Goal: Task Accomplishment & Management: Manage account settings

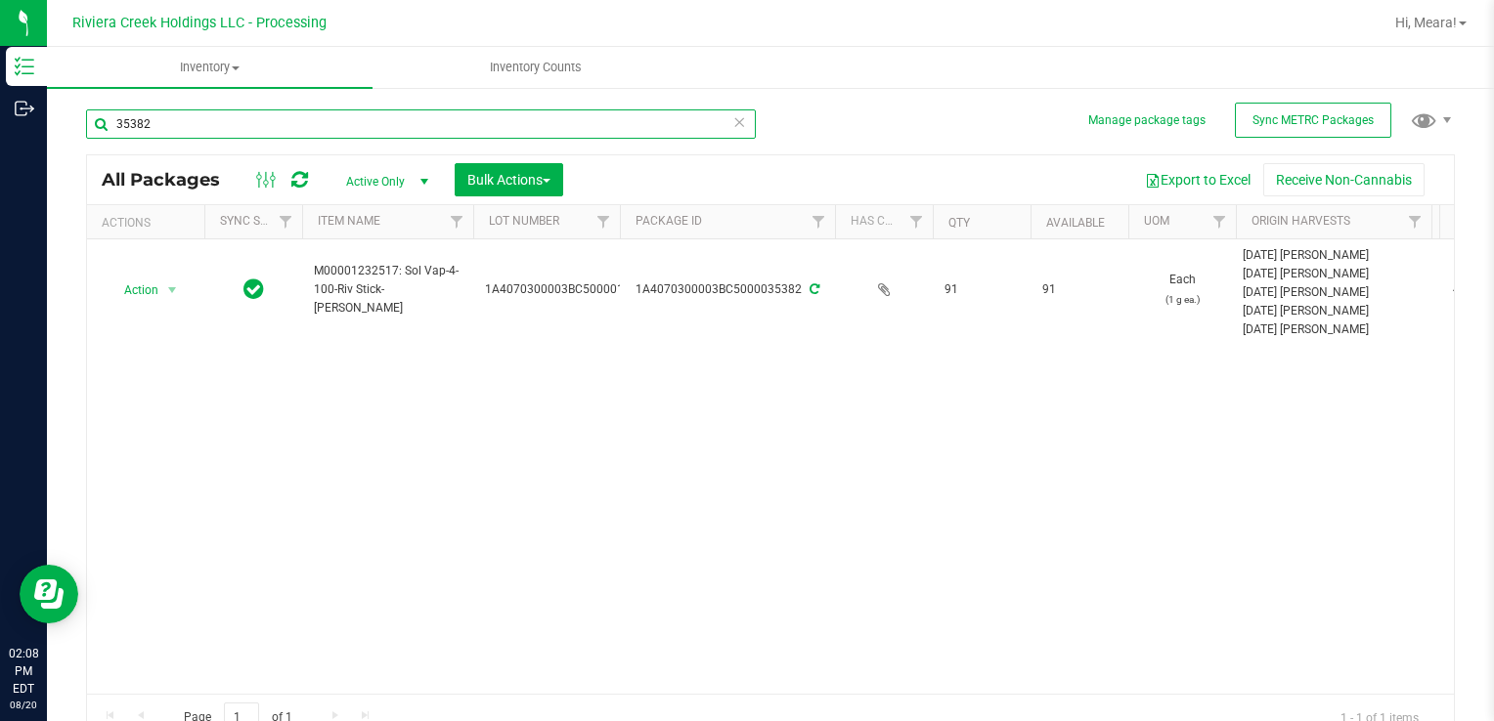
drag, startPoint x: 220, startPoint y: 138, endPoint x: 1493, endPoint y: 713, distance: 1396.5
click at [0, 108] on div "Inventory Outbound 02:08 PM EDT [DATE] 08/20 Riviera Creek Holdings LLC - Proce…" at bounding box center [747, 360] width 1494 height 721
type input "33221"
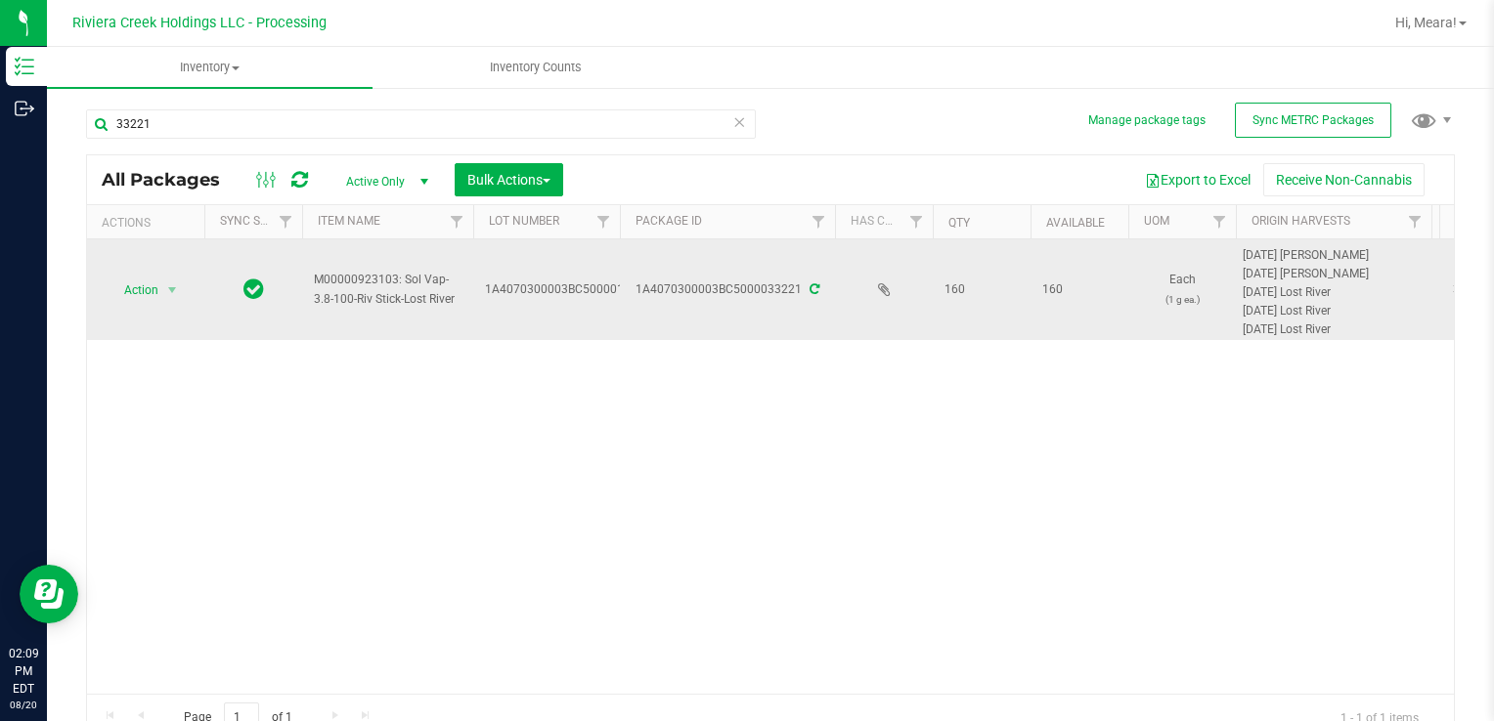
click at [145, 299] on td "Action Action Create package Edit attributes Global inventory Locate package Pa…" at bounding box center [145, 289] width 117 height 101
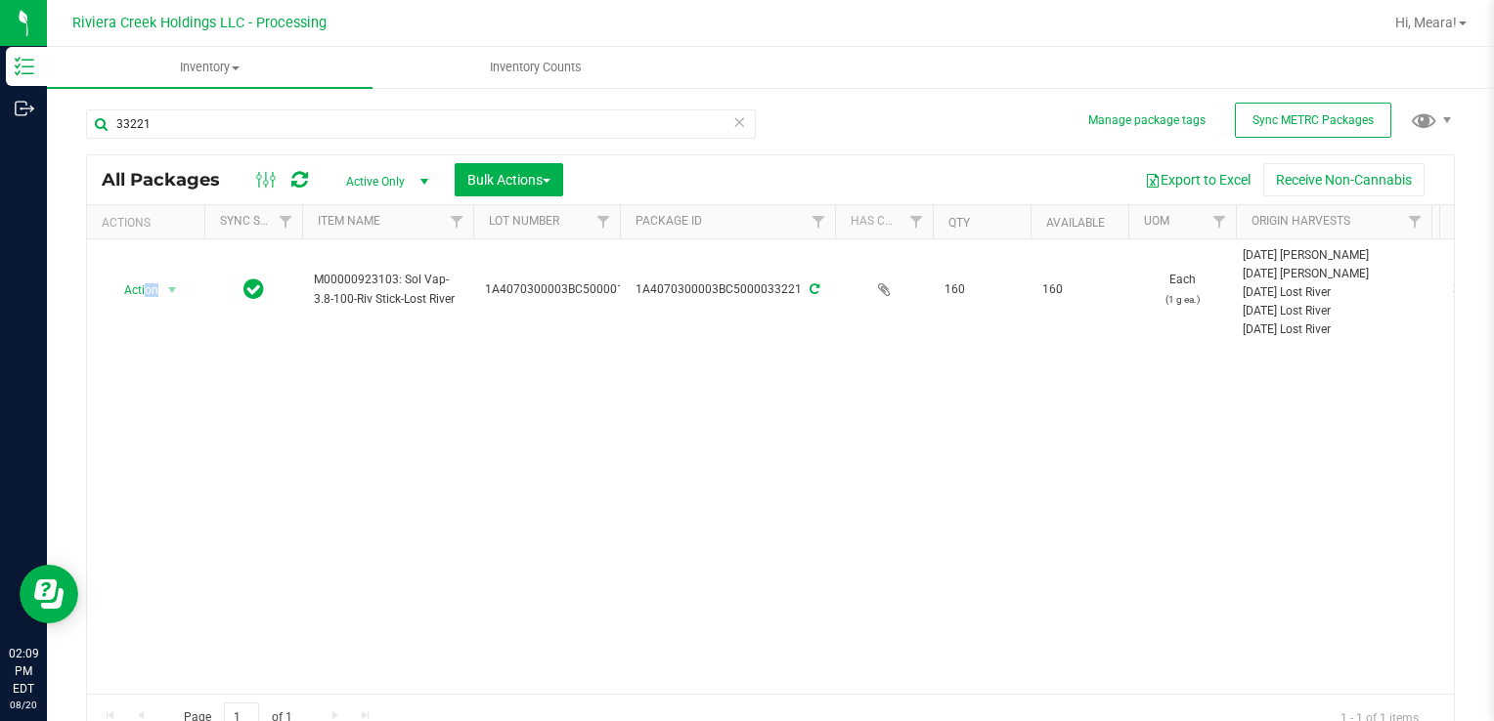
drag, startPoint x: 143, startPoint y: 294, endPoint x: 181, endPoint y: 321, distance: 46.4
click at [142, 291] on span "Action" at bounding box center [133, 290] width 53 height 27
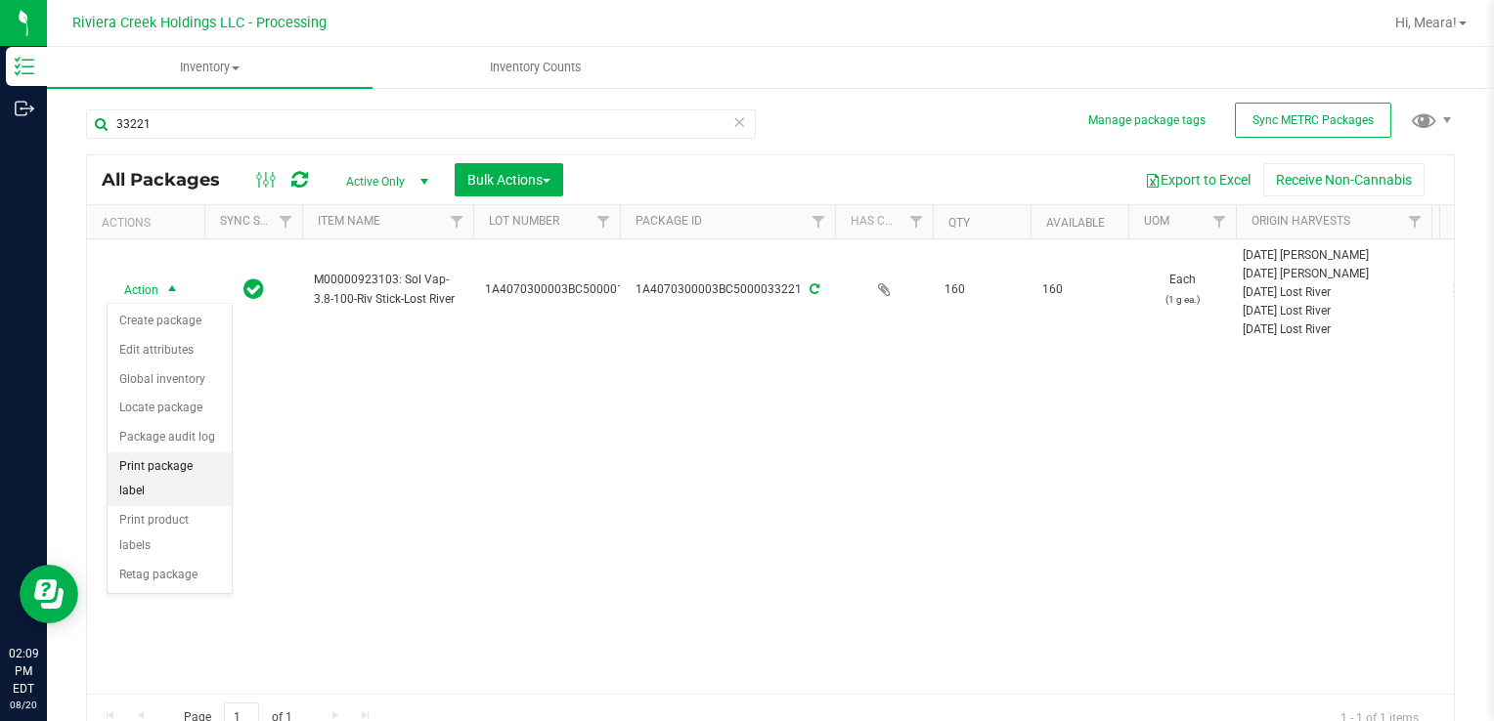
click at [156, 456] on li "Print package label" at bounding box center [170, 480] width 124 height 54
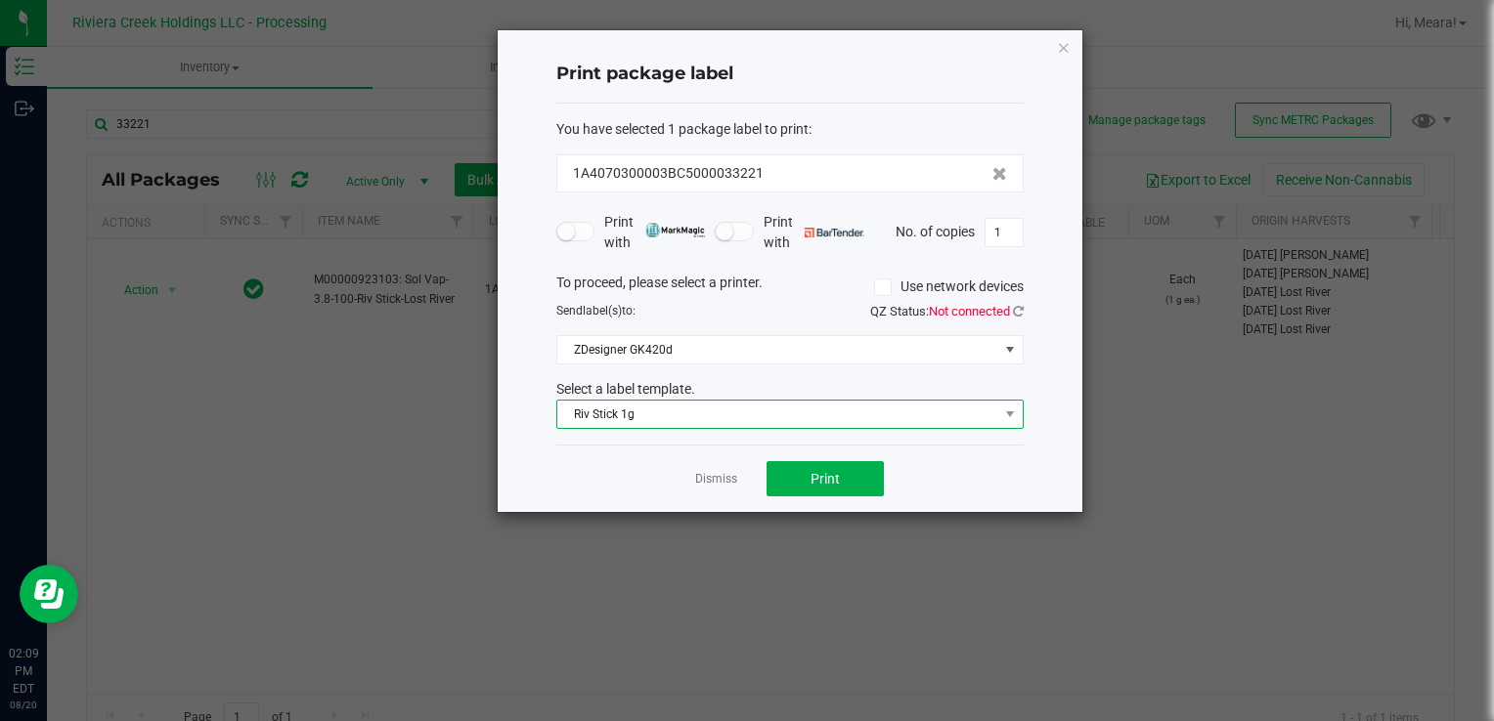
click at [747, 404] on span "Riv Stick 1g" at bounding box center [777, 414] width 441 height 27
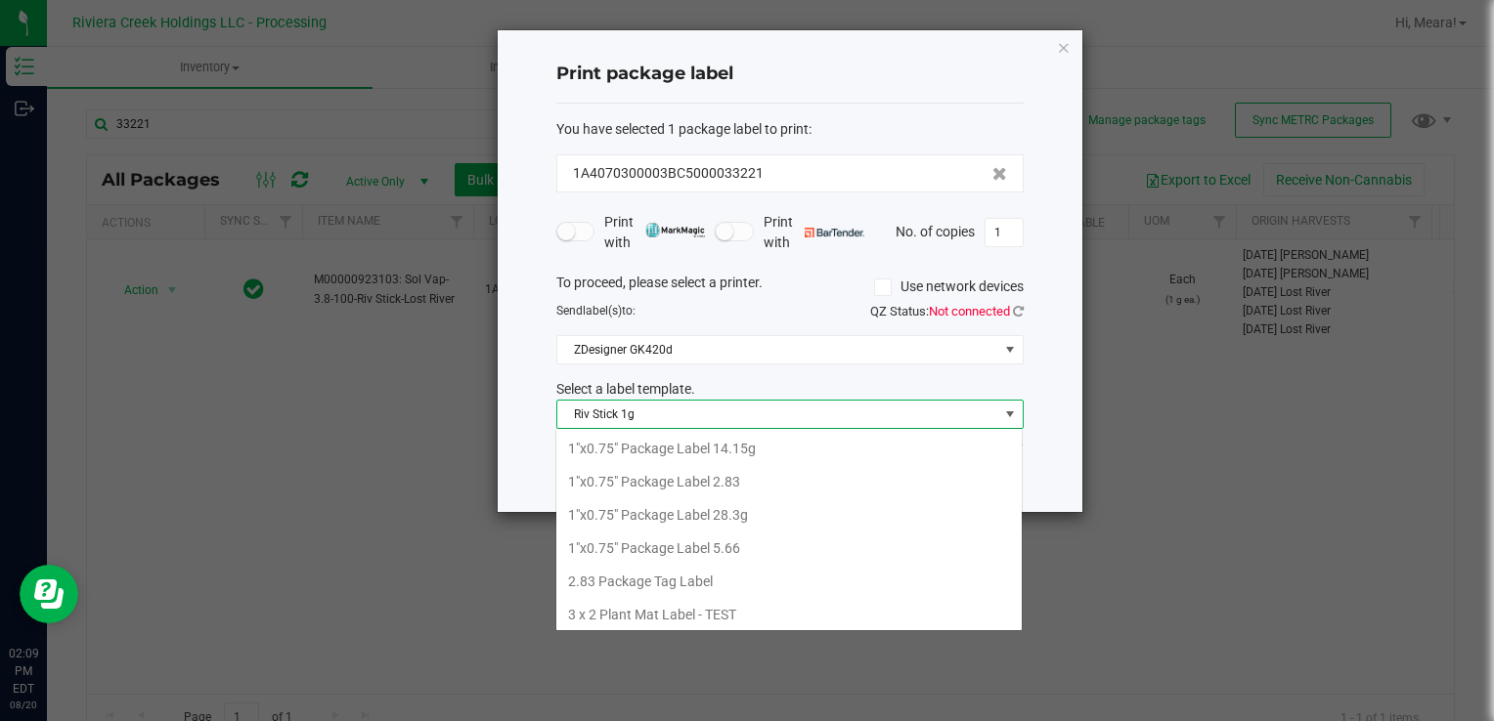
scroll to position [28, 467]
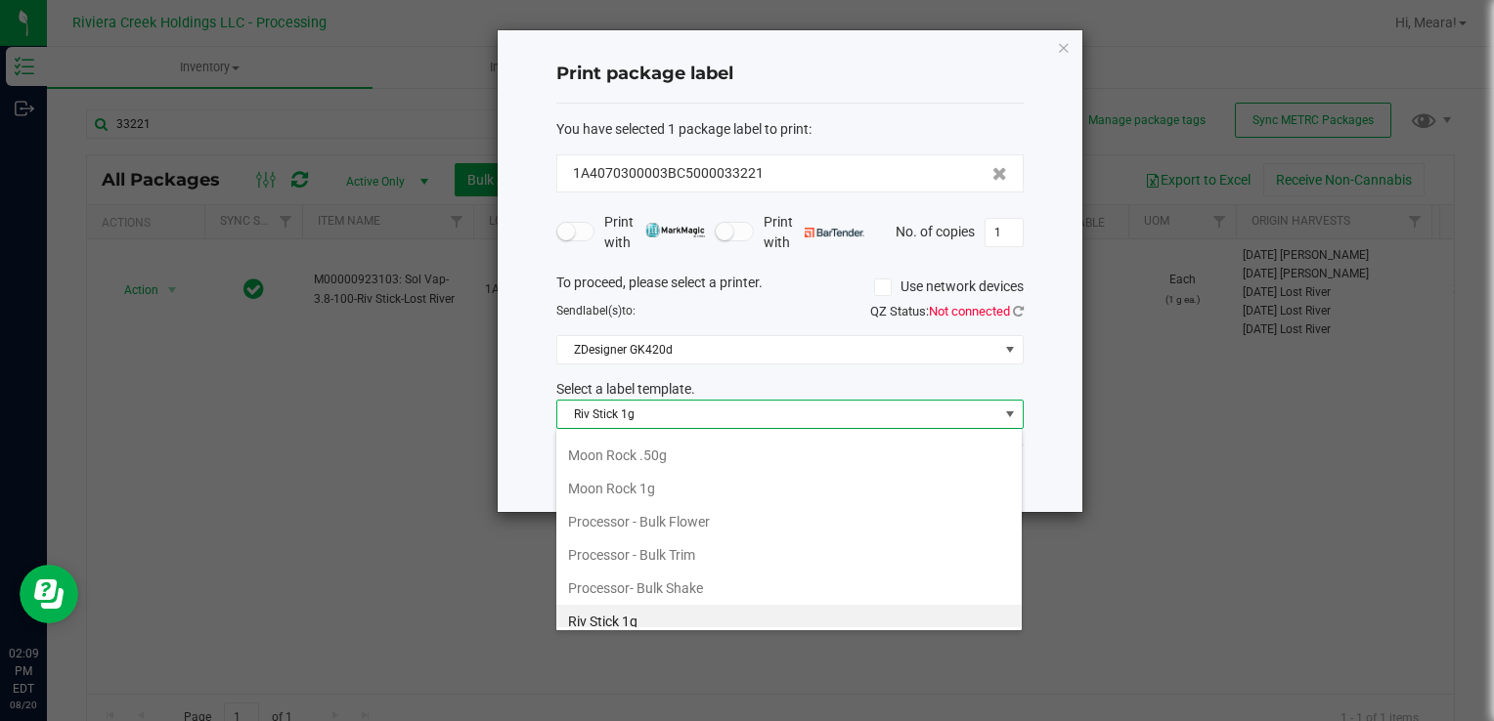
click at [747, 404] on span "Riv Stick 1g" at bounding box center [777, 414] width 441 height 27
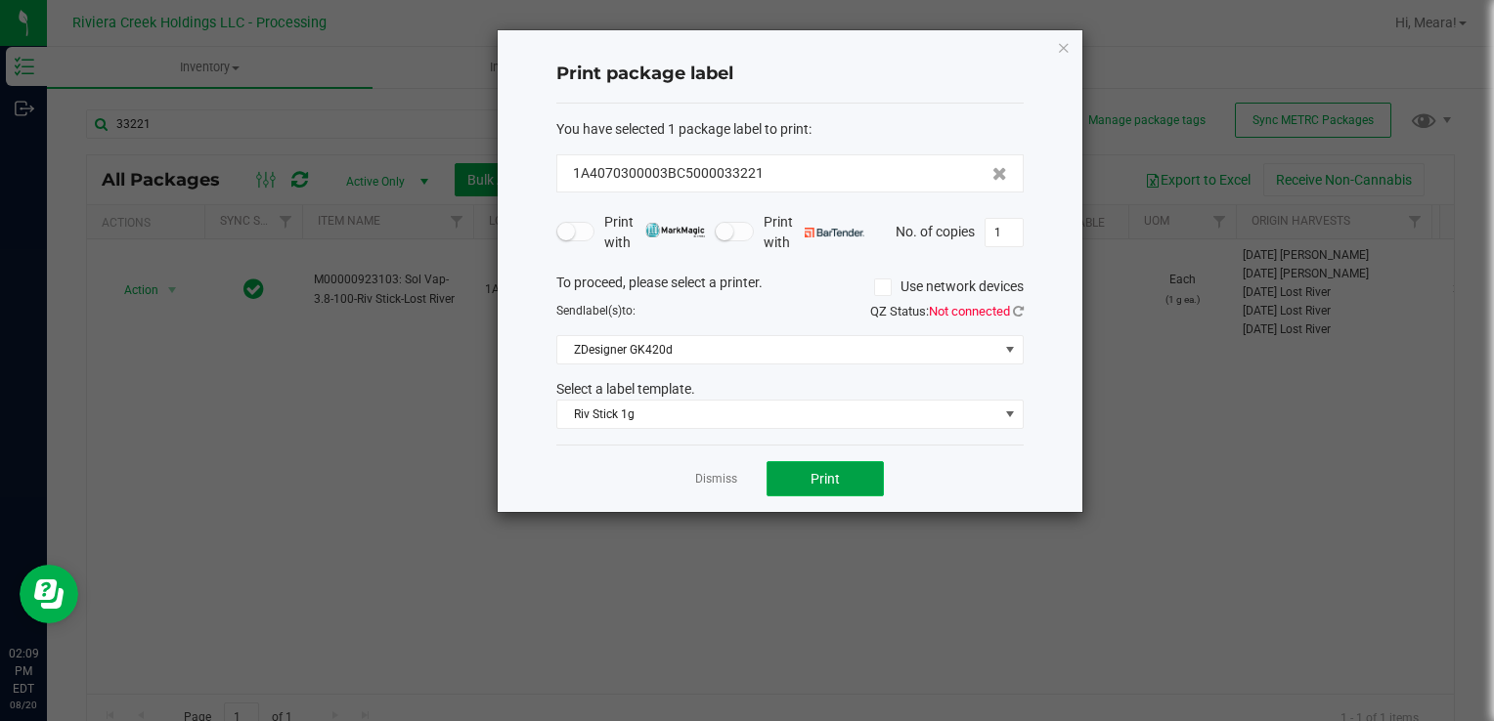
click at [804, 468] on button "Print" at bounding box center [824, 478] width 117 height 35
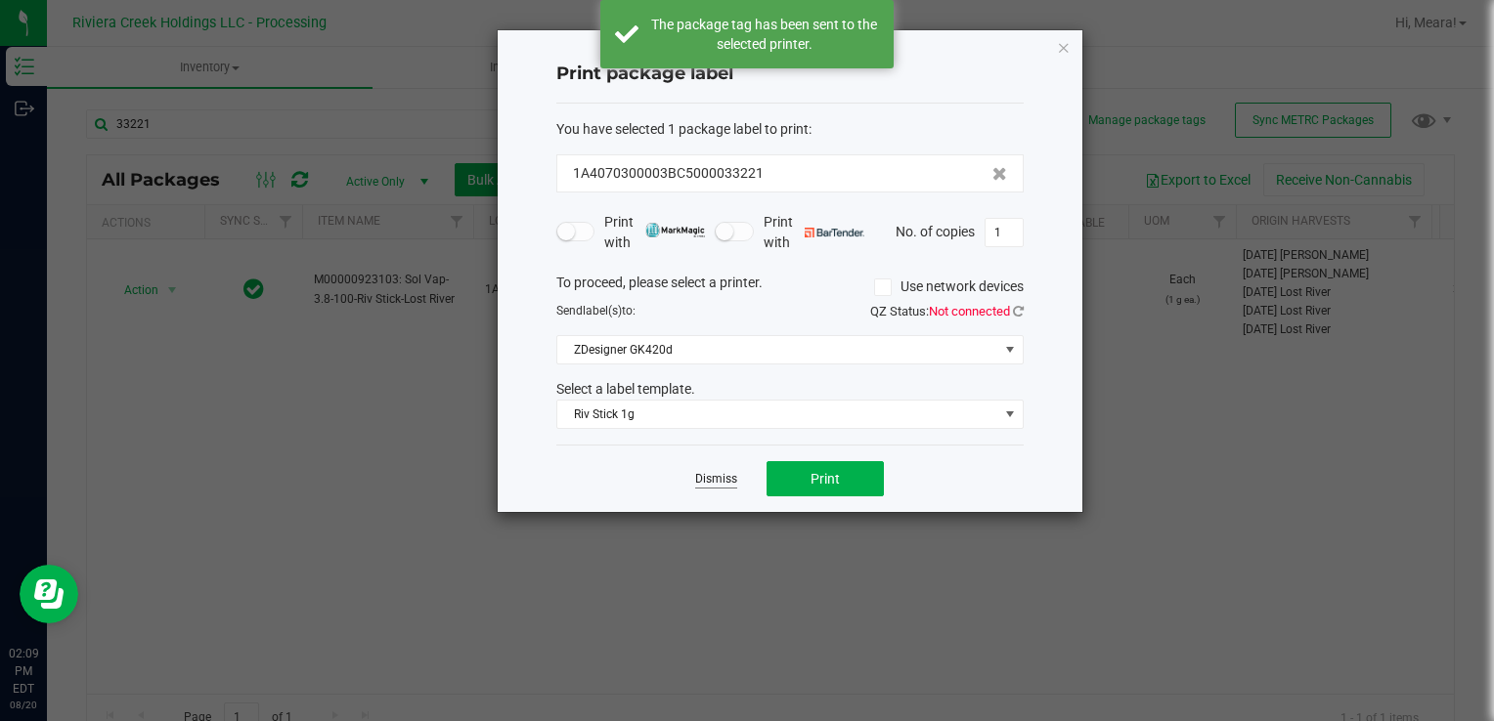
click at [712, 479] on link "Dismiss" at bounding box center [716, 479] width 42 height 17
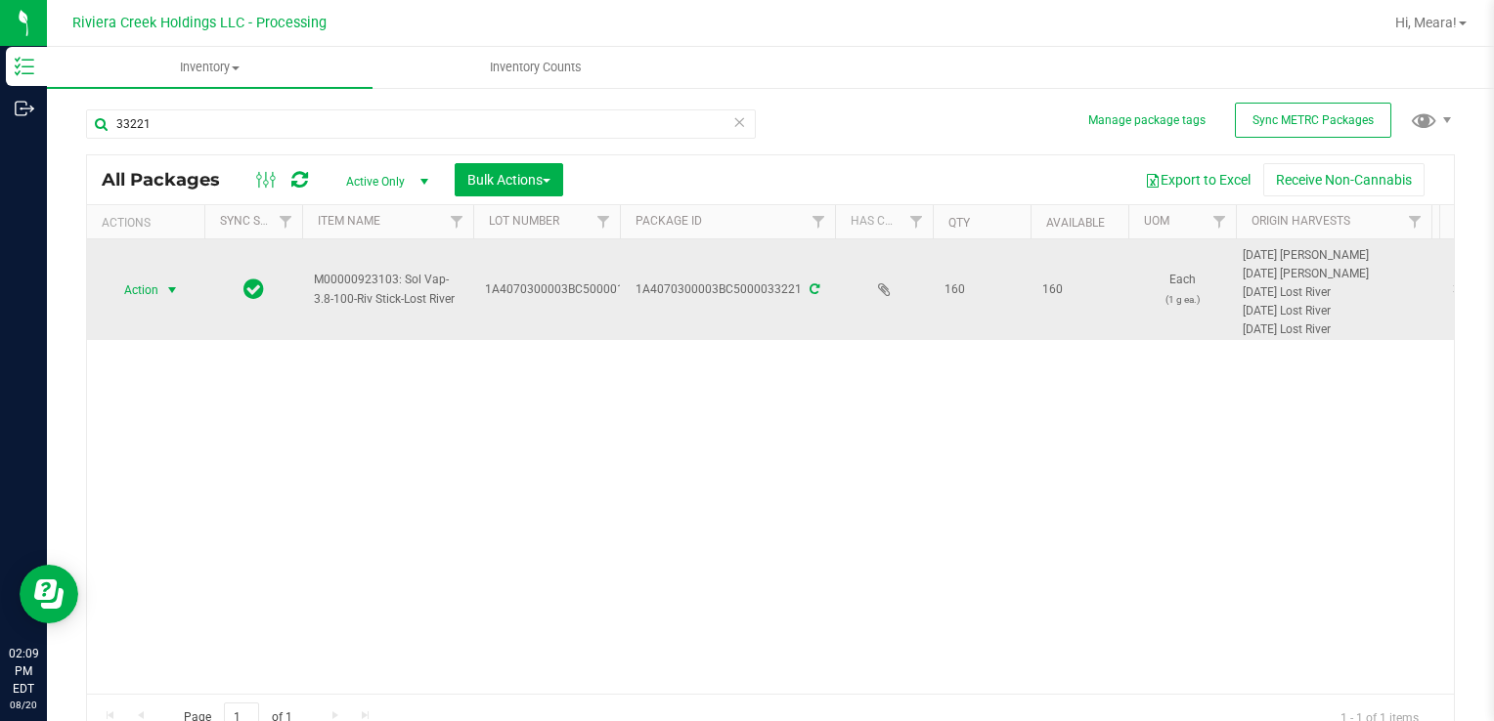
click at [155, 293] on span "Action" at bounding box center [133, 290] width 53 height 27
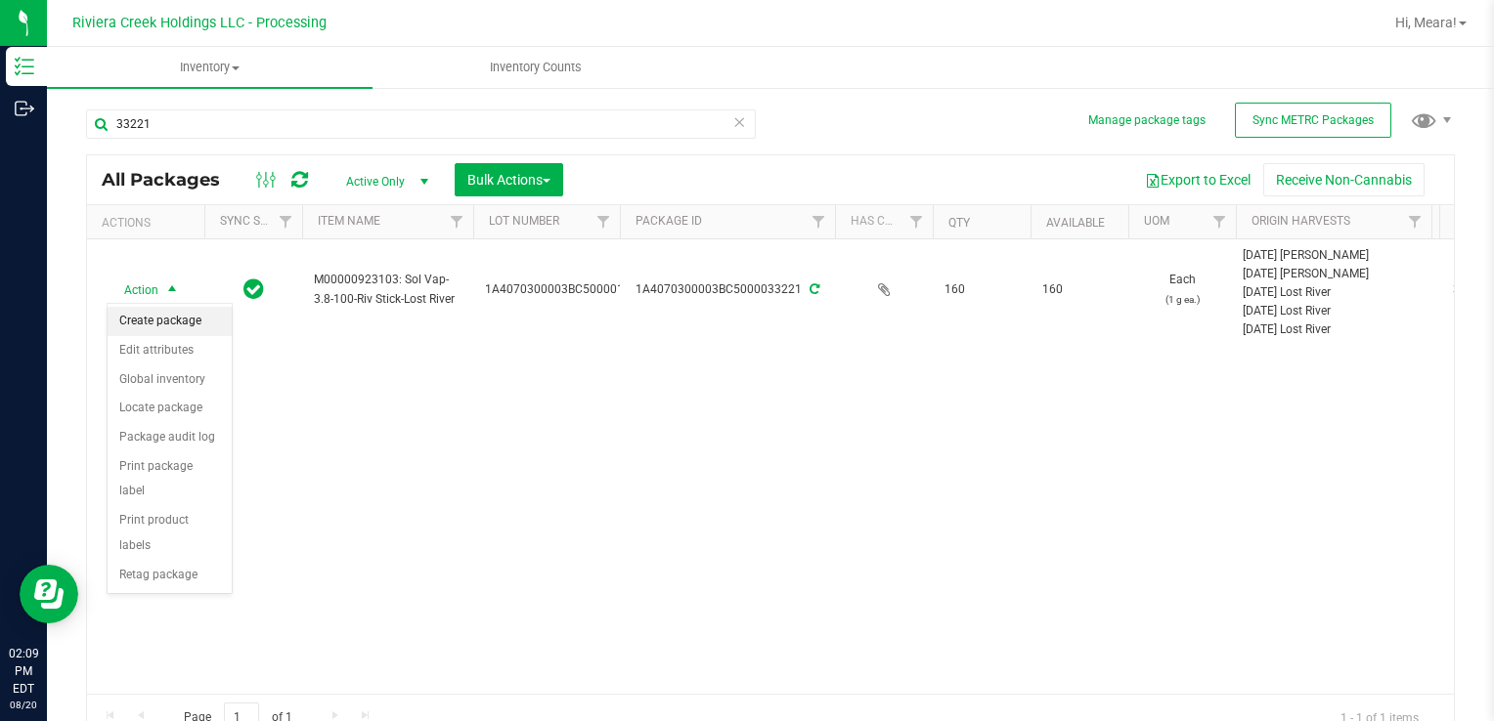
click at [175, 322] on li "Create package" at bounding box center [170, 321] width 124 height 29
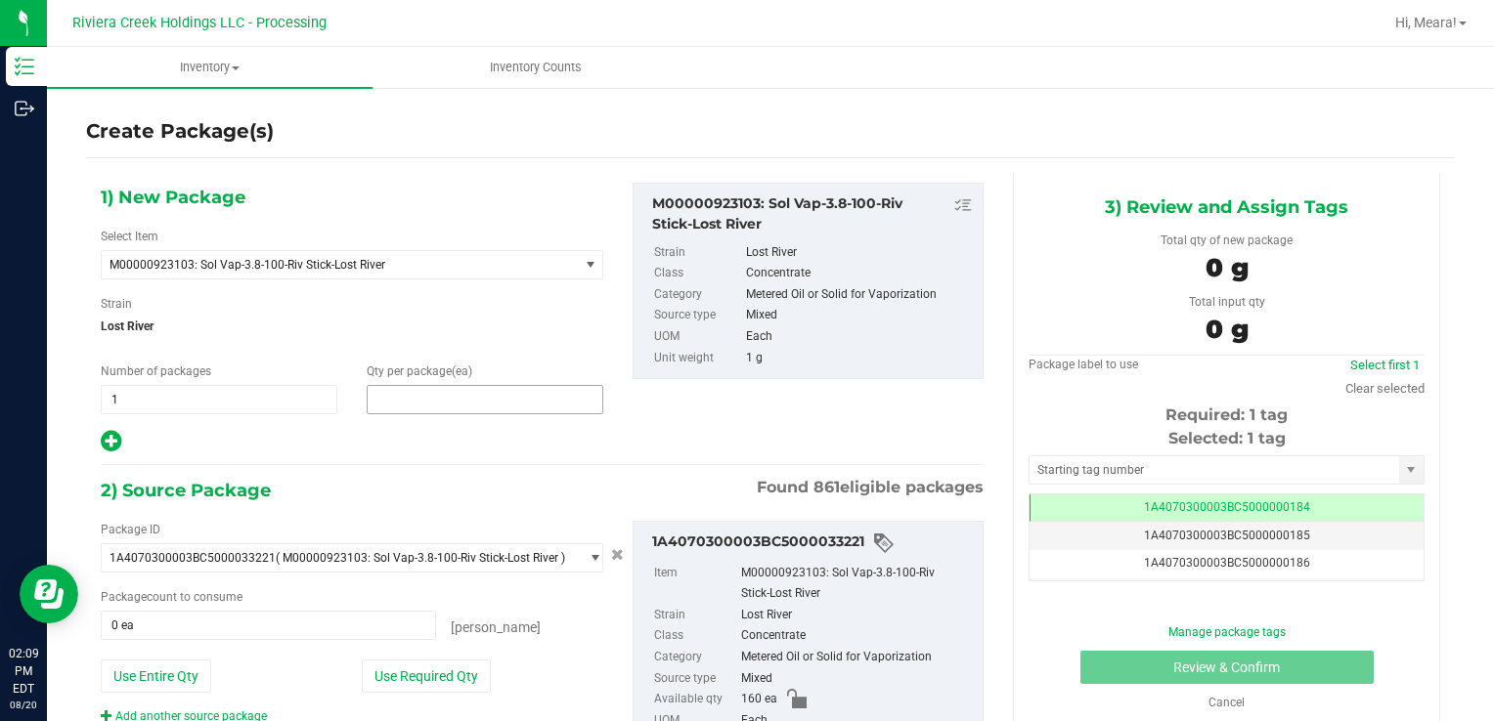
click at [430, 393] on span at bounding box center [485, 399] width 237 height 29
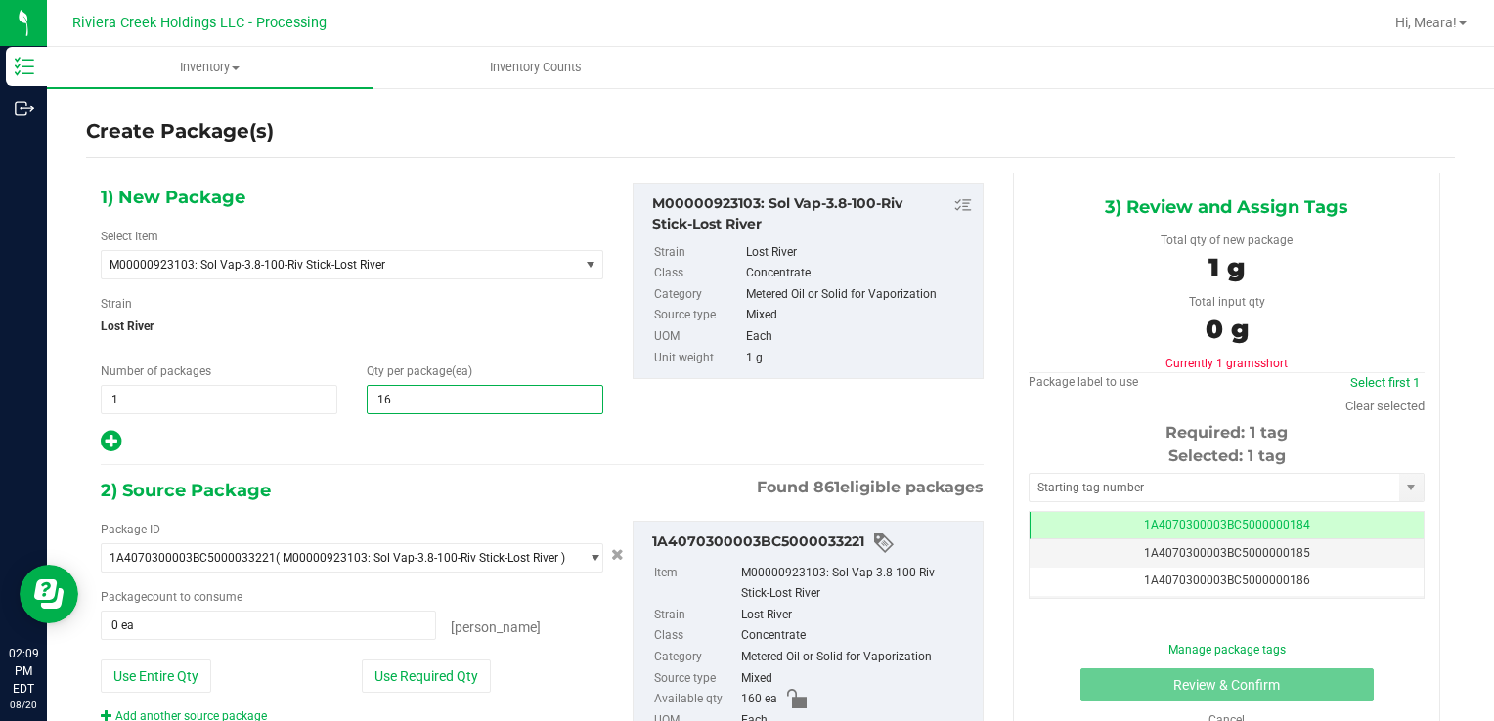
type input "162"
click at [441, 668] on button "Use Required Qty" at bounding box center [426, 676] width 129 height 33
type input "160 ea"
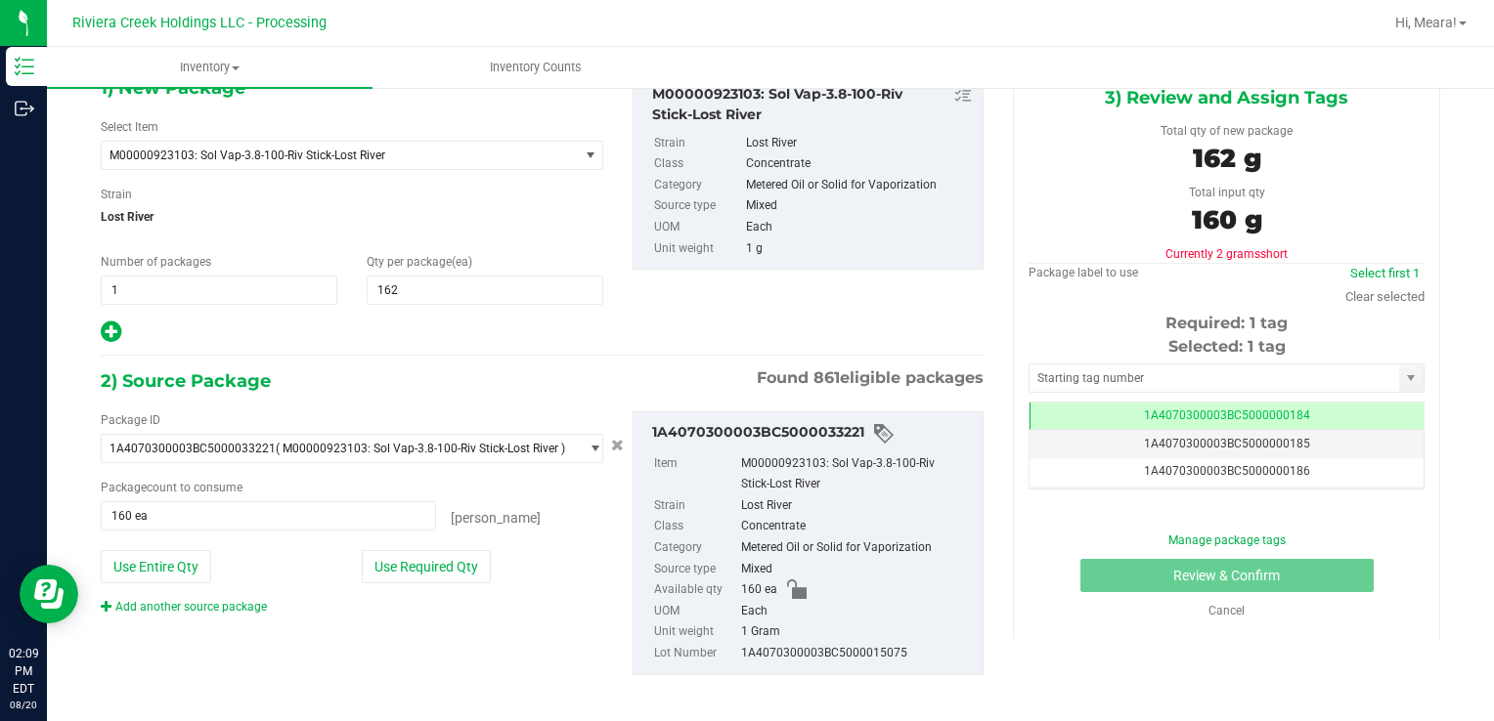
scroll to position [117, 0]
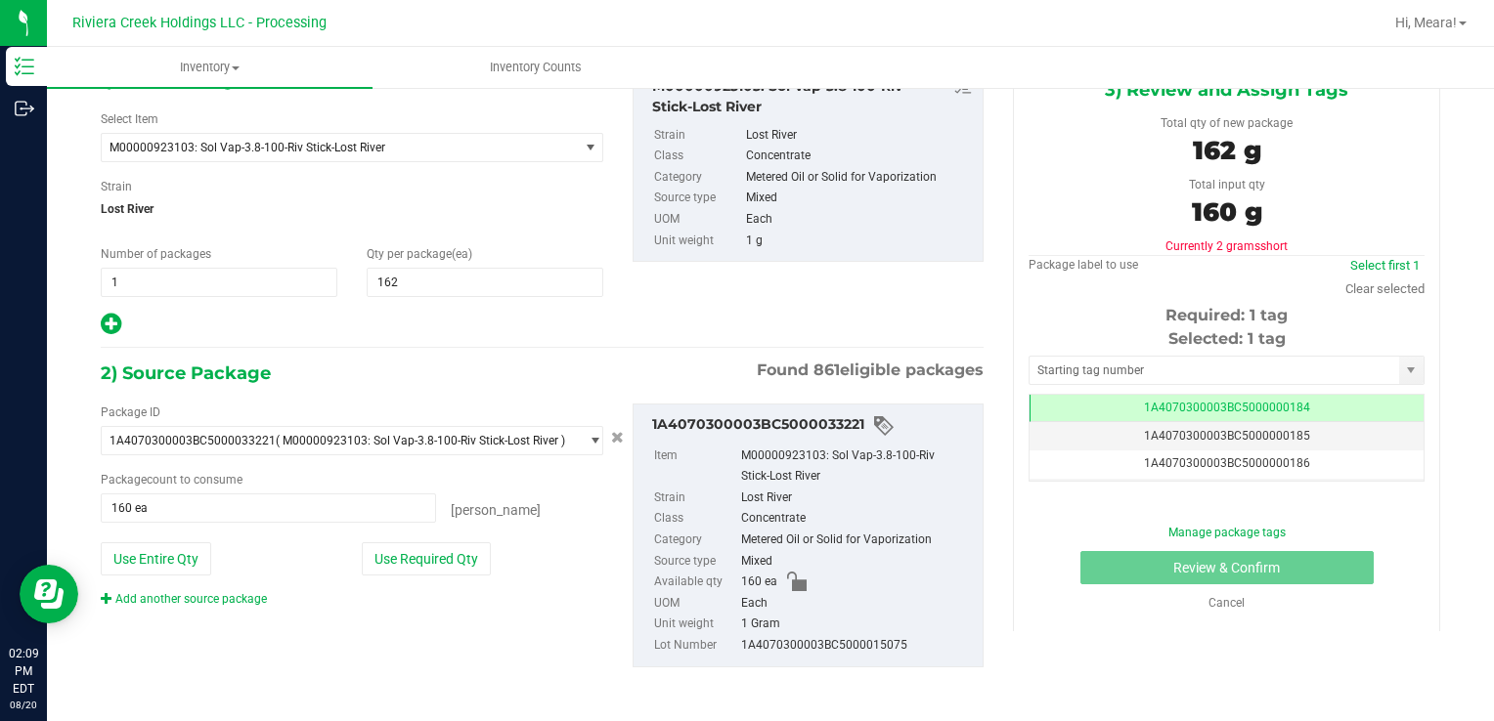
click at [227, 604] on div "Add another source package" at bounding box center [199, 599] width 196 height 18
click at [236, 592] on link "Add another source package" at bounding box center [184, 599] width 166 height 14
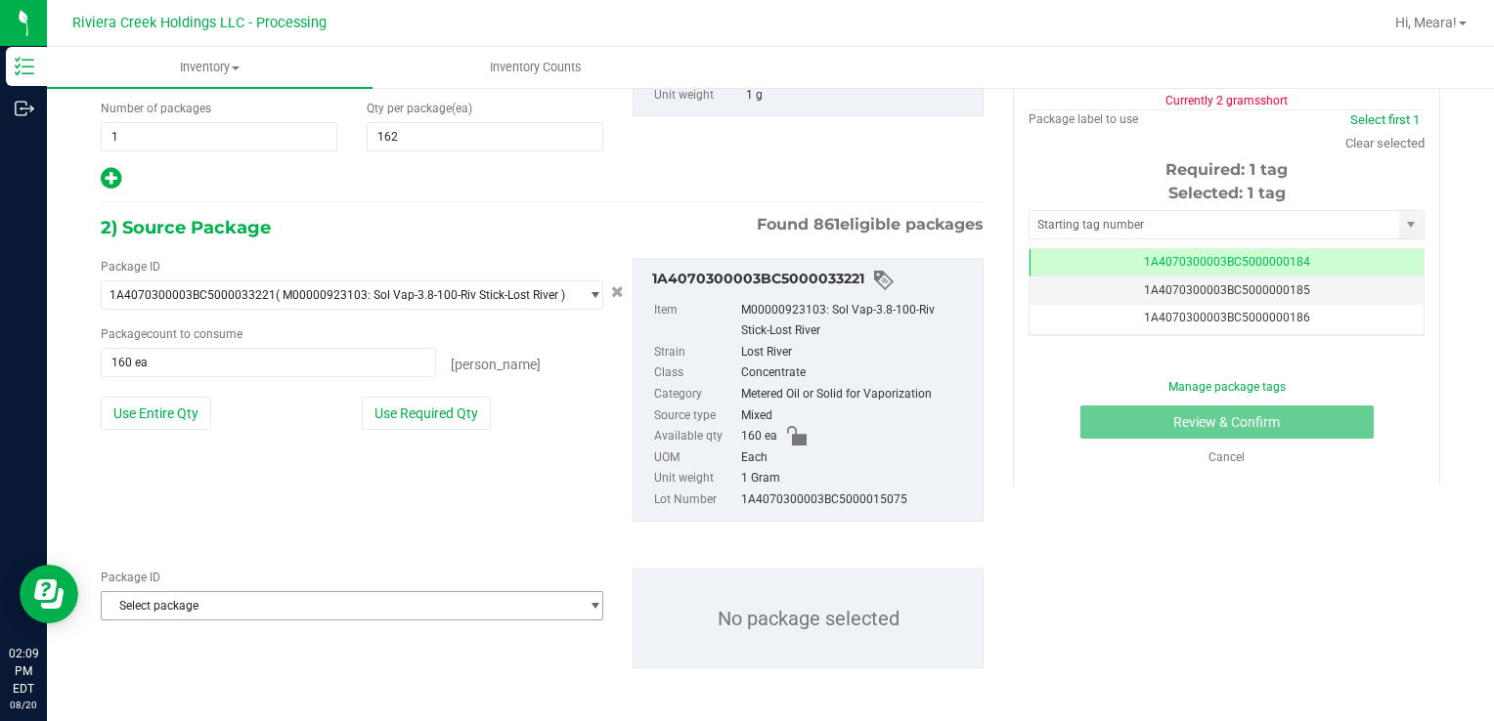
click at [249, 606] on span "Select package" at bounding box center [340, 605] width 476 height 27
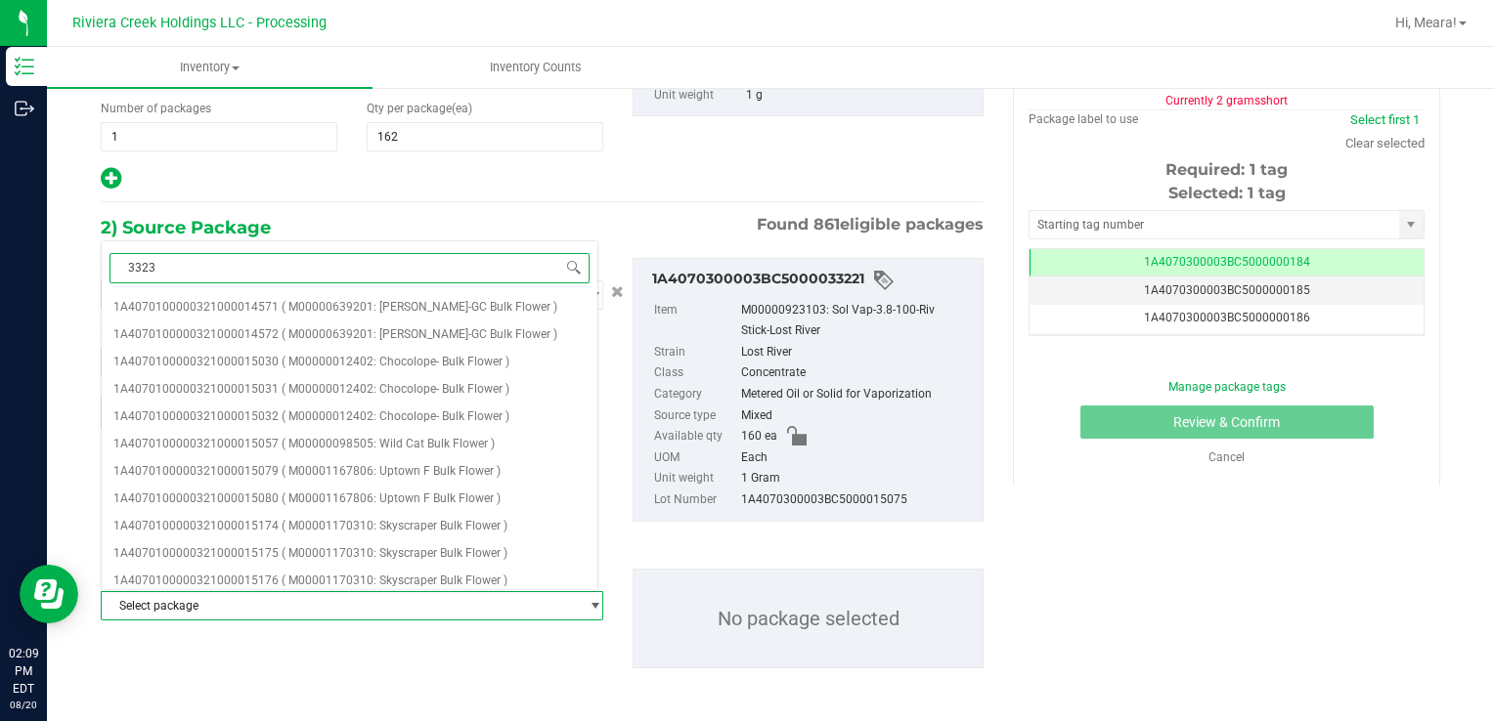
type input "33231"
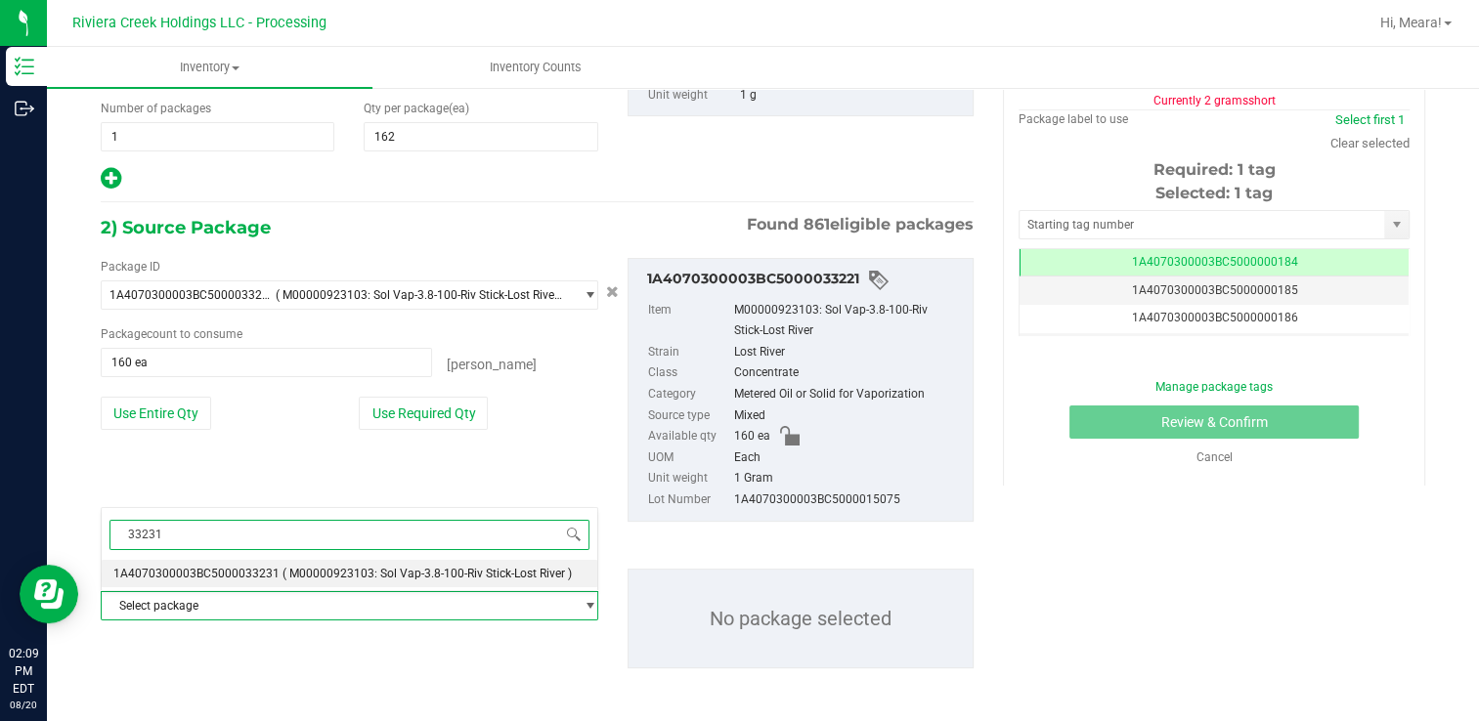
click at [274, 569] on li "1A4070300003BC5000033231 ( M00000923103: Sol Vap-3.8-100-Riv Stick-Lost River )" at bounding box center [350, 573] width 496 height 27
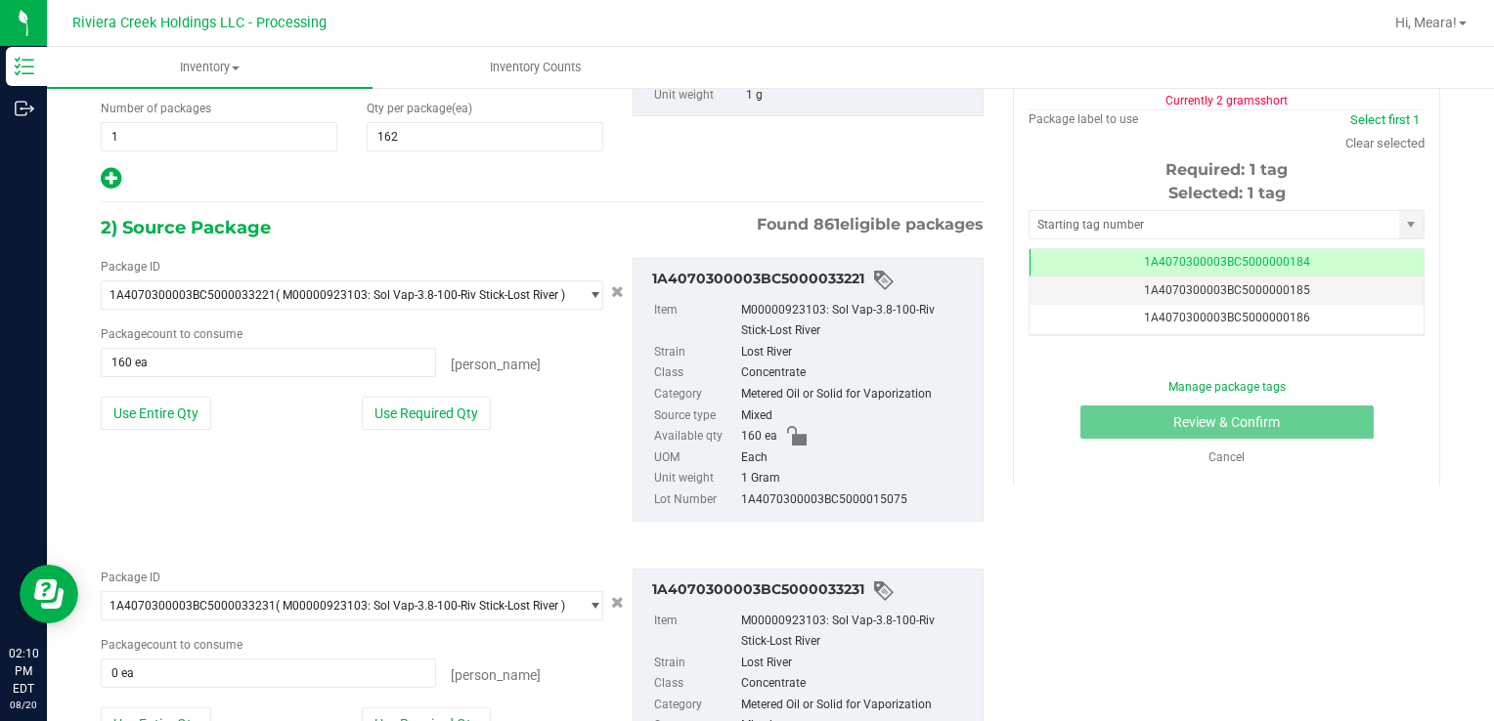
click at [426, 701] on div "Package ID 1A4070300003BC5000033231 ( M00000923103: Sol Vap-3.8-100-Riv Stick-L…" at bounding box center [352, 671] width 532 height 204
click at [426, 708] on button "Use Required Qty" at bounding box center [426, 724] width 129 height 33
type input "2 ea"
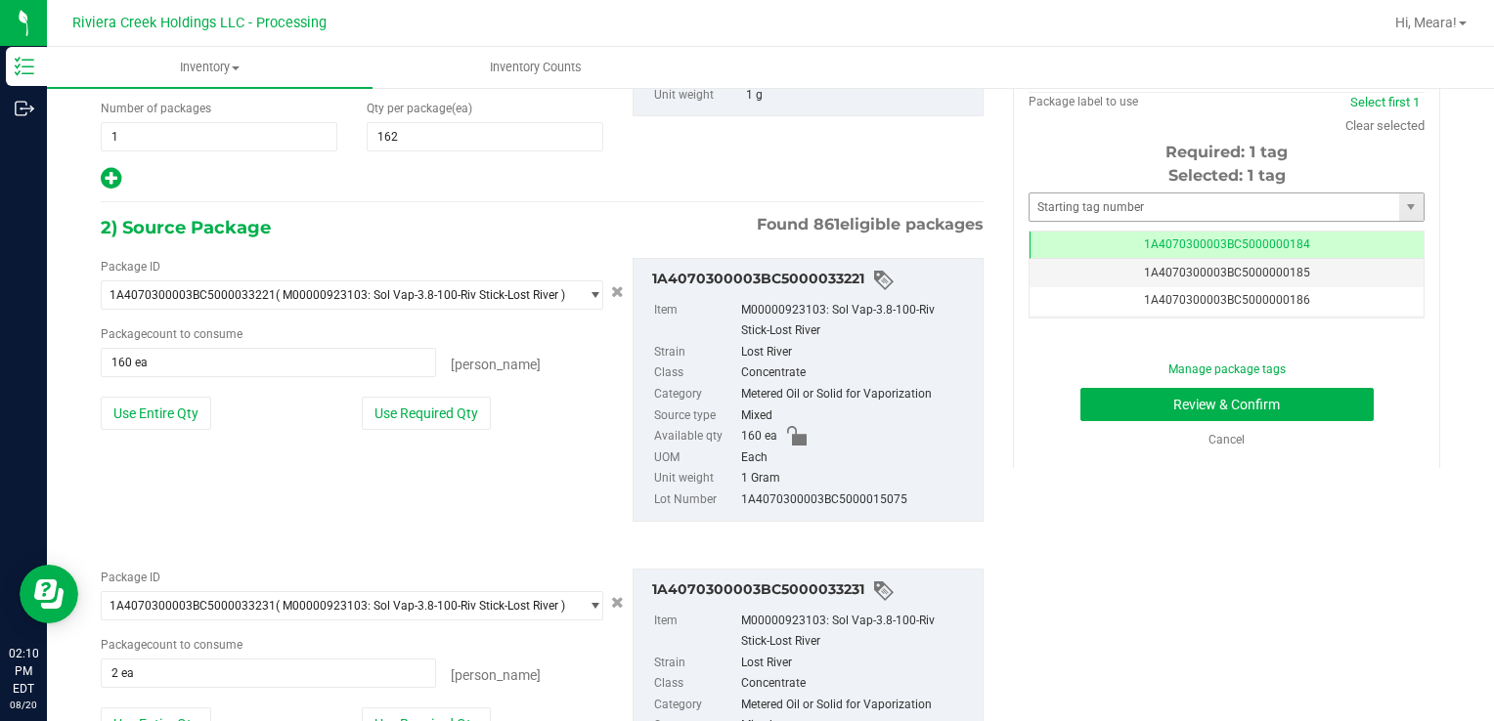
click at [1049, 194] on div "Selected: 1 tag Tag 1A4070300003BC5000000184 1A4070300003BC5000000185 1A4070300…" at bounding box center [1226, 241] width 396 height 154
click at [1083, 221] on div "Selected: 1 tag Tag 1A4070300003BC5000000184 1A4070300003BC5000000185 1A4070300…" at bounding box center [1226, 241] width 396 height 154
click at [1071, 205] on input "text" at bounding box center [1213, 207] width 369 height 27
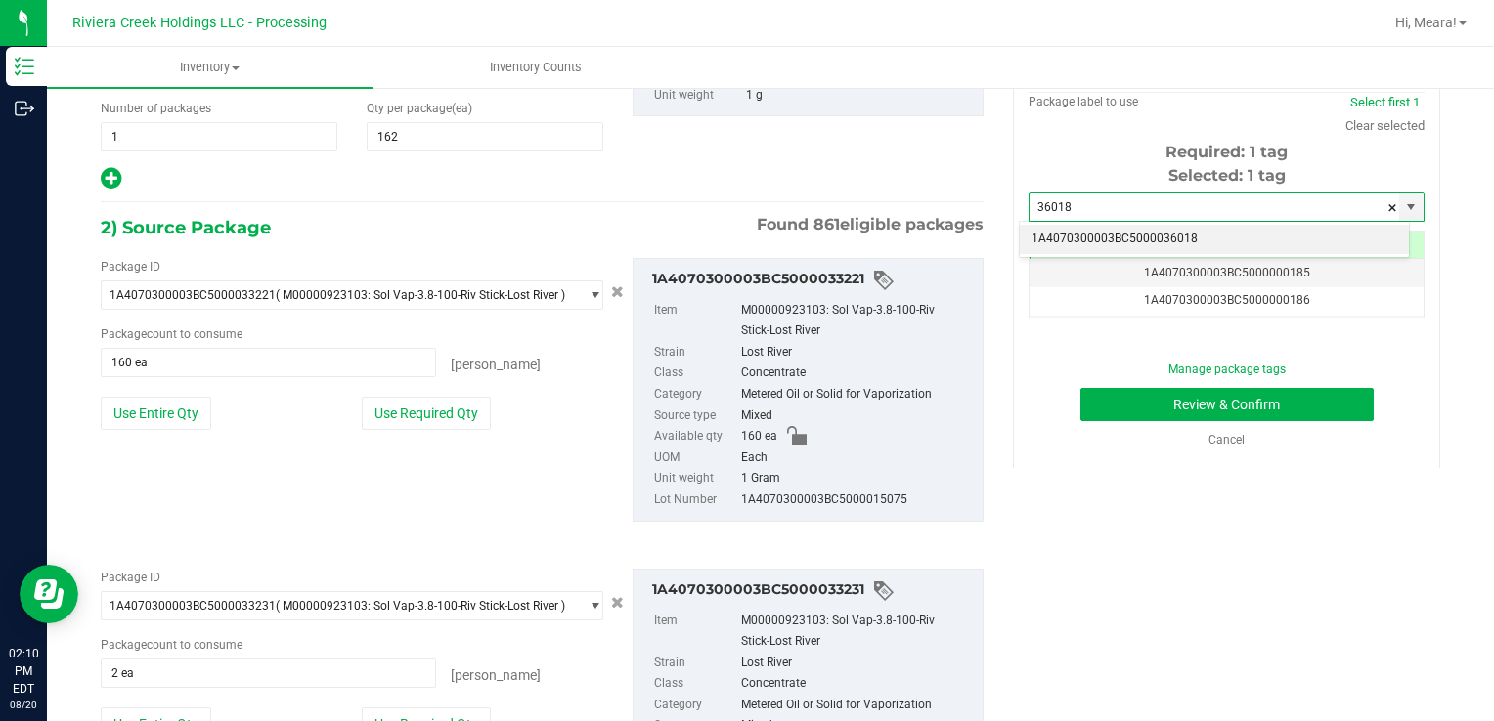
click at [1091, 245] on li "1A4070300003BC5000036018" at bounding box center [1214, 239] width 389 height 29
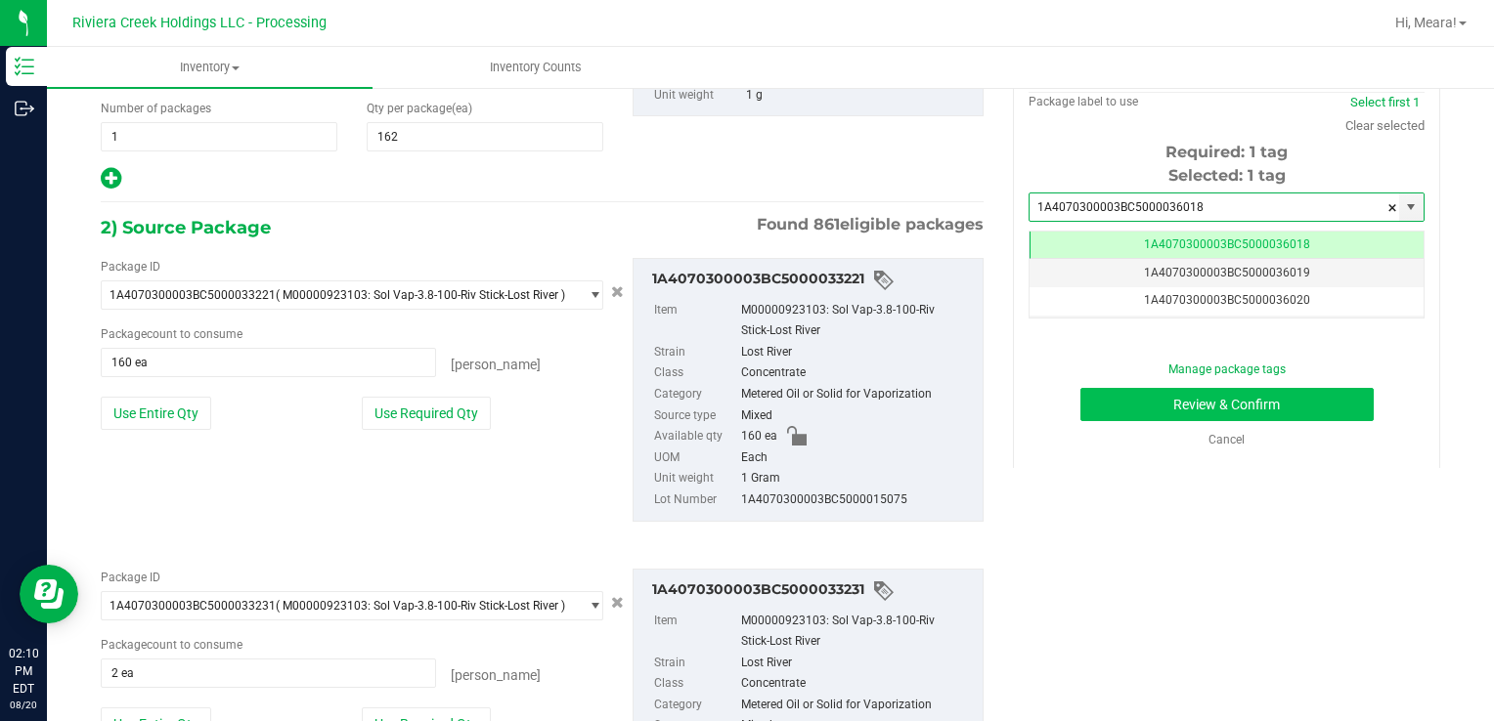
type input "1A4070300003BC5000036018"
click at [1091, 403] on button "Review & Confirm" at bounding box center [1226, 404] width 293 height 33
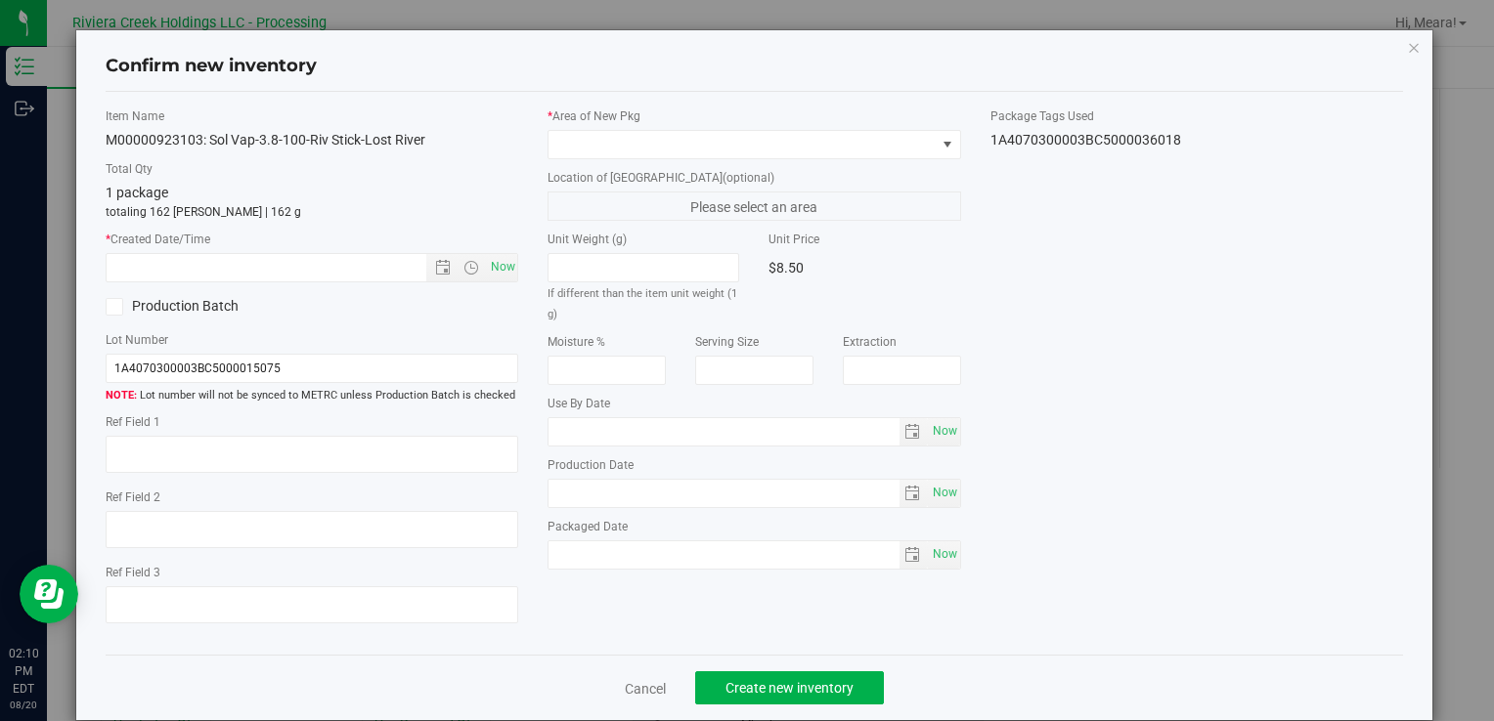
type input "[DATE]"
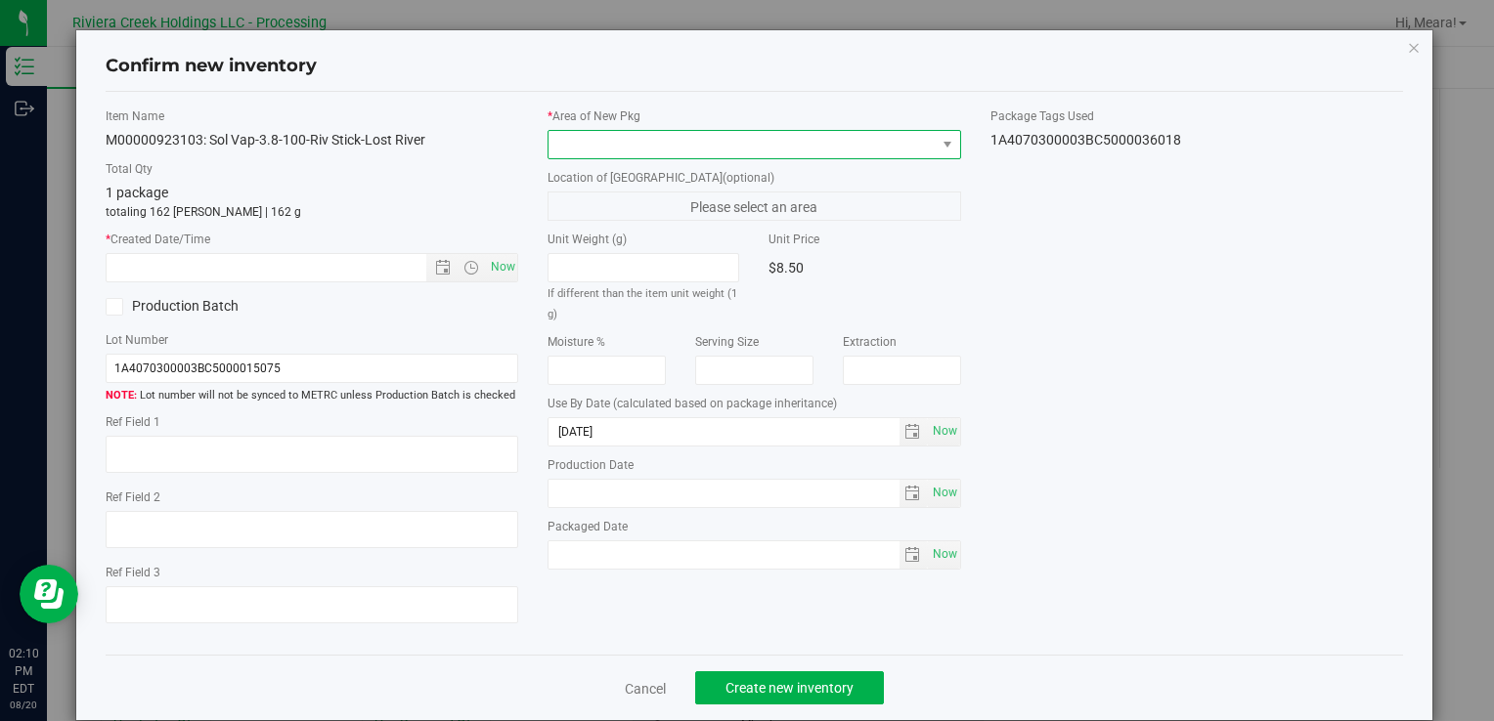
click at [882, 131] on span at bounding box center [741, 144] width 386 height 27
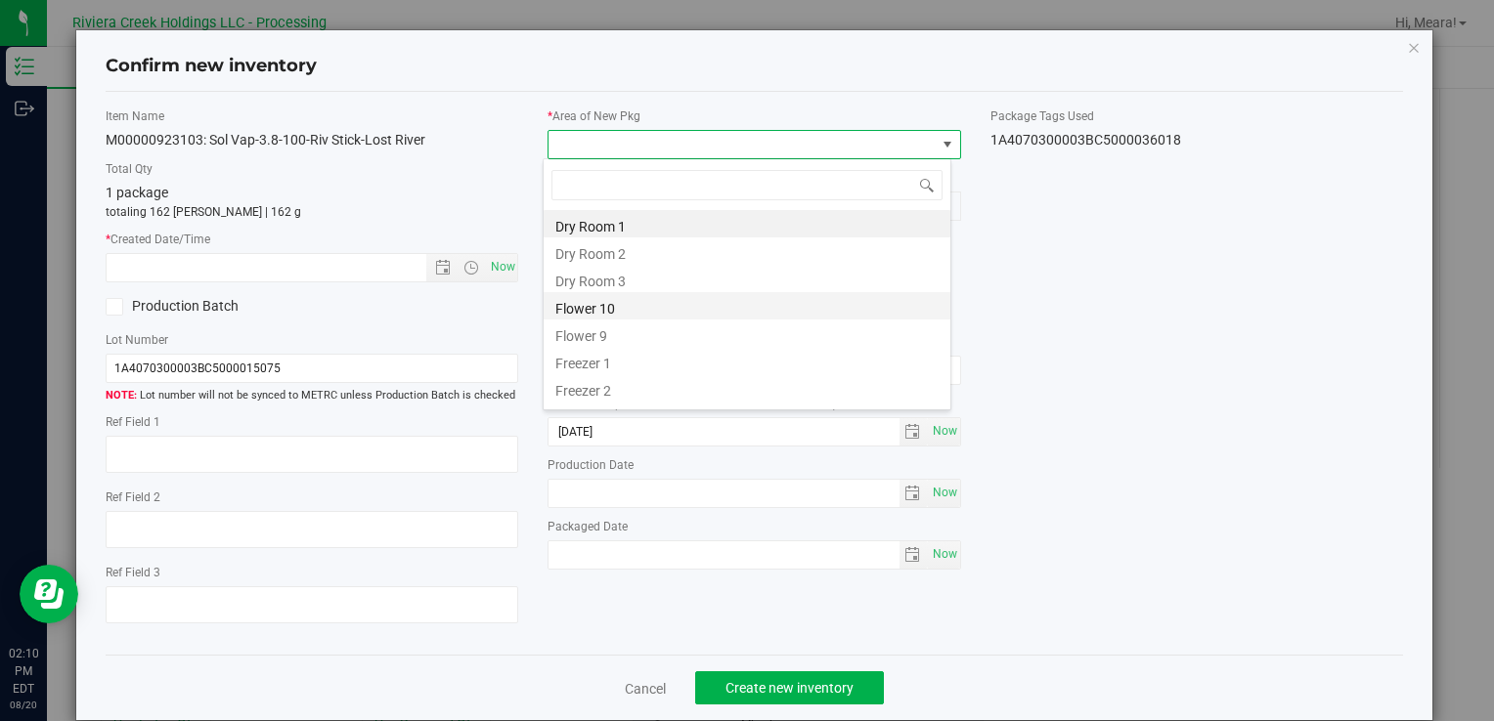
click at [612, 305] on li "Flower 10" at bounding box center [746, 305] width 407 height 27
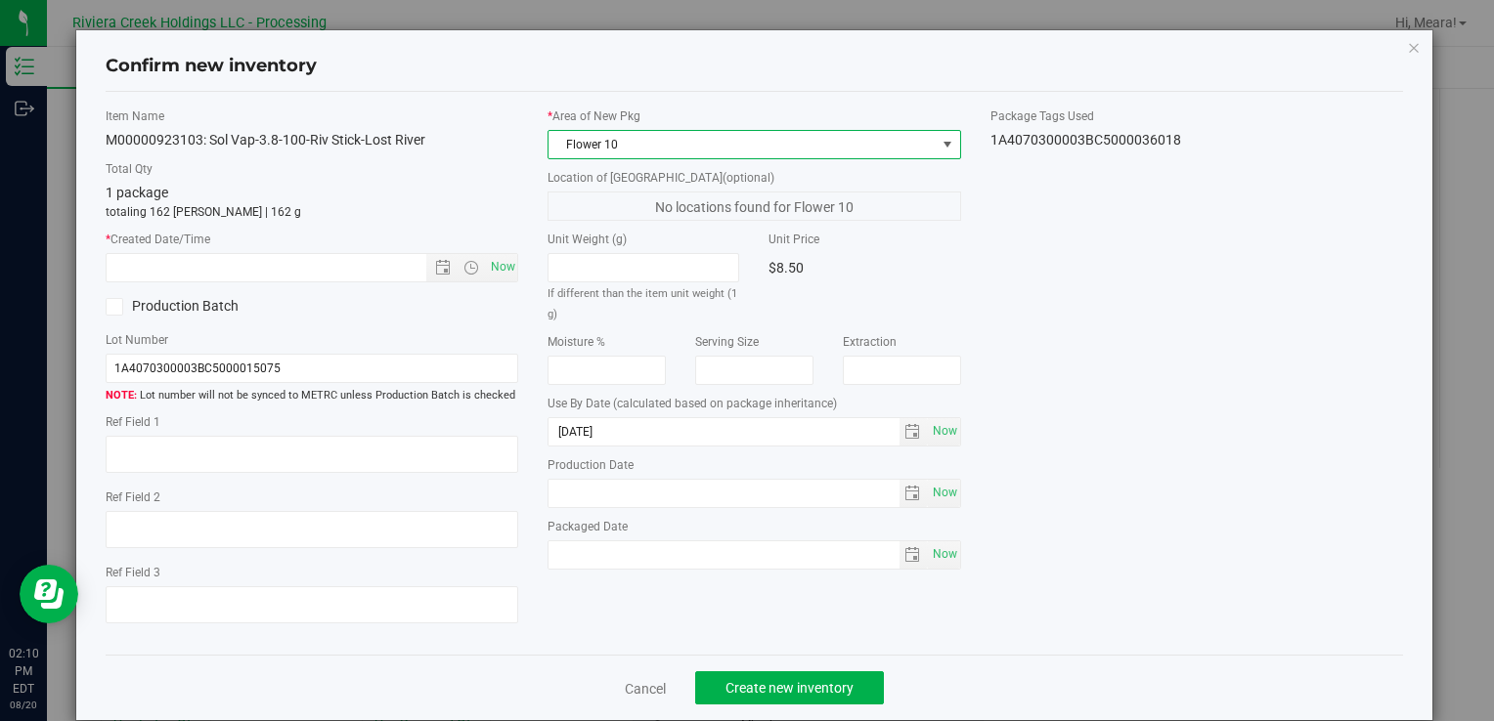
click at [479, 248] on div "* Created Date/Time Now" at bounding box center [312, 257] width 413 height 52
click at [496, 261] on span "Now" at bounding box center [502, 267] width 33 height 28
type input "[DATE] 2:10 PM"
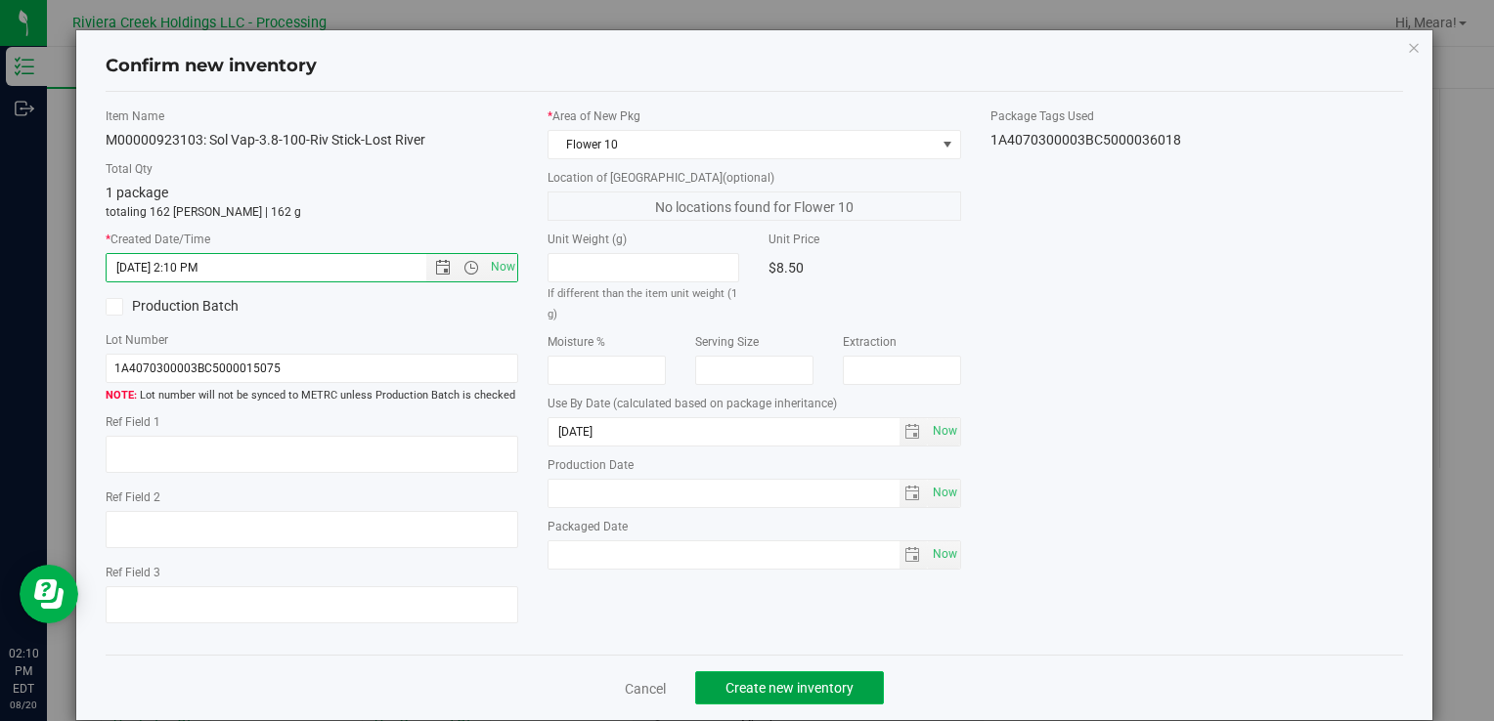
click at [760, 694] on span "Create new inventory" at bounding box center [789, 688] width 128 height 16
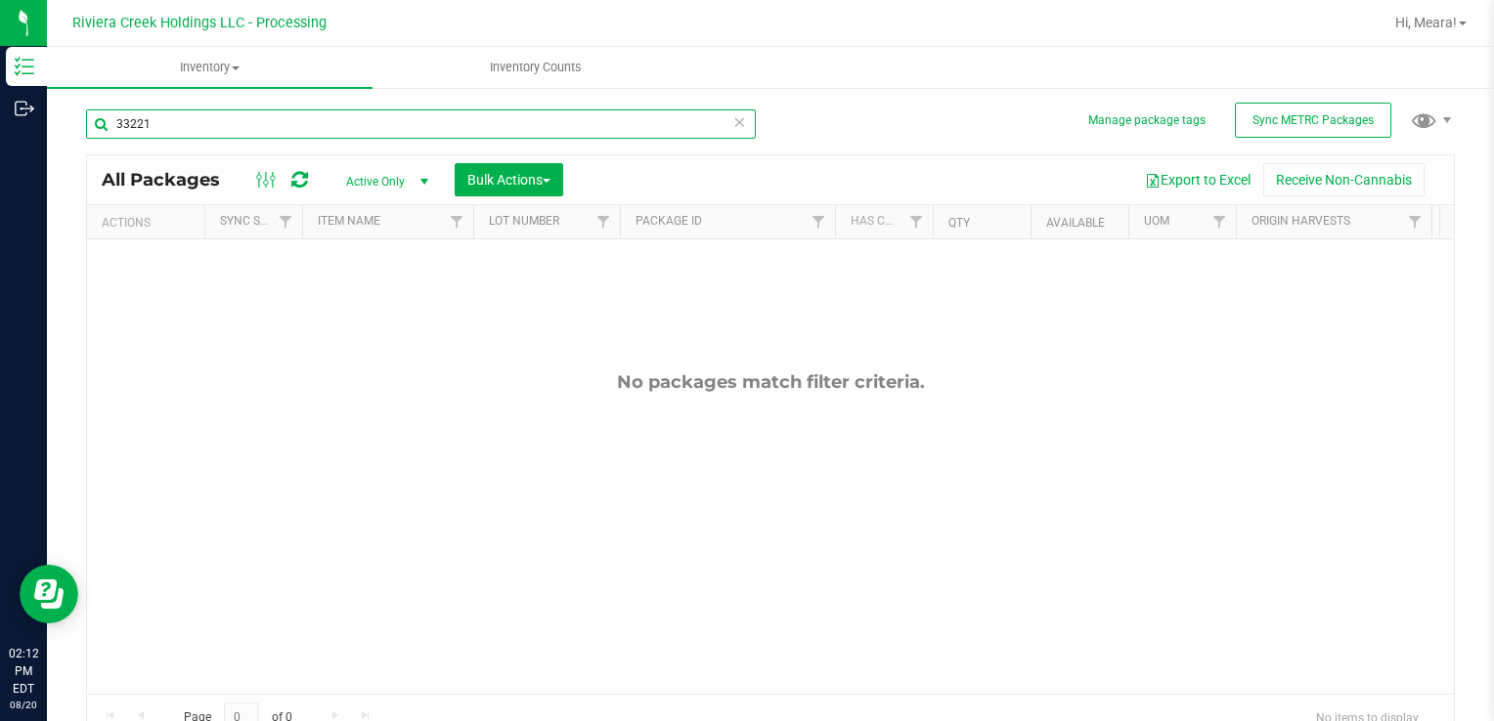
drag, startPoint x: 223, startPoint y: 135, endPoint x: 898, endPoint y: 408, distance: 728.4
click at [0, 134] on html "Inventory Outbound 02:12 PM EDT [DATE] 08/20 Riviera Creek Holdings LLC - Proce…" at bounding box center [747, 360] width 1494 height 721
type input "35755"
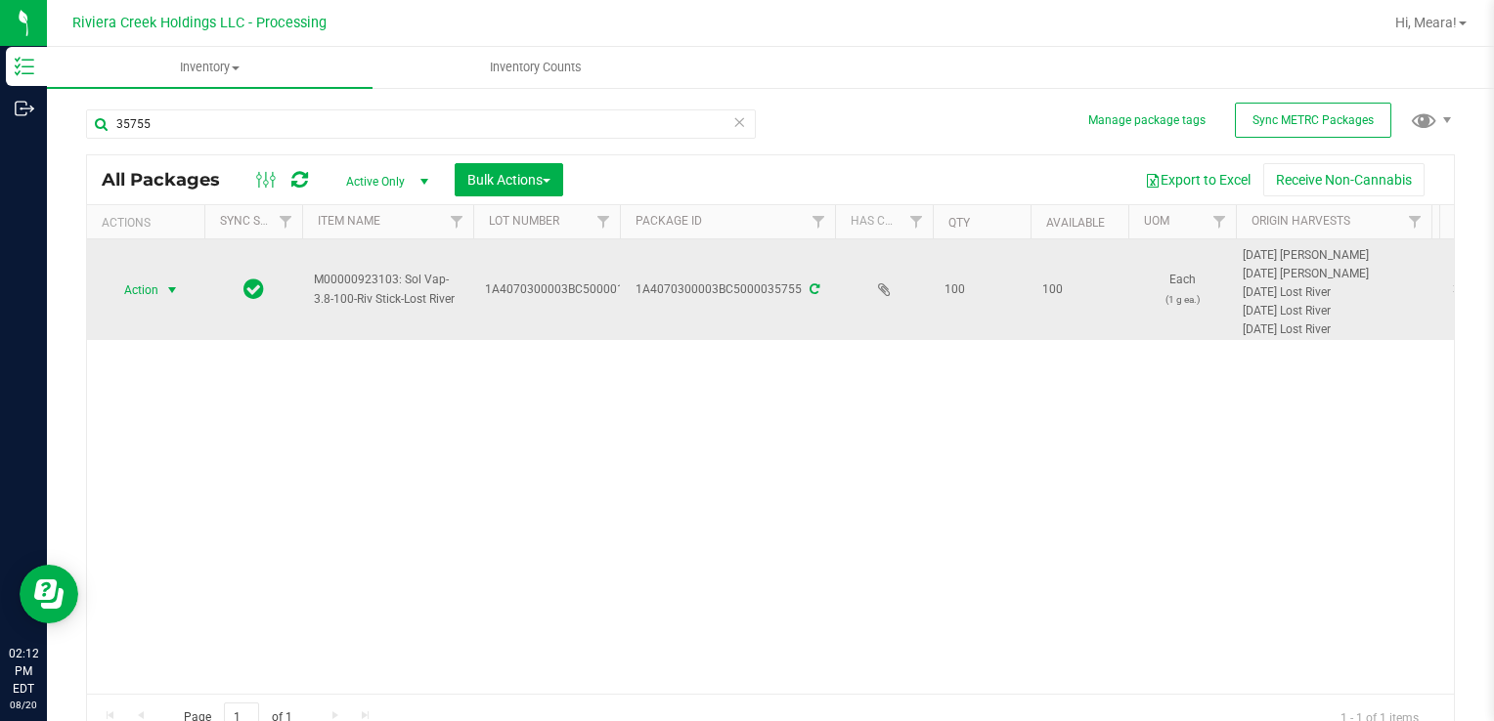
click at [136, 287] on span "Action" at bounding box center [133, 290] width 53 height 27
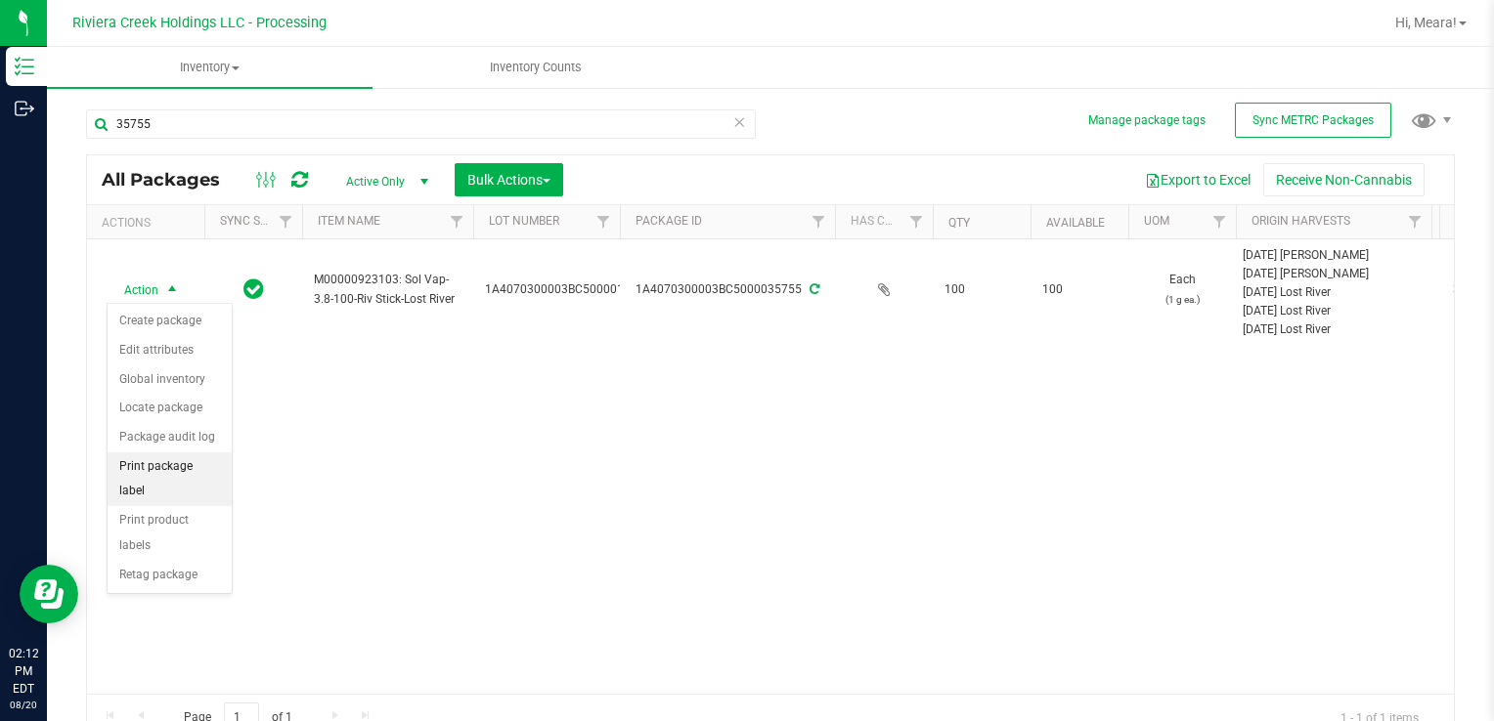
click at [199, 471] on li "Print package label" at bounding box center [170, 480] width 124 height 54
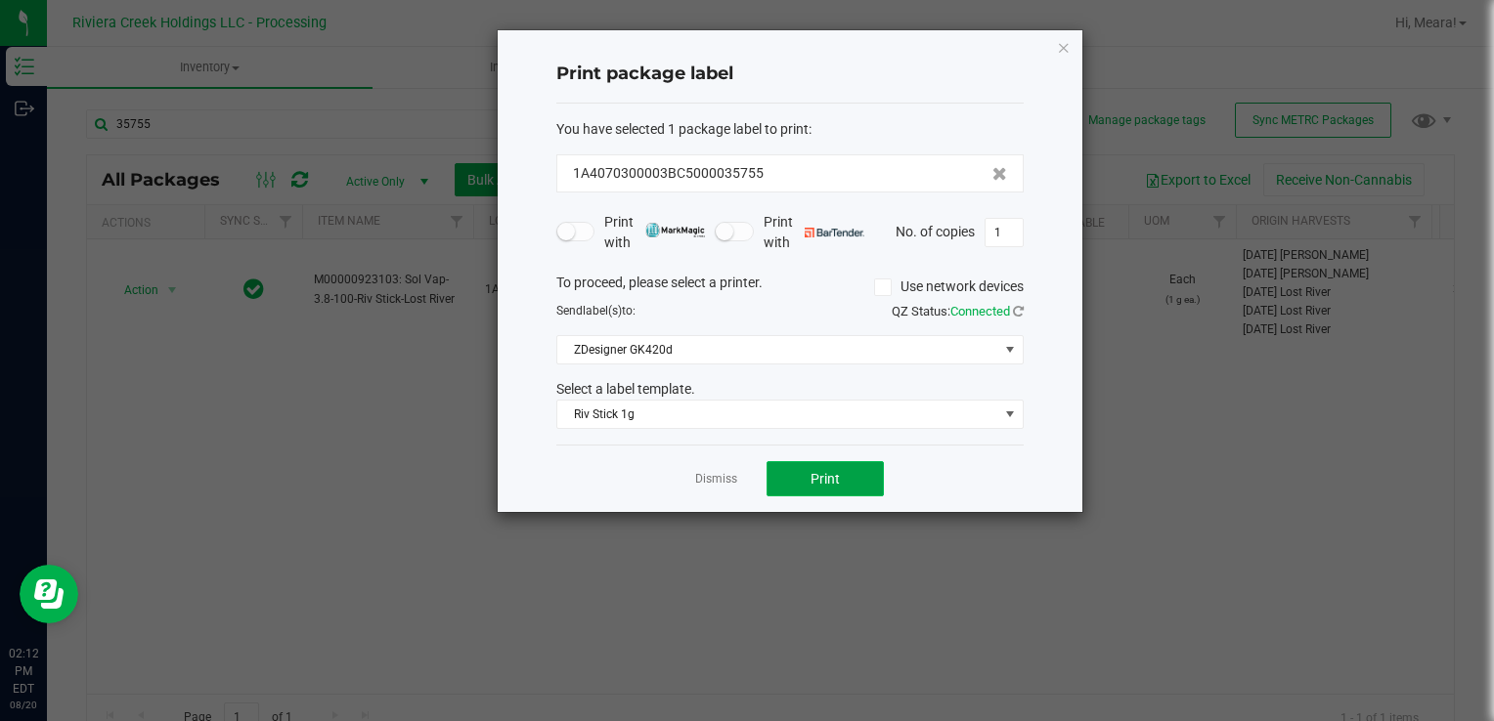
click at [842, 485] on button "Print" at bounding box center [824, 478] width 117 height 35
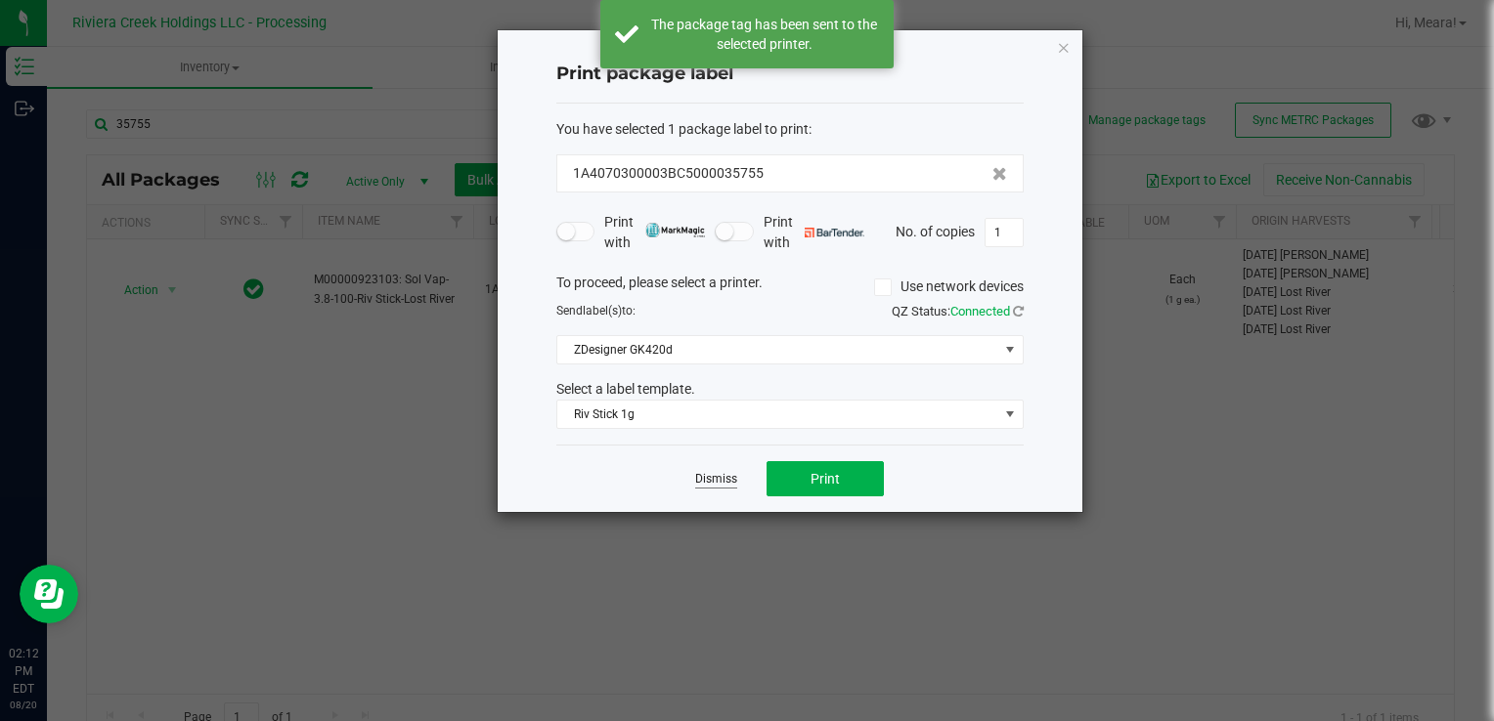
click at [714, 476] on link "Dismiss" at bounding box center [716, 479] width 42 height 17
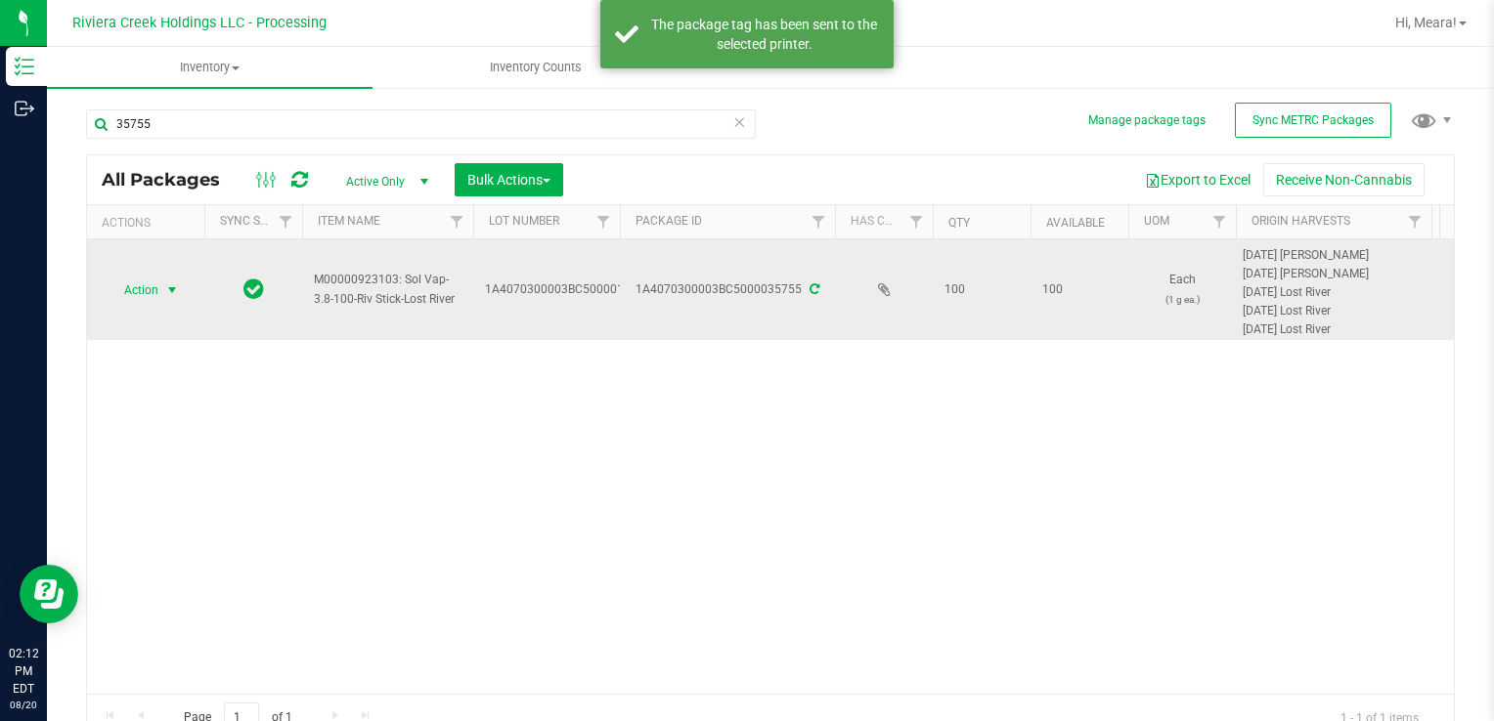
click at [136, 292] on span "Action" at bounding box center [133, 290] width 53 height 27
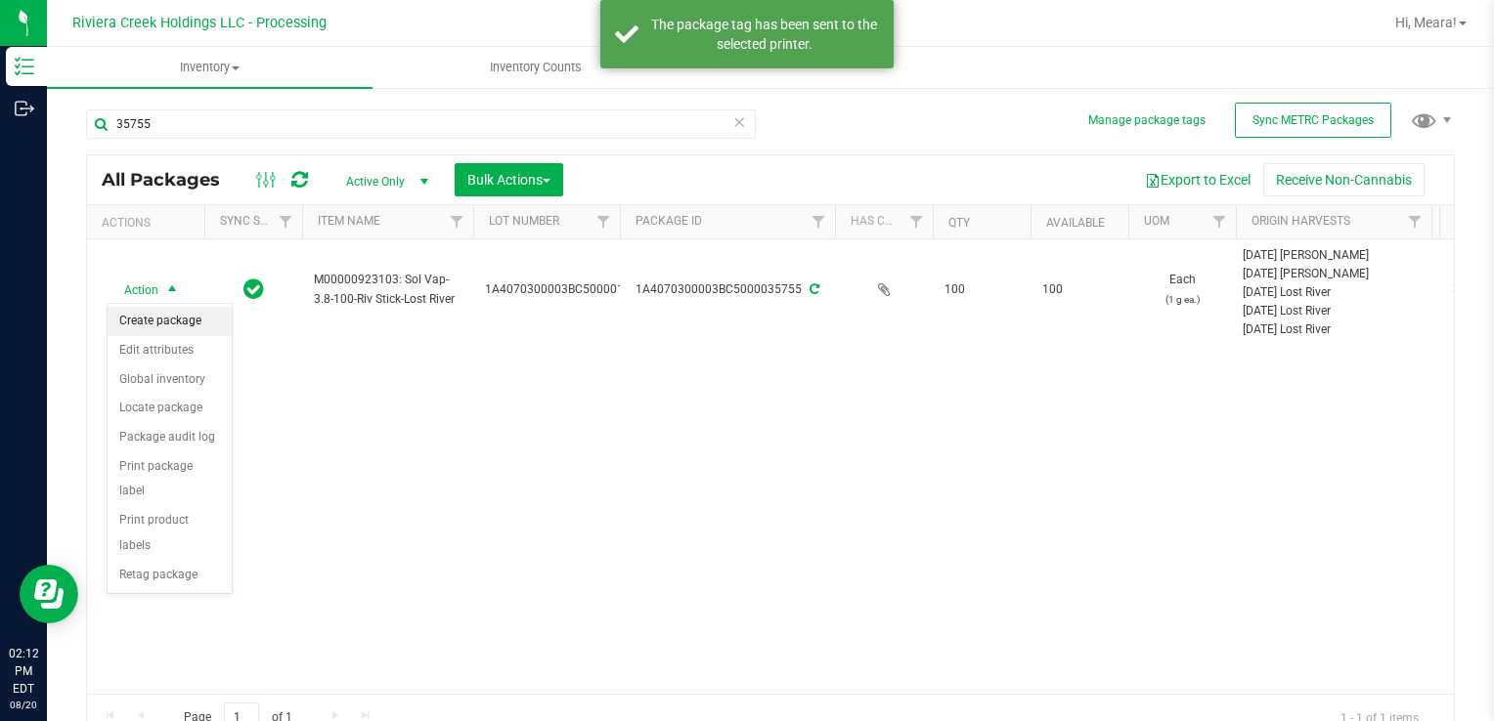
click at [150, 318] on li "Create package" at bounding box center [170, 321] width 124 height 29
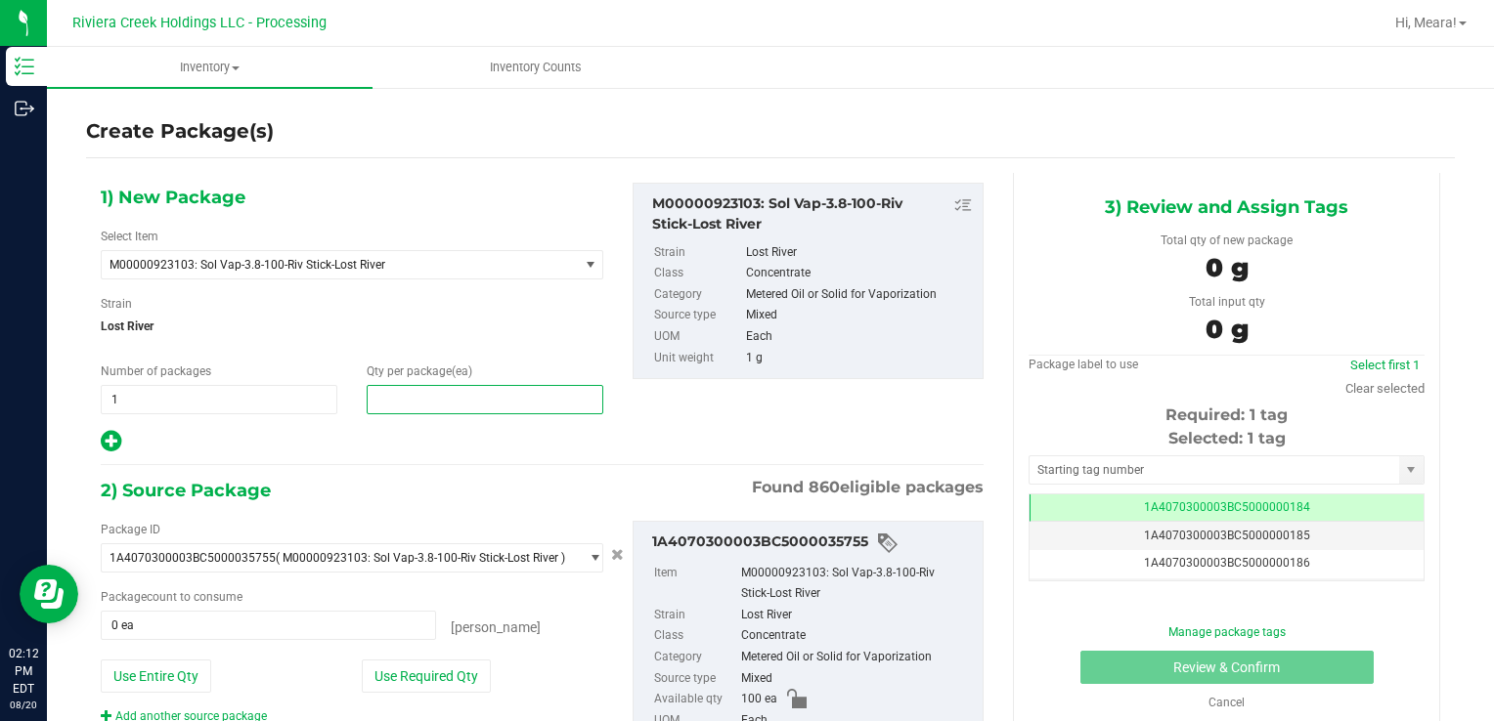
click at [450, 389] on span at bounding box center [485, 399] width 237 height 29
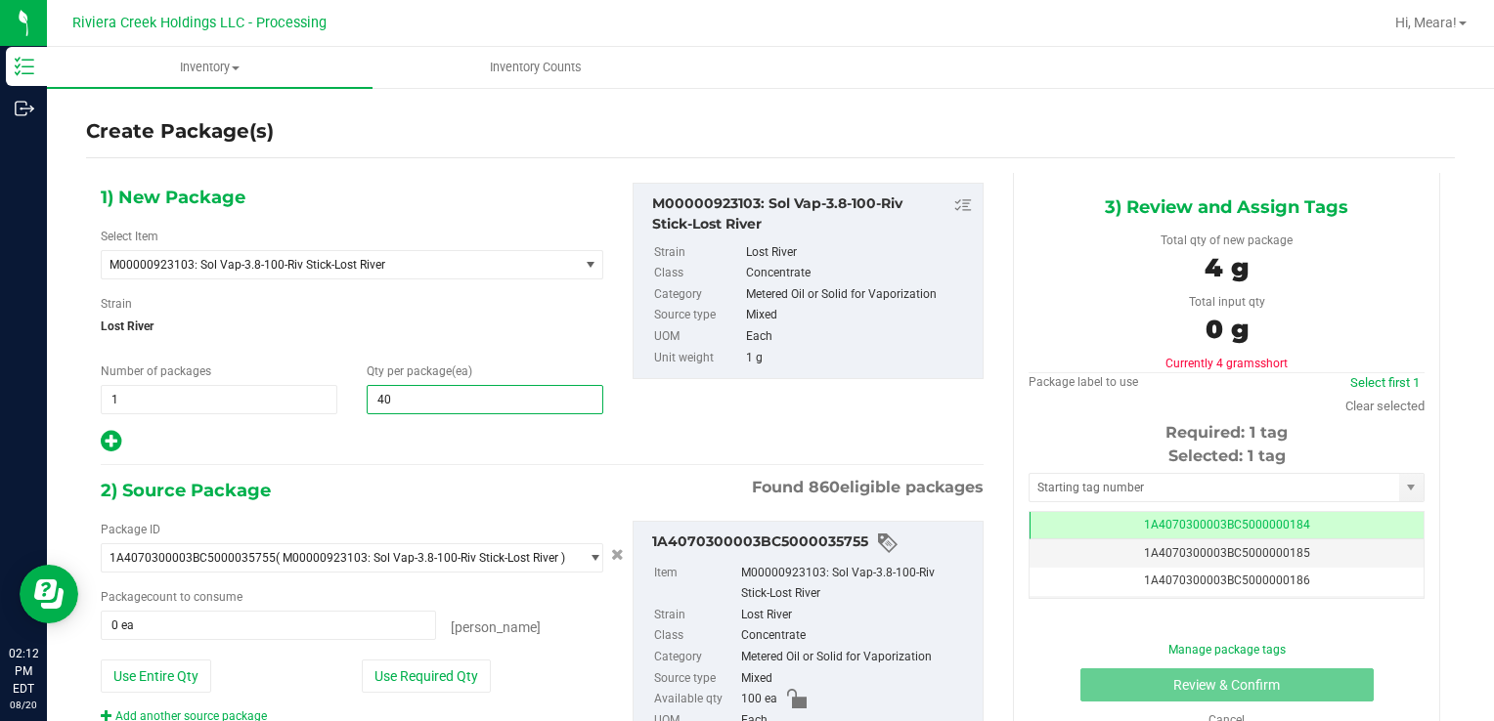
type input "400"
click at [456, 668] on button "Use Required Qty" at bounding box center [426, 676] width 129 height 33
type input "100 ea"
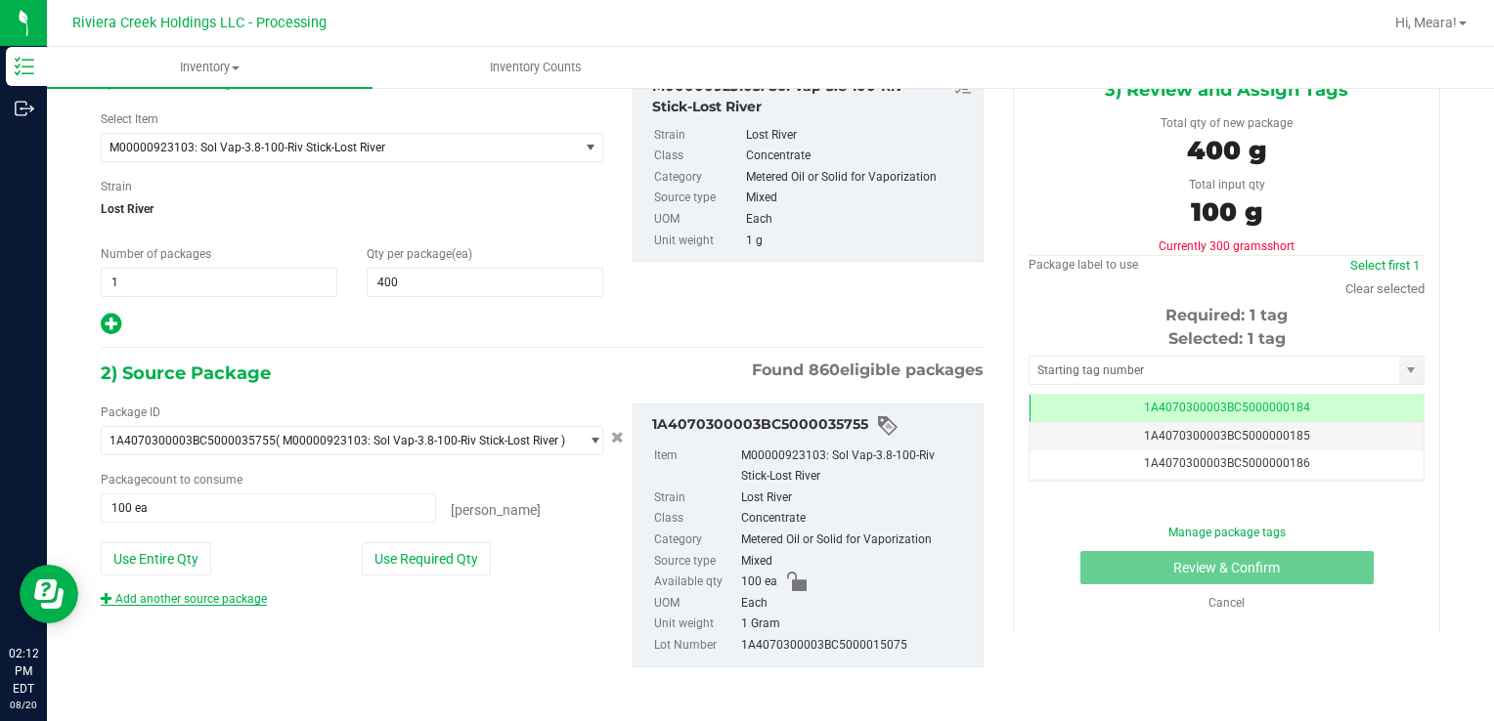
click at [208, 597] on link "Add another source package" at bounding box center [184, 599] width 166 height 14
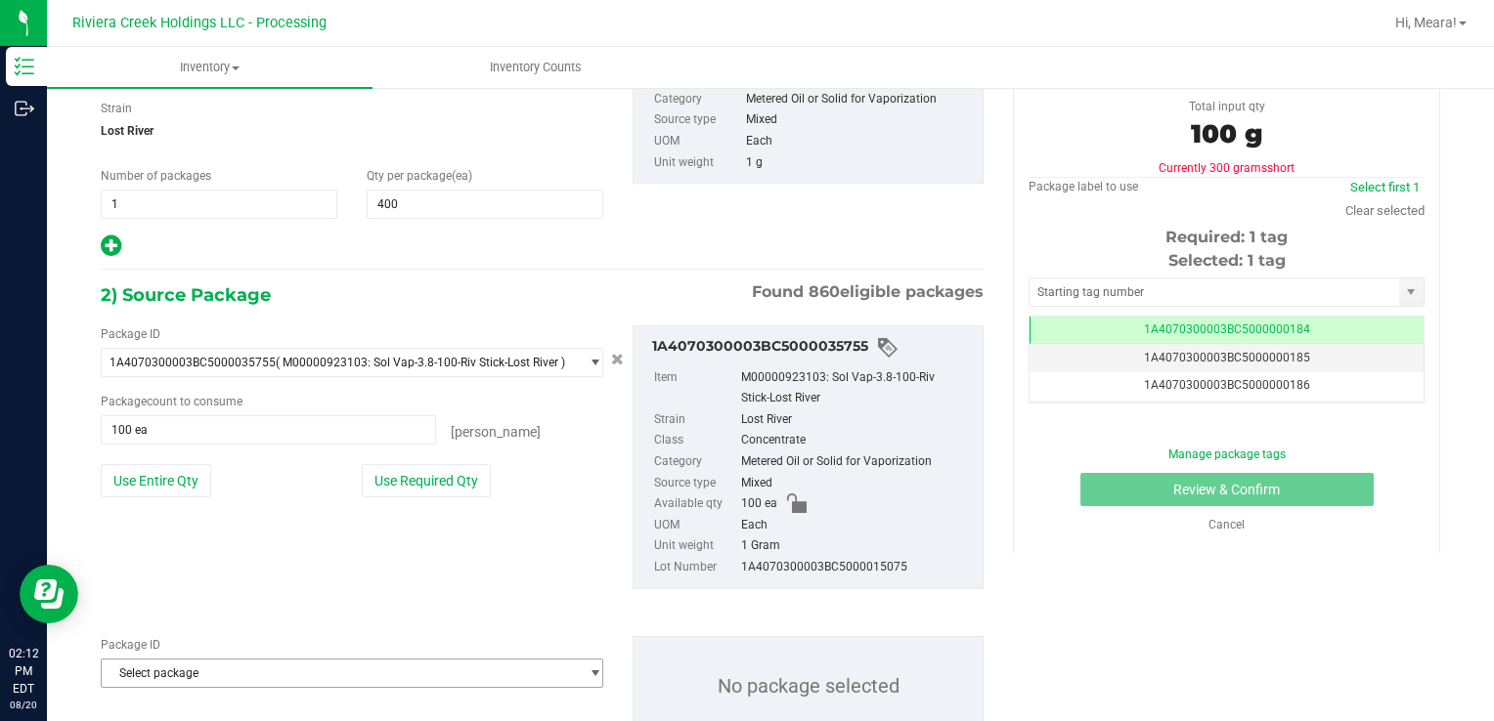
scroll to position [263, 0]
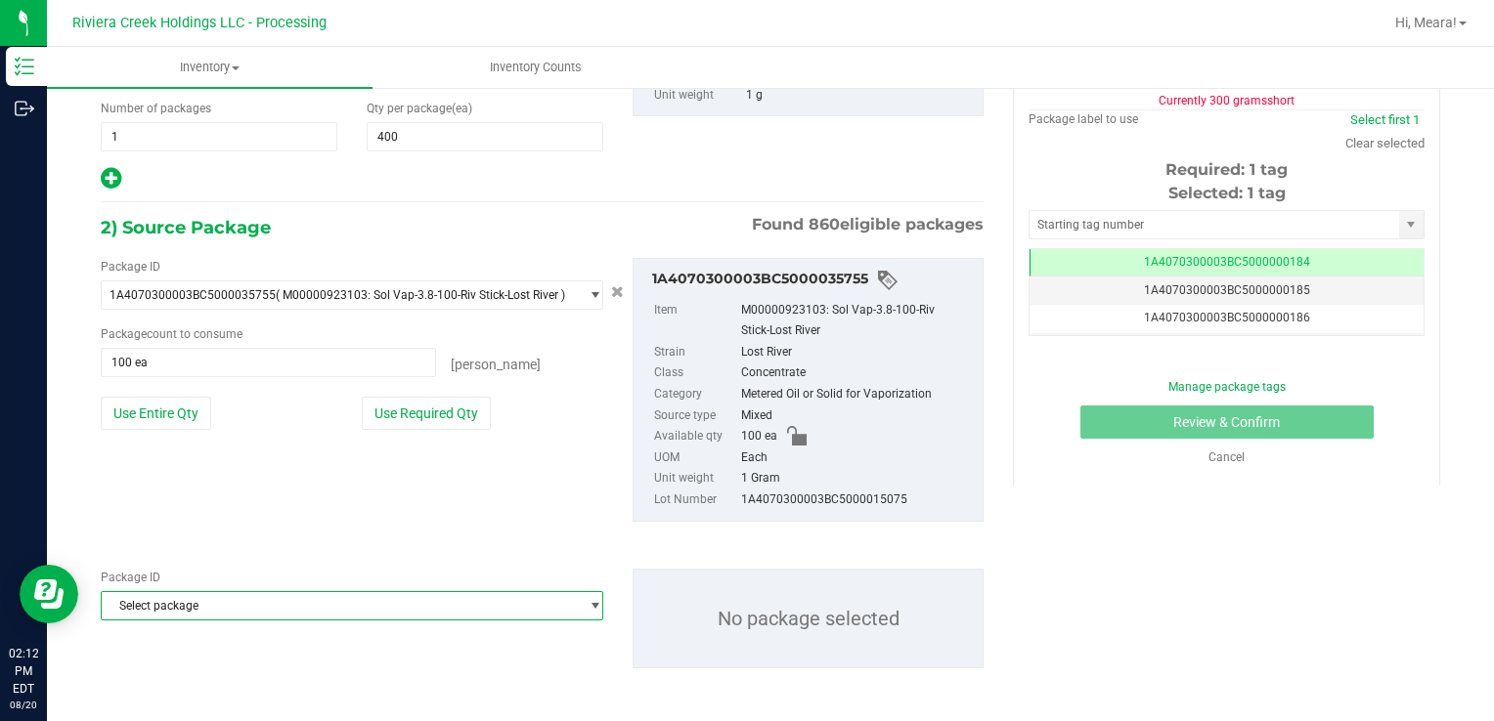
click at [320, 613] on span "Select package" at bounding box center [340, 605] width 476 height 27
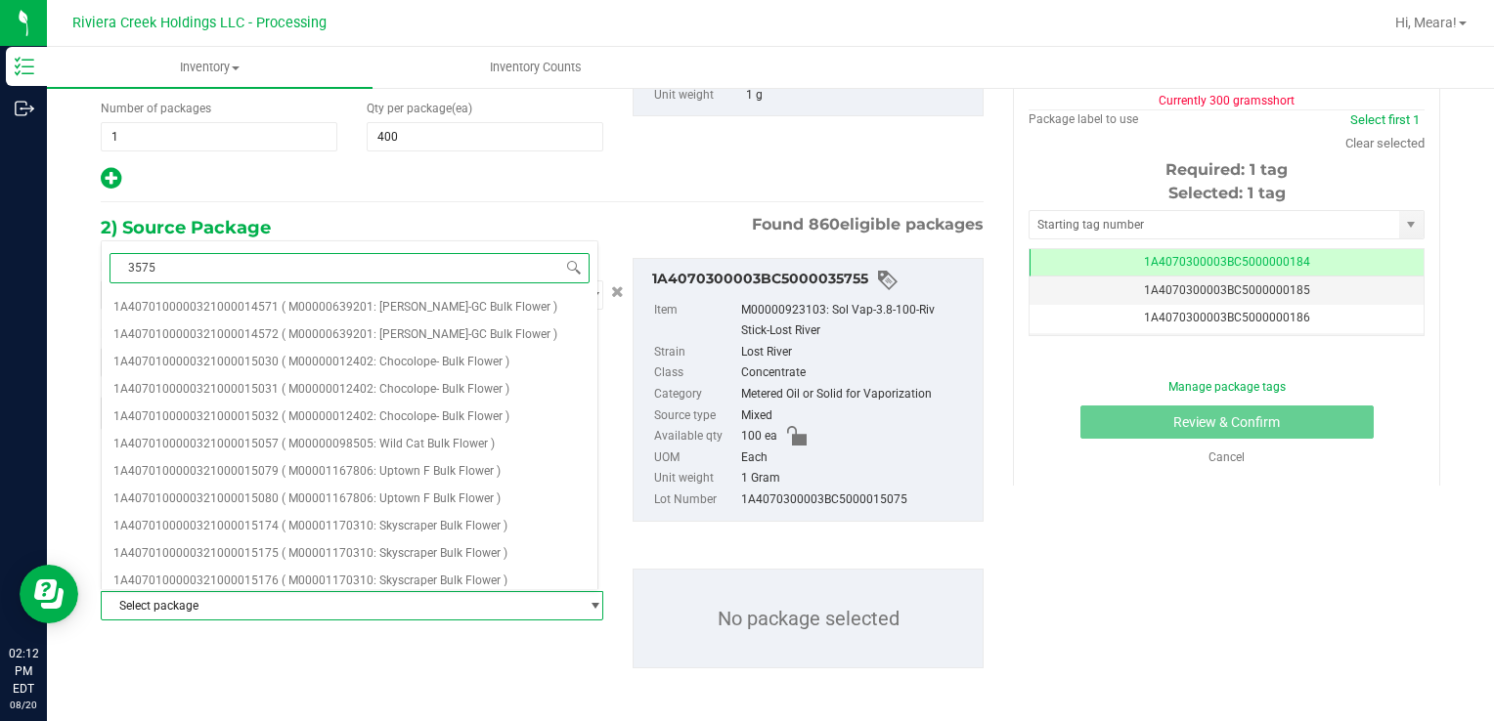
type input "35756"
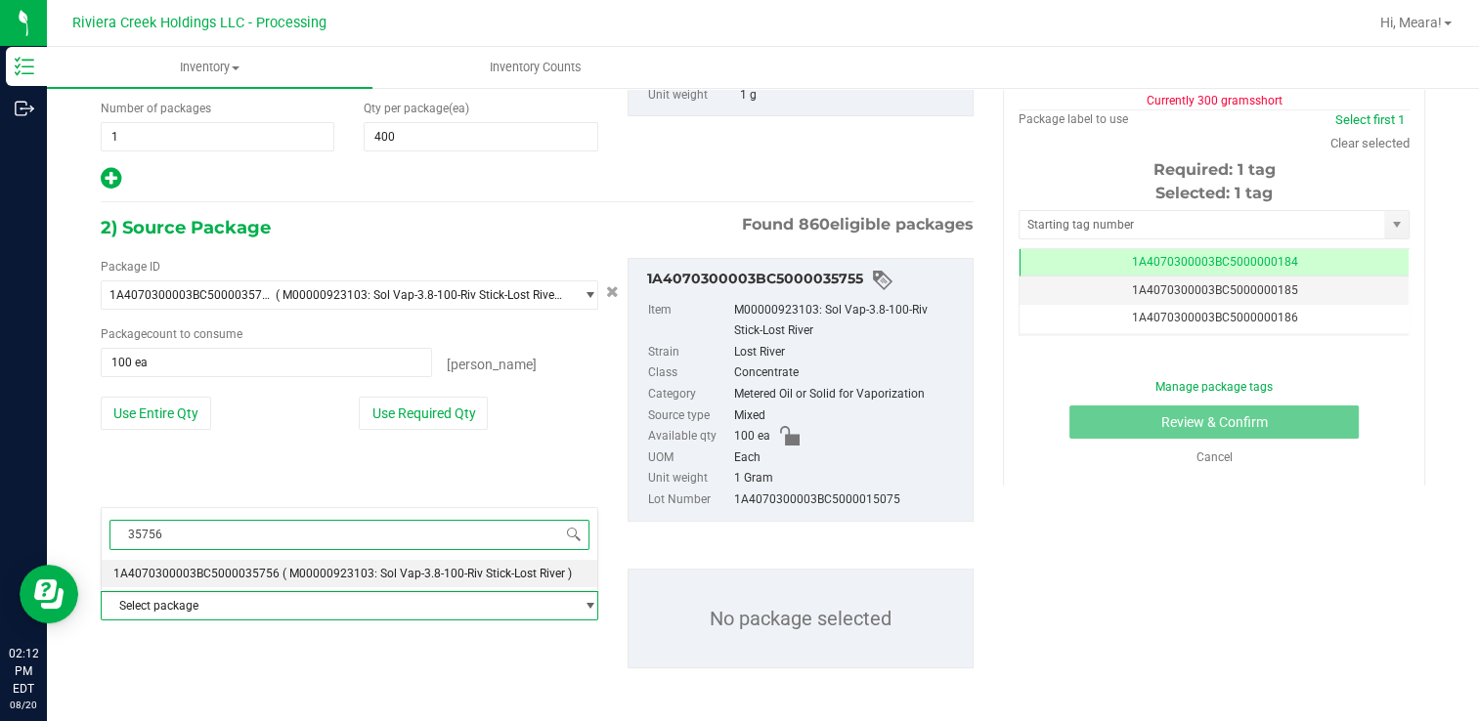
click at [329, 585] on li "1A4070300003BC5000035756 ( M00000923103: Sol Vap-3.8-100-Riv Stick-Lost River )" at bounding box center [350, 573] width 496 height 27
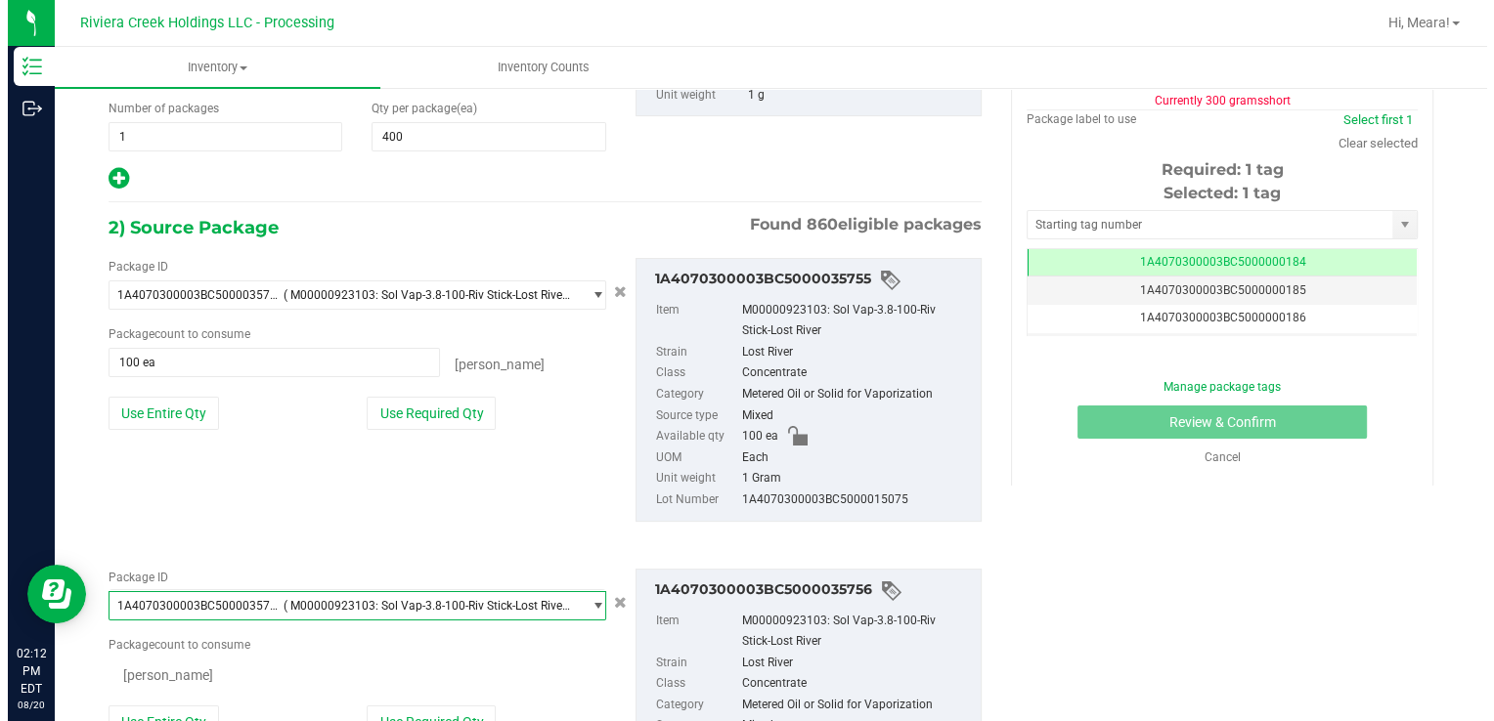
scroll to position [23237, 0]
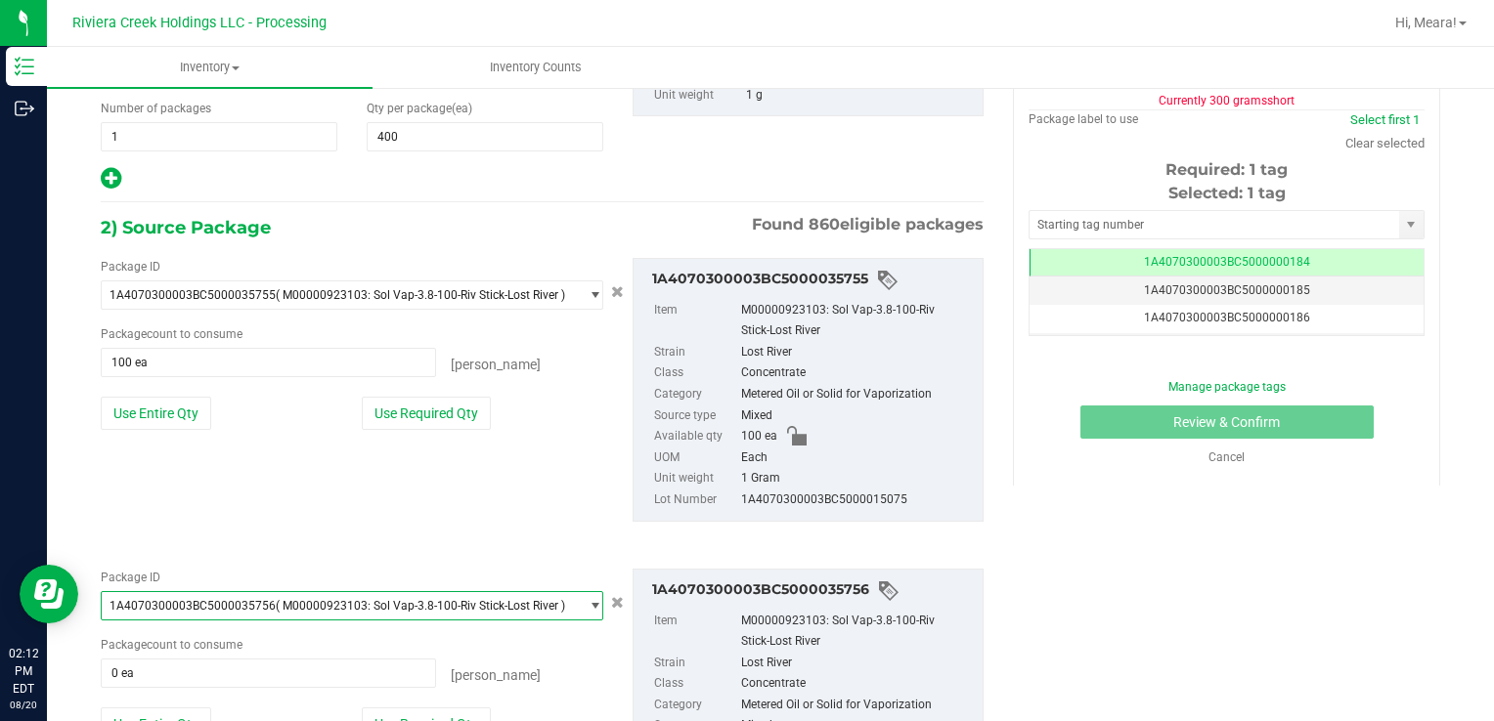
click at [431, 703] on div "Package ID 1A4070300003BC5000035756 ( M00000923103: Sol Vap-3.8-100-Riv Stick-L…" at bounding box center [352, 671] width 532 height 204
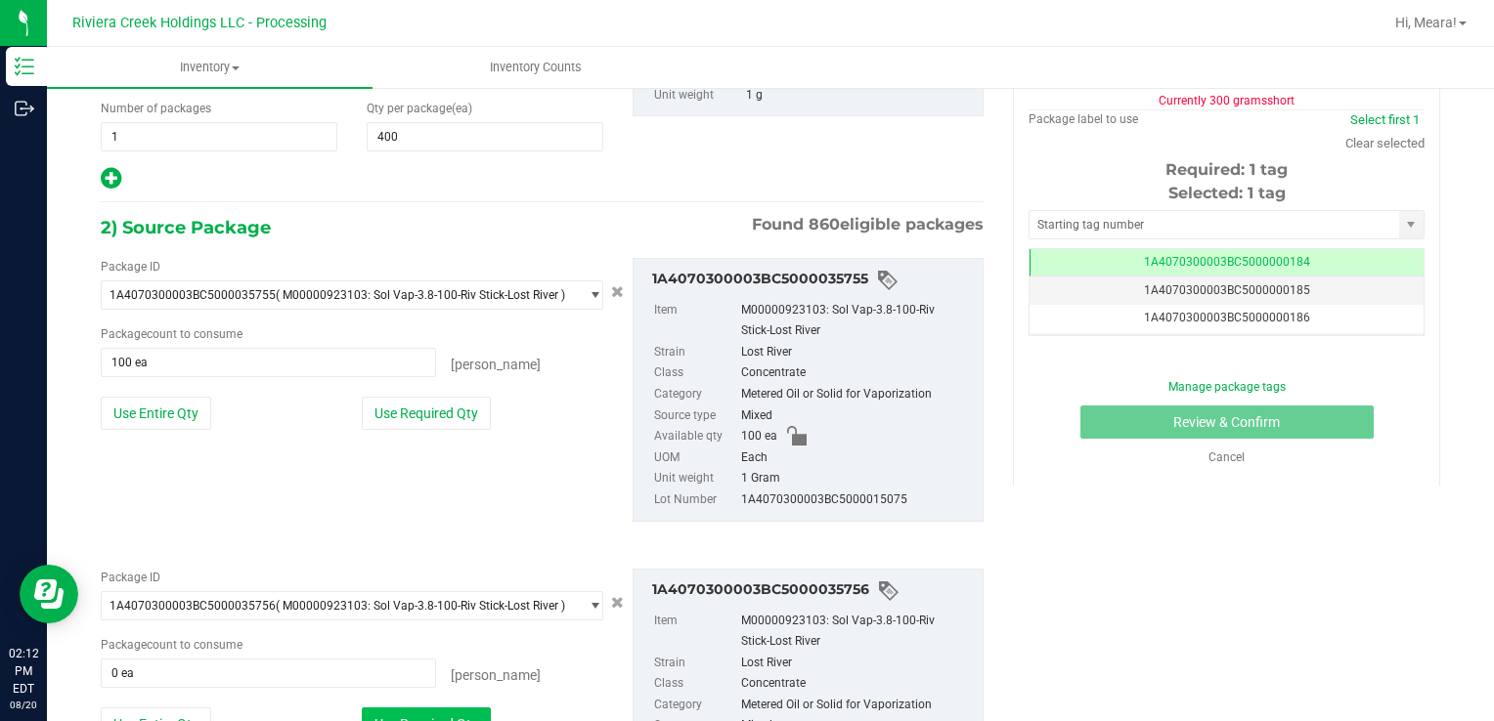
click at [390, 713] on button "Use Required Qty" at bounding box center [426, 724] width 129 height 33
type input "100 ea"
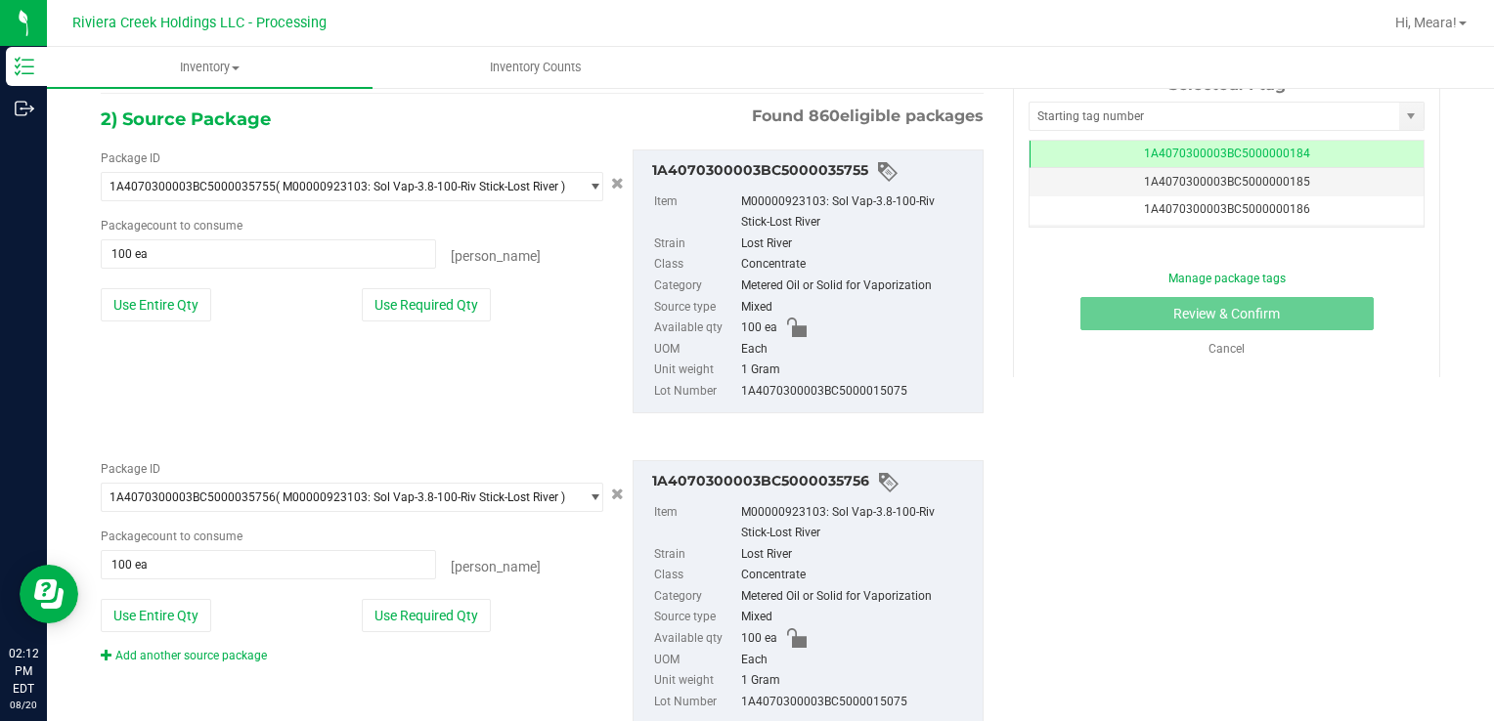
scroll to position [427, 0]
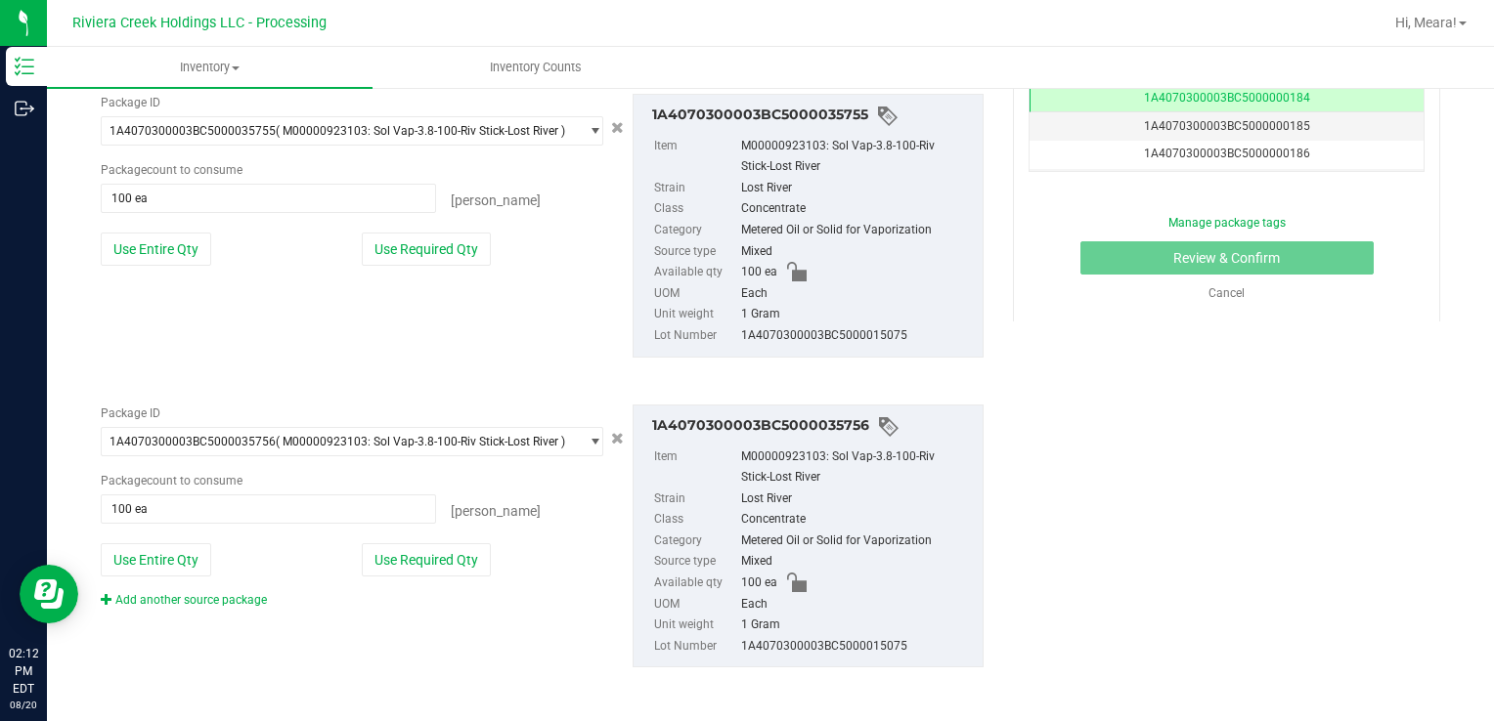
click at [203, 606] on div "Package ID 1A4070300003BC5000035756 ( M00000923103: Sol Vap-3.8-100-Riv Stick-L…" at bounding box center [542, 536] width 912 height 295
click at [205, 602] on link "Add another source package" at bounding box center [184, 600] width 166 height 14
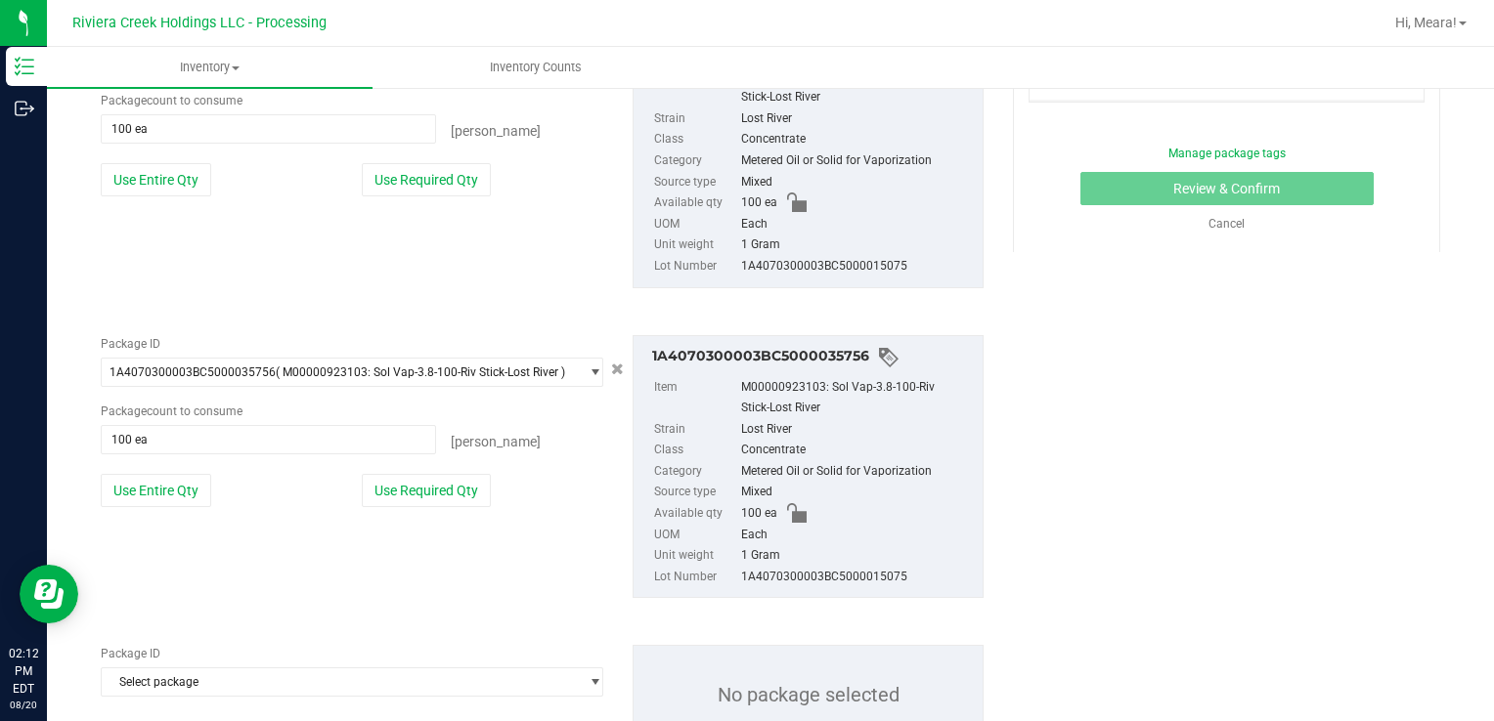
scroll to position [574, 0]
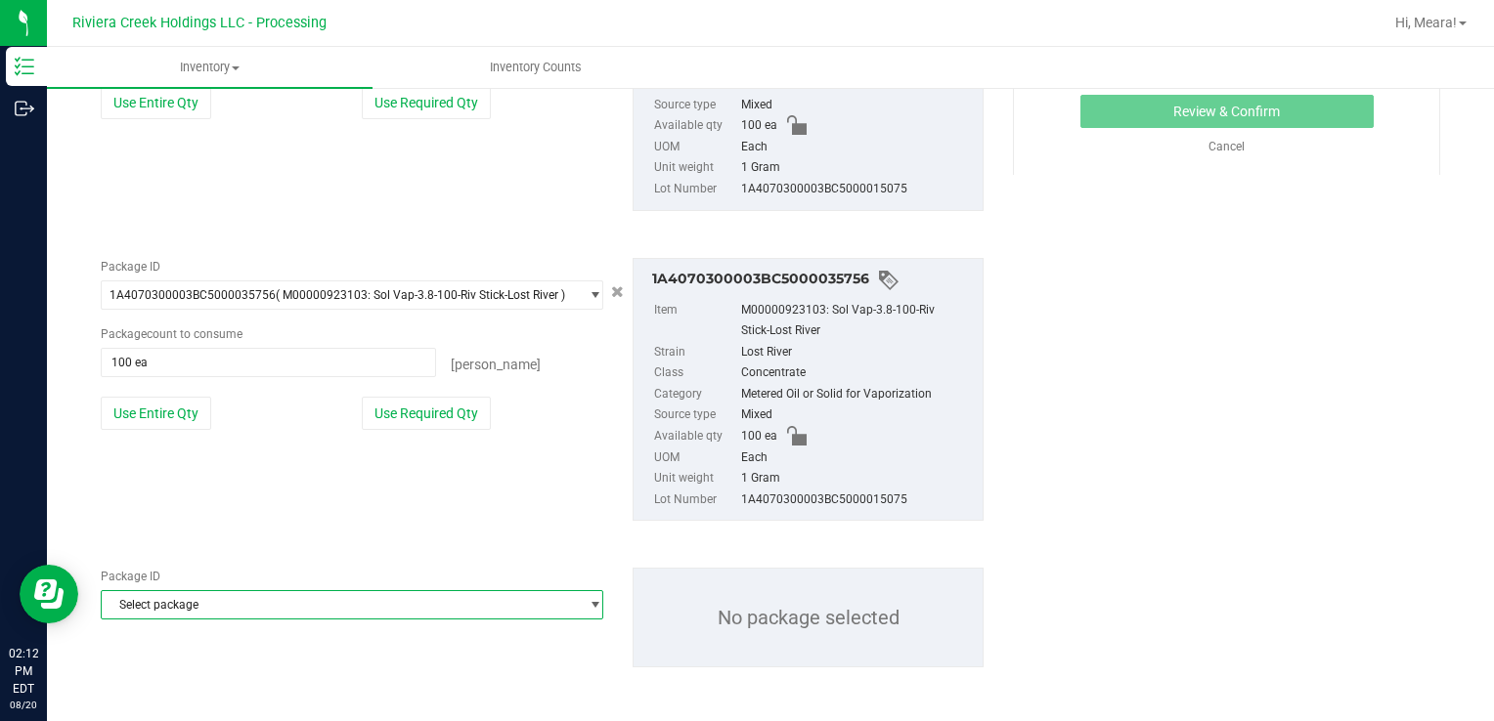
click at [223, 608] on span "Select package" at bounding box center [340, 604] width 476 height 27
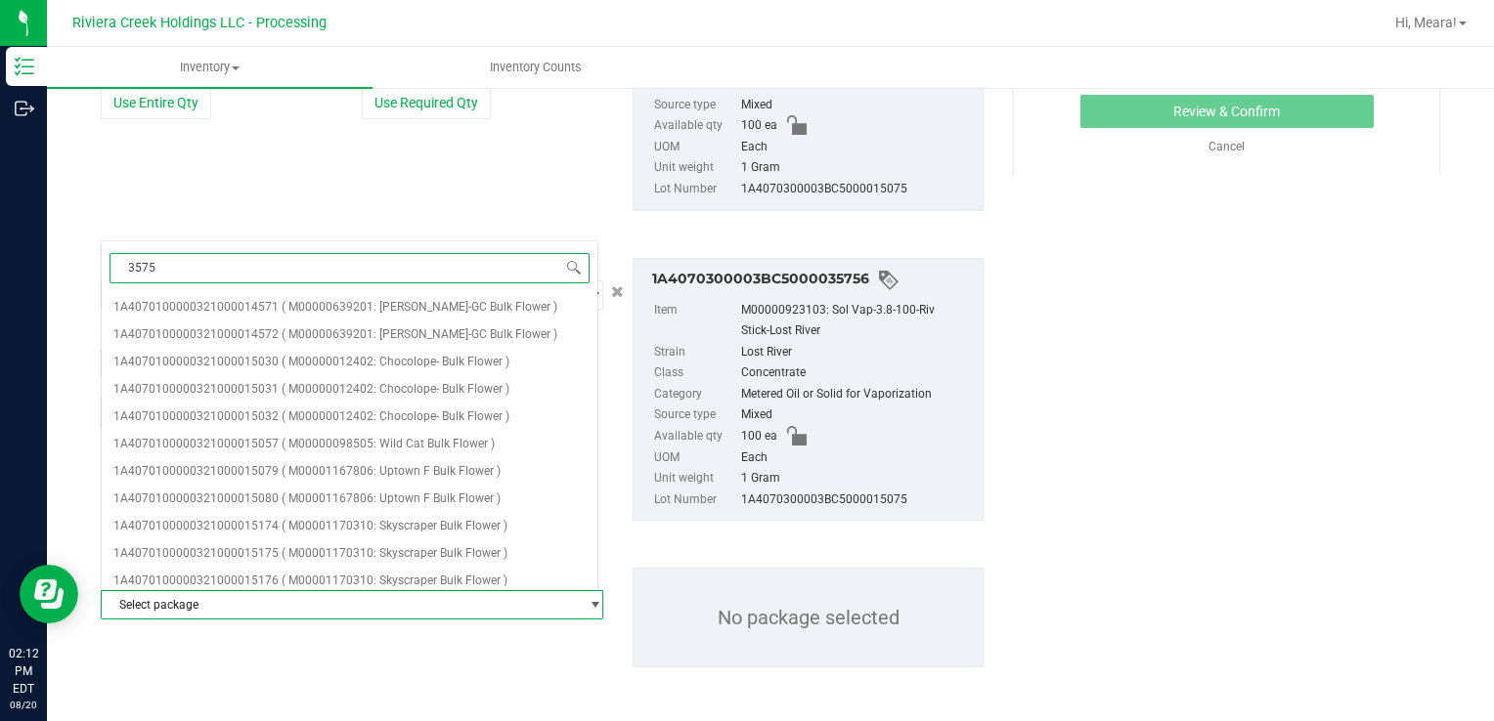
type input "35757"
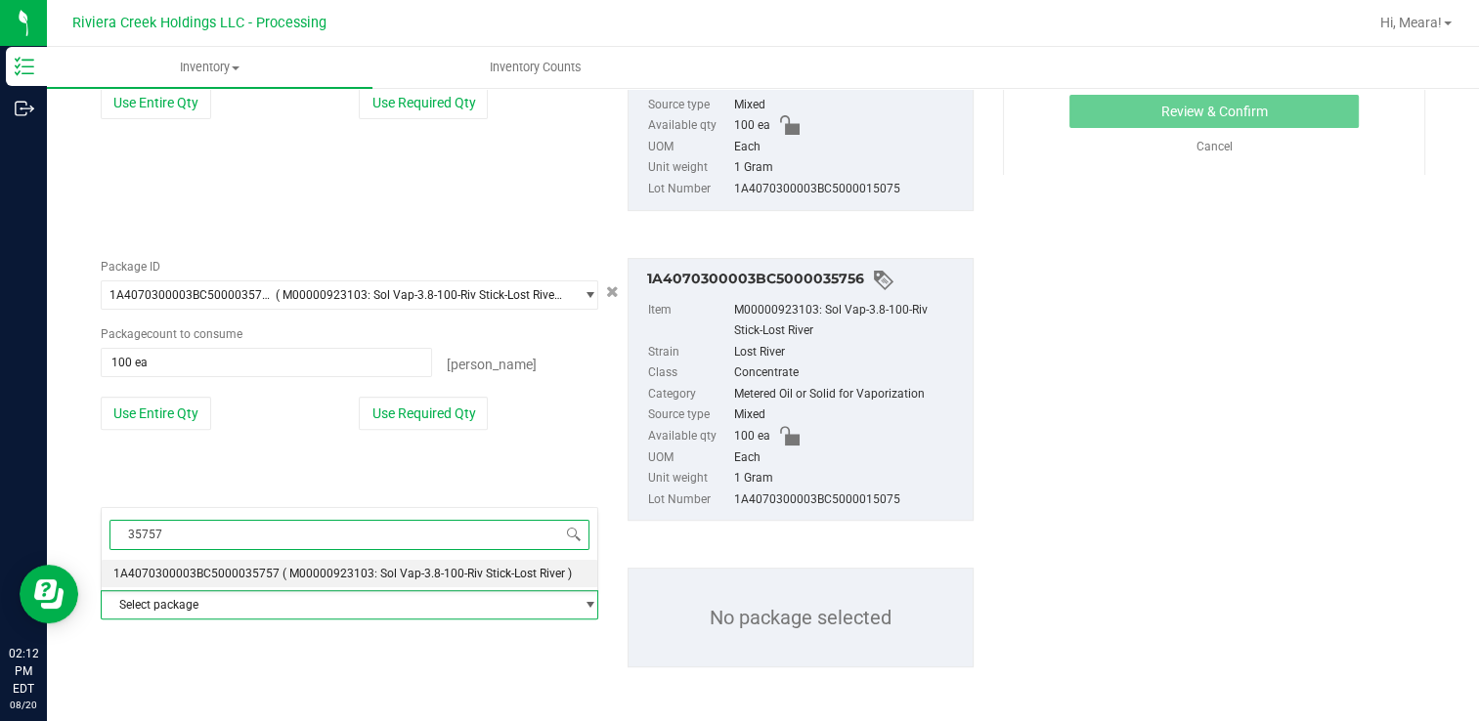
click at [491, 569] on span "( M00000923103: Sol Vap-3.8-100-Riv Stick-Lost River )" at bounding box center [426, 574] width 289 height 14
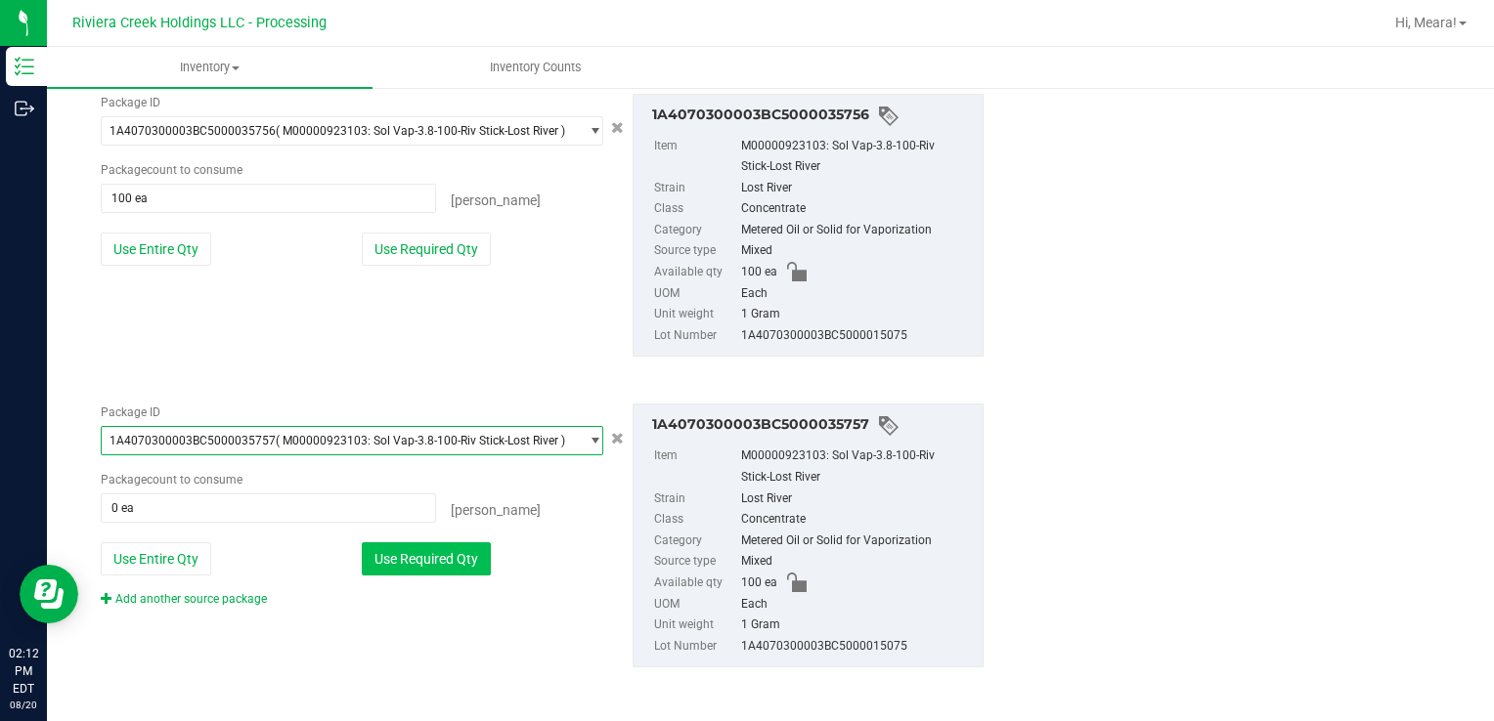
drag, startPoint x: 481, startPoint y: 557, endPoint x: 446, endPoint y: 560, distance: 35.3
click at [478, 557] on button "Use Required Qty" at bounding box center [426, 559] width 129 height 33
type input "100 ea"
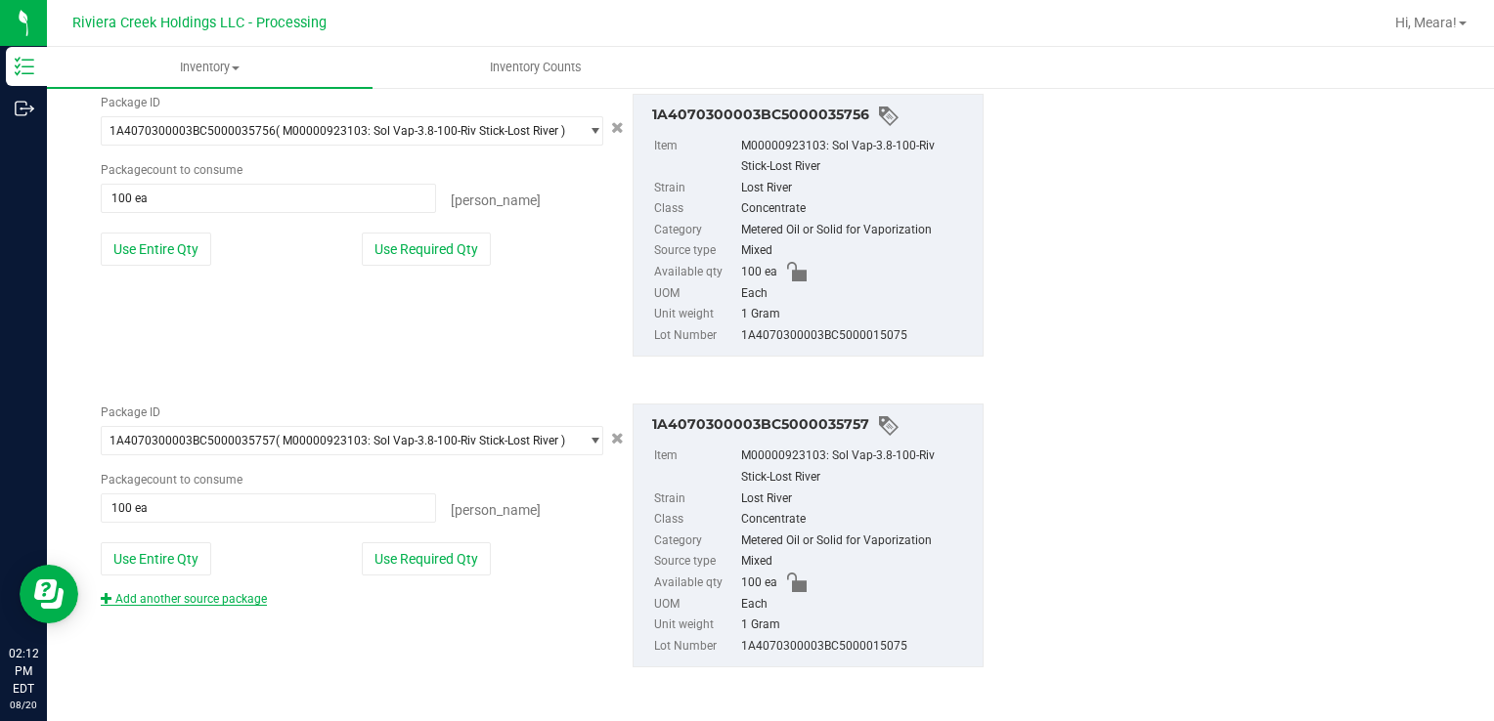
click at [229, 601] on link "Add another source package" at bounding box center [184, 599] width 166 height 14
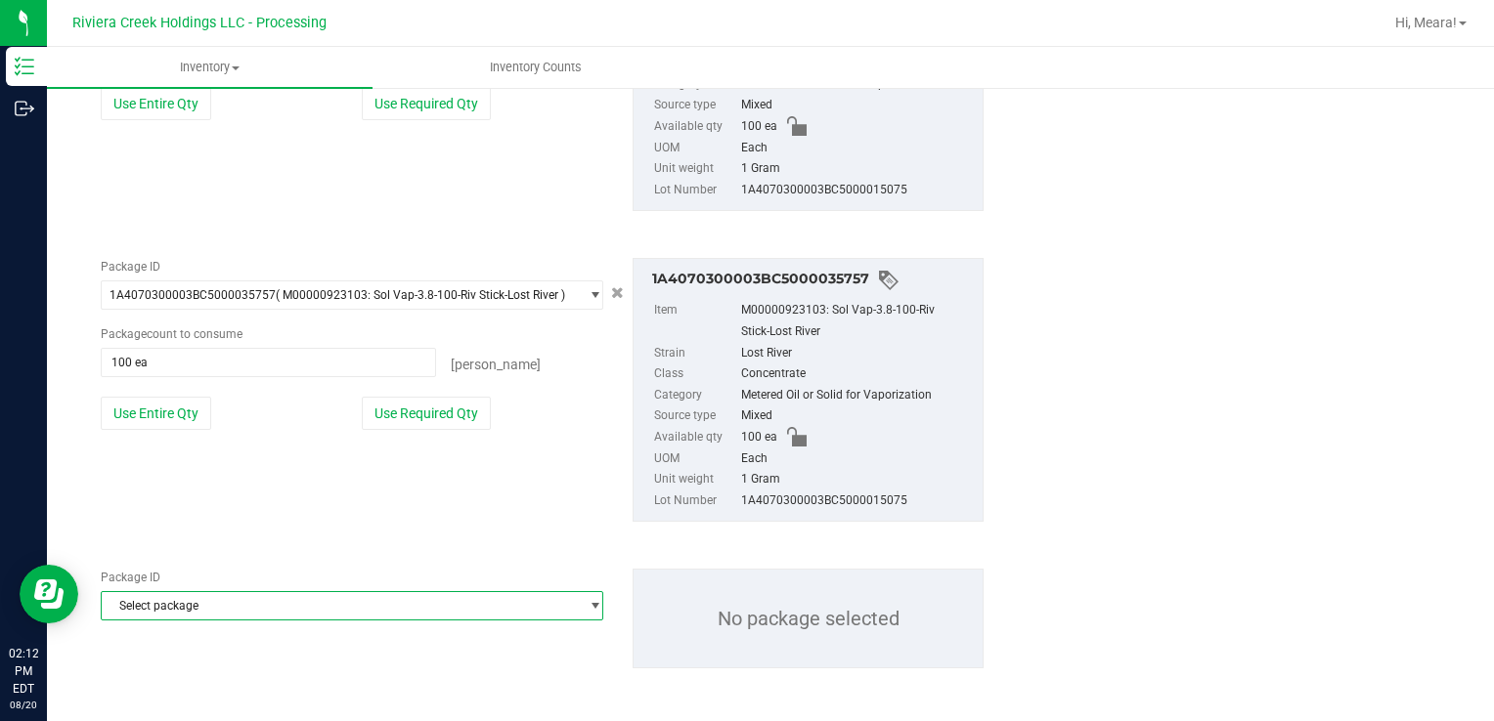
click at [264, 600] on span "Select package" at bounding box center [340, 605] width 476 height 27
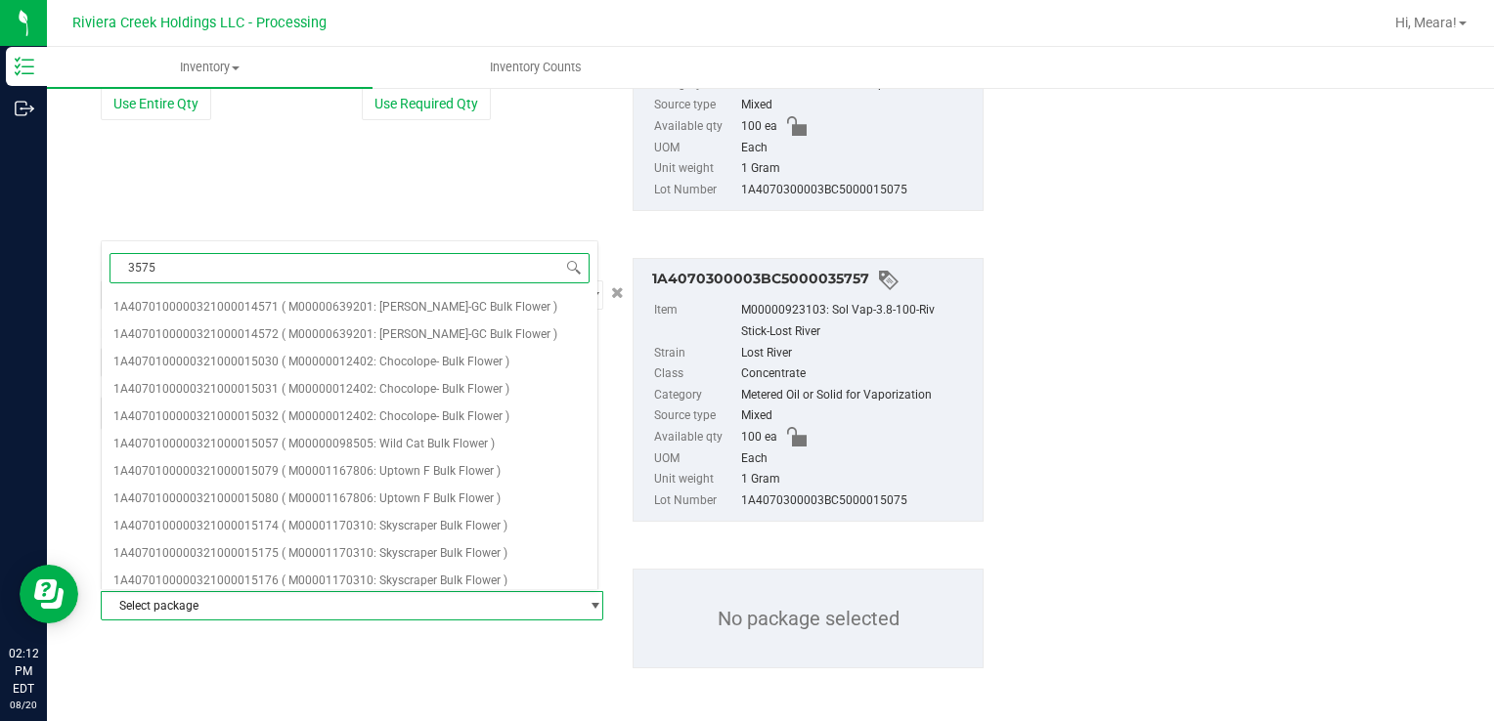
type input "35754"
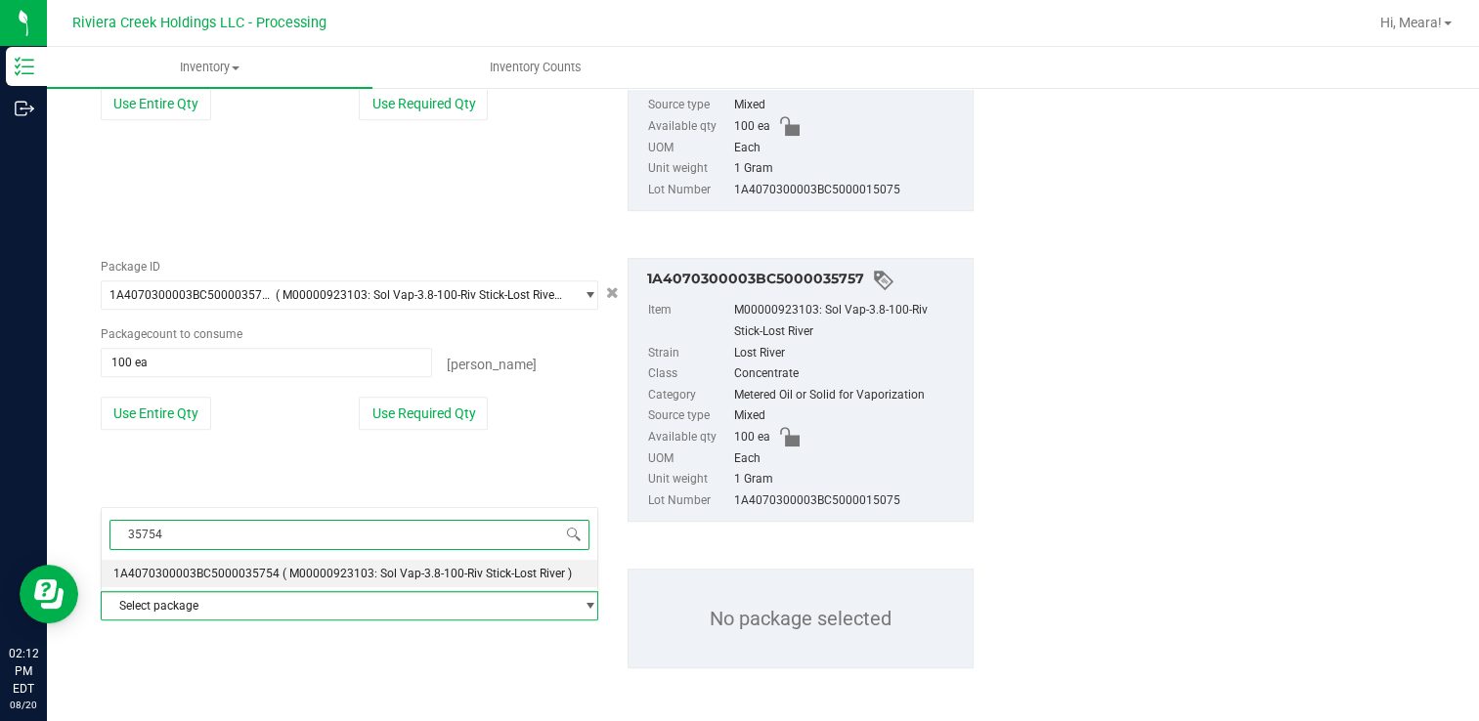
click at [493, 577] on span "( M00000923103: Sol Vap-3.8-100-Riv Stick-Lost River )" at bounding box center [426, 574] width 289 height 14
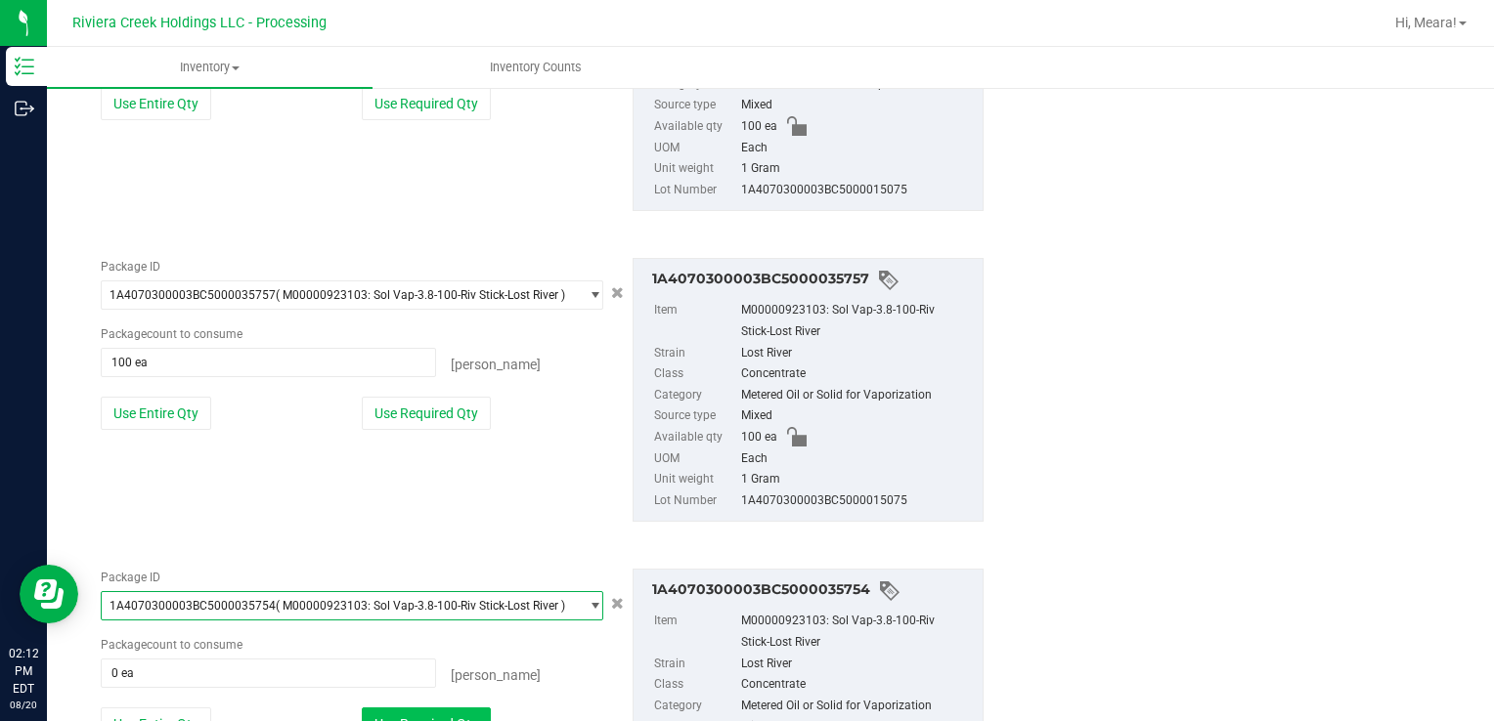
click at [462, 708] on button "Use Required Qty" at bounding box center [426, 724] width 129 height 33
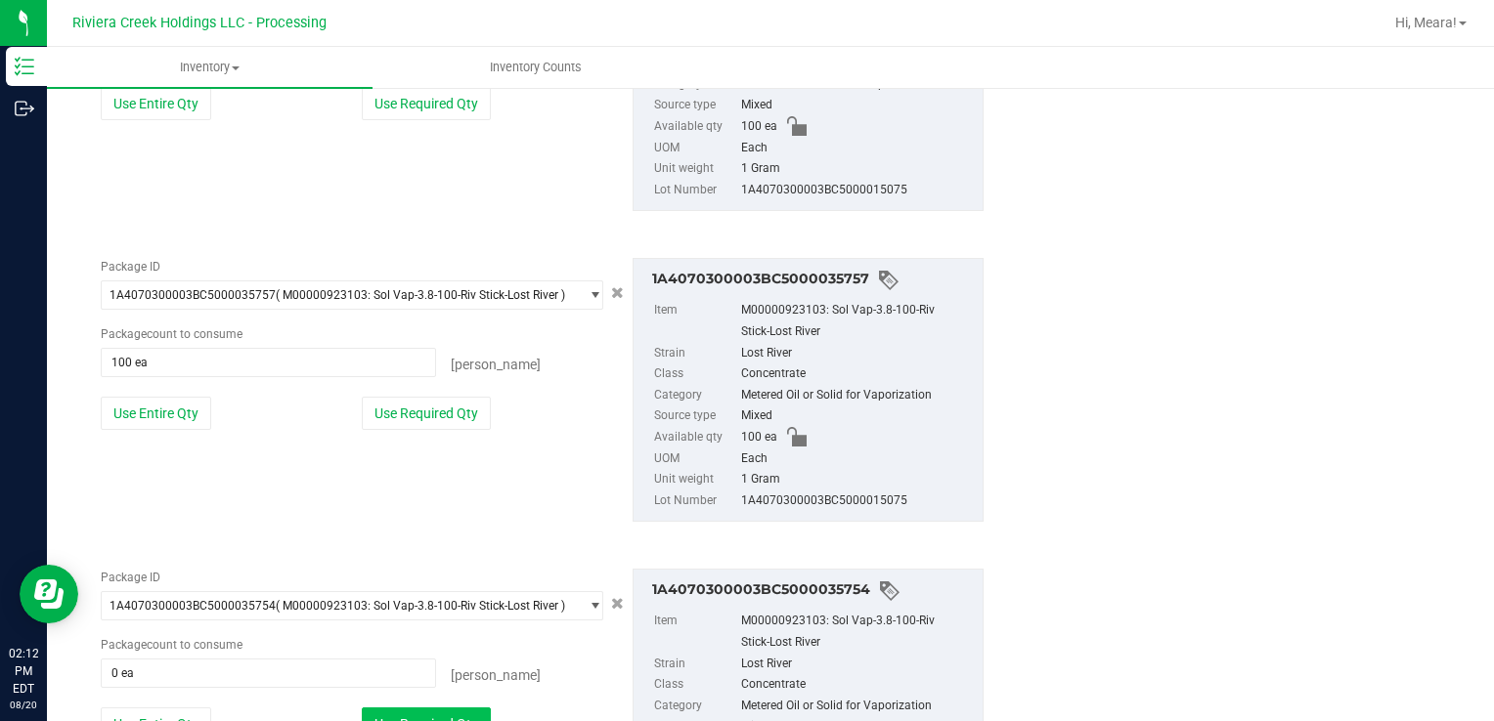
type input "100 ea"
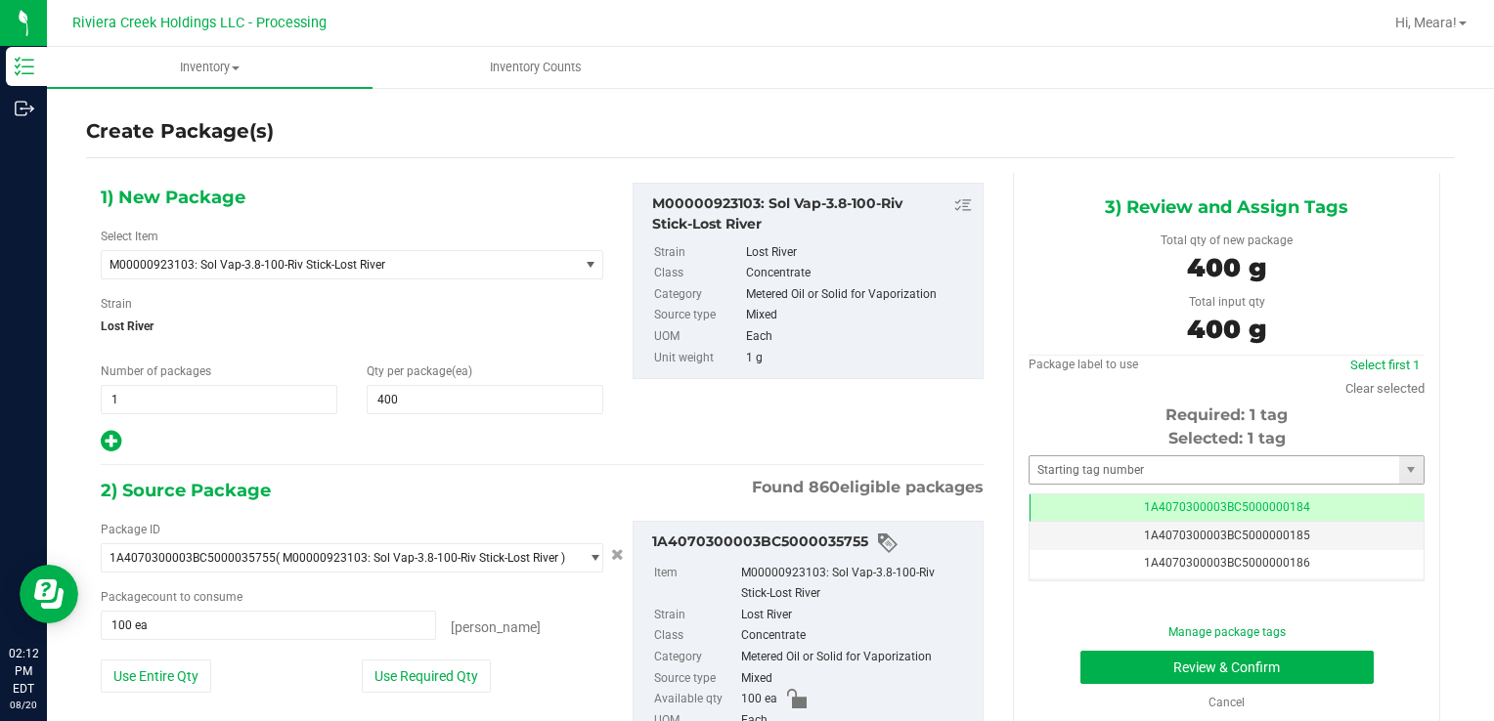
click at [1124, 456] on div "Selected: 1 tag Tag 1A4070300003BC5000000184 1A4070300003BC5000000185 1A4070300…" at bounding box center [1226, 504] width 396 height 154
click at [1121, 461] on input "text" at bounding box center [1213, 469] width 369 height 27
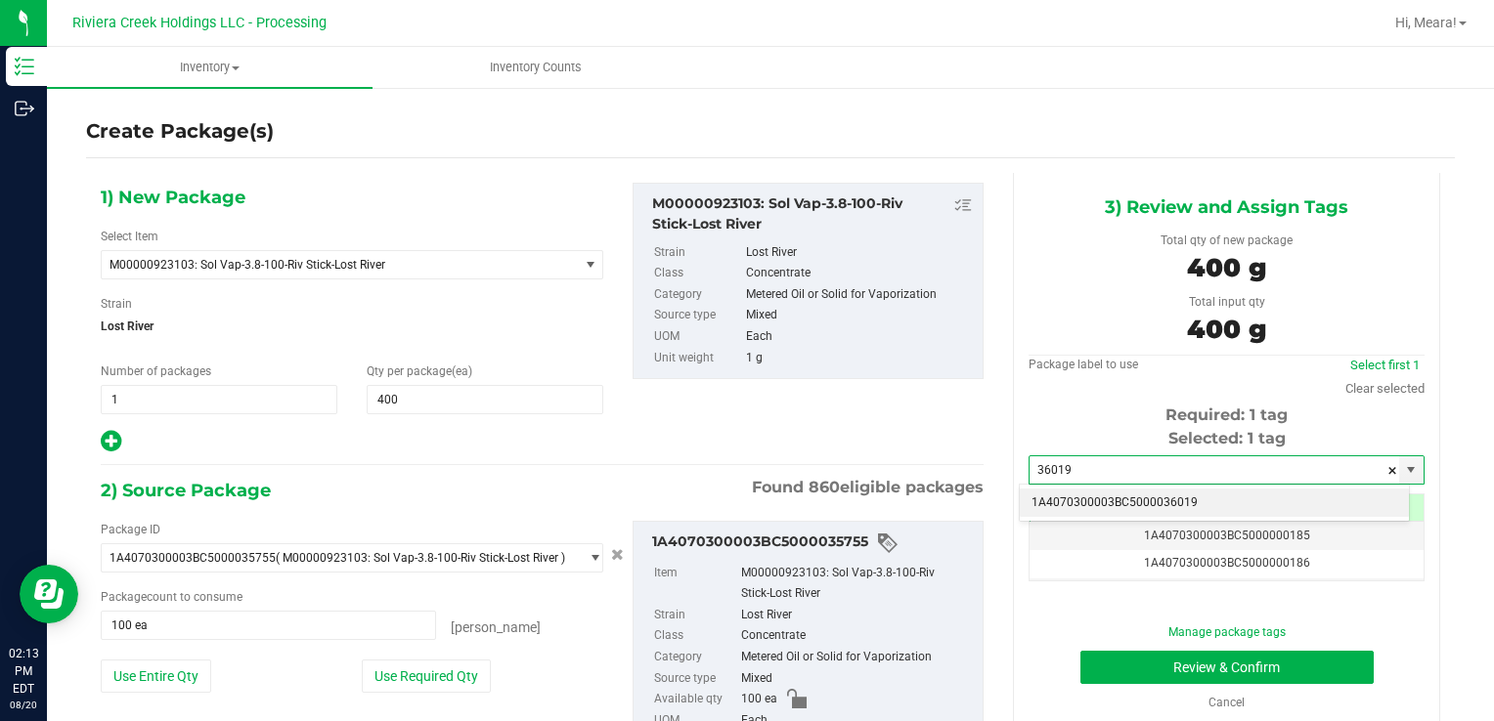
click at [1108, 500] on li "1A4070300003BC5000036019" at bounding box center [1214, 503] width 389 height 29
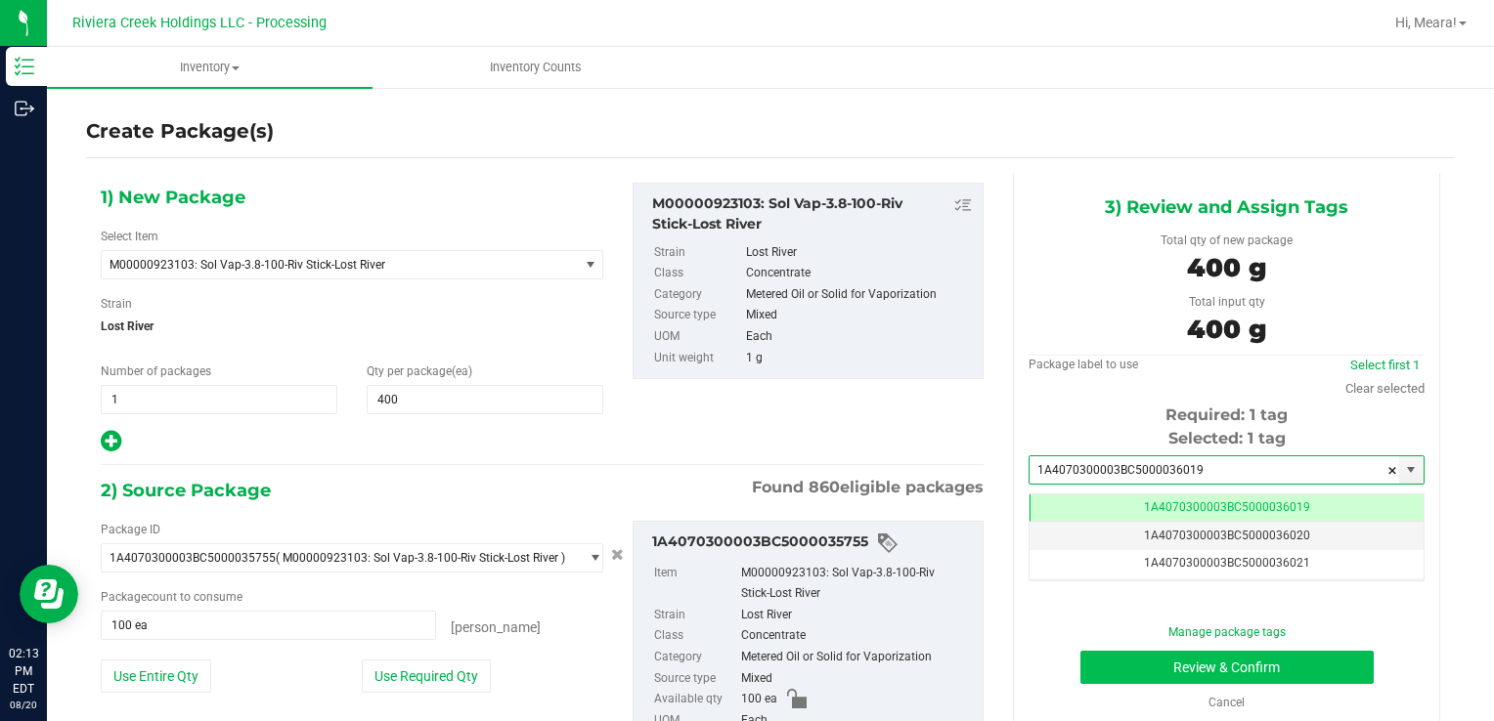
type input "1A4070300003BC5000036019"
click at [1101, 665] on button "Review & Confirm" at bounding box center [1226, 667] width 293 height 33
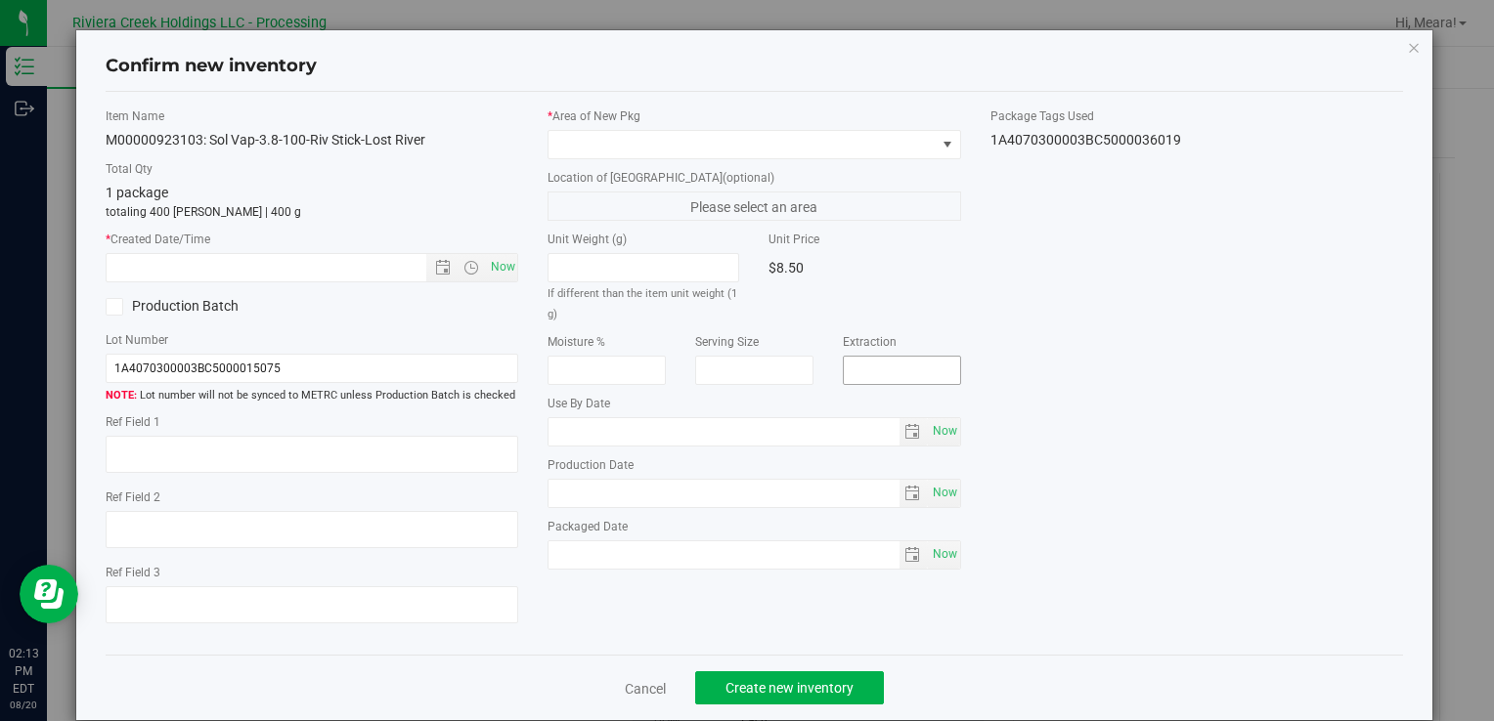
type input "[DATE]"
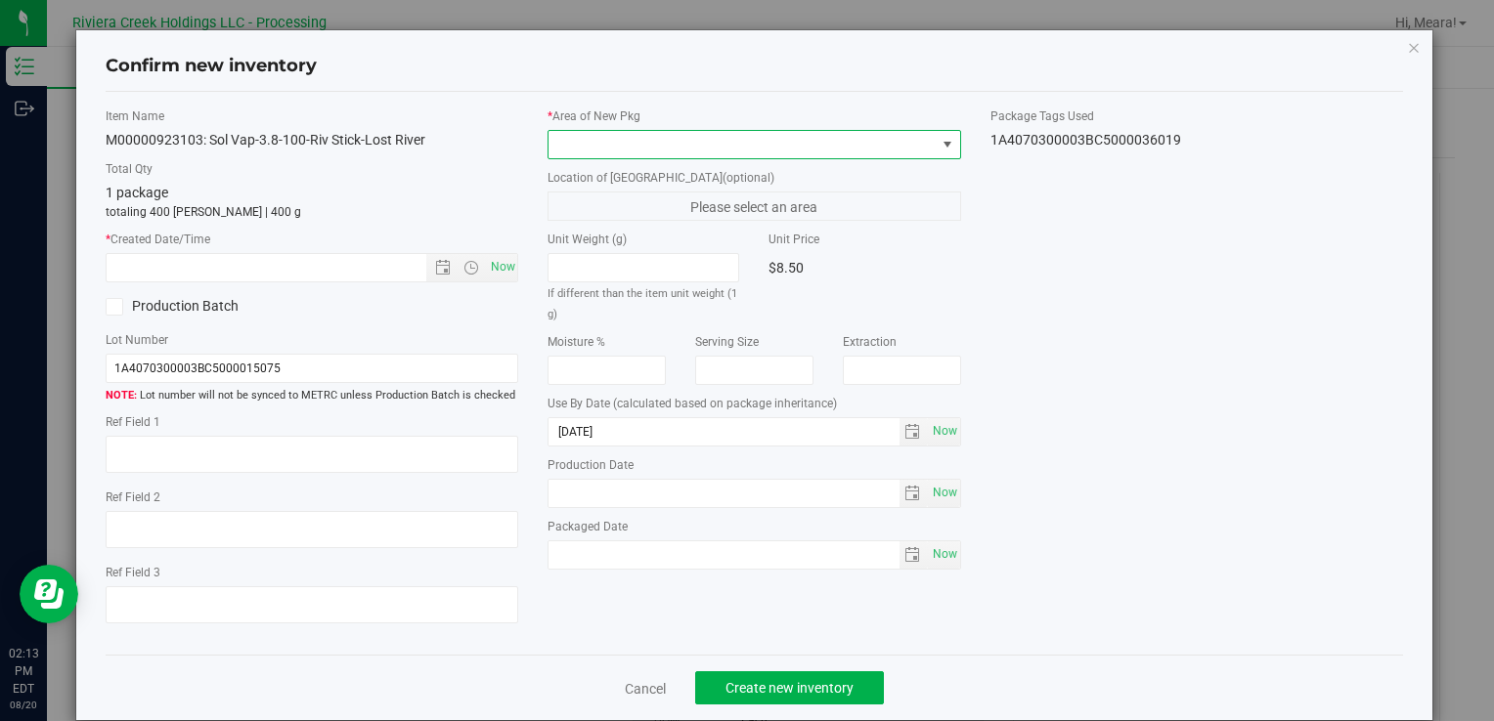
click at [804, 151] on span at bounding box center [741, 144] width 386 height 27
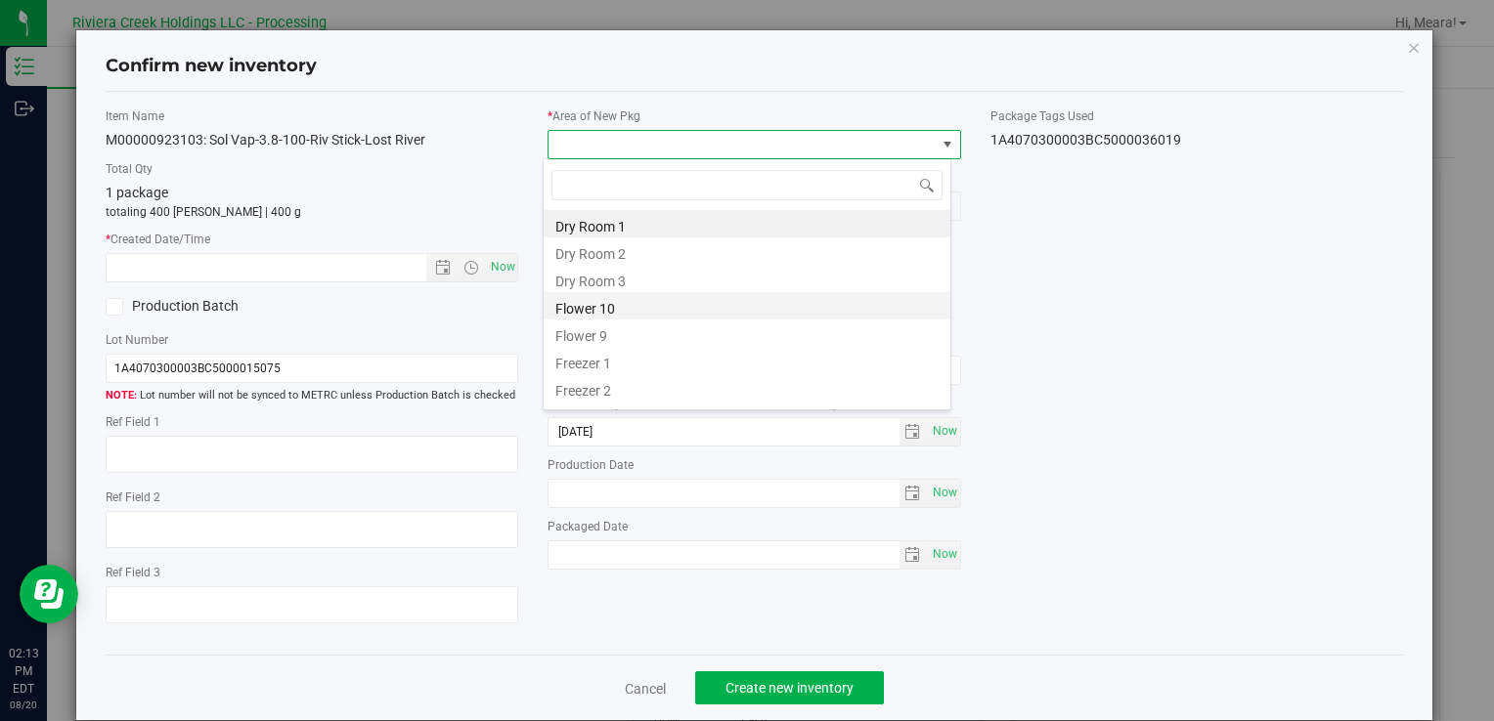
click at [568, 307] on li "Flower 10" at bounding box center [746, 305] width 407 height 27
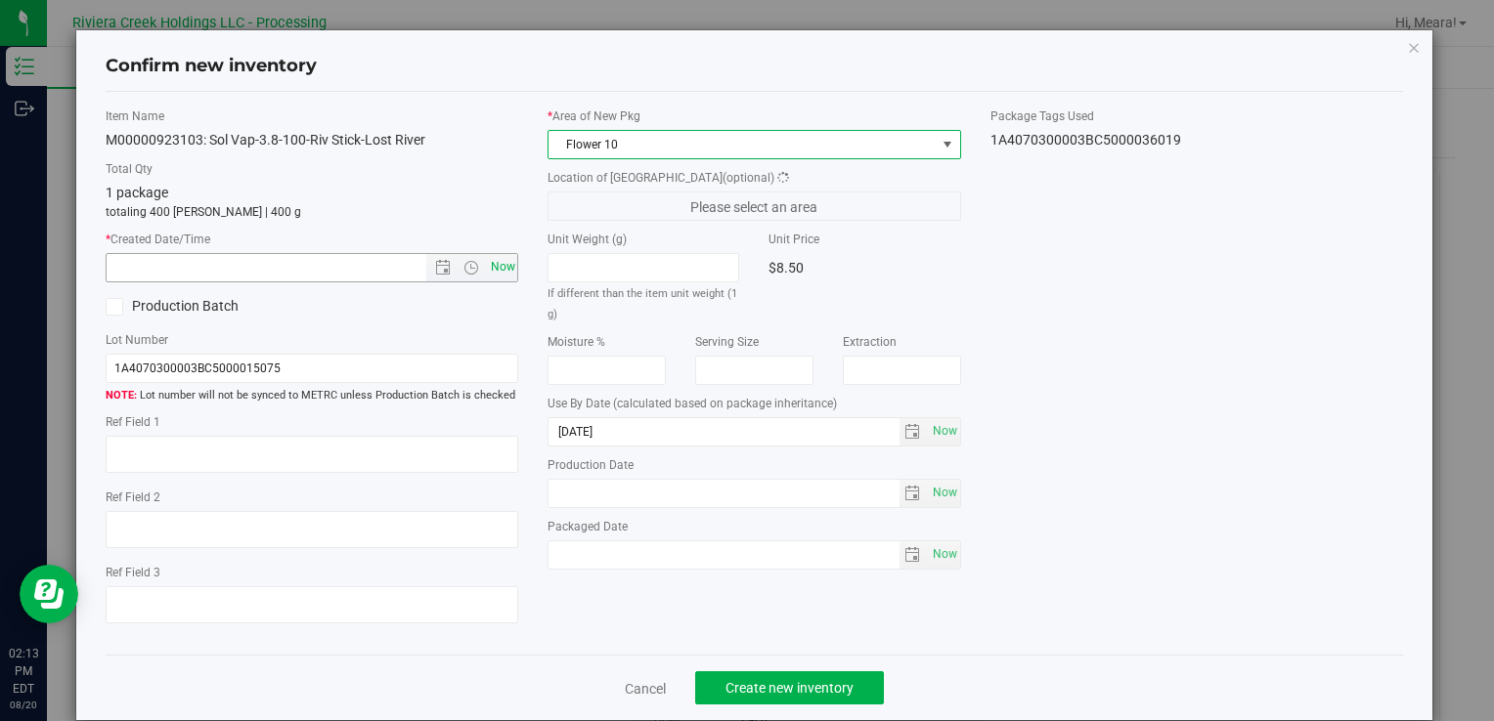
click at [508, 268] on span "Now" at bounding box center [502, 267] width 33 height 28
type input "[DATE] 2:13 PM"
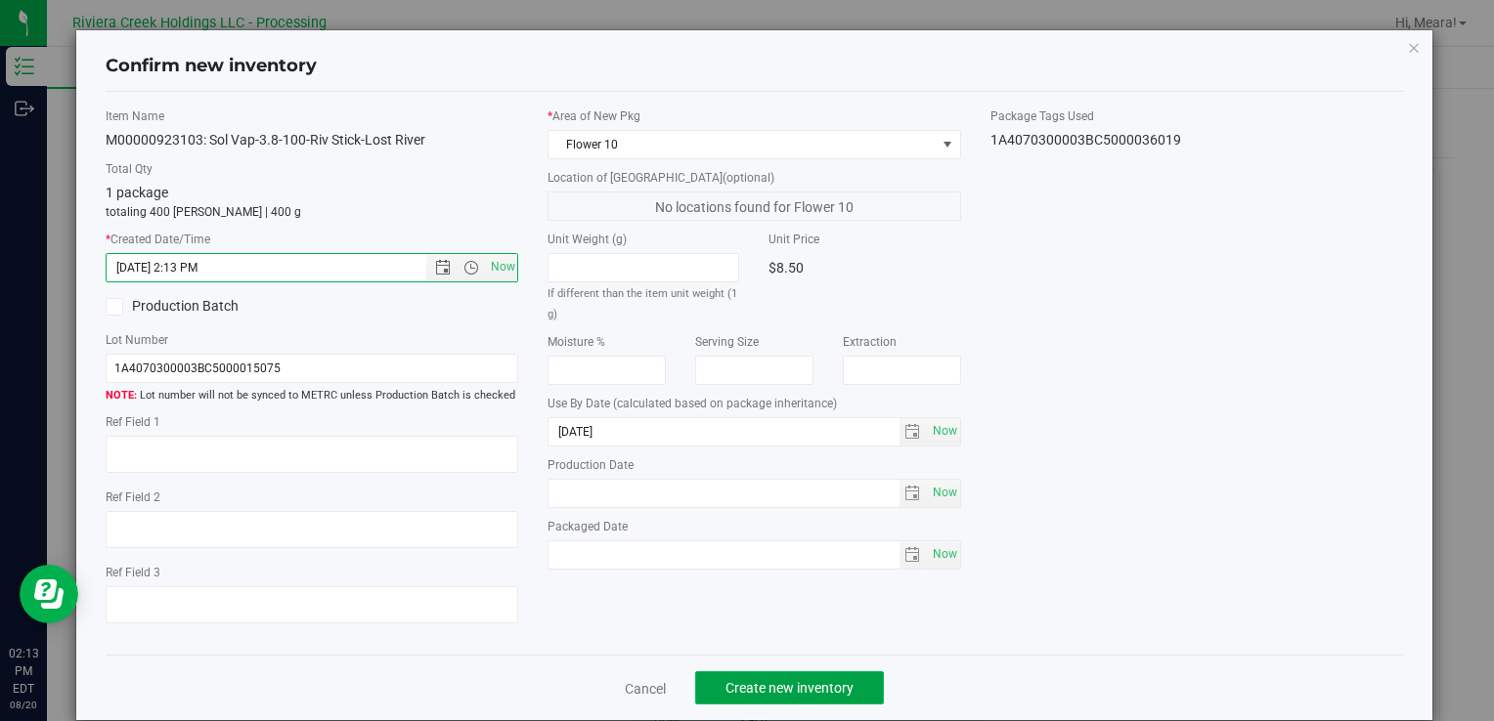
click at [803, 680] on span "Create new inventory" at bounding box center [789, 688] width 128 height 16
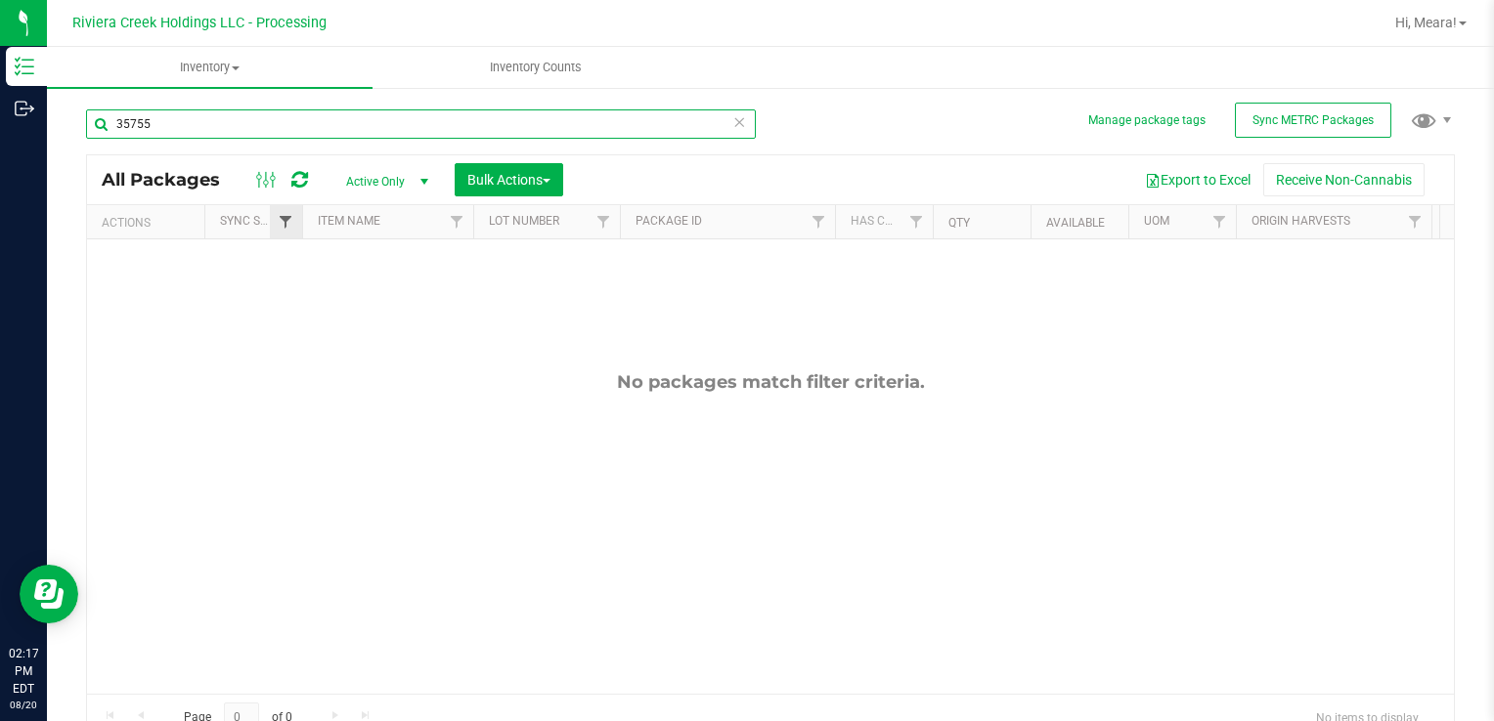
drag, startPoint x: 188, startPoint y: 135, endPoint x: 282, endPoint y: 229, distance: 133.4
click at [0, 115] on html "Inventory Outbound 02:17 PM EDT [DATE] 08/20 Riviera Creek Holdings LLC - Proce…" at bounding box center [747, 360] width 1494 height 721
type input "32884"
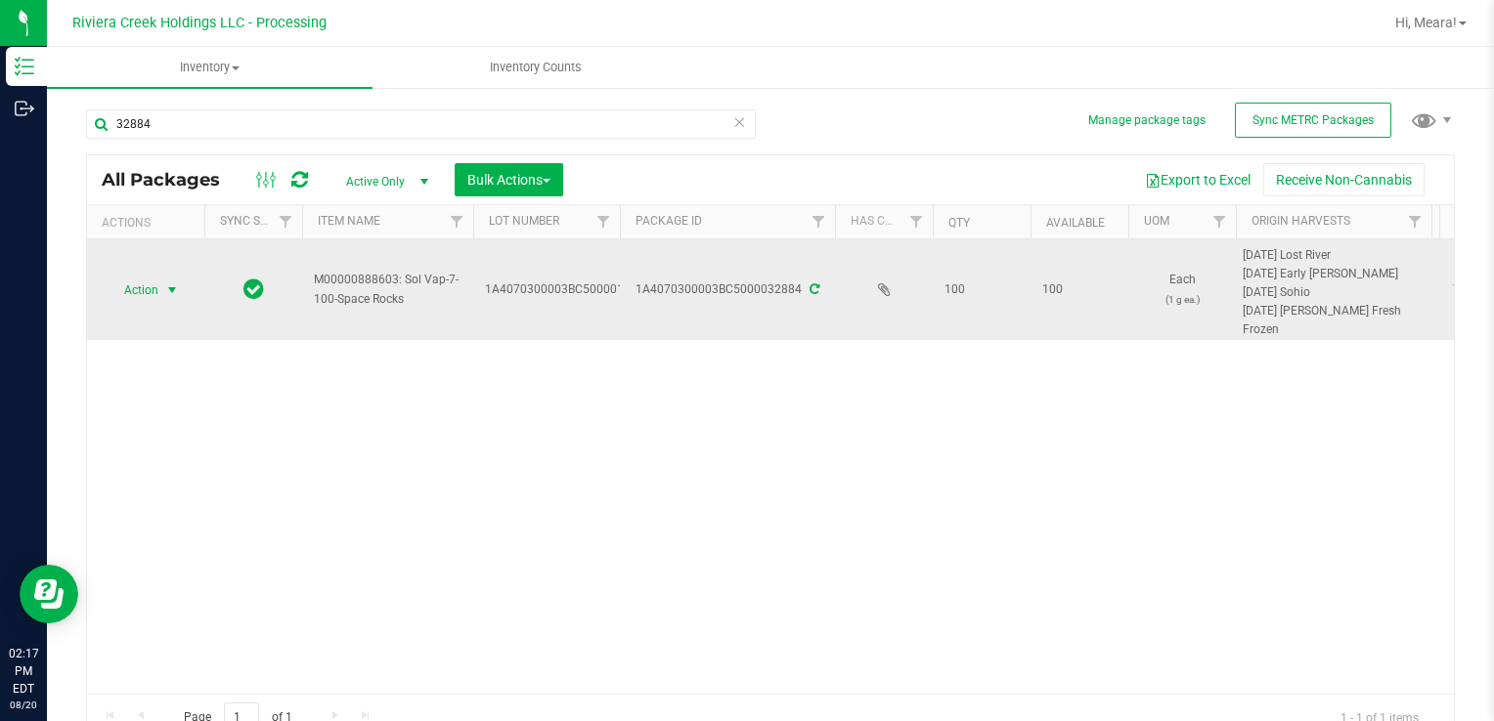
drag, startPoint x: 127, startPoint y: 291, endPoint x: 169, endPoint y: 289, distance: 42.1
click at [131, 287] on span "Action" at bounding box center [133, 290] width 53 height 27
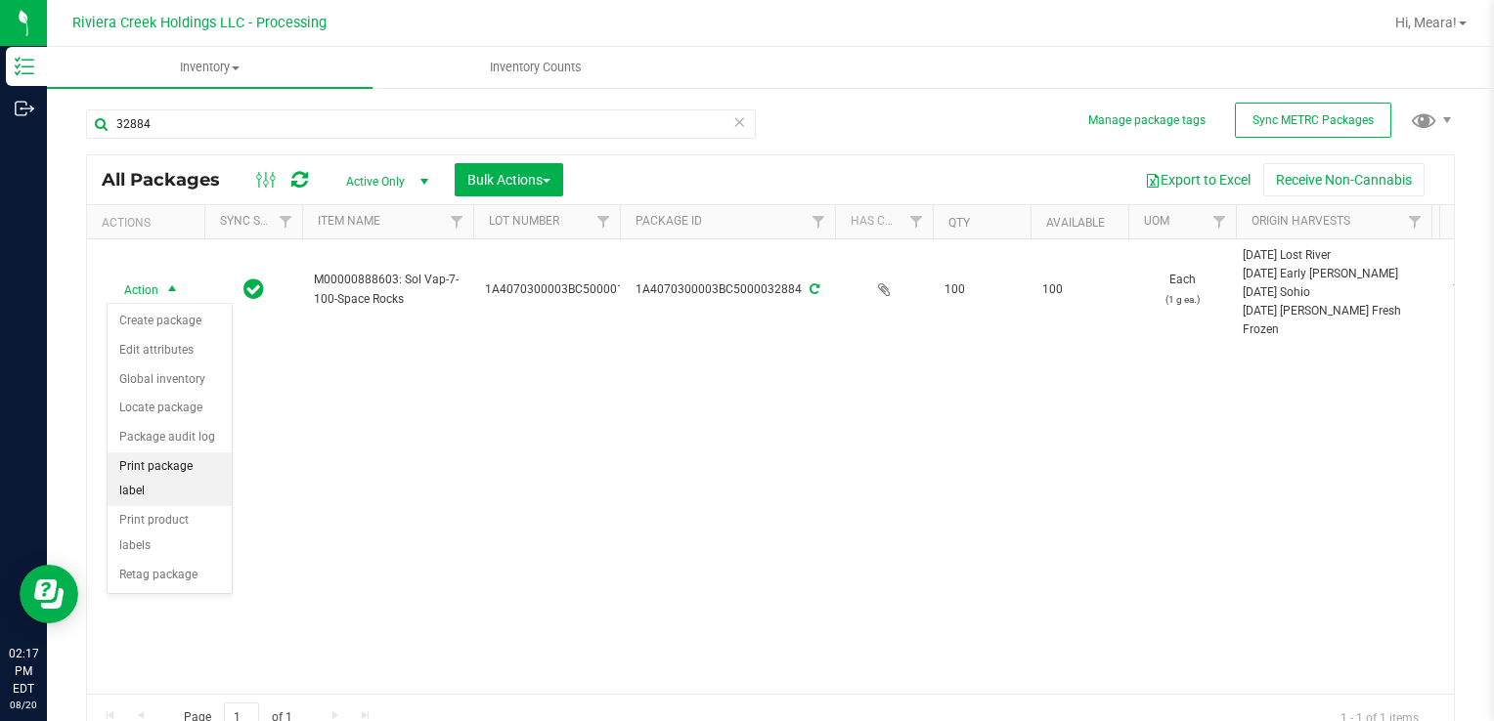
click at [216, 468] on li "Print package label" at bounding box center [170, 480] width 124 height 54
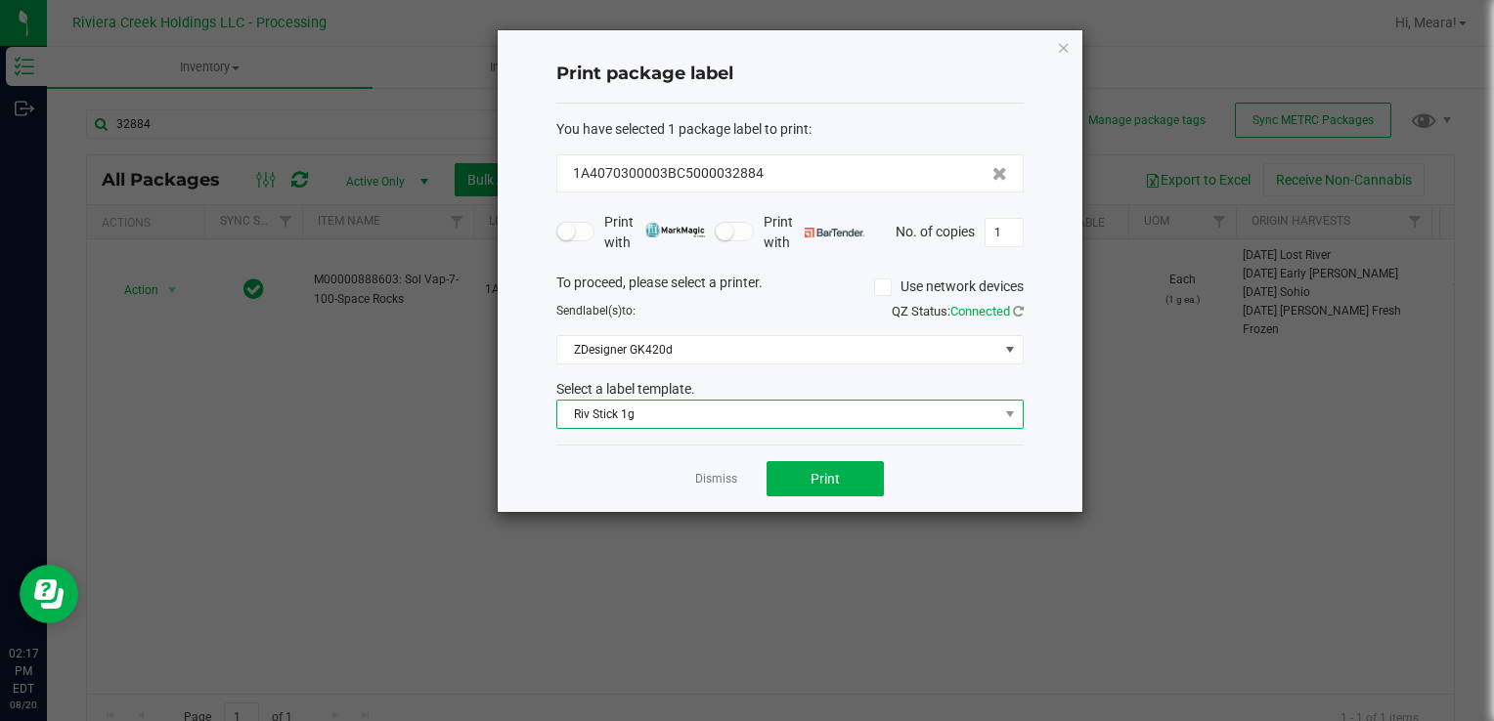
click at [748, 427] on span "Riv Stick 1g" at bounding box center [789, 414] width 467 height 29
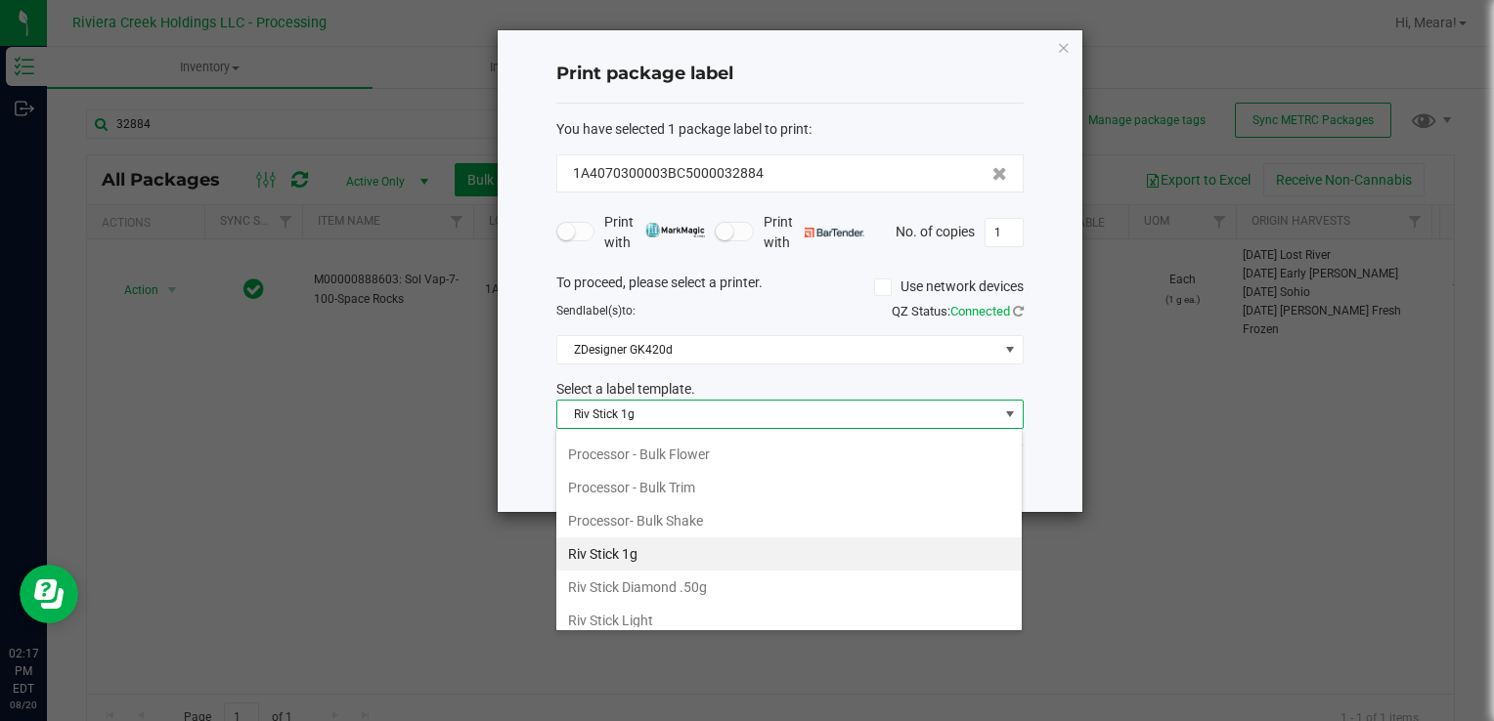
scroll to position [921, 0]
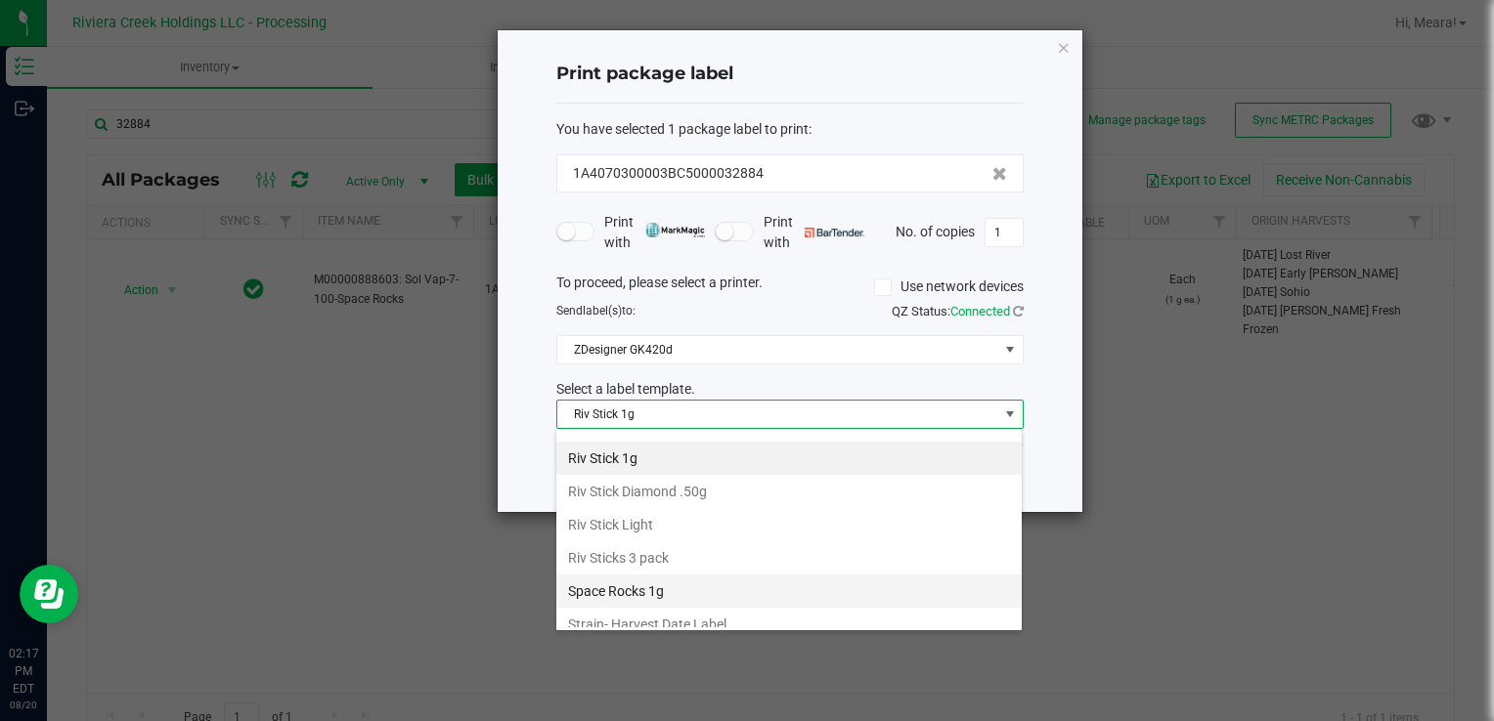
click at [654, 575] on li "Space Rocks 1g" at bounding box center [788, 591] width 465 height 33
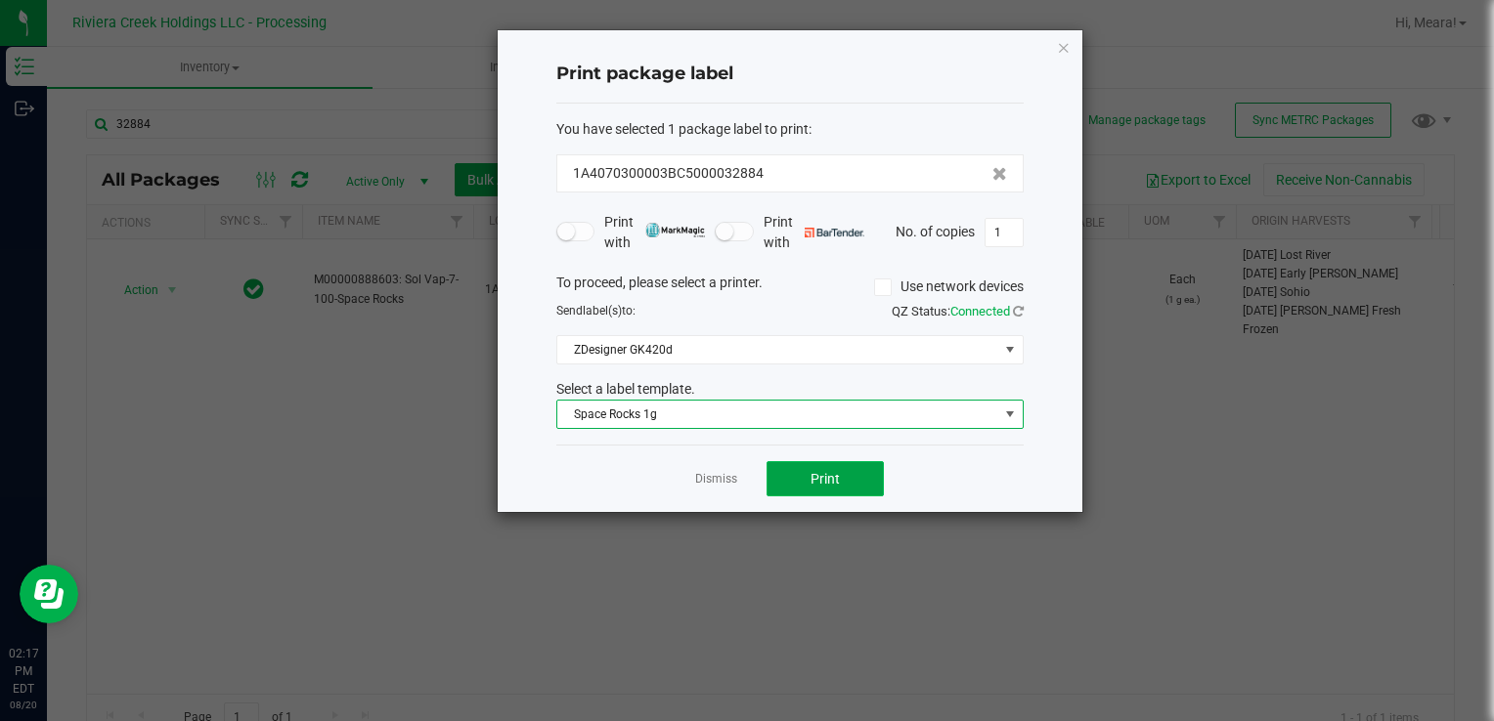
click at [791, 486] on button "Print" at bounding box center [824, 478] width 117 height 35
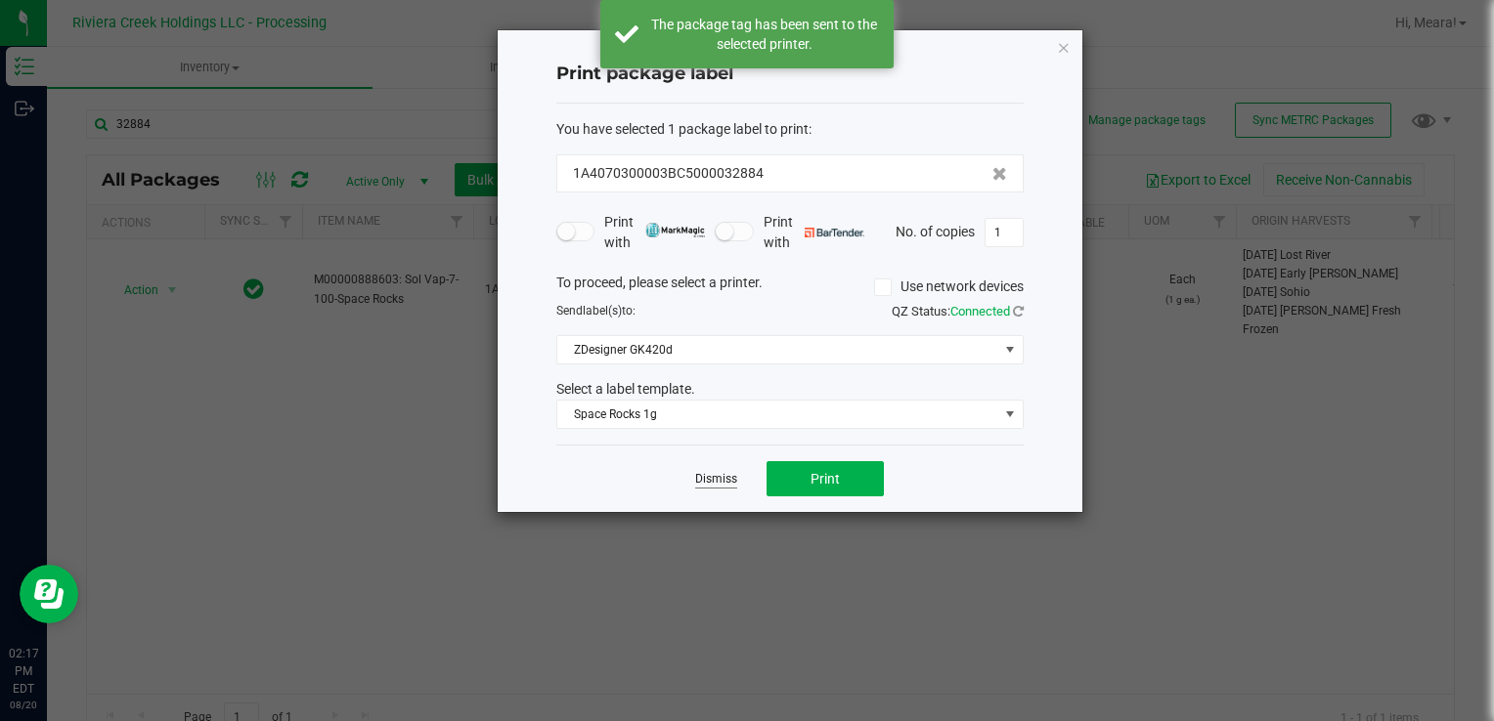
click at [716, 478] on link "Dismiss" at bounding box center [716, 479] width 42 height 17
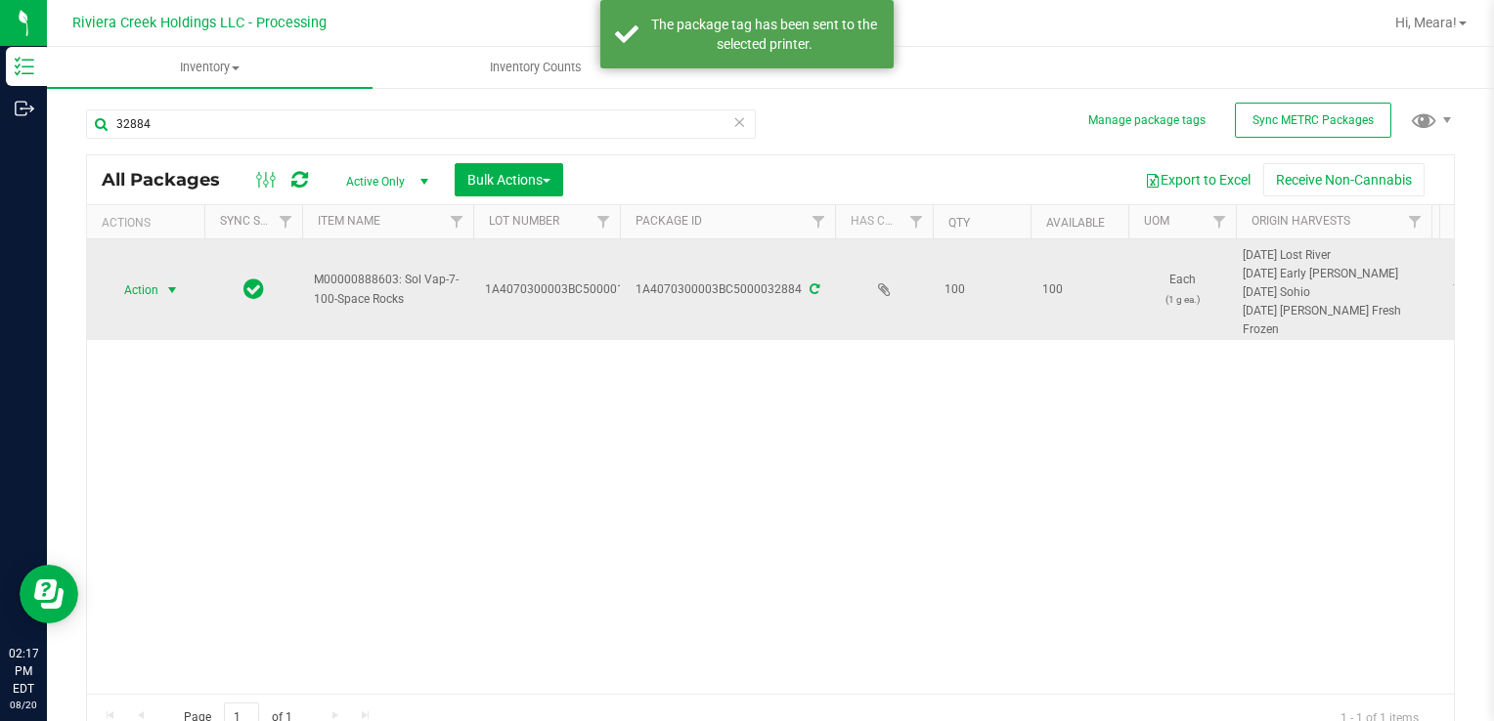
click at [141, 288] on span "Action" at bounding box center [133, 290] width 53 height 27
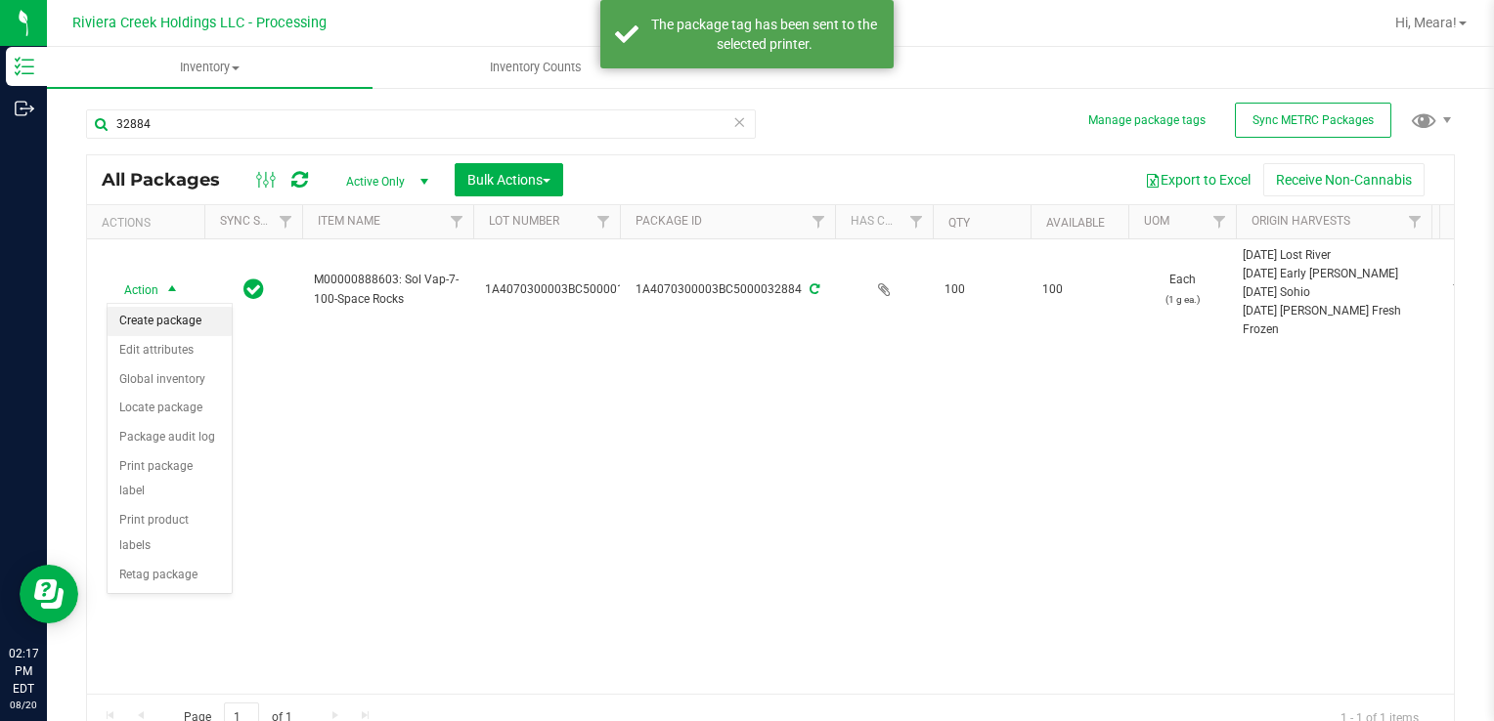
click at [151, 304] on div "Action Create package Edit attributes Global inventory Locate package Package a…" at bounding box center [170, 448] width 126 height 291
click at [171, 321] on li "Create package" at bounding box center [170, 321] width 124 height 29
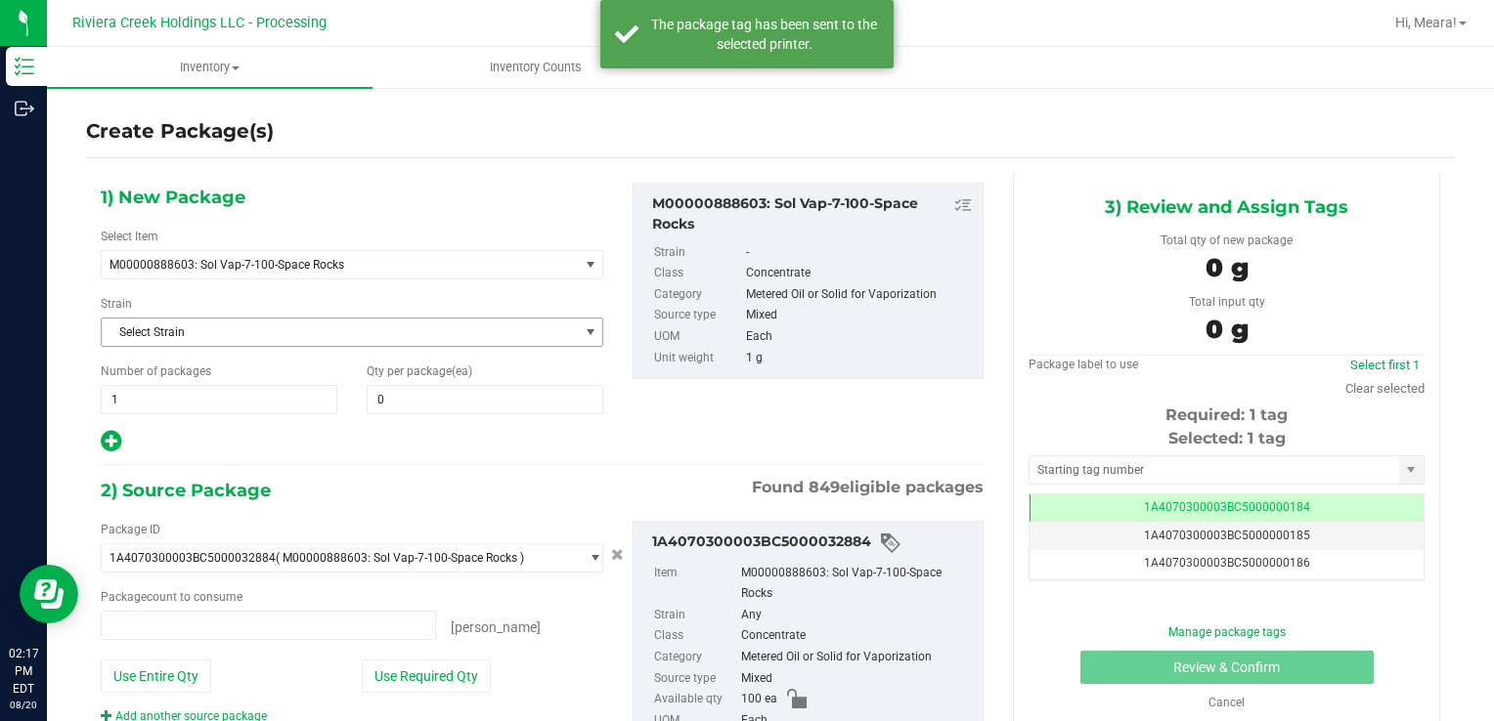
type input "0 ea"
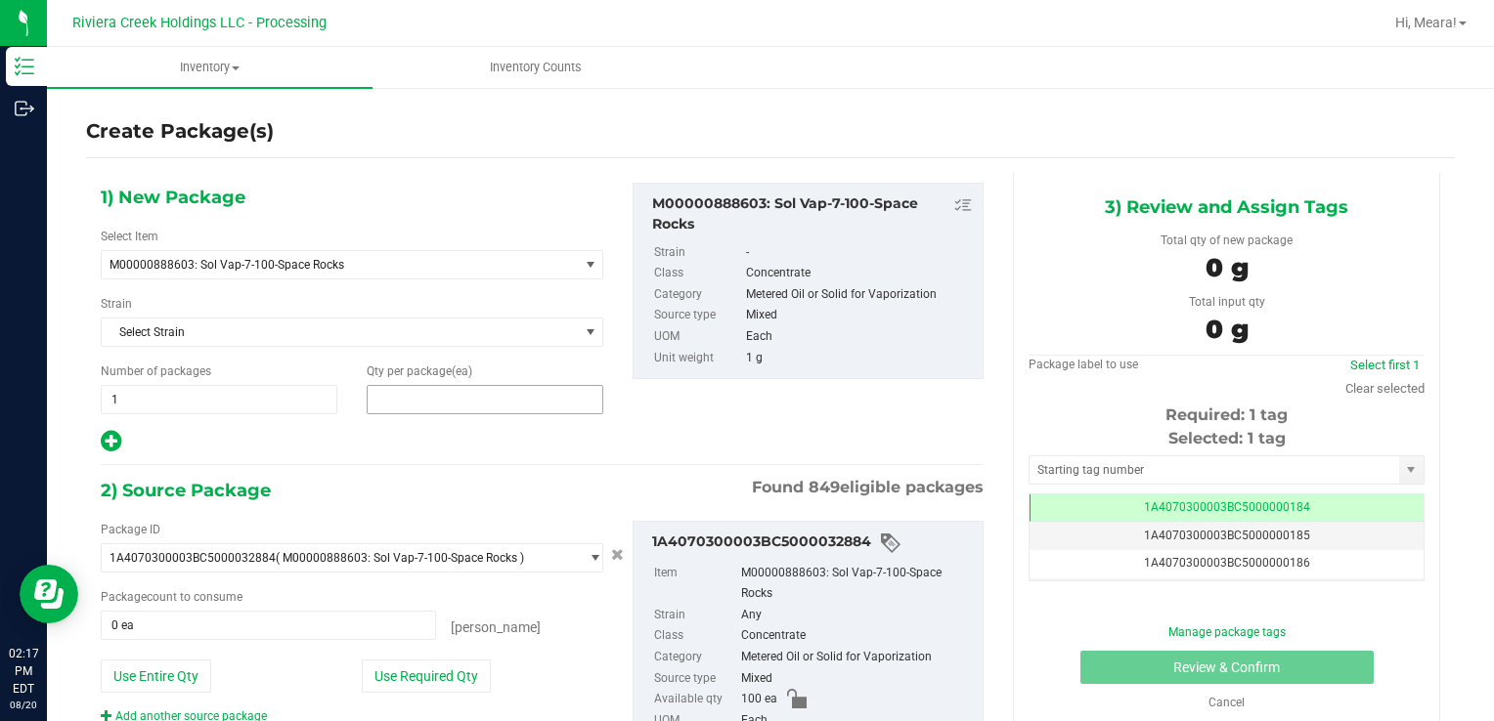
drag, startPoint x: 422, startPoint y: 405, endPoint x: 413, endPoint y: 400, distance: 10.1
click at [421, 405] on span at bounding box center [485, 399] width 237 height 29
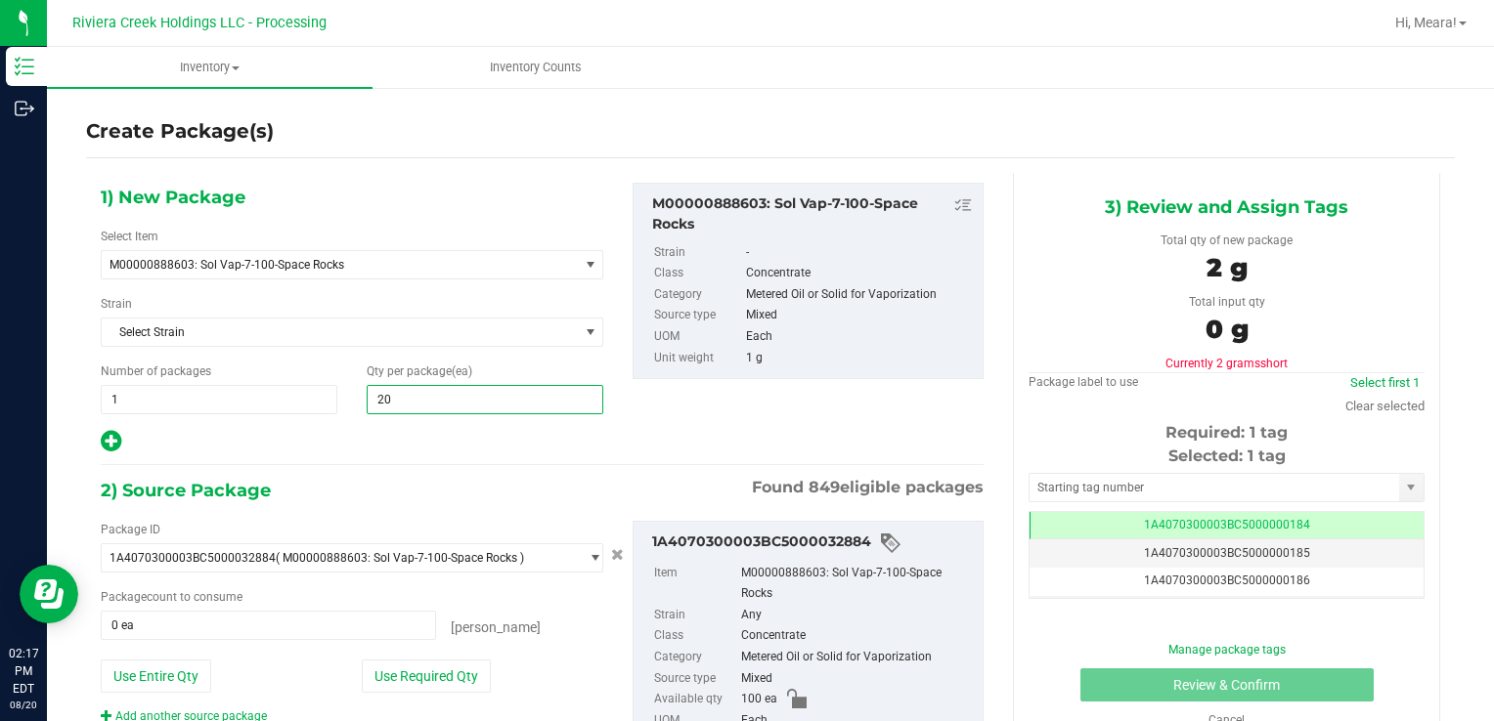
type input "200"
click at [438, 671] on button "Use Required Qty" at bounding box center [426, 676] width 129 height 33
type input "100 ea"
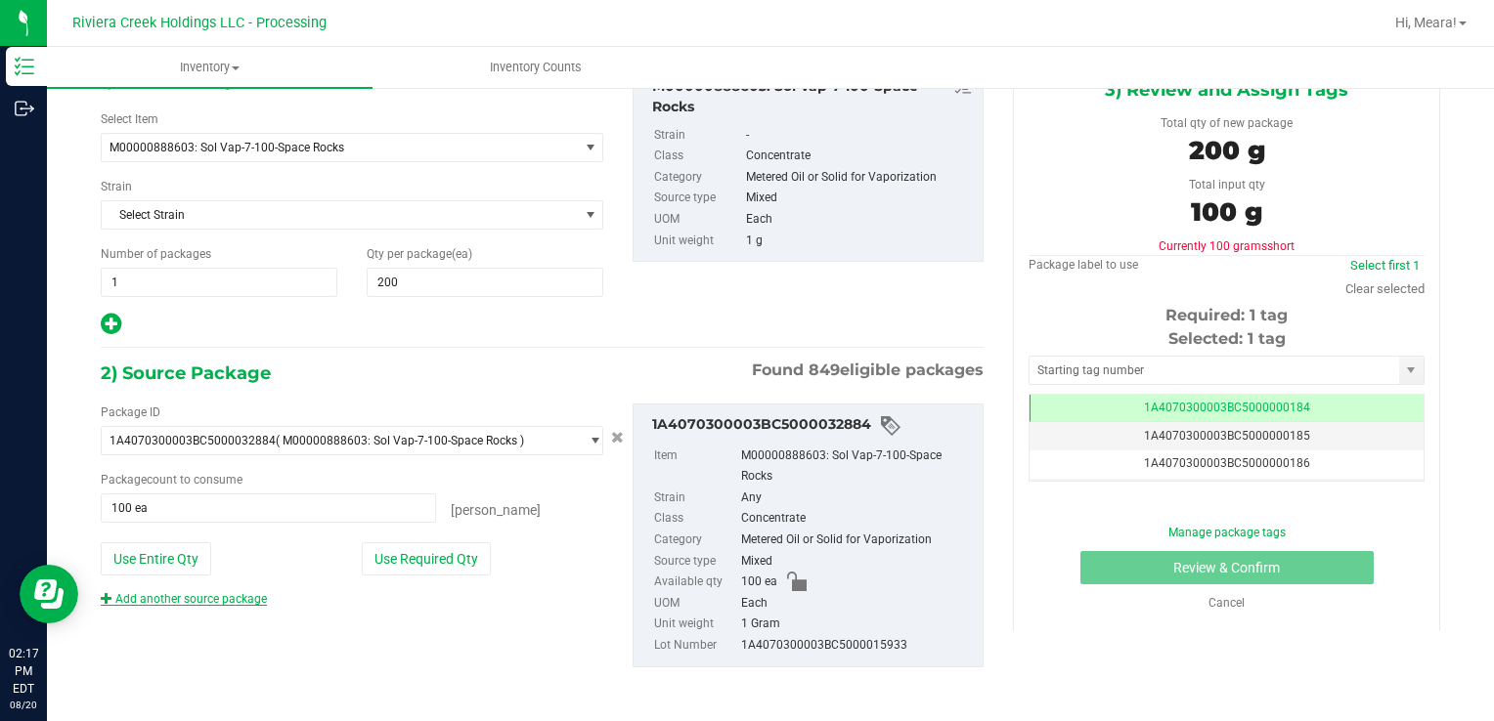
click at [248, 595] on link "Add another source package" at bounding box center [184, 599] width 166 height 14
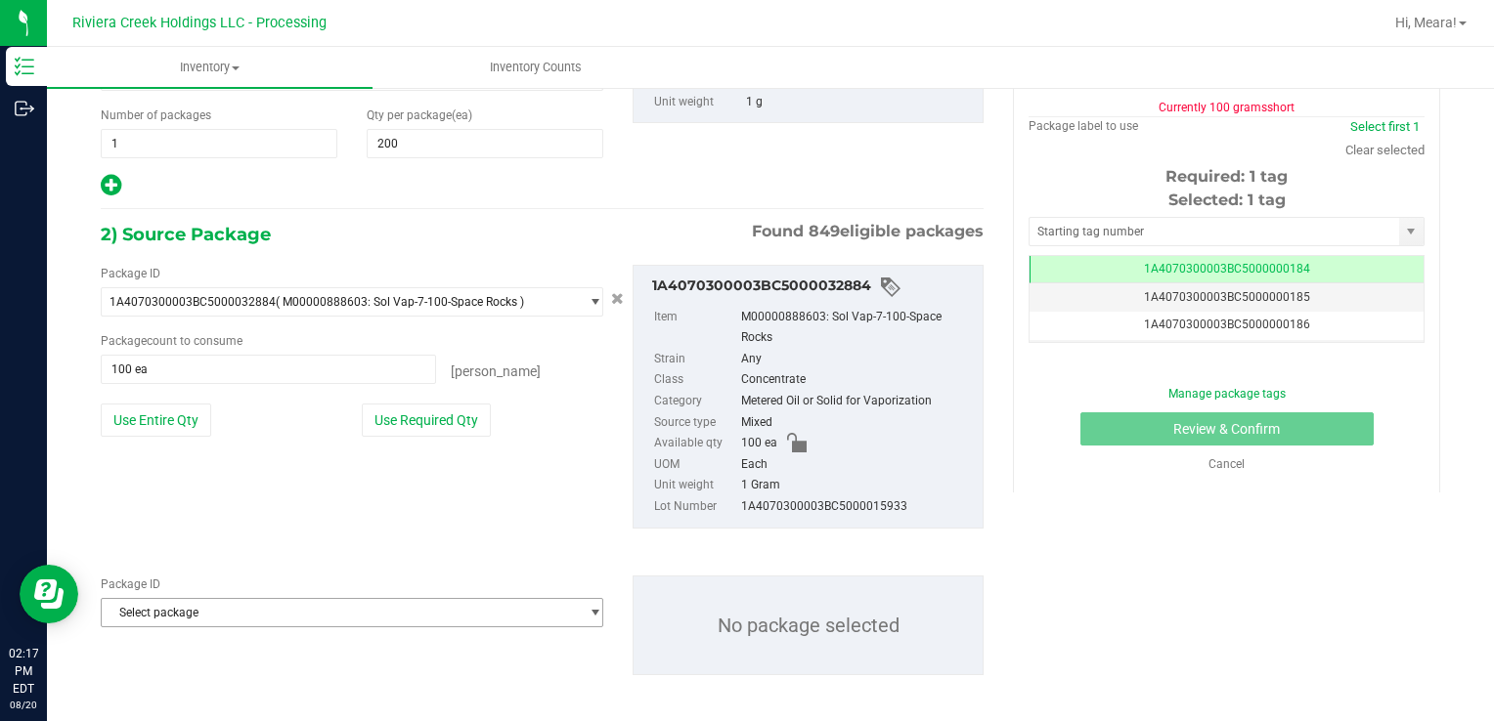
scroll to position [263, 0]
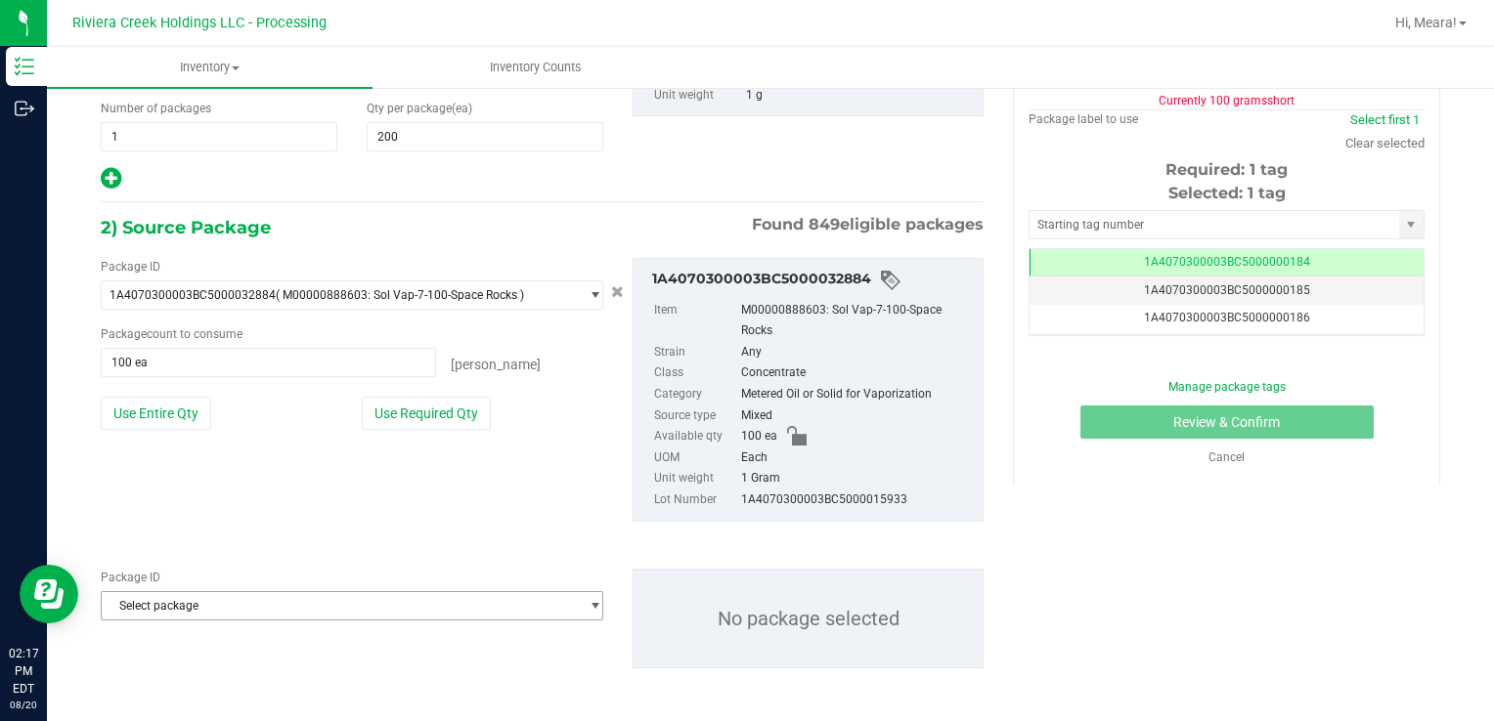
click at [278, 609] on span "Select package" at bounding box center [340, 605] width 476 height 27
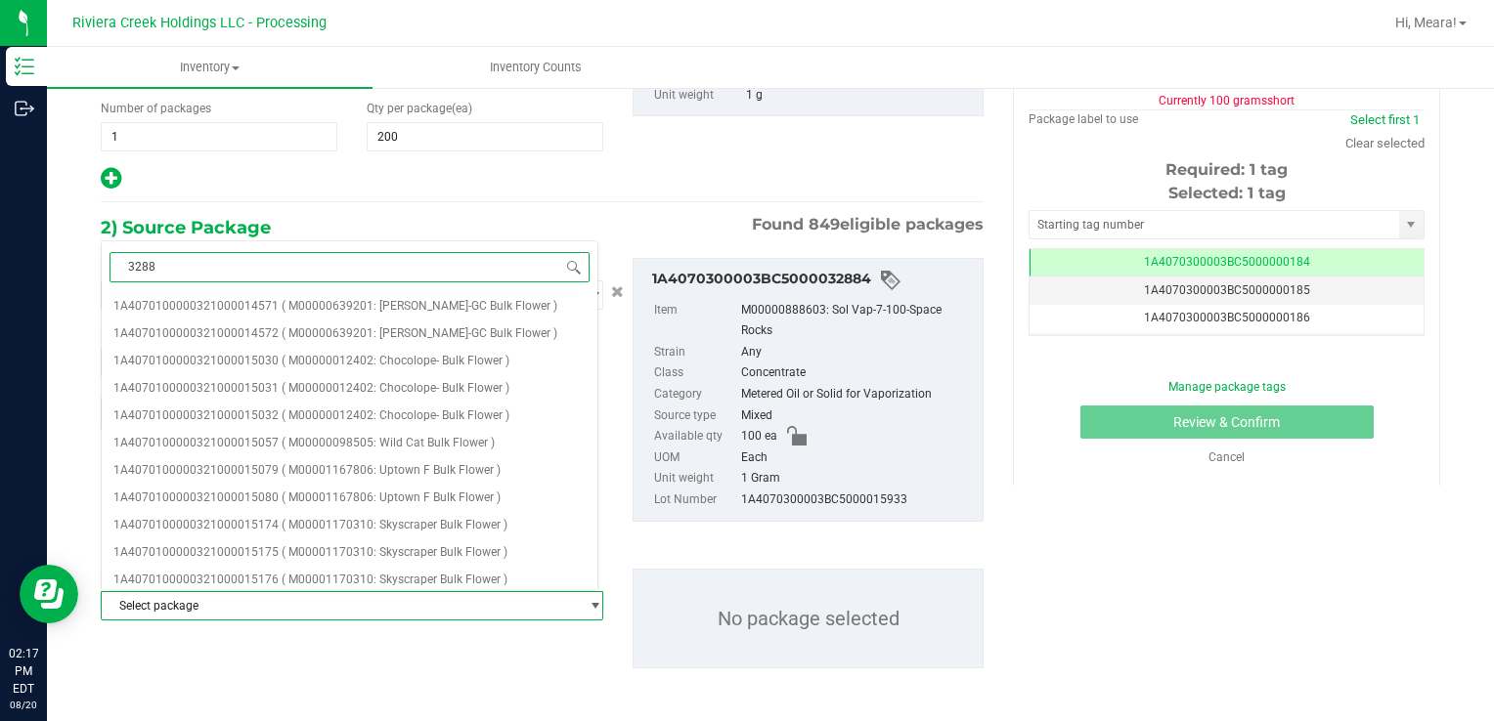
type input "32882"
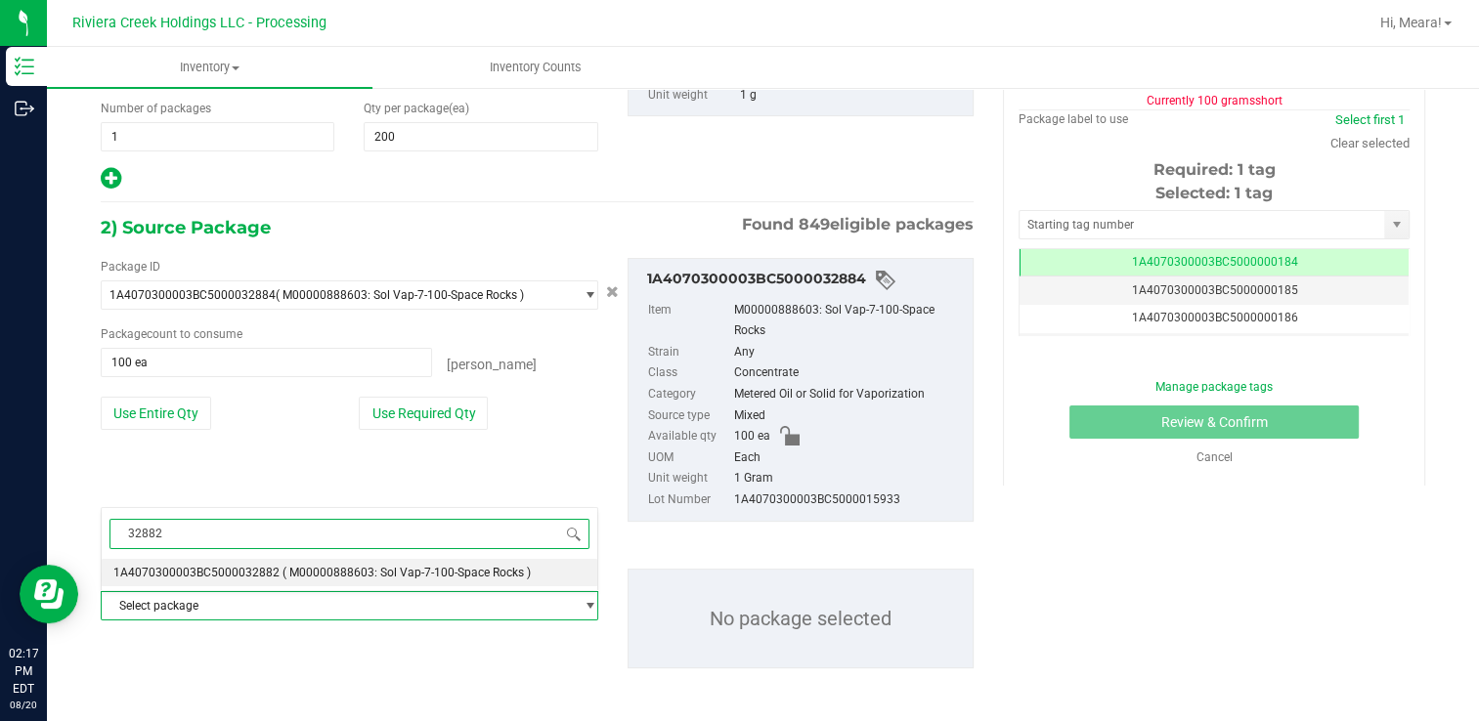
click at [300, 571] on span "( M00000888603: Sol Vap-7-100-Space Rocks )" at bounding box center [406, 573] width 248 height 14
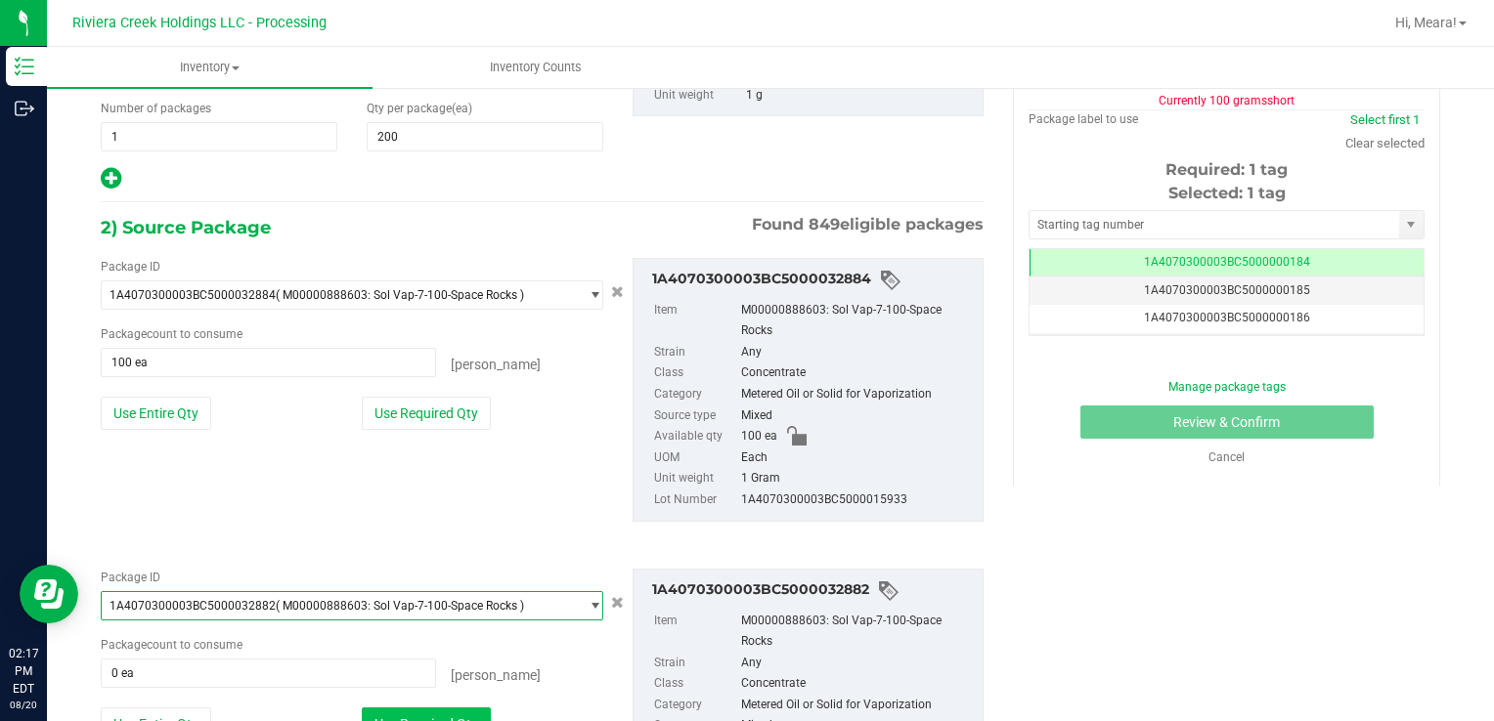
click at [399, 709] on button "Use Required Qty" at bounding box center [426, 724] width 129 height 33
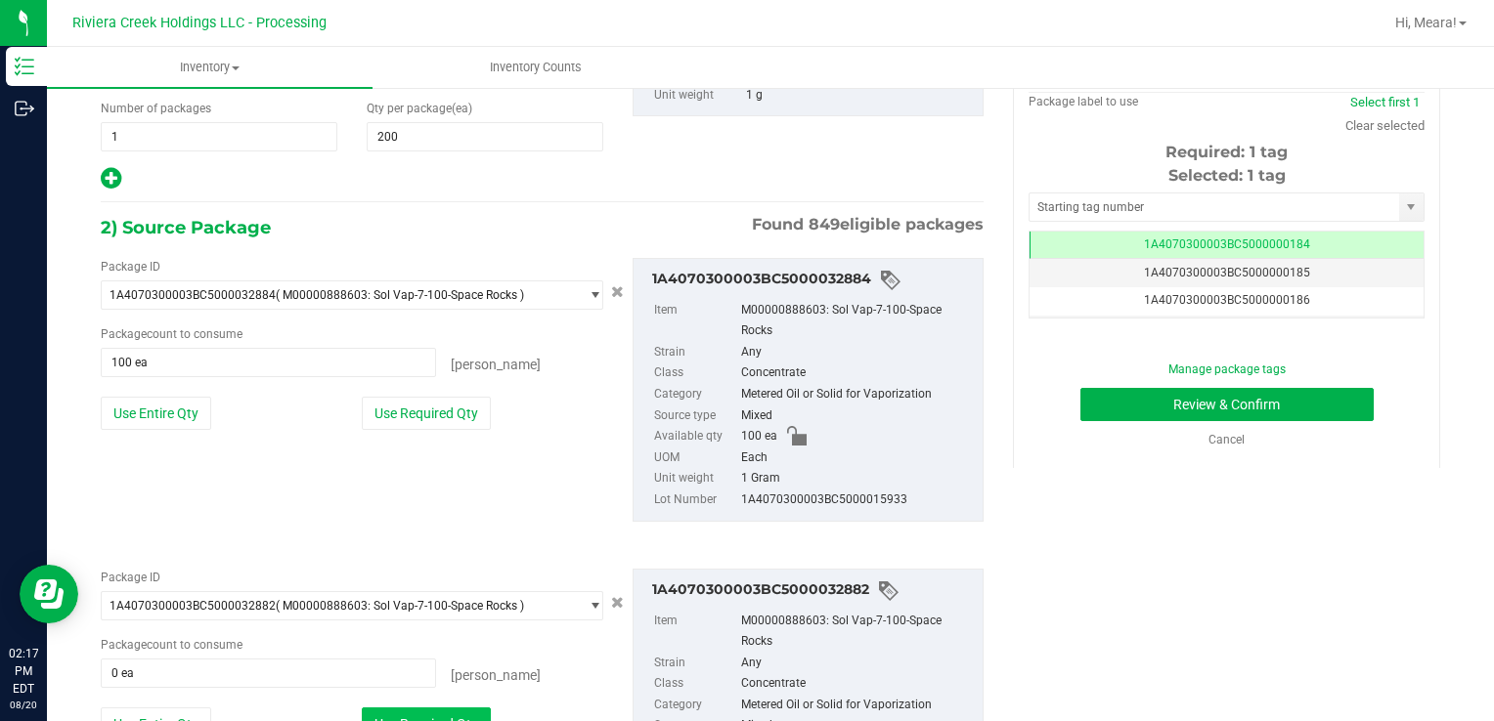
type input "100 ea"
click at [1088, 221] on div "Selected: 1 tag Tag 1A4070300003BC5000000184 1A4070300003BC5000000185 1A4070300…" at bounding box center [1226, 241] width 396 height 154
click at [1087, 209] on input "text" at bounding box center [1213, 207] width 369 height 27
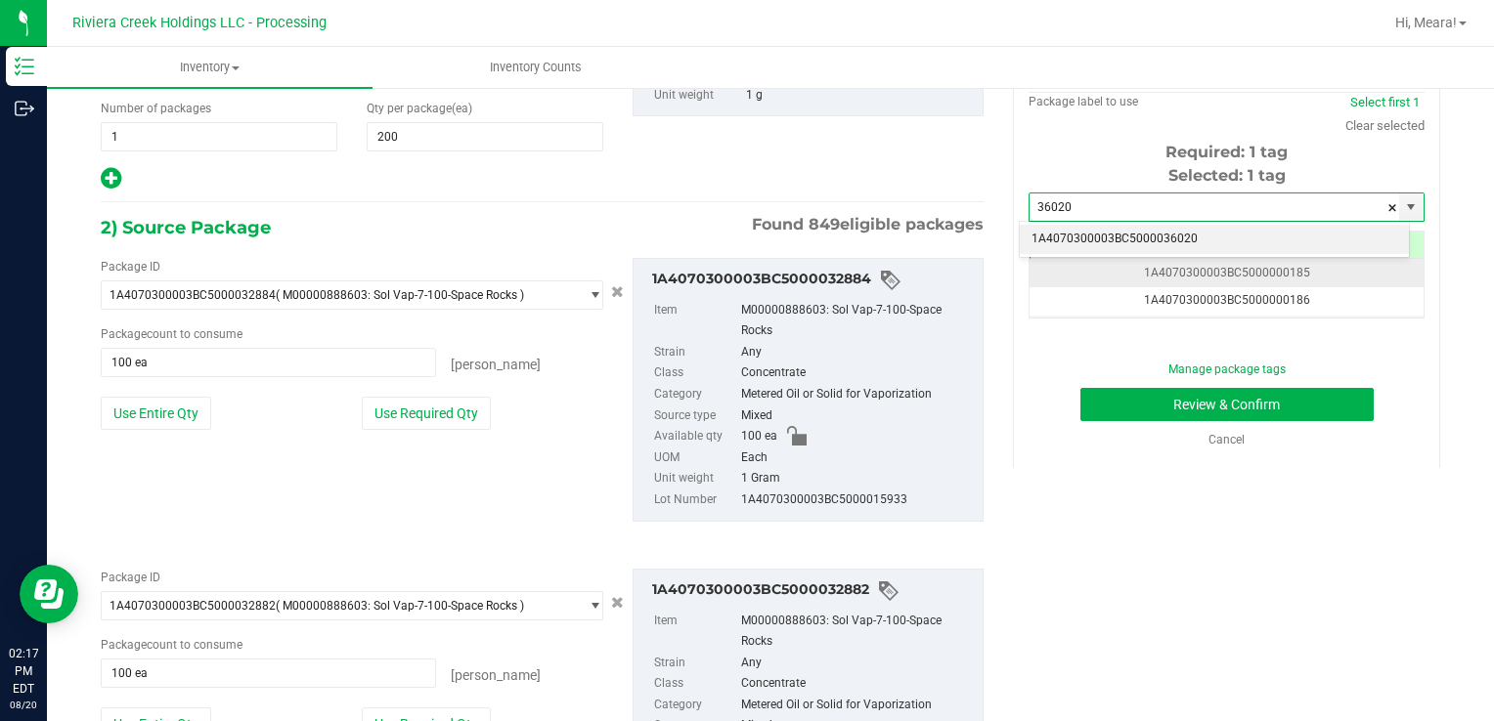
click at [1098, 259] on td "1A4070300003BC5000000185" at bounding box center [1226, 273] width 394 height 28
type input "36020"
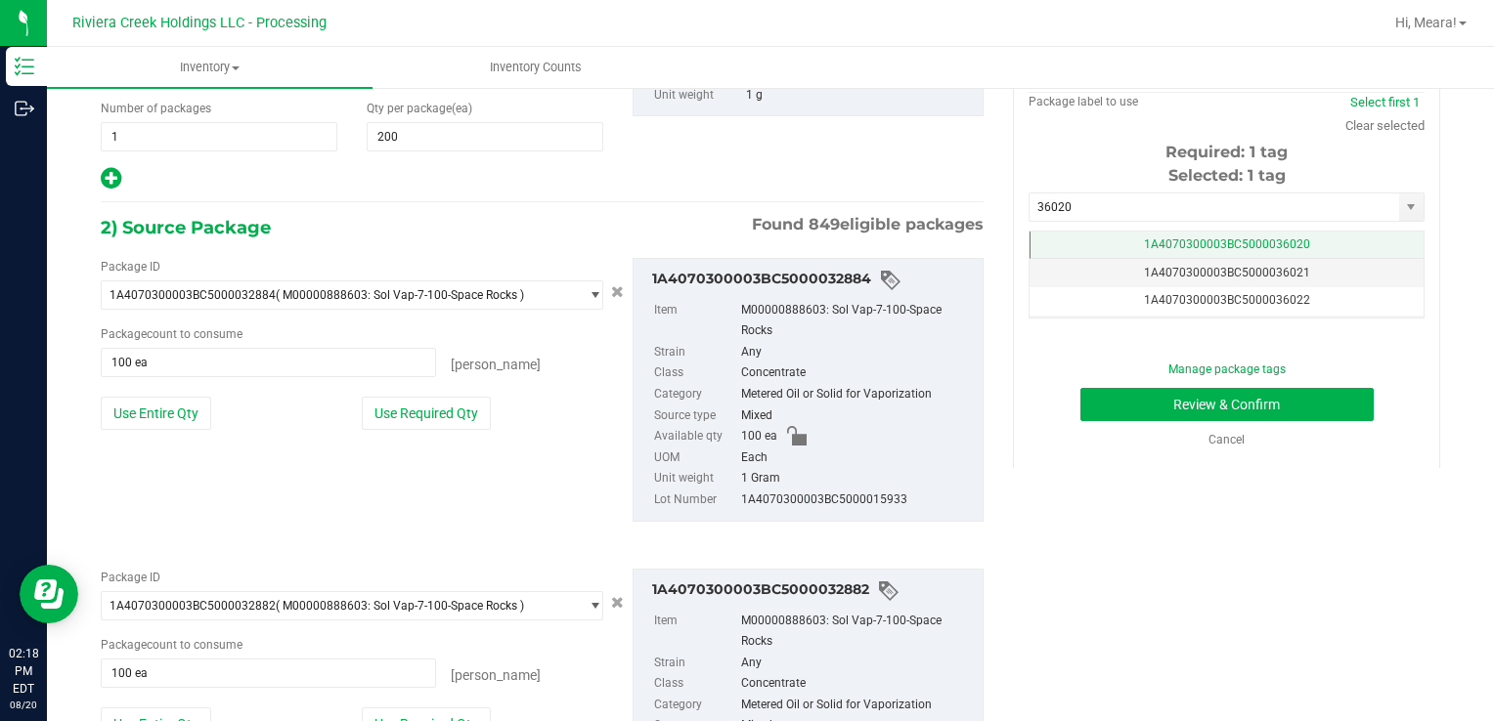
click at [1081, 246] on td "1A4070300003BC5000036020" at bounding box center [1226, 246] width 394 height 28
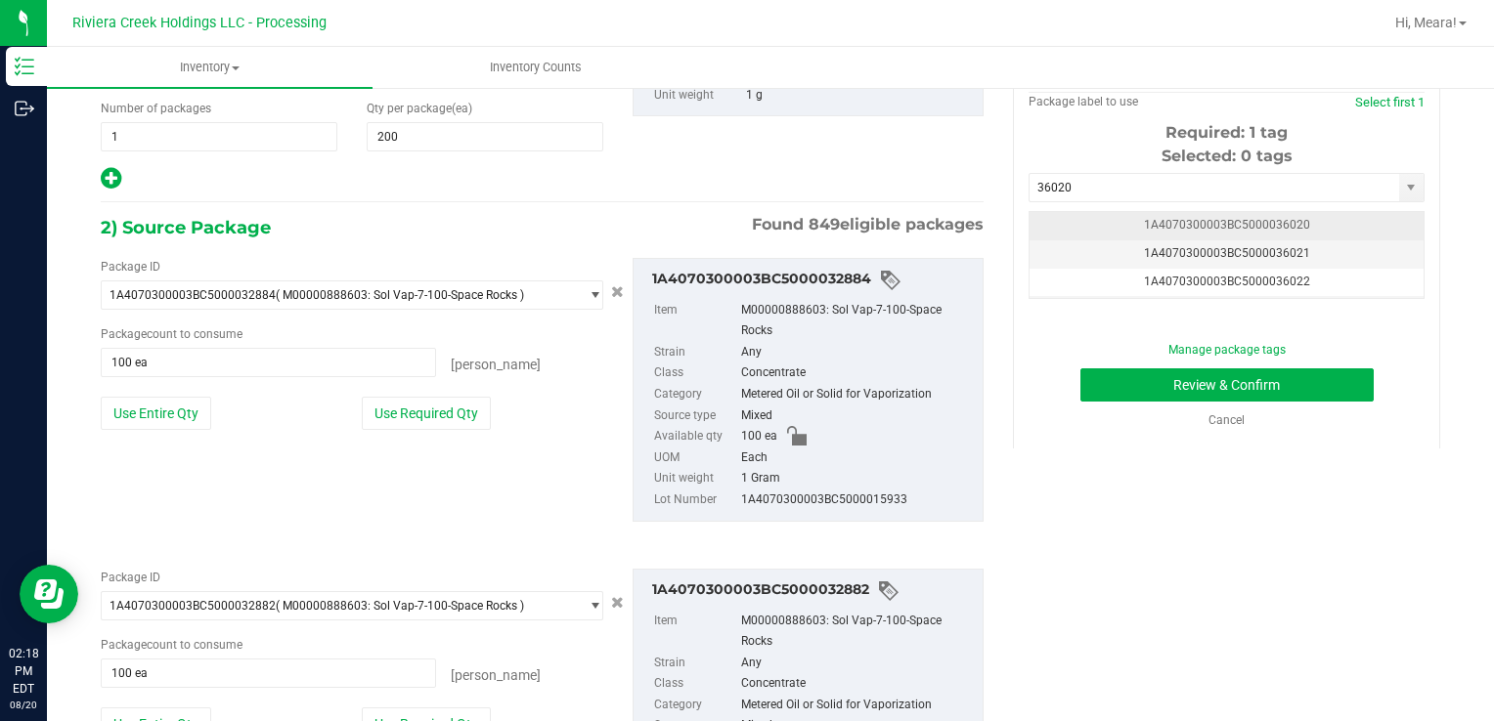
click at [1073, 221] on td "1A4070300003BC5000036020" at bounding box center [1226, 226] width 394 height 28
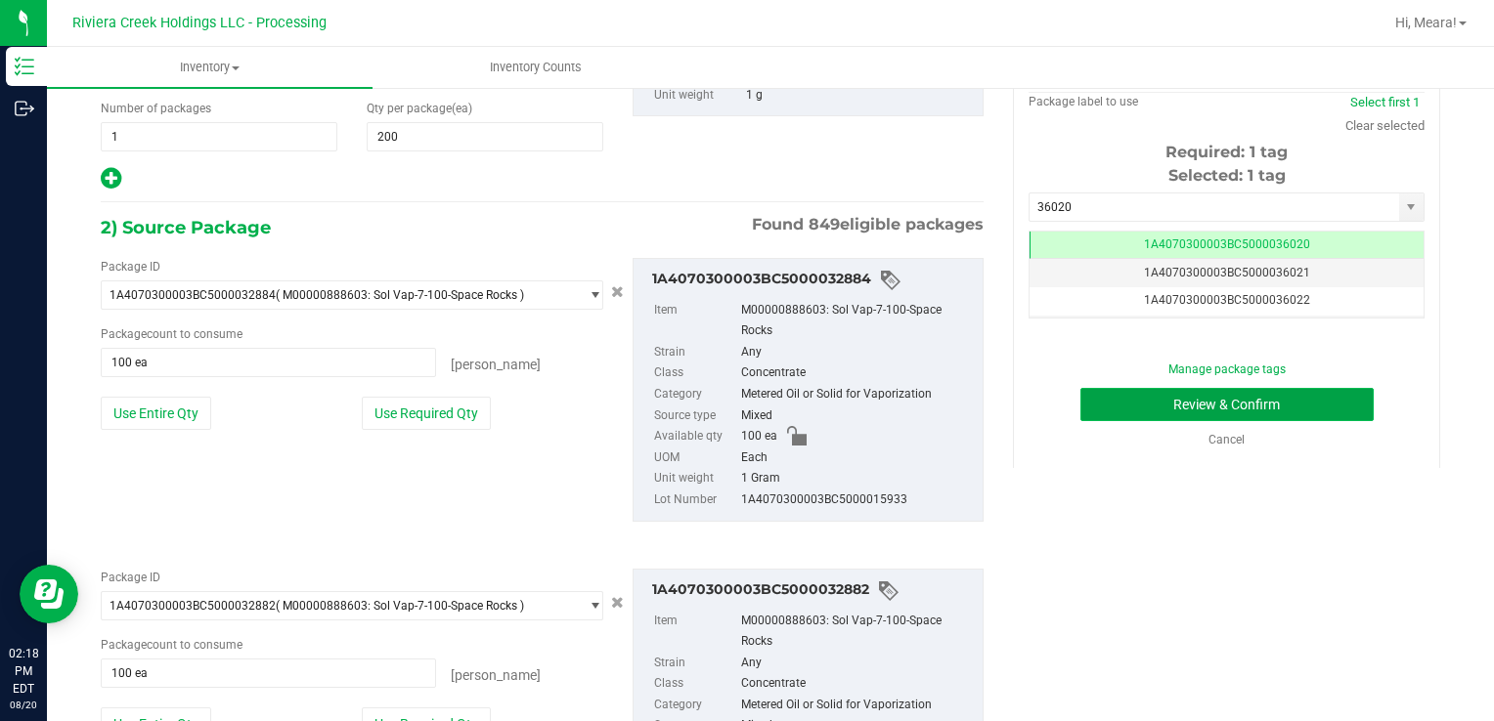
click at [1099, 411] on button "Review & Confirm" at bounding box center [1226, 404] width 293 height 33
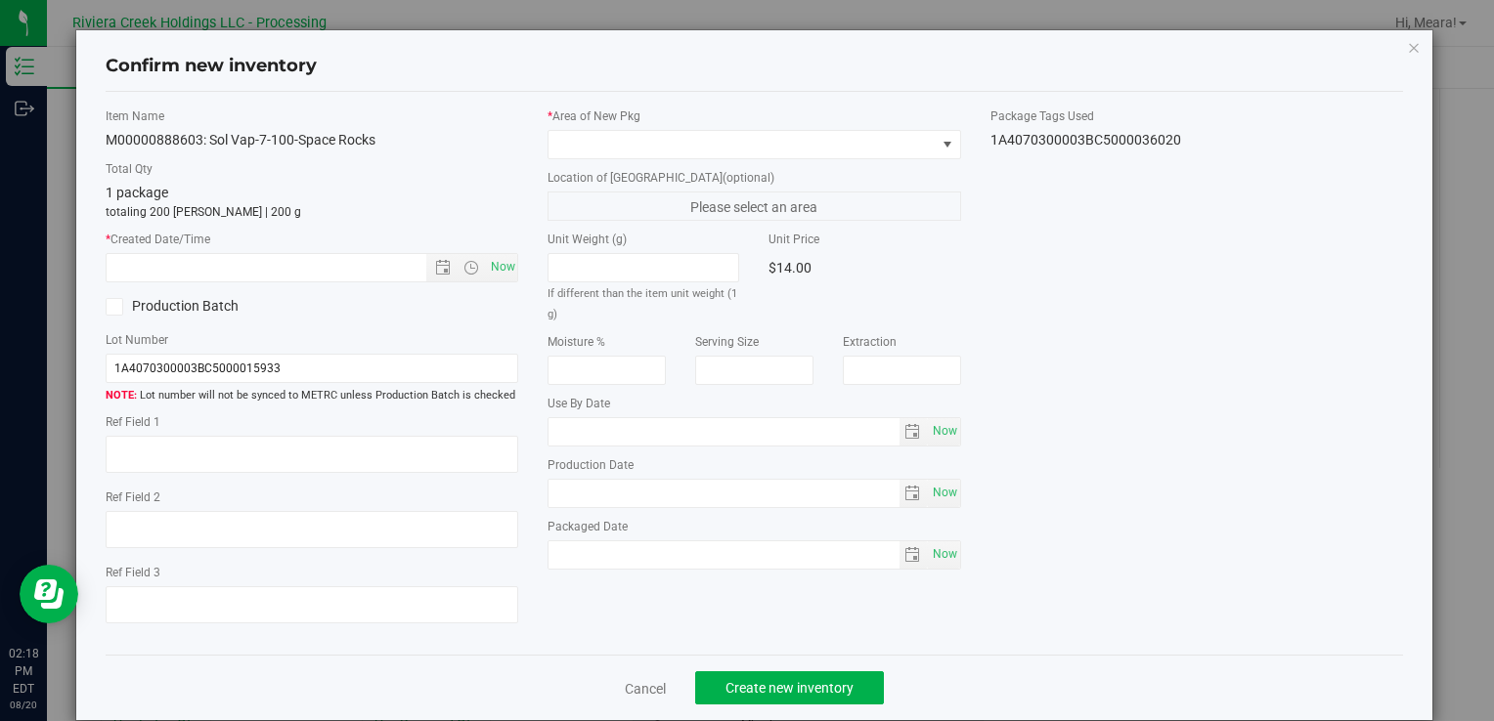
type input "[DATE]"
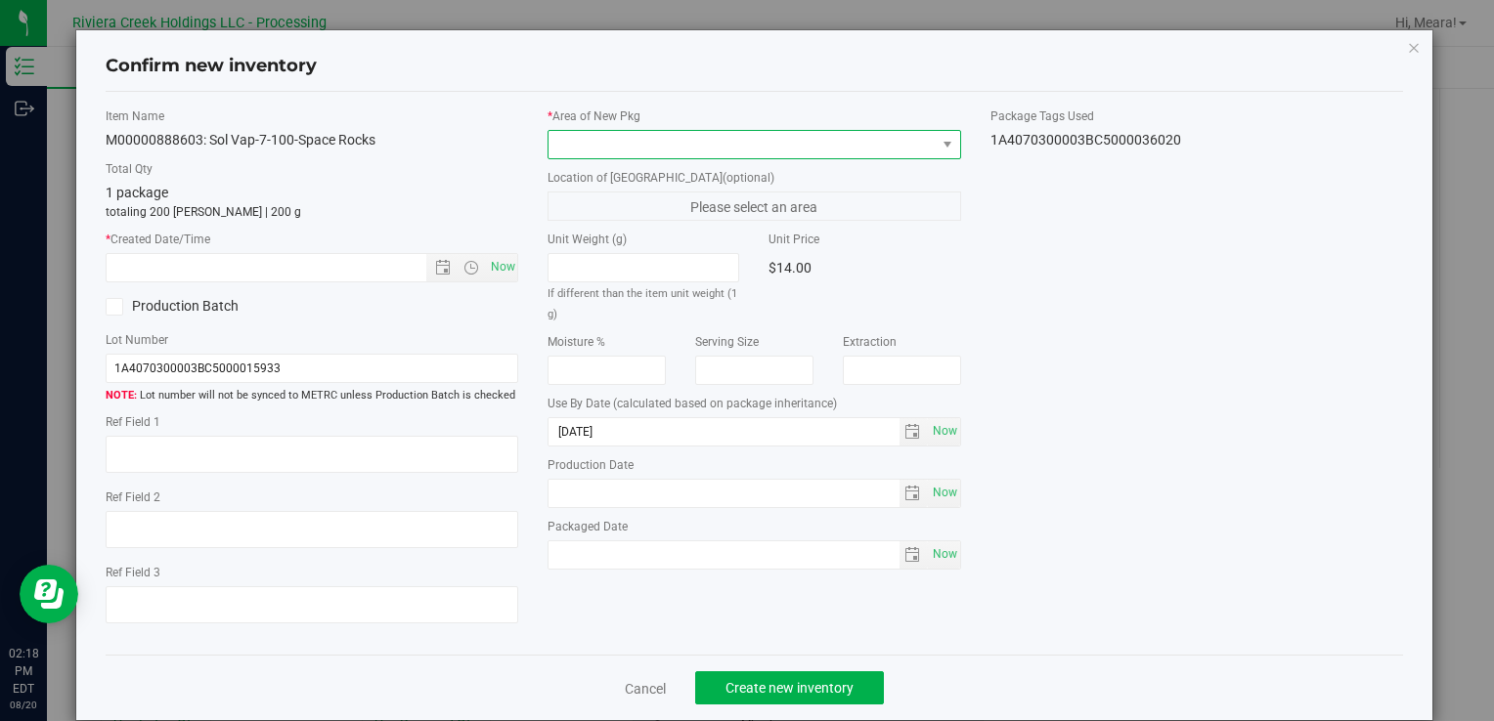
click at [826, 151] on span at bounding box center [741, 144] width 386 height 27
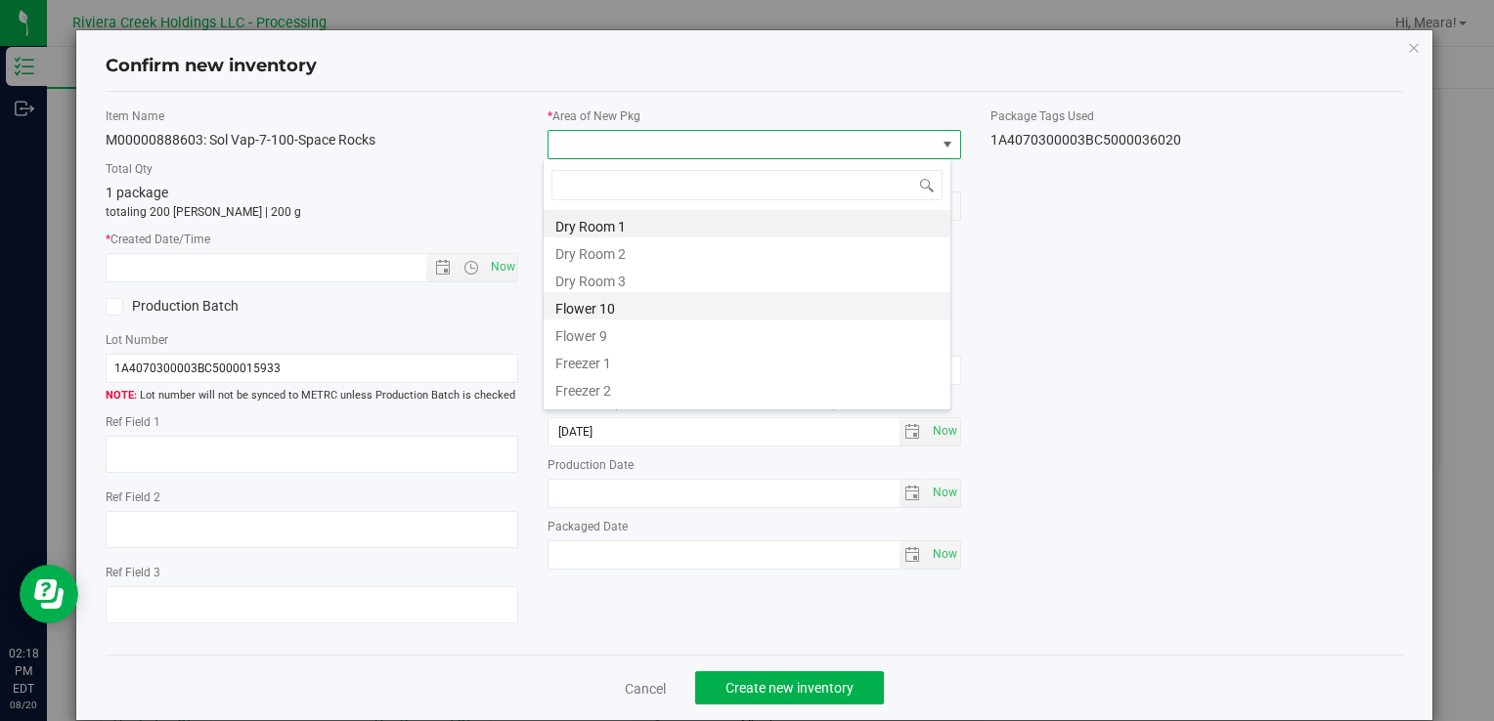
click at [630, 306] on li "Flower 10" at bounding box center [746, 305] width 407 height 27
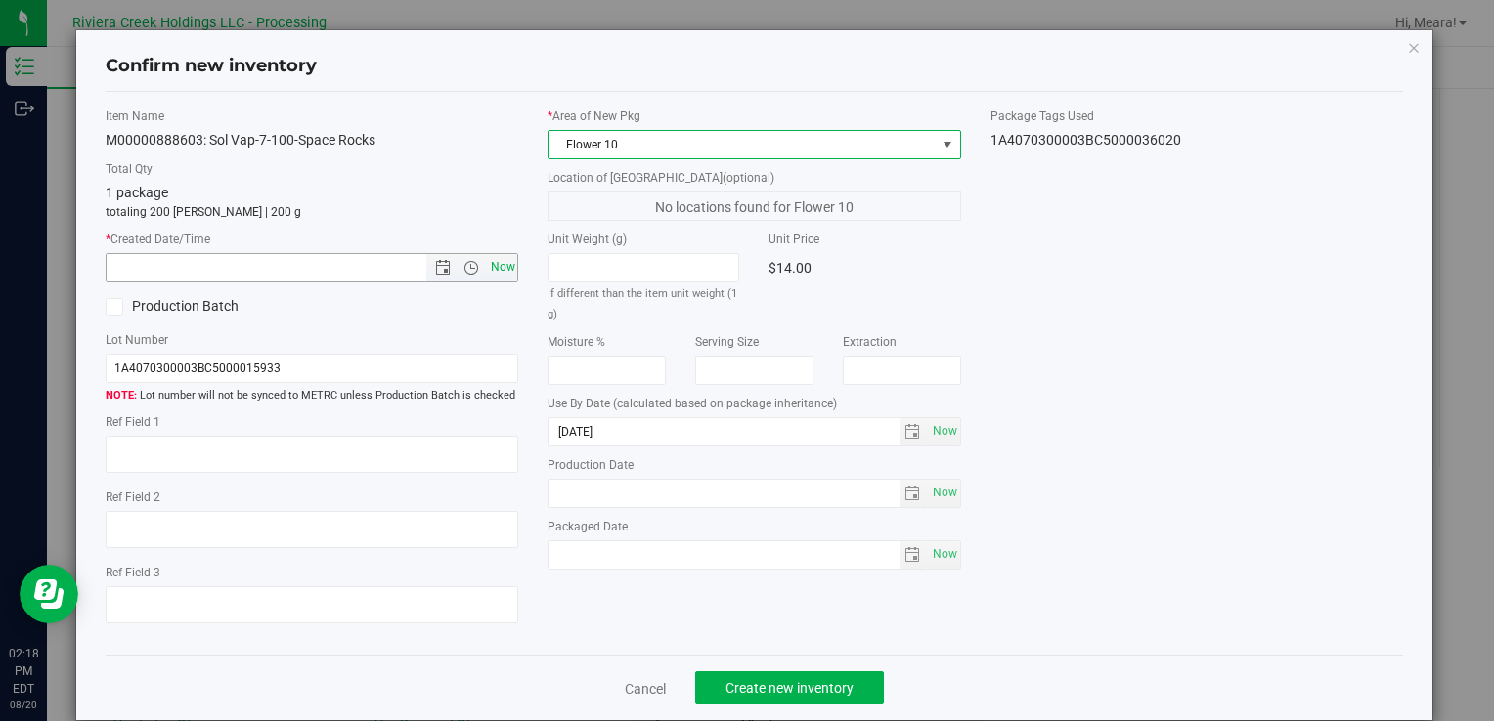
click at [496, 264] on span "Now" at bounding box center [502, 267] width 33 height 28
type input "[DATE] 2:18 PM"
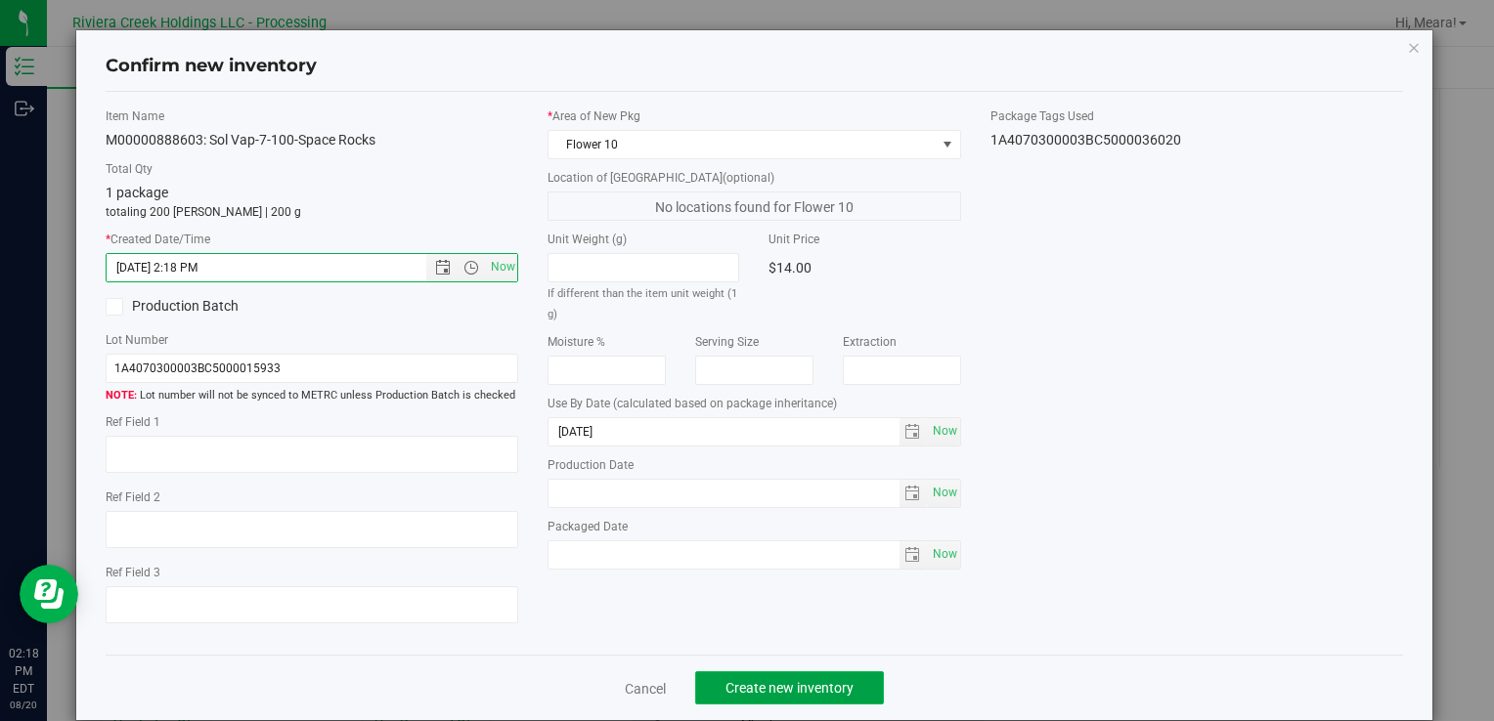
click at [845, 678] on button "Create new inventory" at bounding box center [789, 688] width 189 height 33
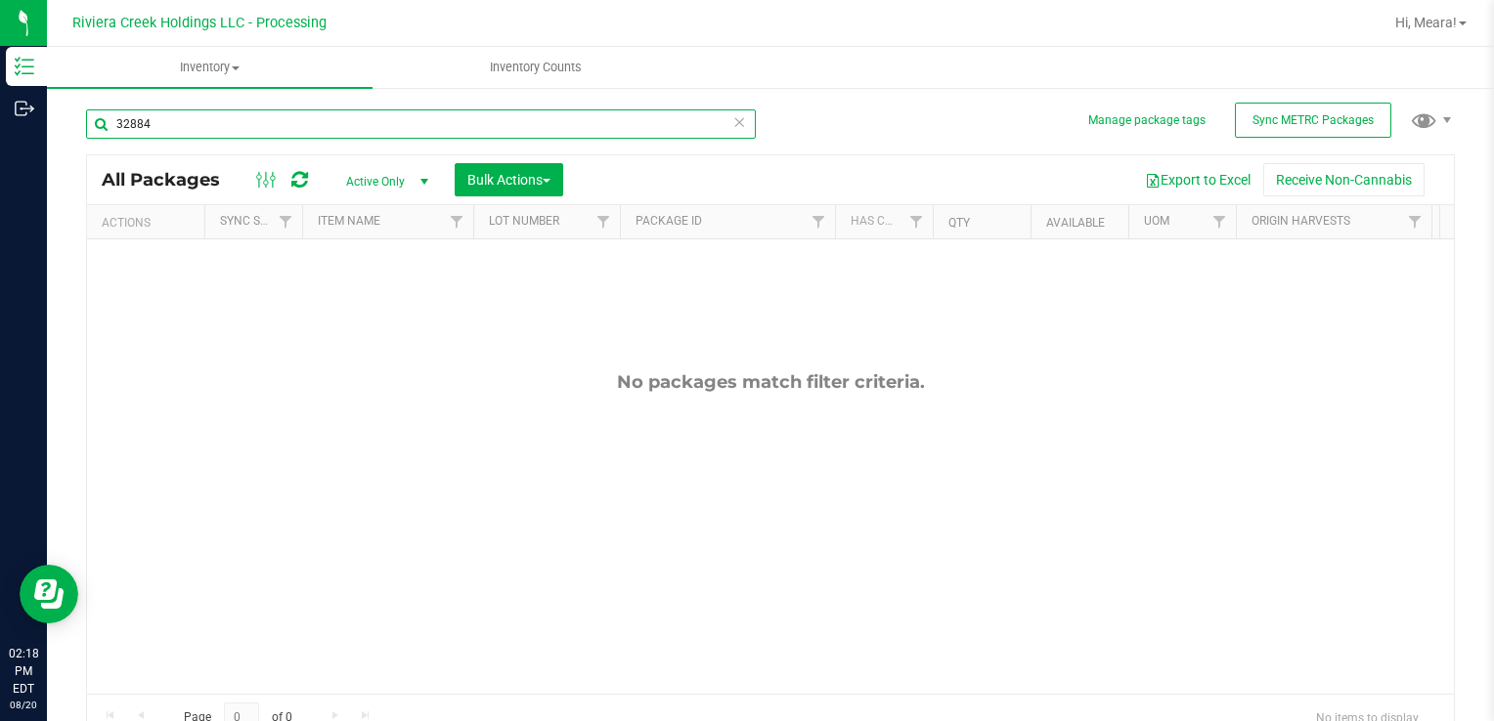
drag, startPoint x: 208, startPoint y: 121, endPoint x: 348, endPoint y: 186, distance: 154.0
click at [0, 141] on html "Inventory Outbound 02:18 PM EDT [DATE] 08/20 Riviera Creek Holdings LLC - Proce…" at bounding box center [747, 360] width 1494 height 721
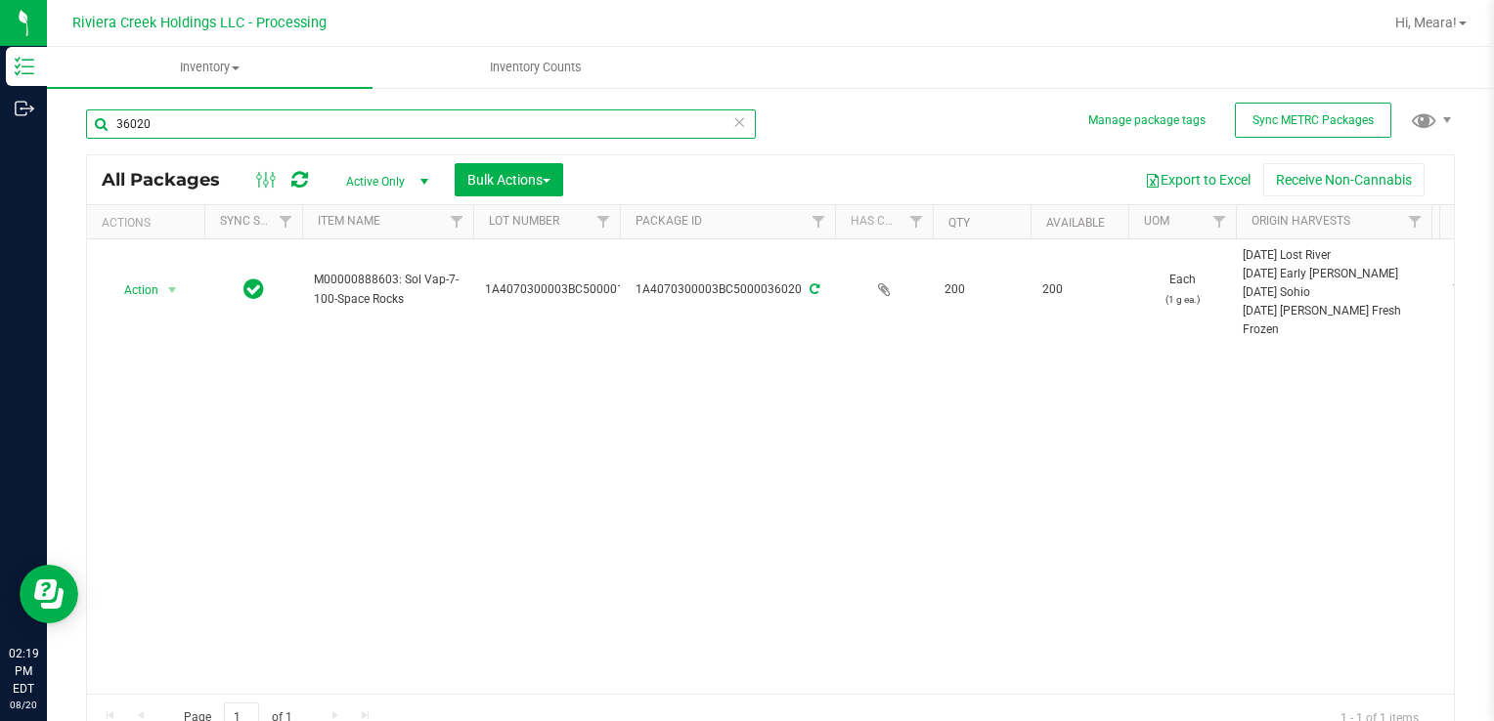
drag, startPoint x: 205, startPoint y: 133, endPoint x: 363, endPoint y: 178, distance: 163.7
click at [33, 140] on div "Inventory Outbound 02:19 PM EDT [DATE] 08/20 Riviera Creek Holdings LLC - Proce…" at bounding box center [747, 360] width 1494 height 721
type input "32889"
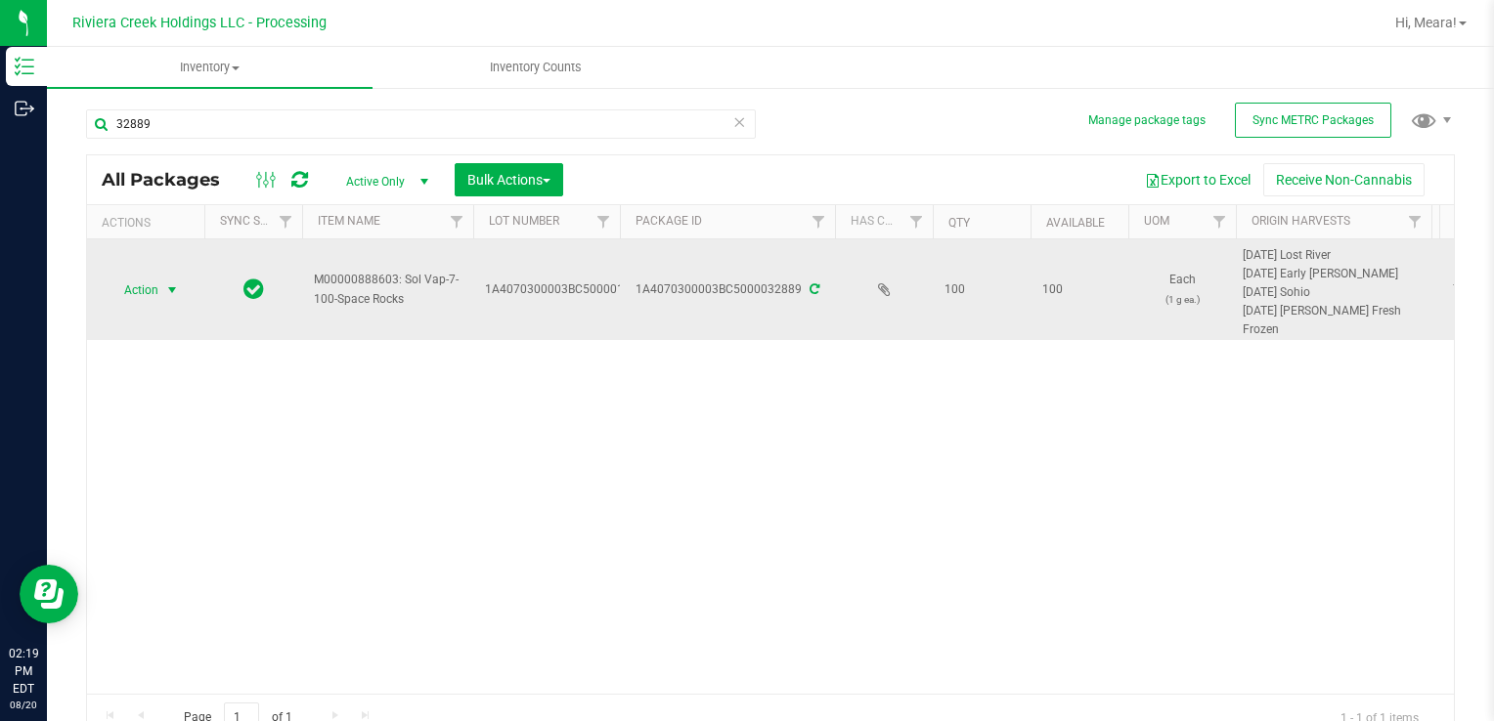
click at [152, 281] on span "Action" at bounding box center [133, 290] width 53 height 27
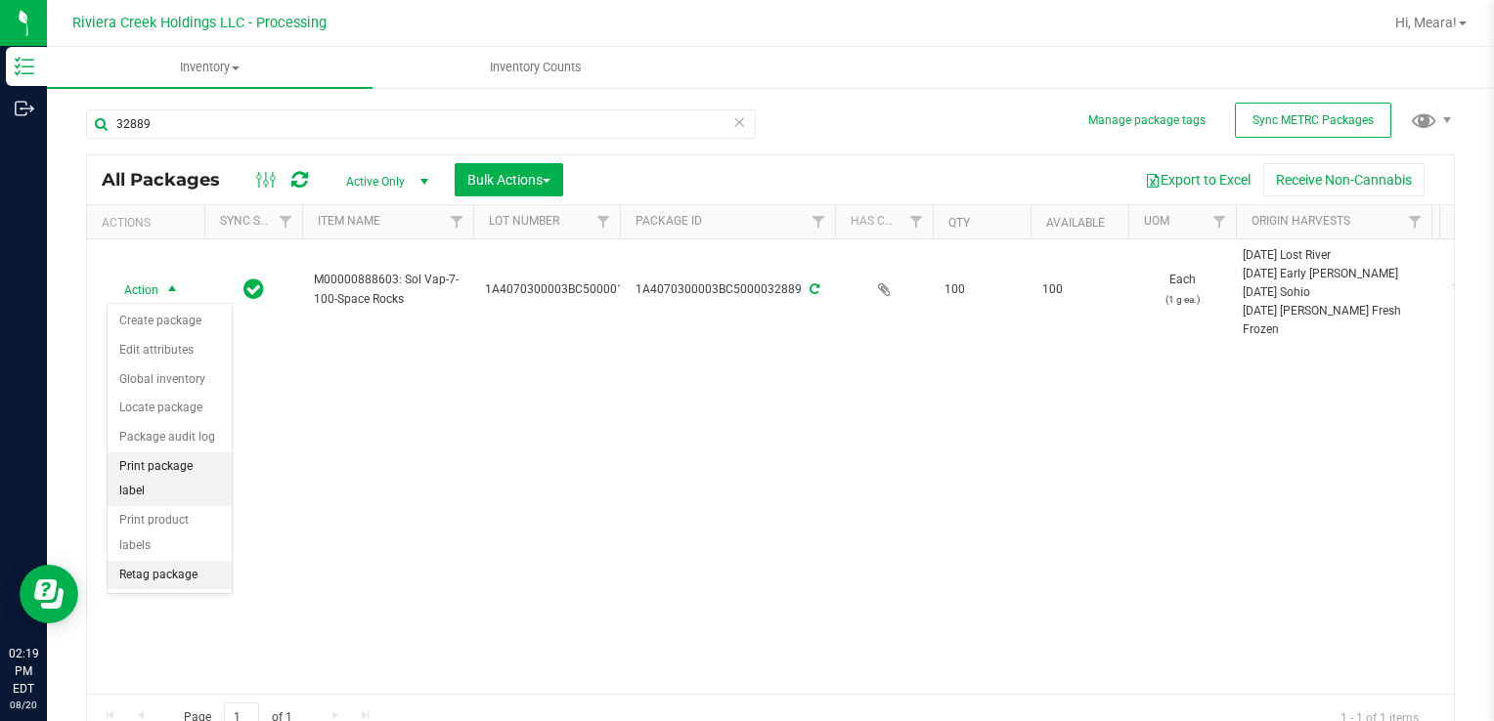
drag, startPoint x: 207, startPoint y: 470, endPoint x: 231, endPoint y: 465, distance: 24.0
click at [207, 470] on li "Print package label" at bounding box center [170, 480] width 124 height 54
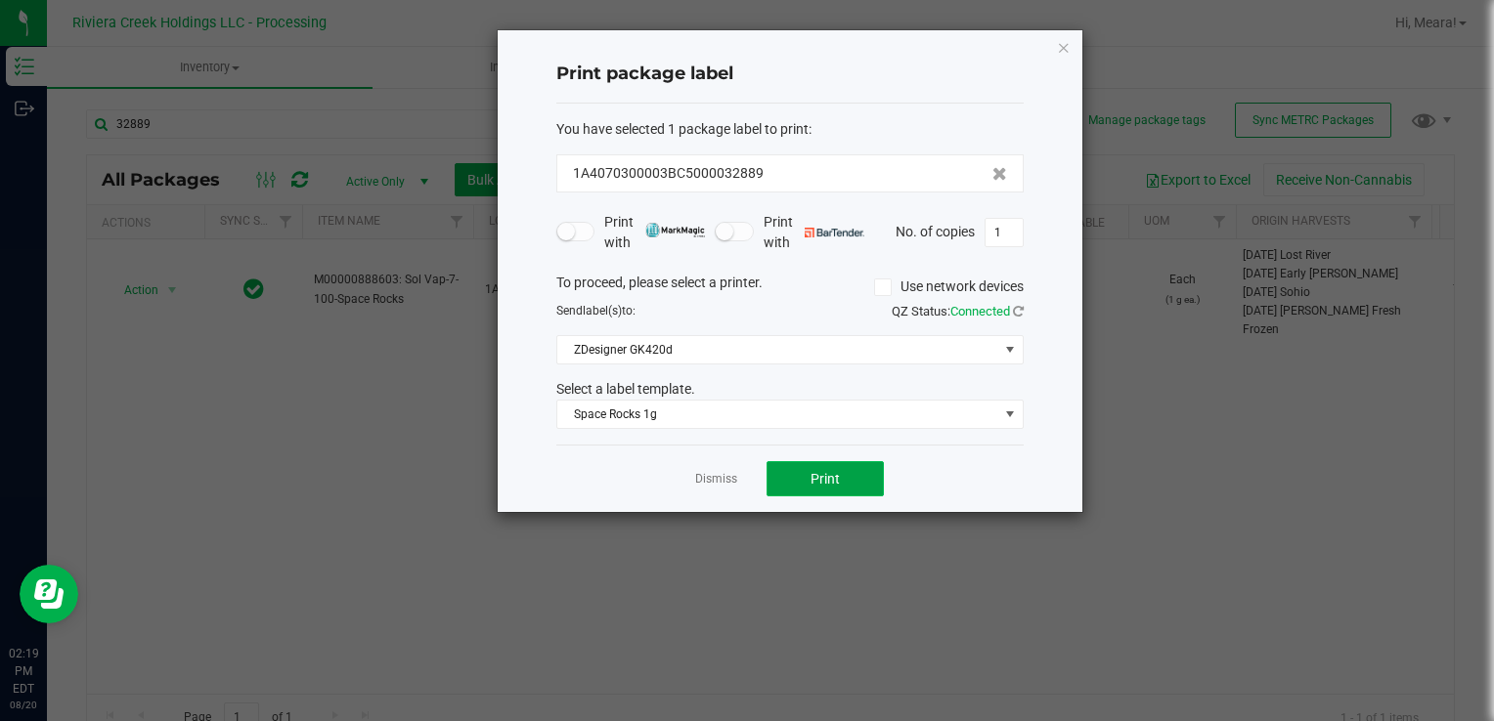
click at [801, 475] on button "Print" at bounding box center [824, 478] width 117 height 35
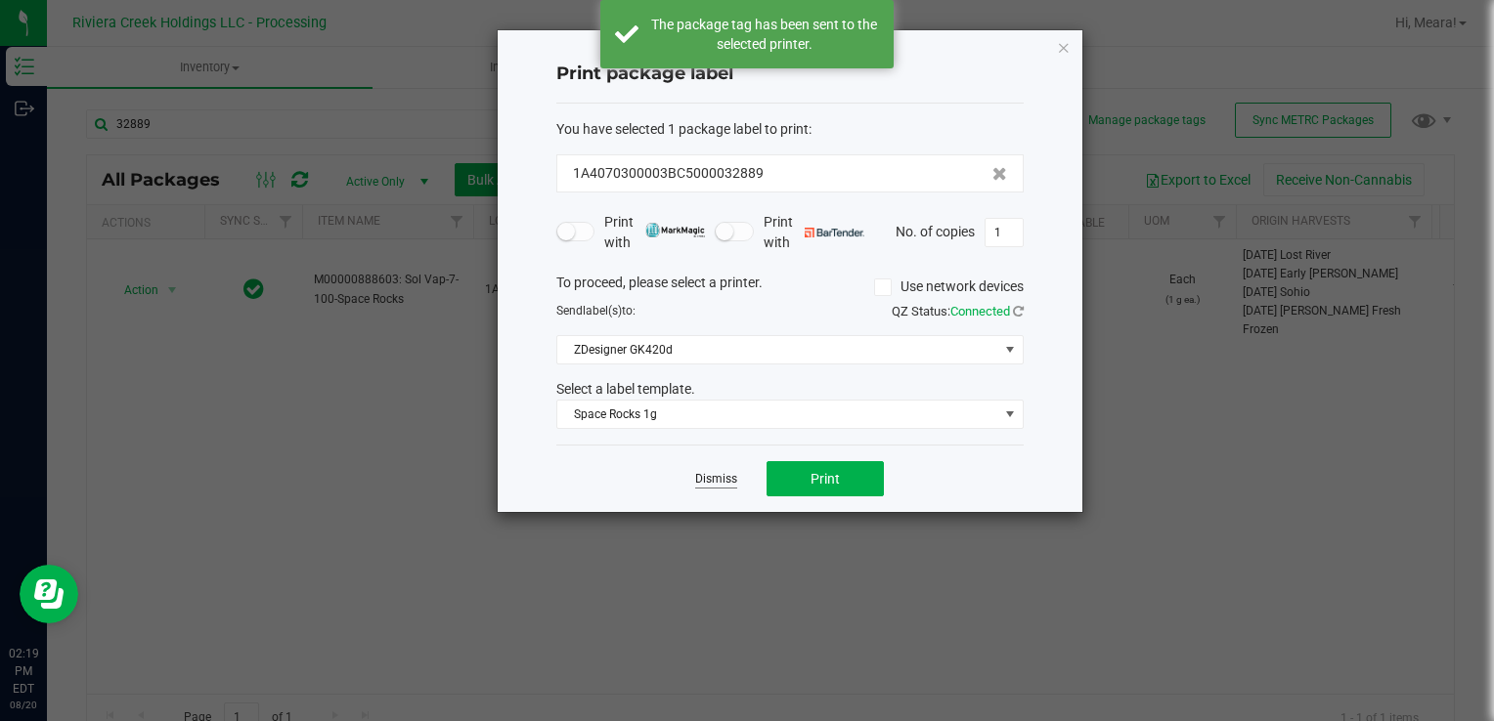
click at [722, 476] on link "Dismiss" at bounding box center [716, 479] width 42 height 17
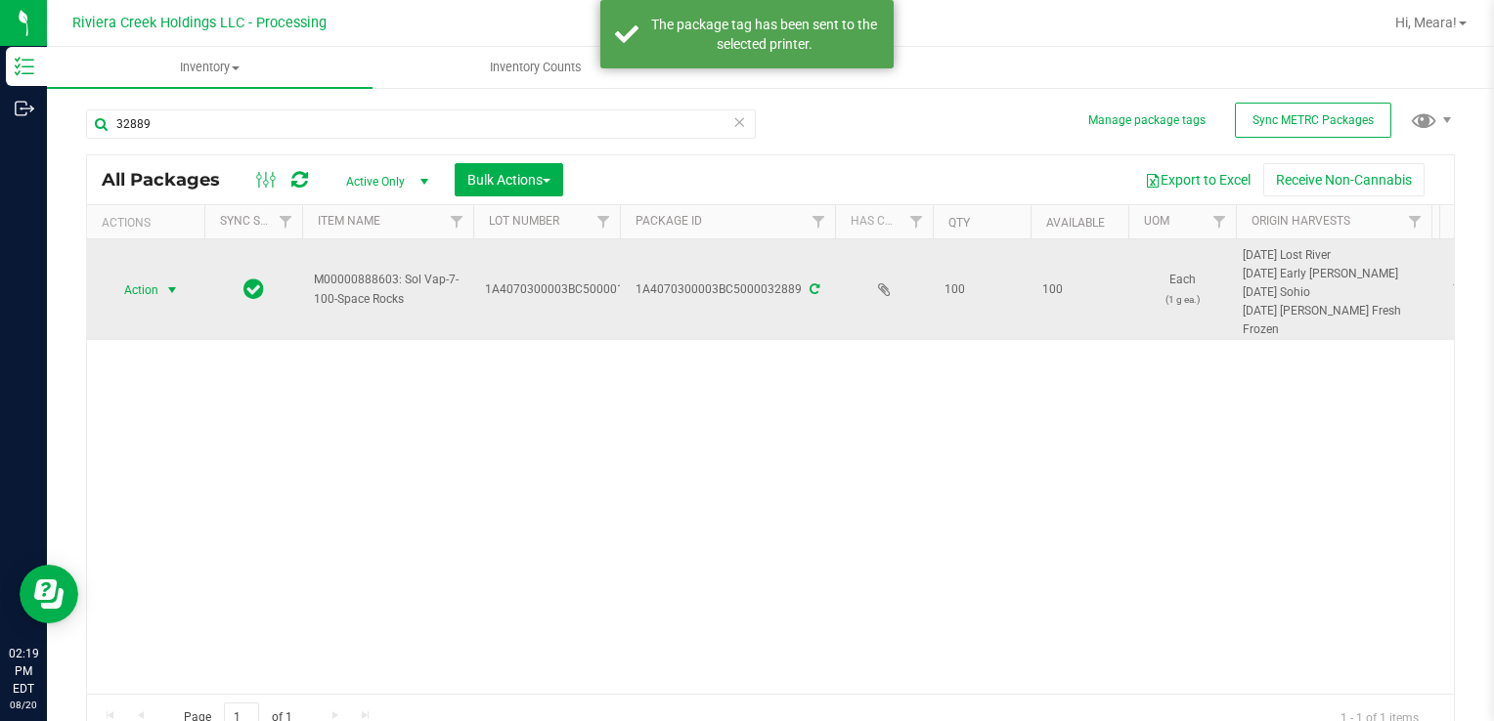
click at [156, 295] on span "Action" at bounding box center [133, 290] width 53 height 27
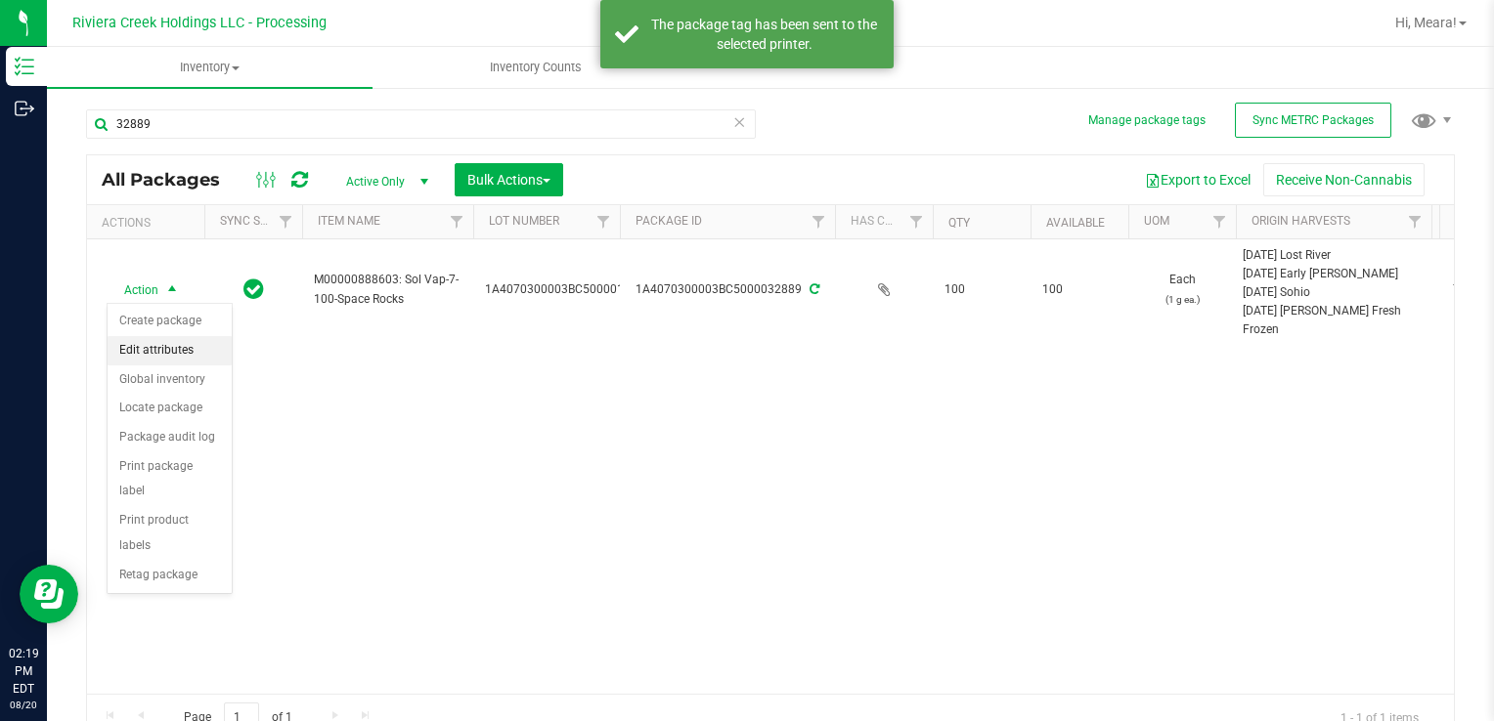
click at [180, 318] on li "Create package" at bounding box center [170, 321] width 124 height 29
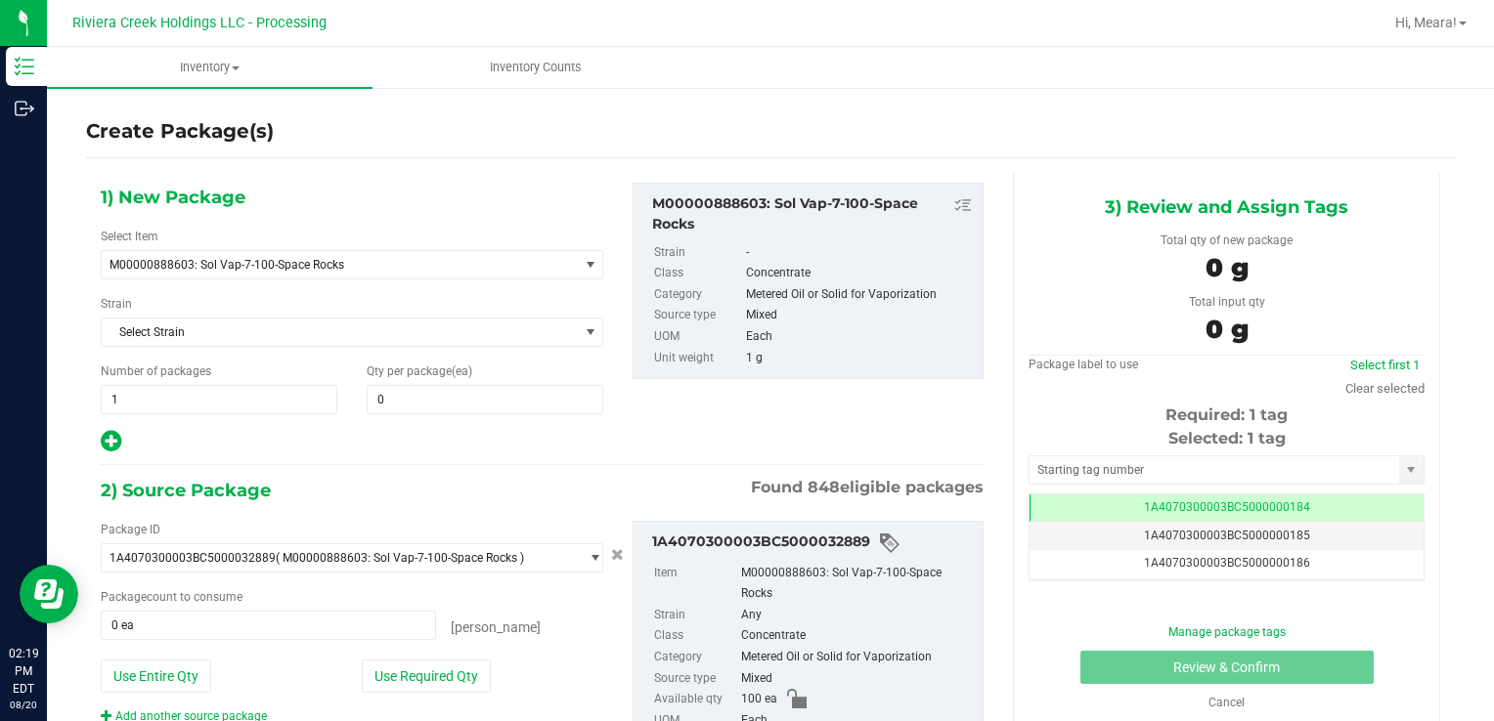
click at [503, 413] on div "1) New Package Select Item M00000888603: Sol Vap-7-100-Space Rocks M00000012402…" at bounding box center [352, 319] width 532 height 272
click at [493, 397] on span at bounding box center [485, 399] width 237 height 29
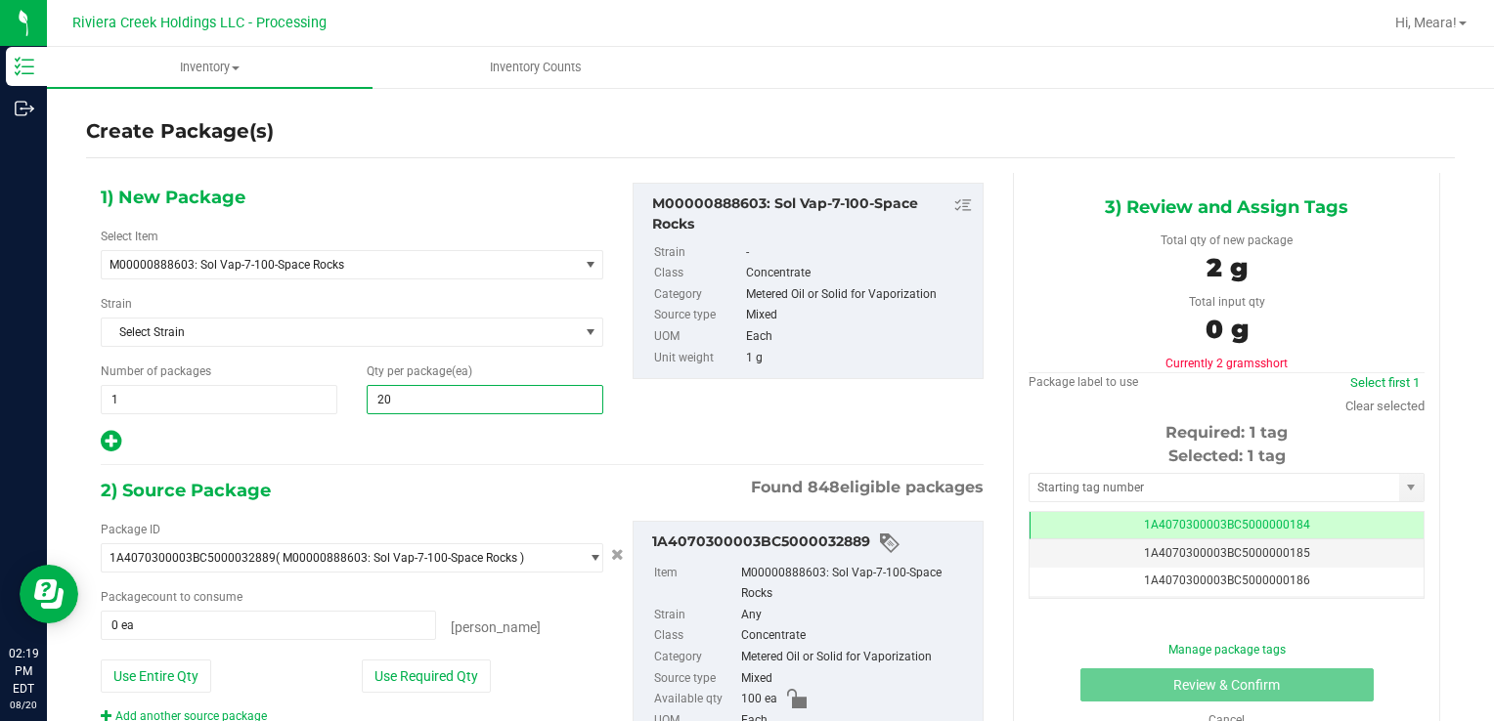
type input "200"
click at [450, 655] on div "Package ID 1A4070300003BC5000032889 ( M00000888603: Sol Vap-7-100-Space Rocks )…" at bounding box center [352, 623] width 532 height 204
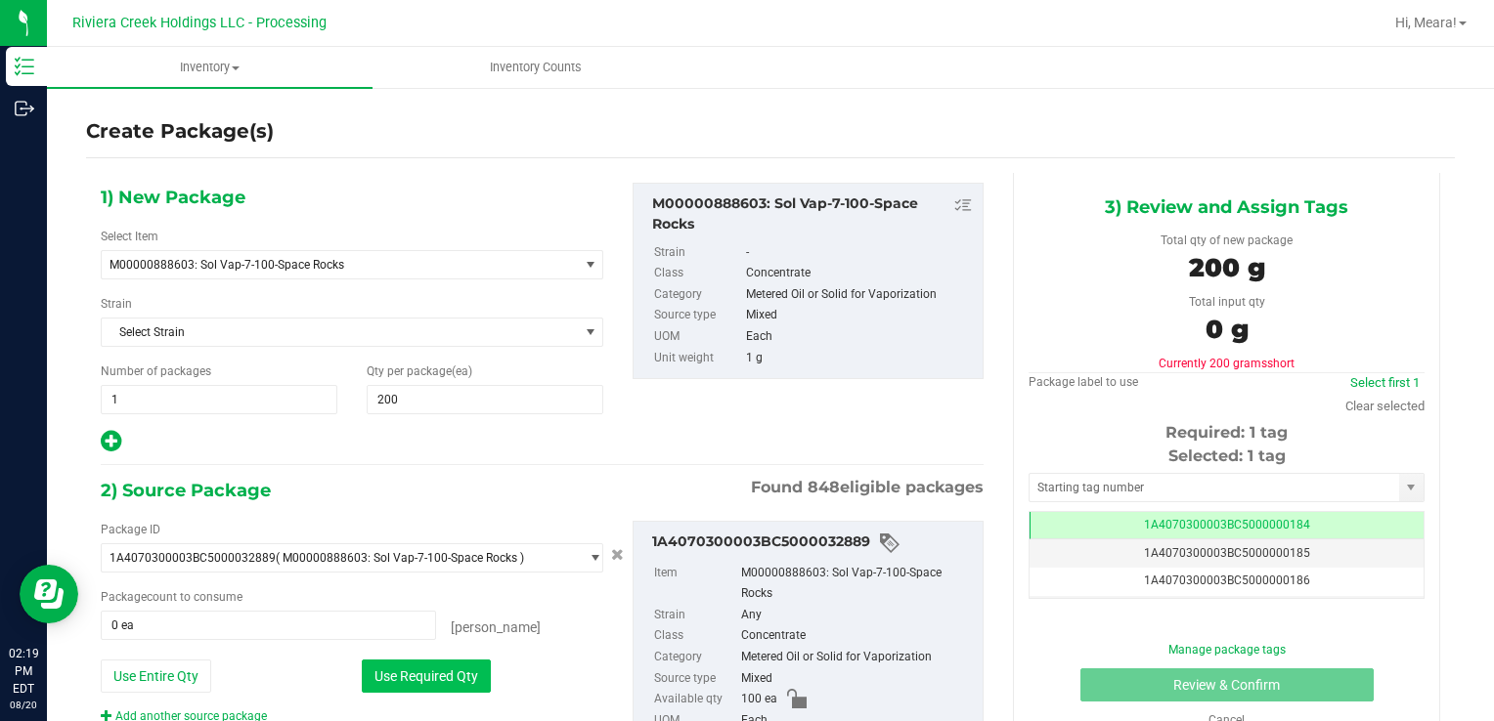
click at [441, 667] on button "Use Required Qty" at bounding box center [426, 676] width 129 height 33
type input "100 ea"
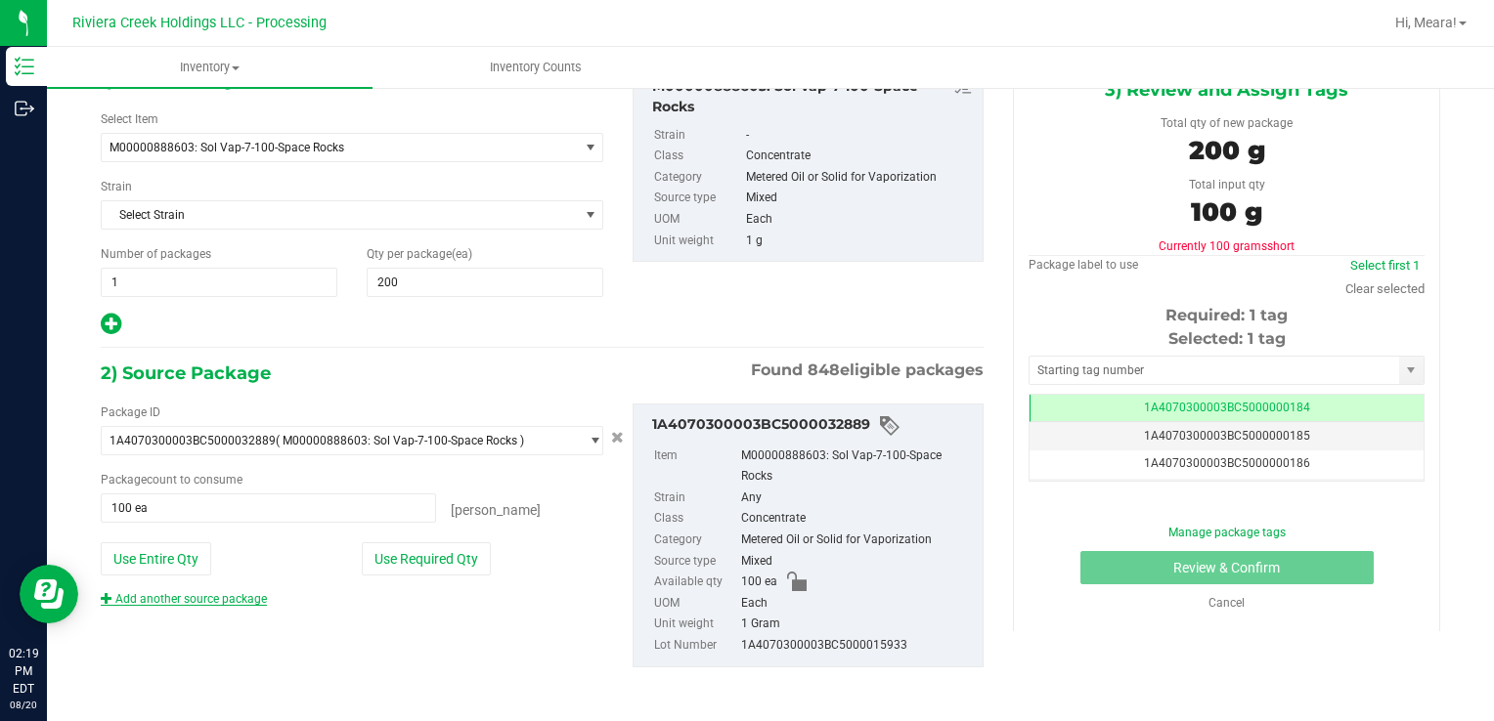
click at [235, 602] on link "Add another source package" at bounding box center [184, 599] width 166 height 14
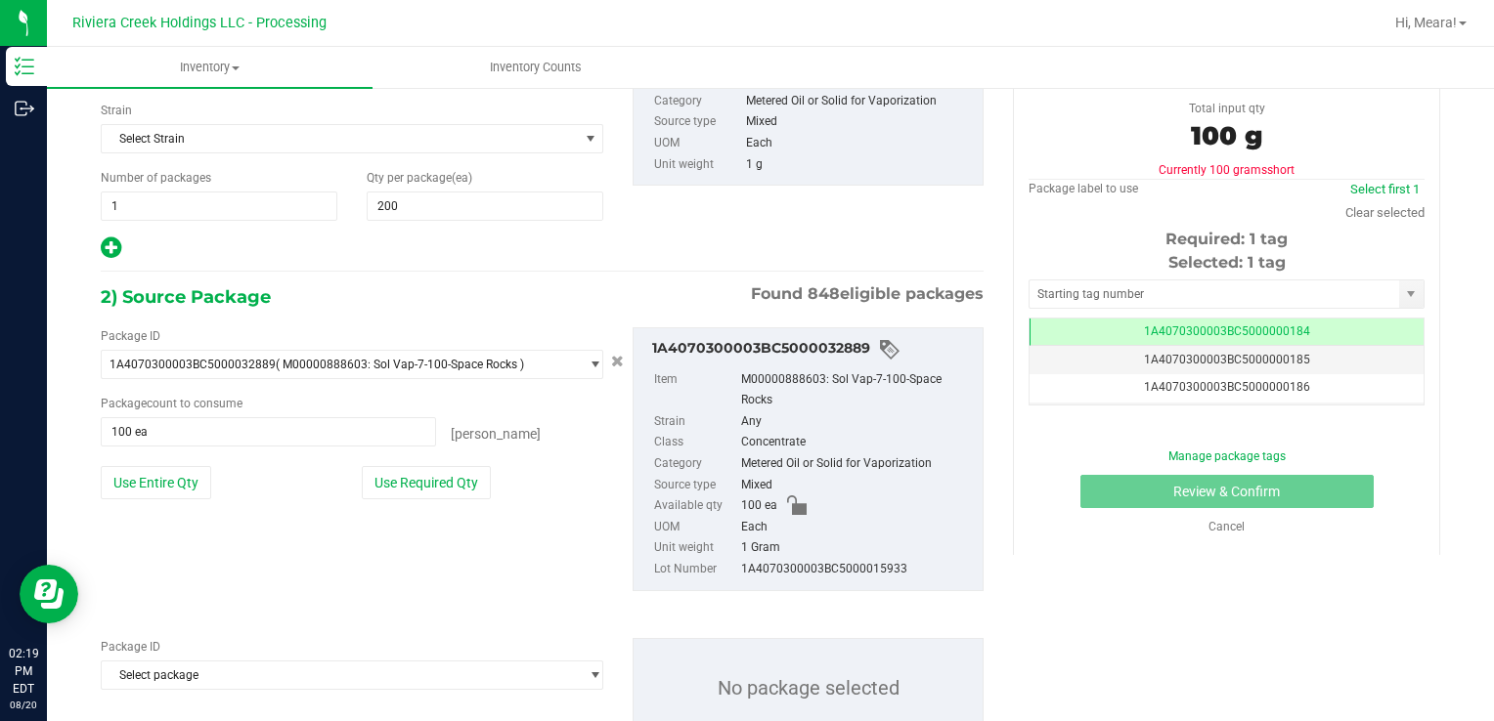
scroll to position [263, 0]
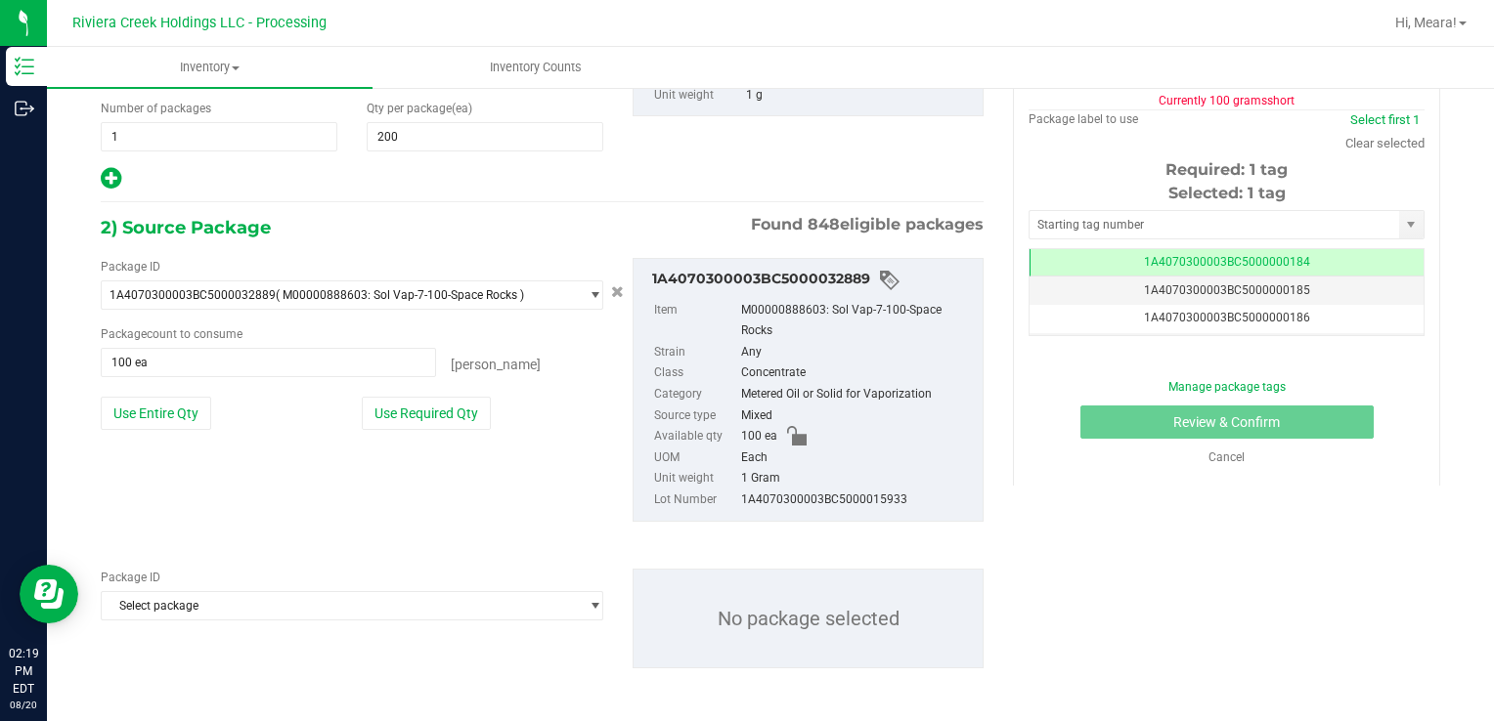
click at [252, 309] on span "Select package" at bounding box center [340, 295] width 476 height 27
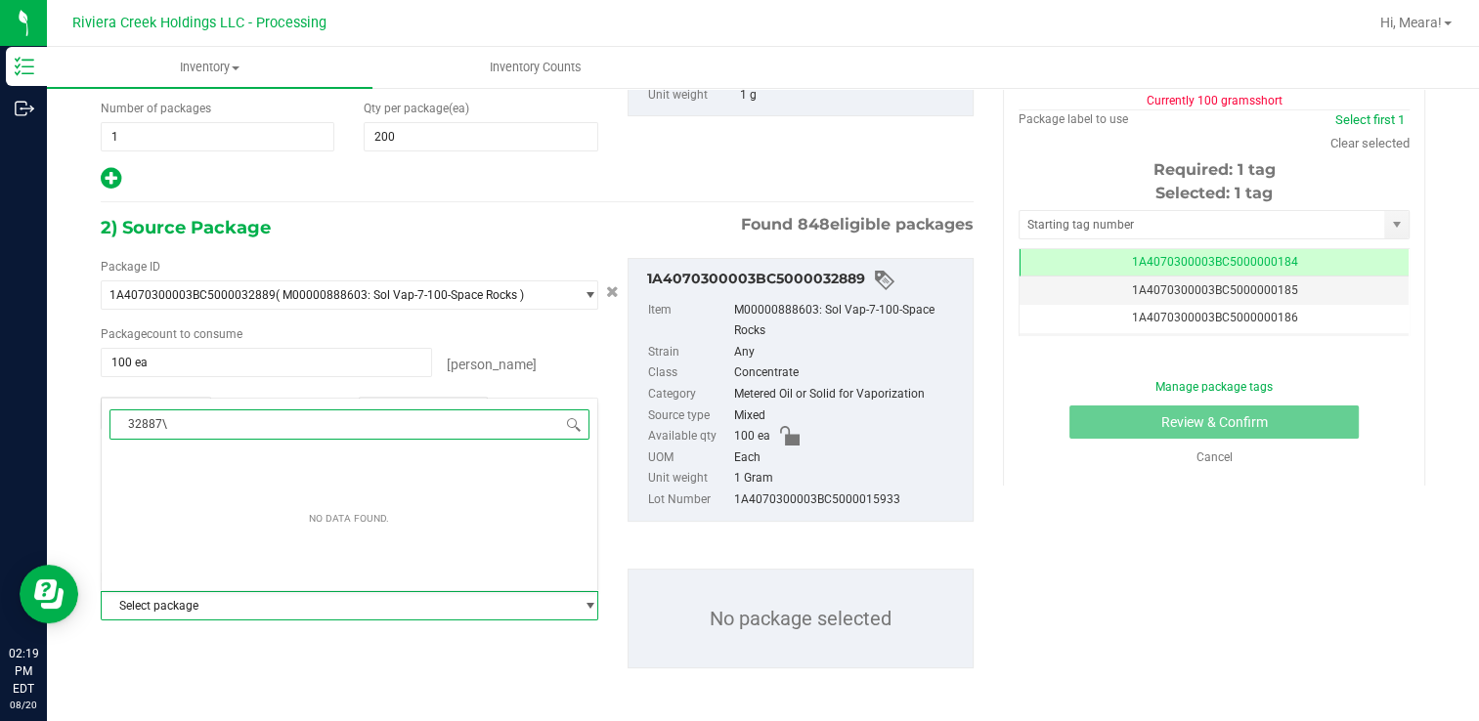
type input "32887"
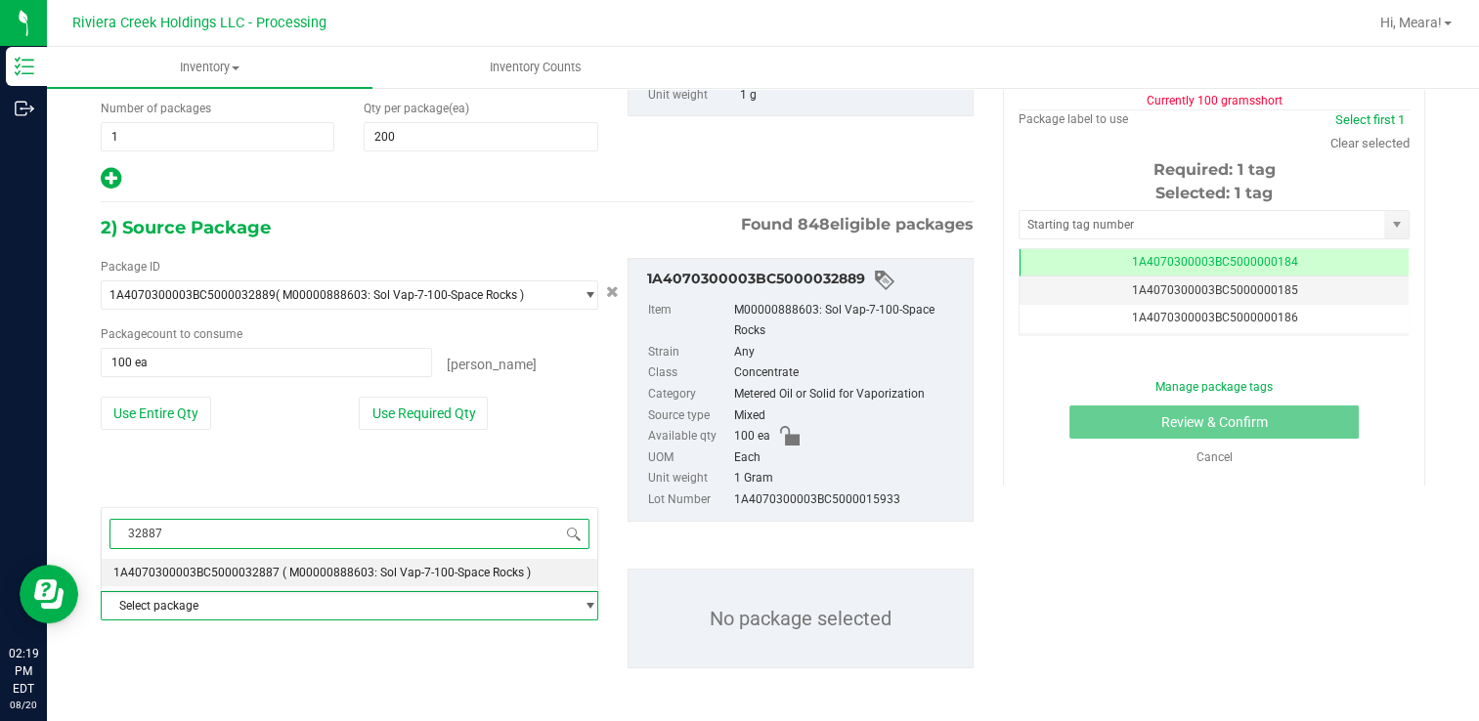
drag, startPoint x: 257, startPoint y: 563, endPoint x: 288, endPoint y: 619, distance: 63.9
click at [258, 565] on li "1A4070300003BC5000032887 ( M00000888603: Sol Vap-7-100-Space Rocks )" at bounding box center [350, 572] width 496 height 27
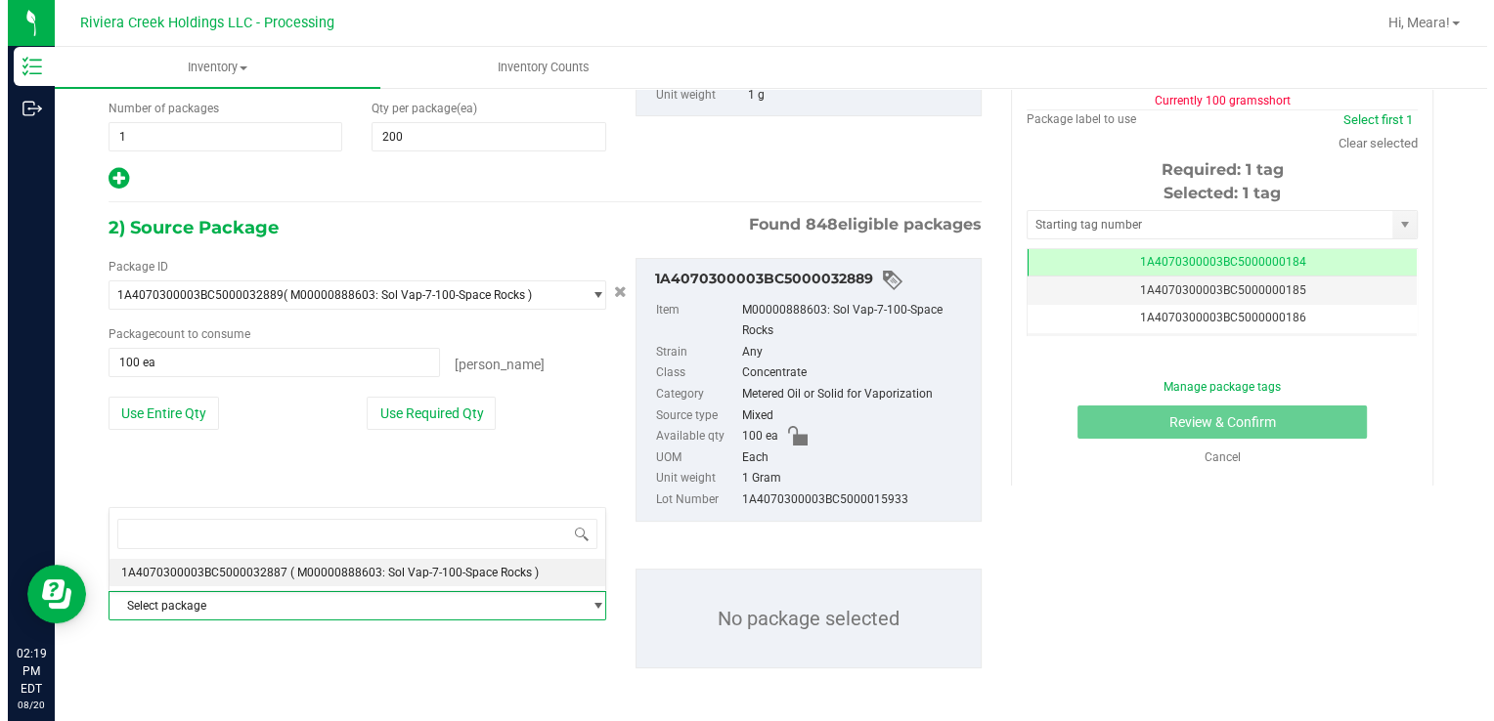
scroll to position [17517, 0]
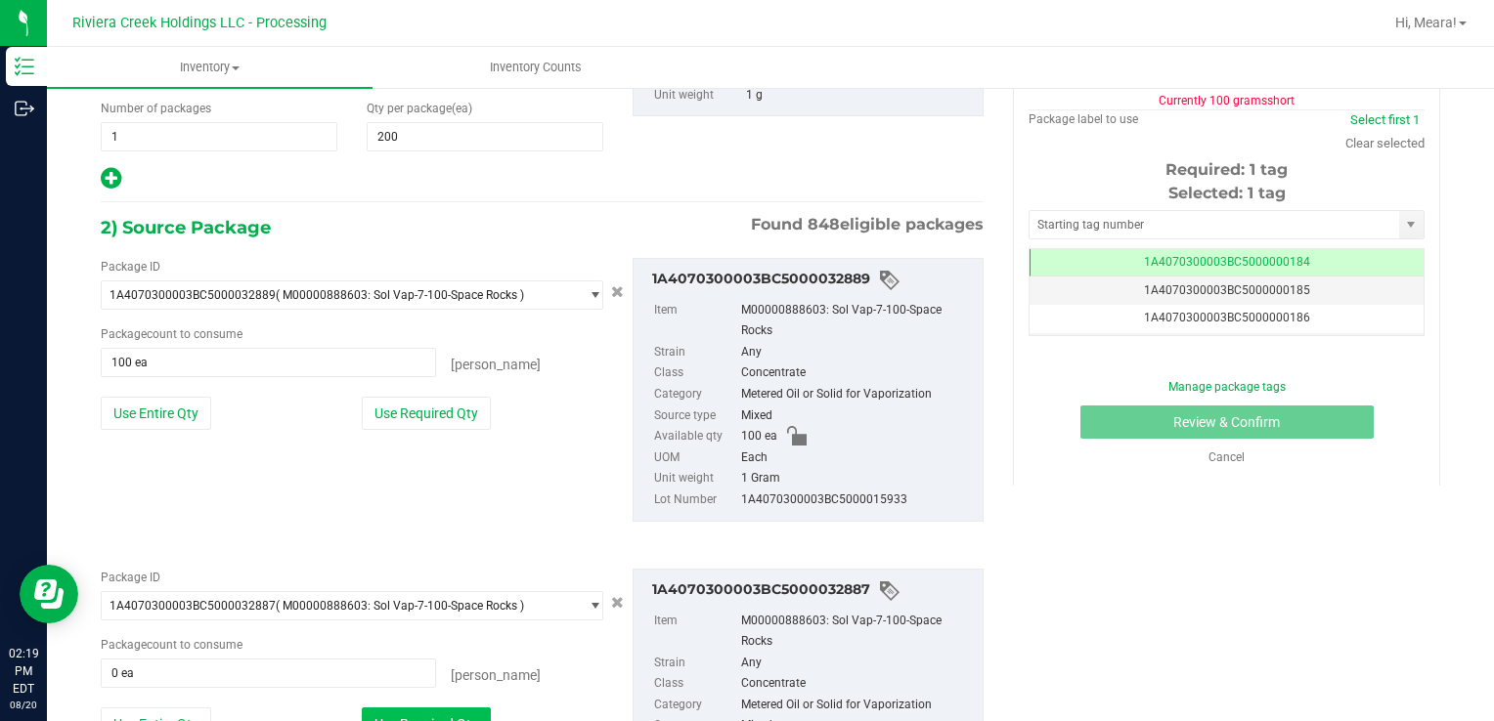
click at [403, 720] on html "Inventory Outbound 02:19 PM EDT [DATE] 08/20 Riviera Creek Holdings LLC - Proce…" at bounding box center [747, 360] width 1494 height 721
click at [413, 715] on button "Use Required Qty" at bounding box center [426, 724] width 129 height 33
type input "100 ea"
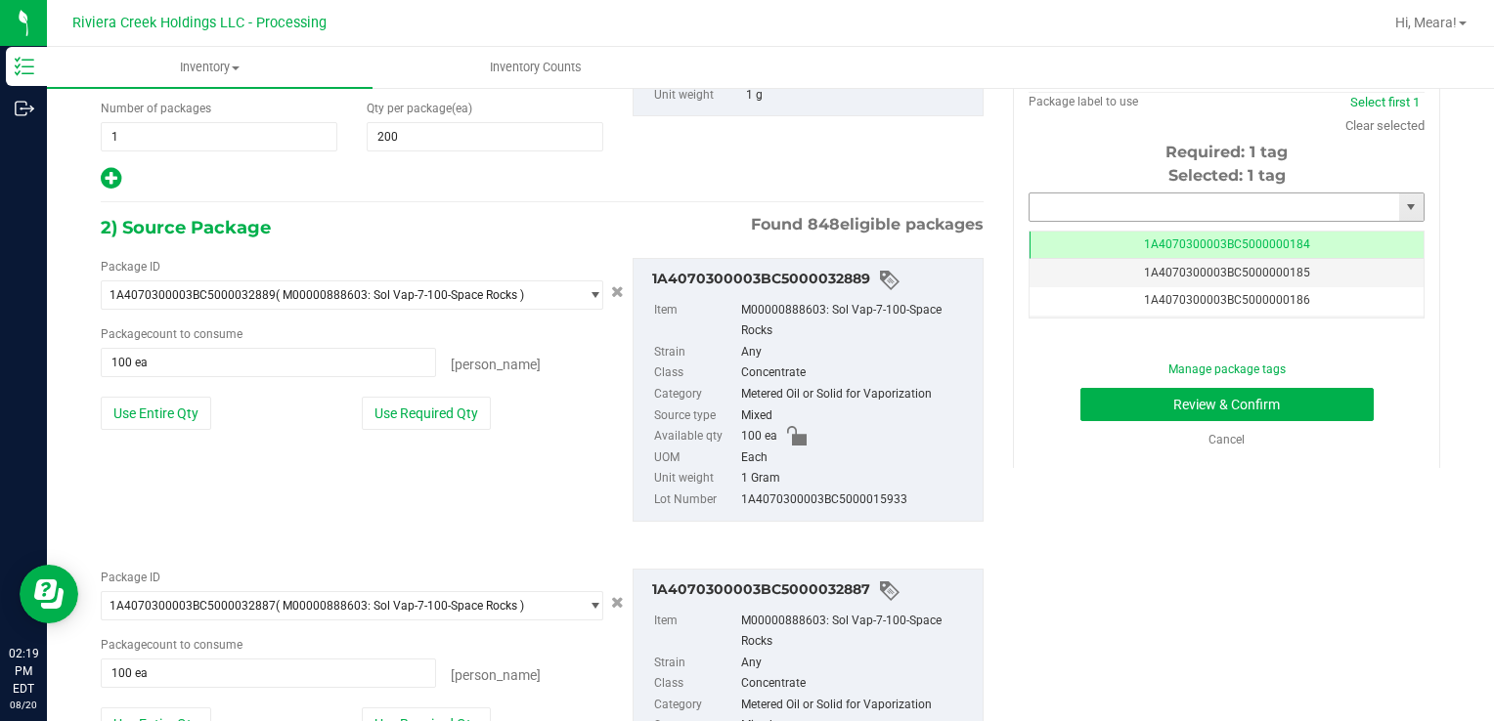
click at [1064, 214] on input "text" at bounding box center [1213, 207] width 369 height 27
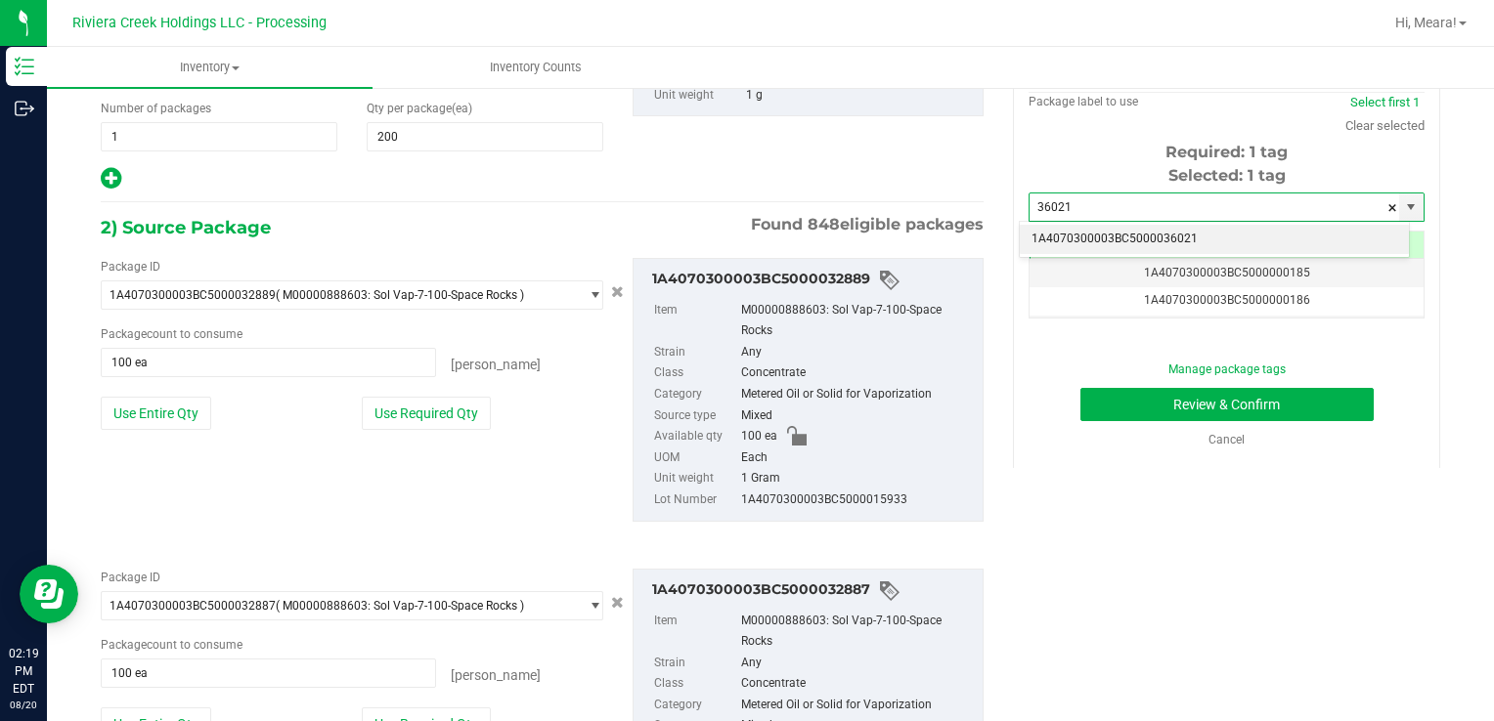
click at [1067, 240] on li "1A4070300003BC5000036021" at bounding box center [1214, 239] width 389 height 29
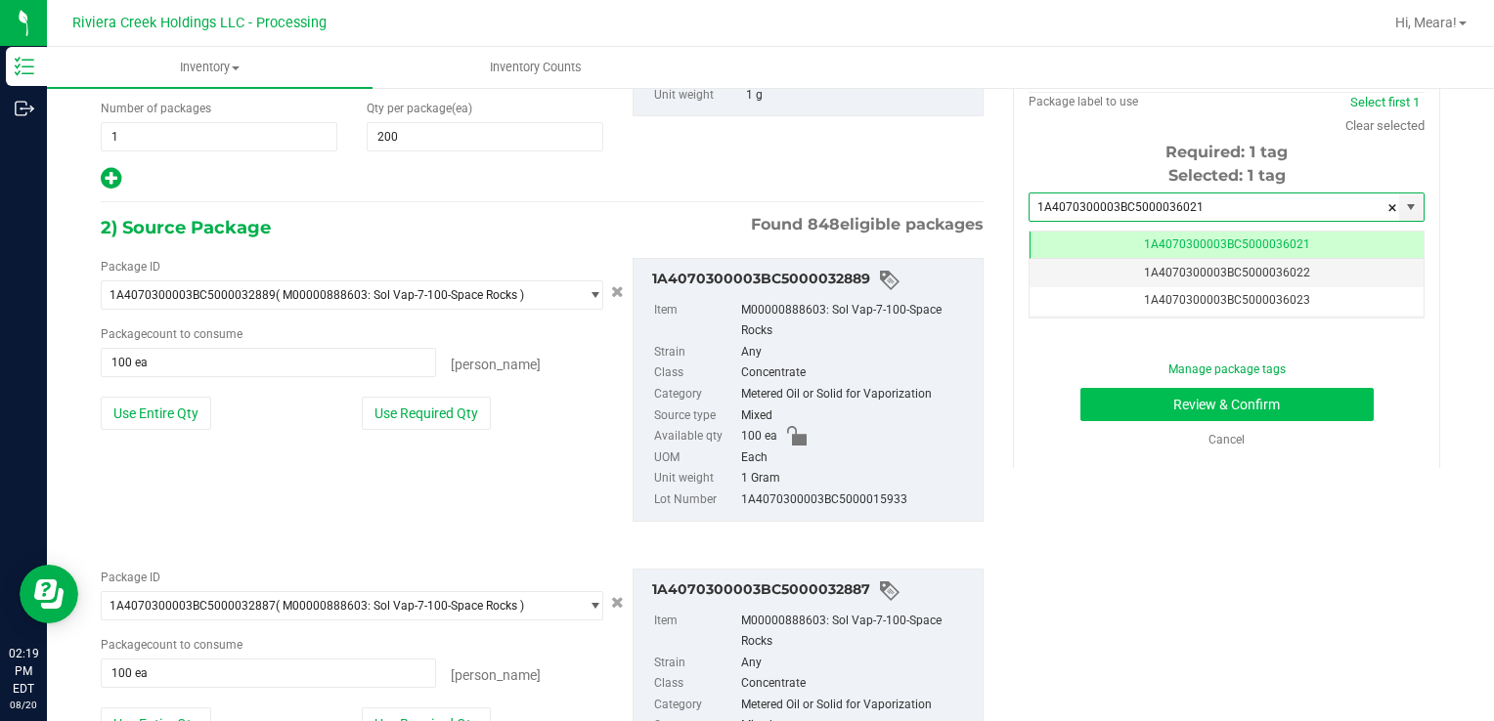
scroll to position [0, 0]
type input "1A4070300003BC5000036021"
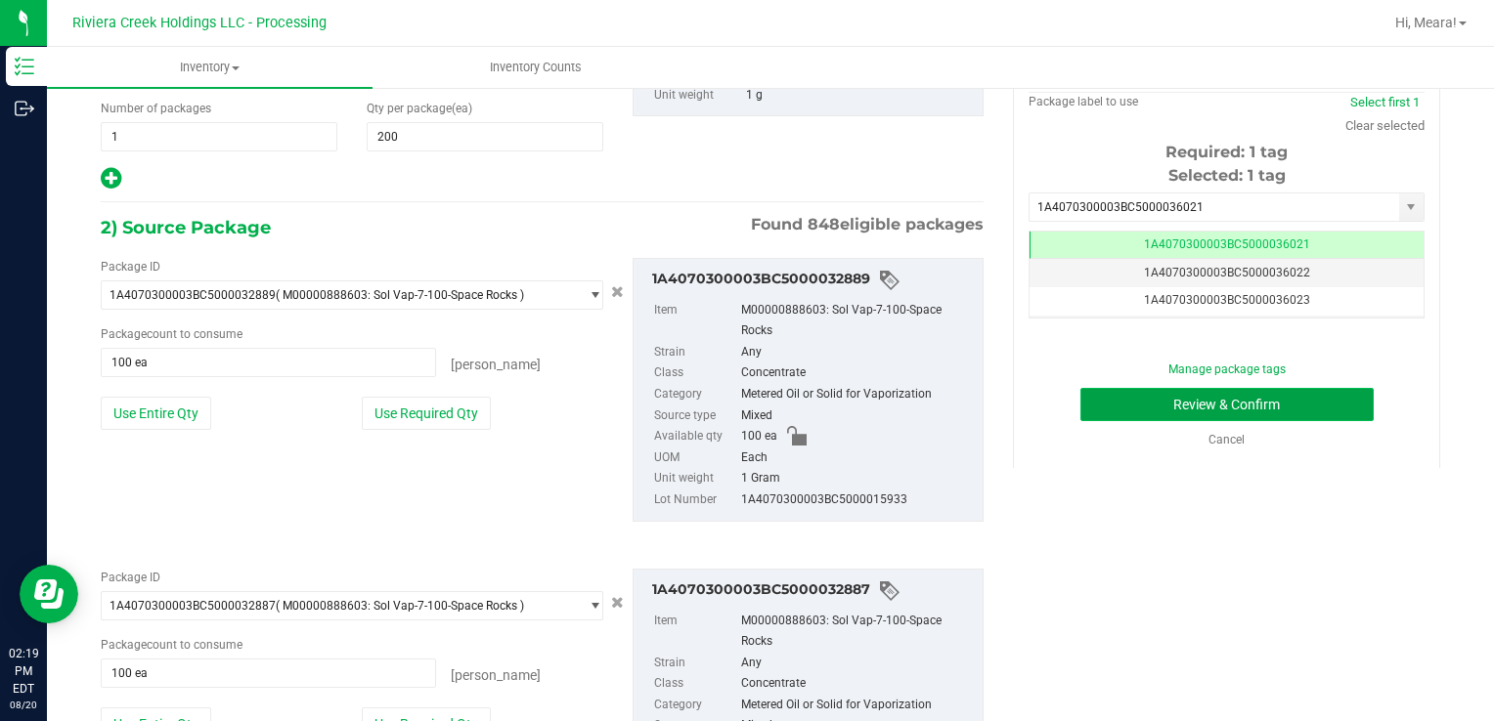
click at [1108, 409] on button "Review & Confirm" at bounding box center [1226, 404] width 293 height 33
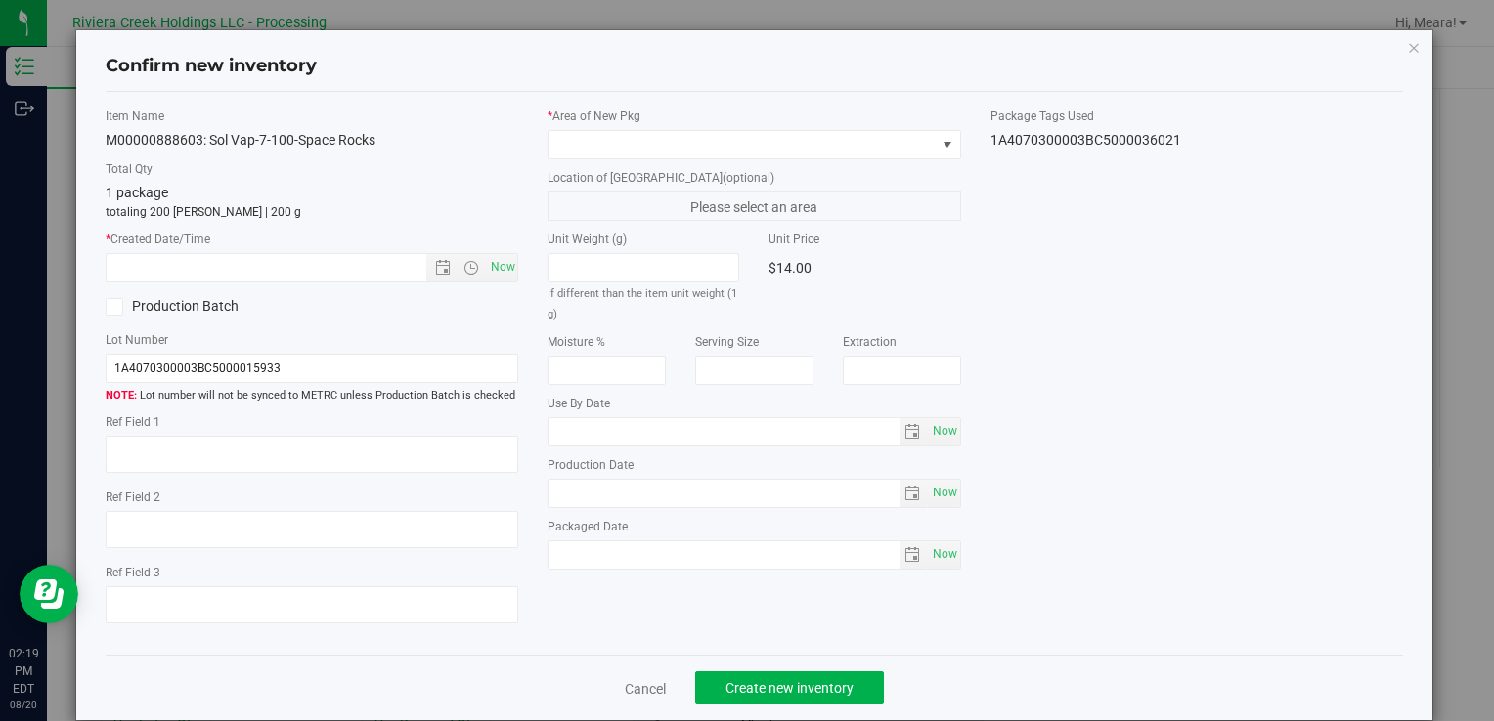
type input "[DATE]"
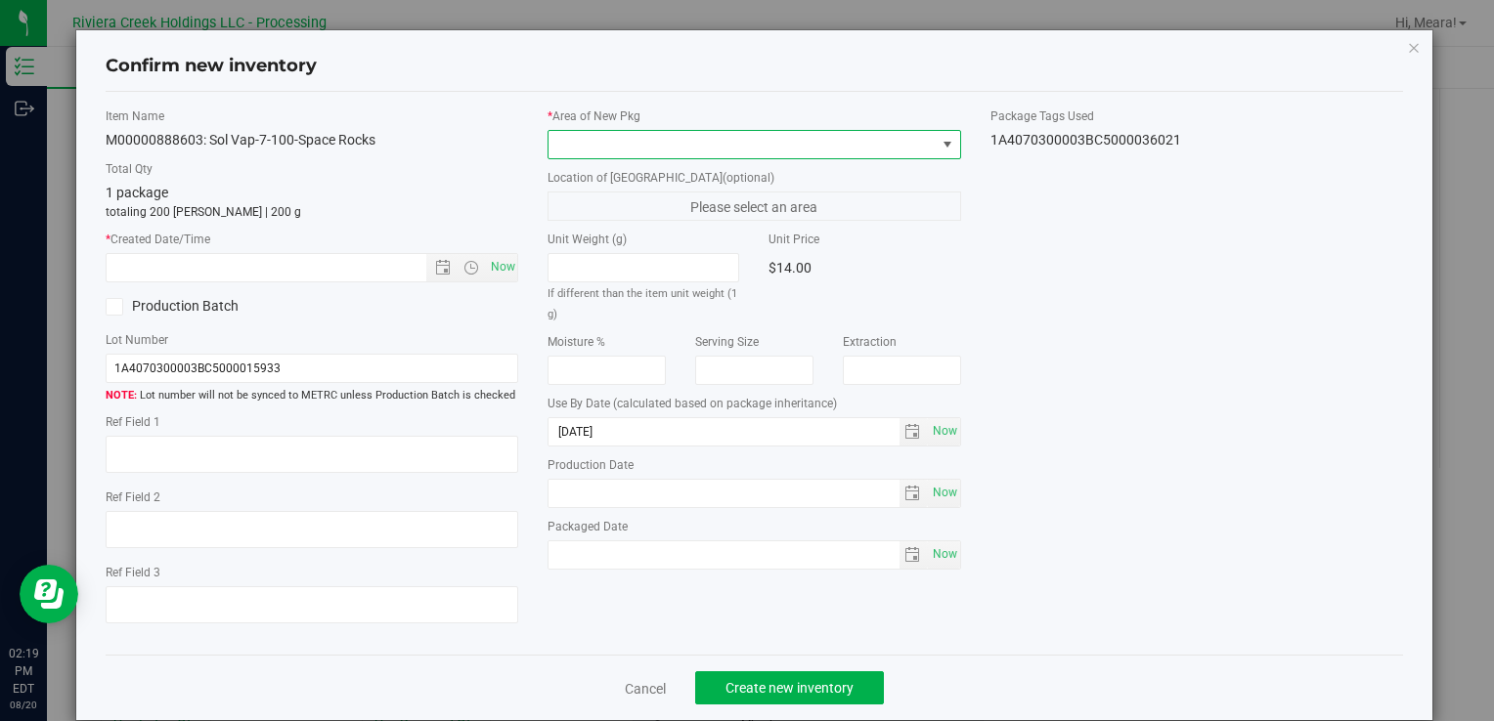
click at [875, 142] on span at bounding box center [741, 144] width 386 height 27
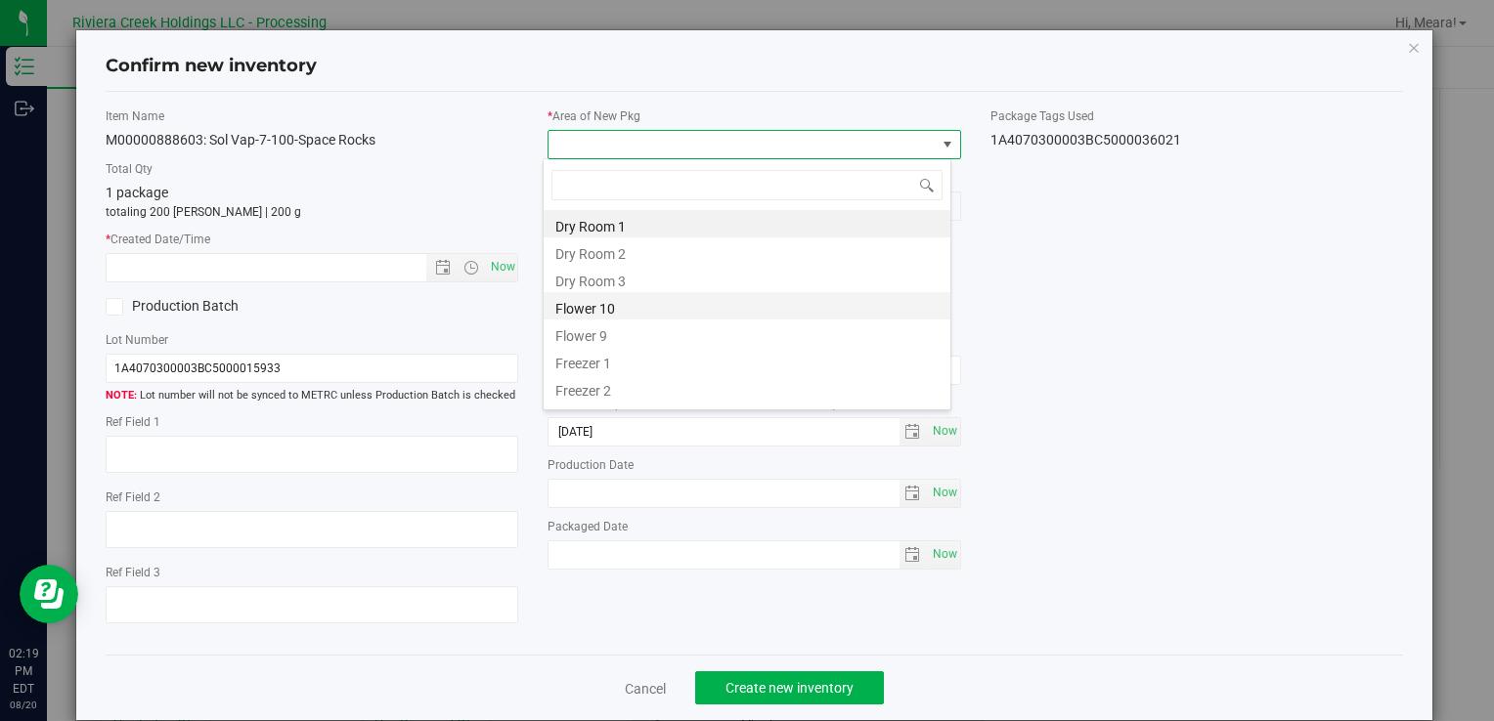
drag, startPoint x: 594, startPoint y: 308, endPoint x: 524, endPoint y: 260, distance: 85.1
click at [593, 307] on li "Flower 10" at bounding box center [746, 305] width 407 height 27
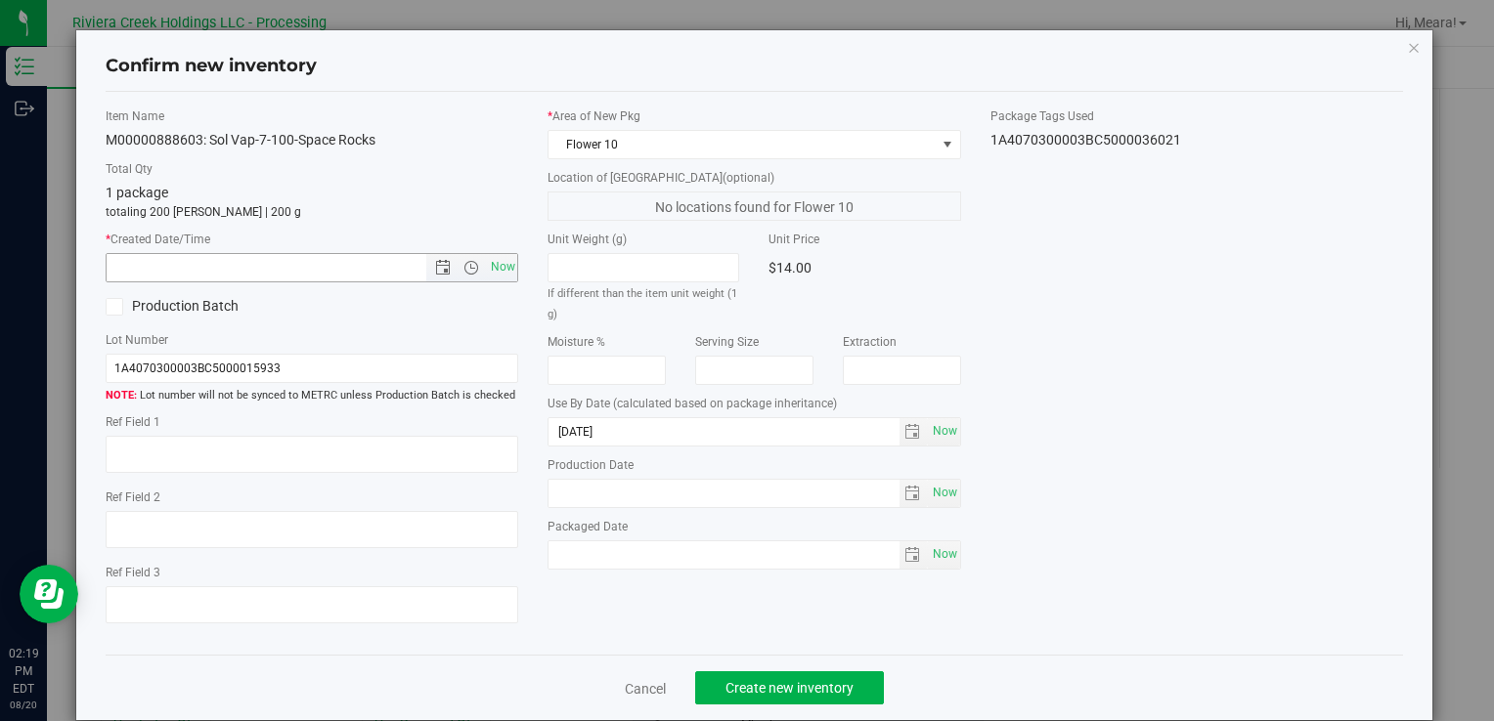
drag, startPoint x: 496, startPoint y: 269, endPoint x: 516, endPoint y: 286, distance: 27.0
click at [497, 270] on span "Now" at bounding box center [502, 267] width 33 height 28
type input "[DATE] 2:19 PM"
click at [813, 682] on span "Create new inventory" at bounding box center [789, 688] width 128 height 16
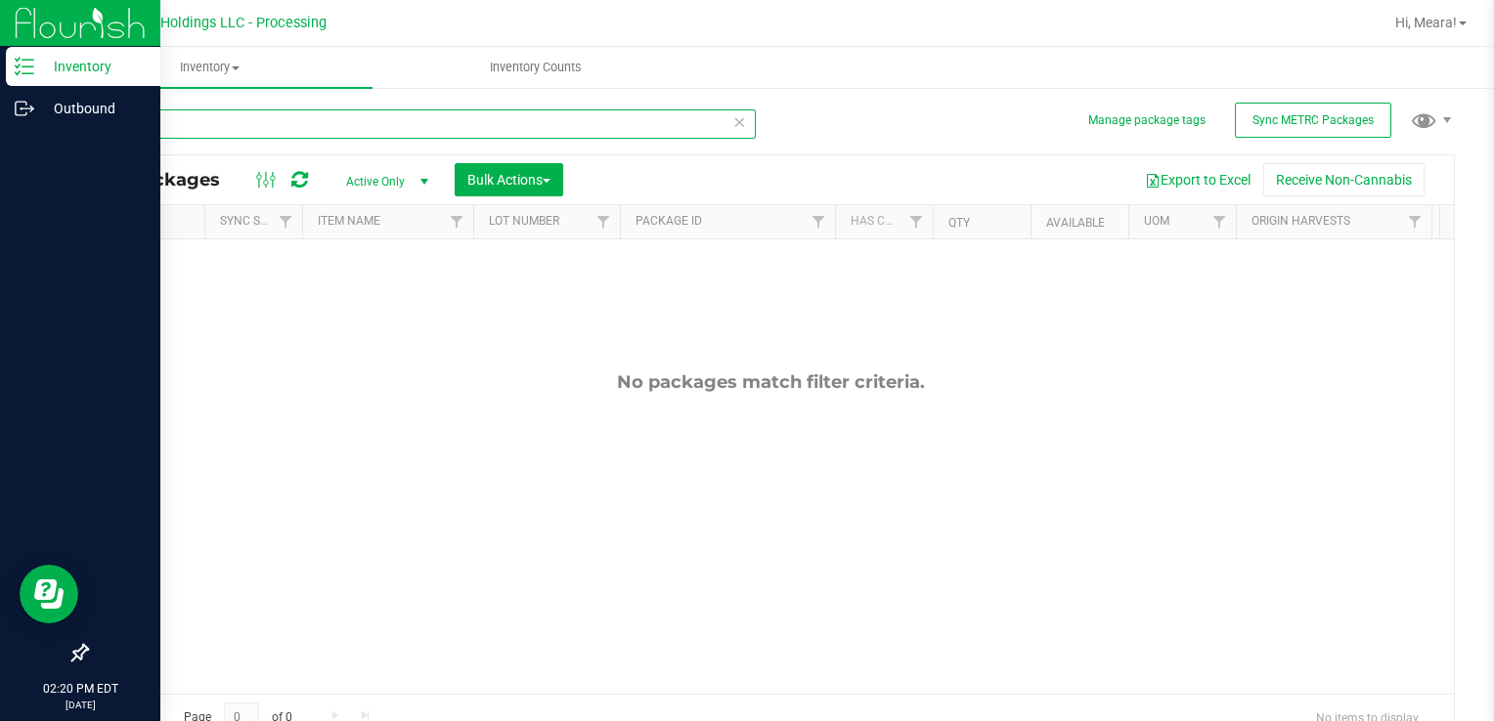
drag, startPoint x: 303, startPoint y: 136, endPoint x: 44, endPoint y: 143, distance: 259.1
click at [0, 151] on div "Inventory Outbound 02:20 PM EDT [DATE] 08/20 Riviera Creek Holdings LLC - Proce…" at bounding box center [747, 360] width 1494 height 721
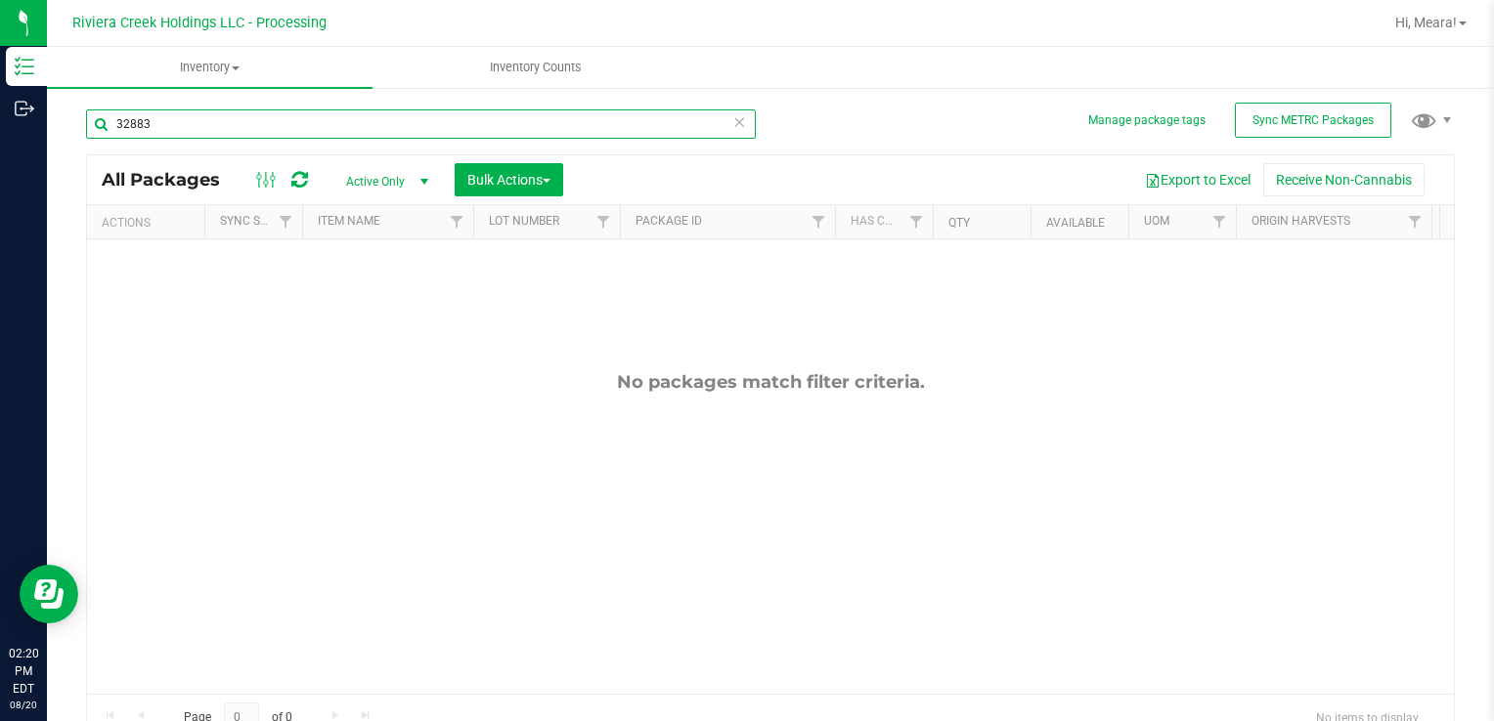
type input "32883"
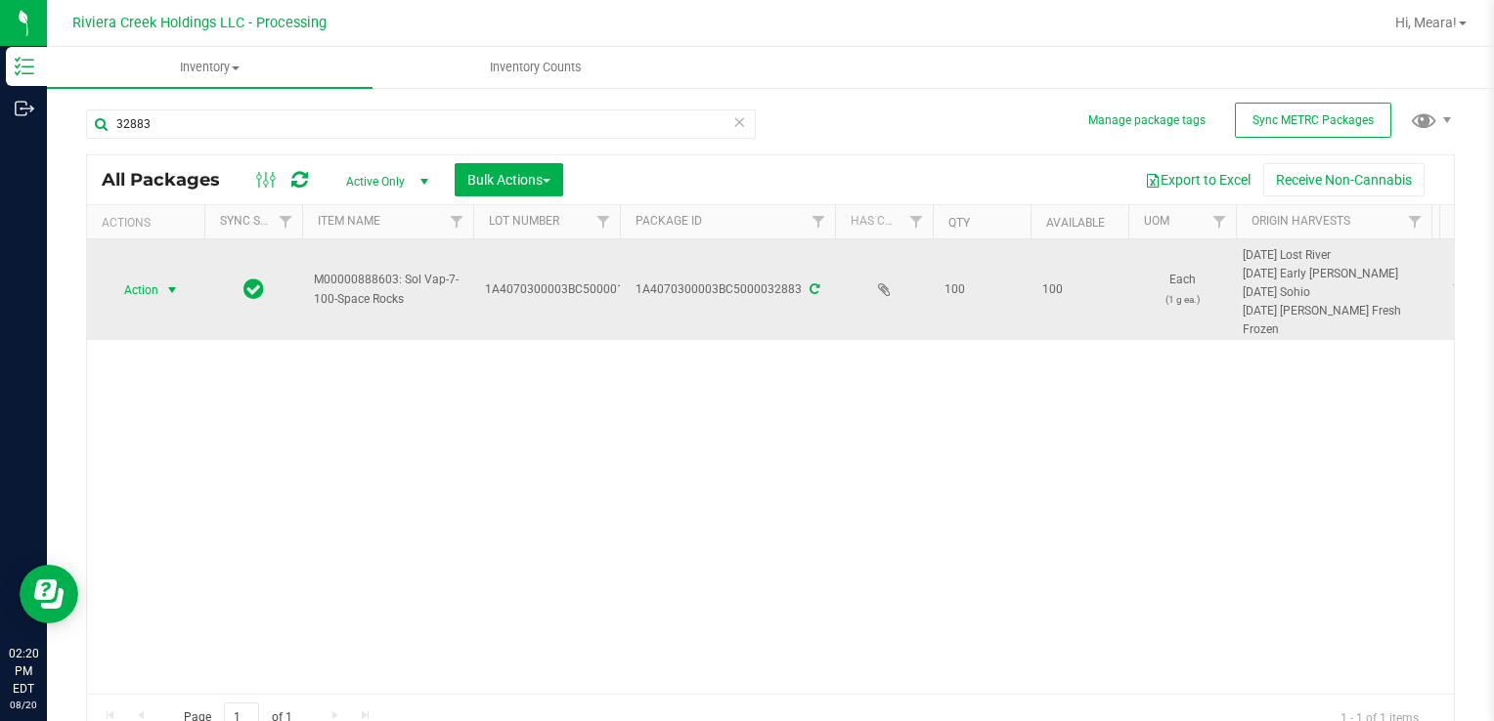
click at [145, 287] on span "Action" at bounding box center [133, 290] width 53 height 27
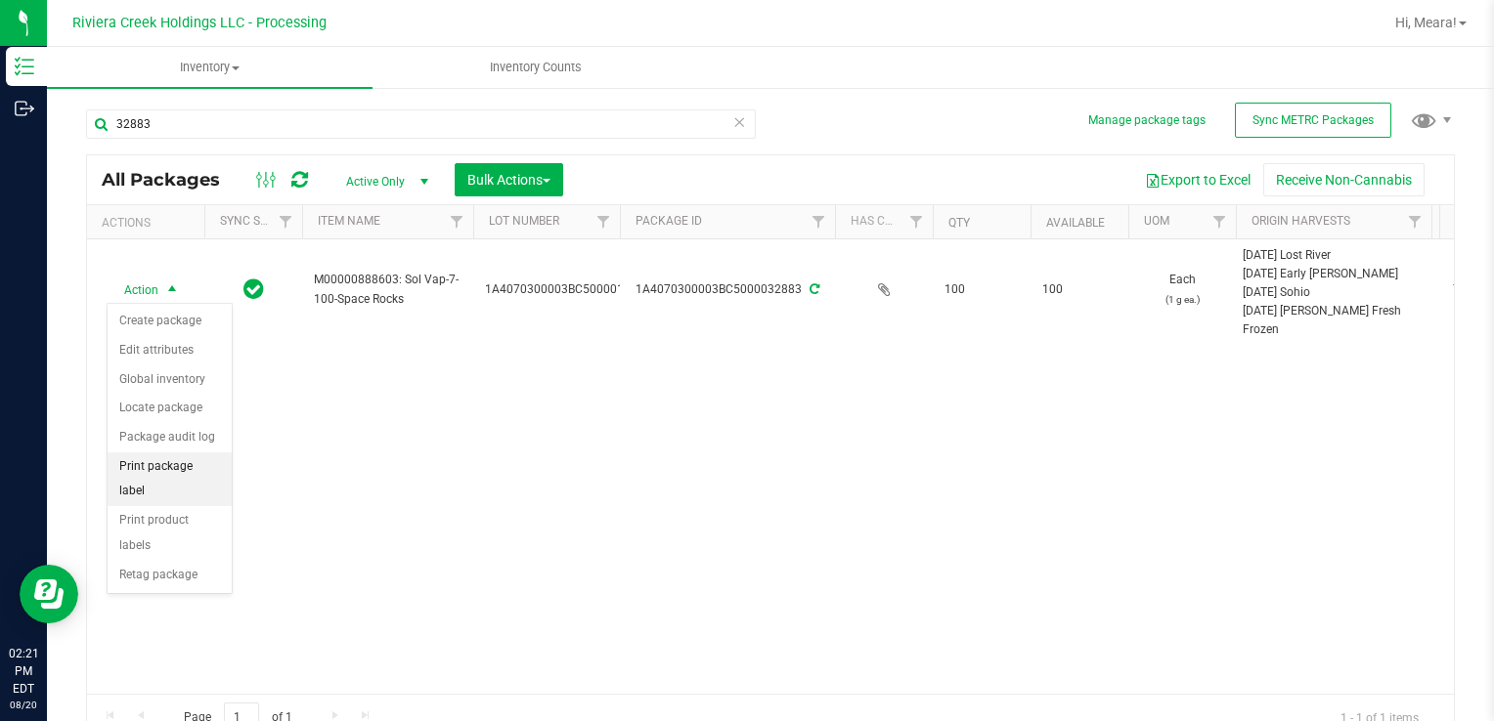
click at [200, 463] on li "Print package label" at bounding box center [170, 480] width 124 height 54
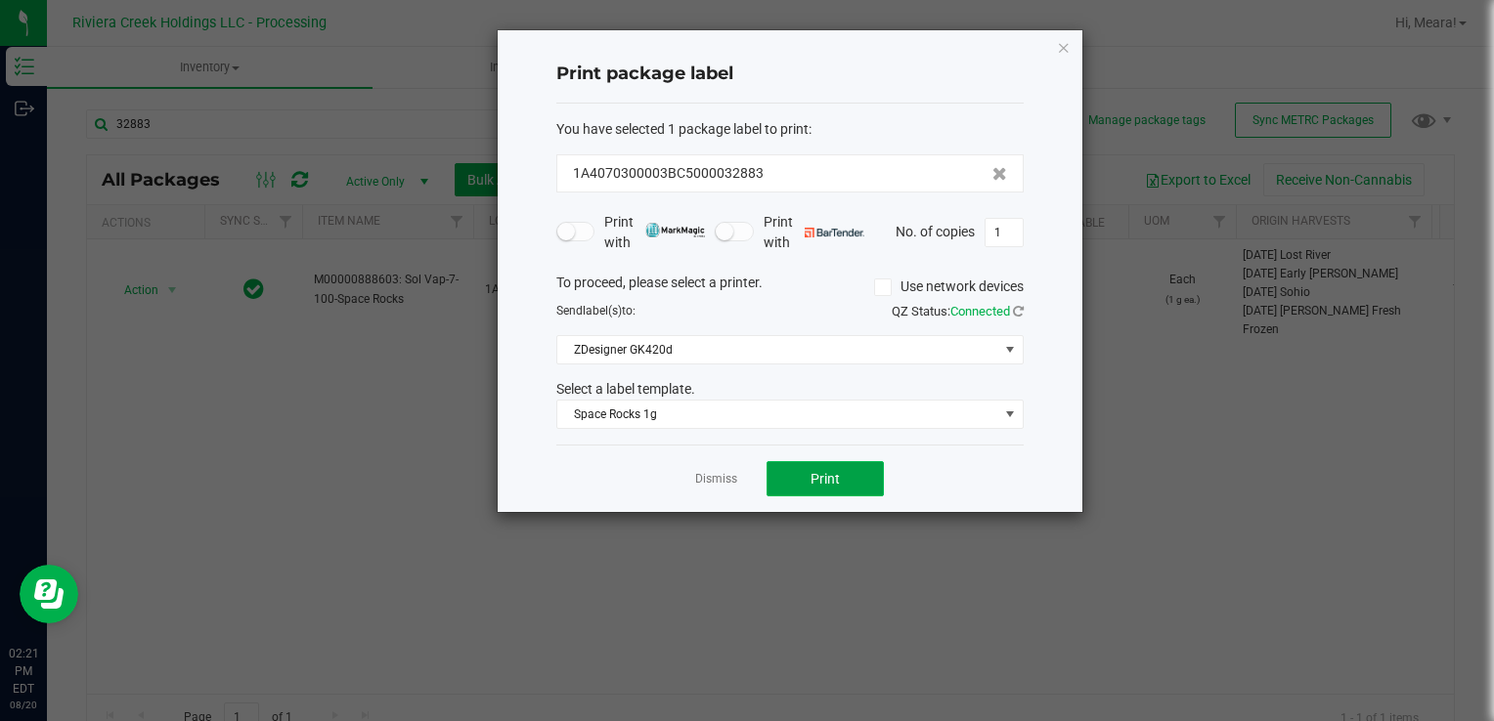
click at [788, 487] on button "Print" at bounding box center [824, 478] width 117 height 35
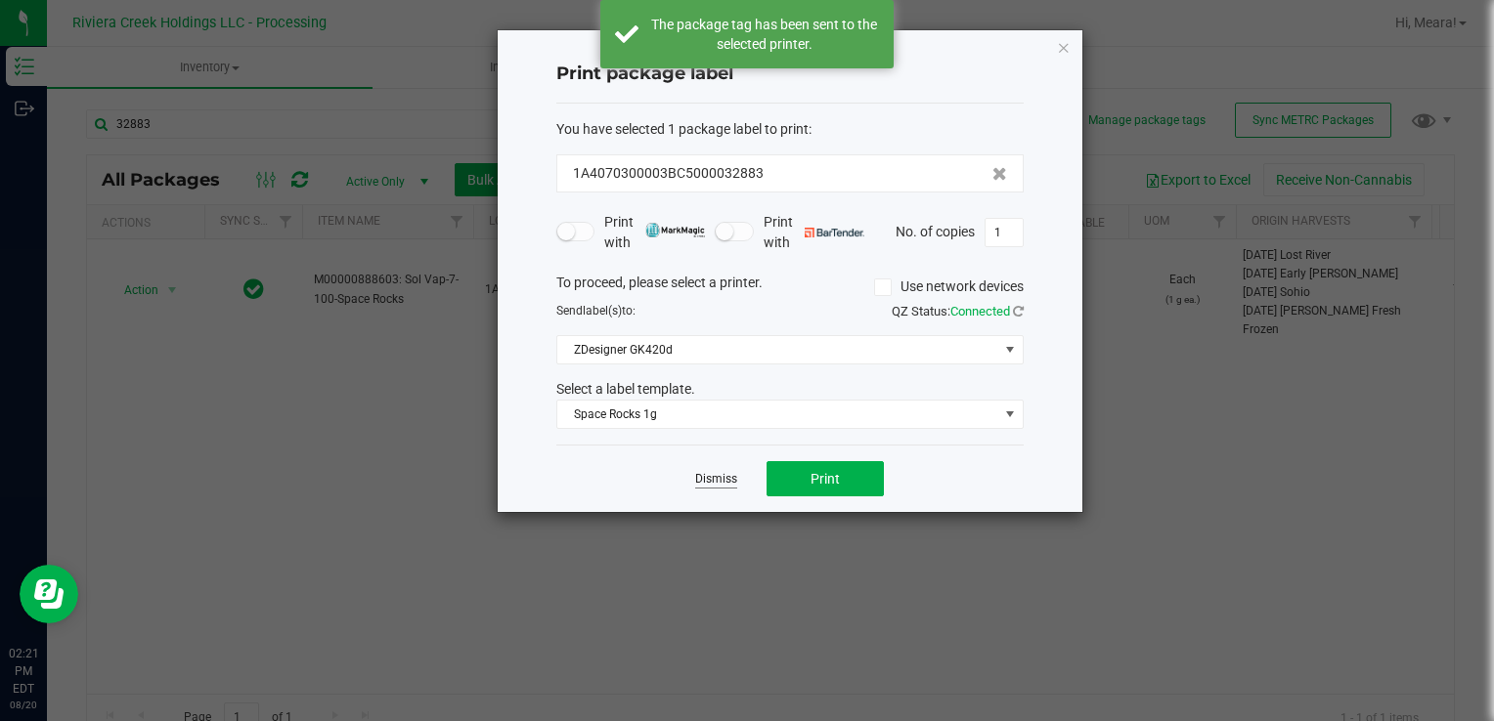
click at [713, 480] on link "Dismiss" at bounding box center [716, 479] width 42 height 17
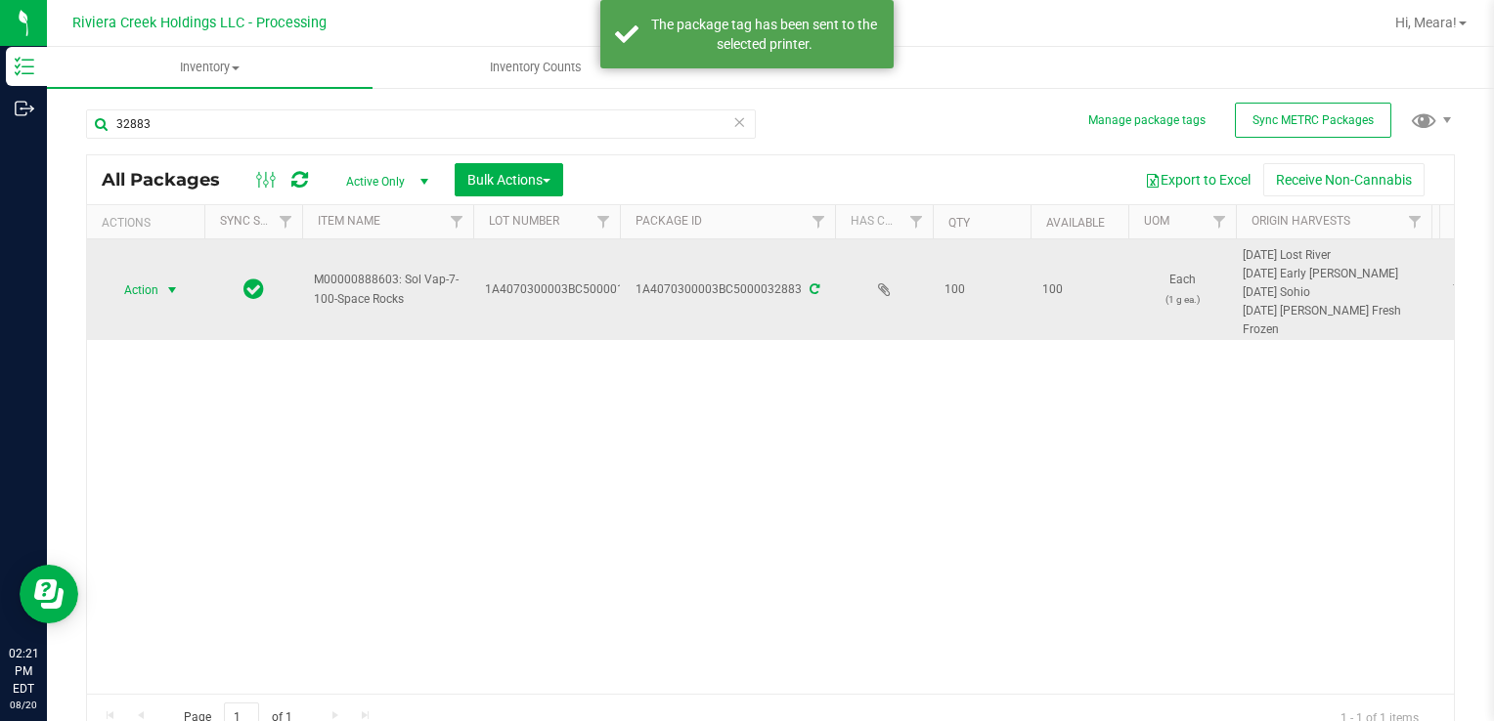
click at [142, 291] on span "Action" at bounding box center [133, 290] width 53 height 27
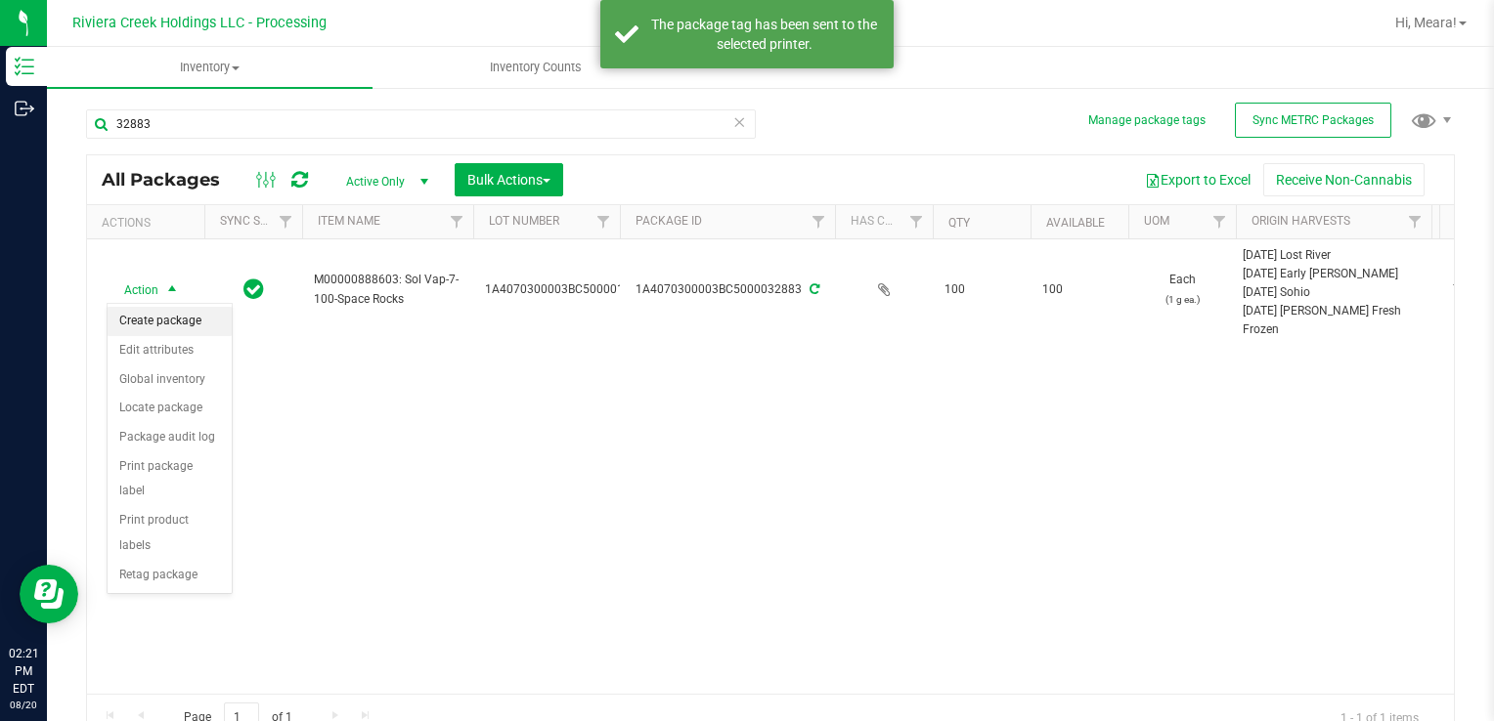
click at [161, 329] on li "Create package" at bounding box center [170, 321] width 124 height 29
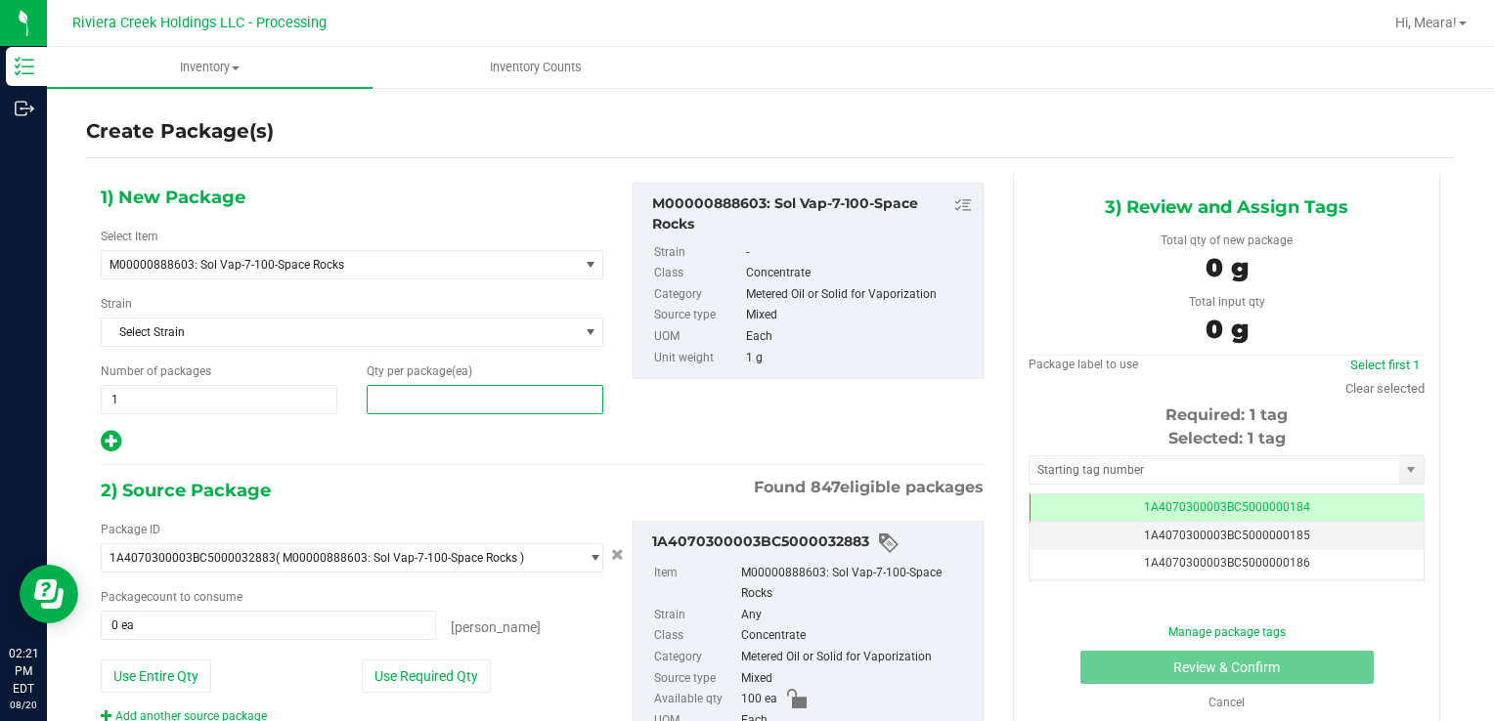
click at [518, 406] on span at bounding box center [485, 399] width 237 height 29
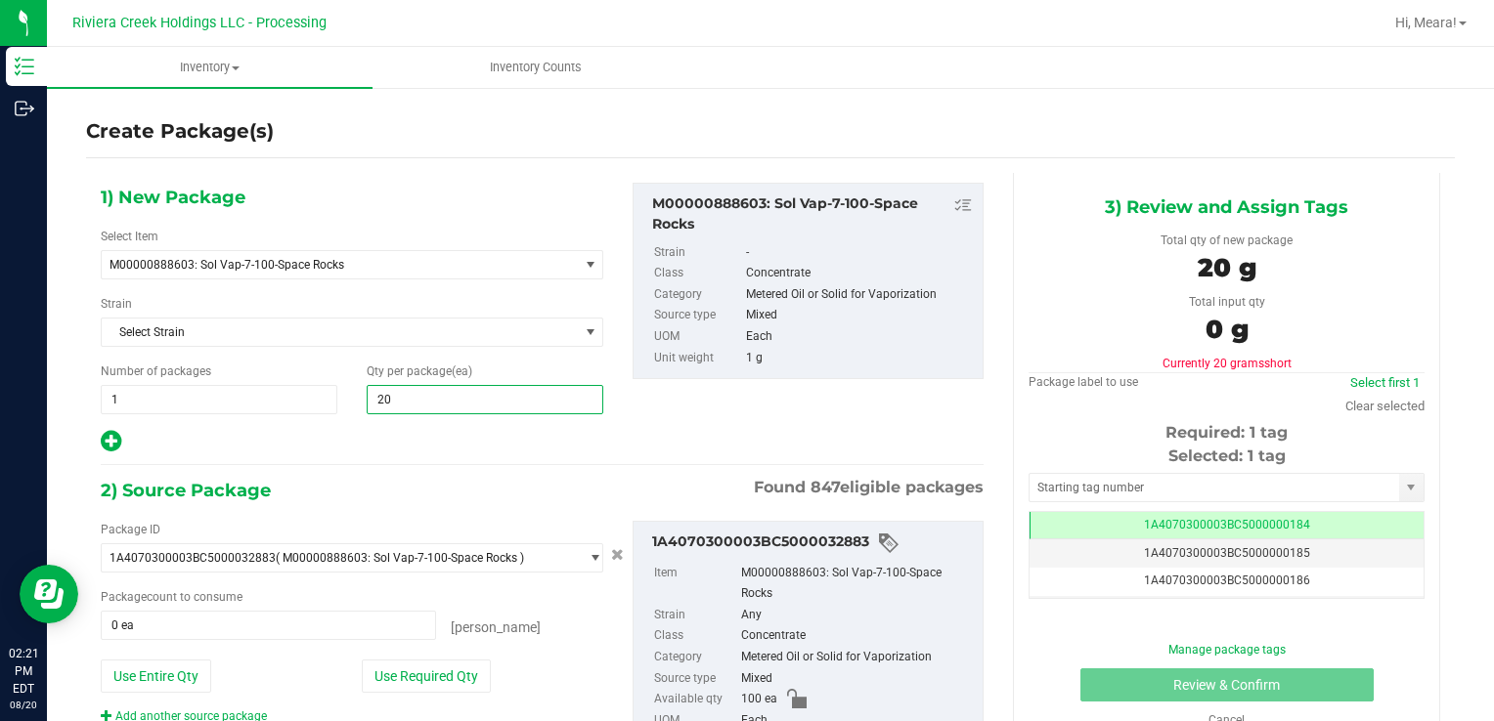
type input "200"
click at [438, 671] on button "Use Required Qty" at bounding box center [426, 676] width 129 height 33
type input "100 ea"
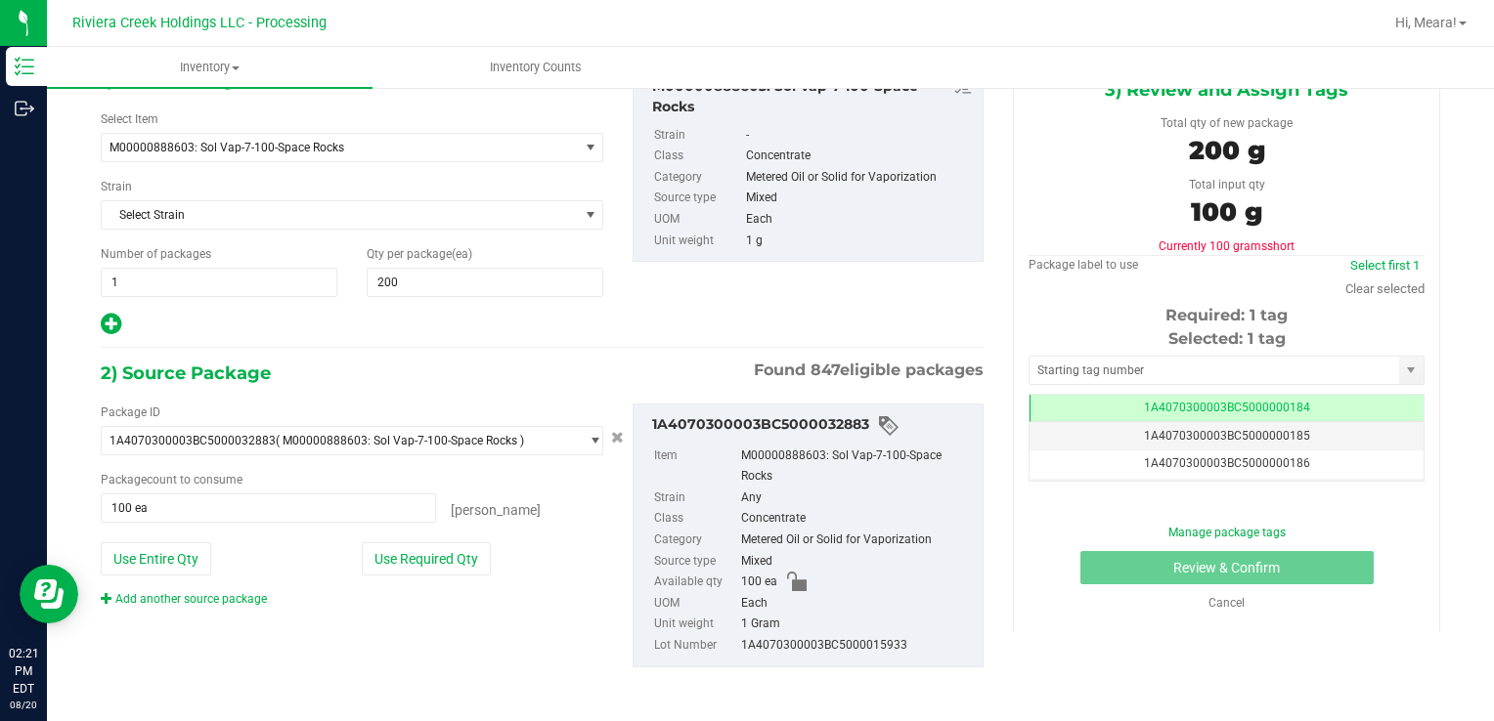
click at [239, 592] on link "Add another source package" at bounding box center [184, 599] width 166 height 14
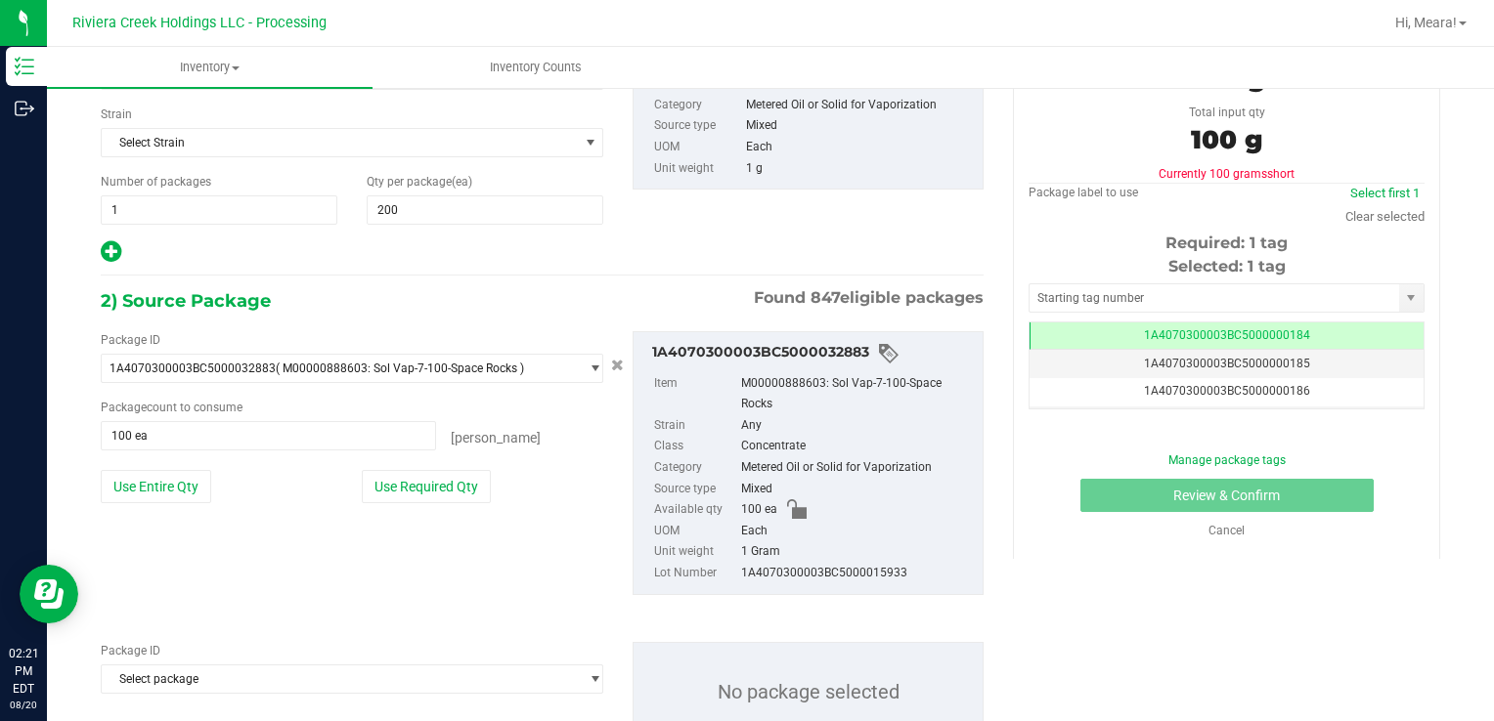
scroll to position [263, 0]
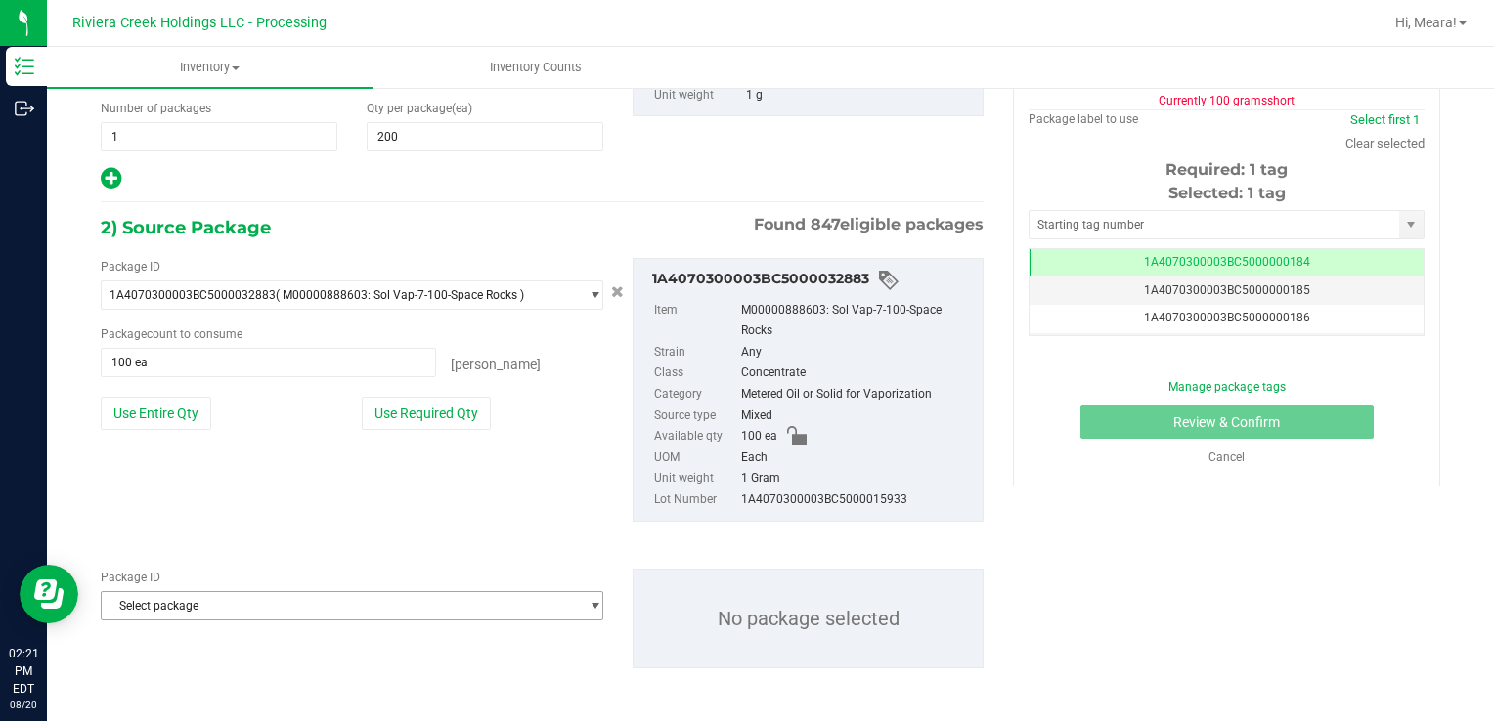
drag, startPoint x: 252, startPoint y: 605, endPoint x: 240, endPoint y: 600, distance: 12.7
click at [251, 605] on span "Select package" at bounding box center [340, 605] width 476 height 27
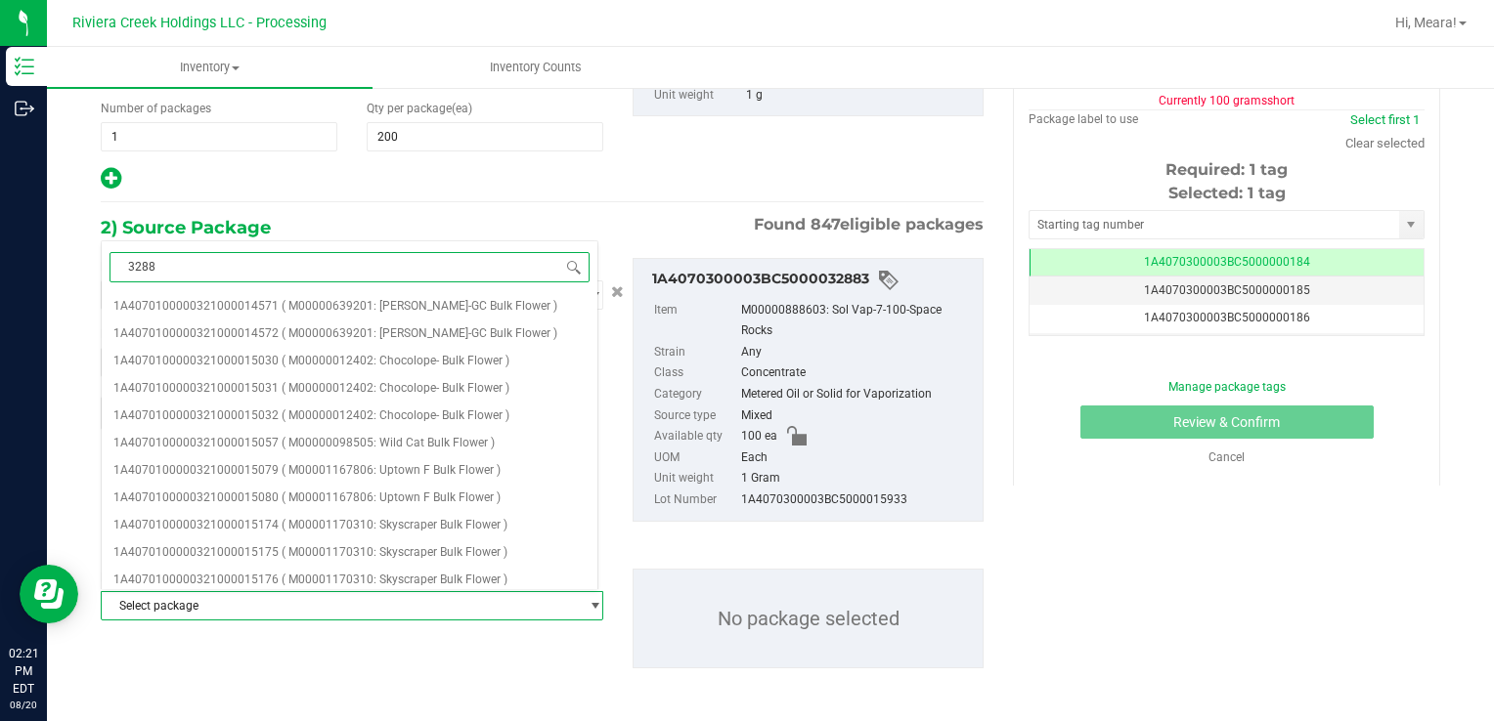
type input "32885"
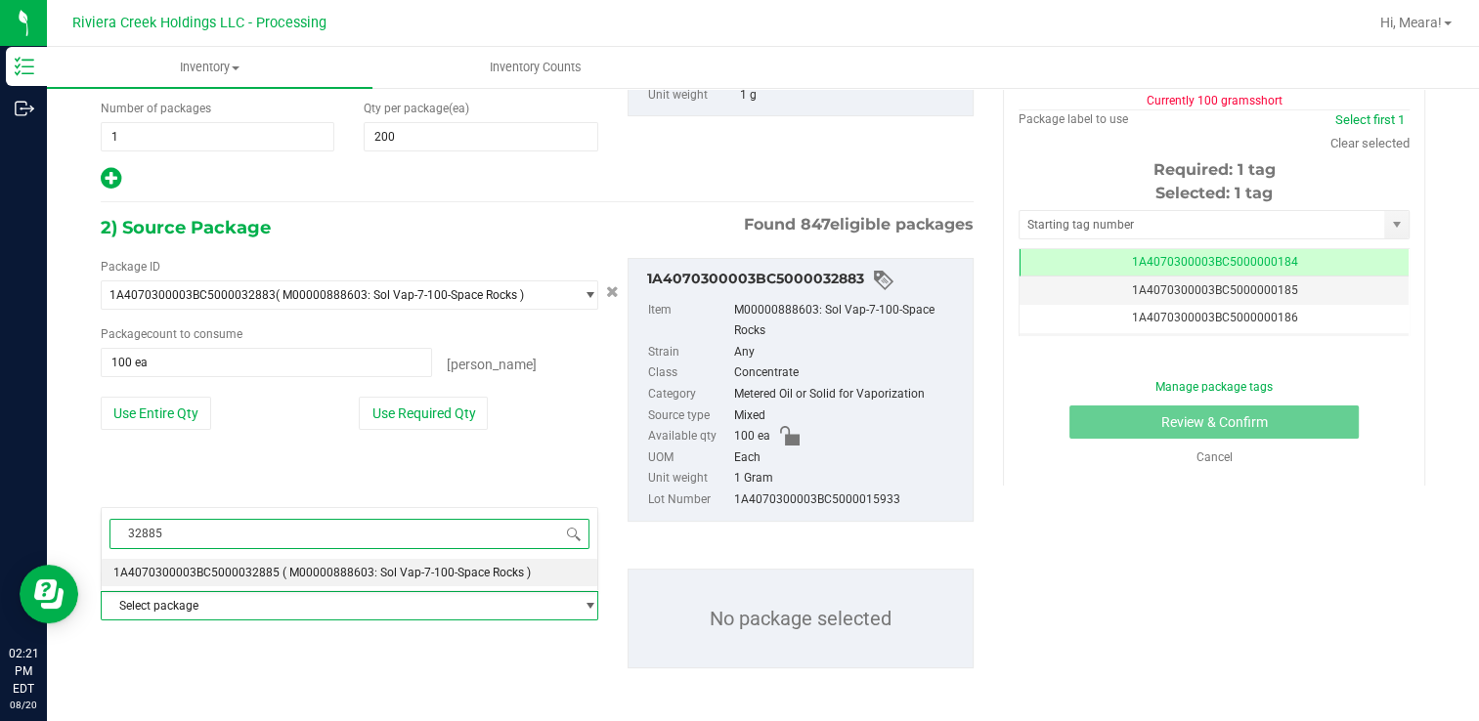
click at [266, 582] on li "1A4070300003BC5000032885 ( M00000888603: Sol Vap-7-100-Space Rocks )" at bounding box center [350, 572] width 496 height 27
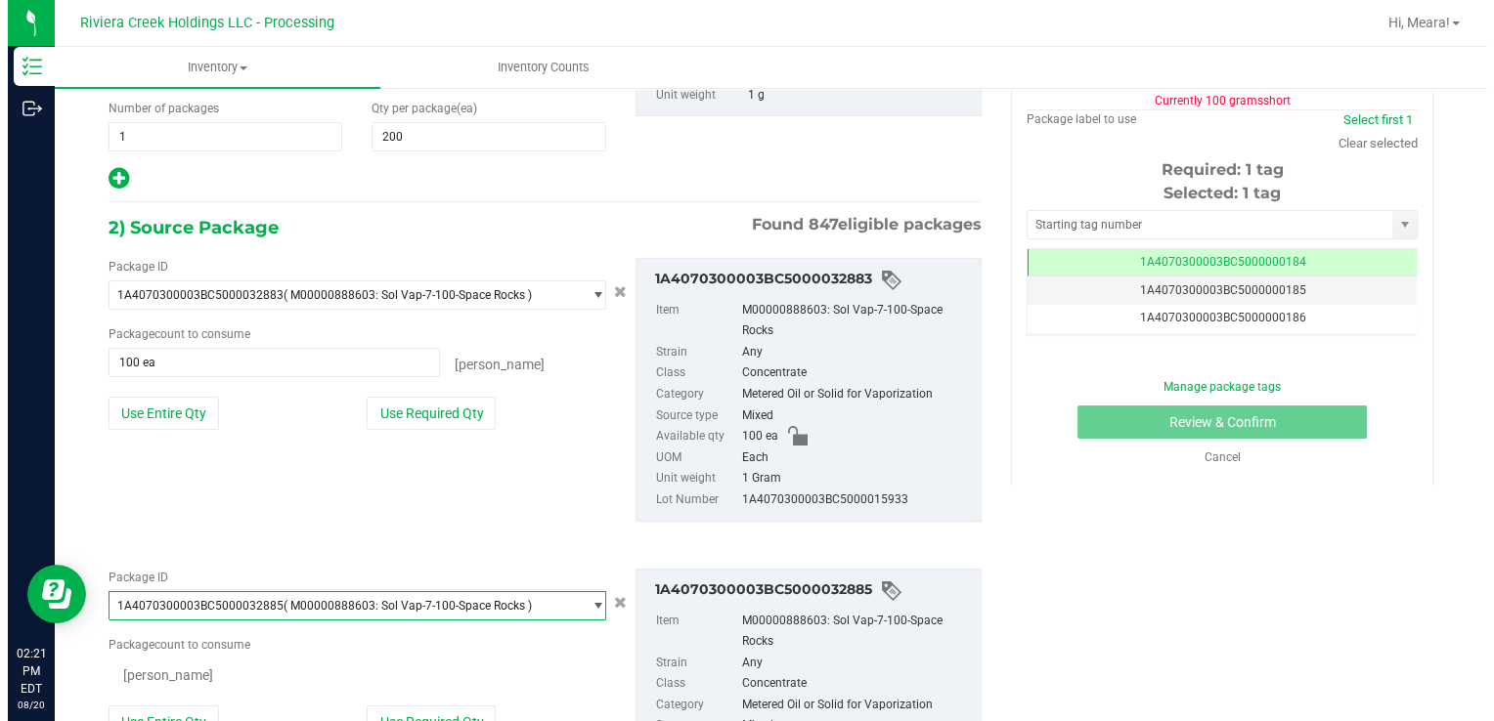
scroll to position [17462, 0]
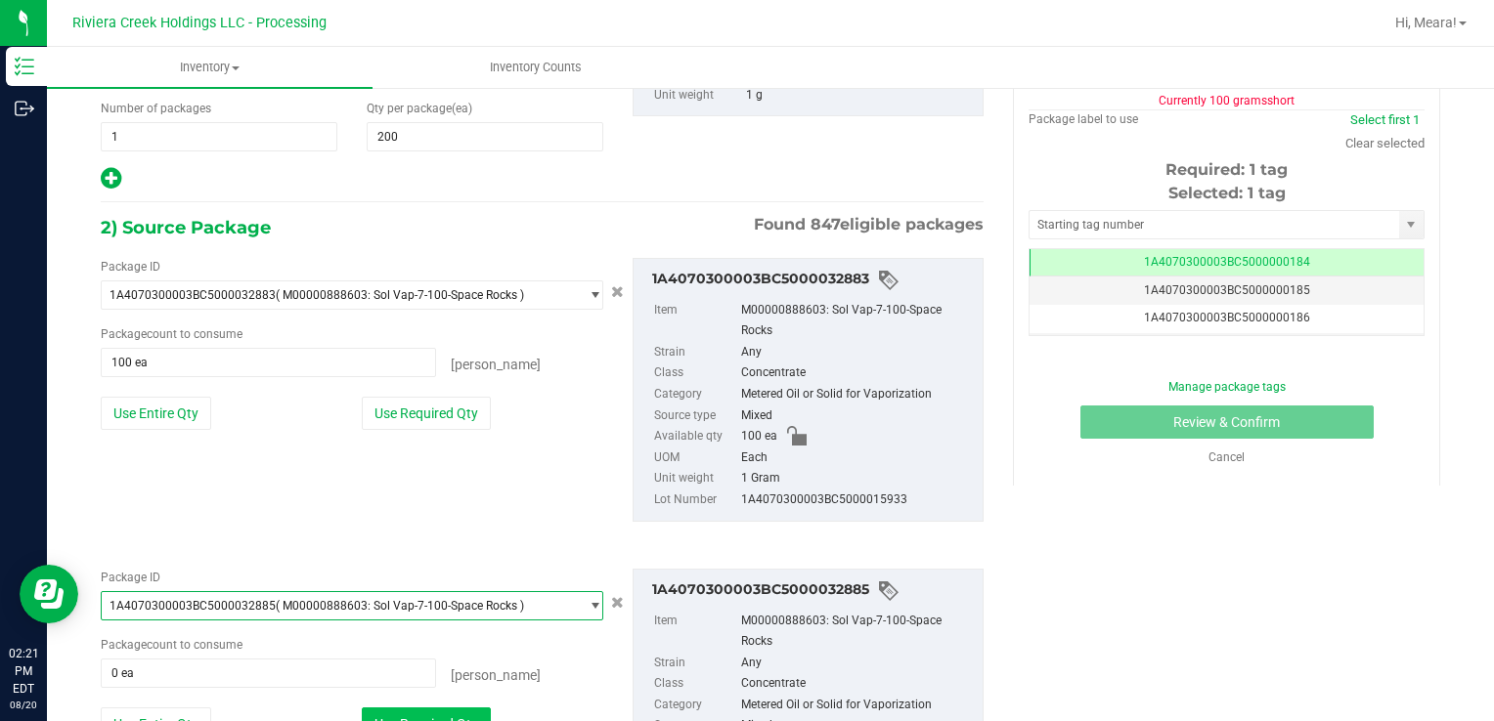
click at [387, 710] on button "Use Required Qty" at bounding box center [426, 724] width 129 height 33
type input "100 ea"
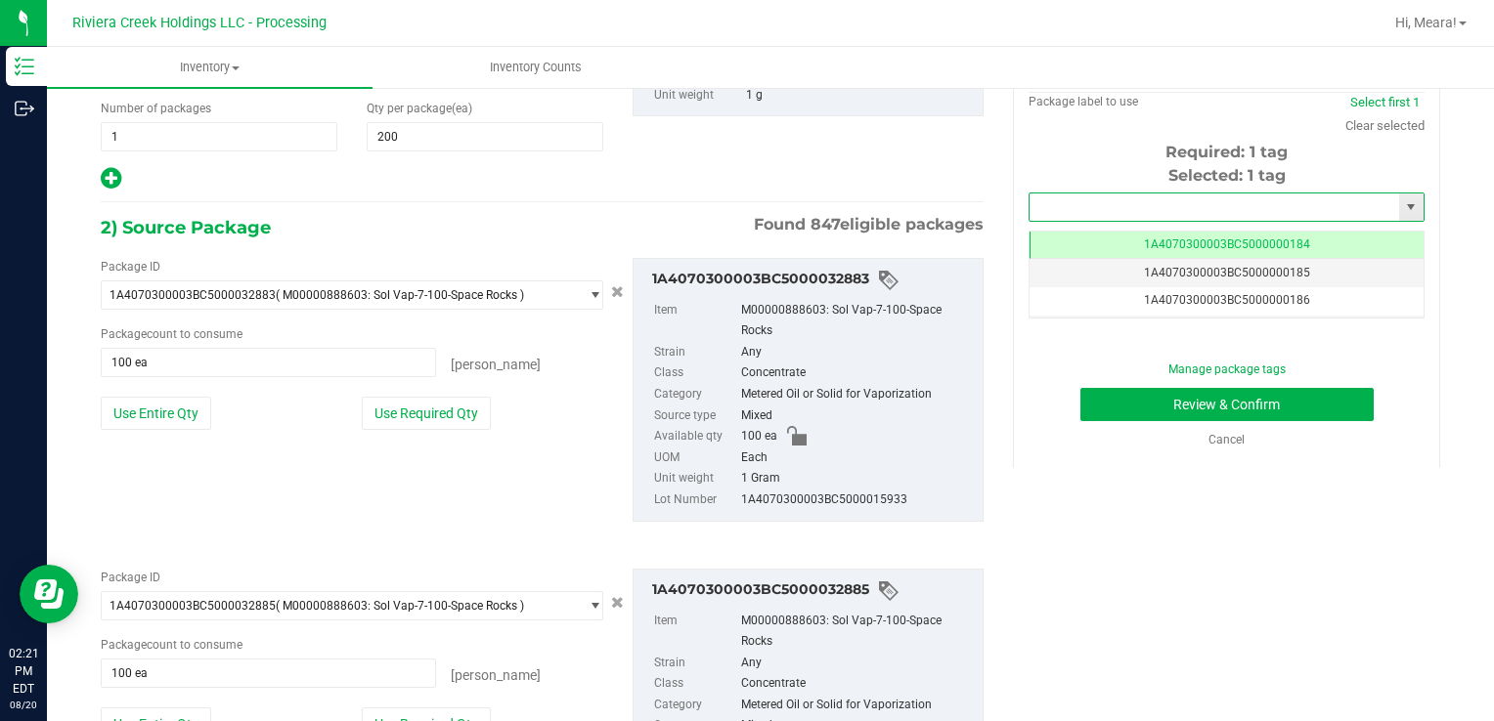
click at [1086, 201] on input "text" at bounding box center [1213, 207] width 369 height 27
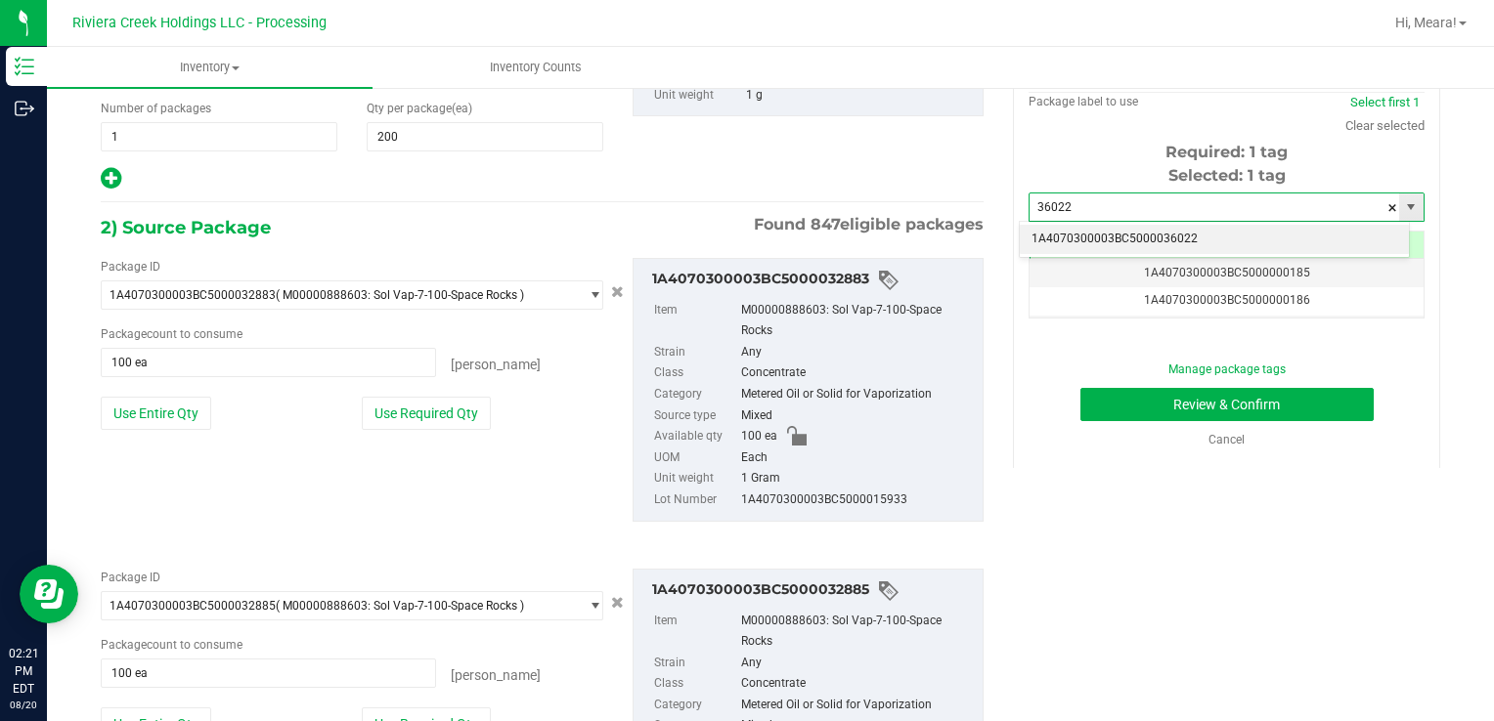
click at [1102, 239] on li "1A4070300003BC5000036022" at bounding box center [1214, 239] width 389 height 29
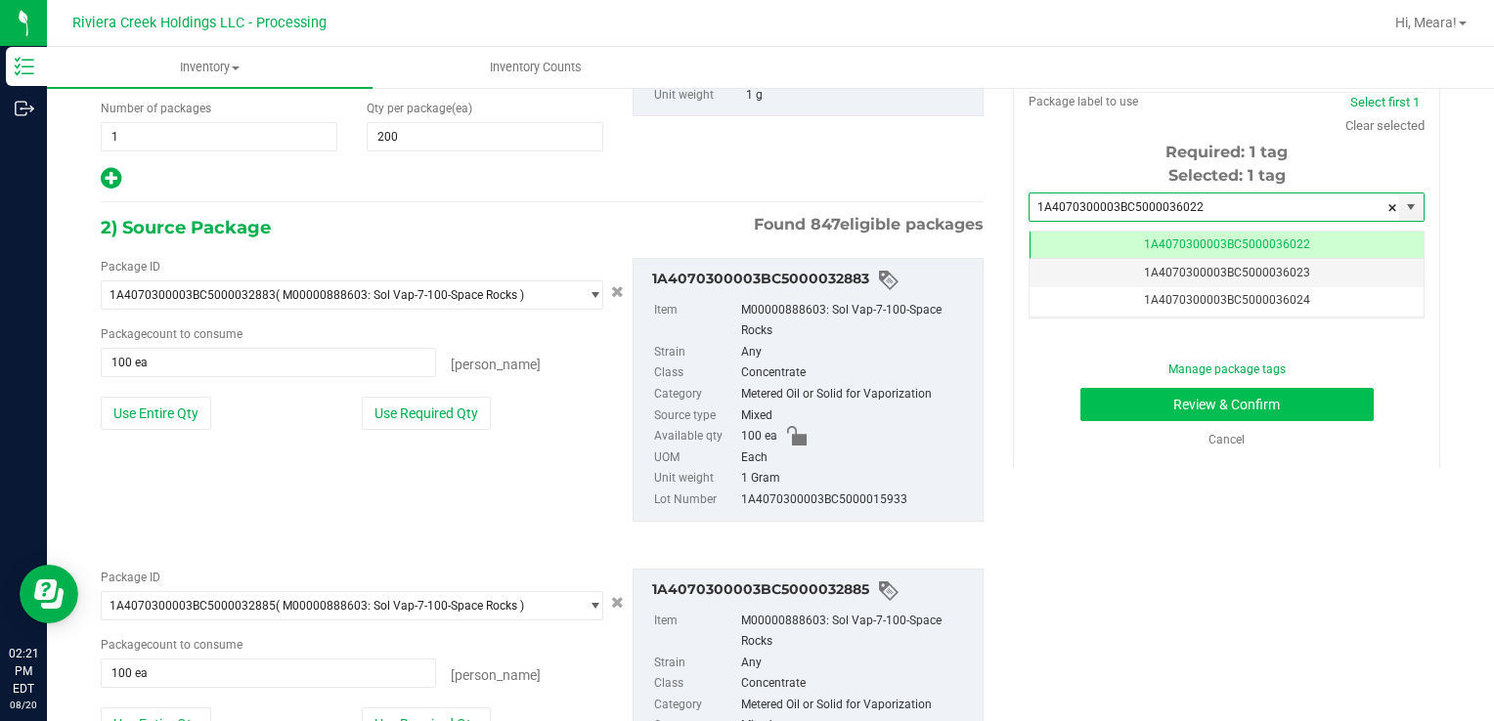
type input "1A4070300003BC5000036022"
click at [1130, 403] on button "Review & Confirm" at bounding box center [1226, 404] width 293 height 33
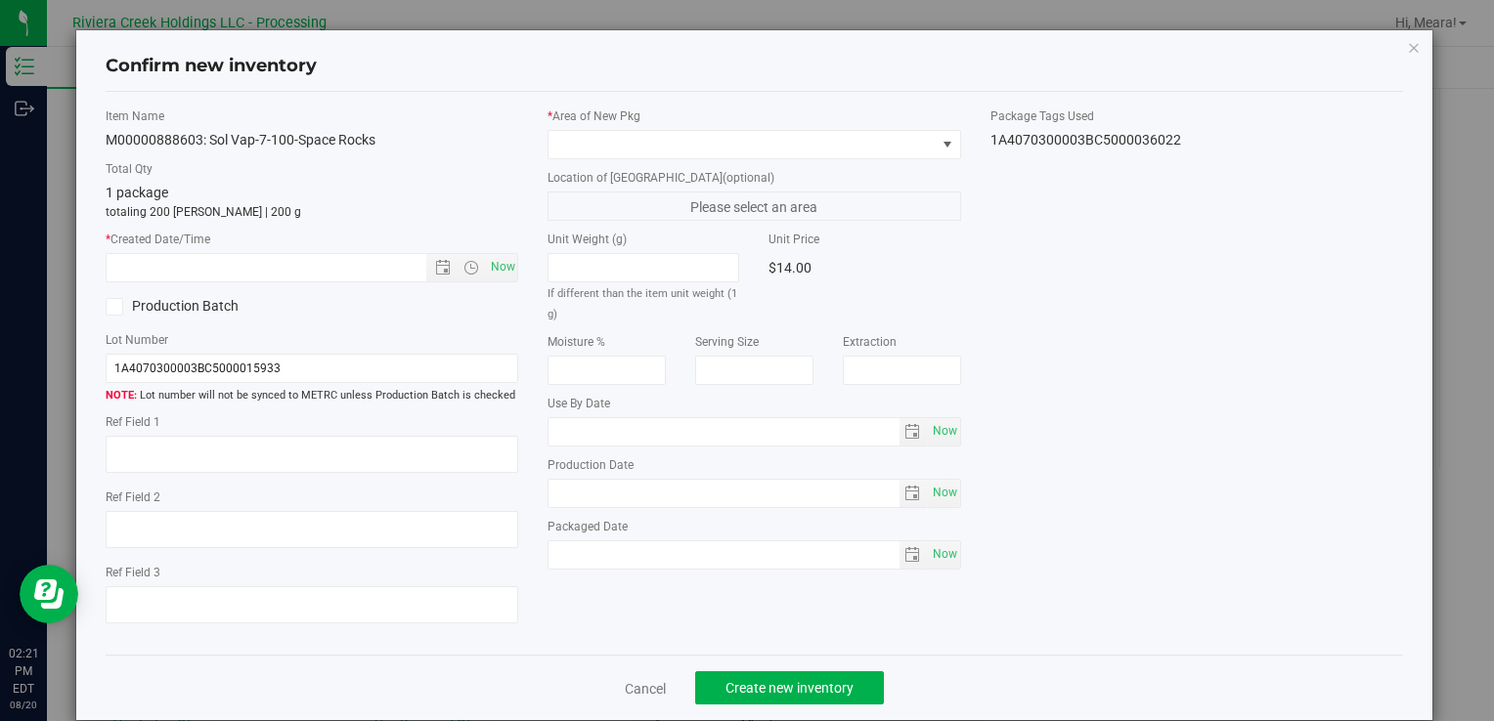
type input "[DATE]"
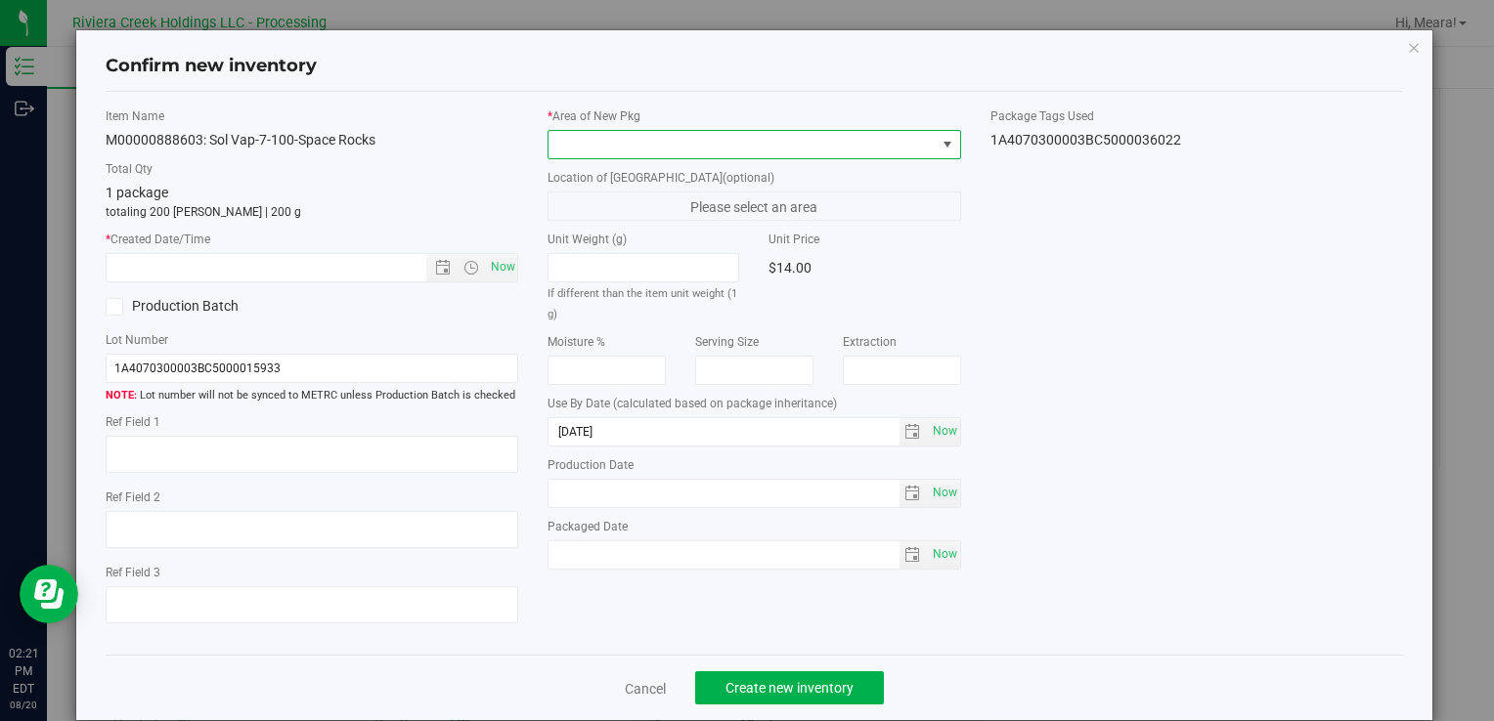
click at [805, 136] on span at bounding box center [741, 144] width 386 height 27
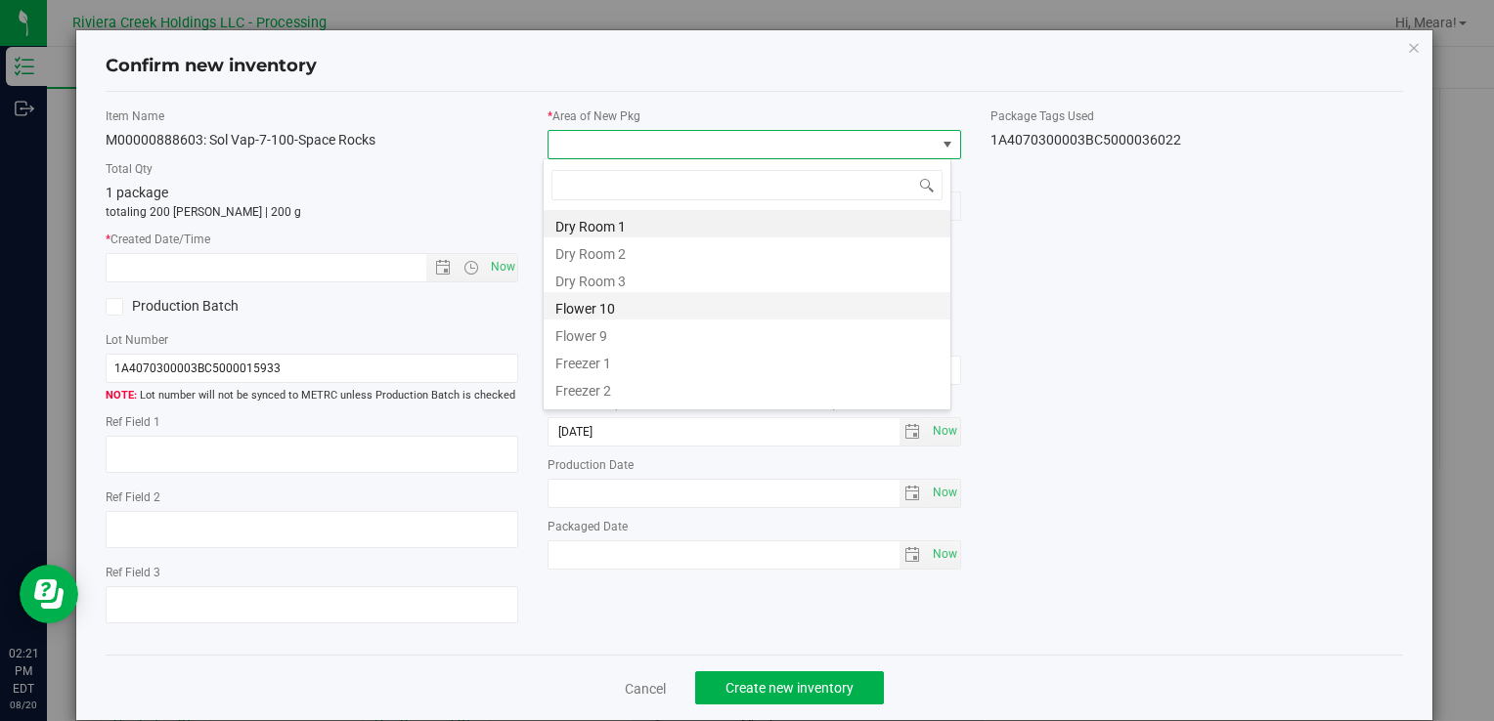
click at [607, 306] on li "Flower 10" at bounding box center [746, 305] width 407 height 27
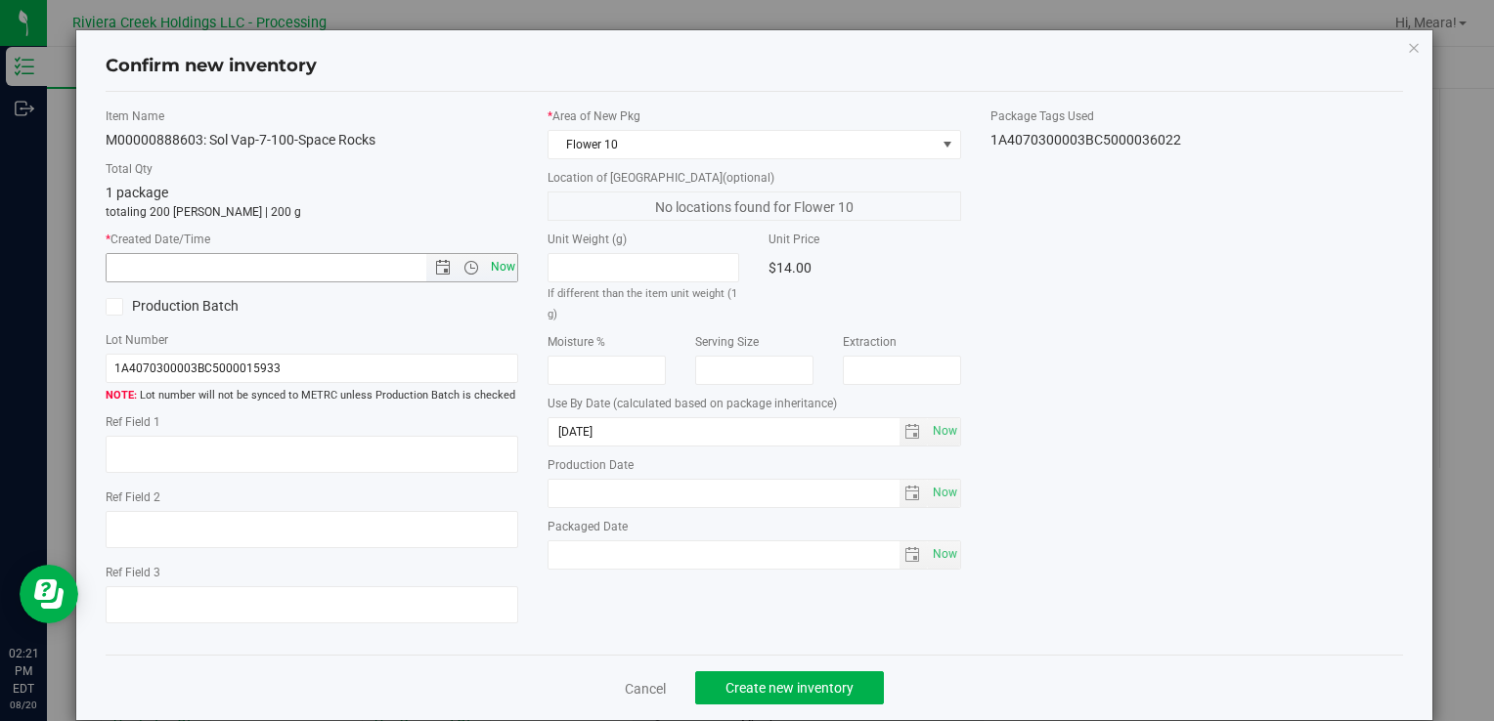
click at [496, 264] on span "Now" at bounding box center [502, 267] width 33 height 28
type input "[DATE] 2:21 PM"
click at [779, 682] on span "Create new inventory" at bounding box center [789, 688] width 128 height 16
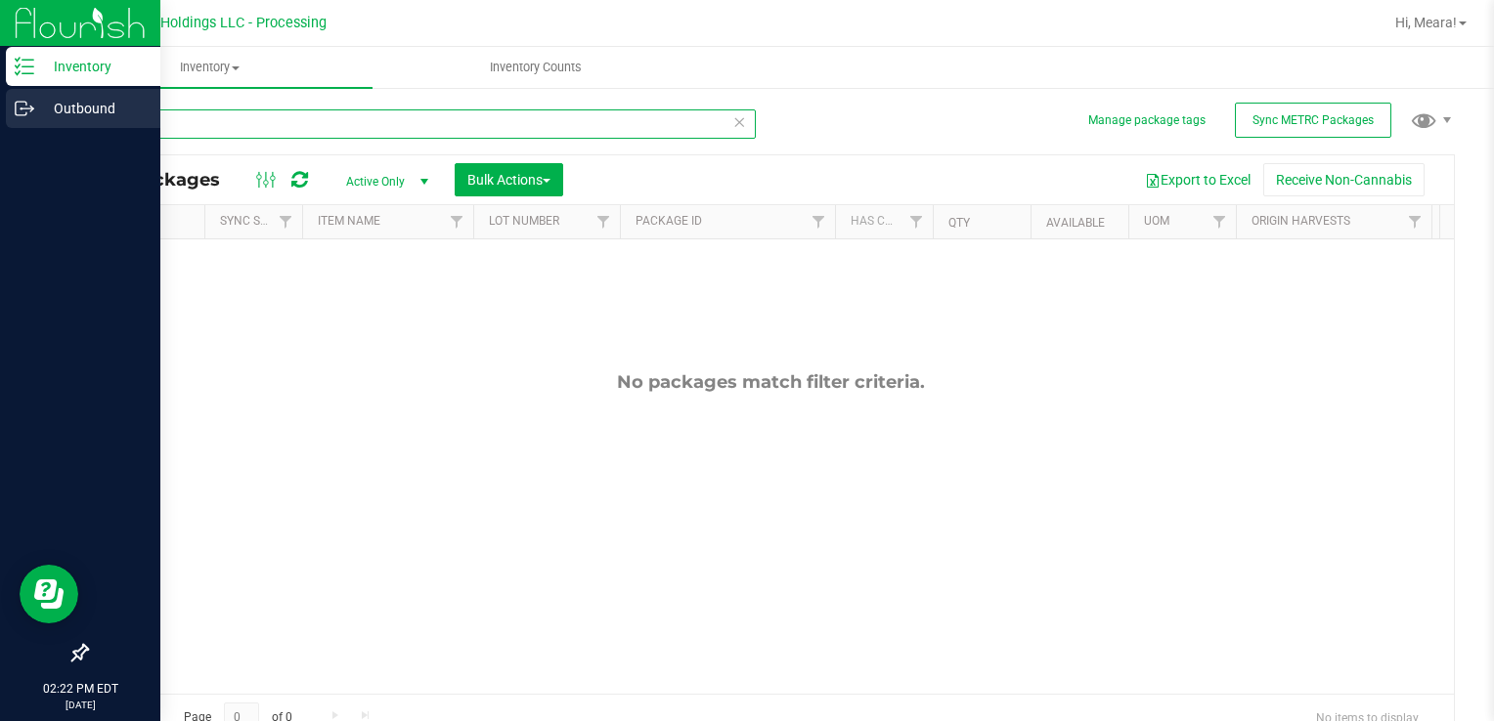
drag, startPoint x: 183, startPoint y: 131, endPoint x: 2, endPoint y: 129, distance: 180.8
click at [2, 129] on div "Inventory Outbound 02:22 PM EDT [DATE] 08/20 Riviera Creek Holdings LLC - Proce…" at bounding box center [747, 360] width 1494 height 721
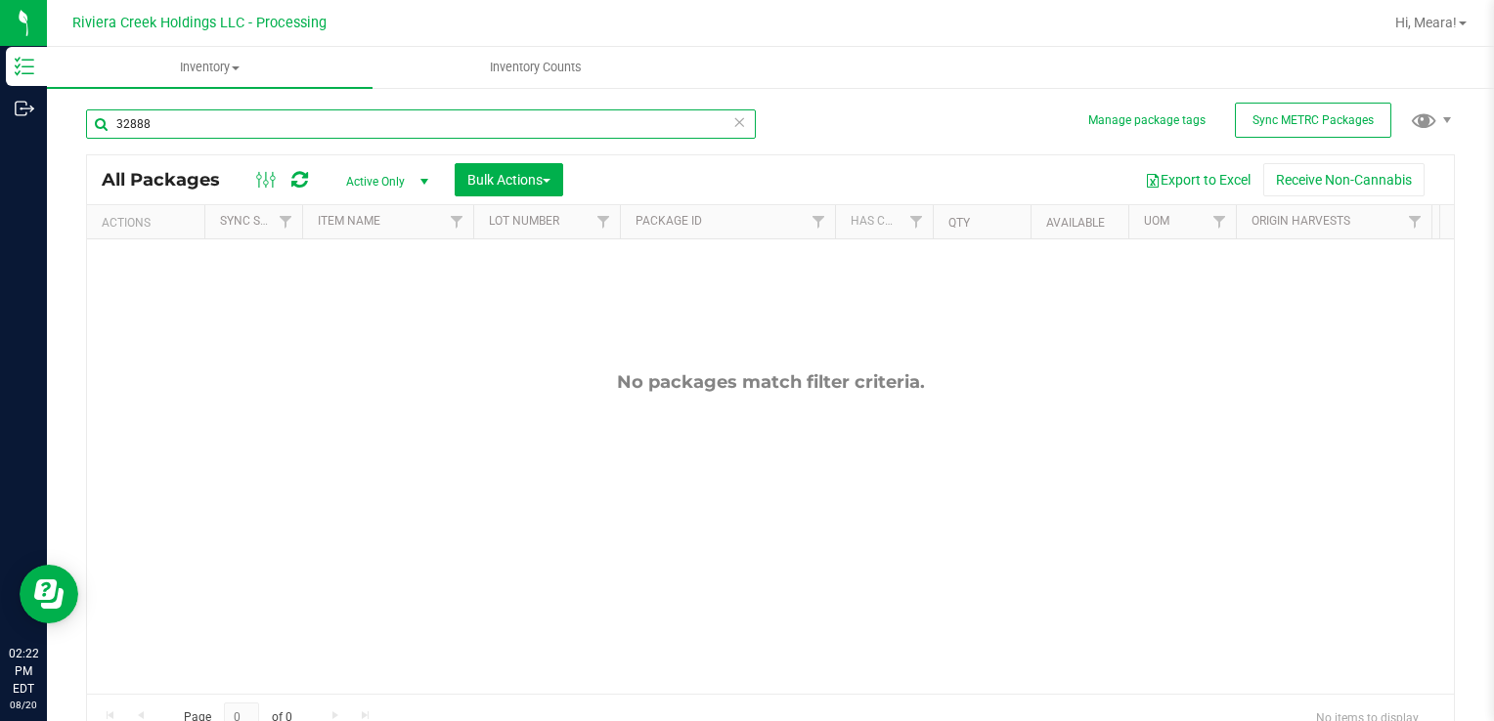
type input "32888"
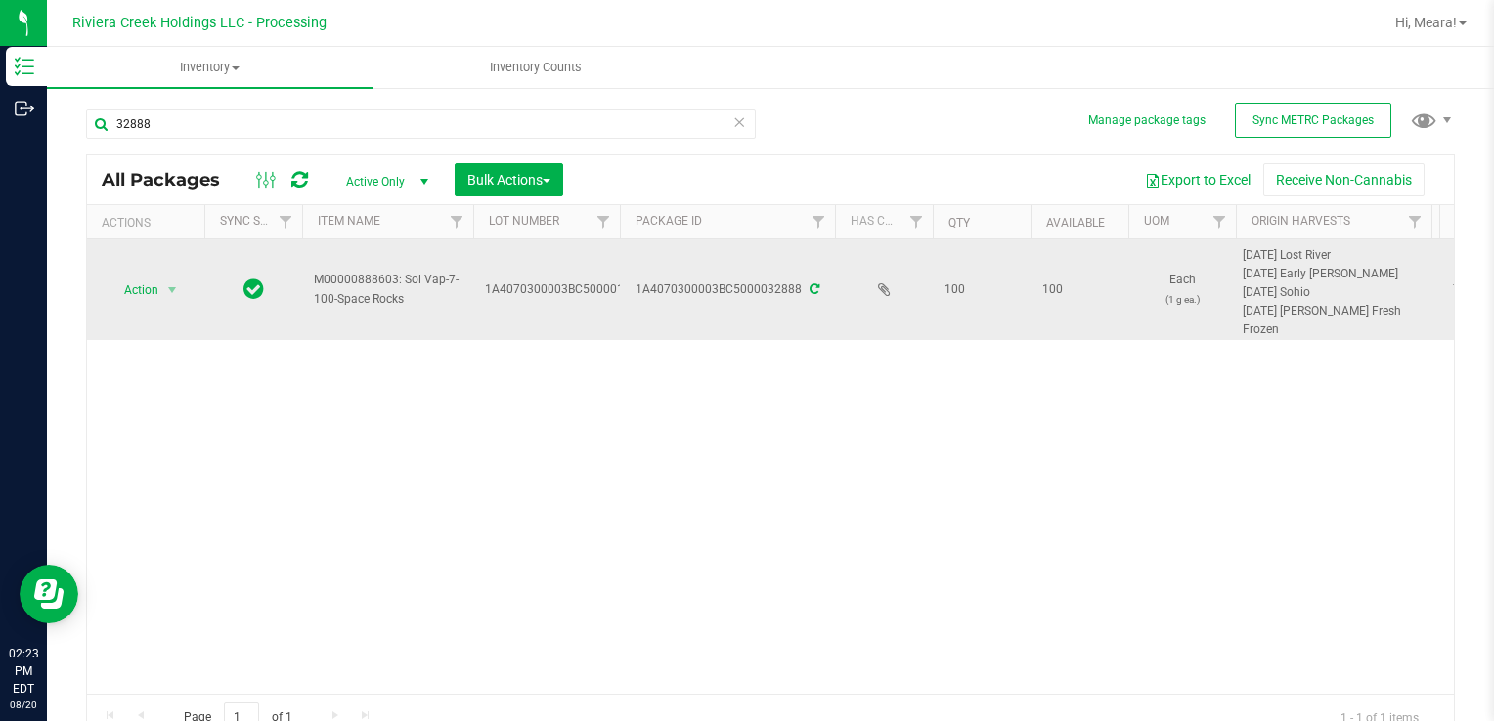
click at [169, 297] on span "select" at bounding box center [172, 290] width 24 height 27
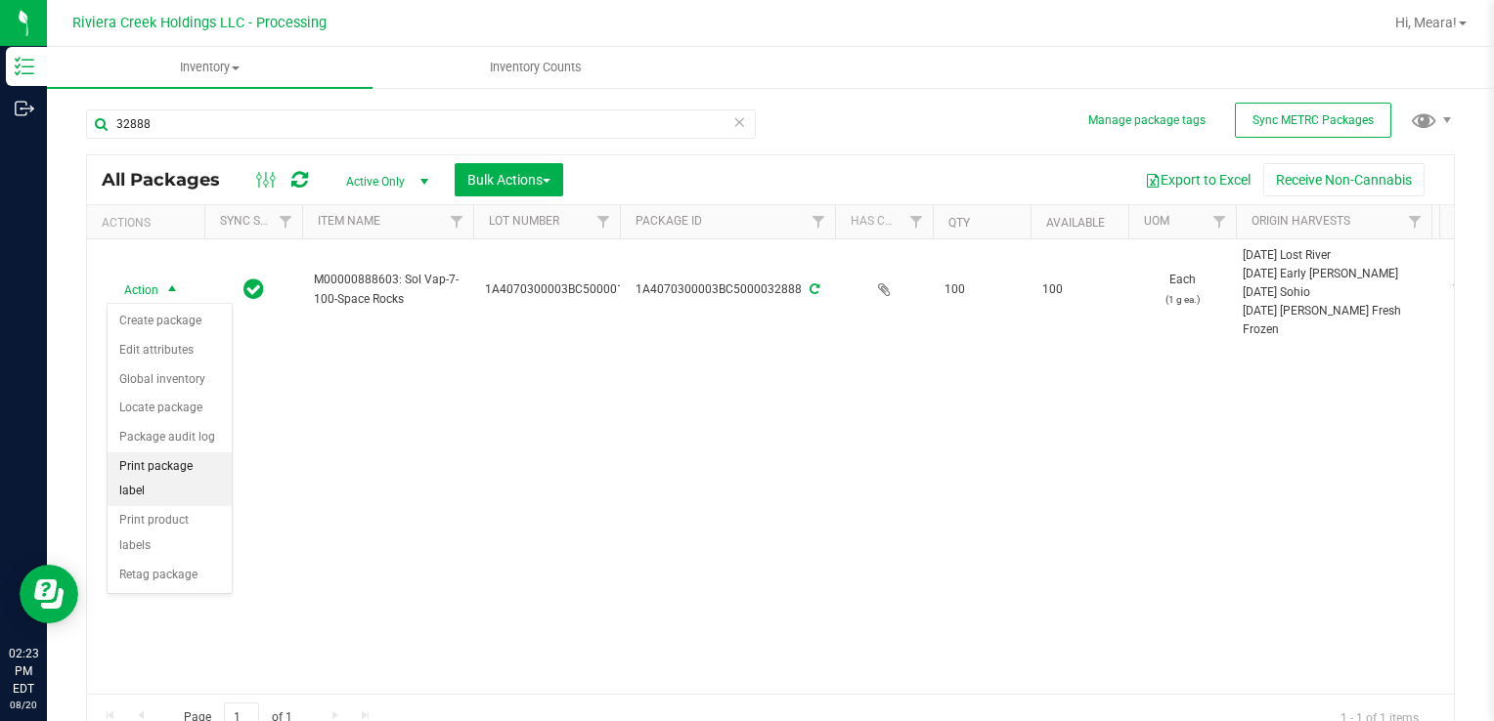
click at [197, 473] on li "Print package label" at bounding box center [170, 480] width 124 height 54
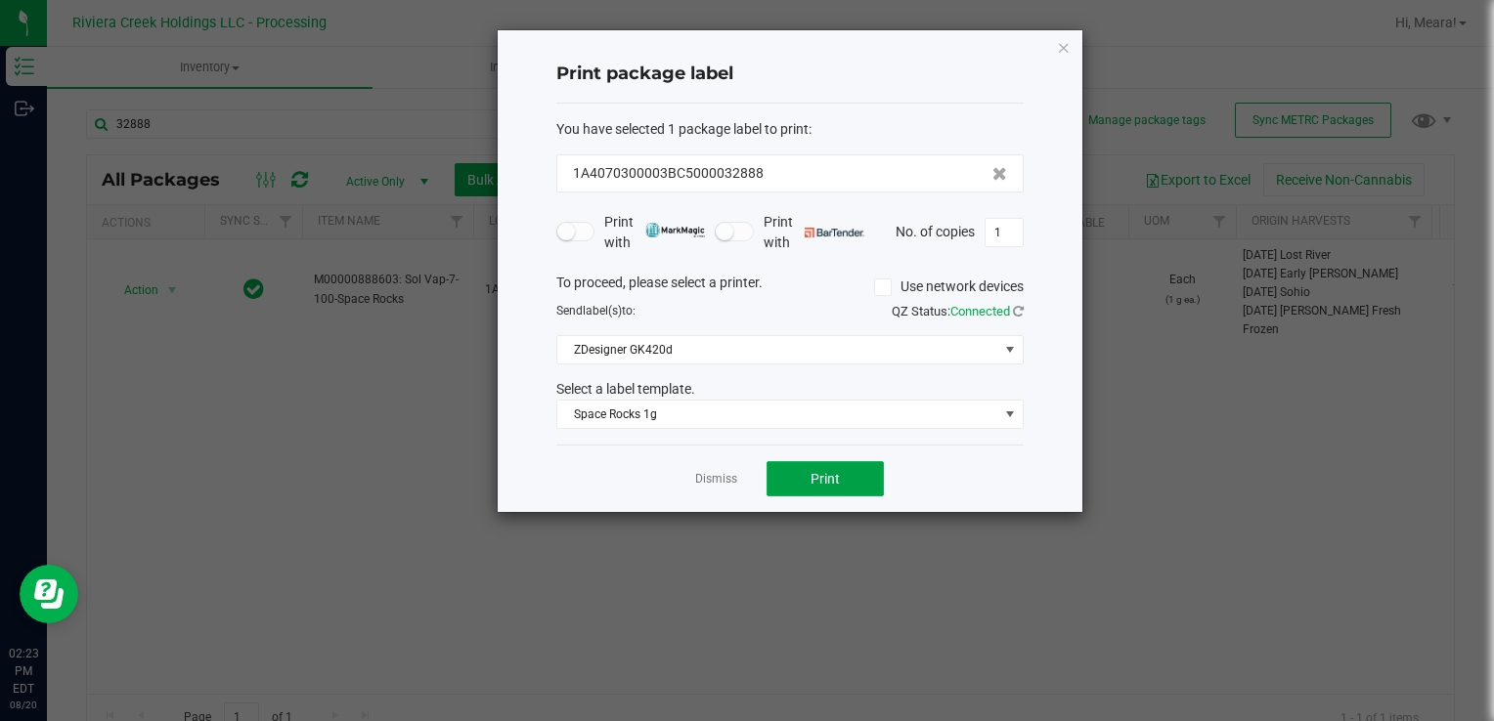
click at [790, 473] on button "Print" at bounding box center [824, 478] width 117 height 35
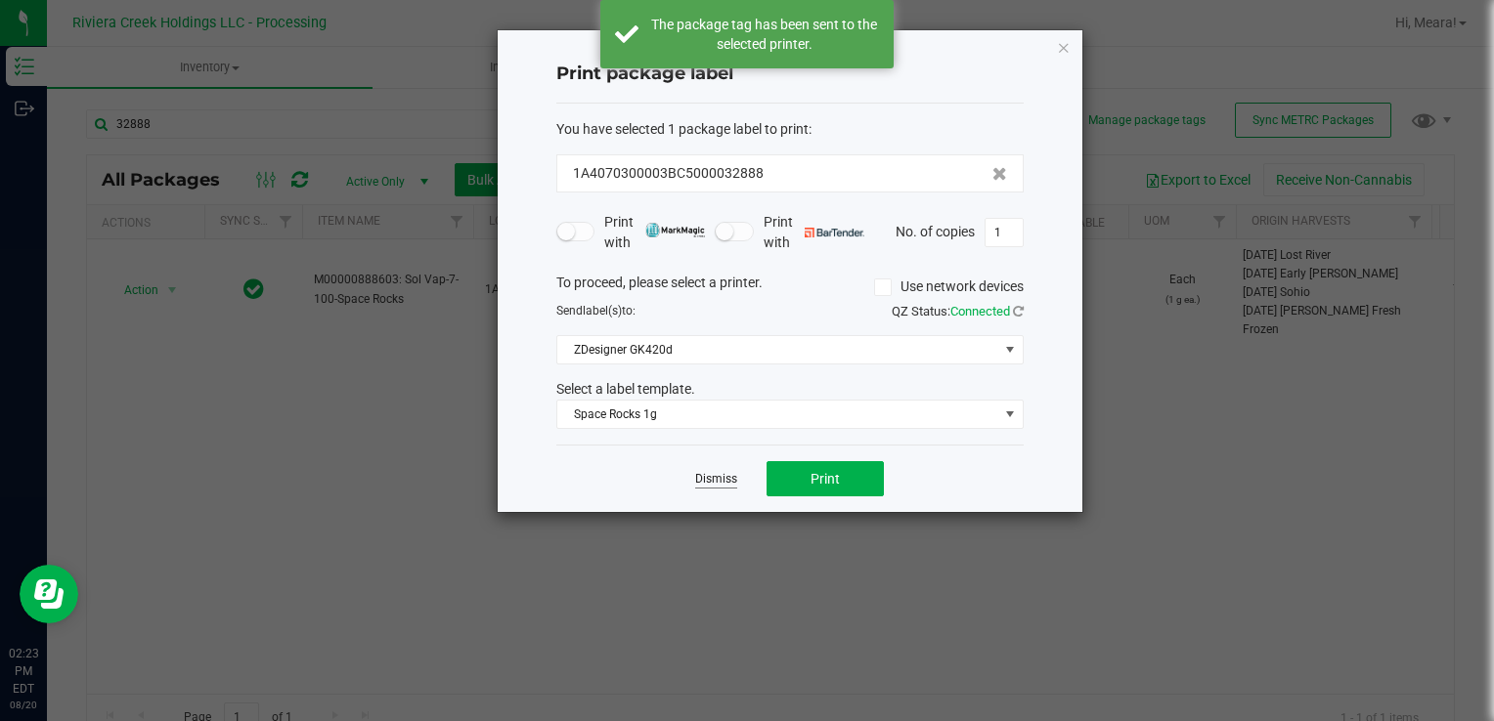
click at [708, 475] on link "Dismiss" at bounding box center [716, 479] width 42 height 17
drag, startPoint x: 708, startPoint y: 475, endPoint x: 685, endPoint y: 463, distance: 25.4
click at [708, 474] on div "Action Action Create package Edit attributes Global inventory Locate package Pa…" at bounding box center [770, 466] width 1367 height 455
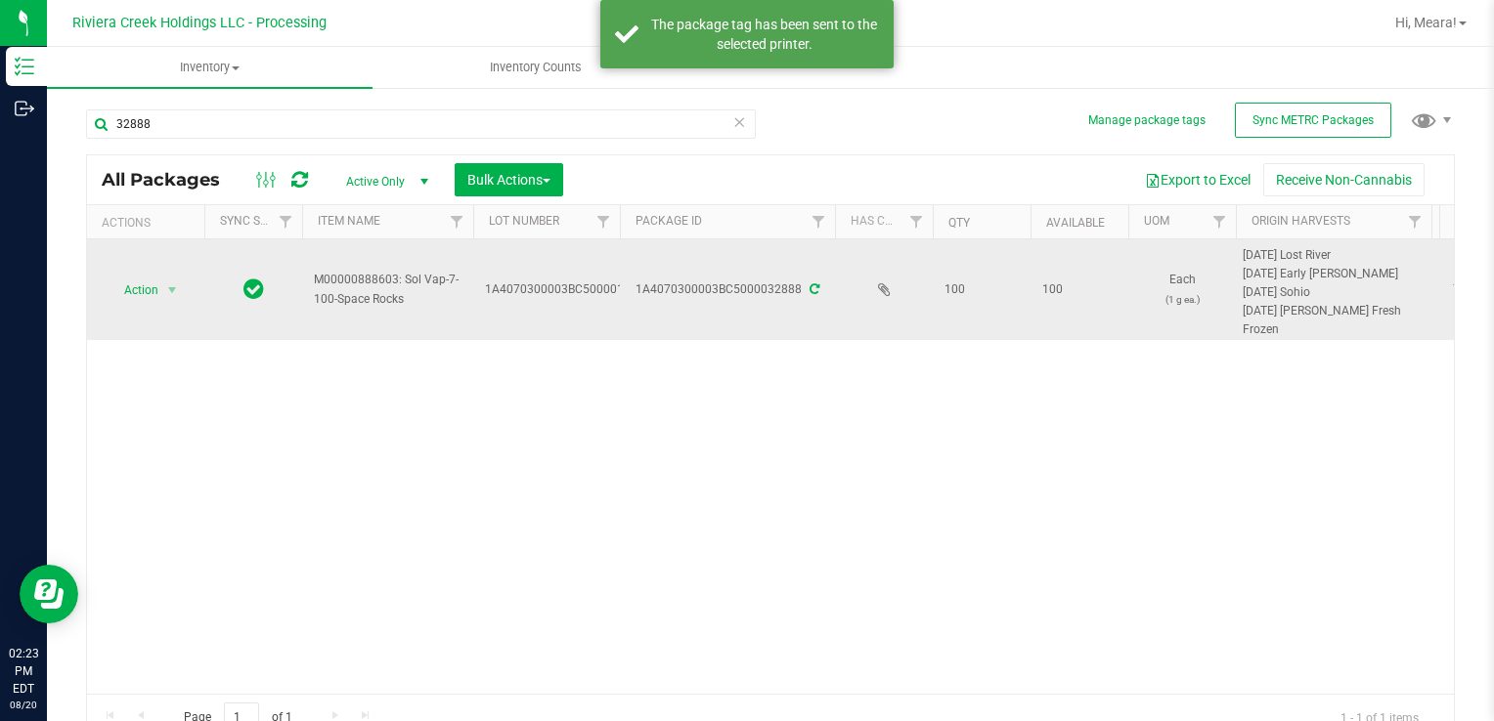
click at [174, 299] on span "select" at bounding box center [172, 290] width 24 height 27
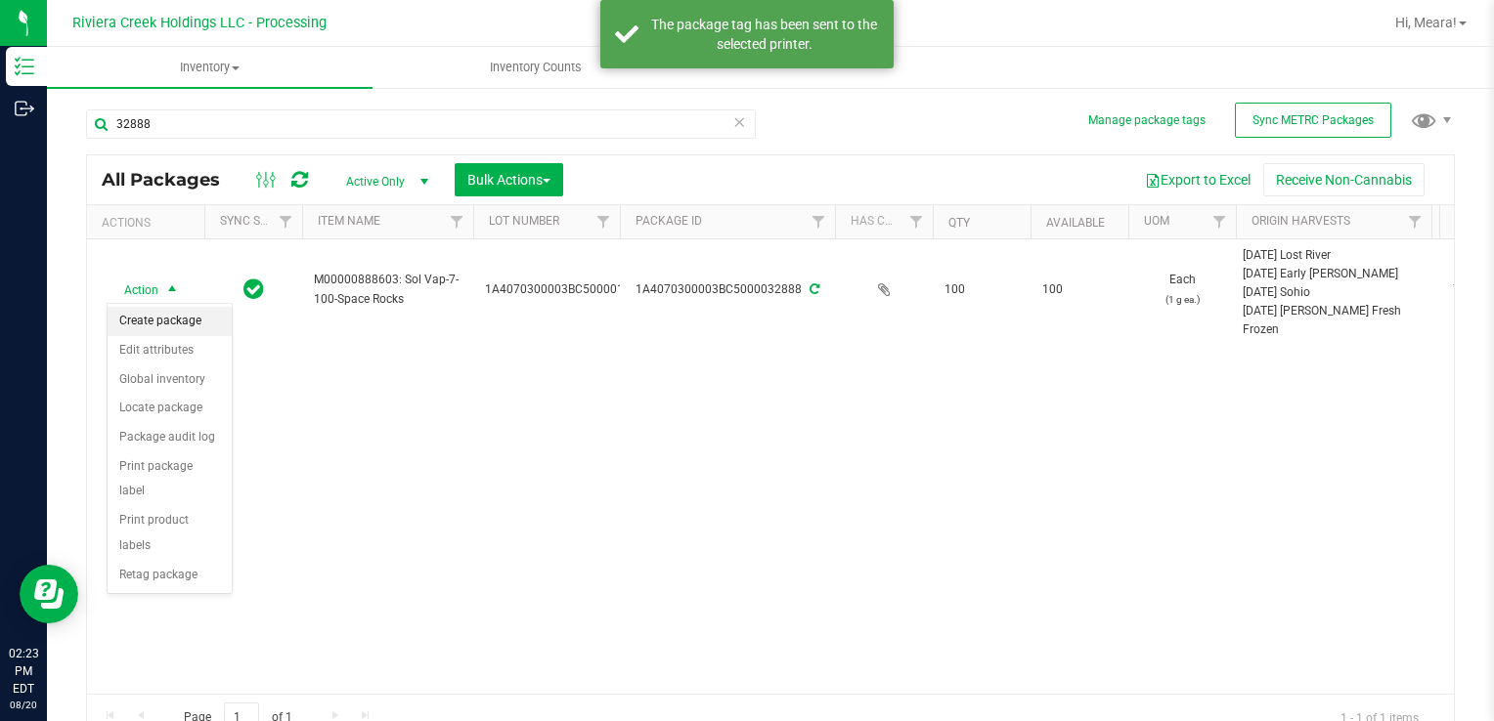
click at [165, 315] on li "Create package" at bounding box center [170, 321] width 124 height 29
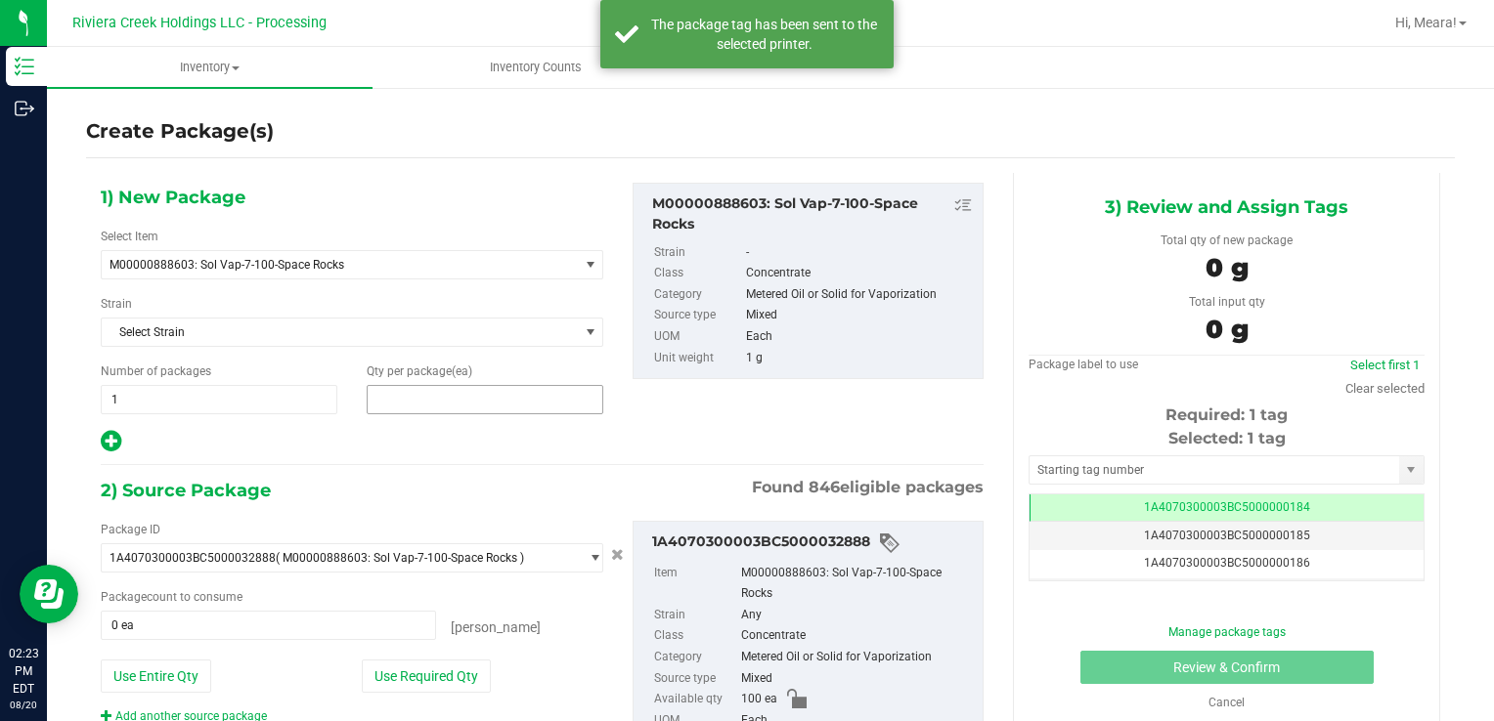
click at [520, 403] on span at bounding box center [485, 399] width 237 height 29
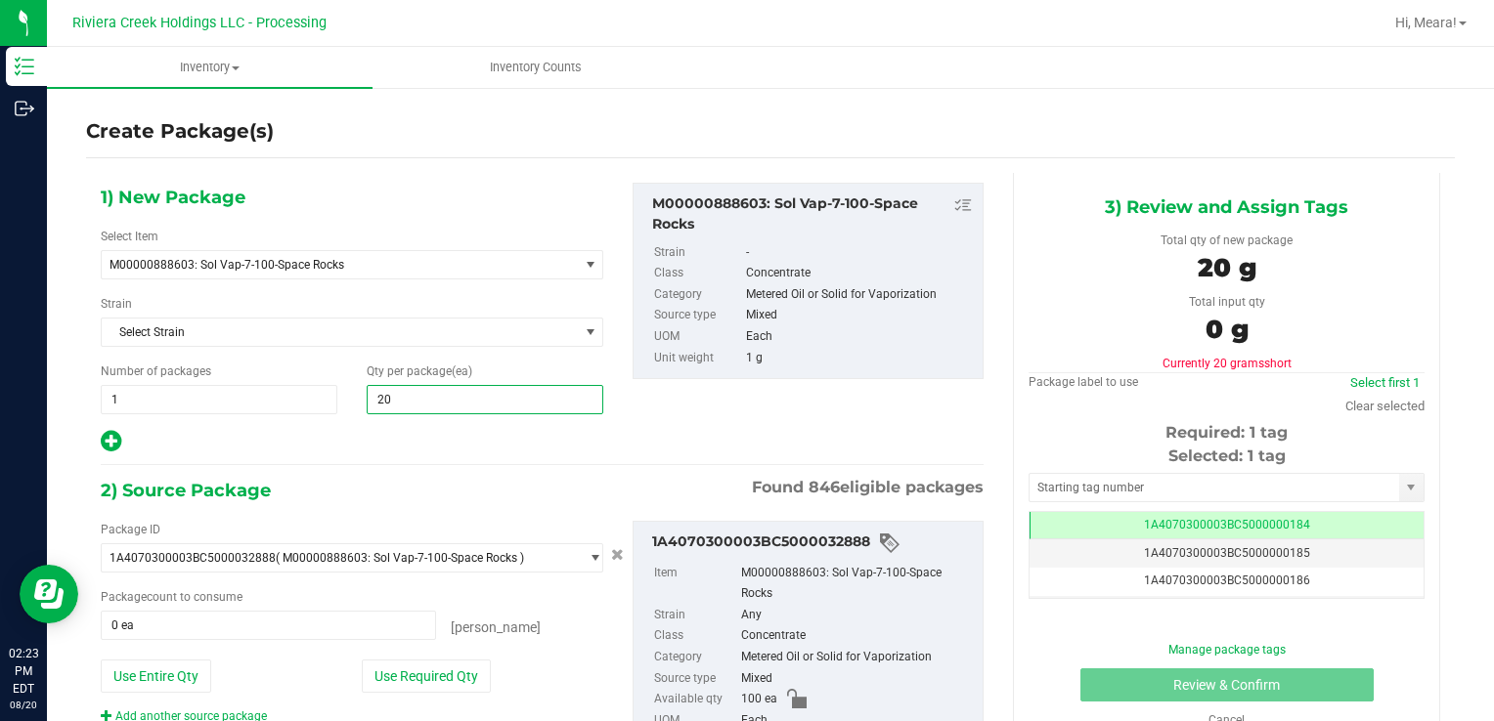
type input "200"
click at [431, 690] on div "Package ID 1A4070300003BC5000032888 ( M00000888603: Sol Vap-7-100-Space Rocks )…" at bounding box center [352, 623] width 532 height 204
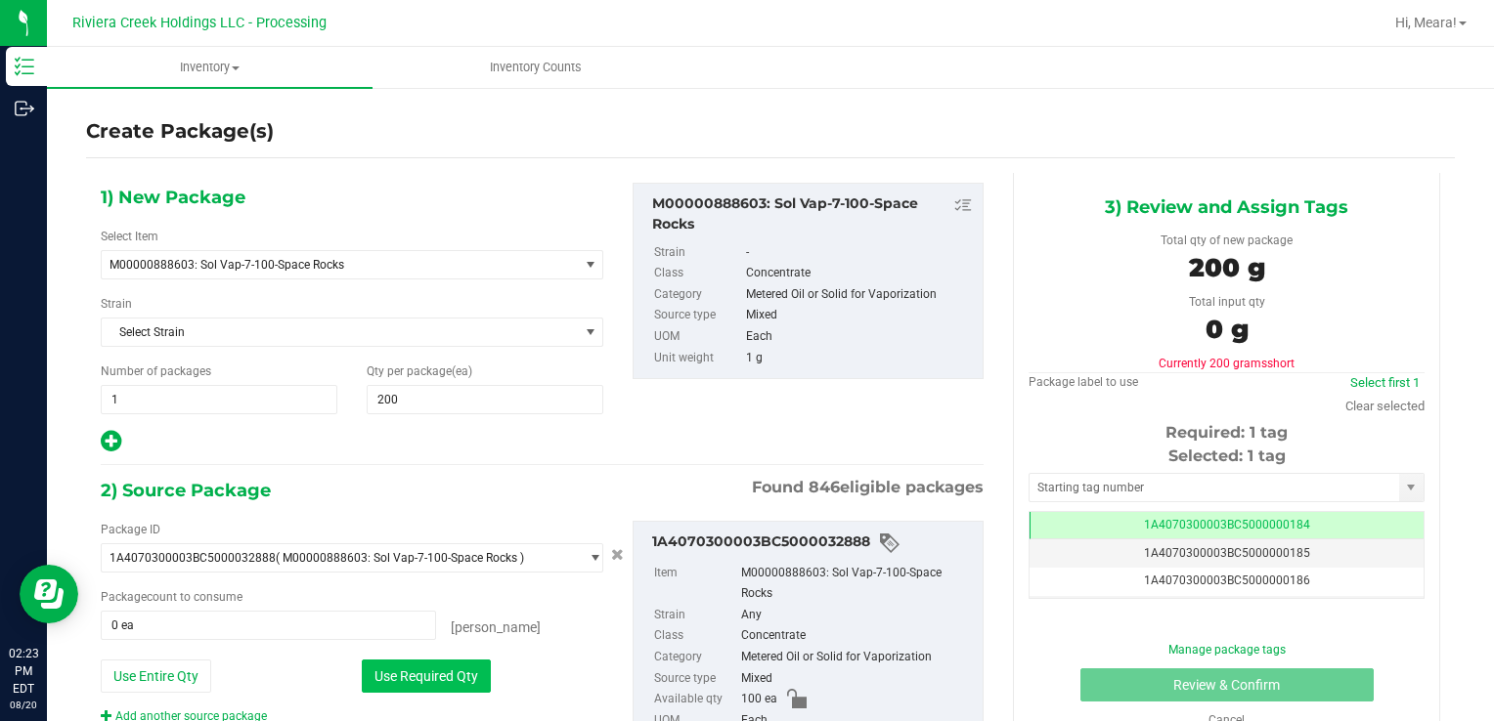
click at [422, 682] on button "Use Required Qty" at bounding box center [426, 676] width 129 height 33
type input "100 ea"
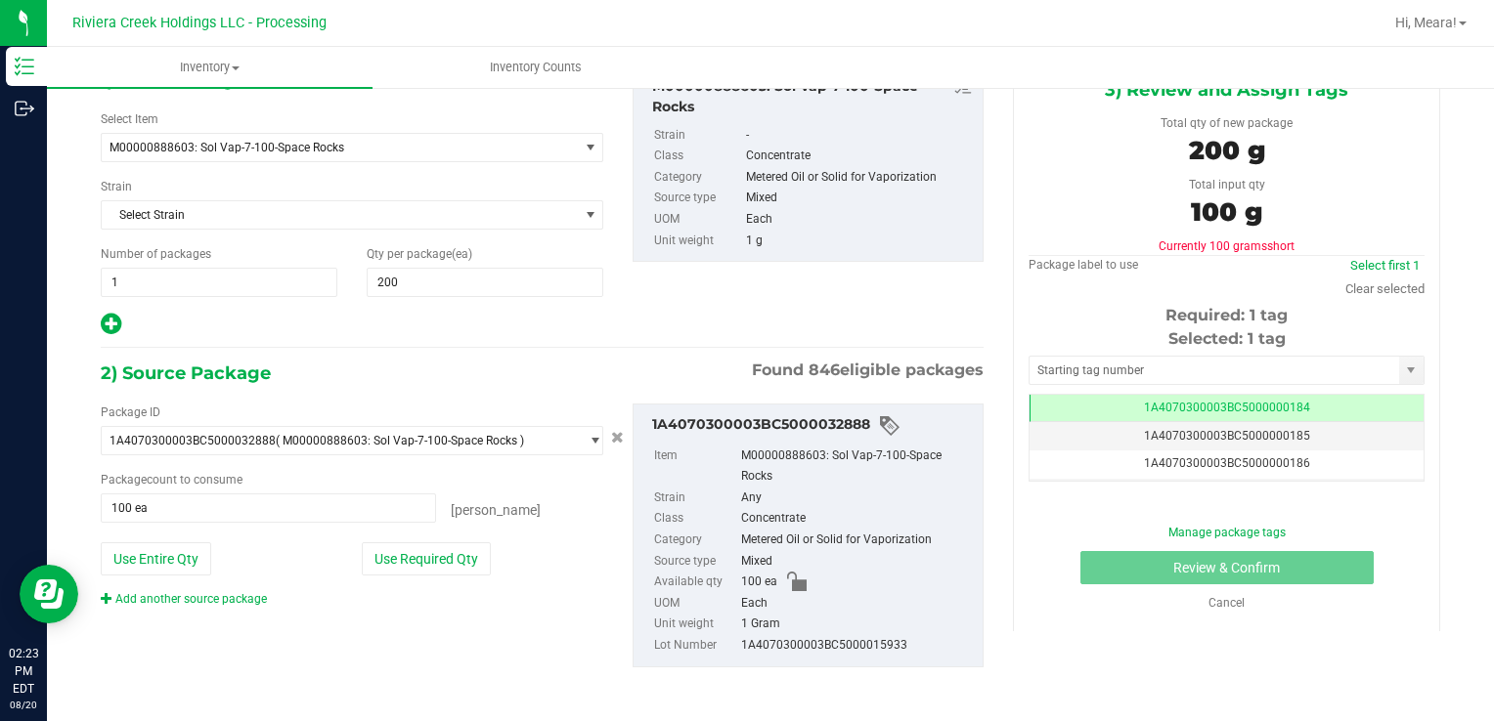
click at [246, 600] on link "Add another source package" at bounding box center [184, 599] width 166 height 14
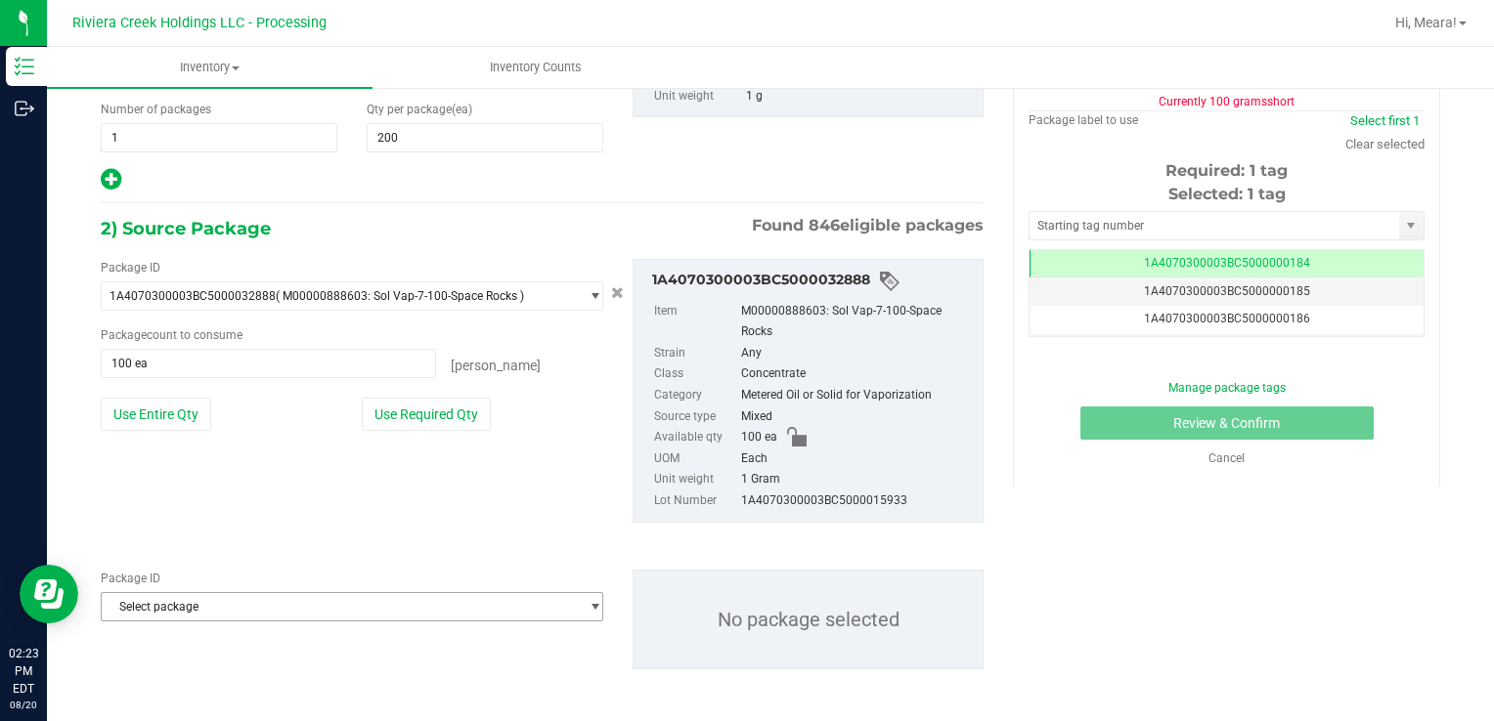
scroll to position [263, 0]
click at [282, 604] on span "Select package" at bounding box center [340, 605] width 476 height 27
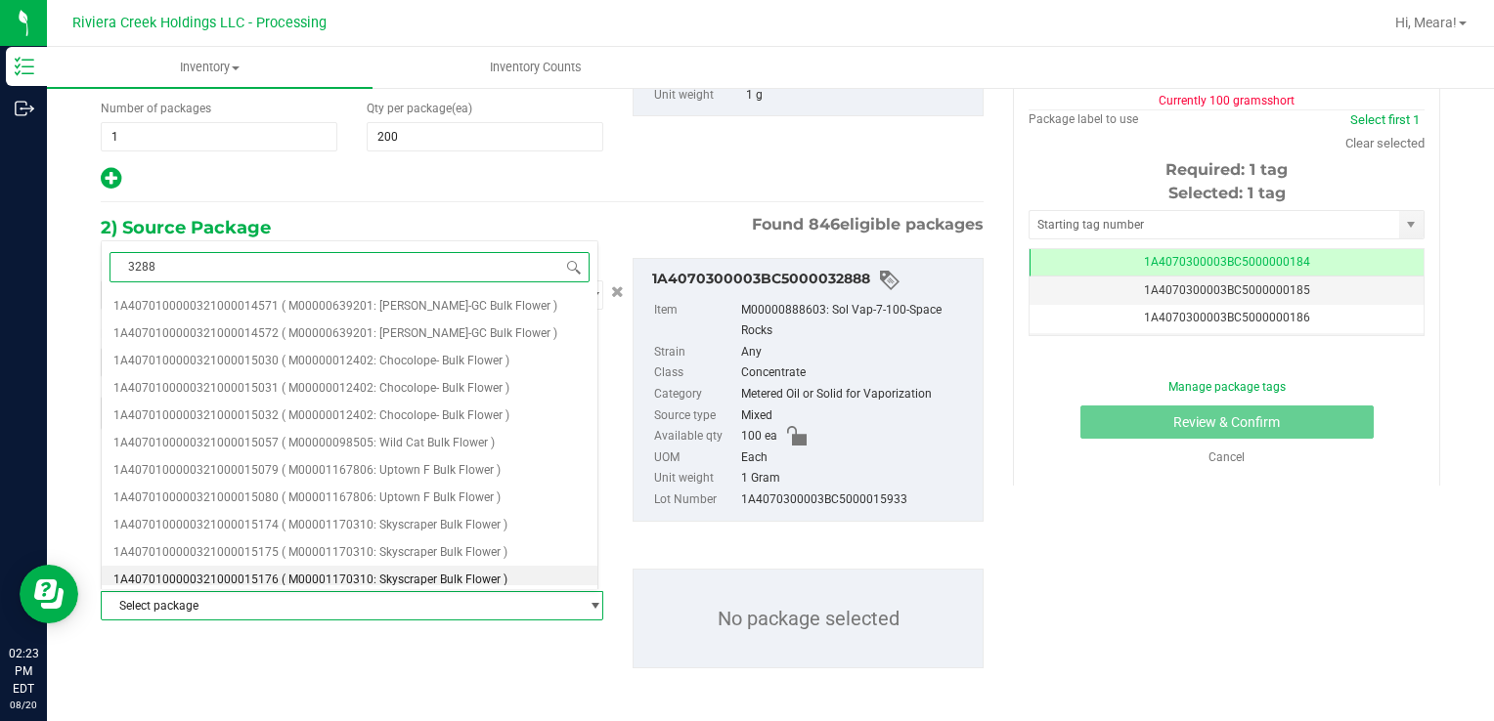
type input "32886"
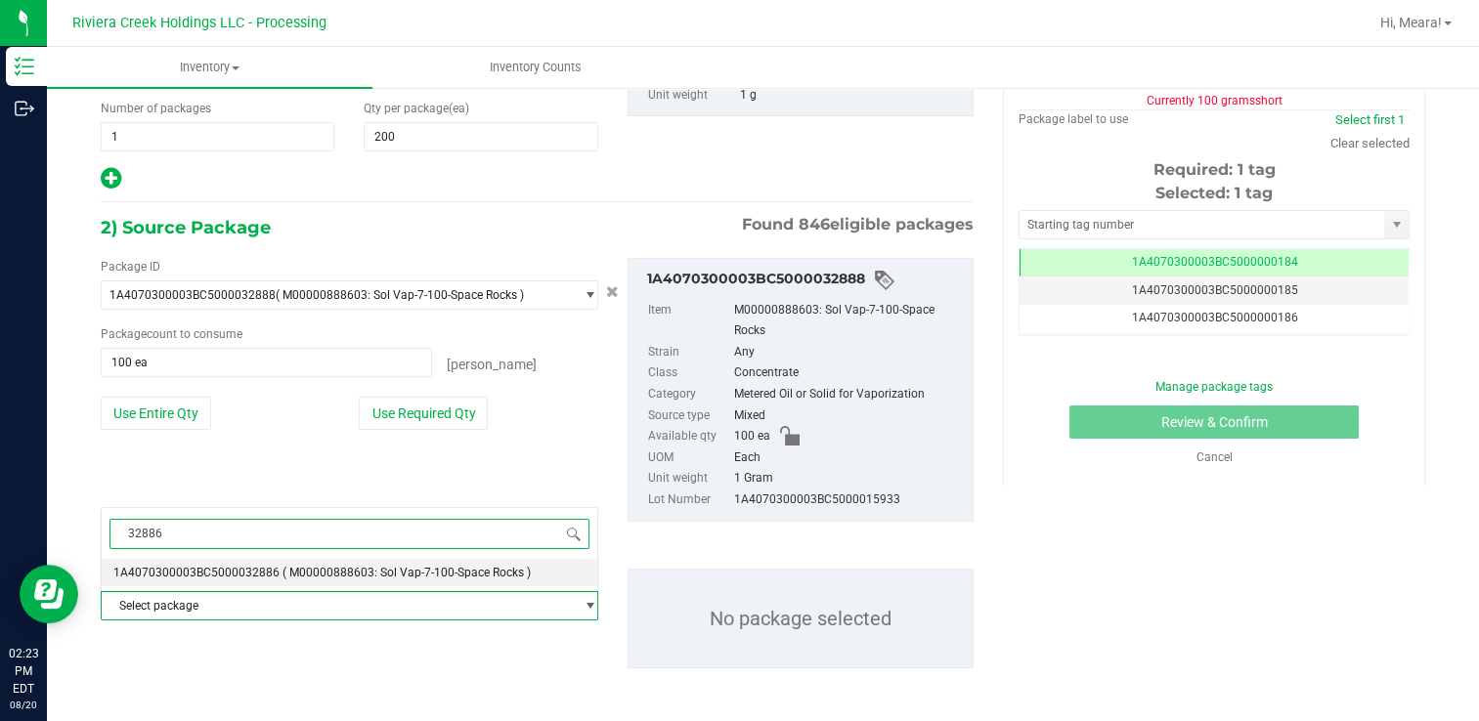
click at [282, 580] on span "( M00000888603: Sol Vap-7-100-Space Rocks )" at bounding box center [406, 573] width 248 height 14
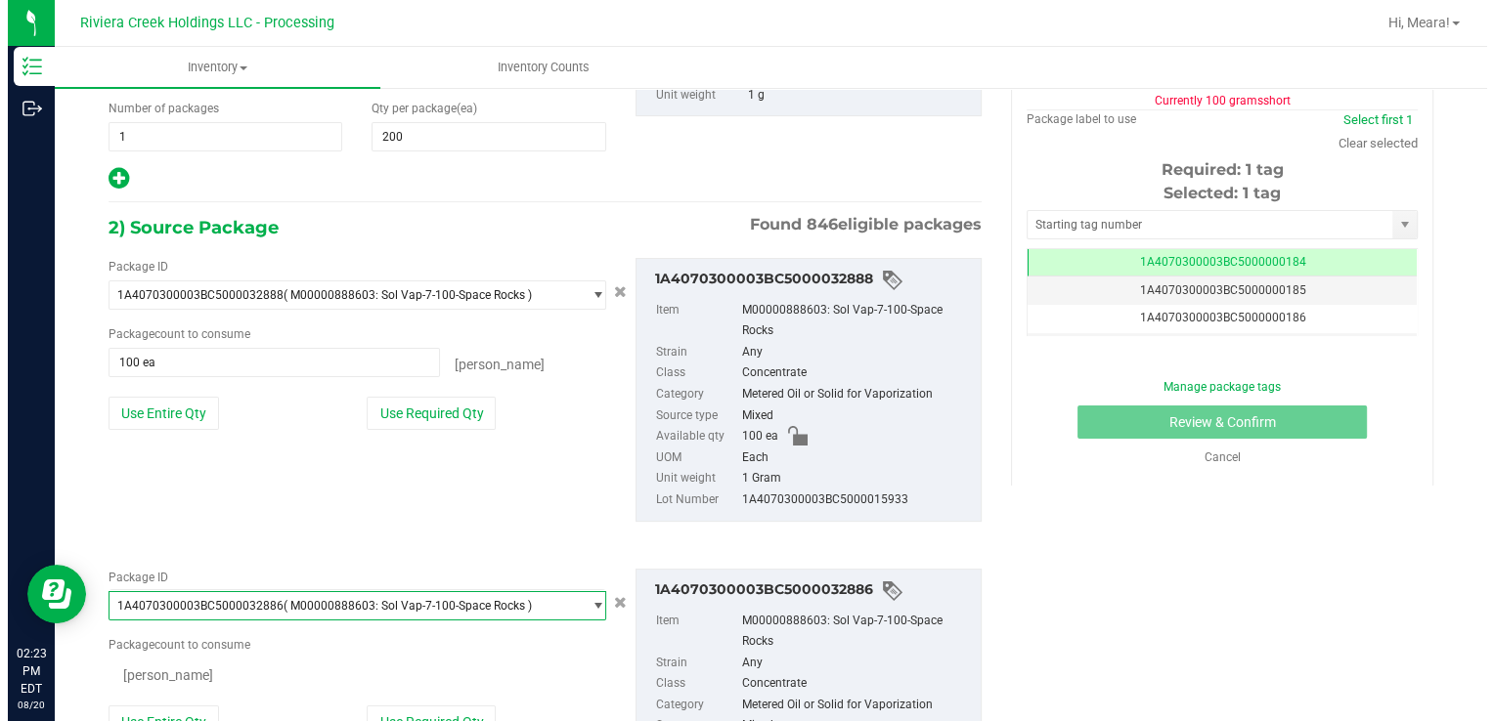
scroll to position [17435, 0]
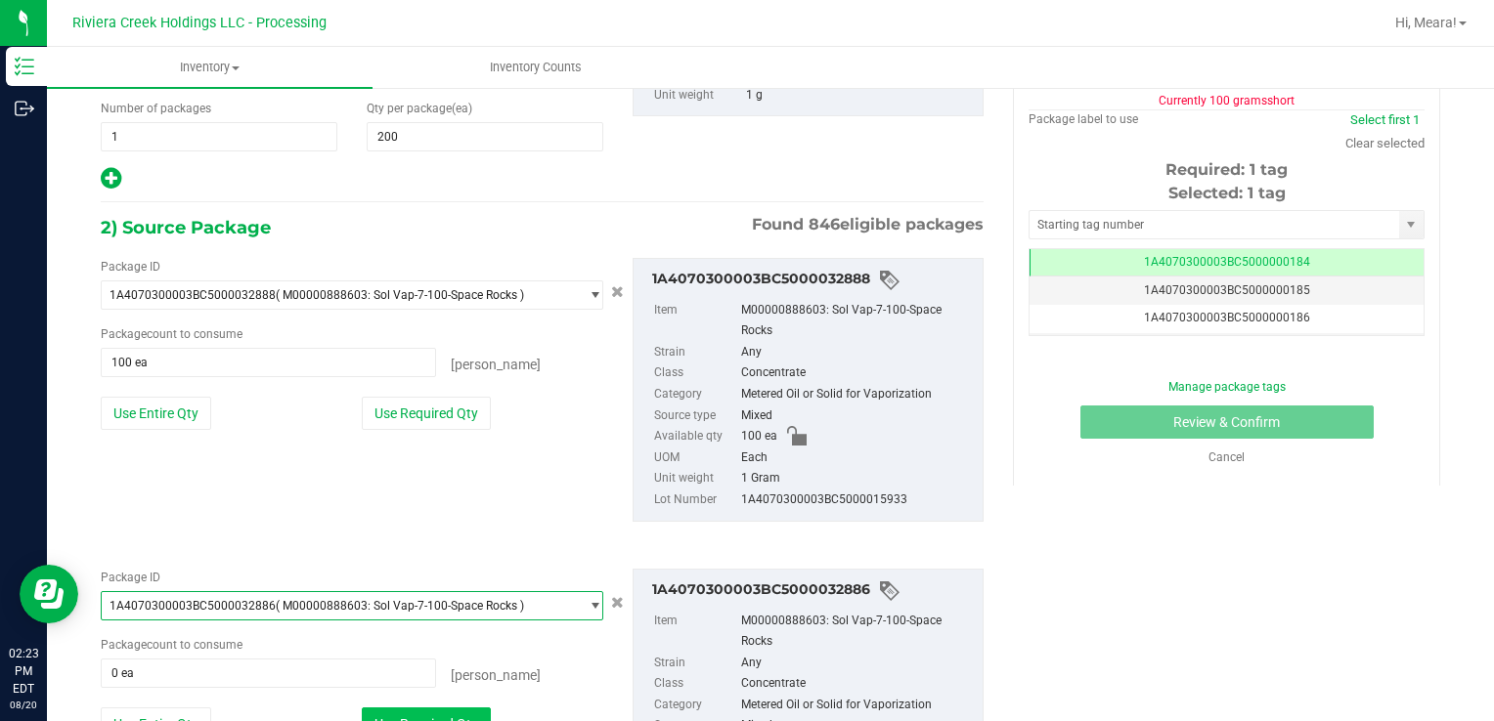
click at [424, 716] on button "Use Required Qty" at bounding box center [426, 724] width 129 height 33
type input "100 ea"
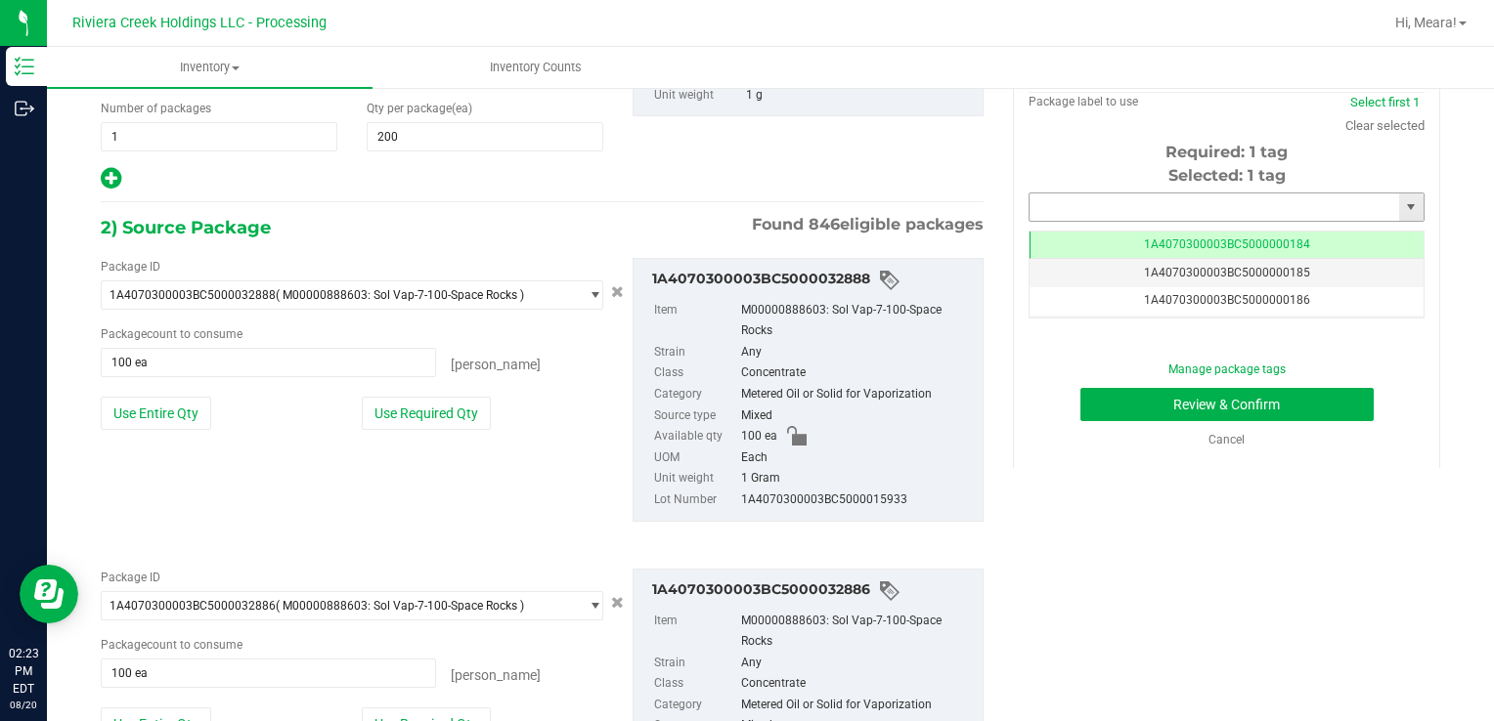
click at [1093, 197] on input "text" at bounding box center [1213, 207] width 369 height 27
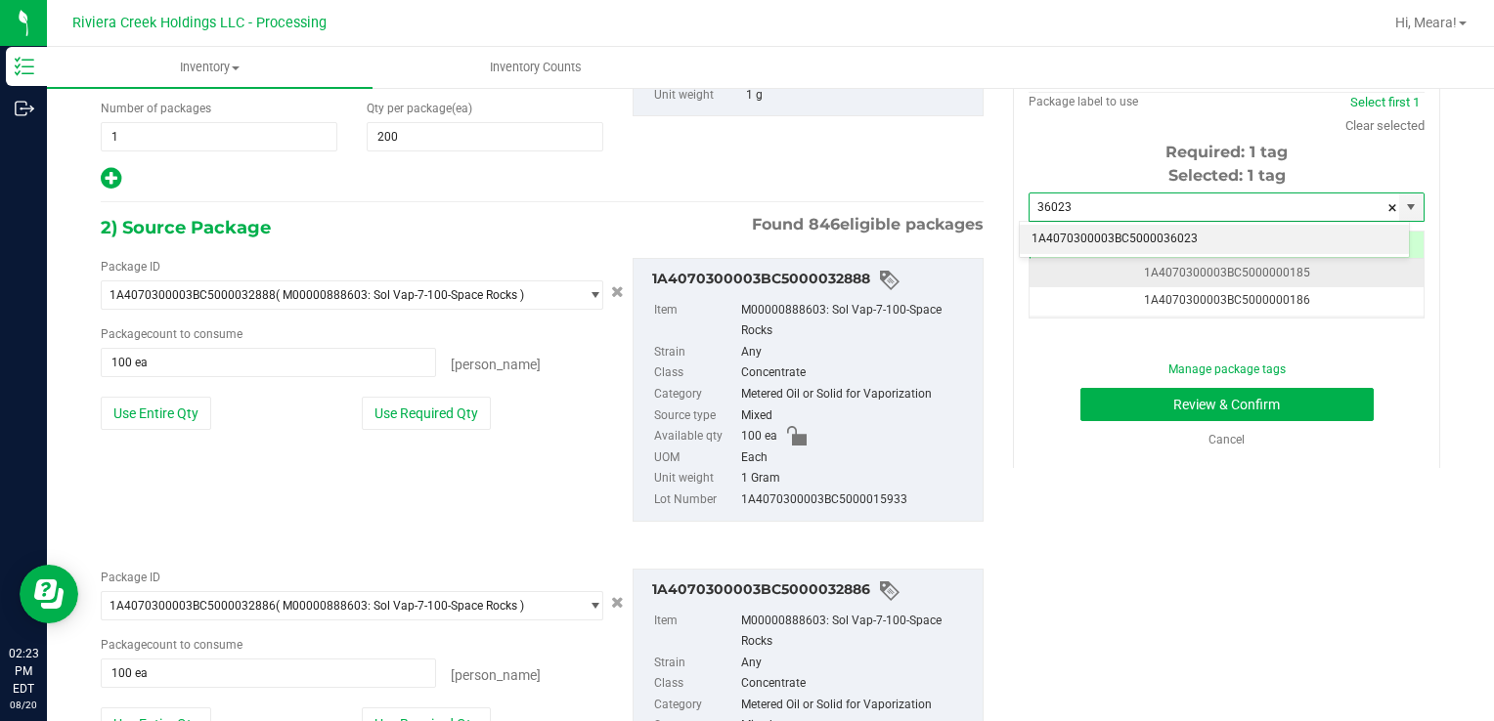
drag, startPoint x: 1077, startPoint y: 240, endPoint x: 1085, endPoint y: 273, distance: 33.2
click at [1078, 240] on li "1A4070300003BC5000036023" at bounding box center [1214, 239] width 389 height 29
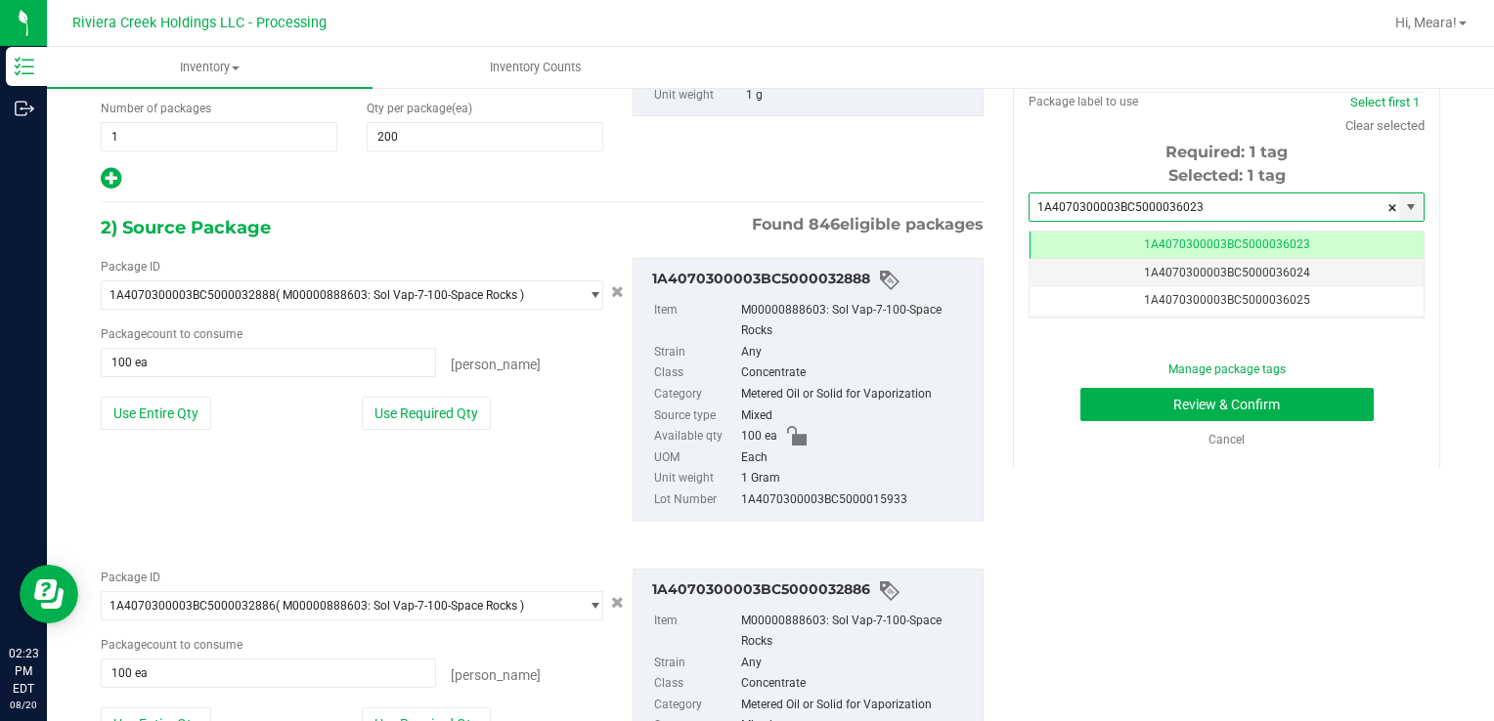
scroll to position [0, 0]
type input "1A4070300003BC5000036023"
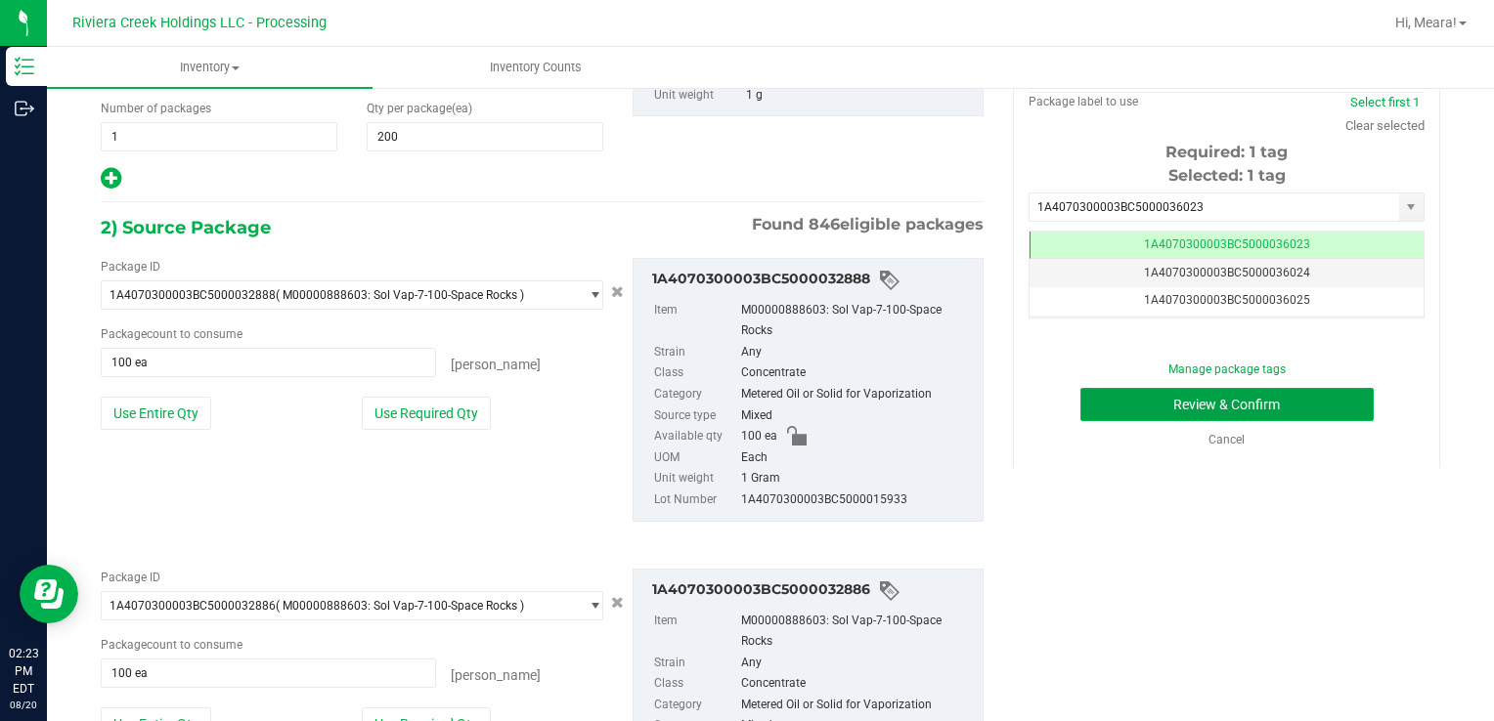
click at [1108, 397] on button "Review & Confirm" at bounding box center [1226, 404] width 293 height 33
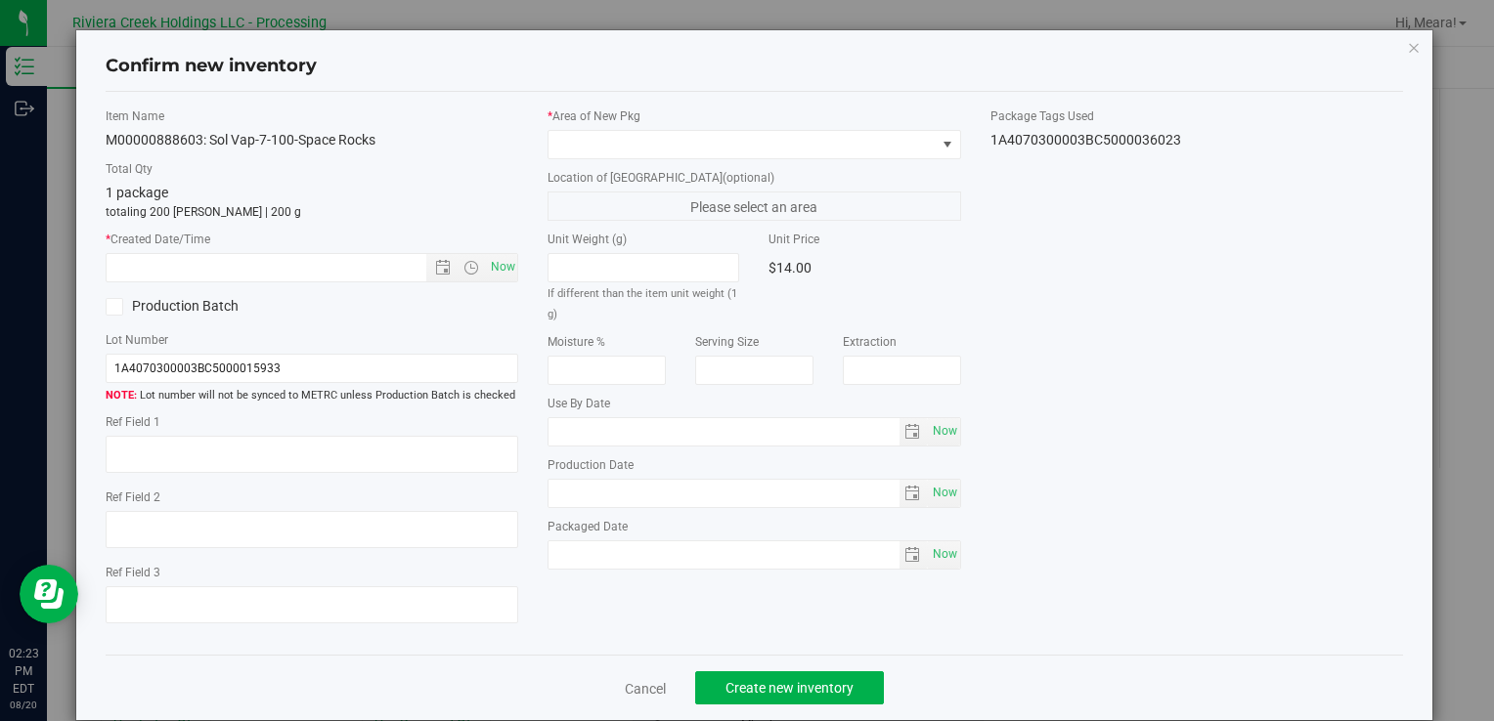
type input "[DATE]"
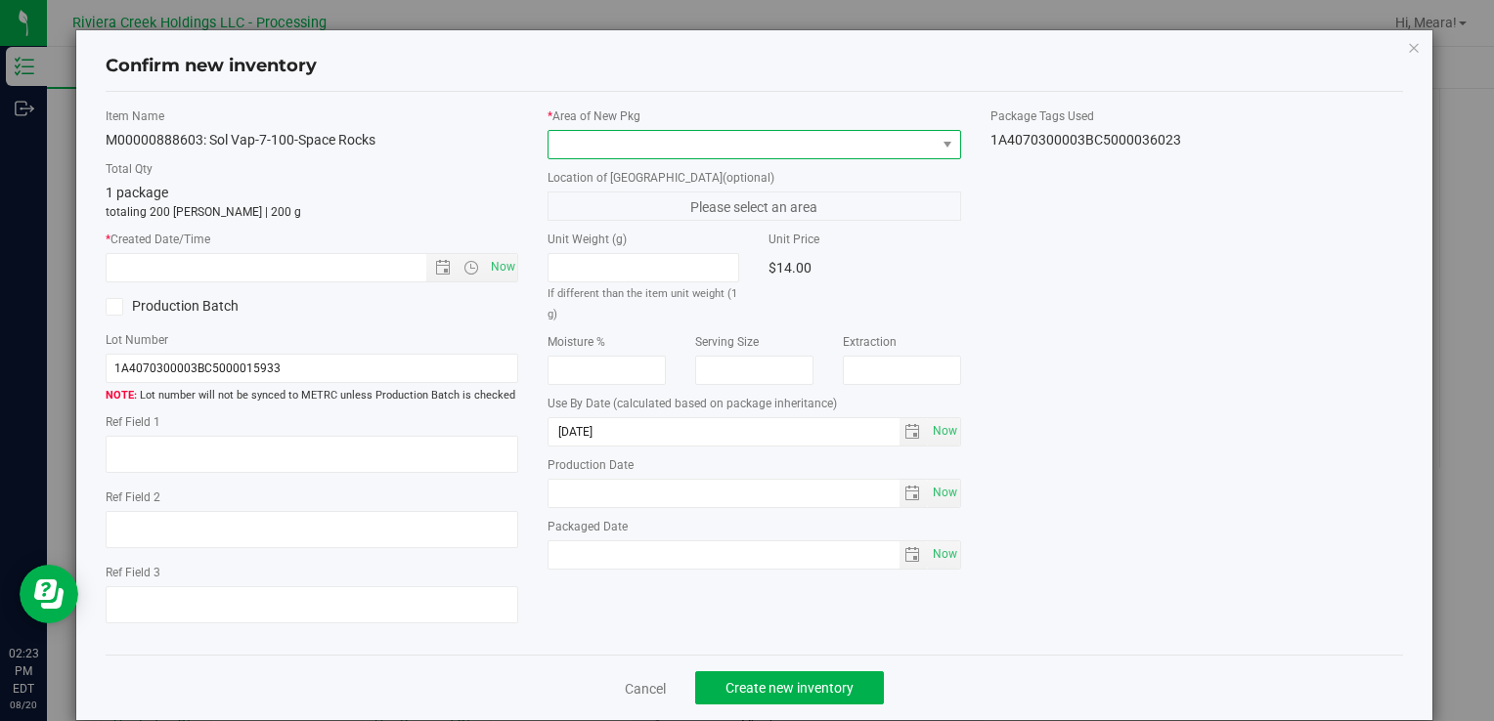
click at [844, 139] on span at bounding box center [741, 144] width 386 height 27
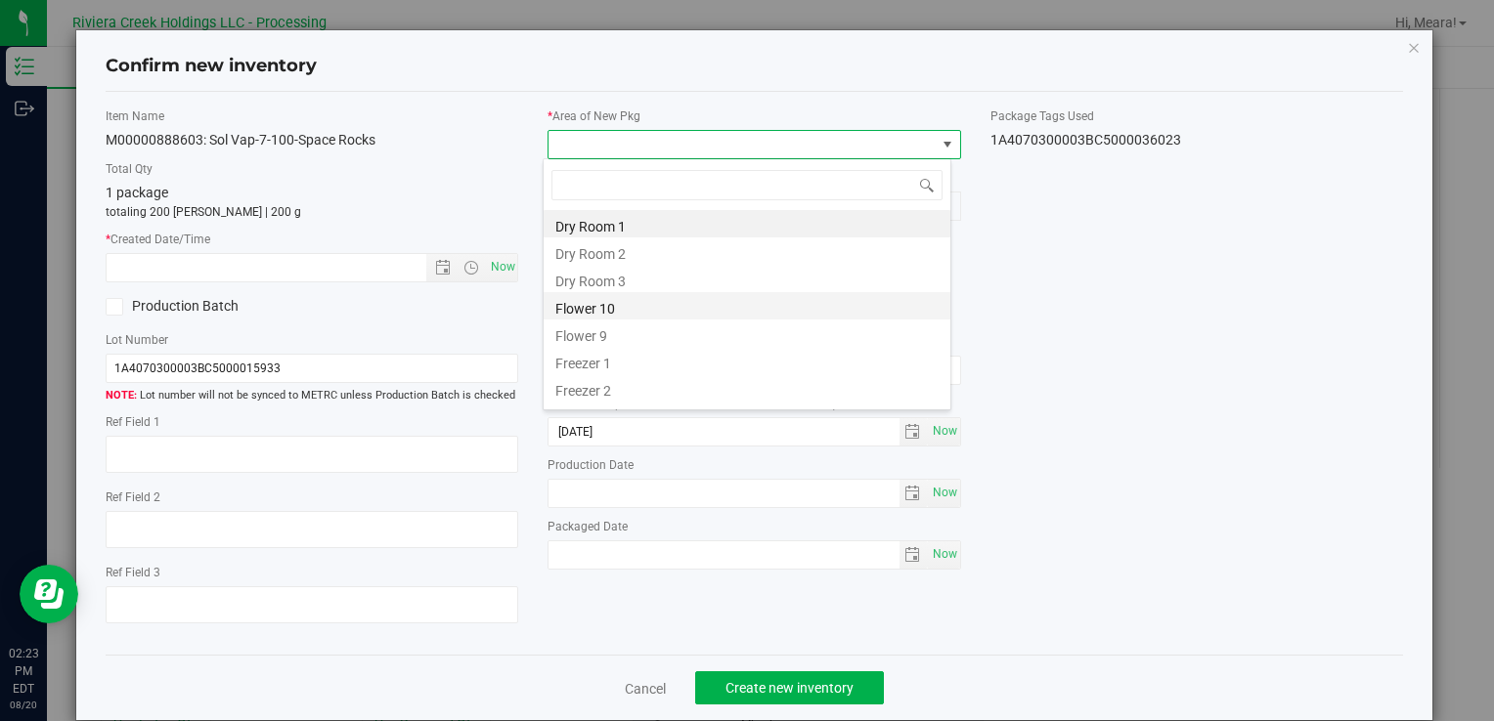
click at [616, 309] on li "Flower 10" at bounding box center [746, 305] width 407 height 27
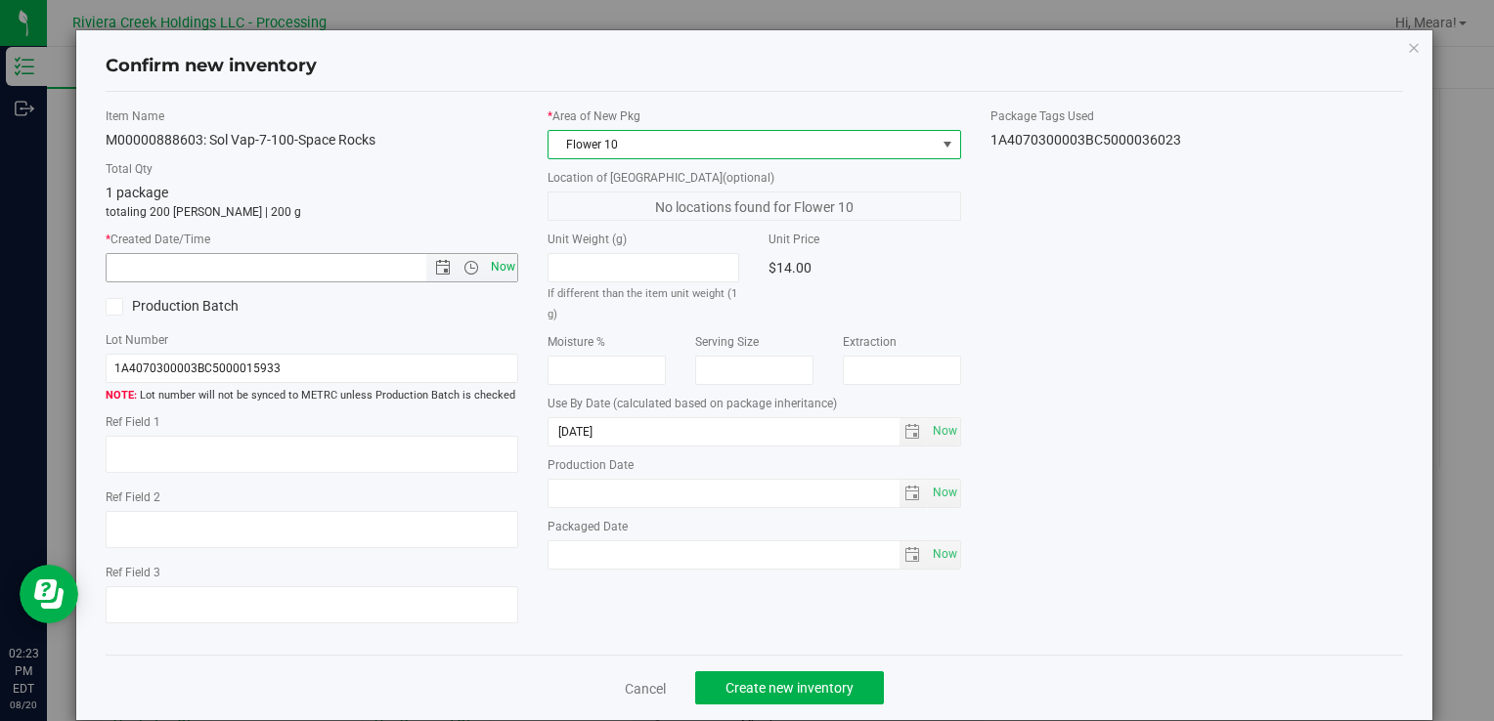
click at [492, 263] on span "Now" at bounding box center [502, 267] width 33 height 28
type input "[DATE] 2:23 PM"
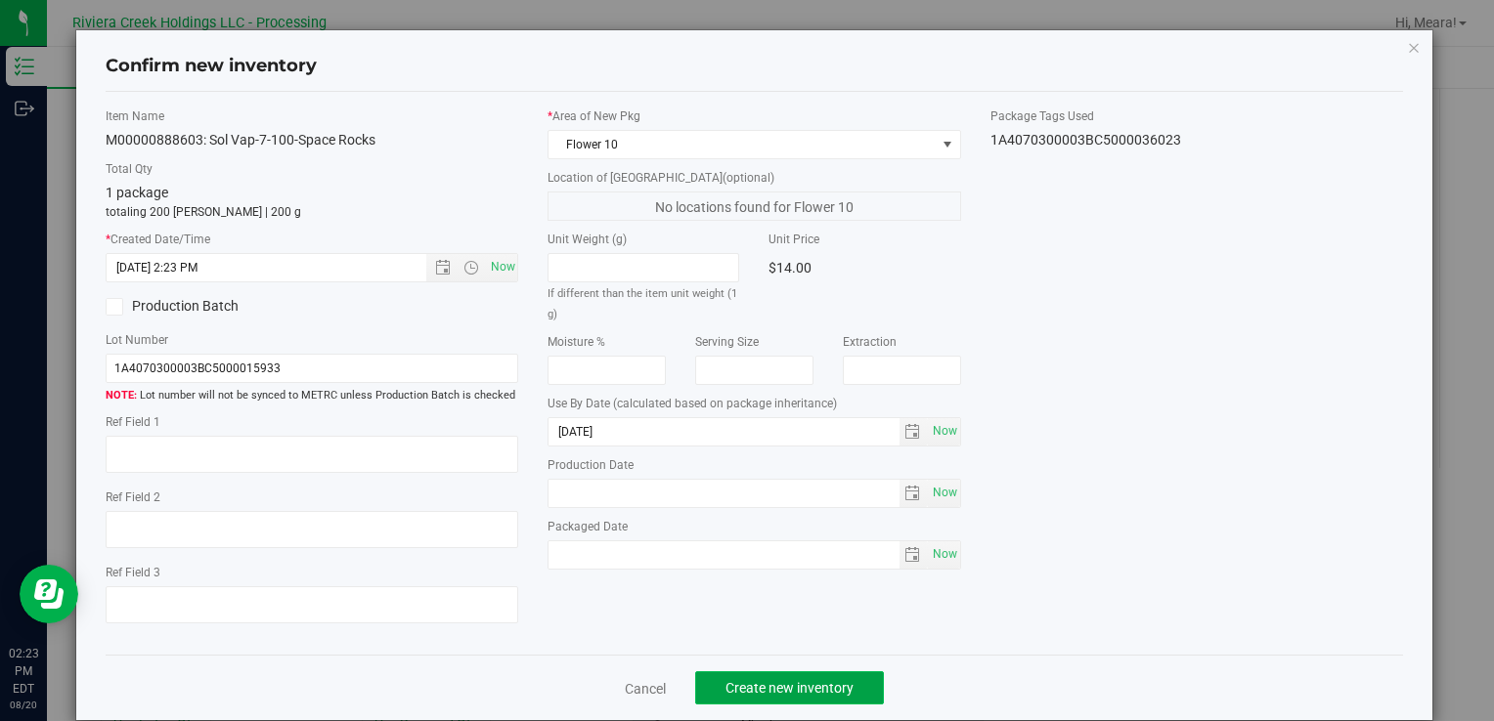
click at [817, 682] on span "Create new inventory" at bounding box center [789, 688] width 128 height 16
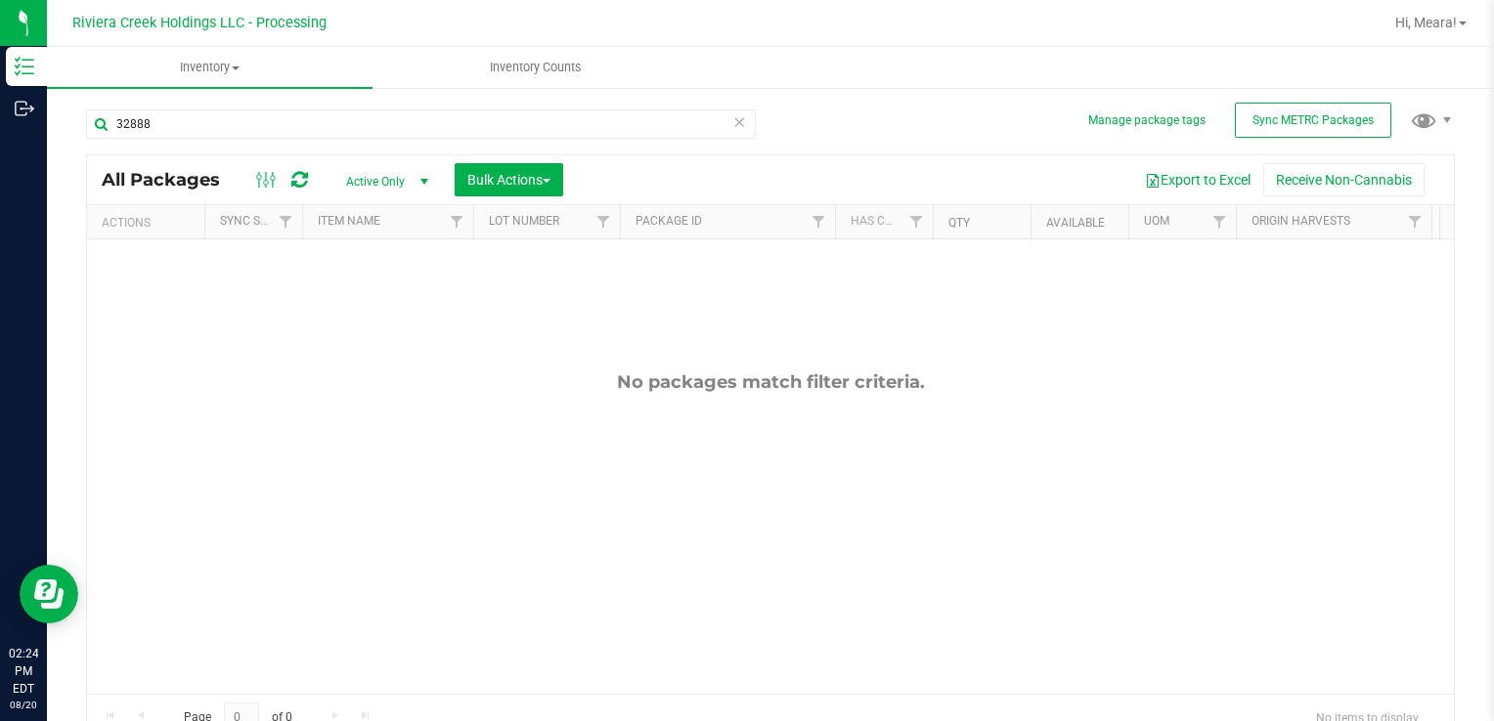
click at [979, 538] on div "No packages match filter criteria." at bounding box center [770, 532] width 1367 height 587
click at [934, 492] on div "No packages match filter criteria." at bounding box center [770, 532] width 1367 height 587
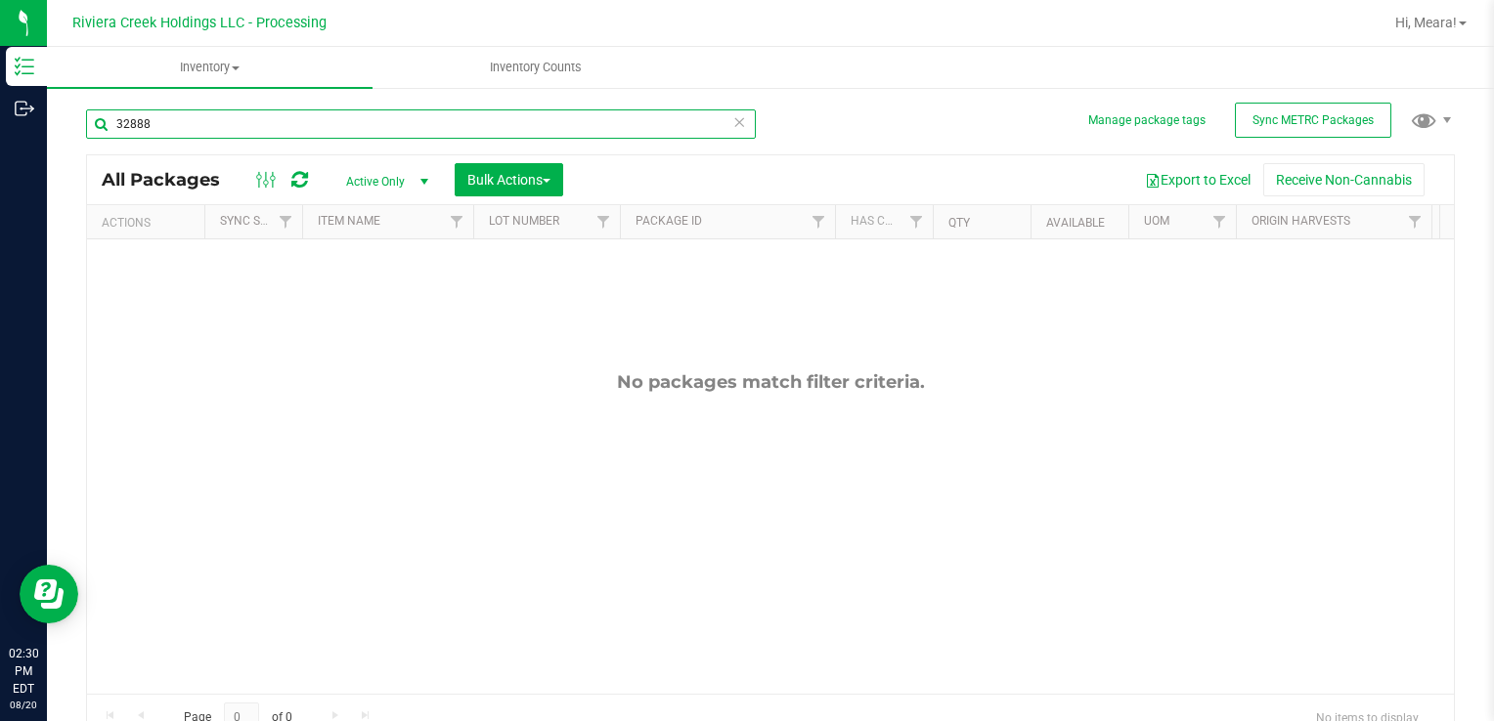
drag, startPoint x: 168, startPoint y: 114, endPoint x: 1493, endPoint y: 701, distance: 1448.6
click at [0, 104] on html "Inventory Outbound 02:30 PM EDT [DATE] 08/20 Riviera Creek Holdings LLC - Proce…" at bounding box center [747, 360] width 1494 height 721
type input "35280"
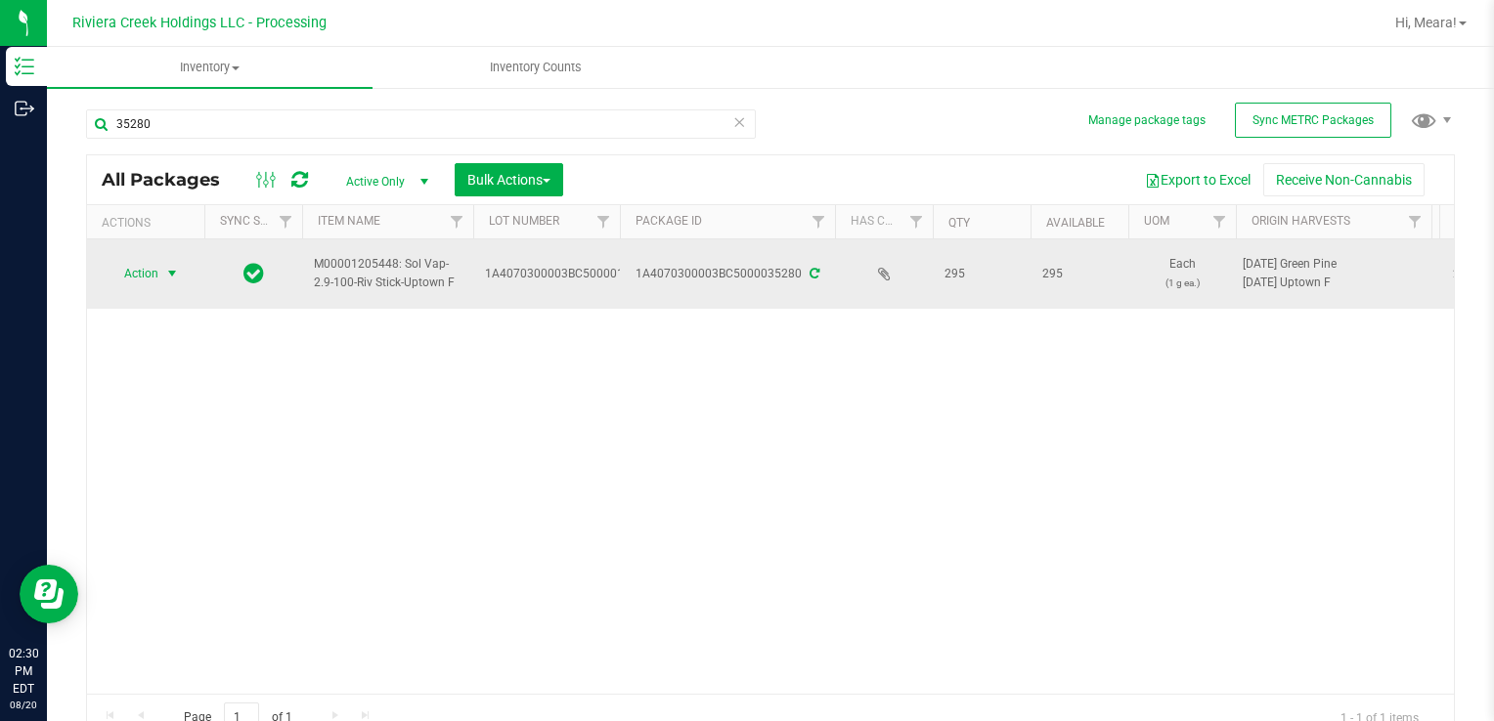
click at [152, 272] on span "Action" at bounding box center [133, 273] width 53 height 27
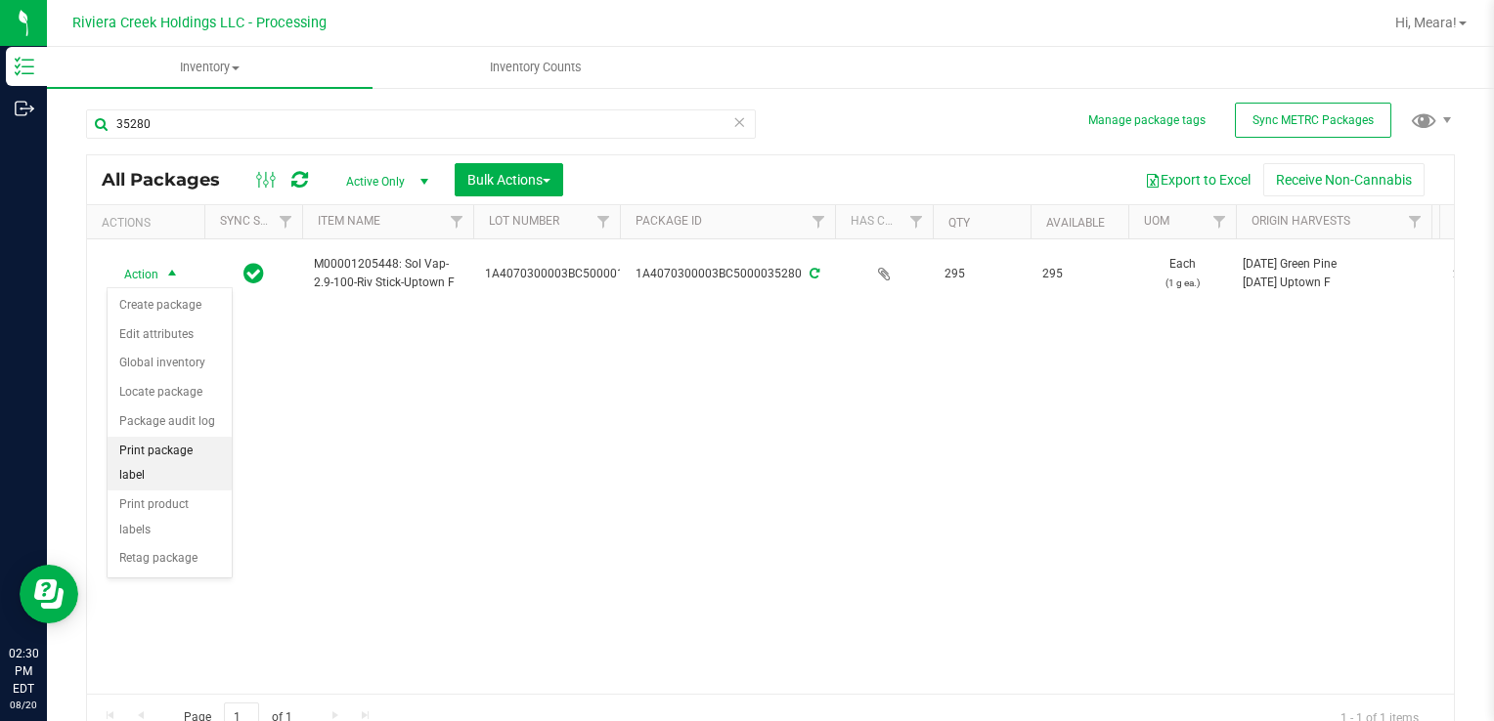
drag, startPoint x: 196, startPoint y: 452, endPoint x: 232, endPoint y: 440, distance: 37.1
click at [196, 450] on li "Print package label" at bounding box center [170, 464] width 124 height 54
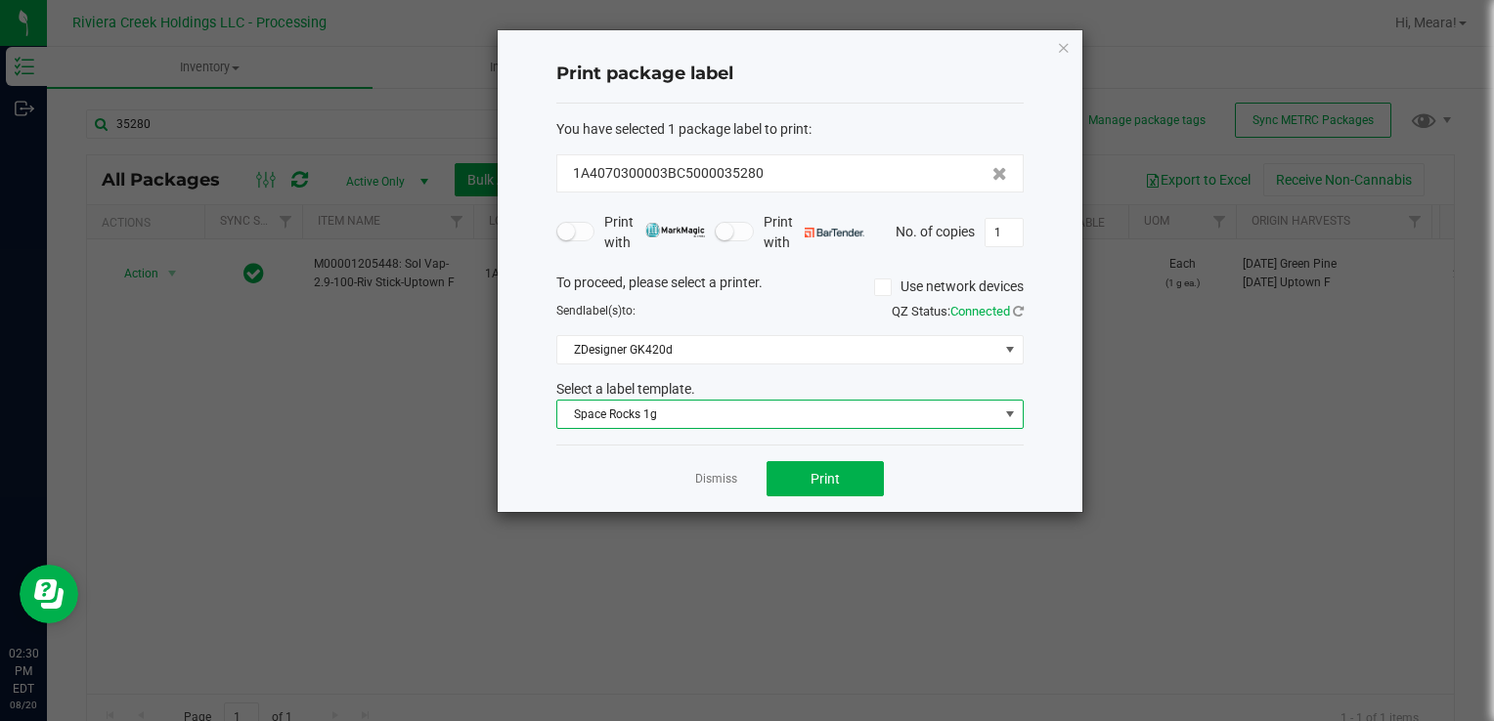
drag, startPoint x: 734, startPoint y: 417, endPoint x: 725, endPoint y: 423, distance: 10.6
click at [733, 417] on span "Space Rocks 1g" at bounding box center [777, 414] width 441 height 27
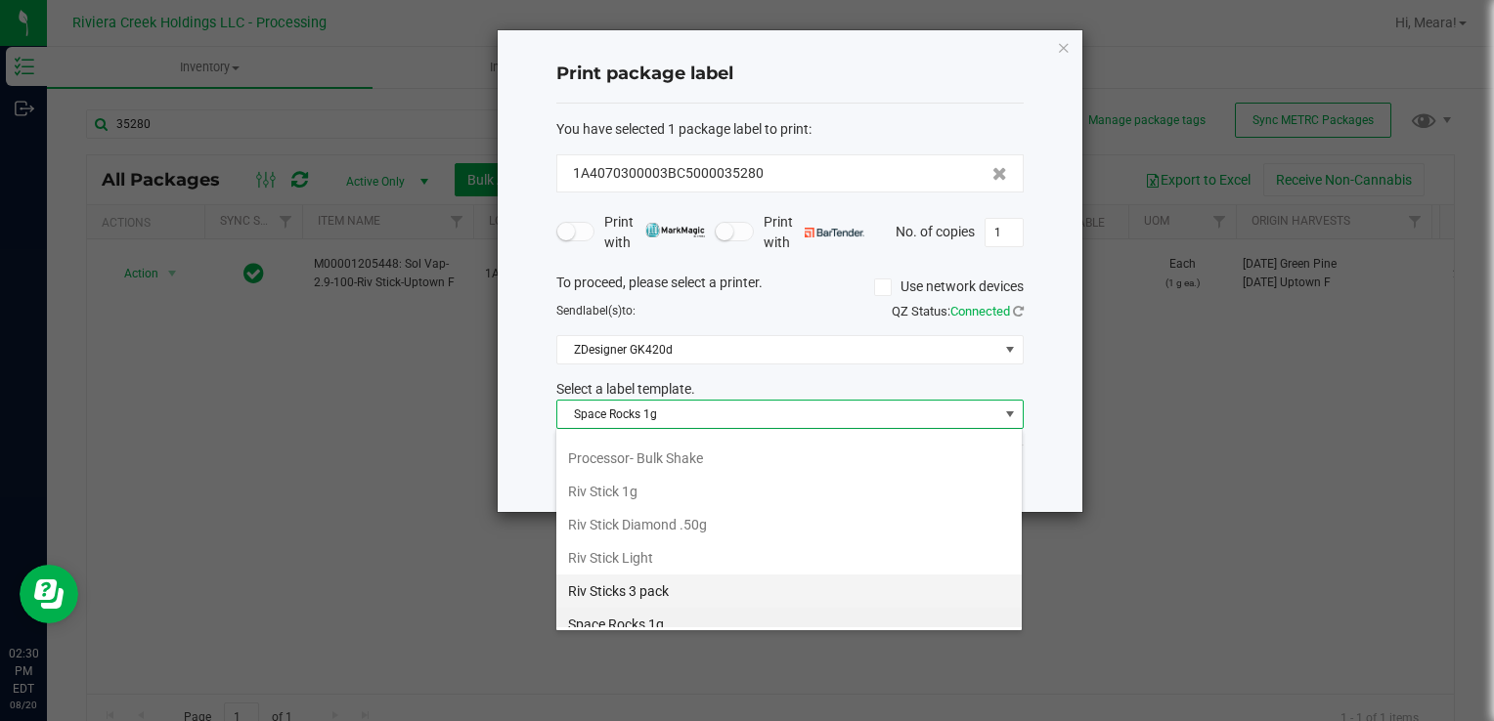
scroll to position [921, 0]
click at [607, 442] on li "Riv Stick 1g" at bounding box center [788, 458] width 465 height 33
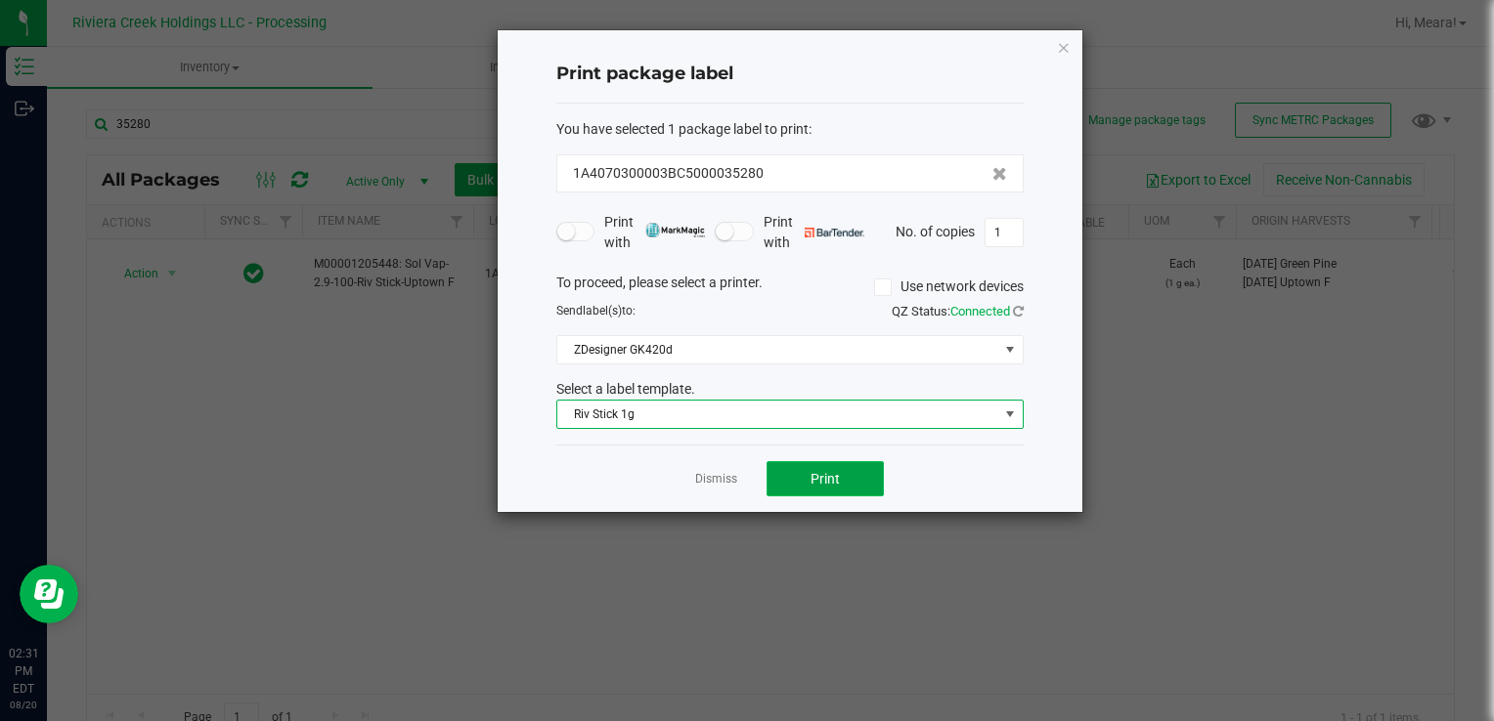
click at [790, 475] on button "Print" at bounding box center [824, 478] width 117 height 35
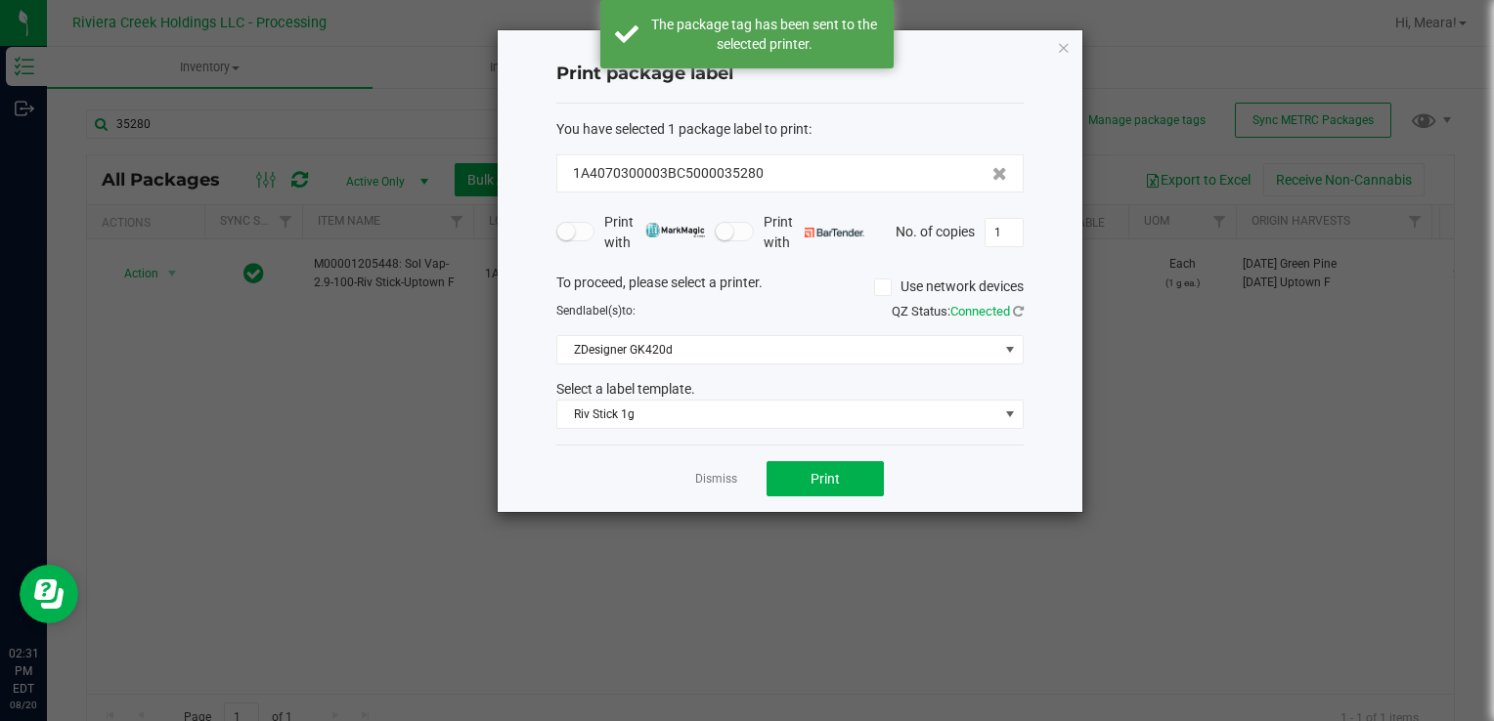
drag, startPoint x: 713, startPoint y: 483, endPoint x: 542, endPoint y: 439, distance: 176.6
click at [712, 483] on link "Dismiss" at bounding box center [716, 479] width 42 height 17
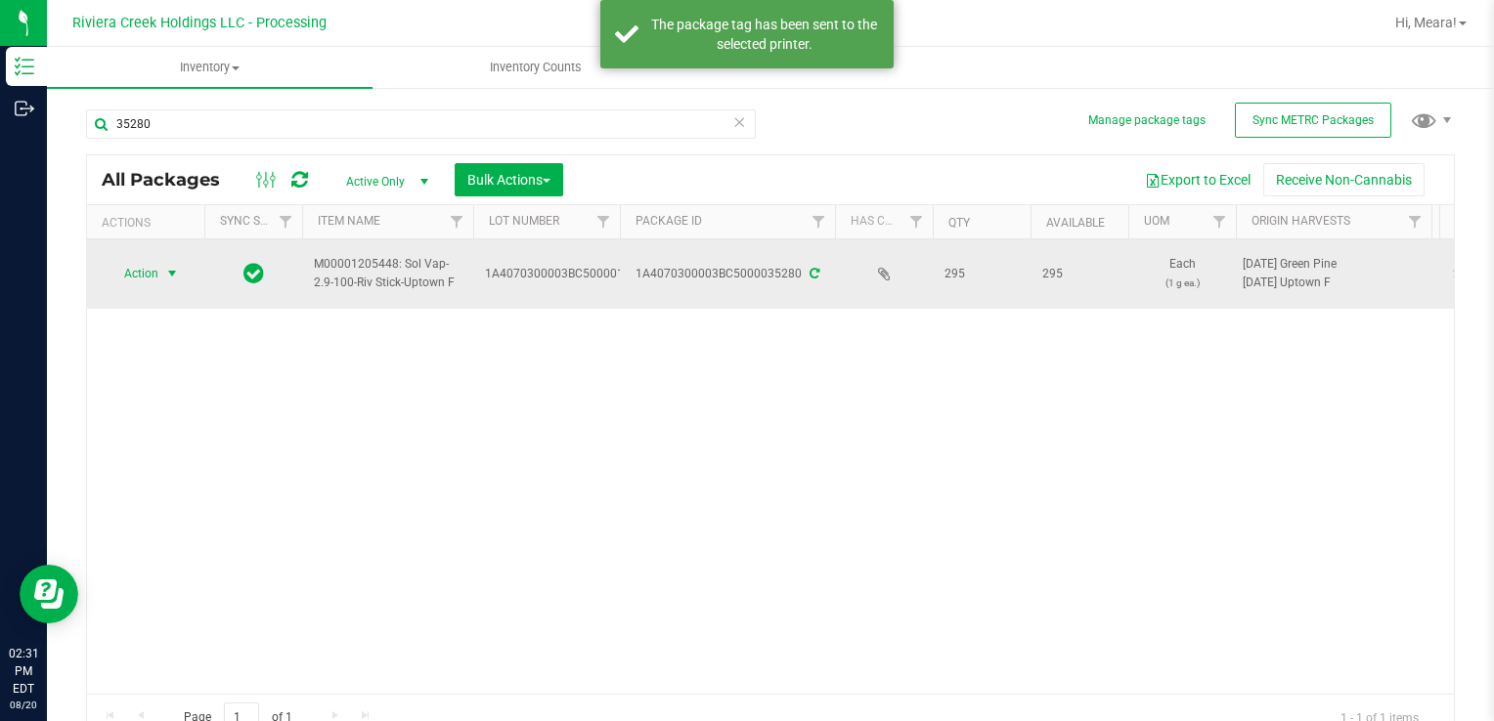
click at [139, 260] on span "Action" at bounding box center [133, 273] width 53 height 27
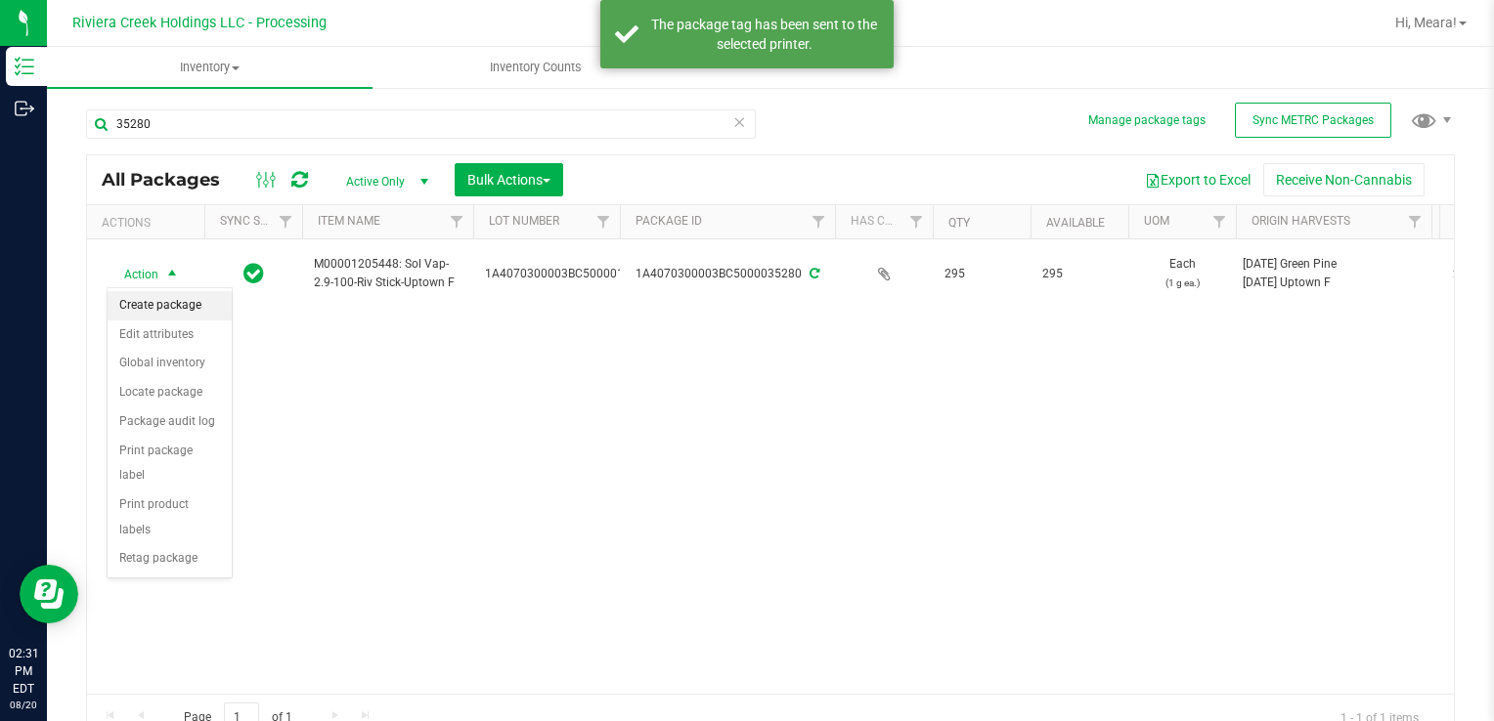
click at [184, 298] on li "Create package" at bounding box center [170, 305] width 124 height 29
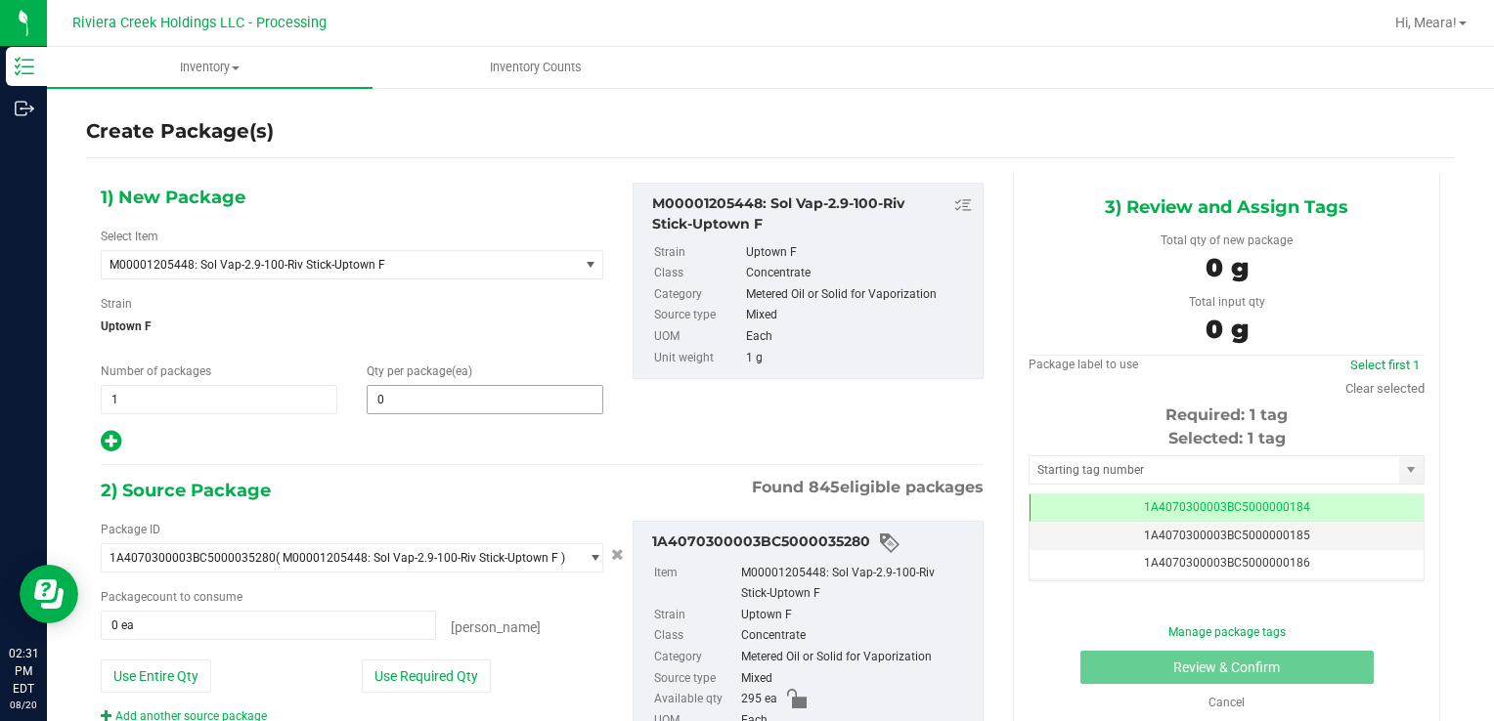
click at [395, 369] on span "Qty per package (ea)" at bounding box center [420, 372] width 106 height 14
click at [416, 409] on span at bounding box center [485, 399] width 237 height 29
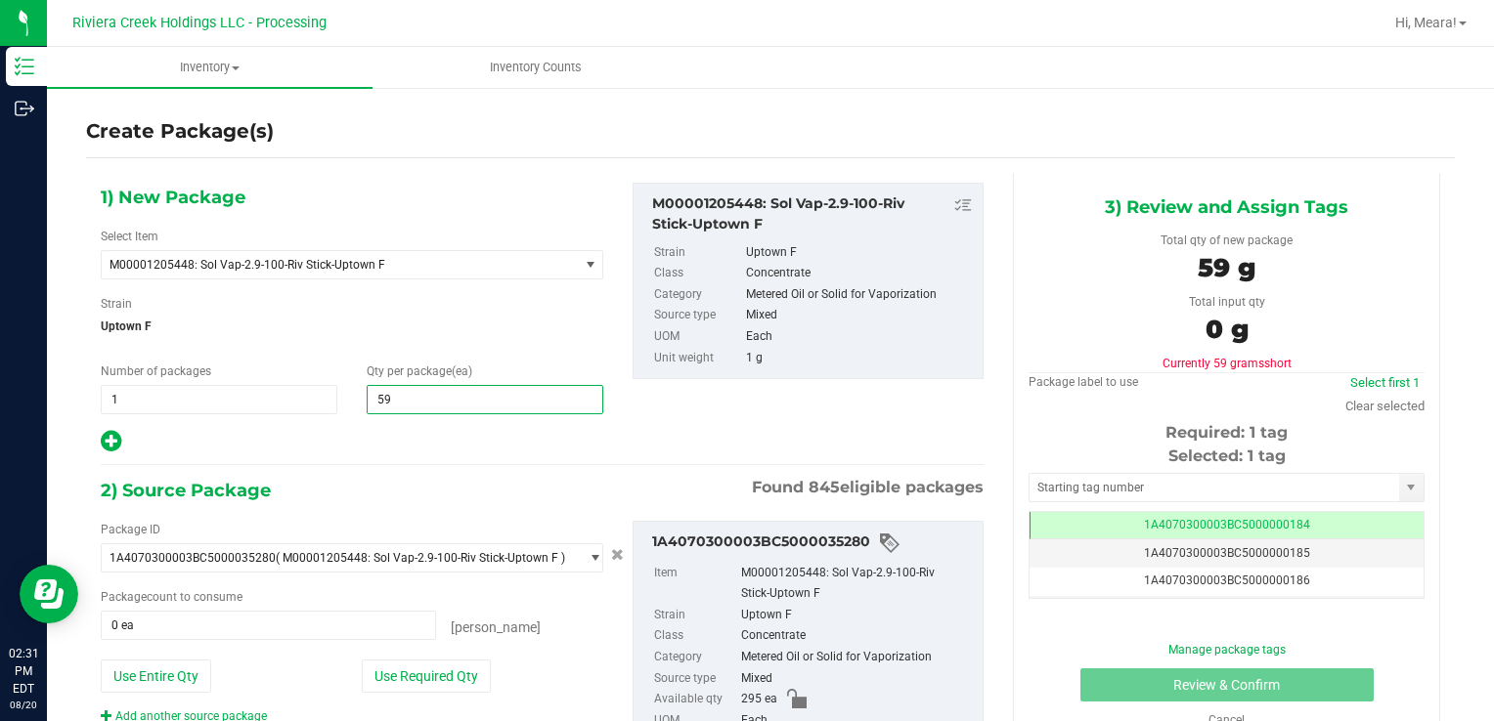
type input "595"
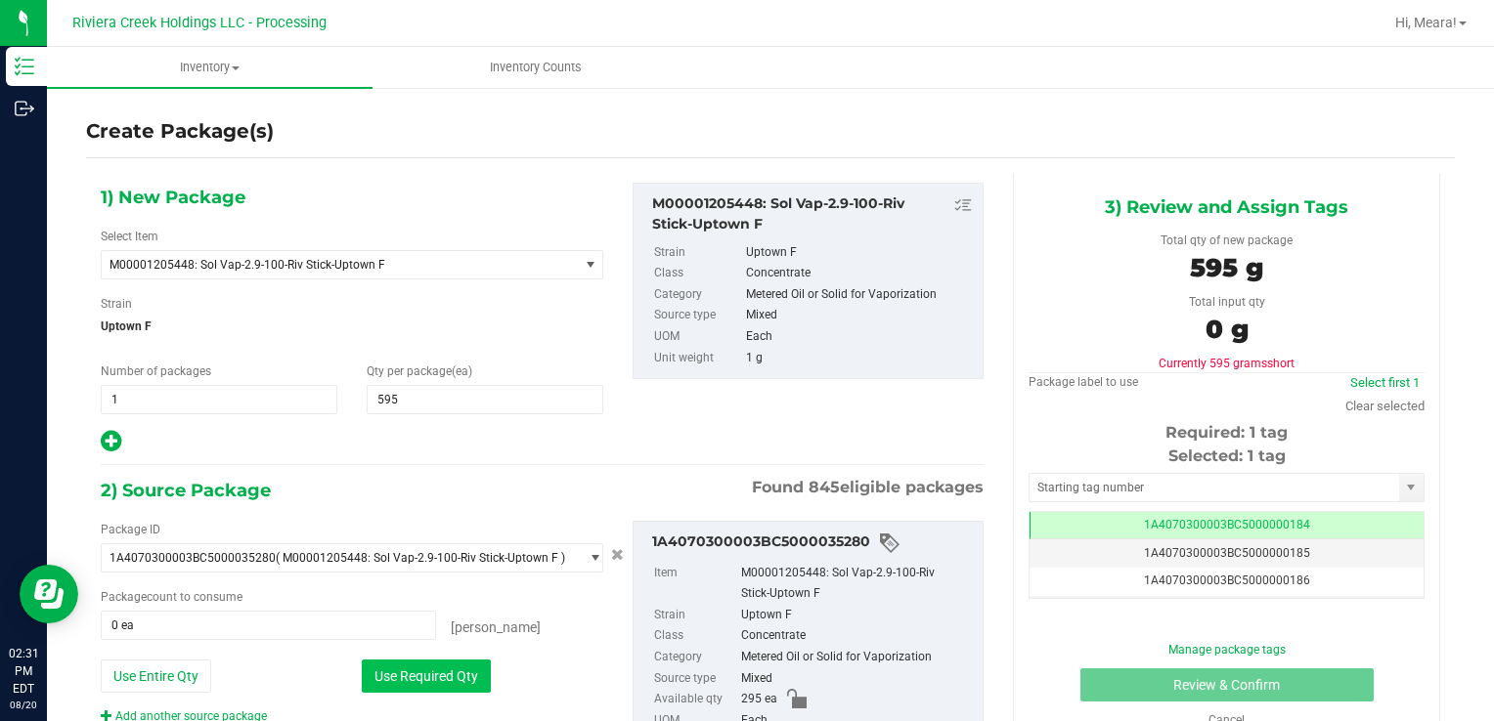
click at [414, 667] on button "Use Required Qty" at bounding box center [426, 676] width 129 height 33
type input "295 ea"
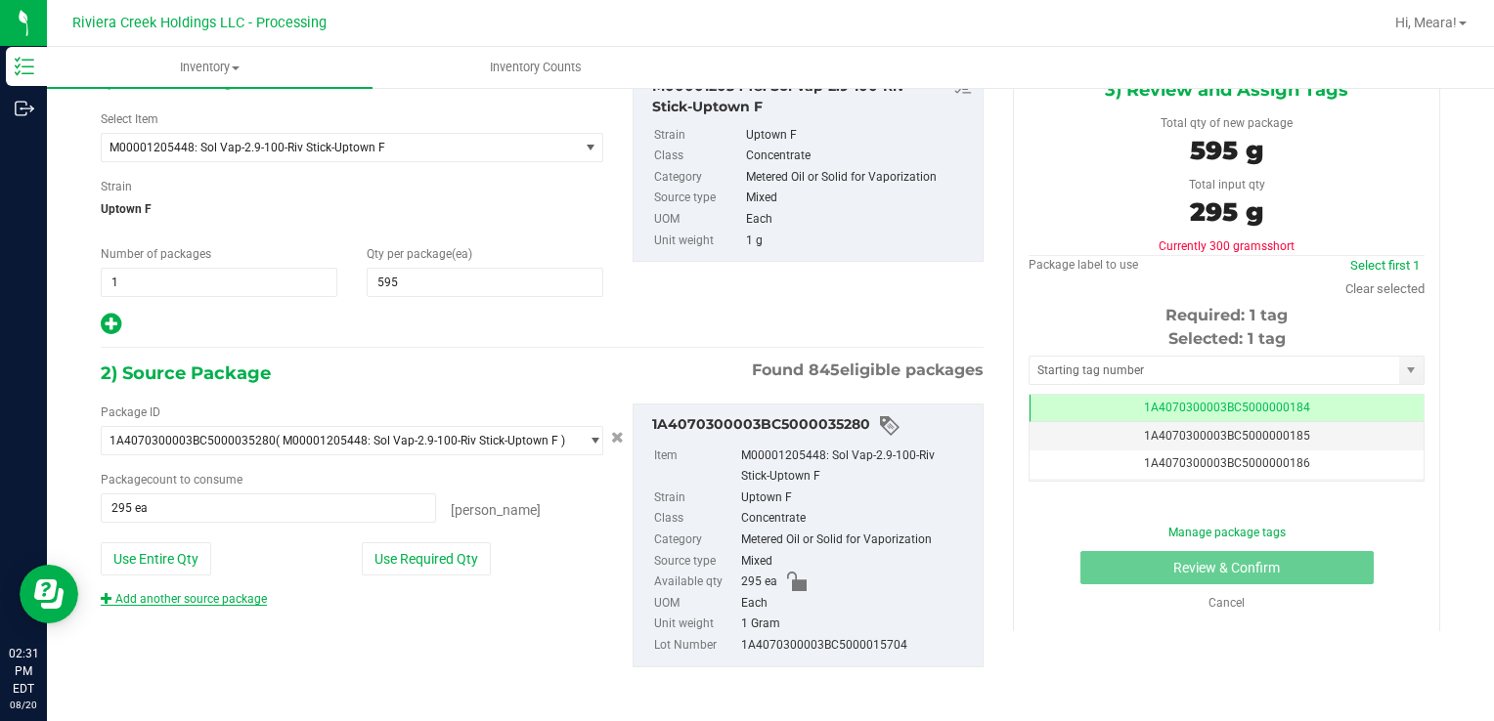
click at [233, 602] on link "Add another source package" at bounding box center [184, 599] width 166 height 14
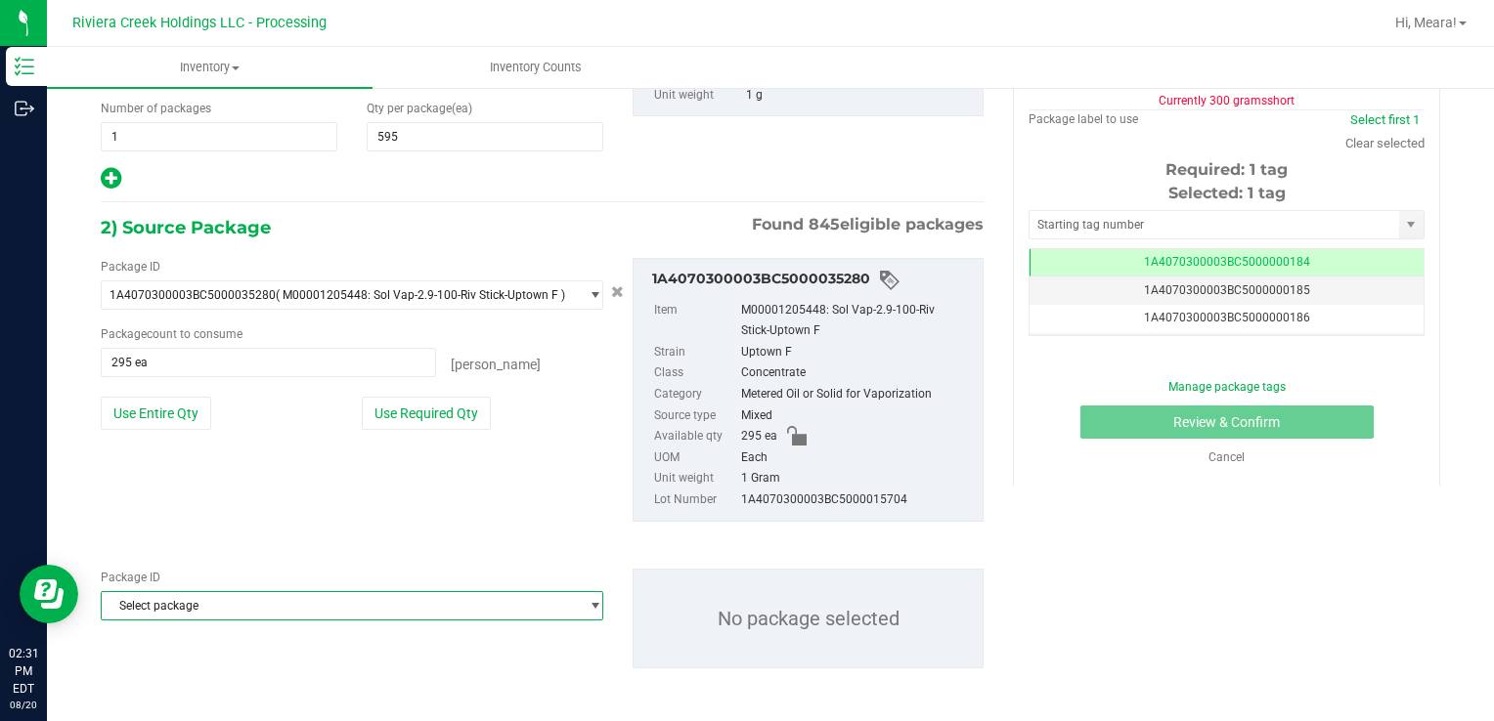
click at [239, 605] on span "Select package" at bounding box center [340, 605] width 476 height 27
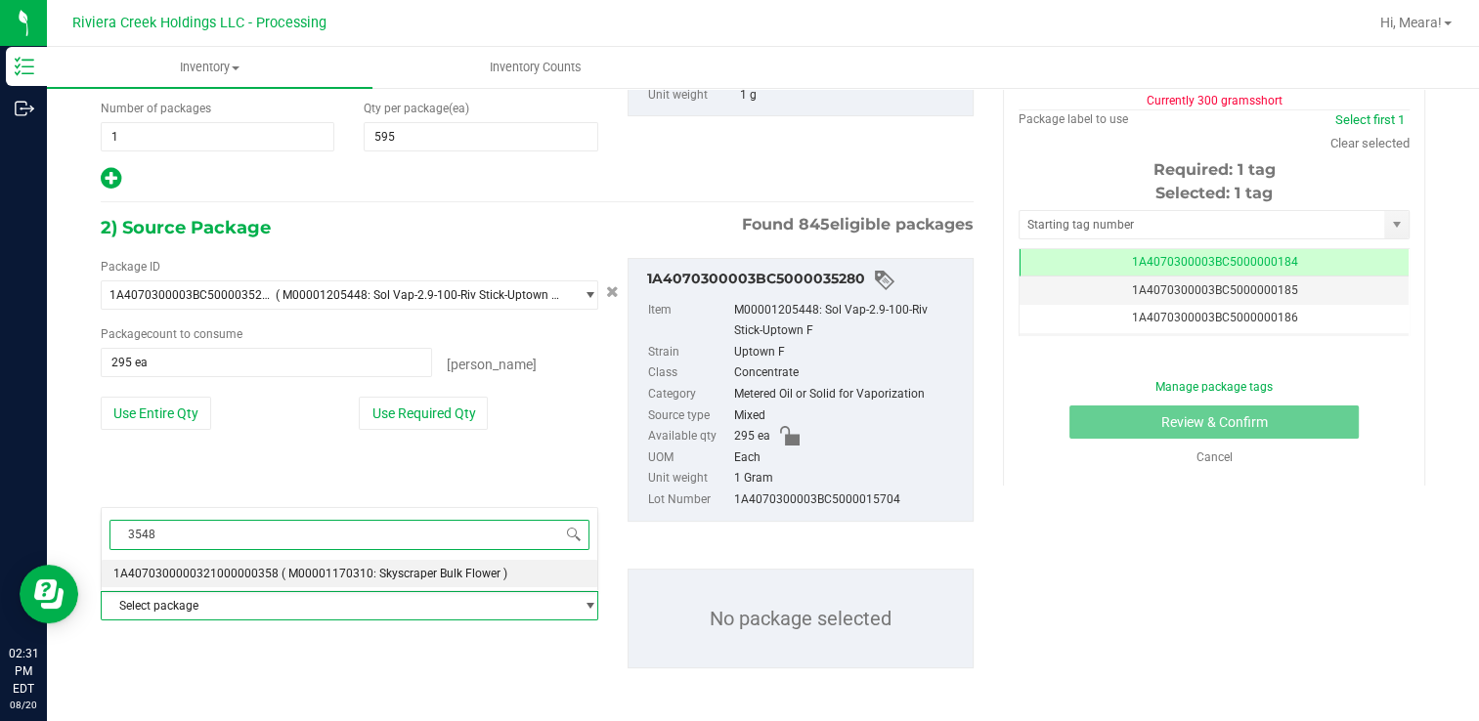
type input "35481"
click at [386, 578] on span "( M00001205448: Sol Vap-2.9-100-Riv Stick-Uptown F )" at bounding box center [426, 574] width 289 height 14
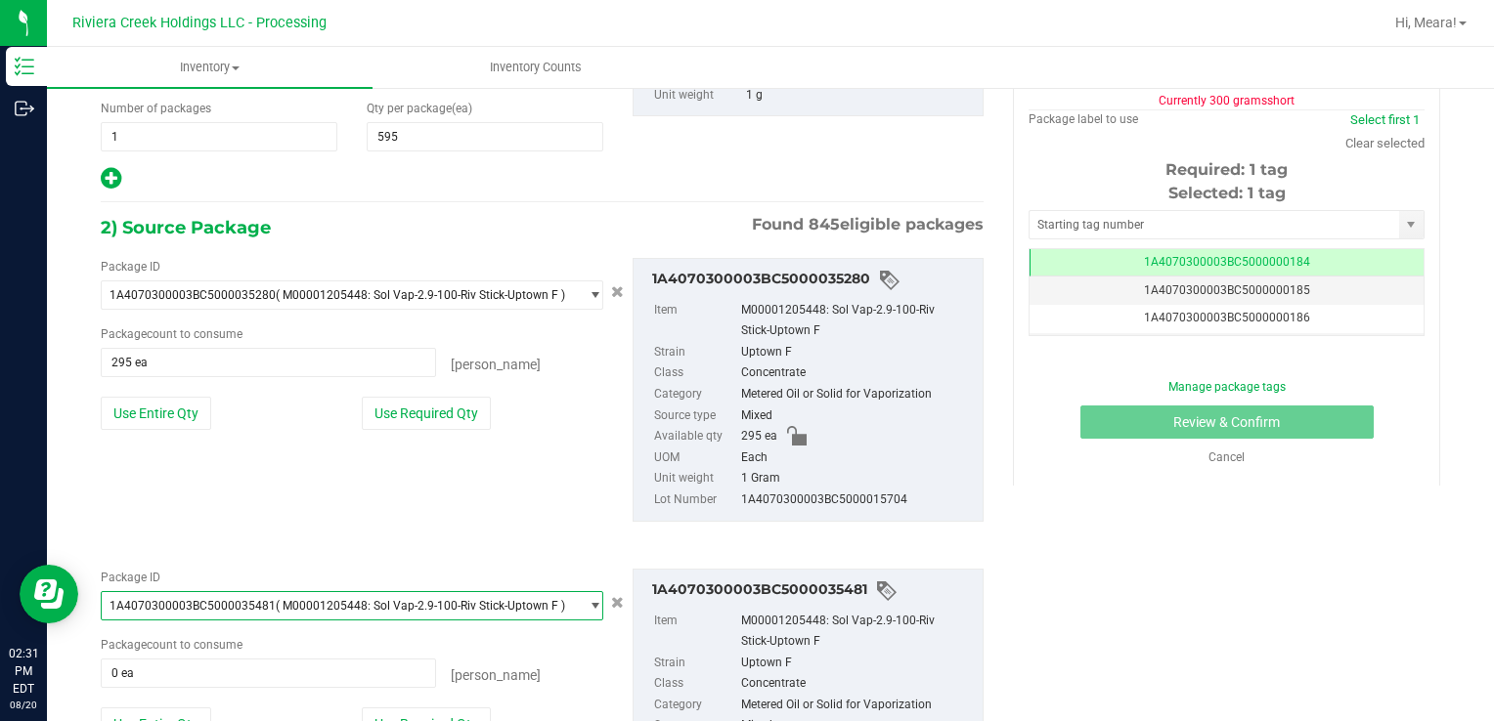
drag, startPoint x: 456, startPoint y: 715, endPoint x: 435, endPoint y: 696, distance: 28.4
click at [455, 715] on button "Use Required Qty" at bounding box center [426, 724] width 129 height 33
type input "100 ea"
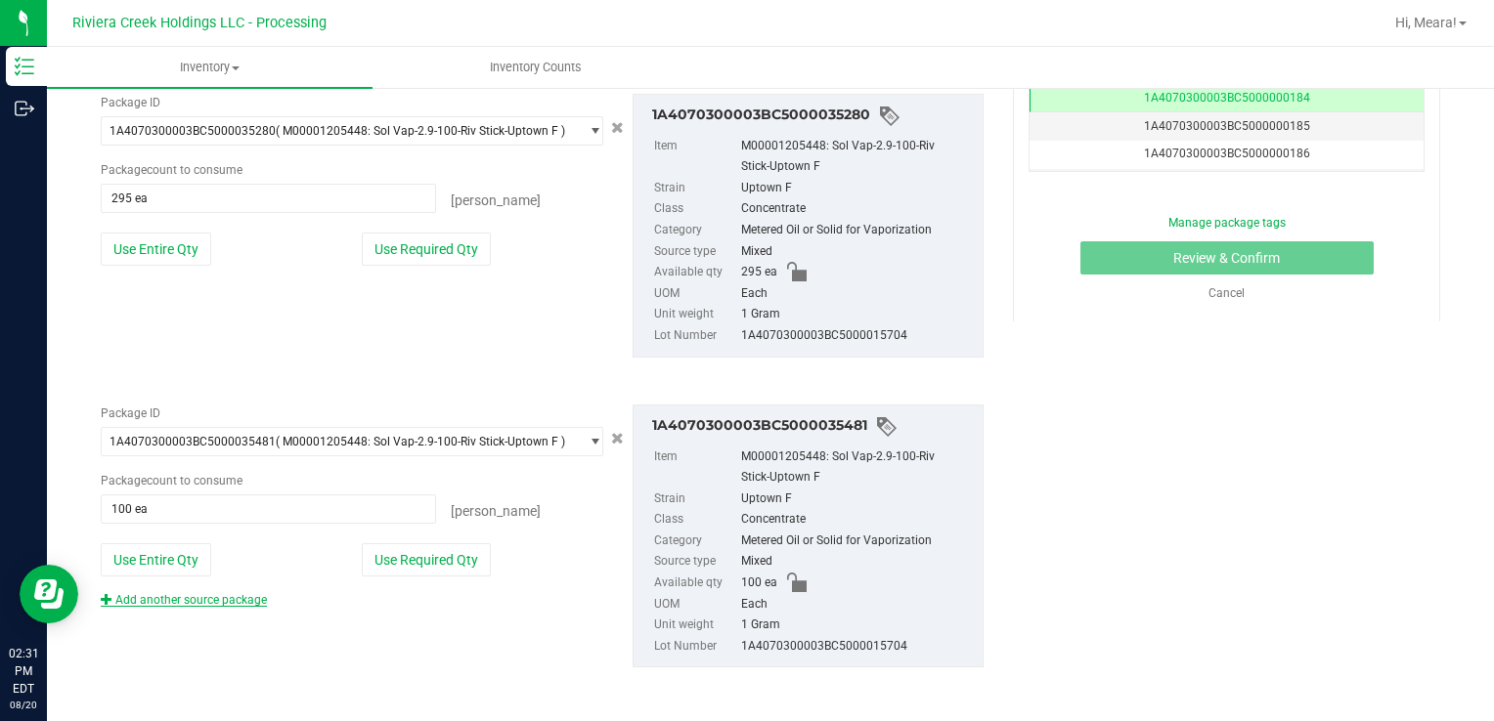
click at [244, 603] on div "Add another source package" at bounding box center [199, 600] width 196 height 18
click at [239, 595] on link "Add another source package" at bounding box center [184, 600] width 166 height 14
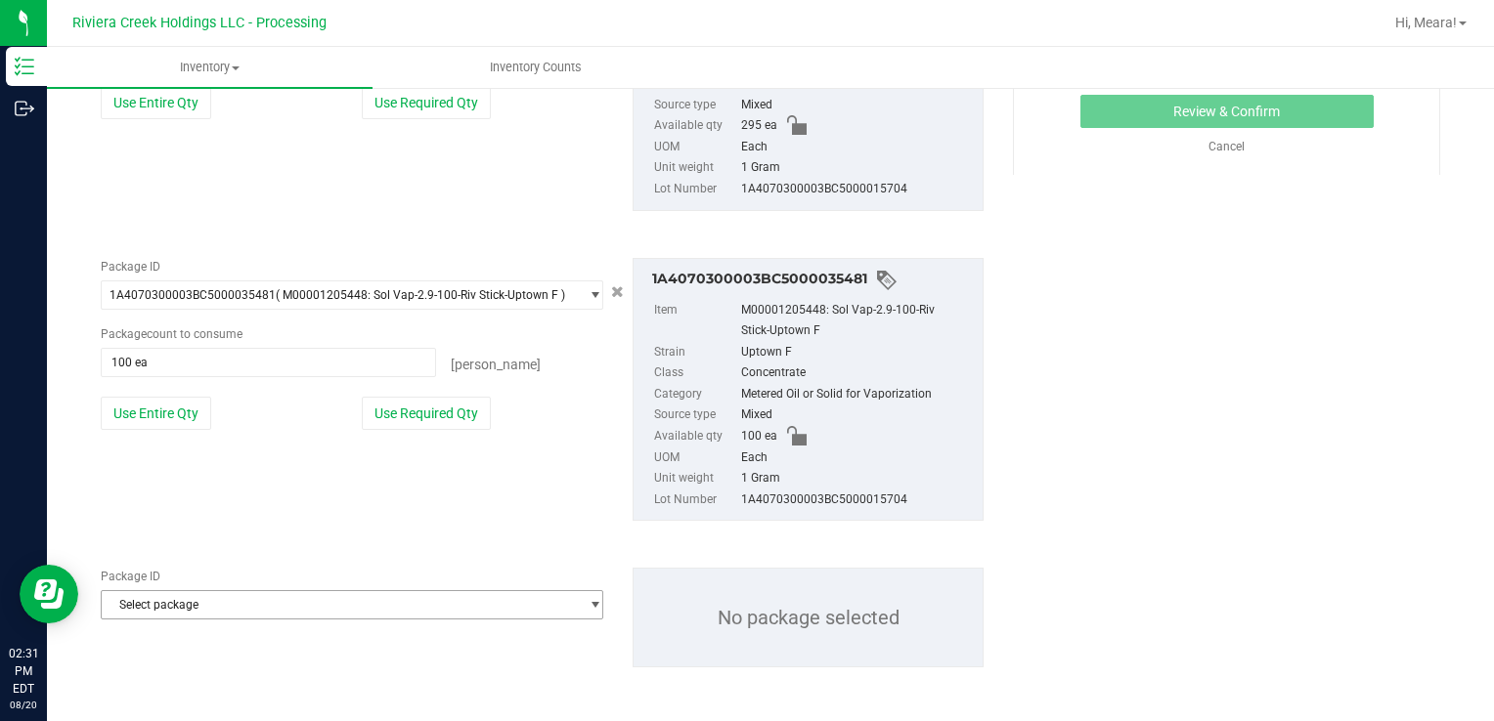
click at [266, 614] on span "Select package" at bounding box center [340, 604] width 476 height 27
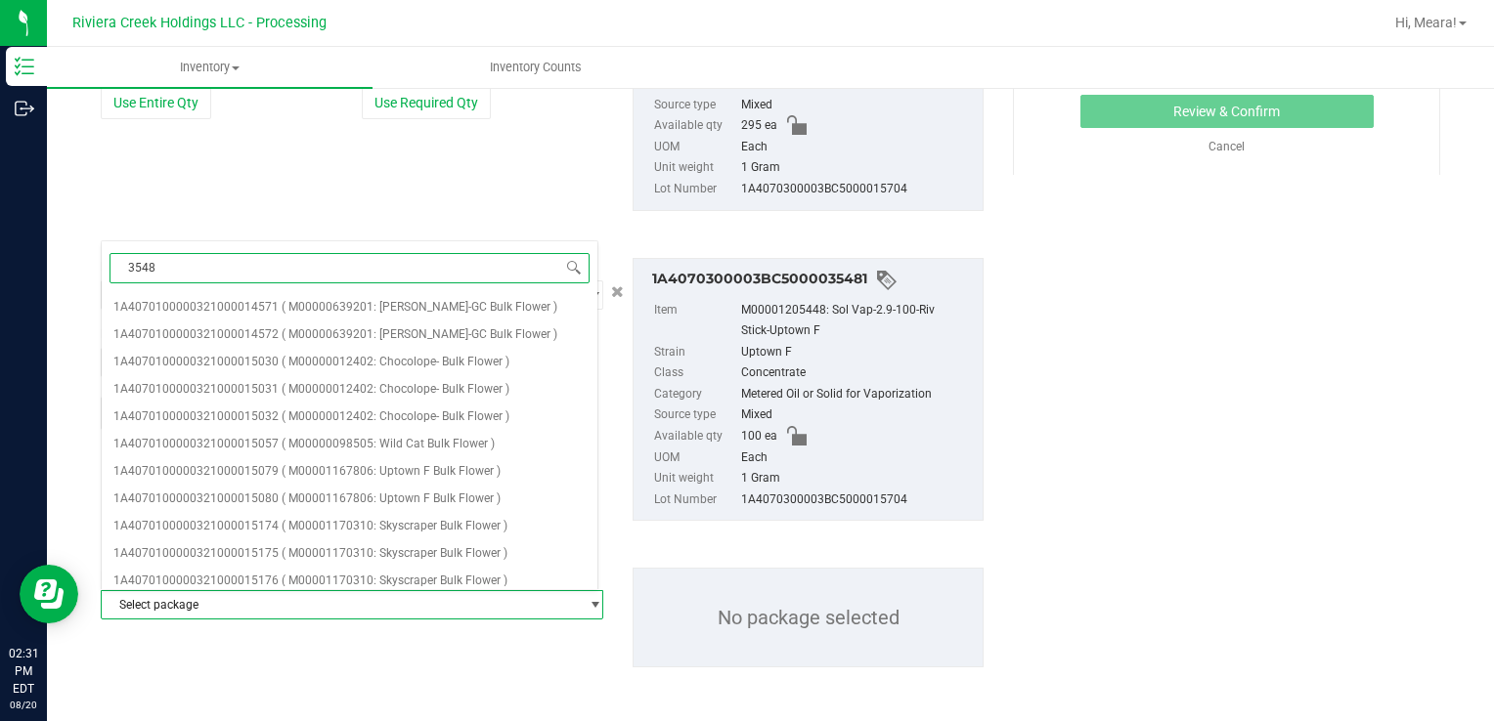
type input "35482"
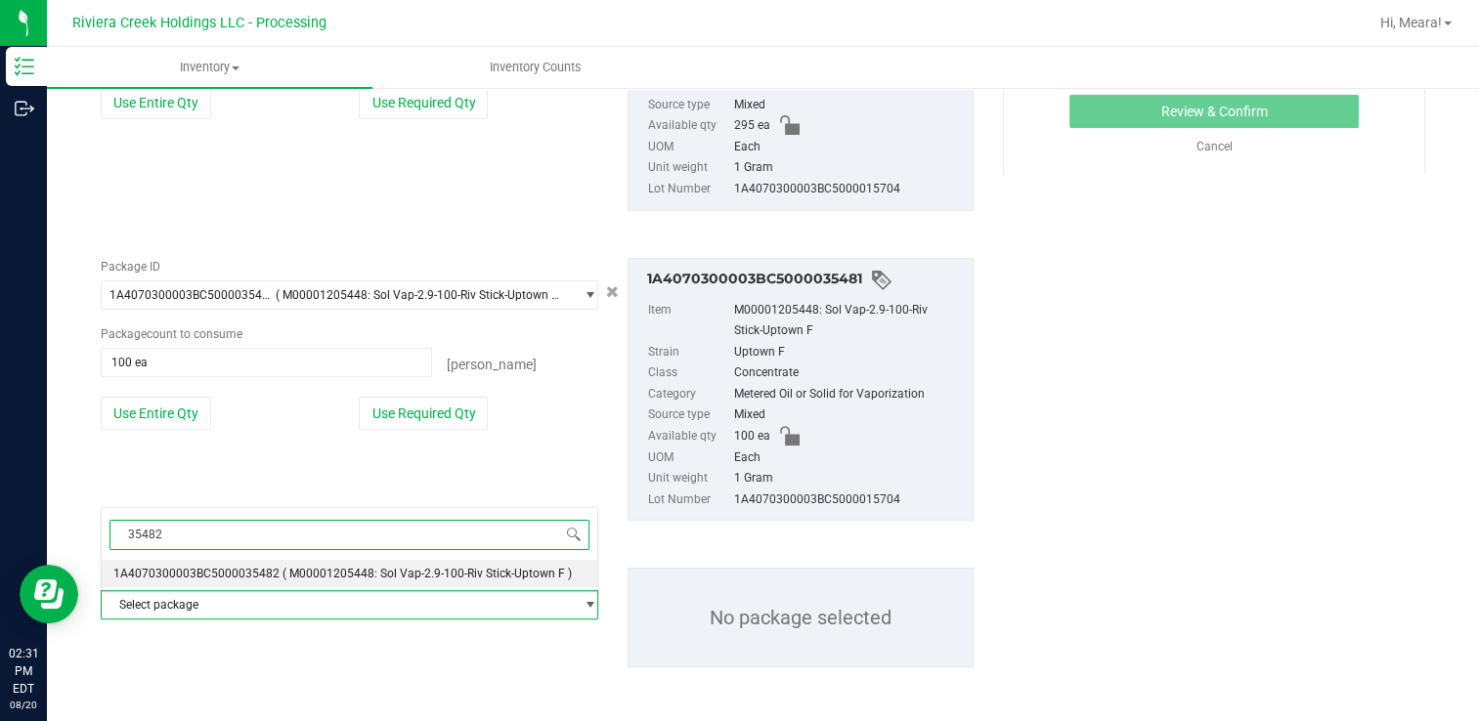
click at [278, 583] on li "1A4070300003BC5000035482 ( M00001205448: Sol Vap-2.9-100-Riv Stick-Uptown F )" at bounding box center [350, 573] width 496 height 27
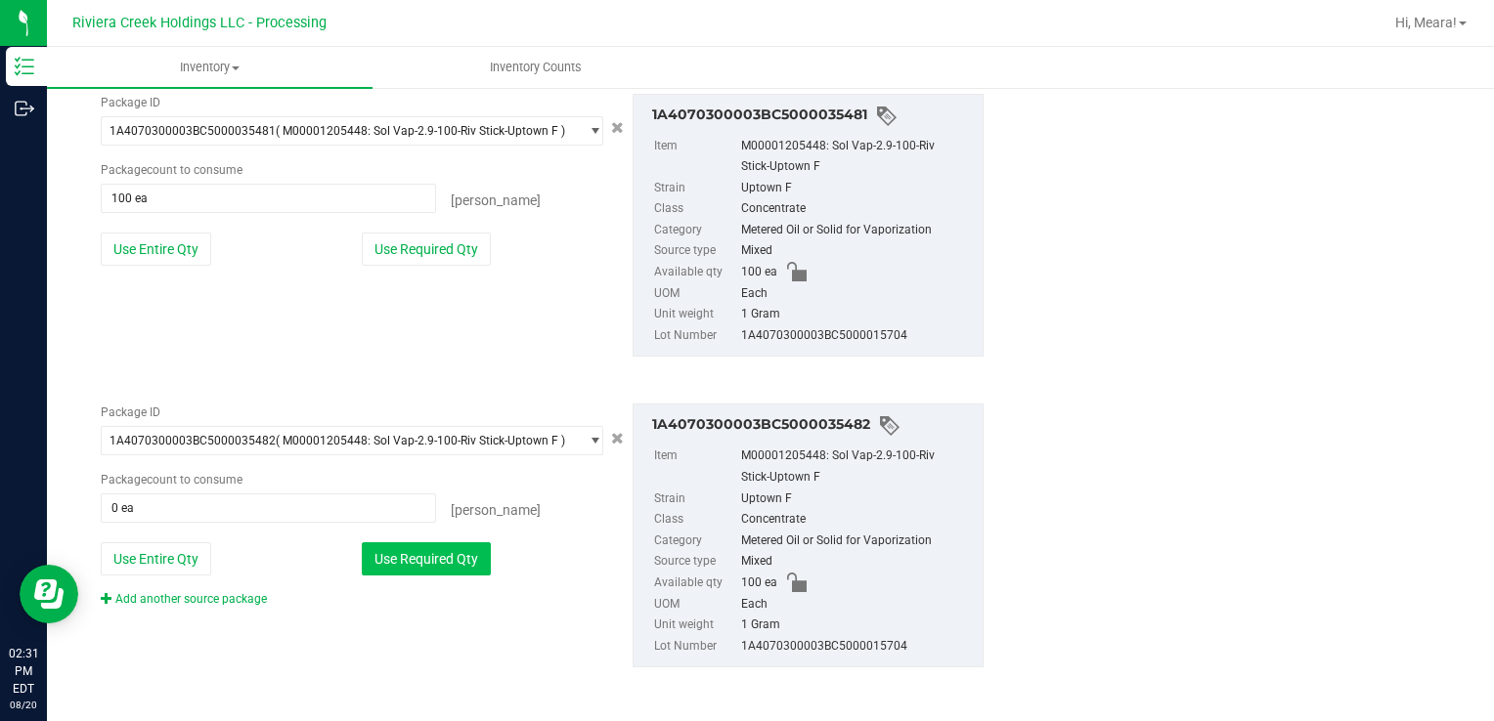
click at [410, 561] on button "Use Required Qty" at bounding box center [426, 559] width 129 height 33
type input "100 ea"
click at [264, 596] on div "Add another source package" at bounding box center [199, 599] width 196 height 18
click at [250, 598] on link "Add another source package" at bounding box center [184, 599] width 166 height 14
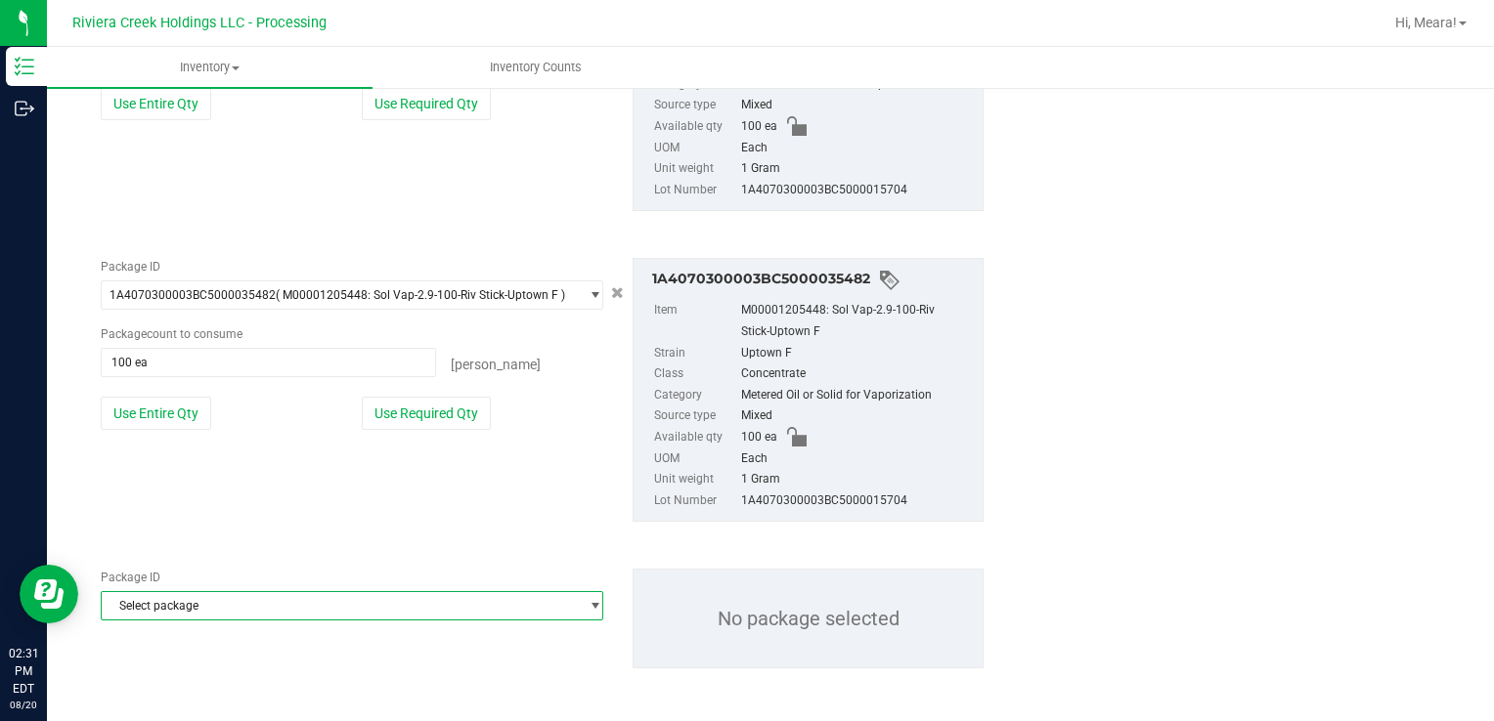
click at [254, 608] on span "Select package" at bounding box center [340, 605] width 476 height 27
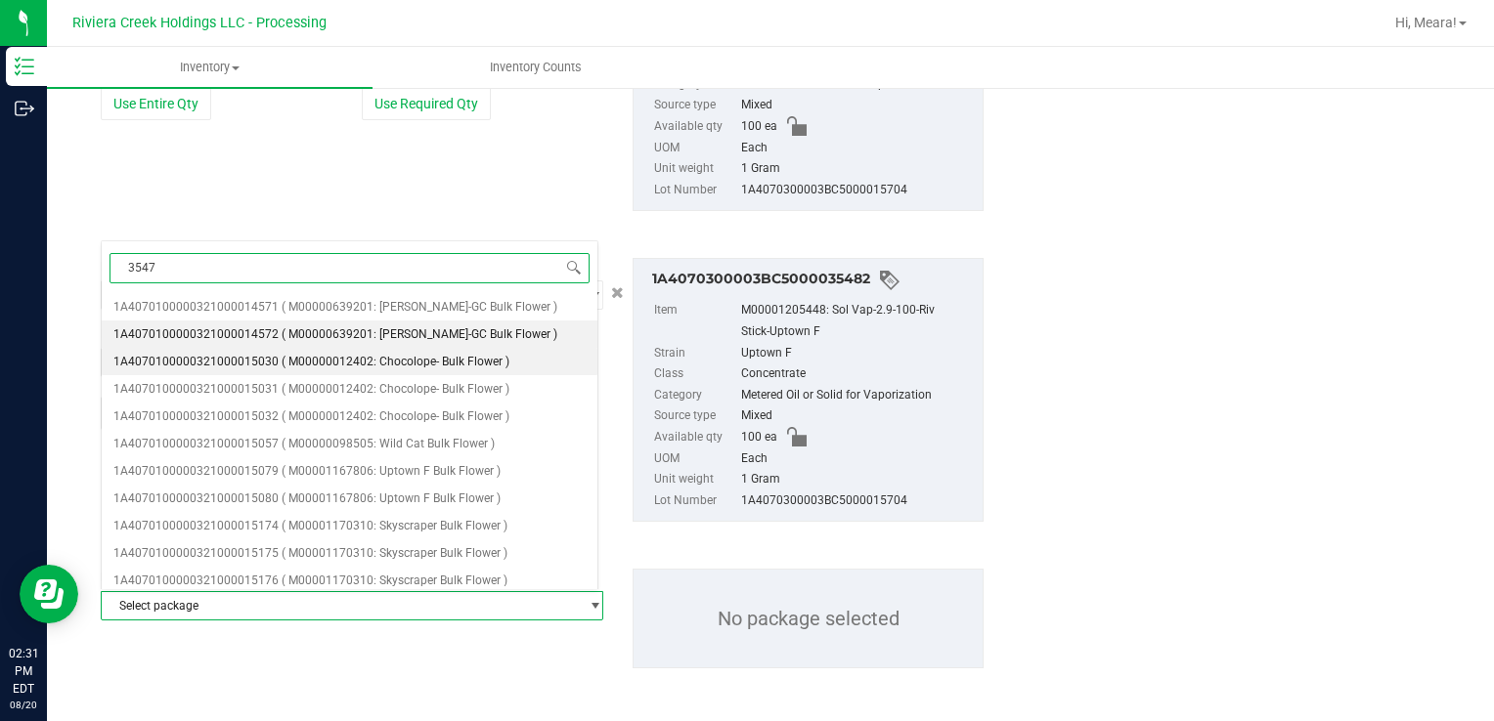
type input "35478"
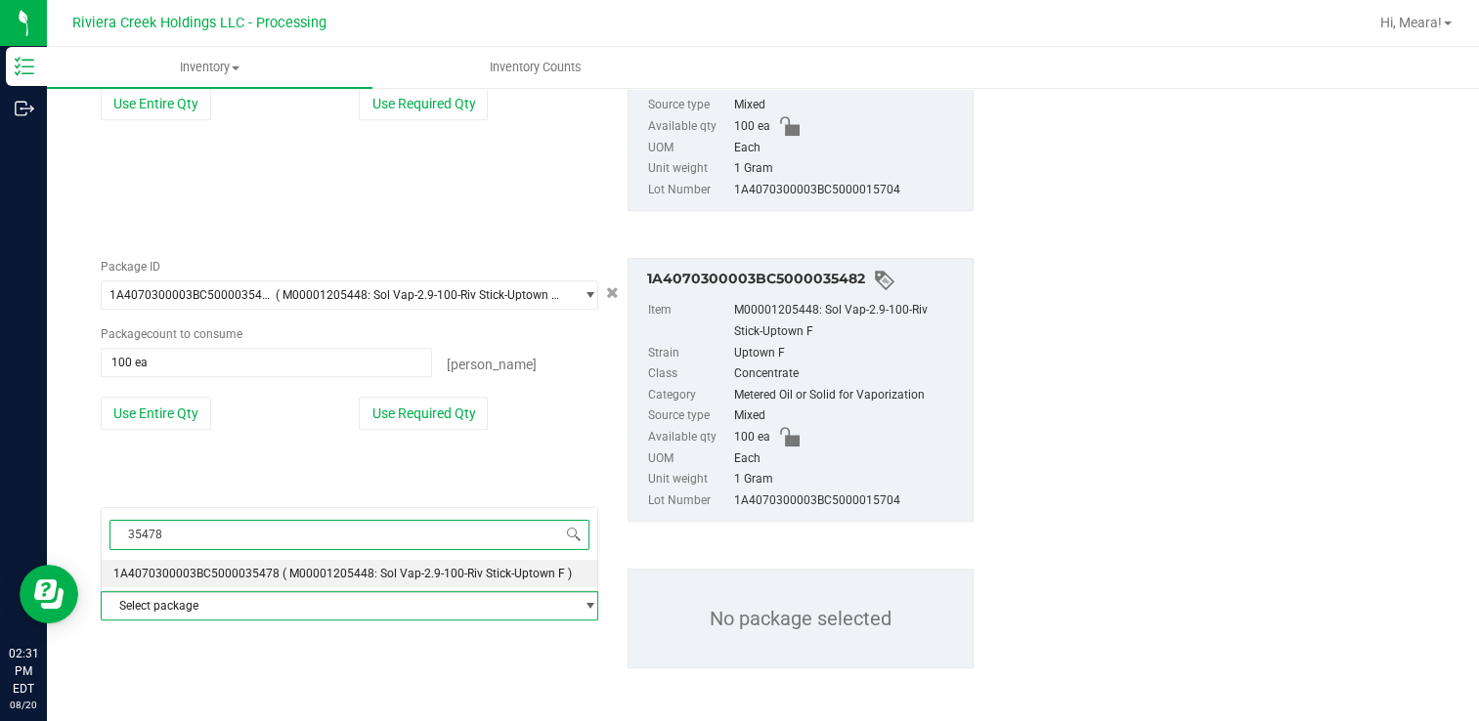
click at [321, 569] on span "( M00001205448: Sol Vap-2.9-100-Riv Stick-Uptown F )" at bounding box center [426, 574] width 289 height 14
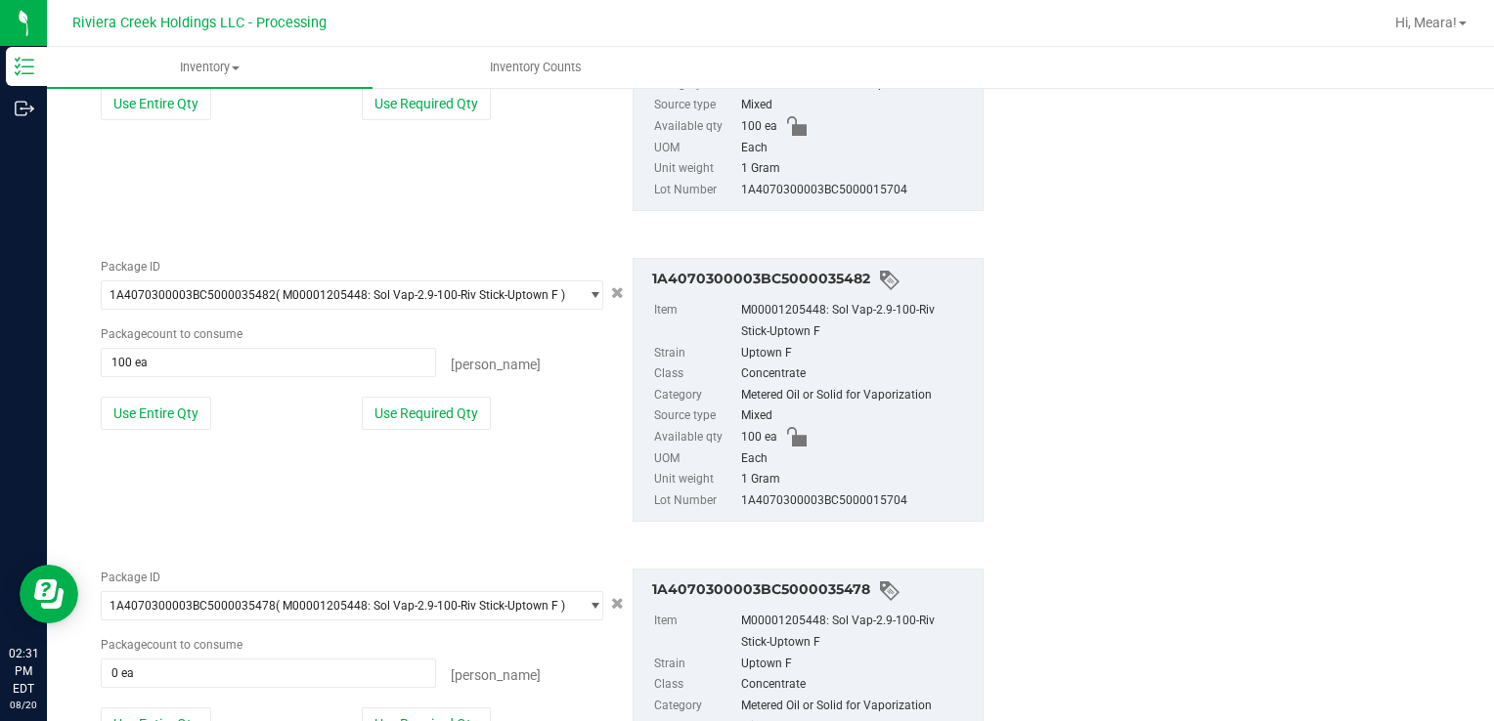
click at [462, 702] on div "Package ID 1A4070300003BC5000035478 ( M00001205448: Sol Vap-2.9-100-Riv Stick-U…" at bounding box center [352, 671] width 532 height 204
click at [468, 716] on button "Use Required Qty" at bounding box center [426, 724] width 129 height 33
type input "100 ea"
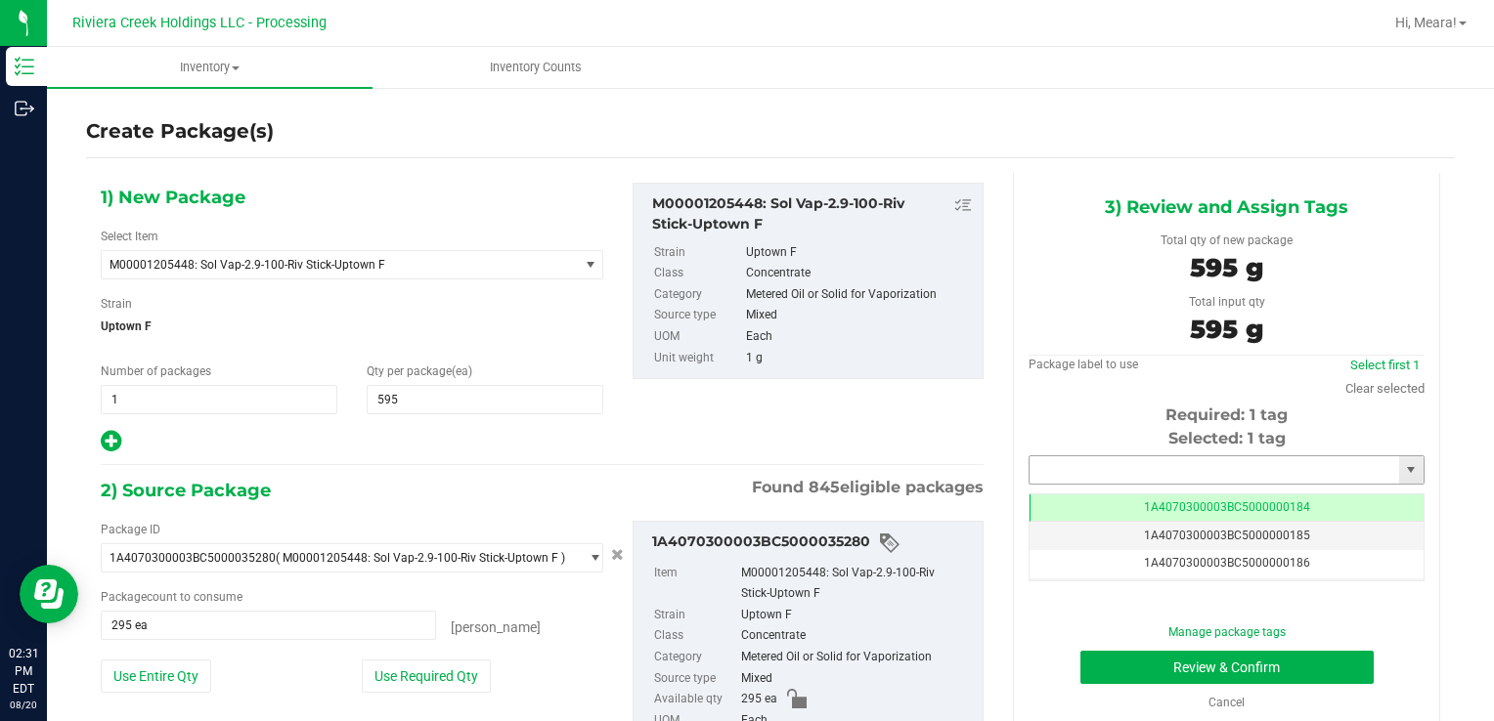
click at [1091, 472] on input "text" at bounding box center [1213, 469] width 369 height 27
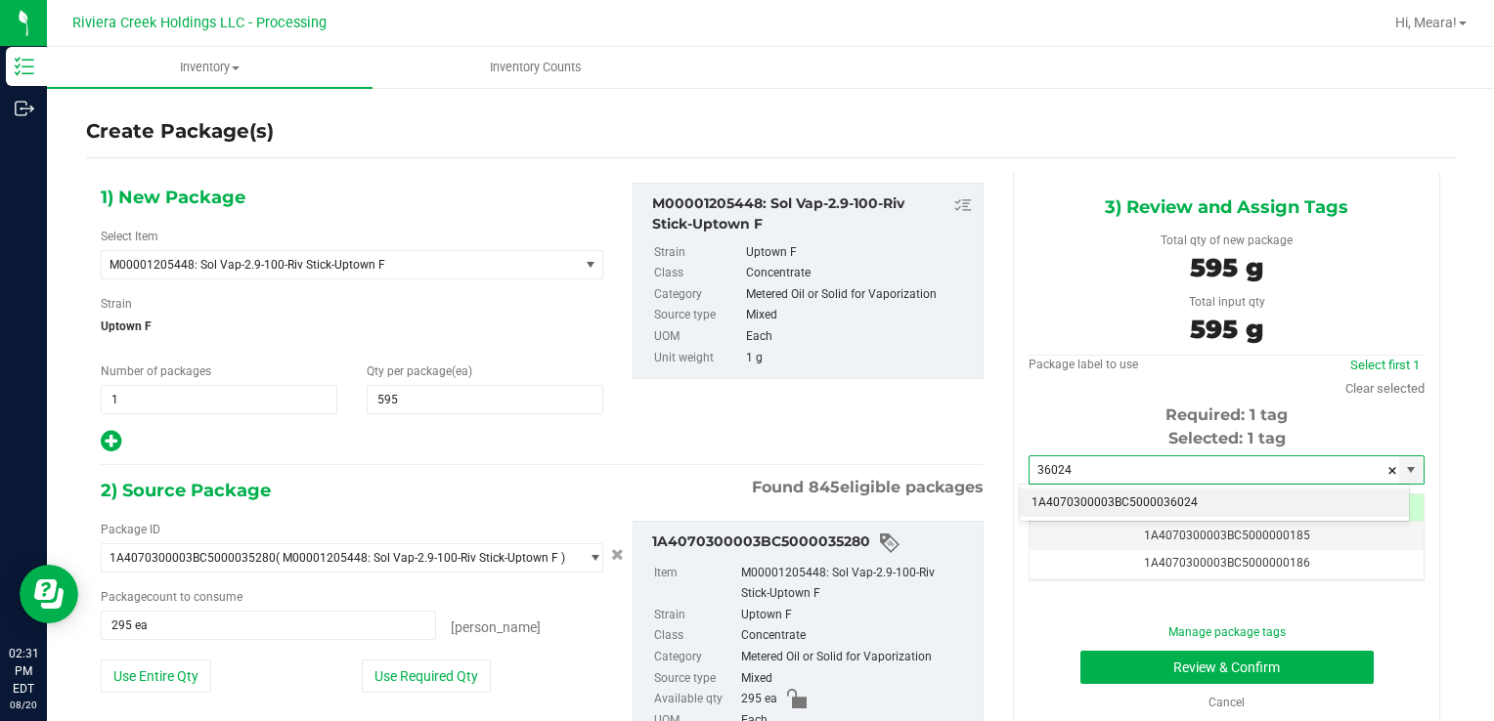
click at [1099, 506] on li "1A4070300003BC5000036024" at bounding box center [1214, 503] width 389 height 29
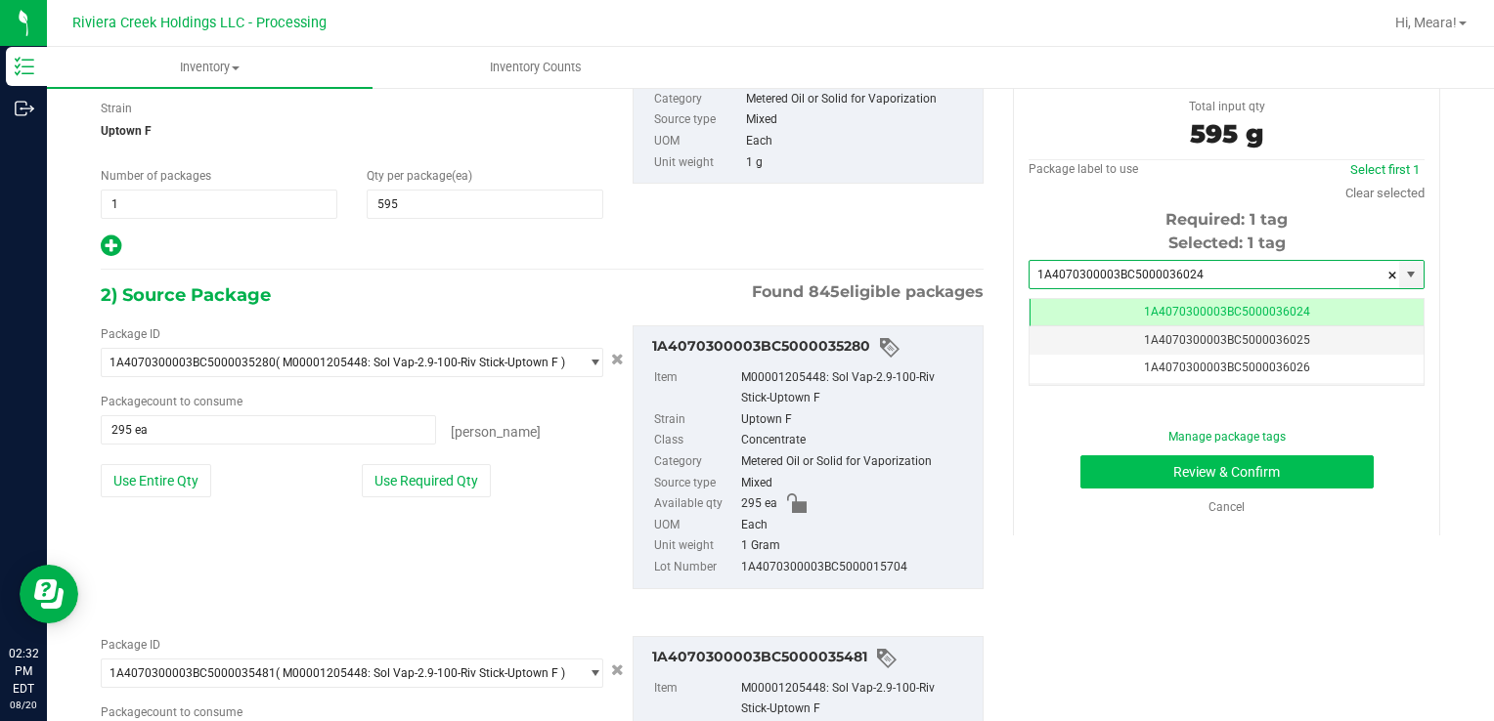
type input "1A4070300003BC5000036024"
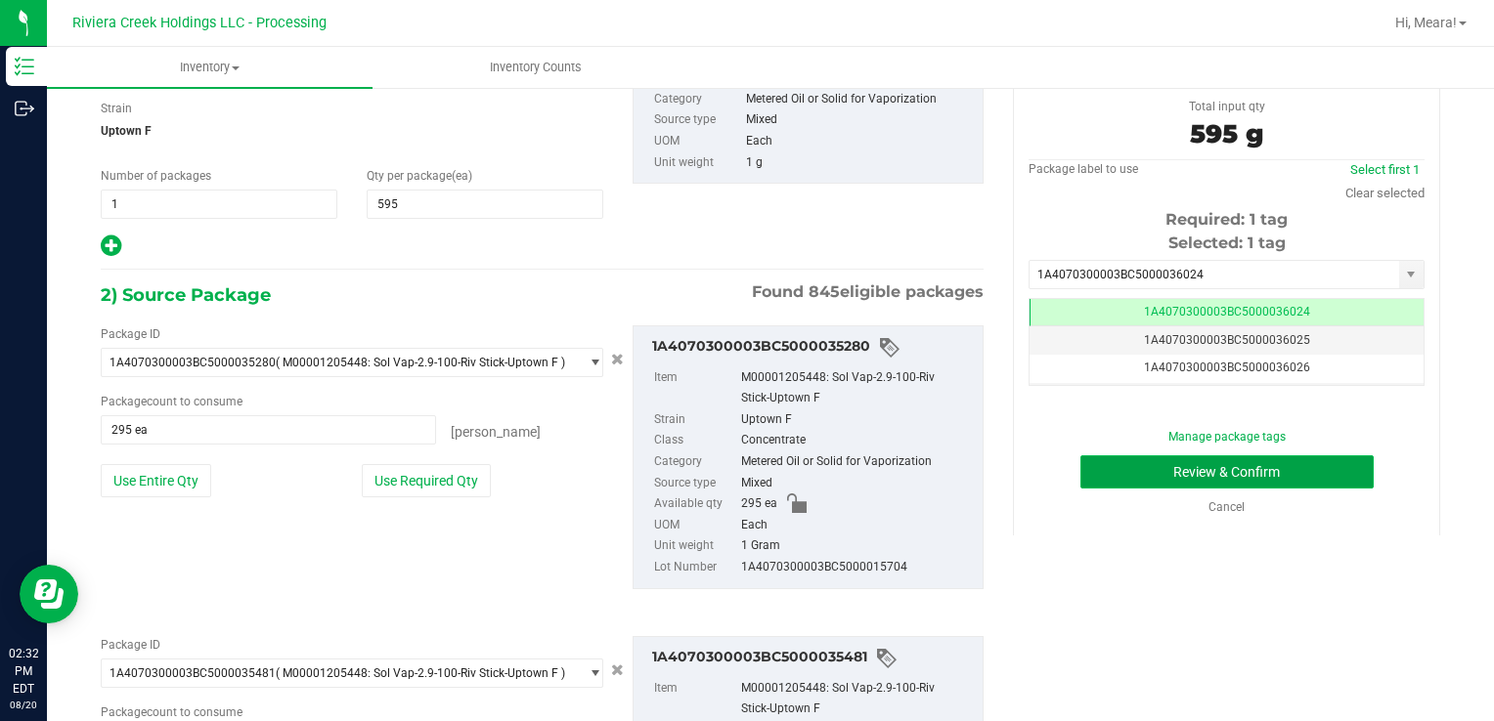
click at [1097, 466] on button "Review & Confirm" at bounding box center [1226, 472] width 293 height 33
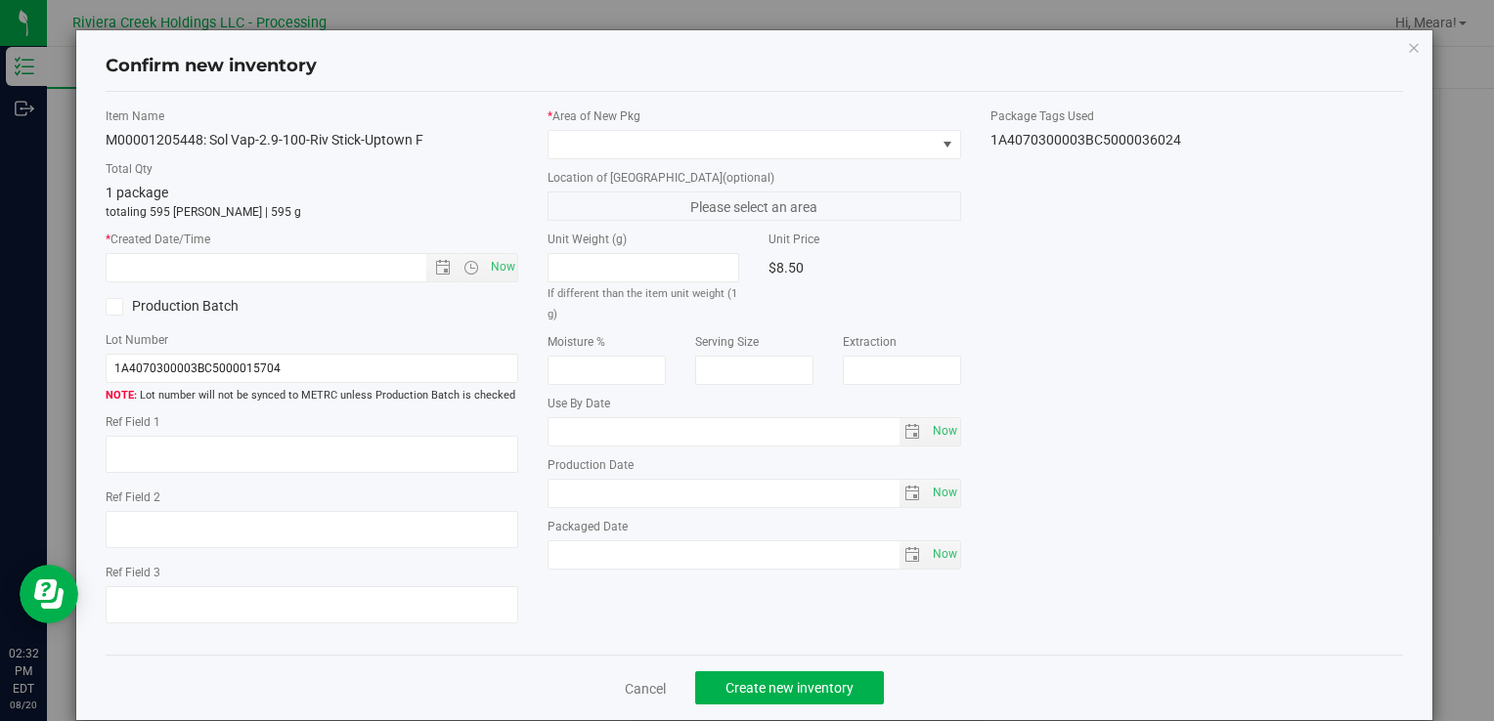
type input "[DATE]"
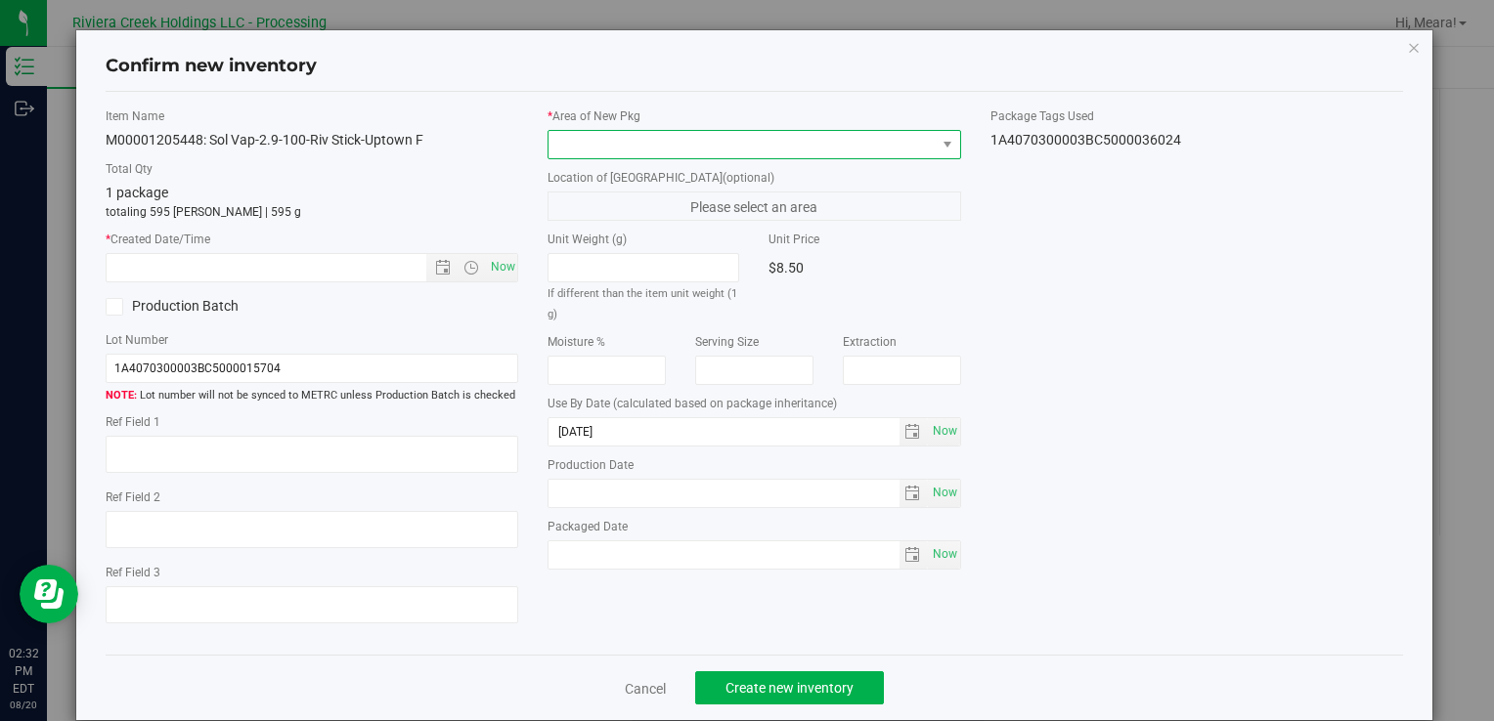
click at [888, 141] on span at bounding box center [741, 144] width 386 height 27
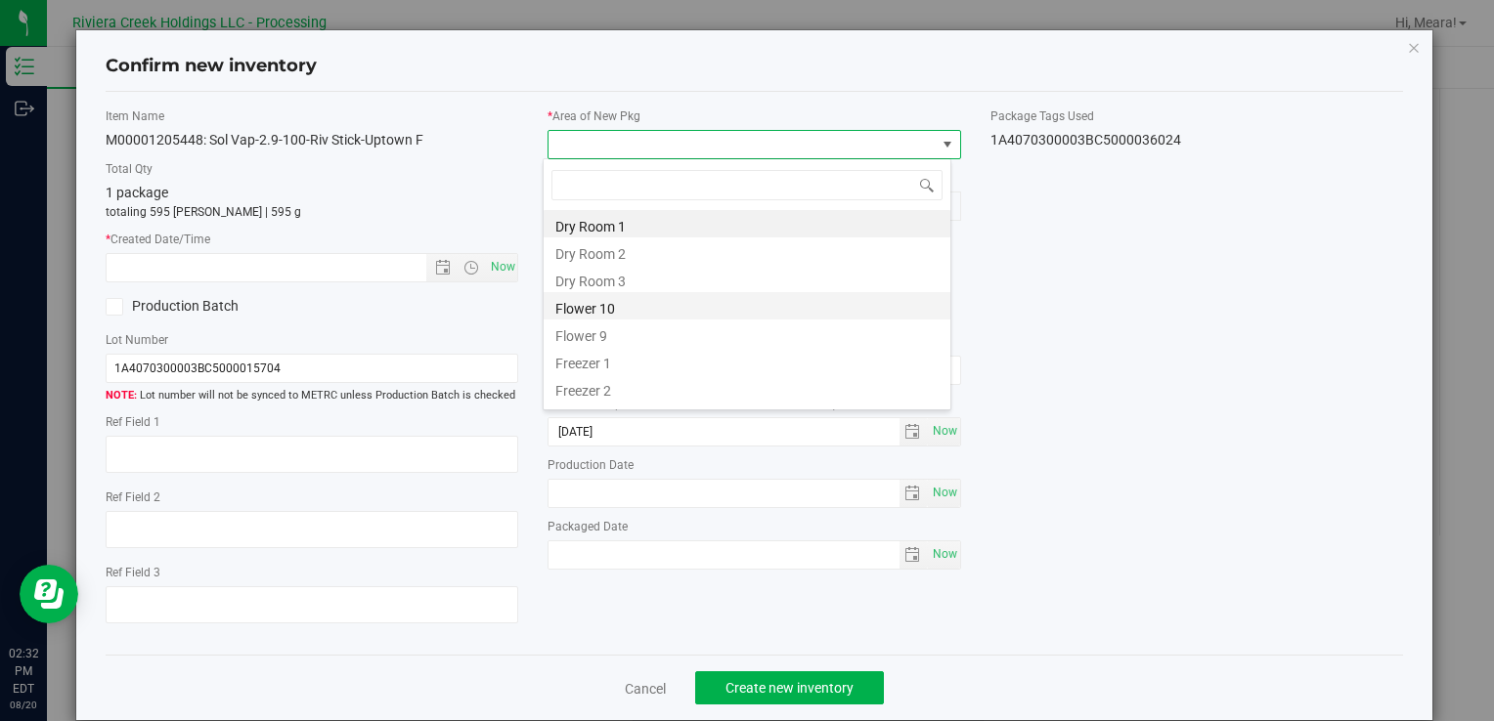
click at [577, 311] on li "Flower 10" at bounding box center [746, 305] width 407 height 27
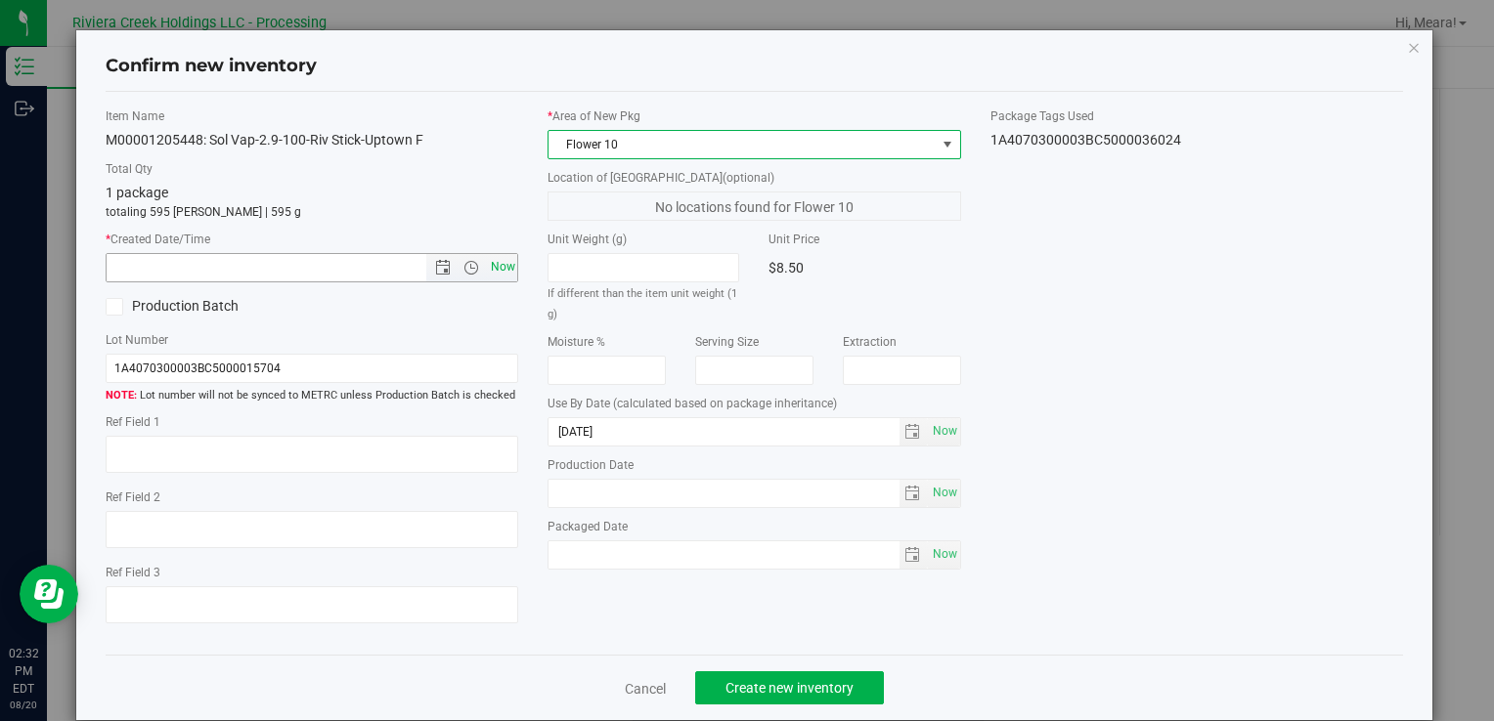
click at [479, 256] on span "Now" at bounding box center [472, 267] width 92 height 27
click at [498, 260] on span "Now" at bounding box center [502, 267] width 33 height 28
type input "[DATE] 2:32 PM"
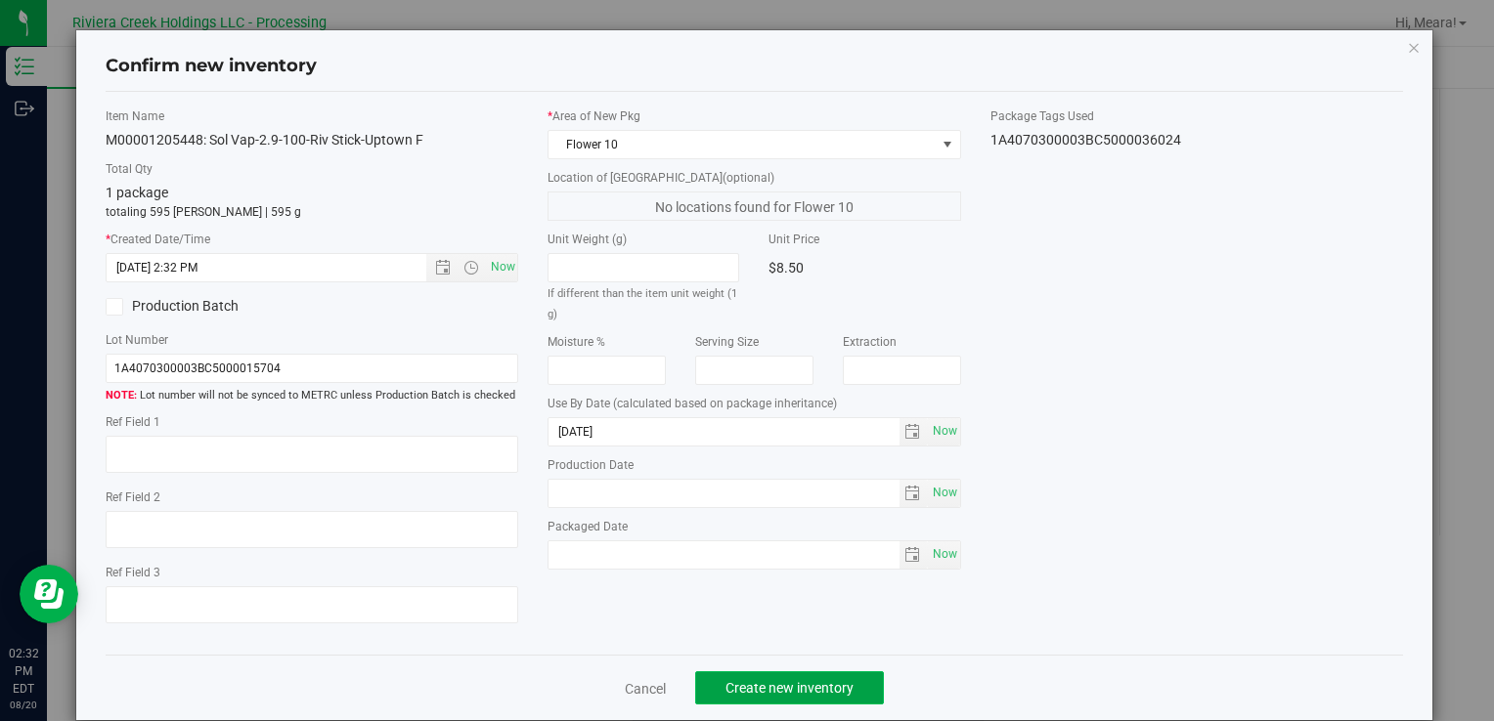
click at [804, 673] on button "Create new inventory" at bounding box center [789, 688] width 189 height 33
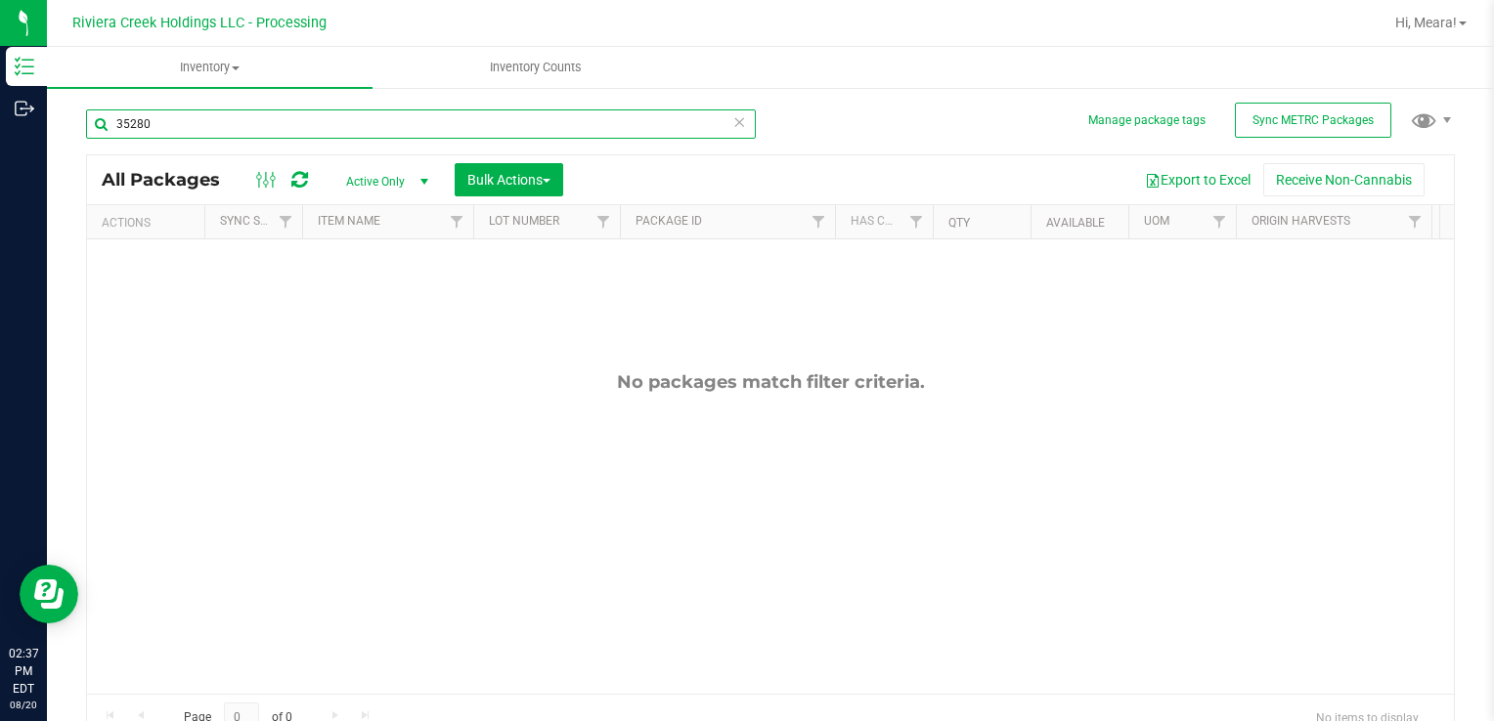
drag, startPoint x: 160, startPoint y: 115, endPoint x: 1493, endPoint y: 643, distance: 1433.1
click at [0, 115] on html "Inventory Outbound 02:37 PM EDT [DATE] 08/20 Riviera Creek Holdings LLC - Proce…" at bounding box center [747, 360] width 1494 height 721
type input "35661"
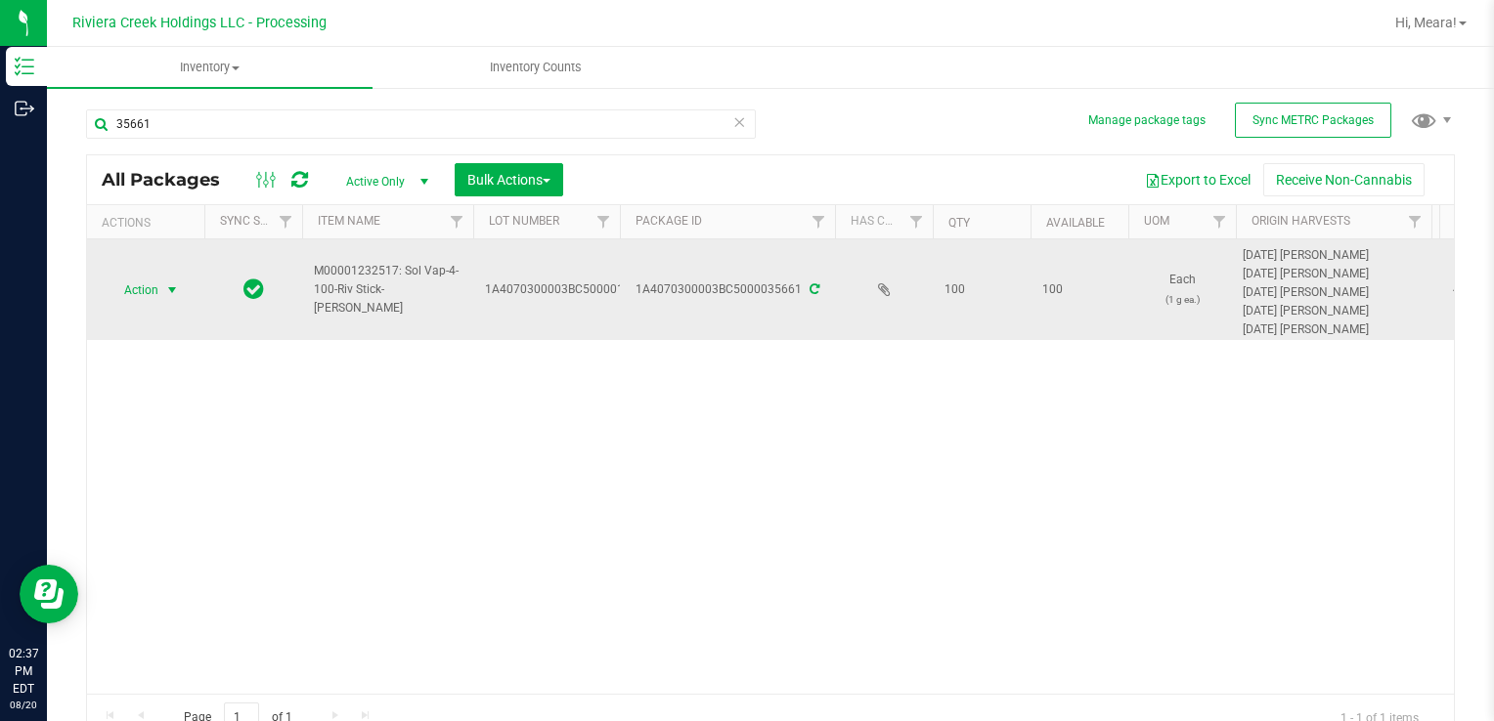
click at [148, 291] on span "Action" at bounding box center [133, 290] width 53 height 27
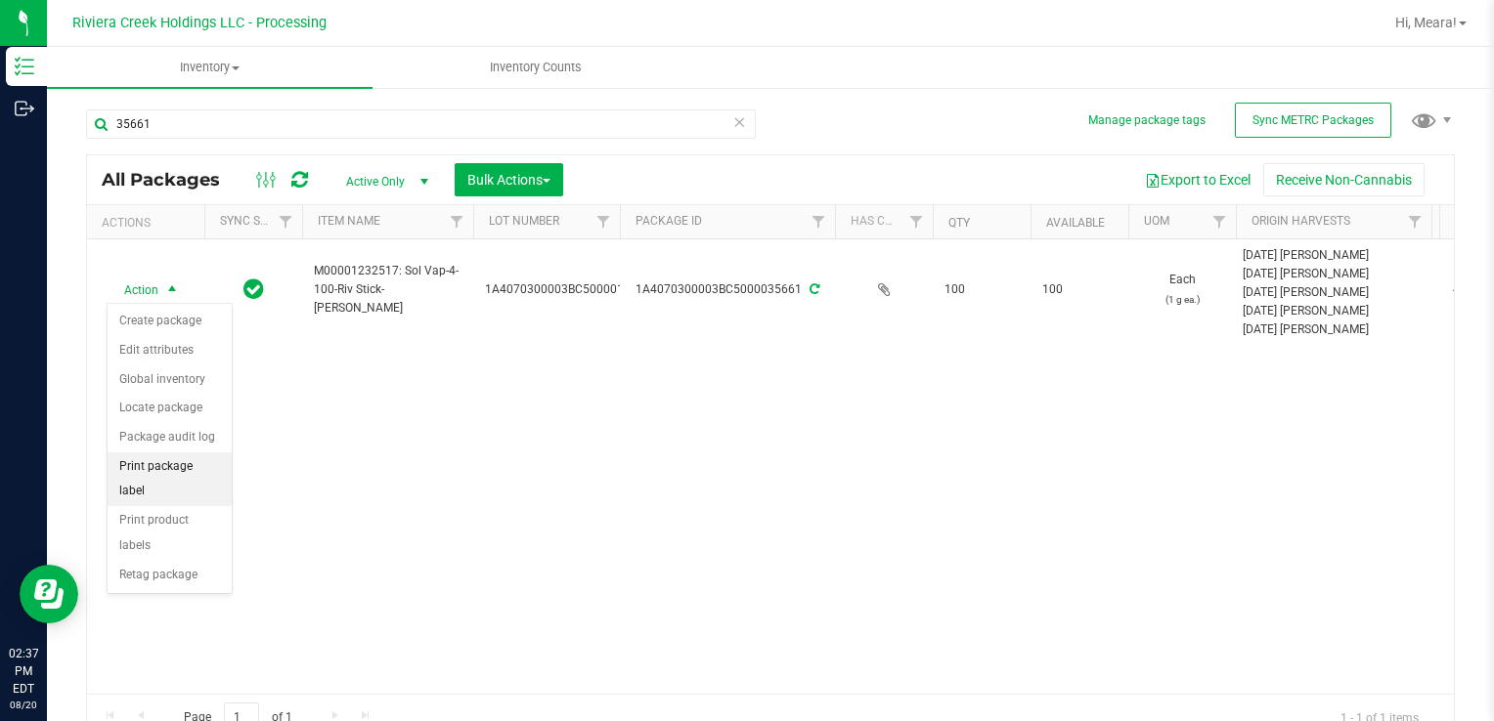
click at [202, 464] on li "Print package label" at bounding box center [170, 480] width 124 height 54
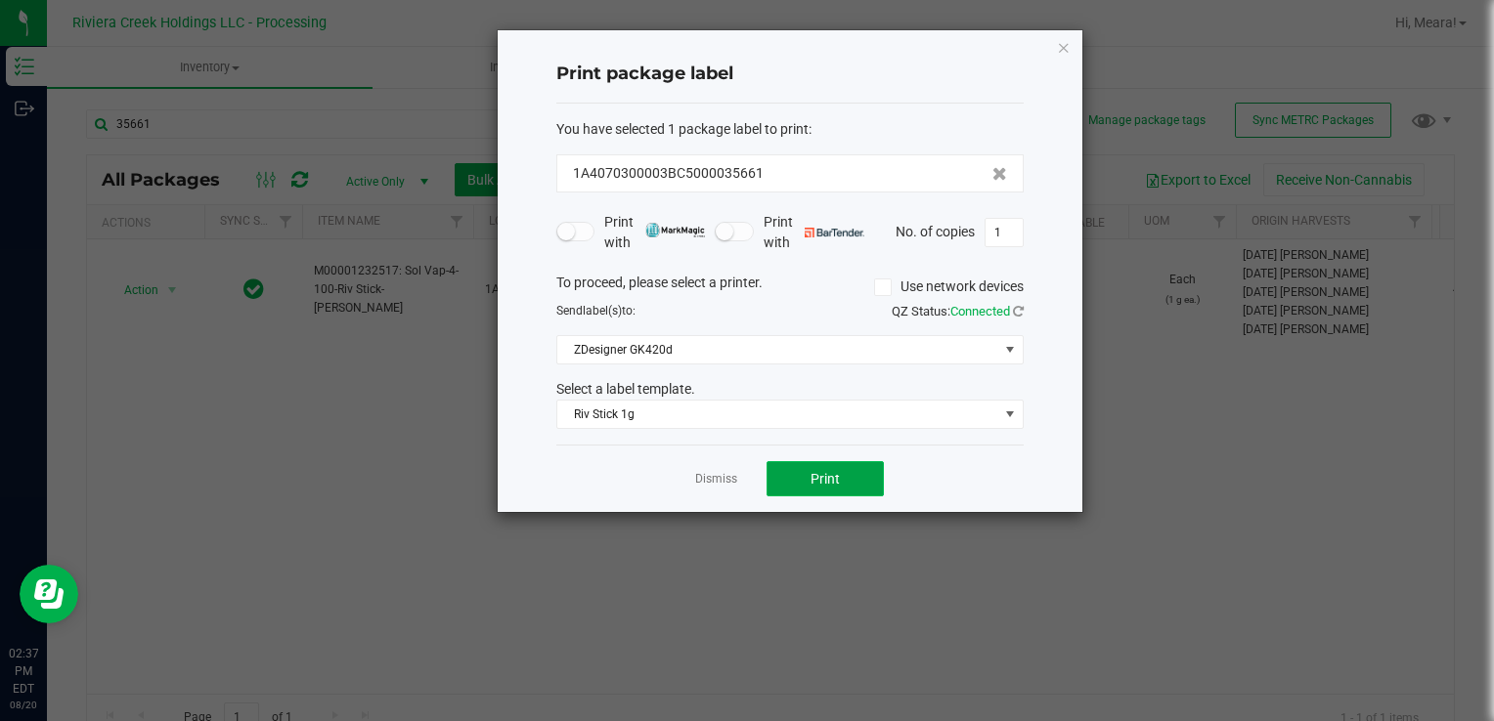
click at [798, 471] on button "Print" at bounding box center [824, 478] width 117 height 35
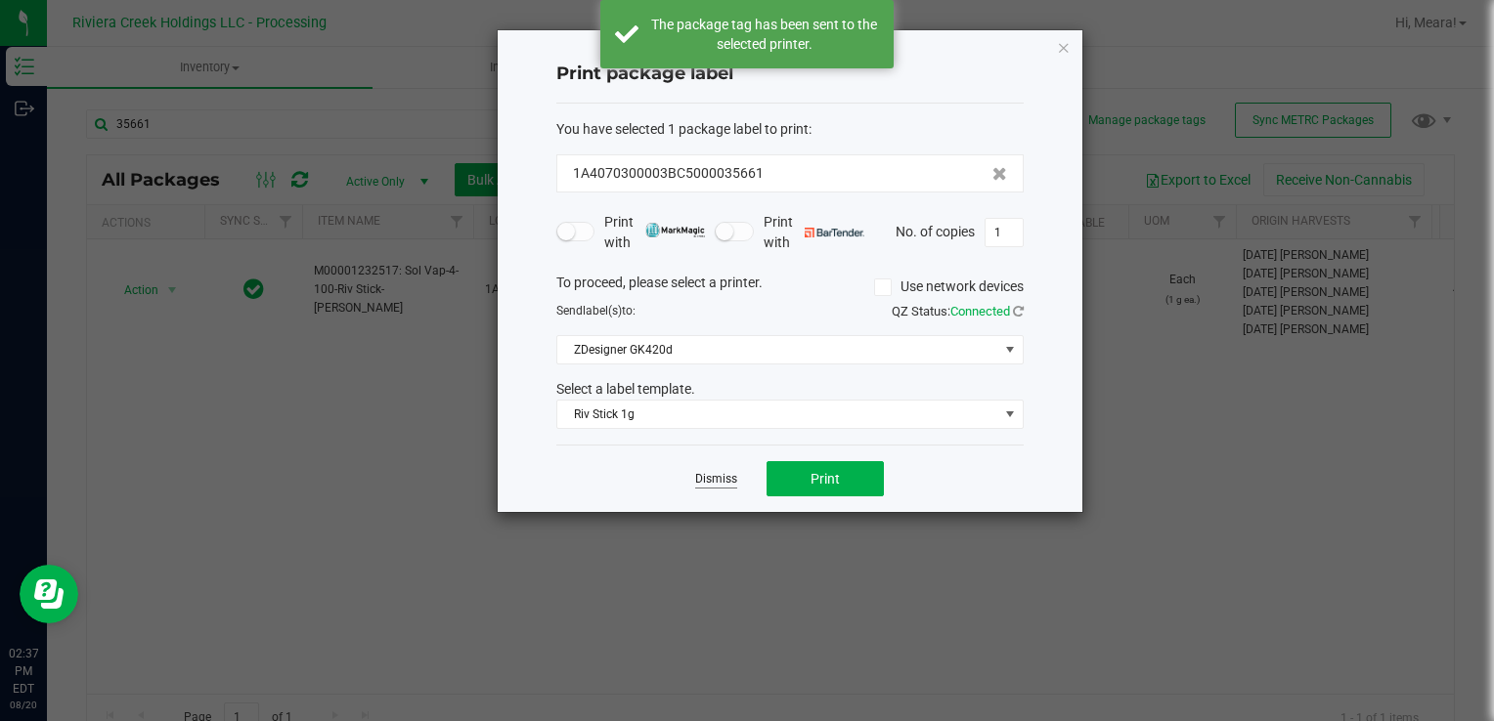
click at [731, 479] on link "Dismiss" at bounding box center [716, 479] width 42 height 17
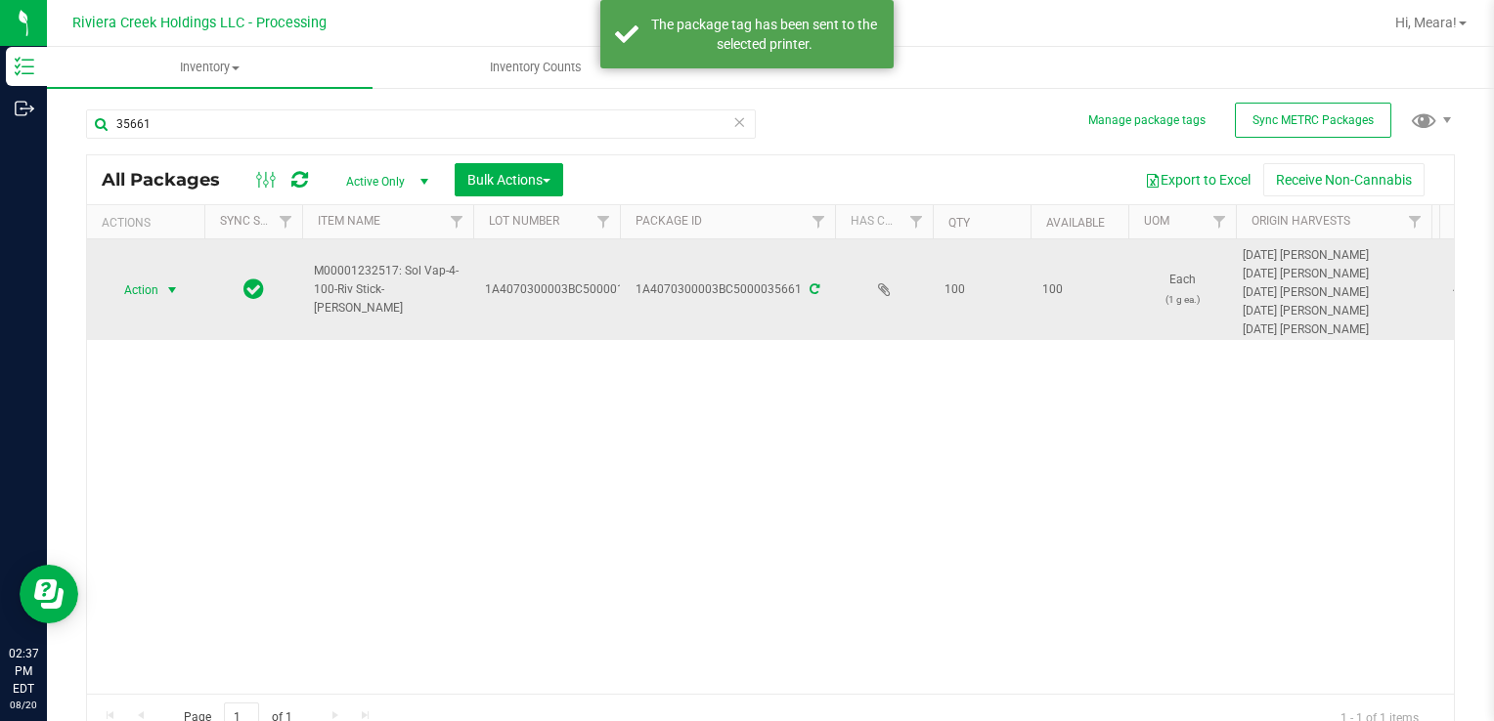
click at [166, 299] on span "select" at bounding box center [172, 290] width 24 height 27
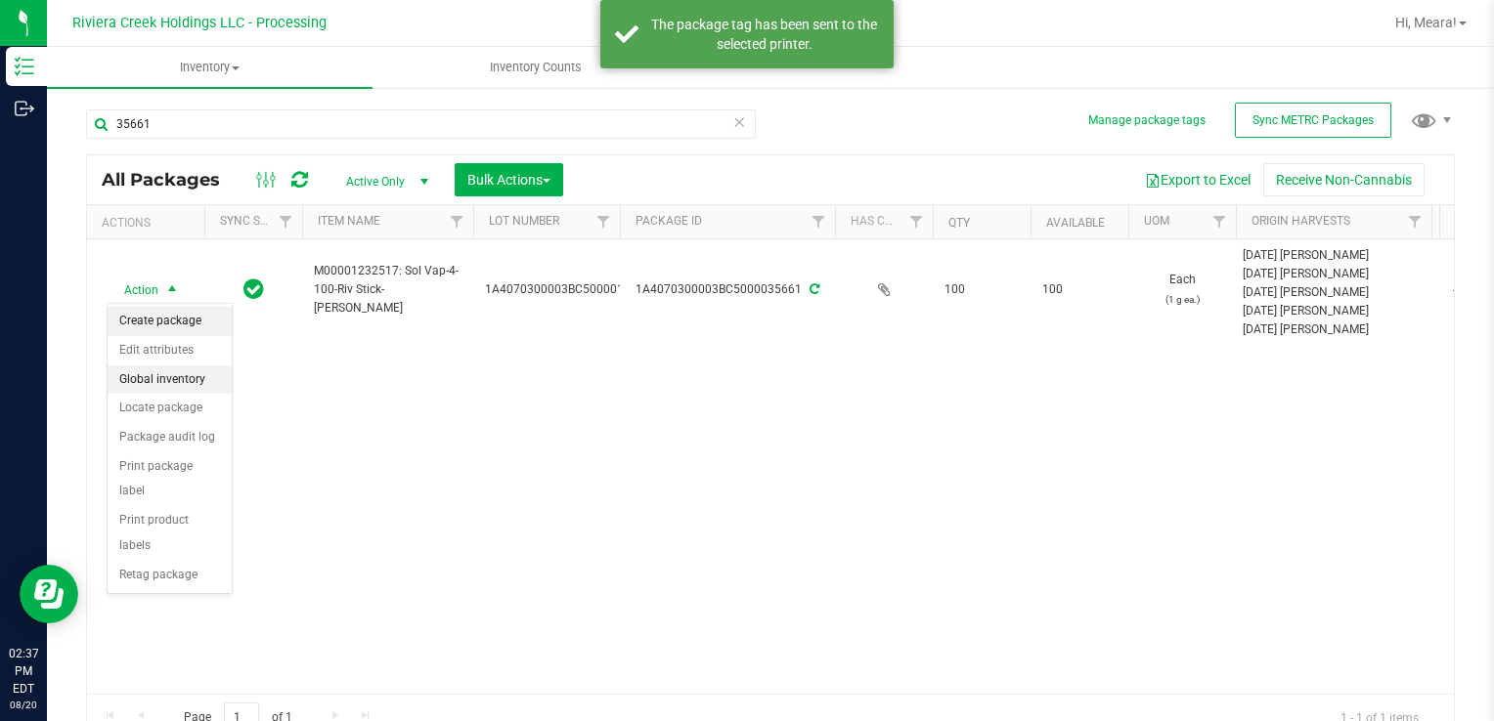
click at [174, 315] on li "Create package" at bounding box center [170, 321] width 124 height 29
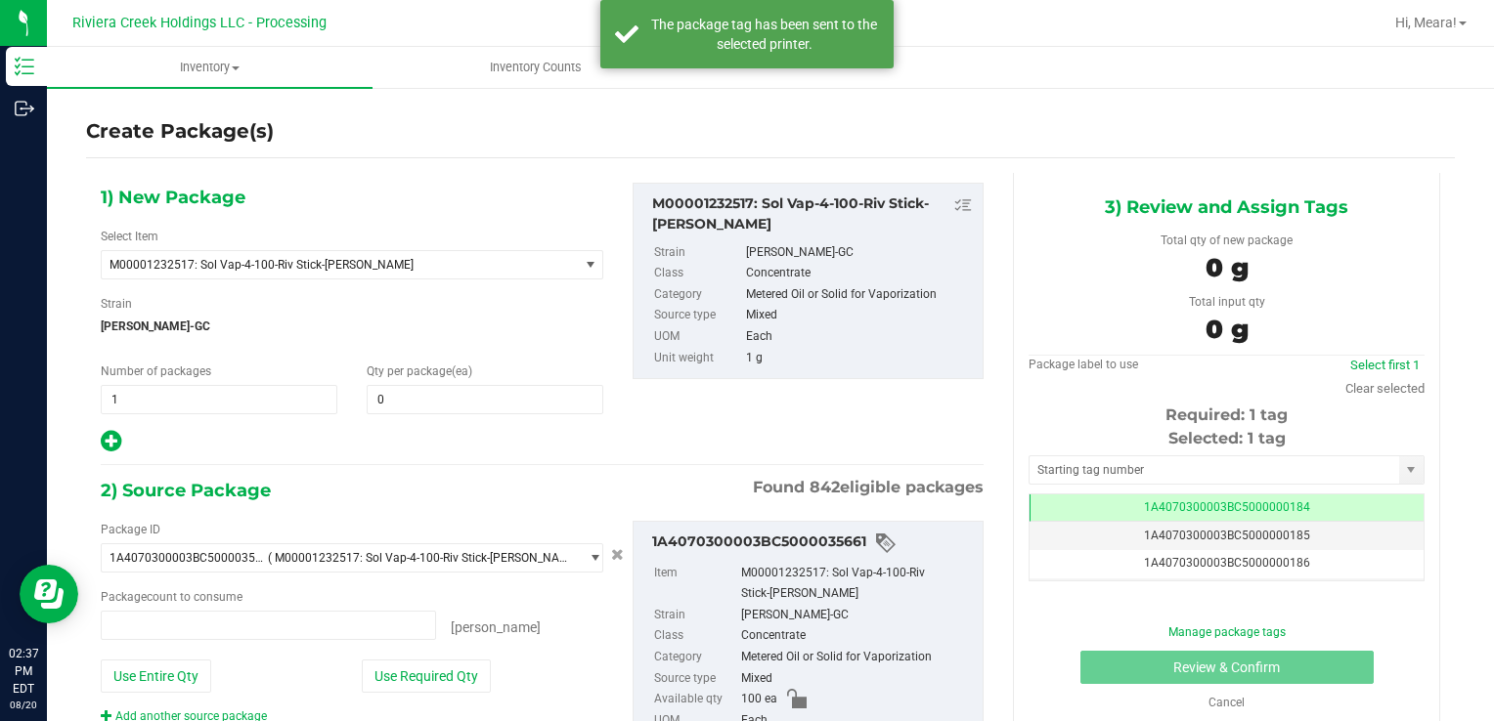
type input "0 ea"
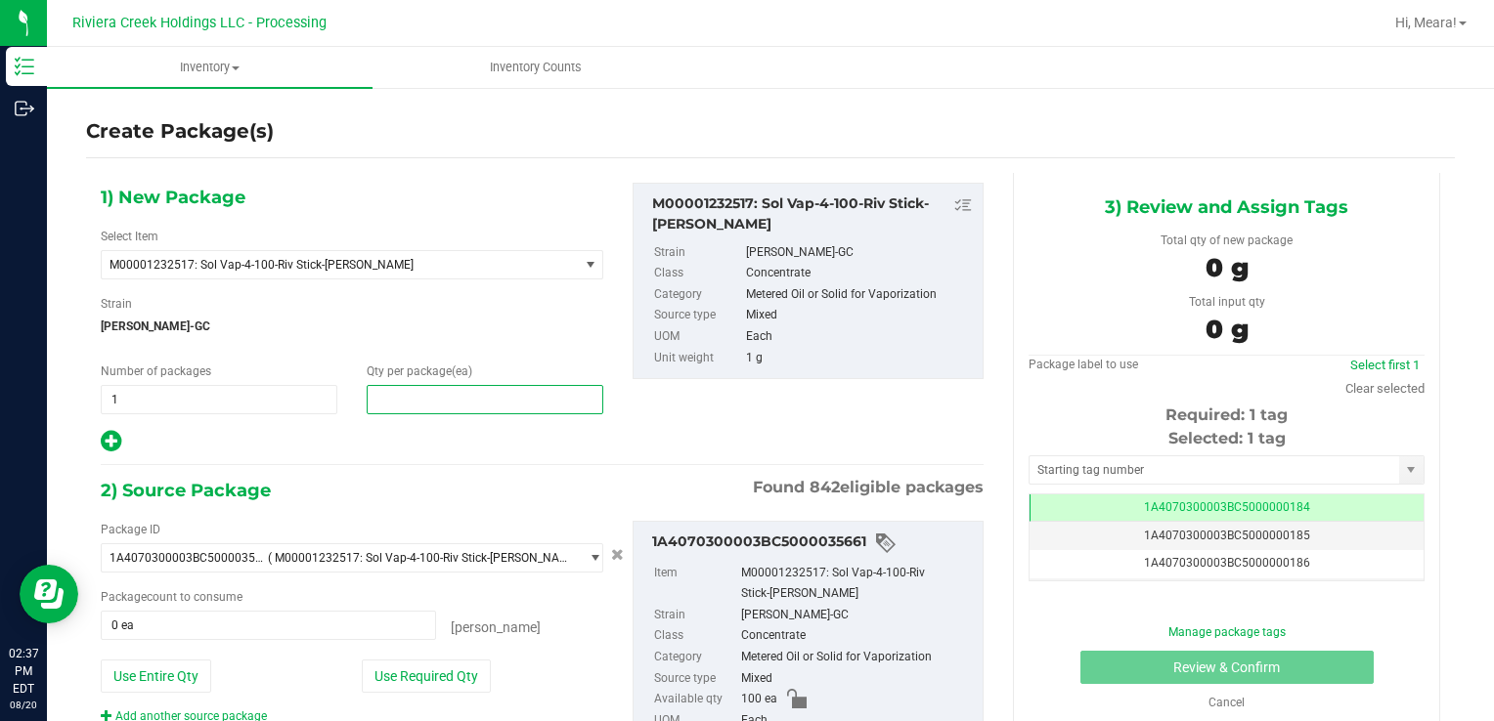
click at [465, 408] on span at bounding box center [485, 399] width 237 height 29
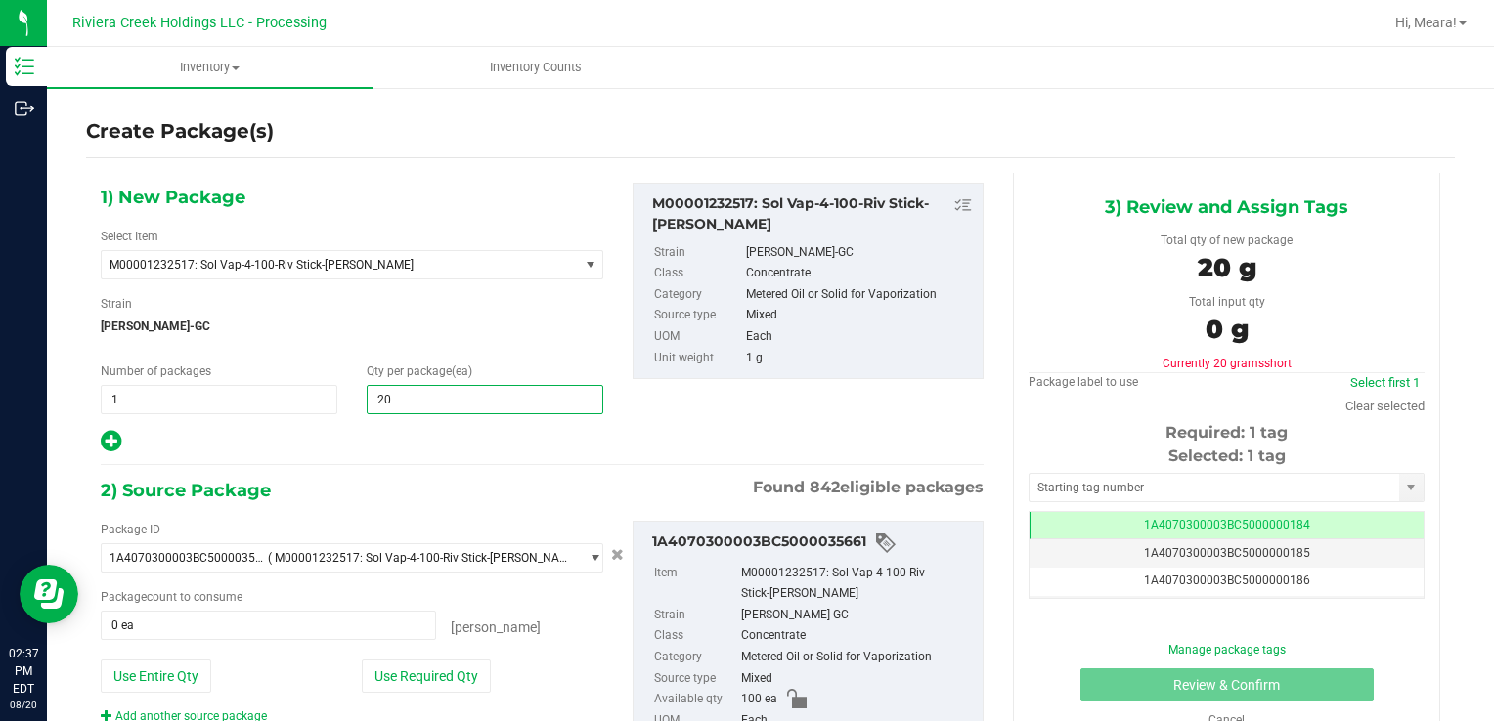
type input "200"
click at [423, 678] on button "Use Required Qty" at bounding box center [426, 676] width 129 height 33
type input "100 ea"
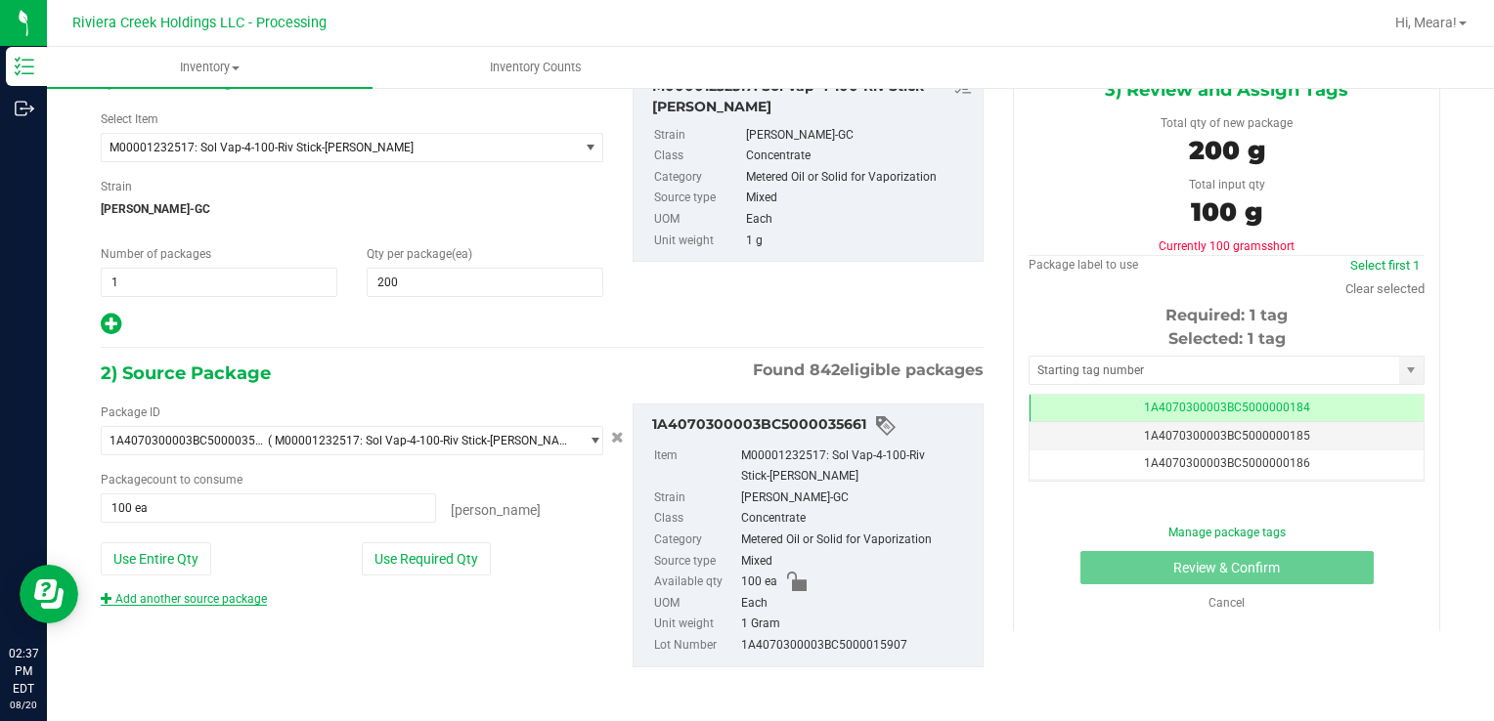
click at [219, 593] on link "Add another source package" at bounding box center [184, 599] width 166 height 14
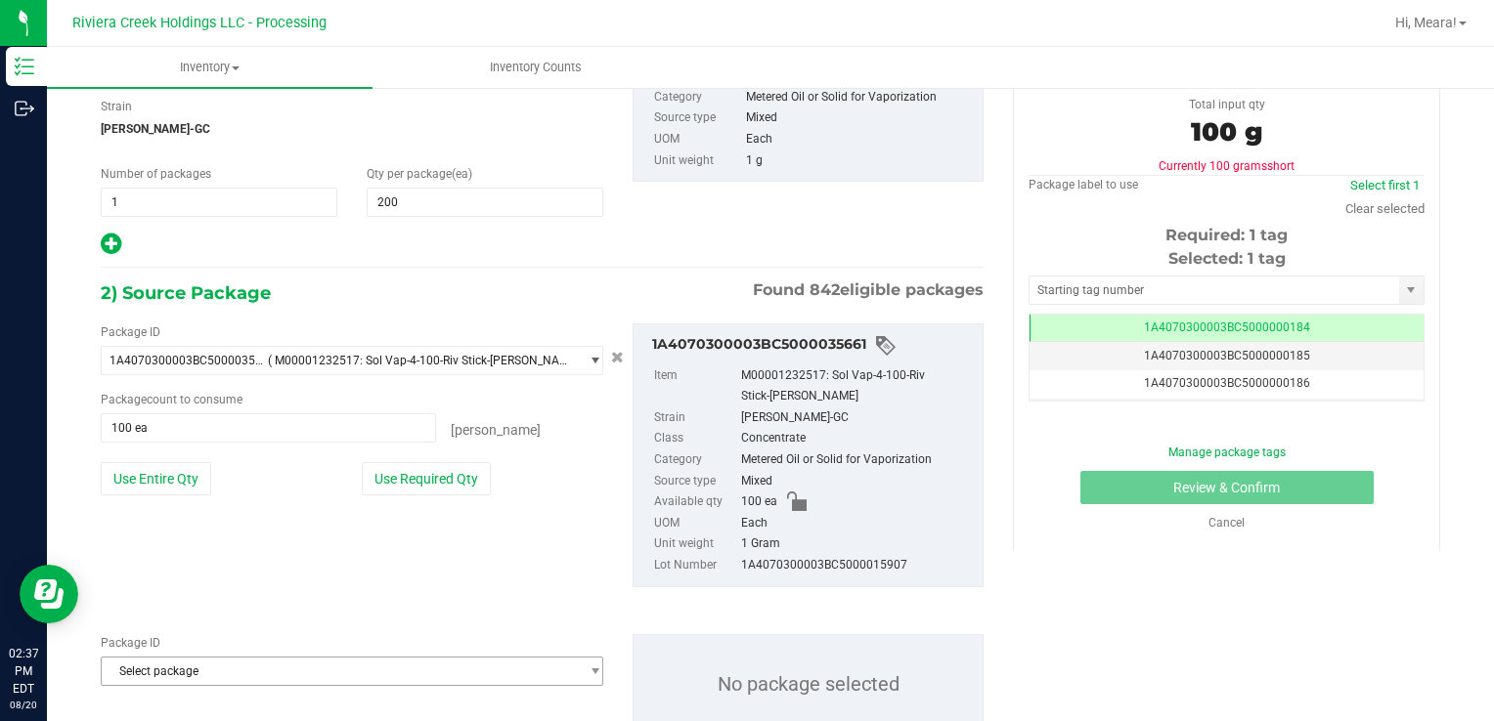
scroll to position [263, 0]
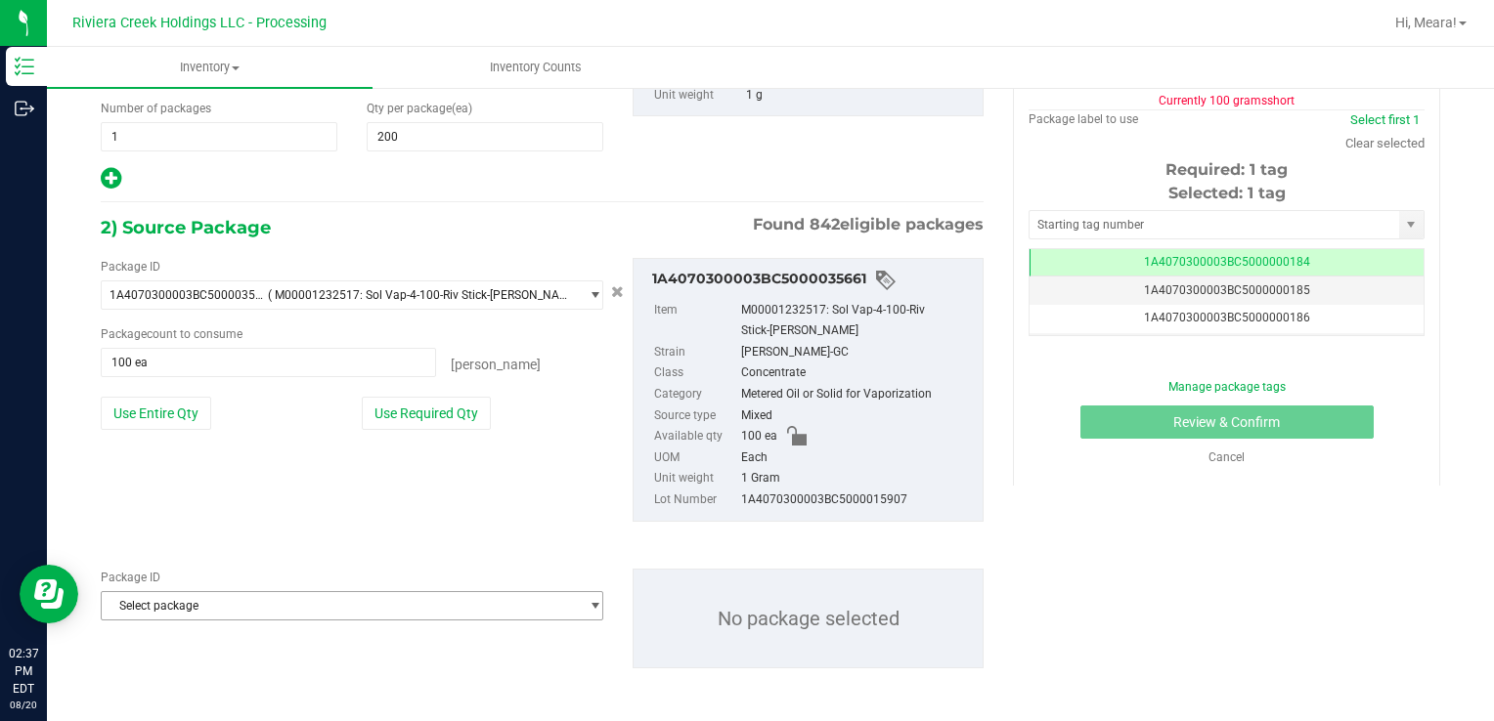
click at [227, 597] on span "Select package" at bounding box center [340, 605] width 476 height 27
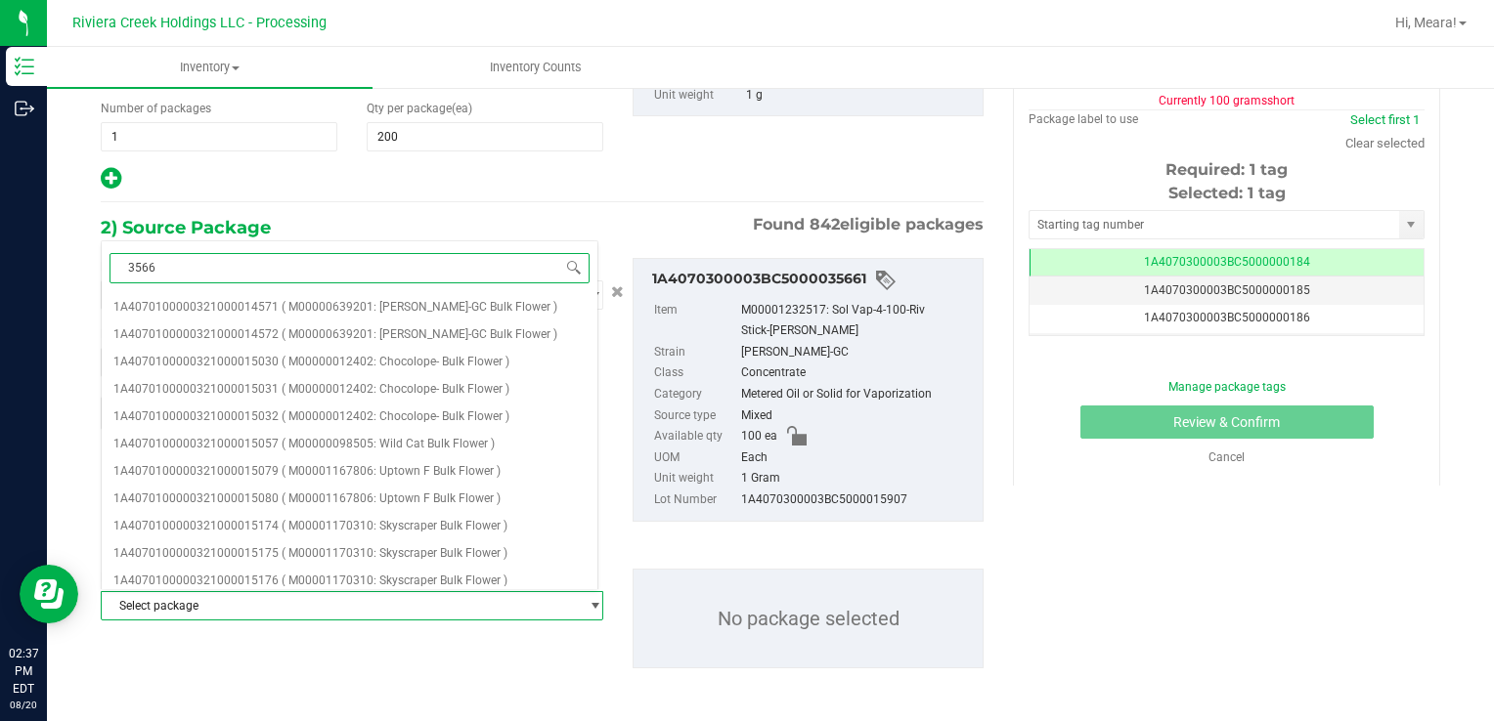
type input "35662"
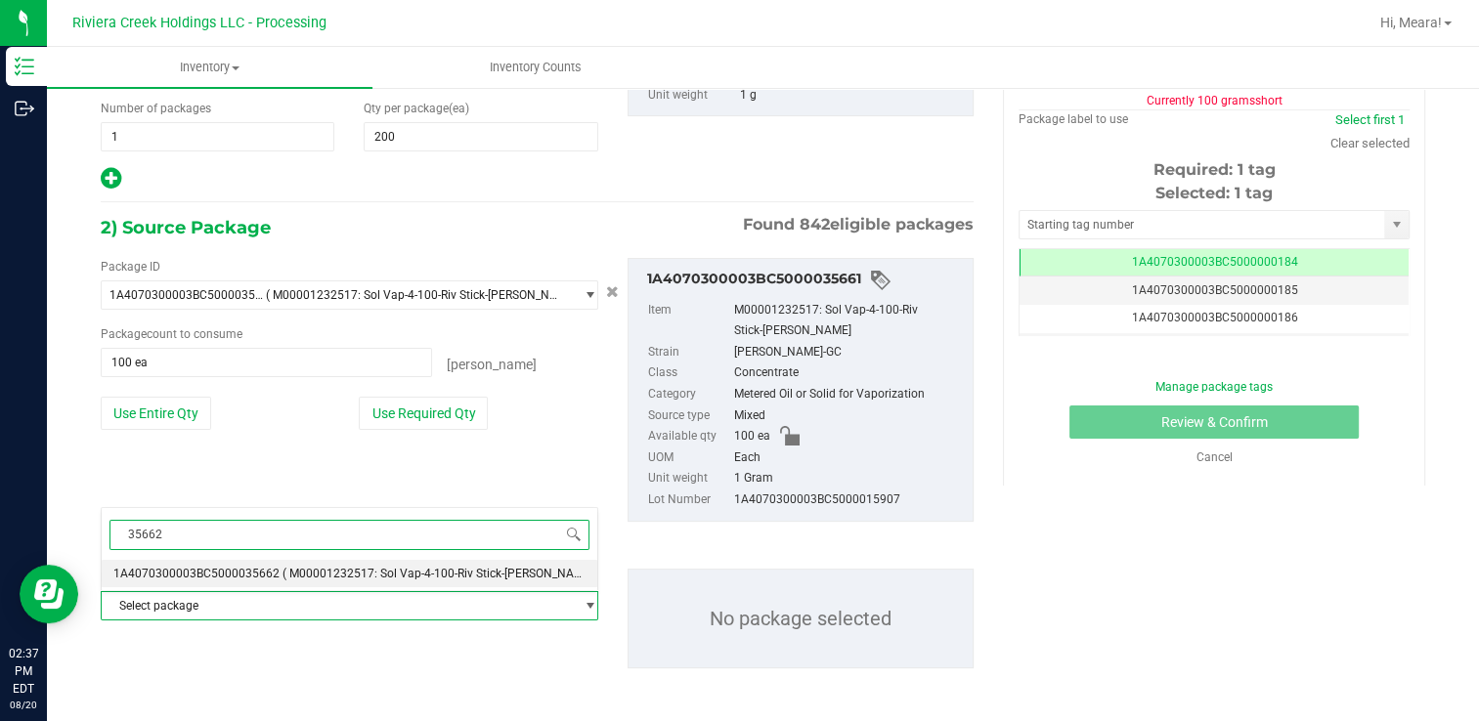
click at [297, 575] on span "( M00001232517: Sol Vap-4-100-Riv Stick-[PERSON_NAME] )" at bounding box center [441, 574] width 318 height 14
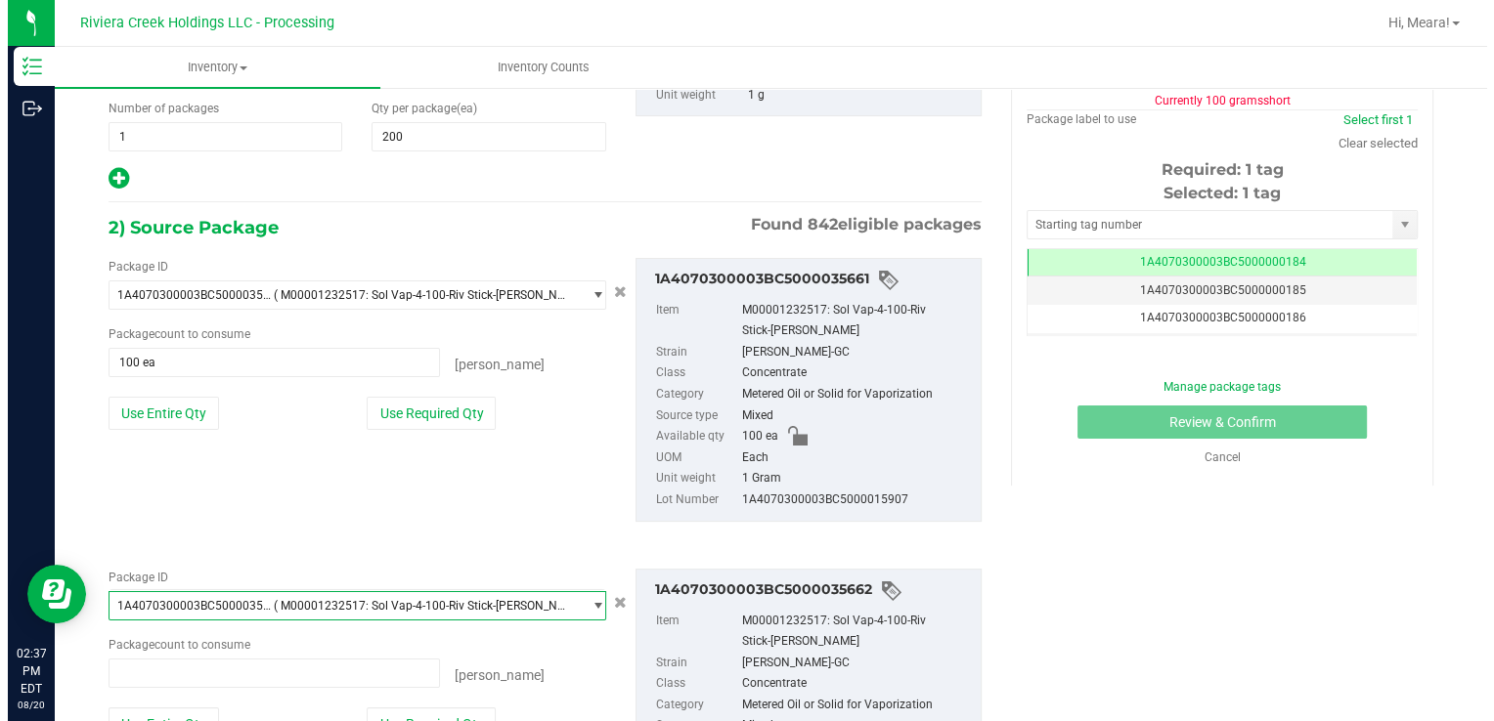
scroll to position [22608, 0]
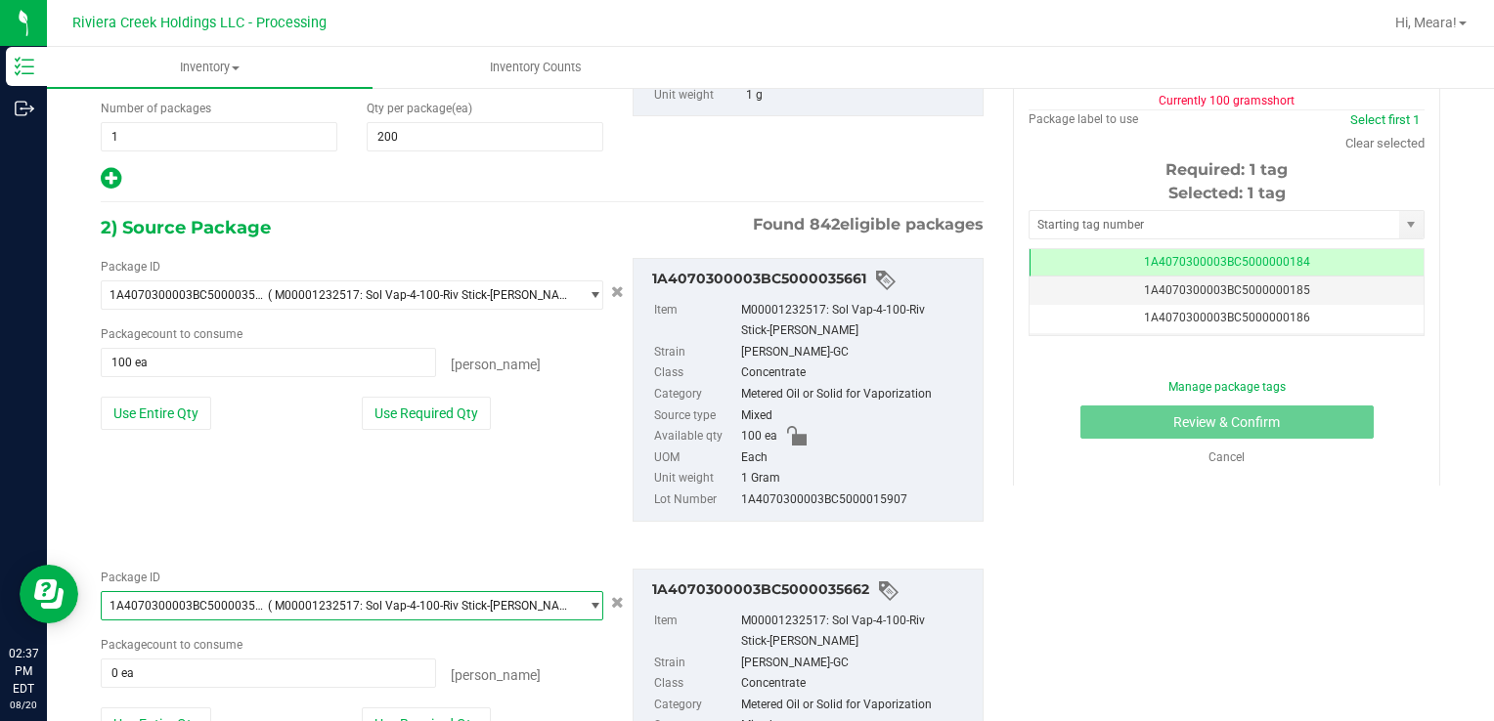
click at [406, 704] on div "Package ID 1A4070300003BC5000035662 ( M00001232517: Sol Vap-4-100-Riv Stick-[PE…" at bounding box center [352, 671] width 532 height 204
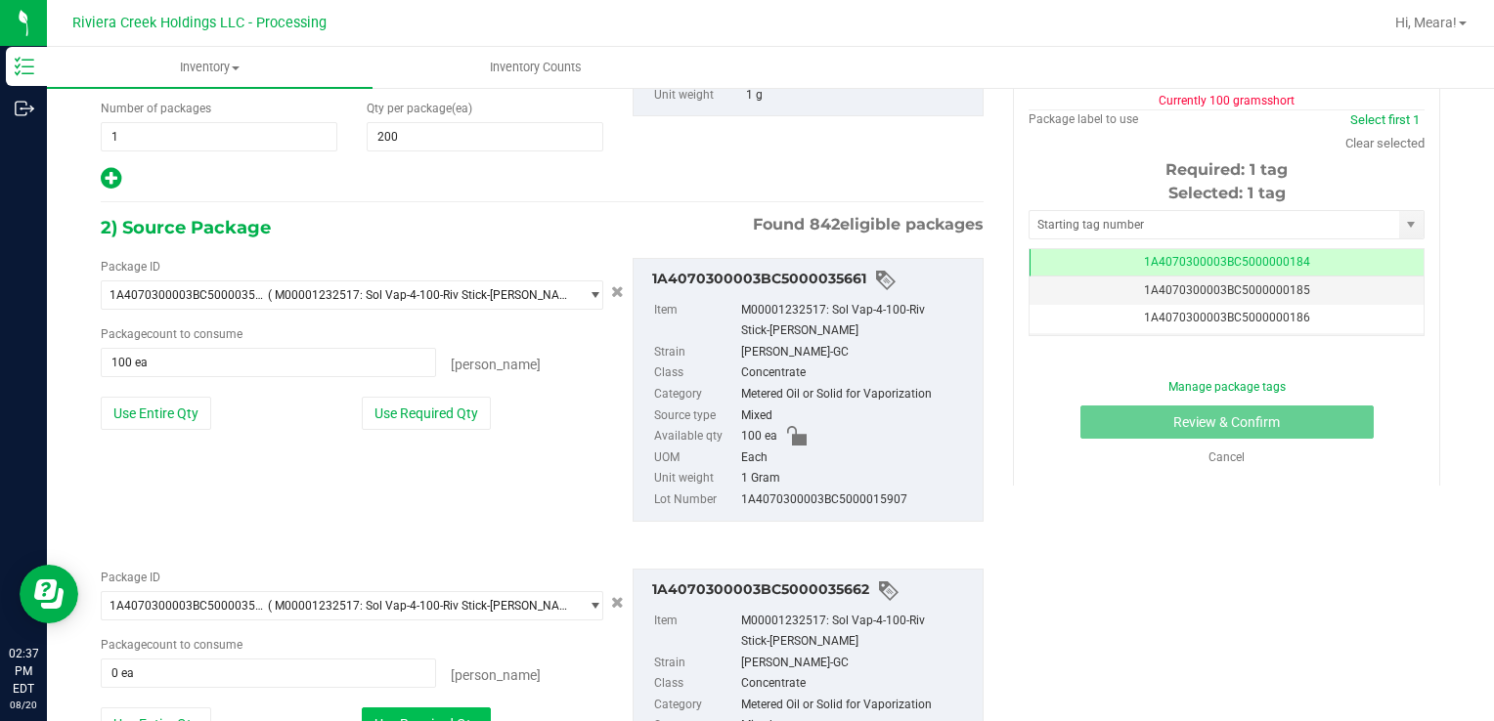
click at [409, 709] on button "Use Required Qty" at bounding box center [426, 724] width 129 height 33
type input "100 ea"
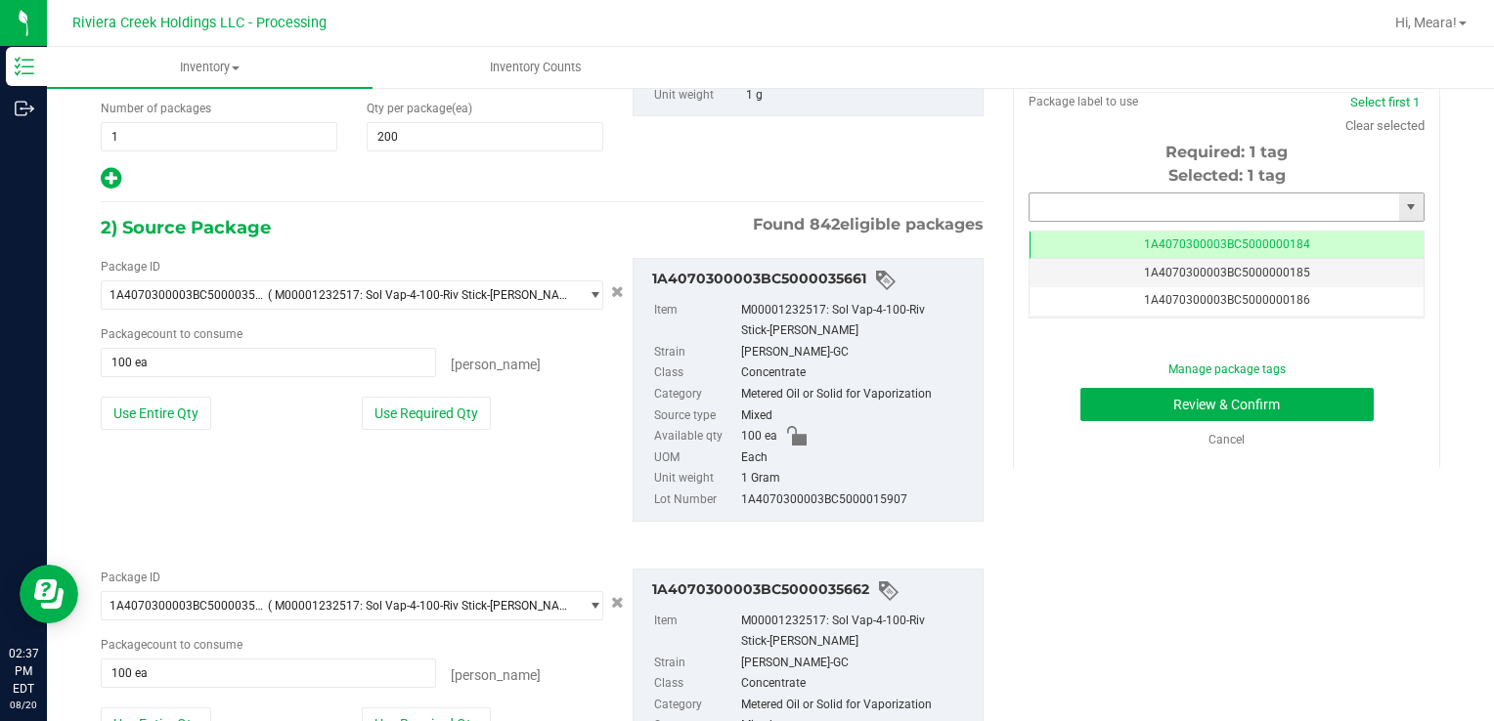
click at [1029, 205] on input "text" at bounding box center [1213, 207] width 369 height 27
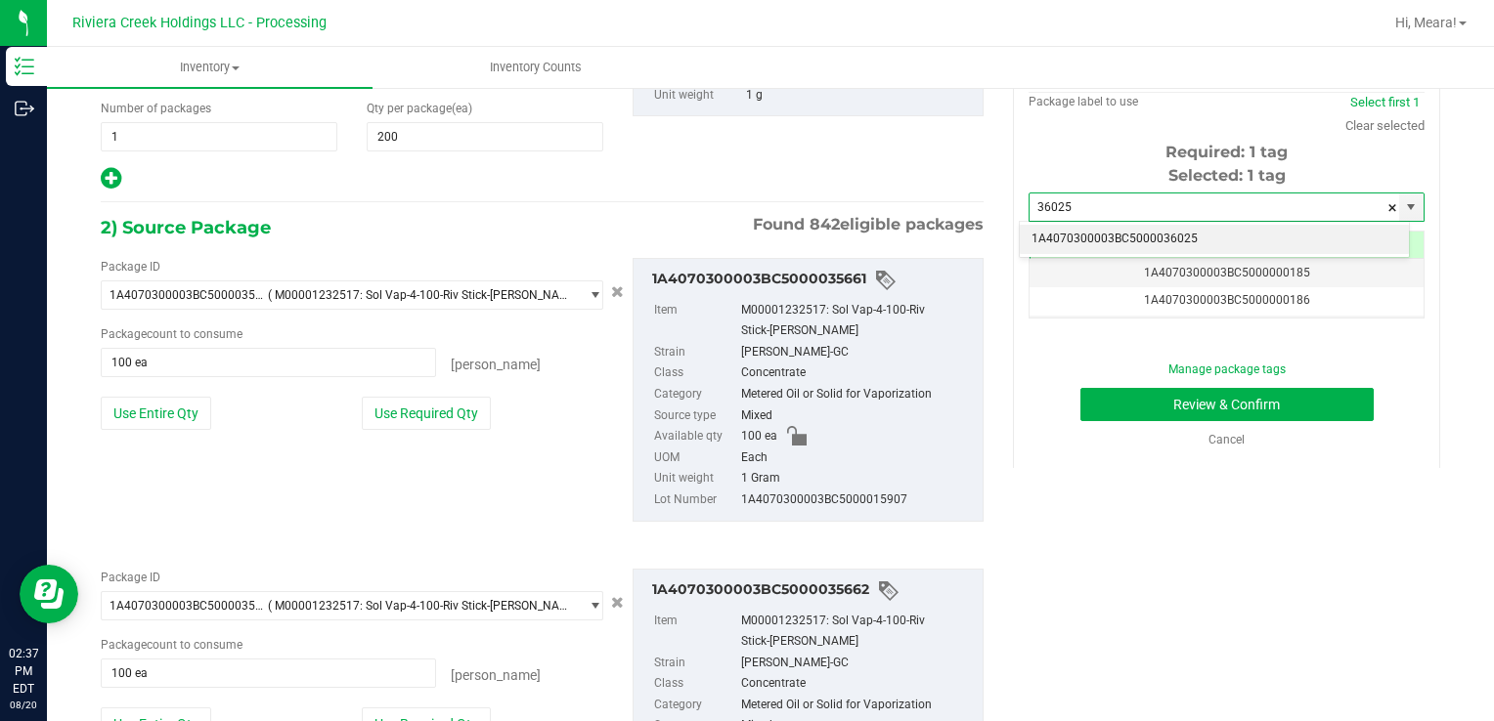
click at [1062, 247] on li "1A4070300003BC5000036025" at bounding box center [1214, 239] width 389 height 29
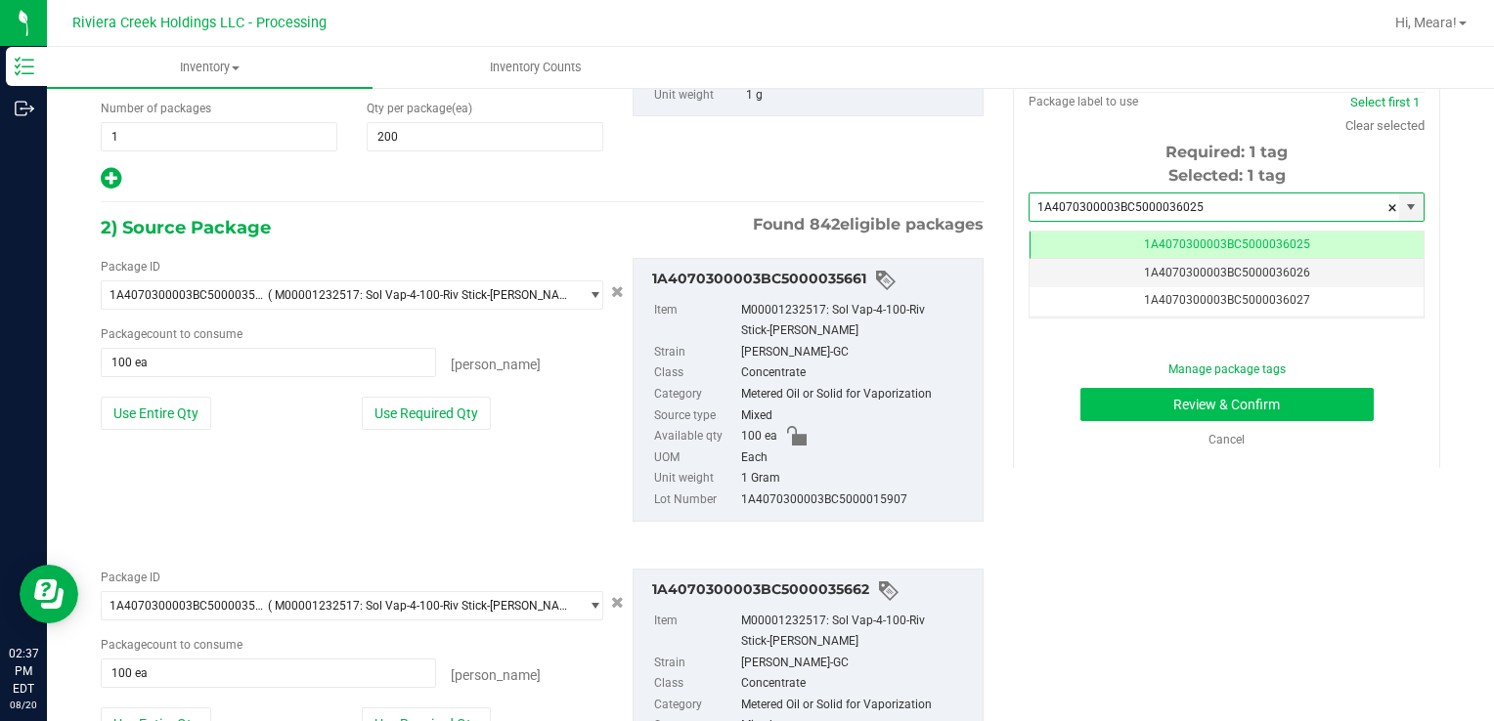
scroll to position [0, 0]
type input "1A4070300003BC5000036025"
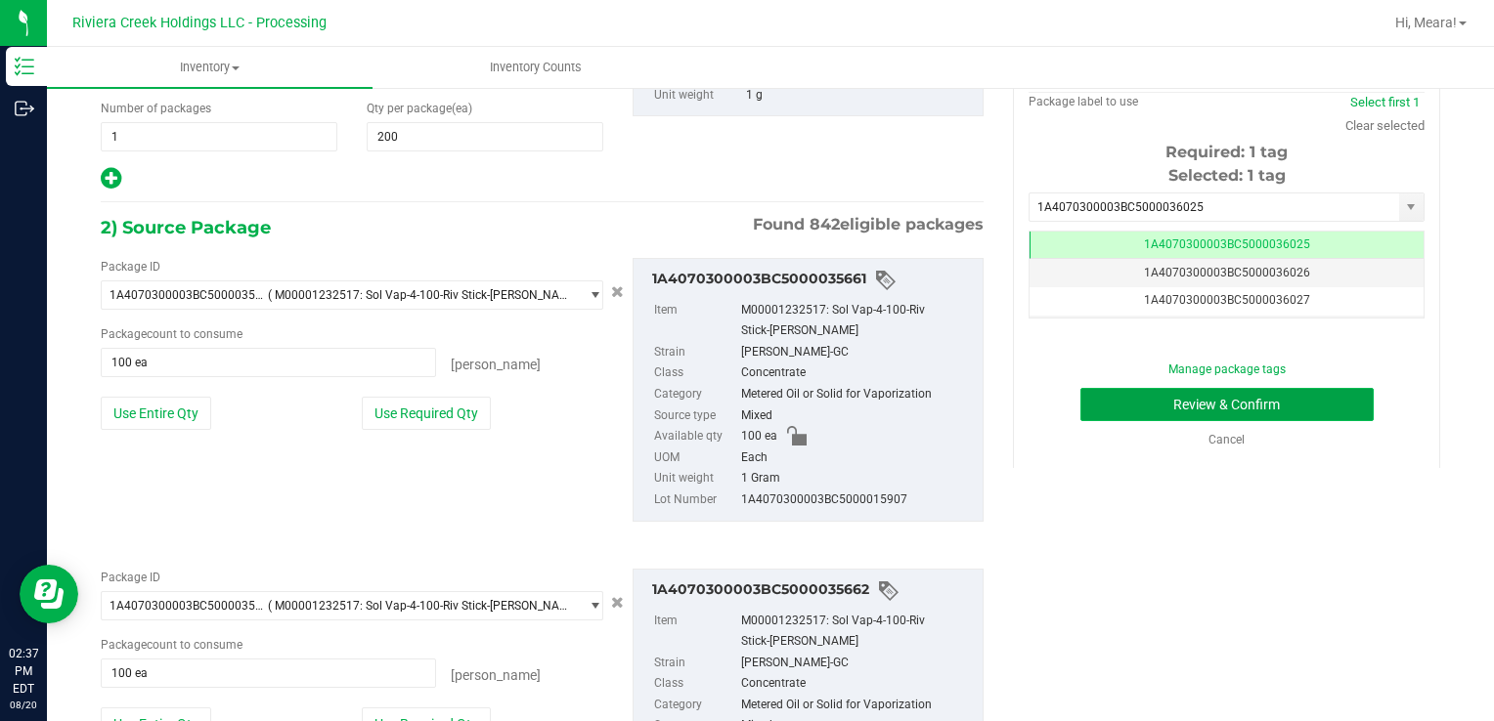
click at [1107, 395] on button "Review & Confirm" at bounding box center [1226, 404] width 293 height 33
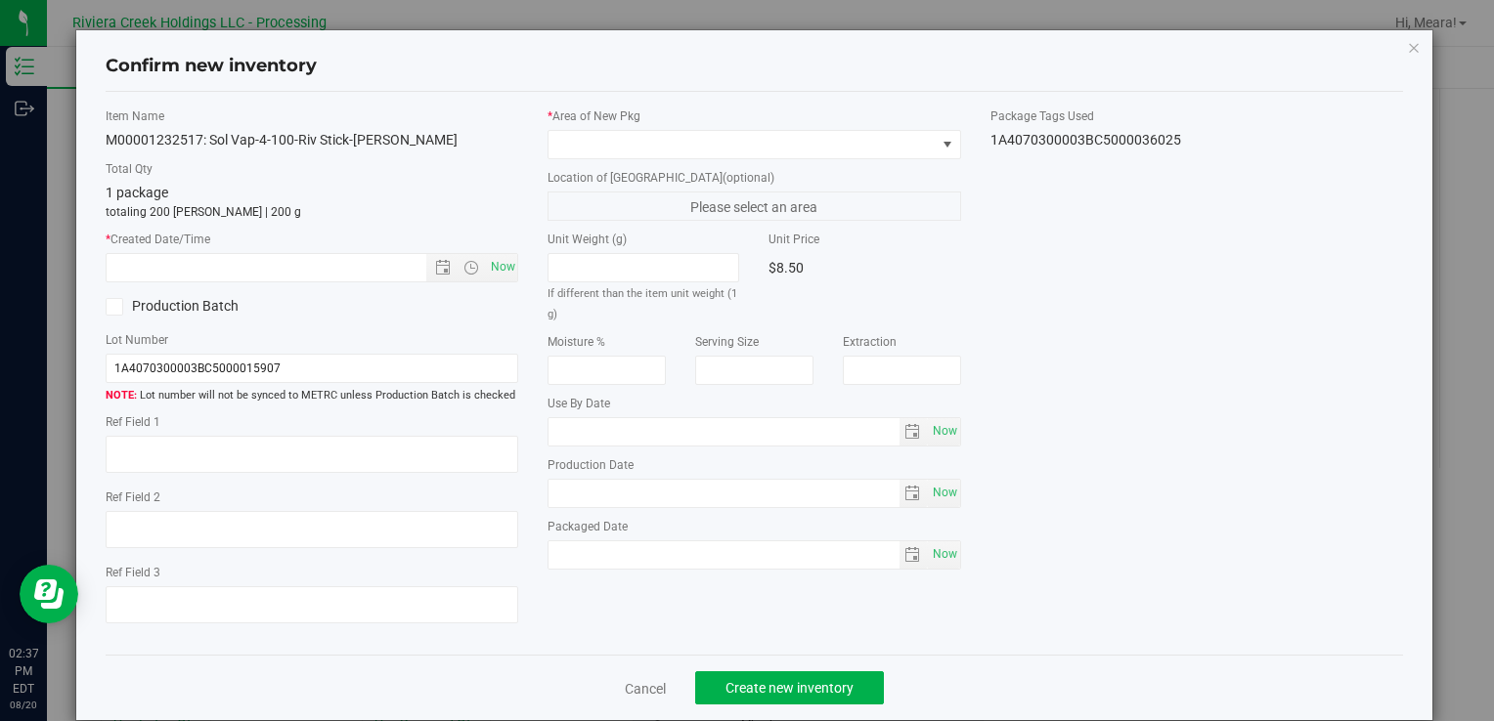
type input "[DATE]"
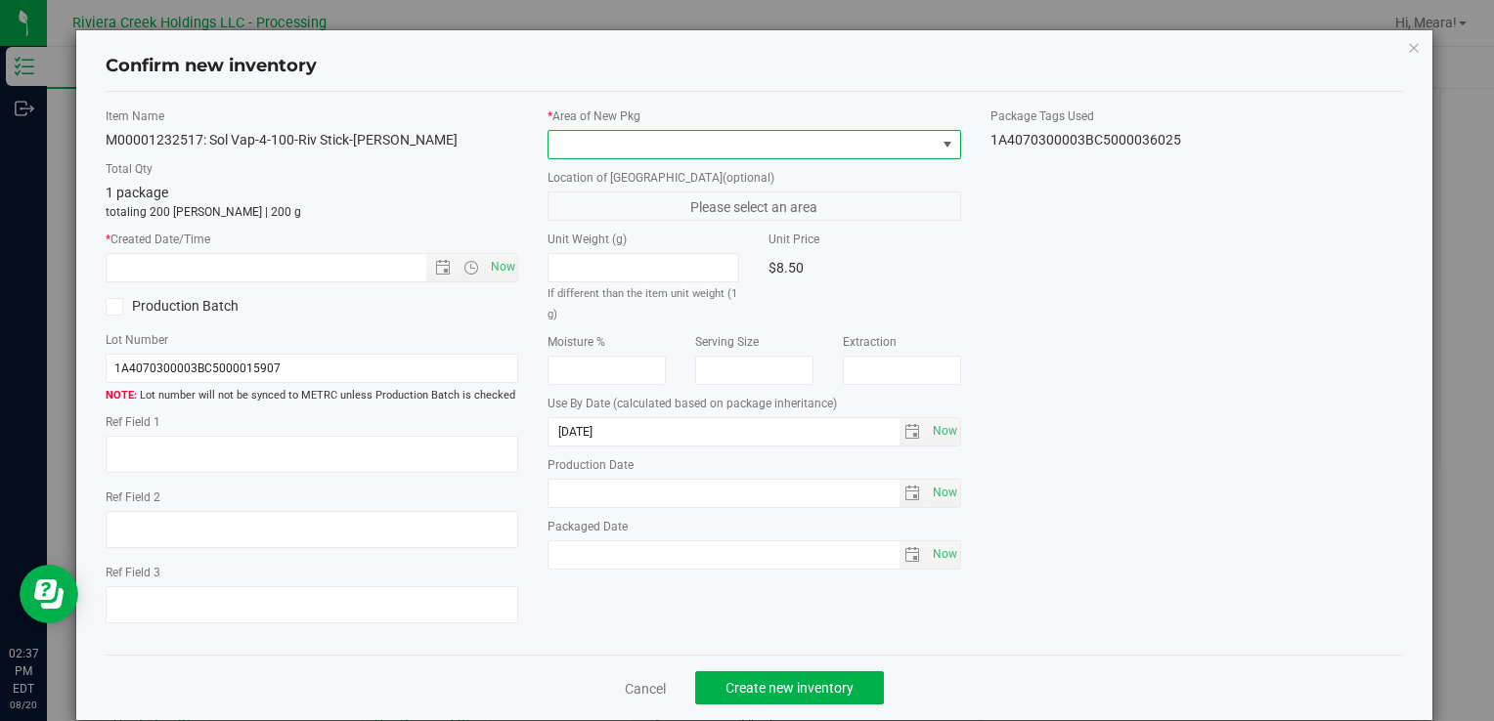
click at [864, 142] on span at bounding box center [741, 144] width 386 height 27
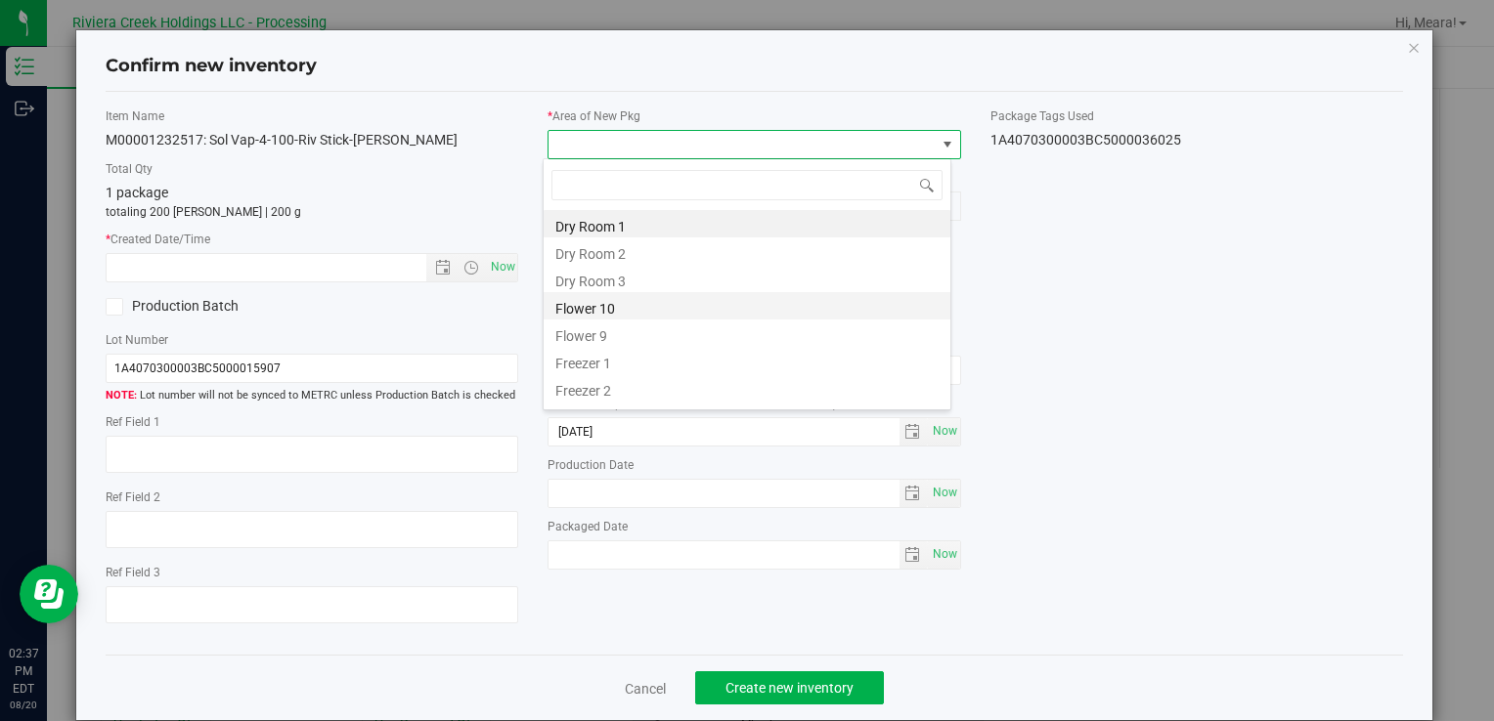
click at [602, 307] on li "Flower 10" at bounding box center [746, 305] width 407 height 27
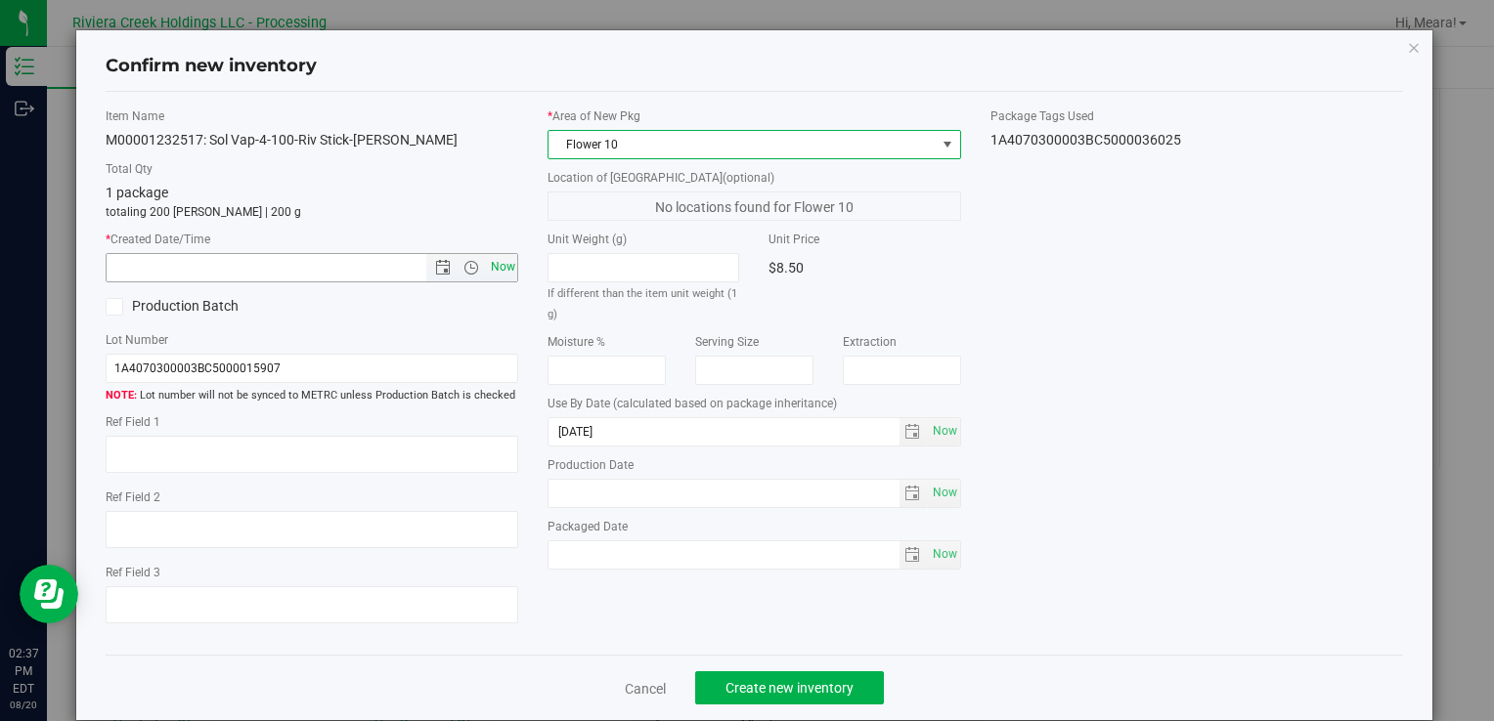
click at [507, 268] on span "Now" at bounding box center [502, 267] width 33 height 28
type input "[DATE] 2:37 PM"
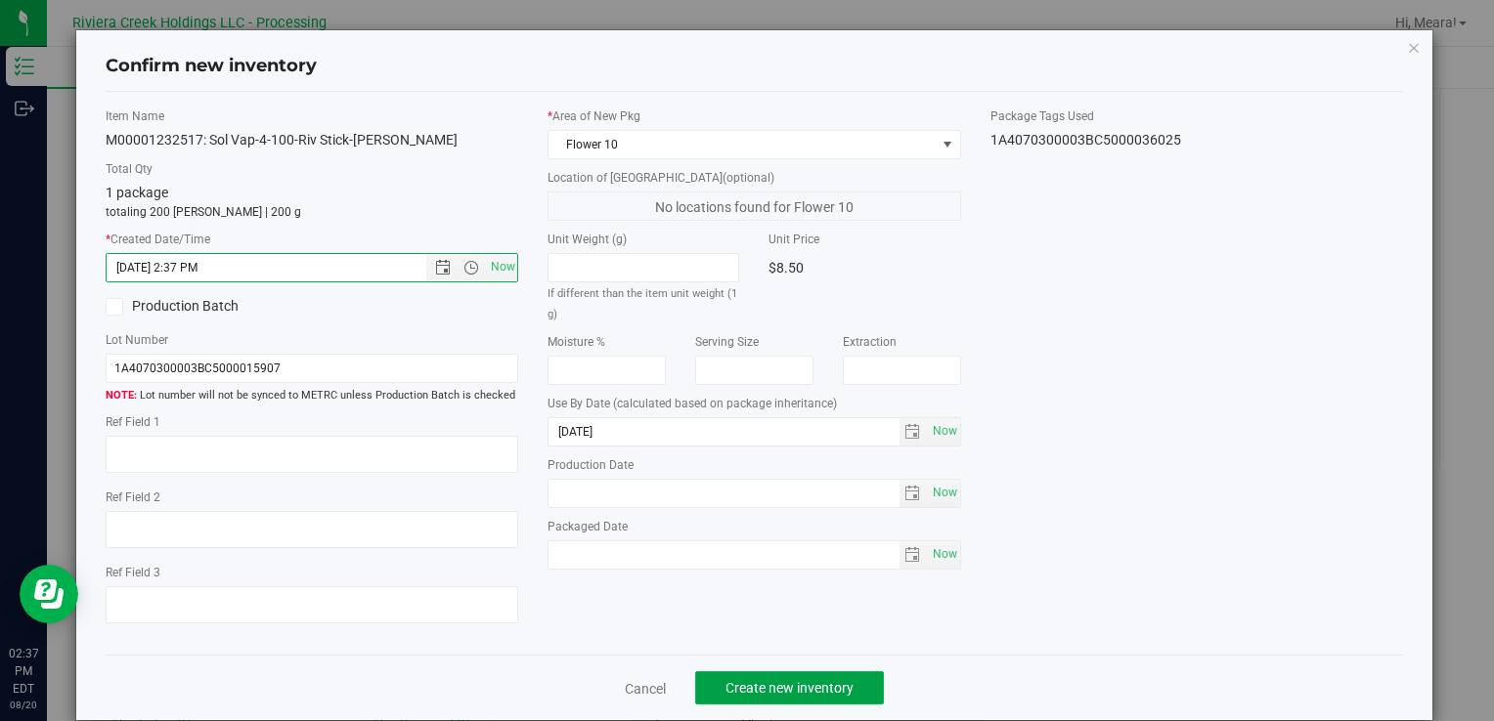
click at [804, 685] on span "Create new inventory" at bounding box center [789, 688] width 128 height 16
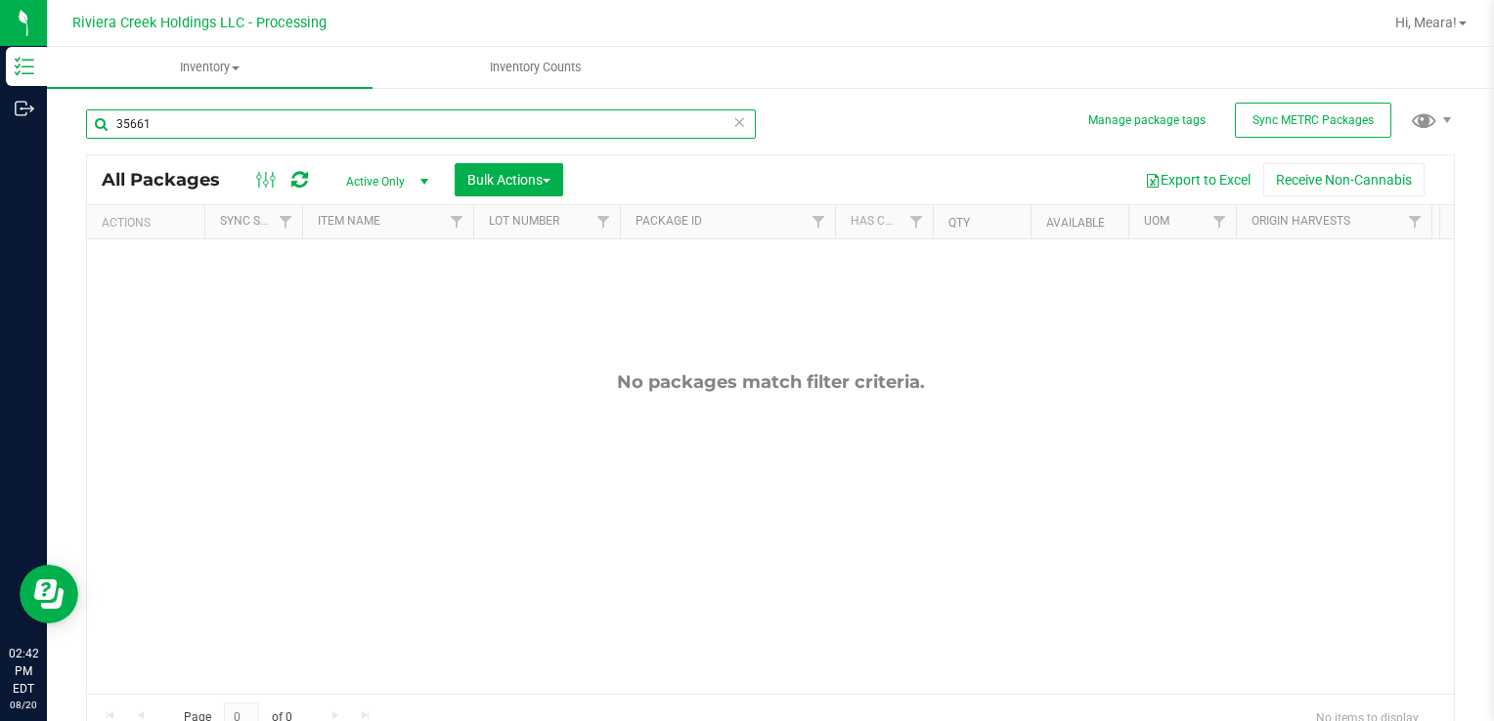
drag, startPoint x: 157, startPoint y: 135, endPoint x: 190, endPoint y: 190, distance: 63.5
click at [61, 125] on div "Manage package tags Sync METRC Packages 35661 All Packages Active Only Active O…" at bounding box center [770, 384] width 1447 height 596
type input "35633"
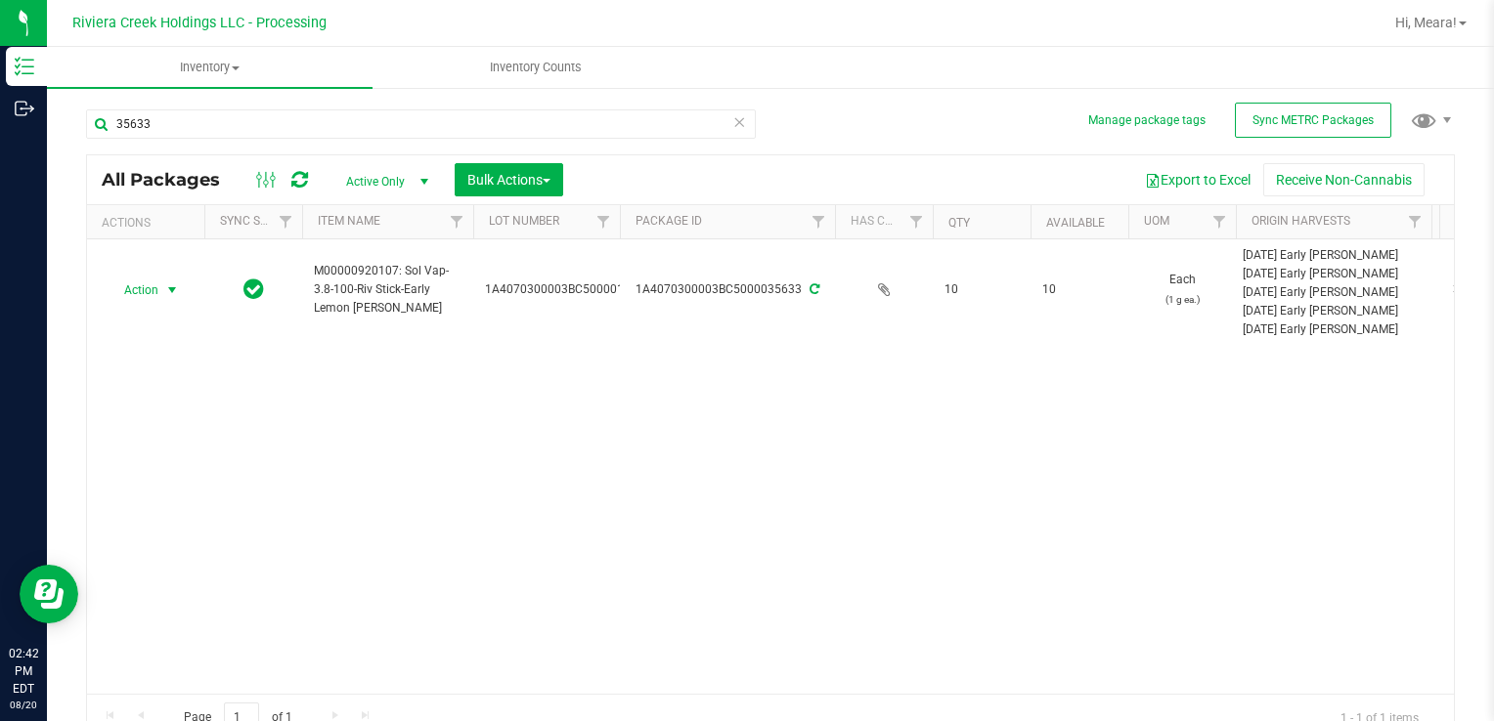
drag, startPoint x: 134, startPoint y: 282, endPoint x: 194, endPoint y: 344, distance: 85.7
click at [135, 282] on span "Action" at bounding box center [133, 290] width 53 height 27
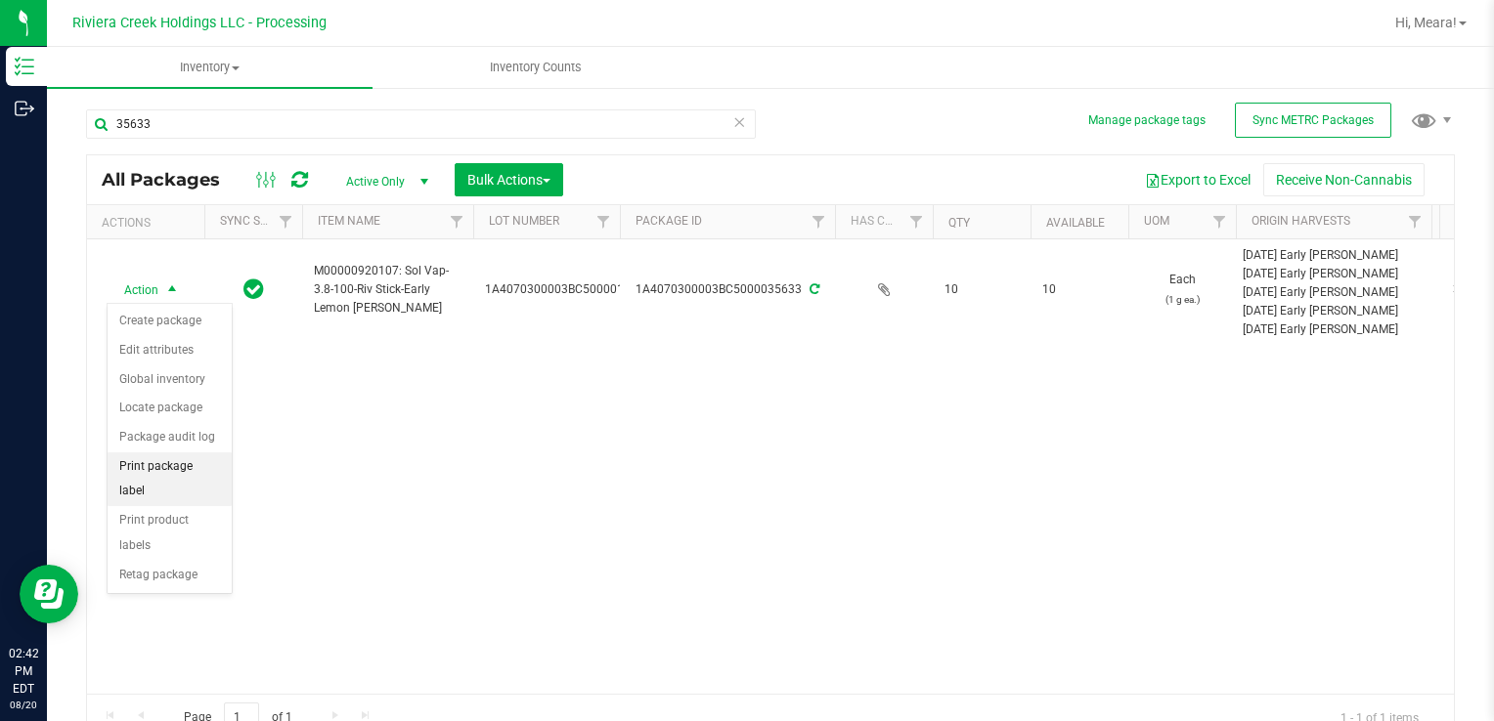
click at [203, 456] on li "Print package label" at bounding box center [170, 480] width 124 height 54
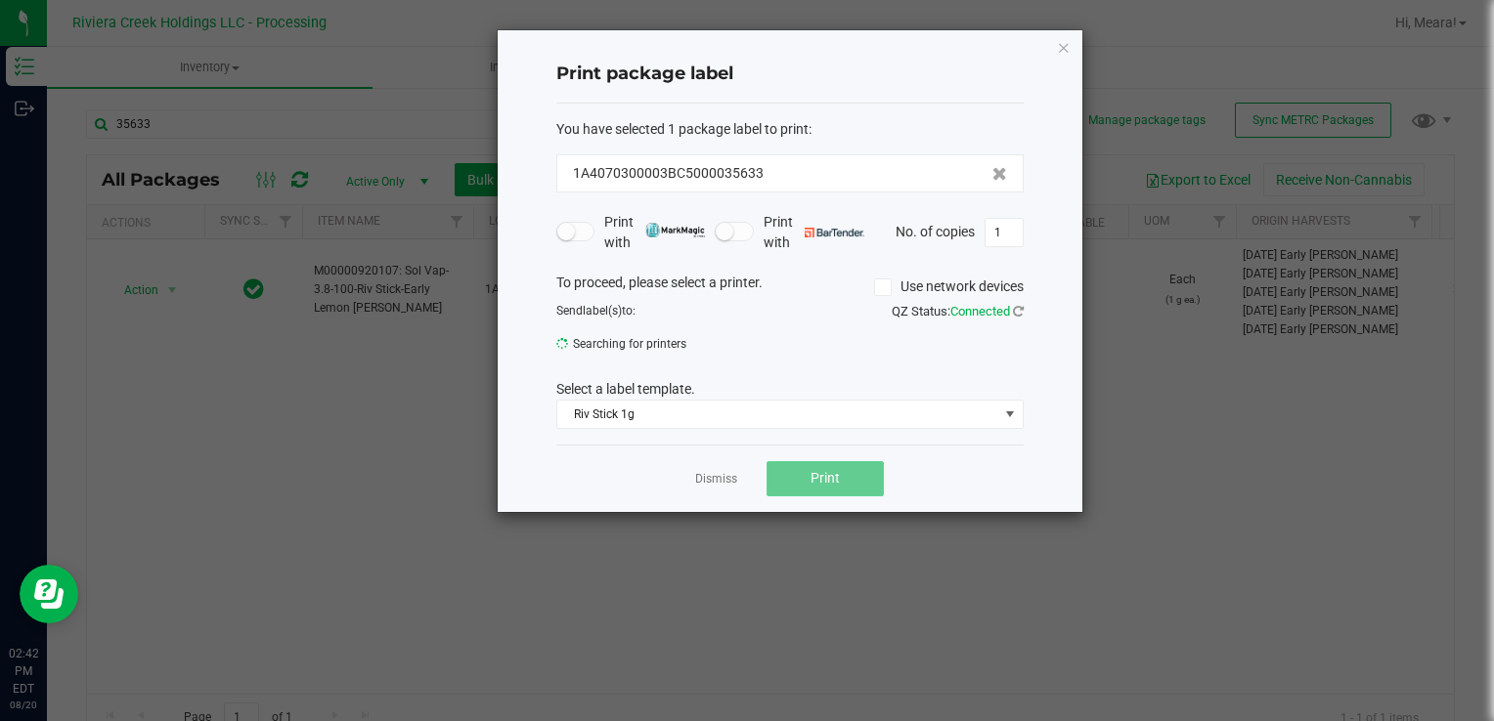
click at [833, 479] on span "Print" at bounding box center [824, 478] width 29 height 16
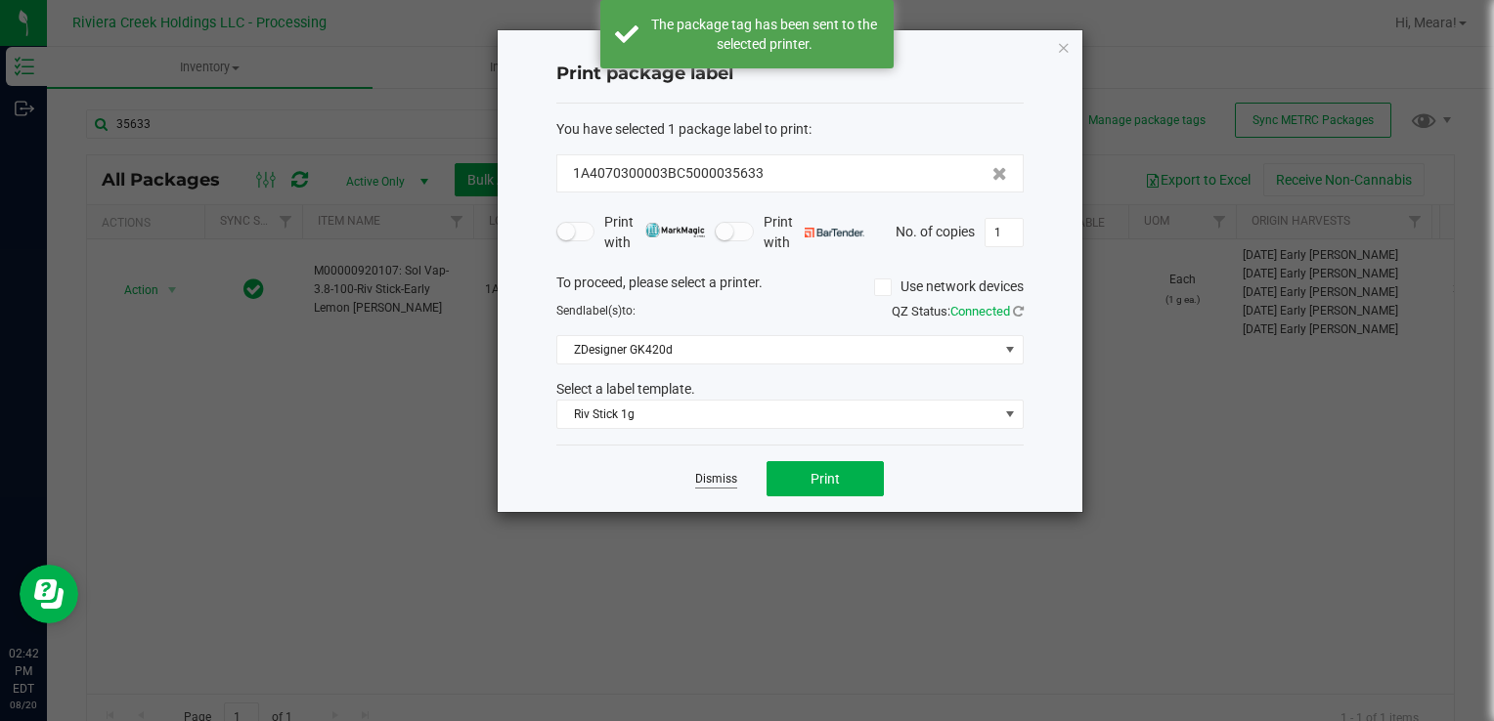
click at [700, 472] on link "Dismiss" at bounding box center [716, 479] width 42 height 17
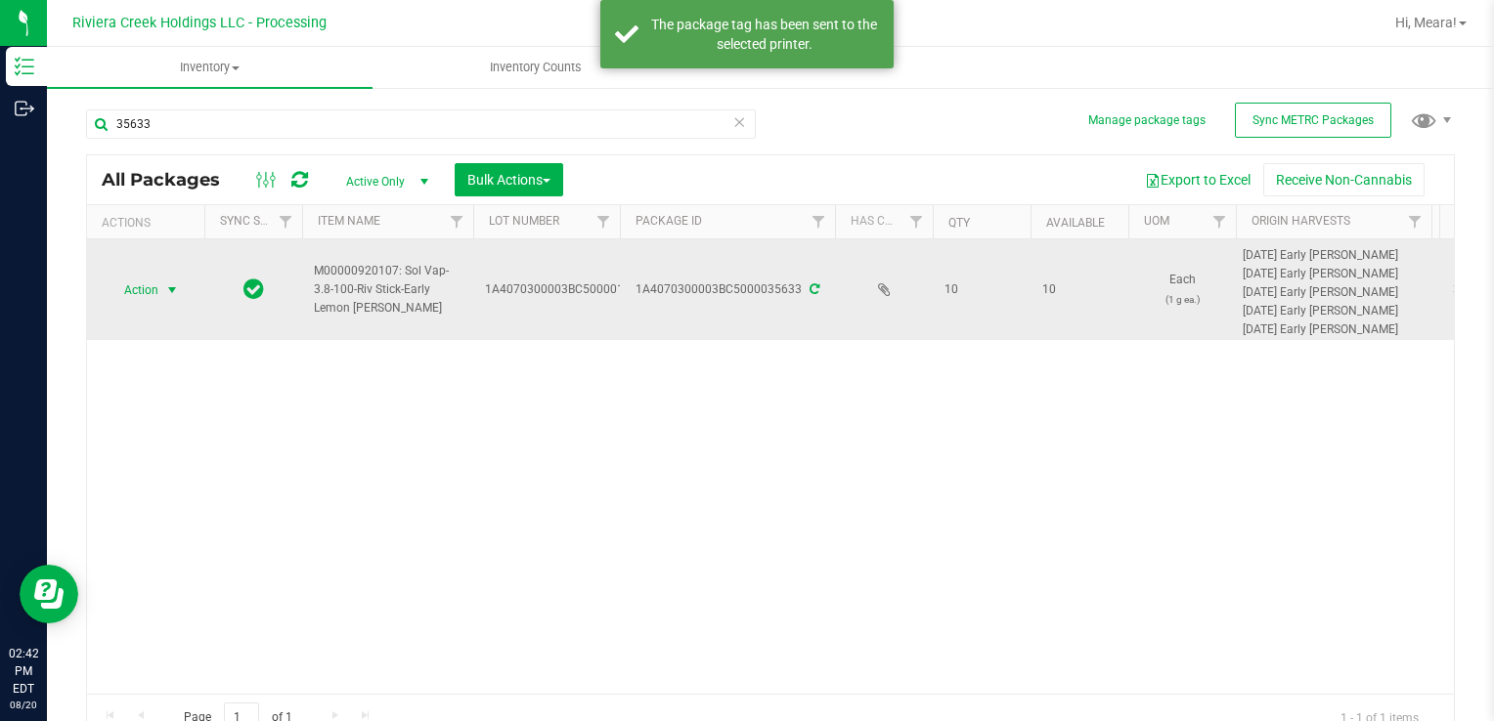
click at [145, 283] on span "Action" at bounding box center [133, 290] width 53 height 27
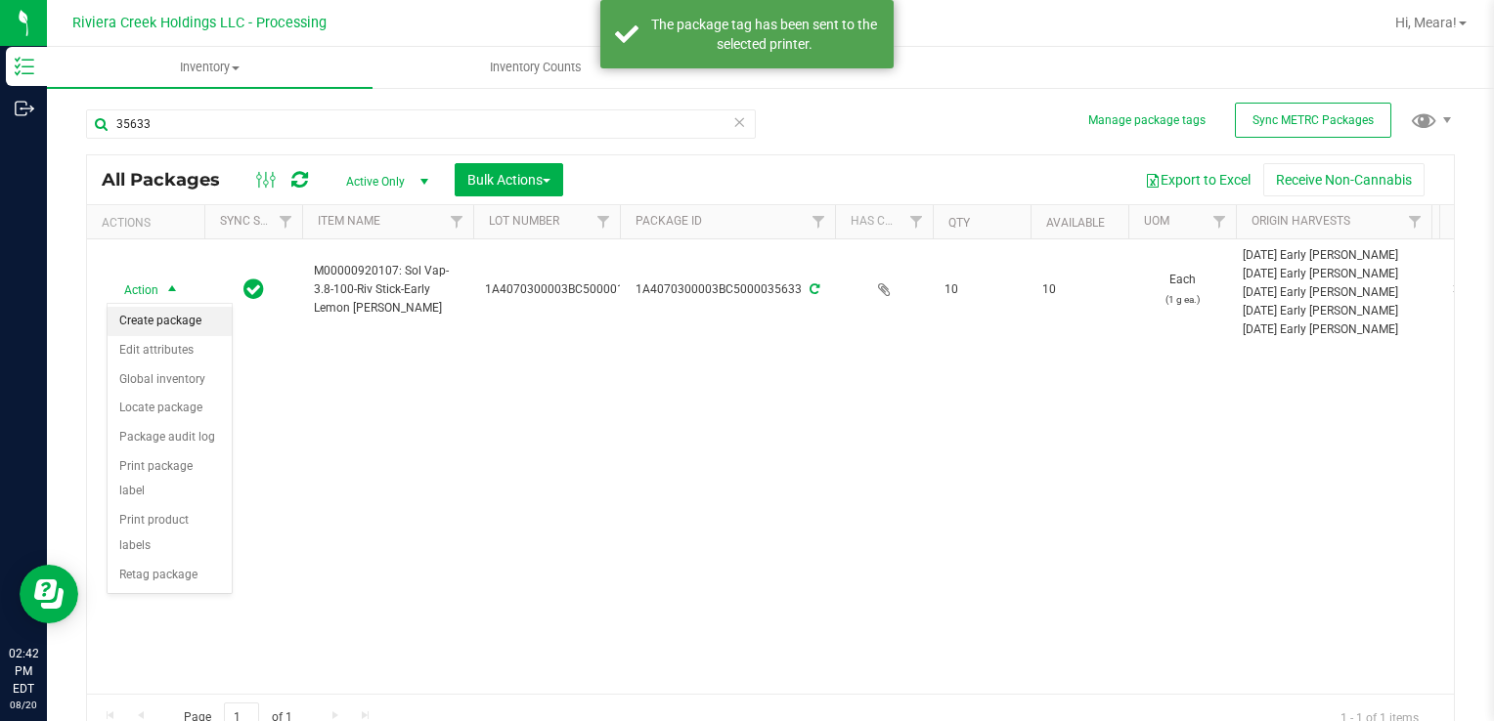
click at [172, 310] on li "Create package" at bounding box center [170, 321] width 124 height 29
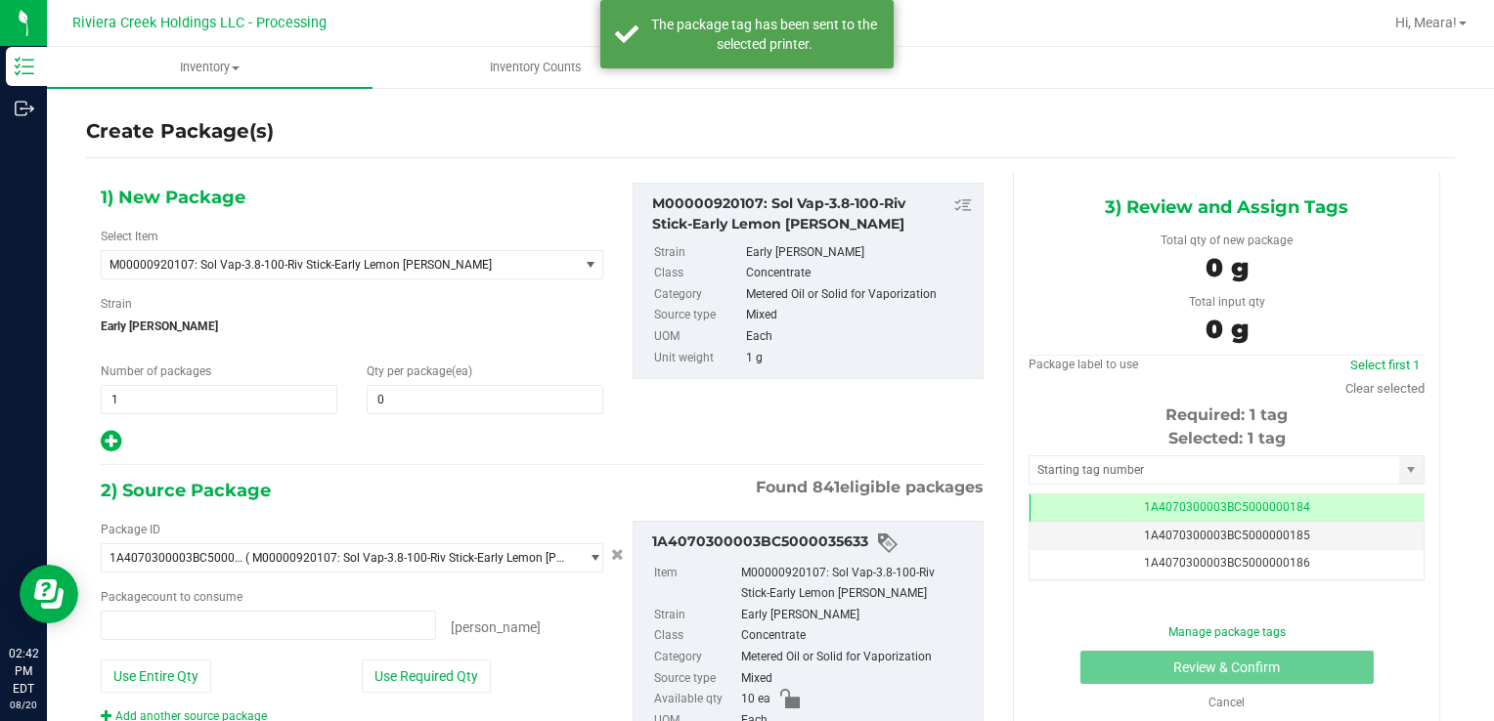
type input "0 ea"
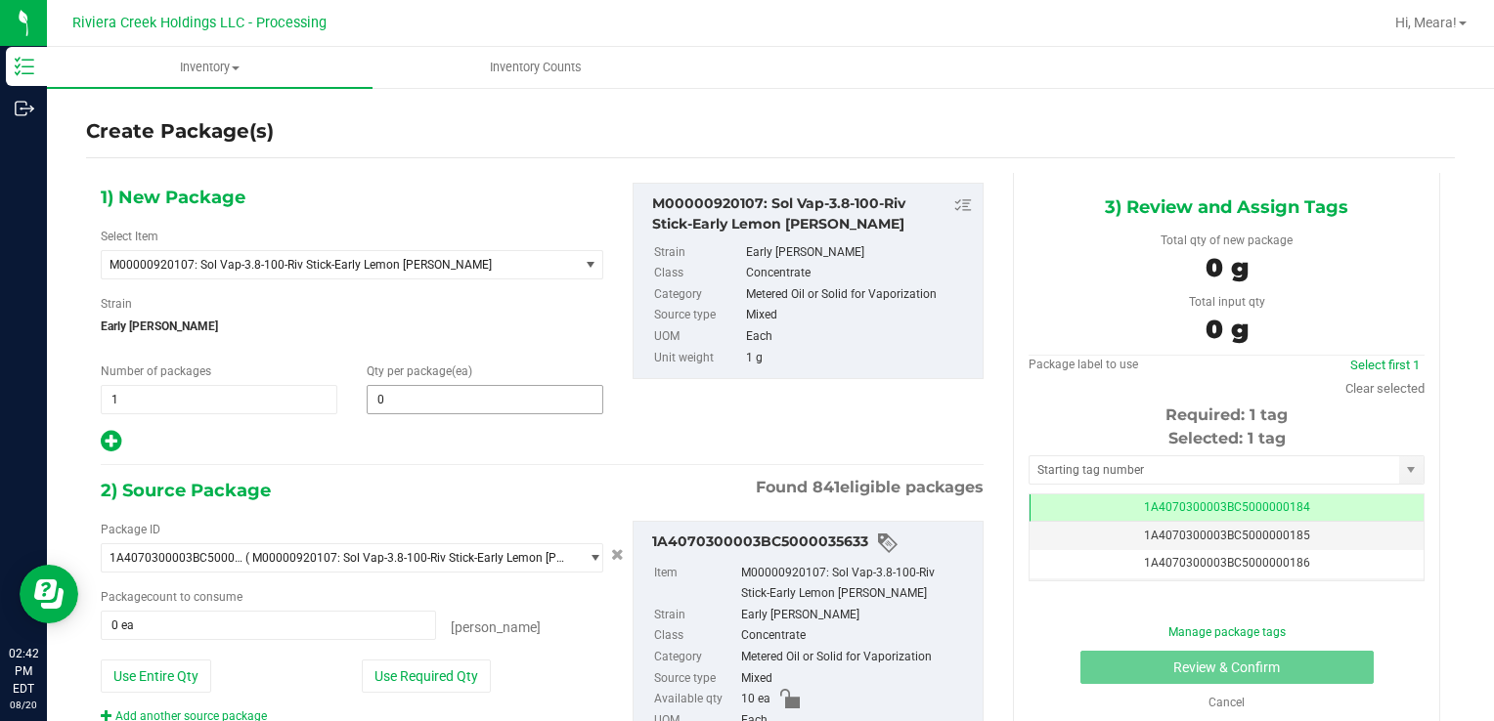
drag, startPoint x: 469, startPoint y: 420, endPoint x: 465, endPoint y: 402, distance: 19.0
click at [471, 415] on div "1) New Package Select Item M00000920107: Sol Vap-3.8-100-Riv Stick-Early Lemon …" at bounding box center [352, 319] width 532 height 272
click at [465, 401] on span at bounding box center [485, 399] width 237 height 29
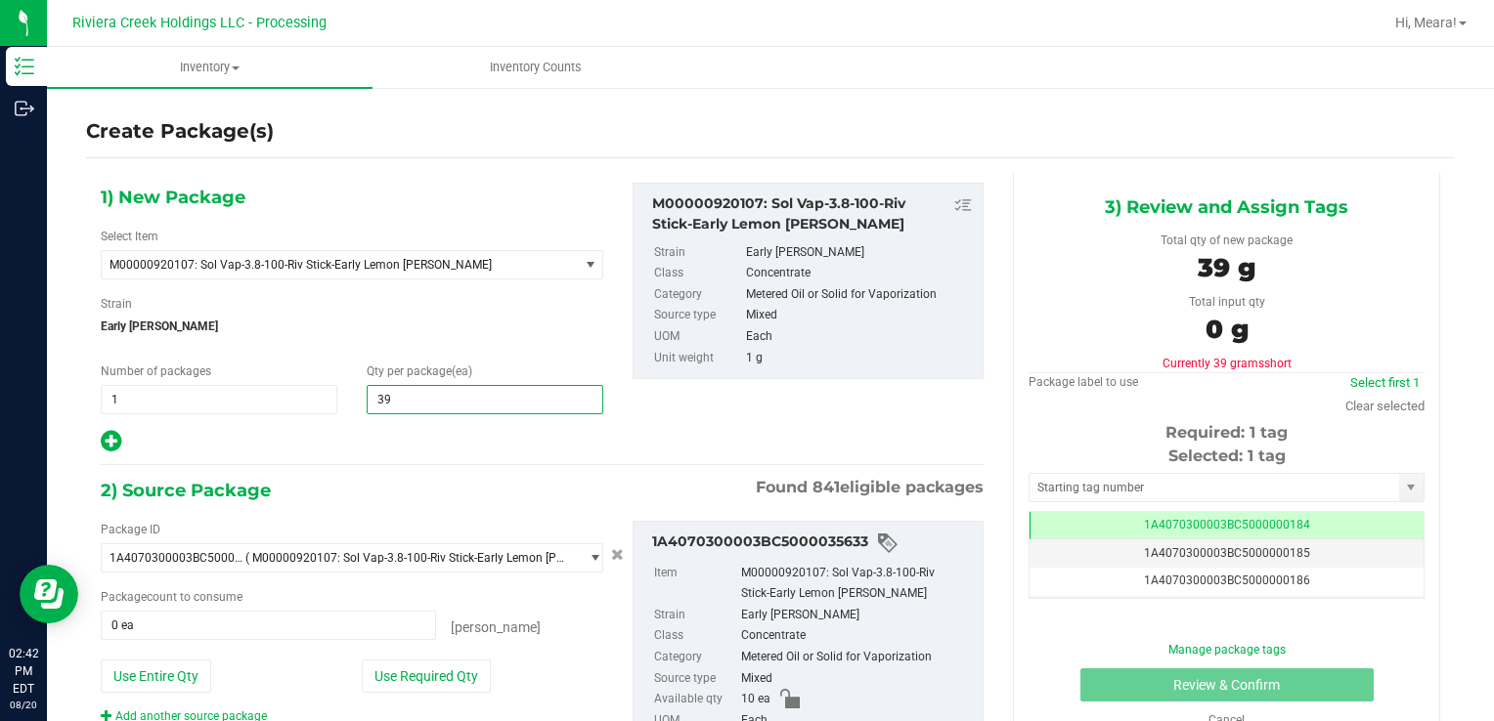
type input "390"
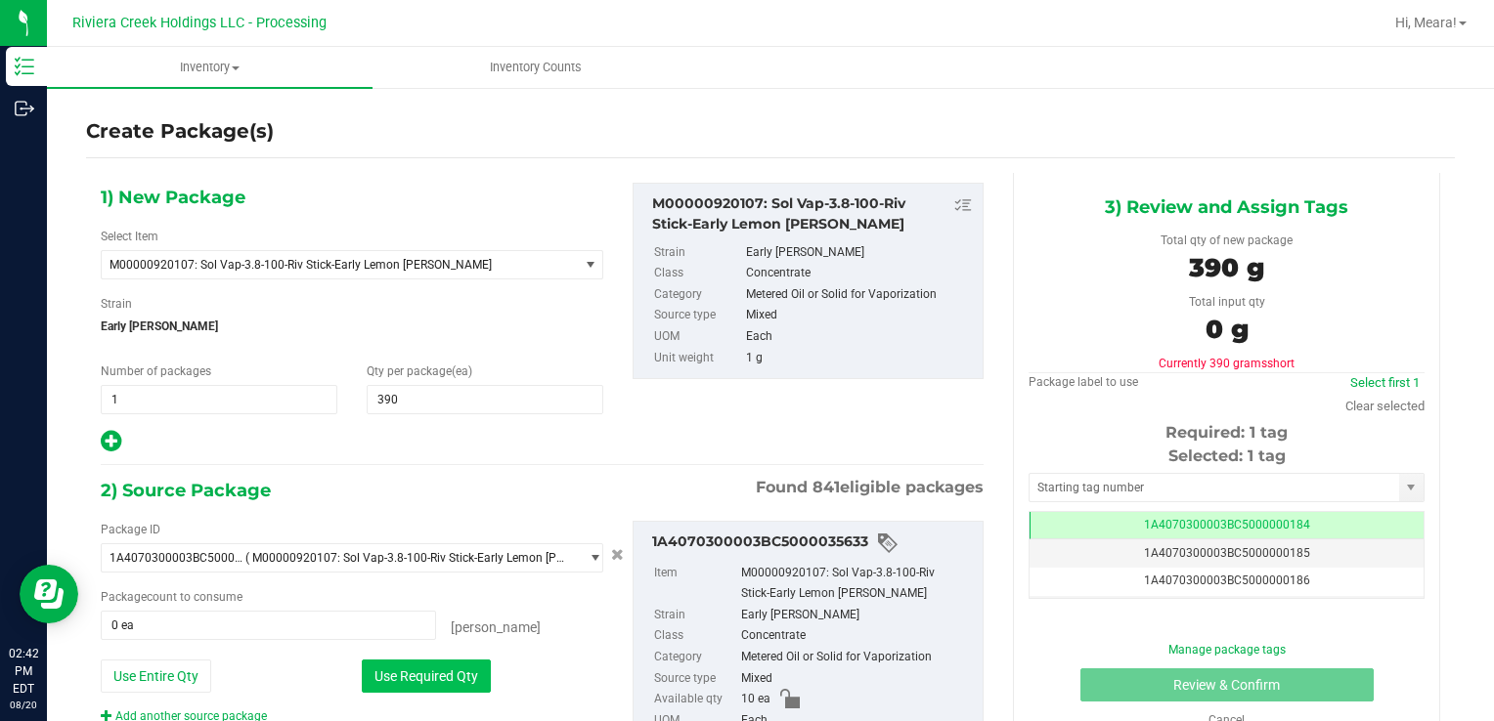
drag, startPoint x: 397, startPoint y: 684, endPoint x: 241, endPoint y: 547, distance: 207.1
click at [395, 682] on button "Use Required Qty" at bounding box center [426, 676] width 129 height 33
type input "10 ea"
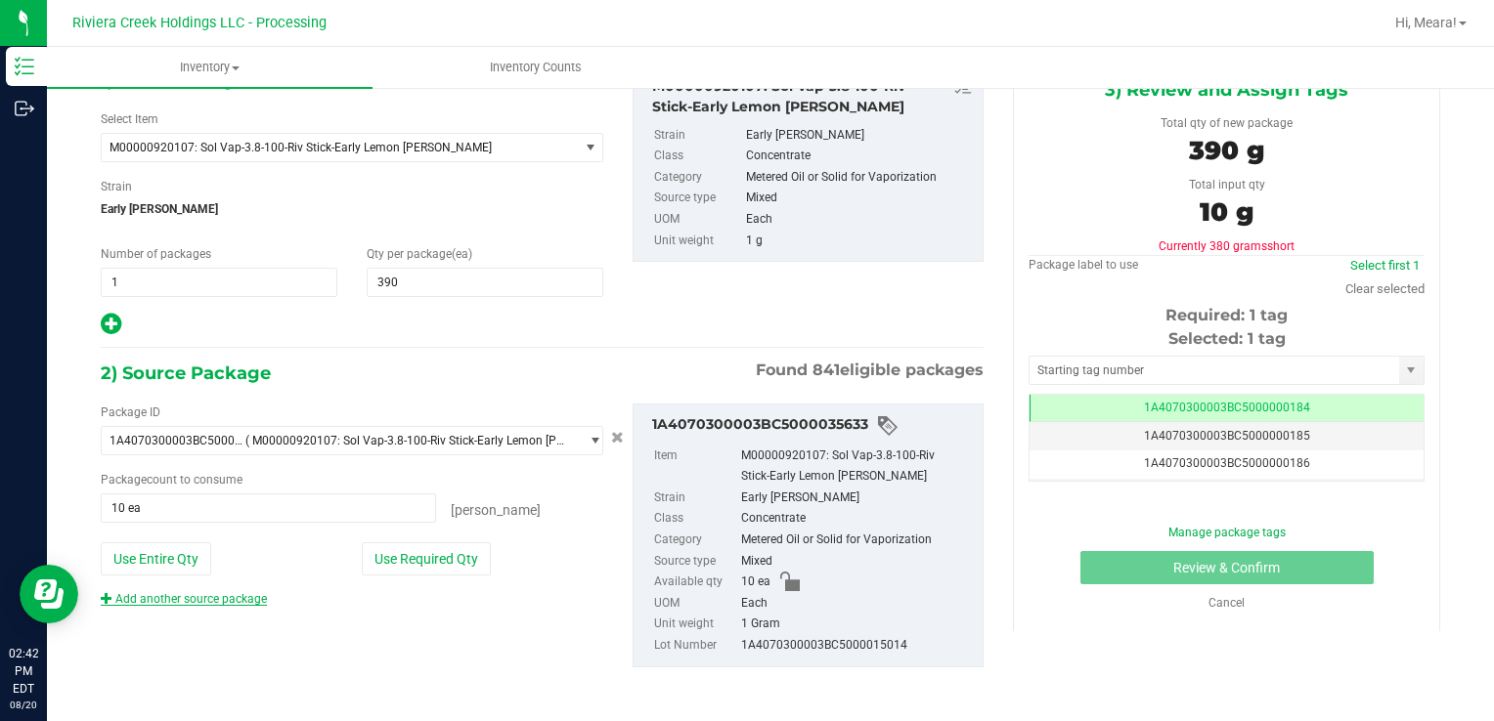
click at [246, 592] on link "Add another source package" at bounding box center [184, 599] width 166 height 14
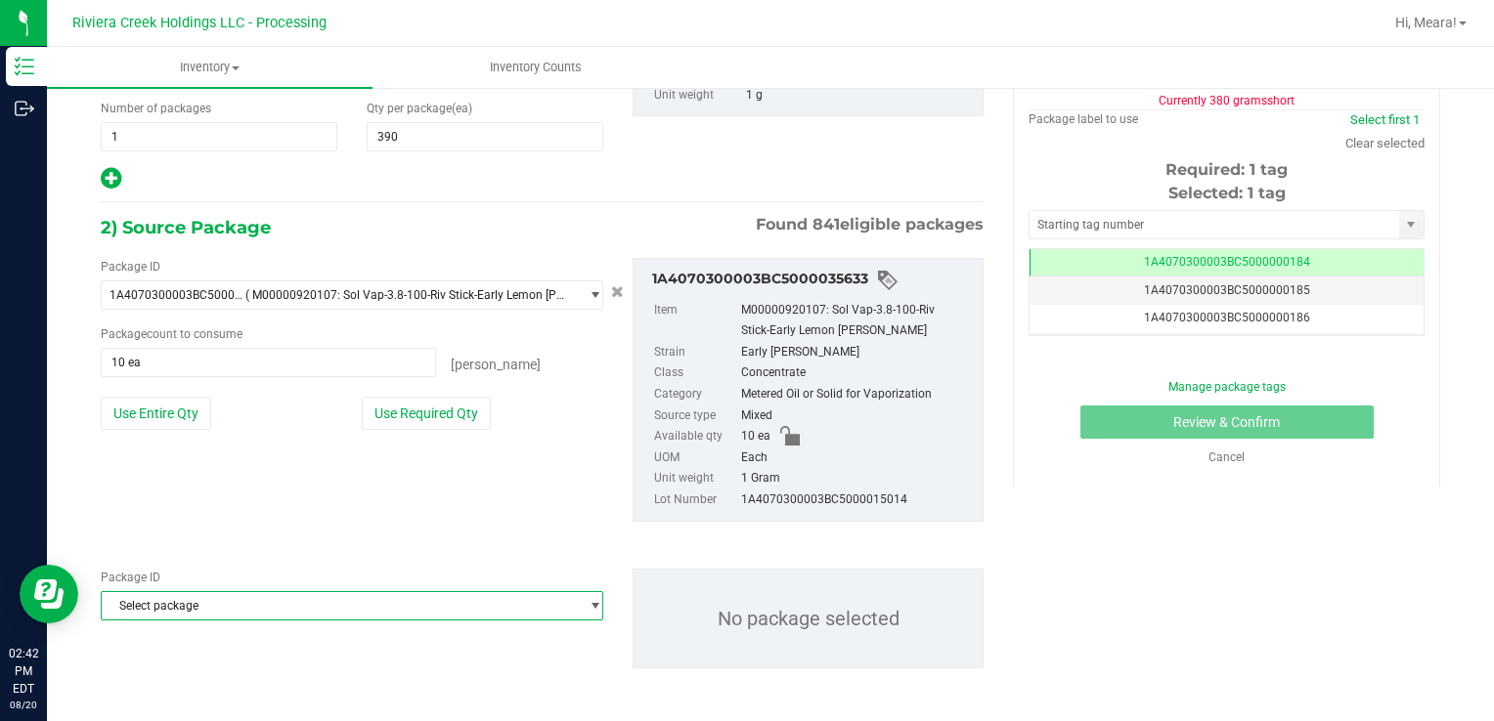
click at [342, 602] on span "Select package" at bounding box center [340, 605] width 476 height 27
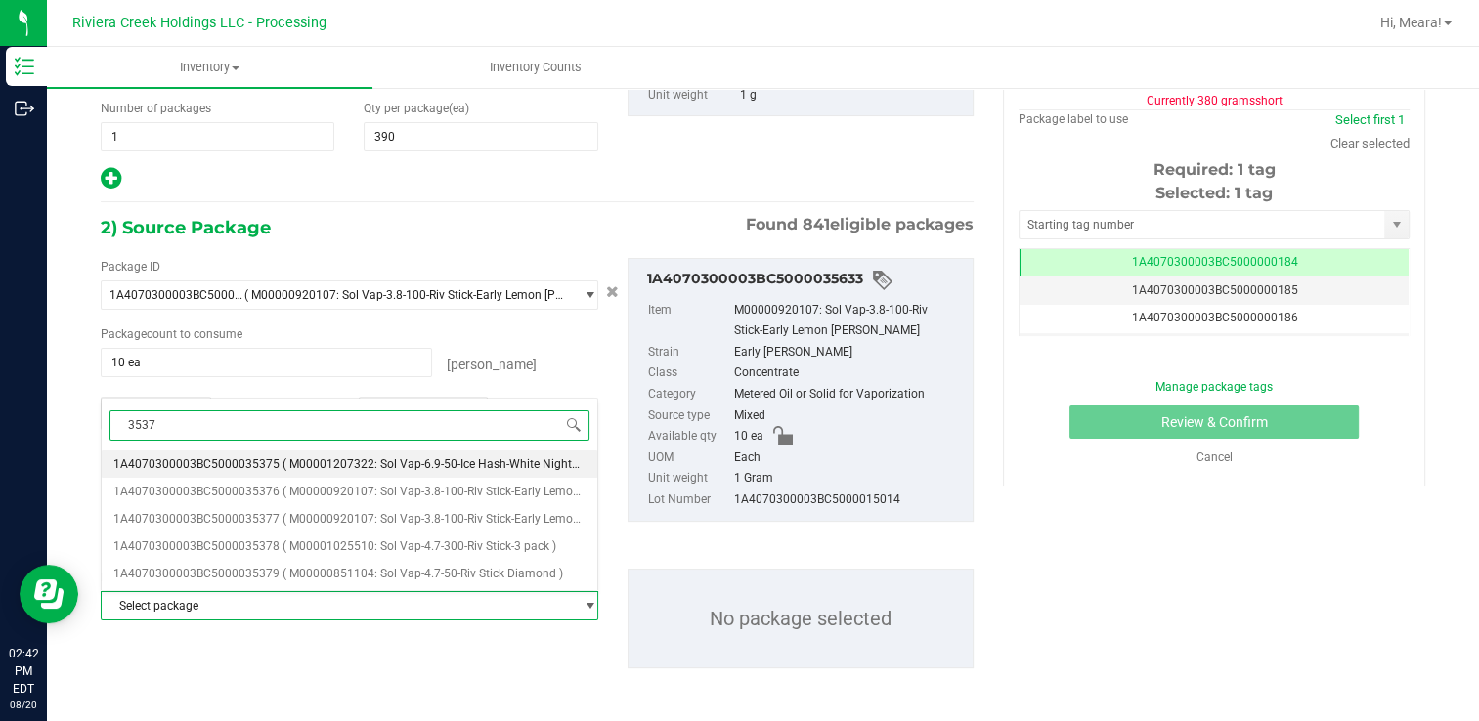
type input "35377"
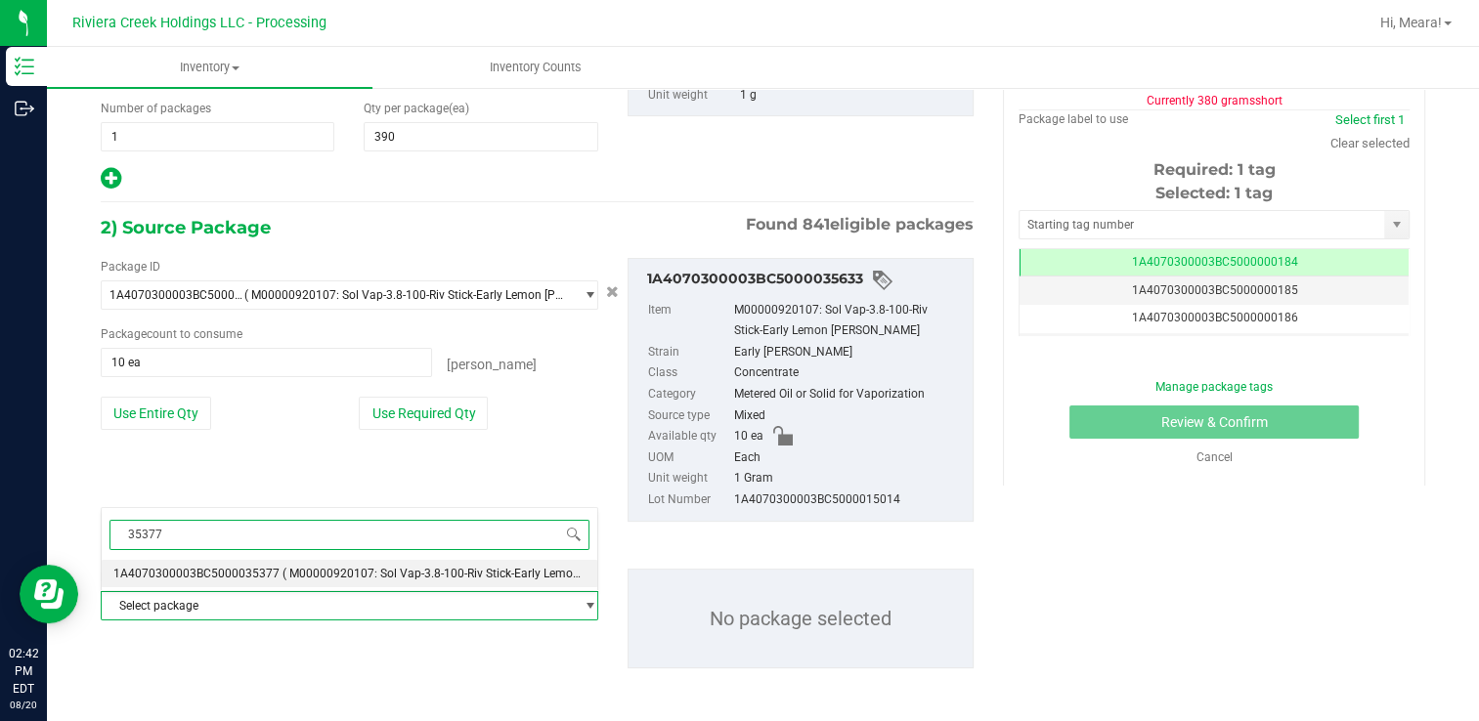
click at [441, 585] on li "1A4070300003BC5000035377 ( M00000920107: Sol Vap-3.8-100-Riv Stick-Early Lemon …" at bounding box center [350, 573] width 496 height 27
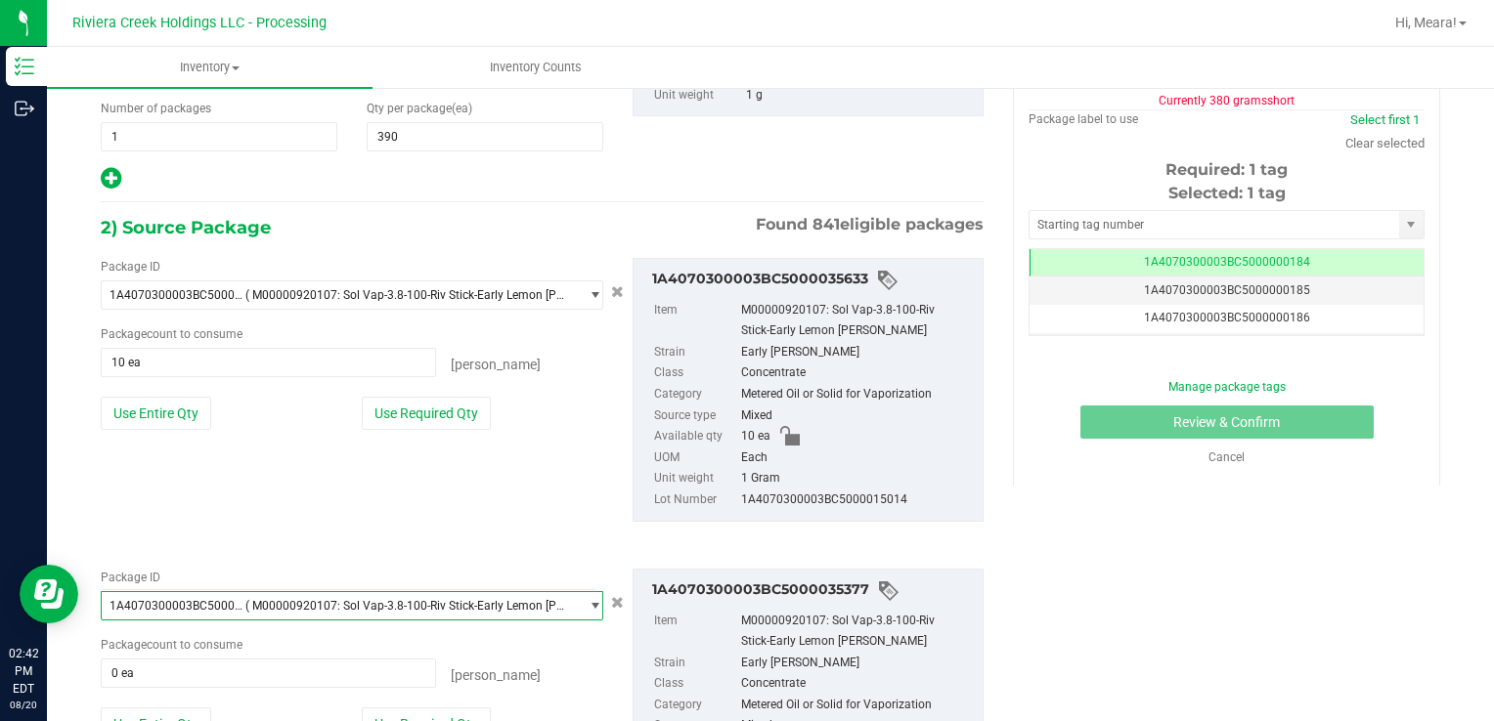
scroll to position [20883, 0]
click at [456, 714] on button "Use Required Qty" at bounding box center [426, 724] width 129 height 33
type input "80 ea"
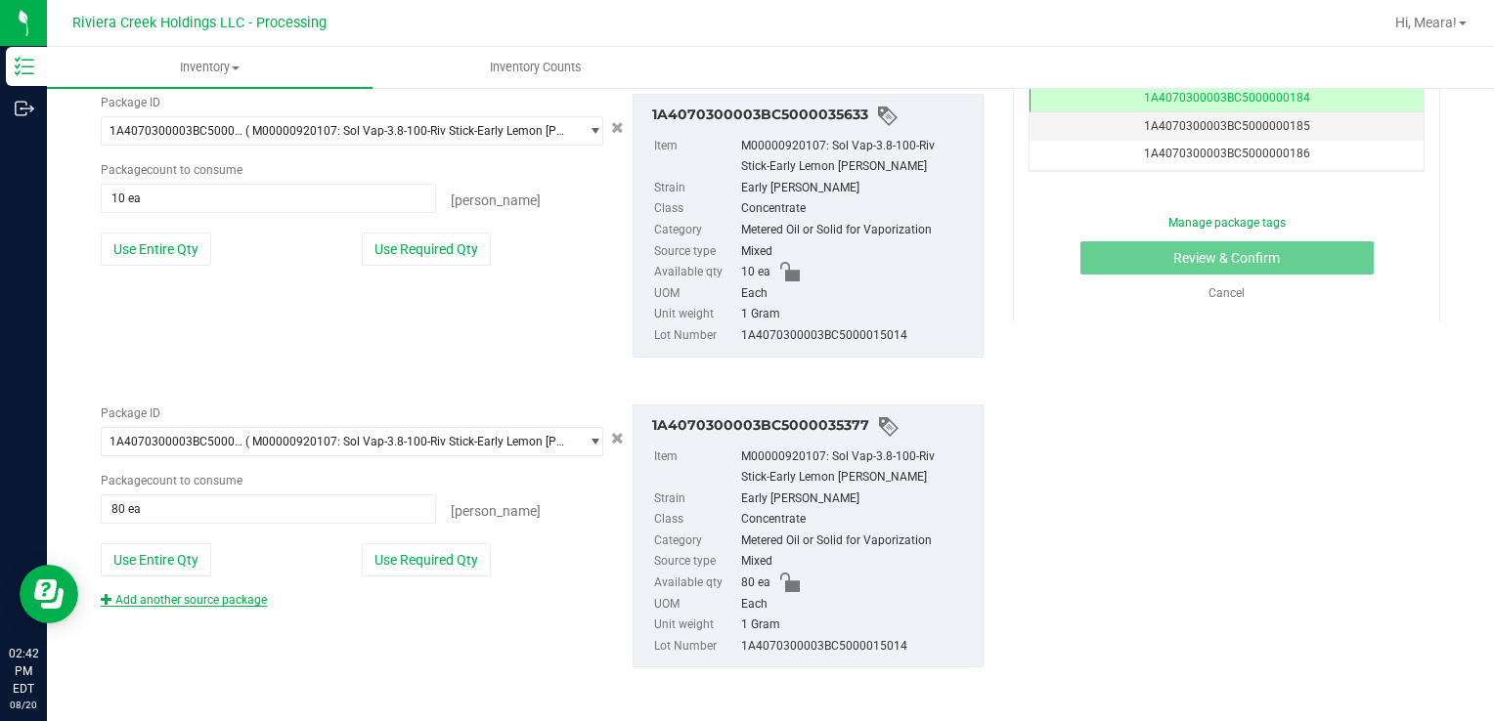
click at [228, 600] on link "Add another source package" at bounding box center [184, 600] width 166 height 14
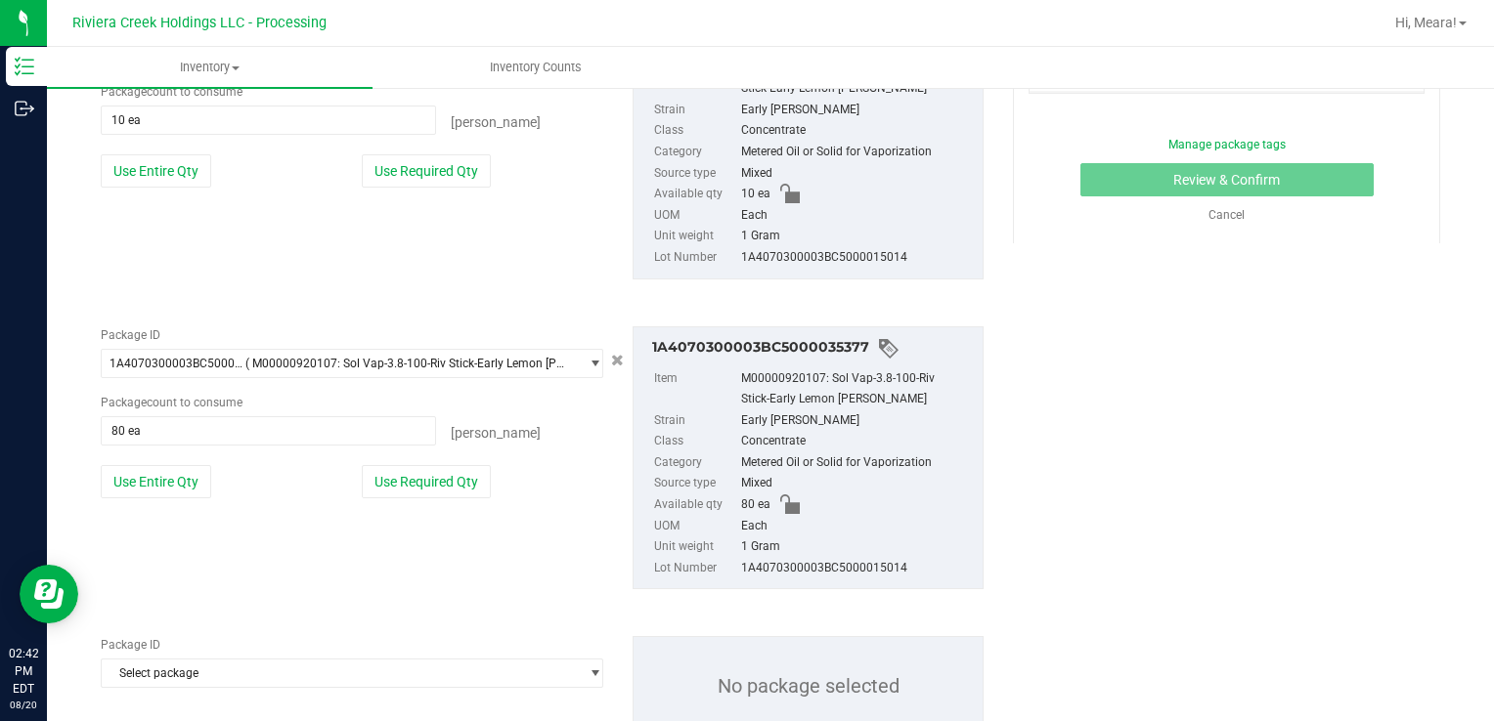
scroll to position [574, 0]
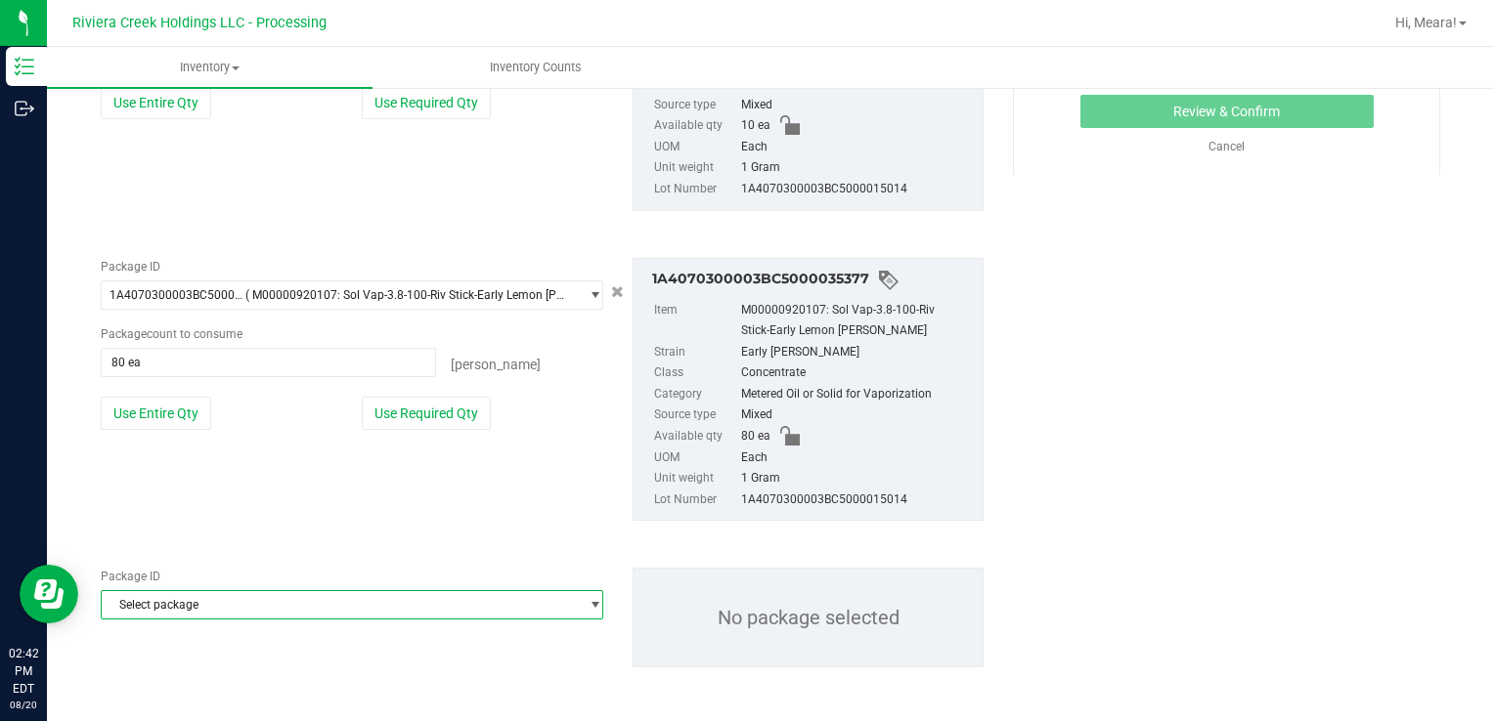
drag, startPoint x: 256, startPoint y: 617, endPoint x: 274, endPoint y: 619, distance: 17.7
click at [256, 618] on span "Select package" at bounding box center [352, 604] width 502 height 29
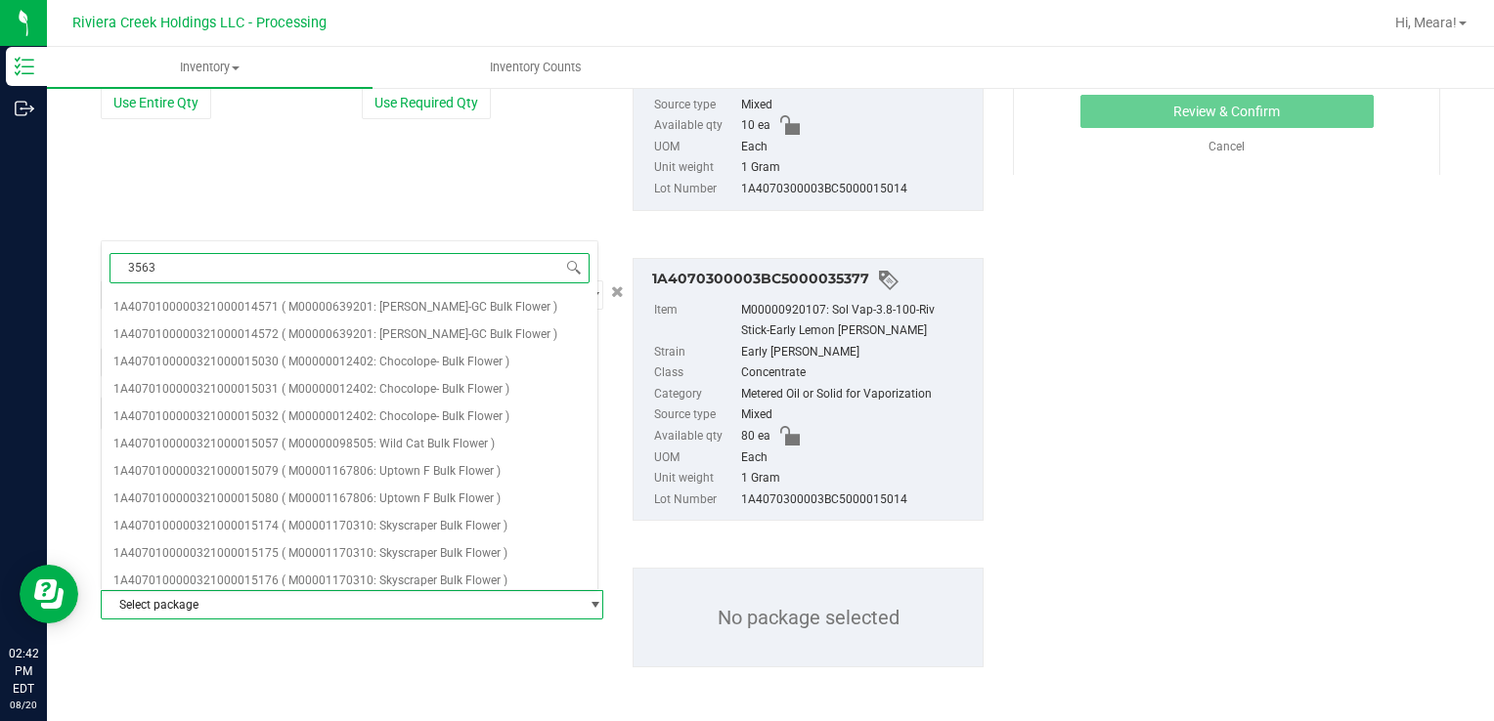
type input "35630"
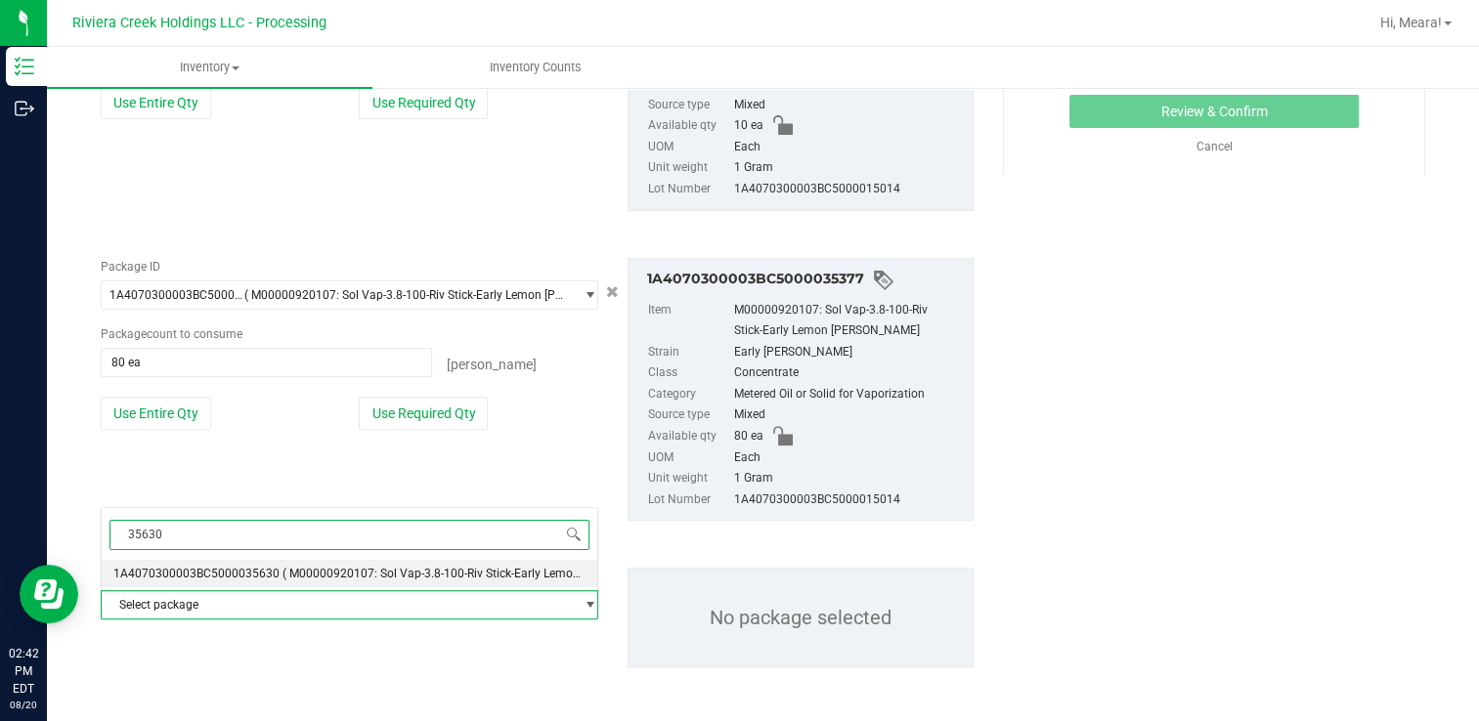
click at [467, 567] on span "( M00000920107: Sol Vap-3.8-100-Riv Stick-Early Lemon [PERSON_NAME] )" at bounding box center [480, 574] width 396 height 14
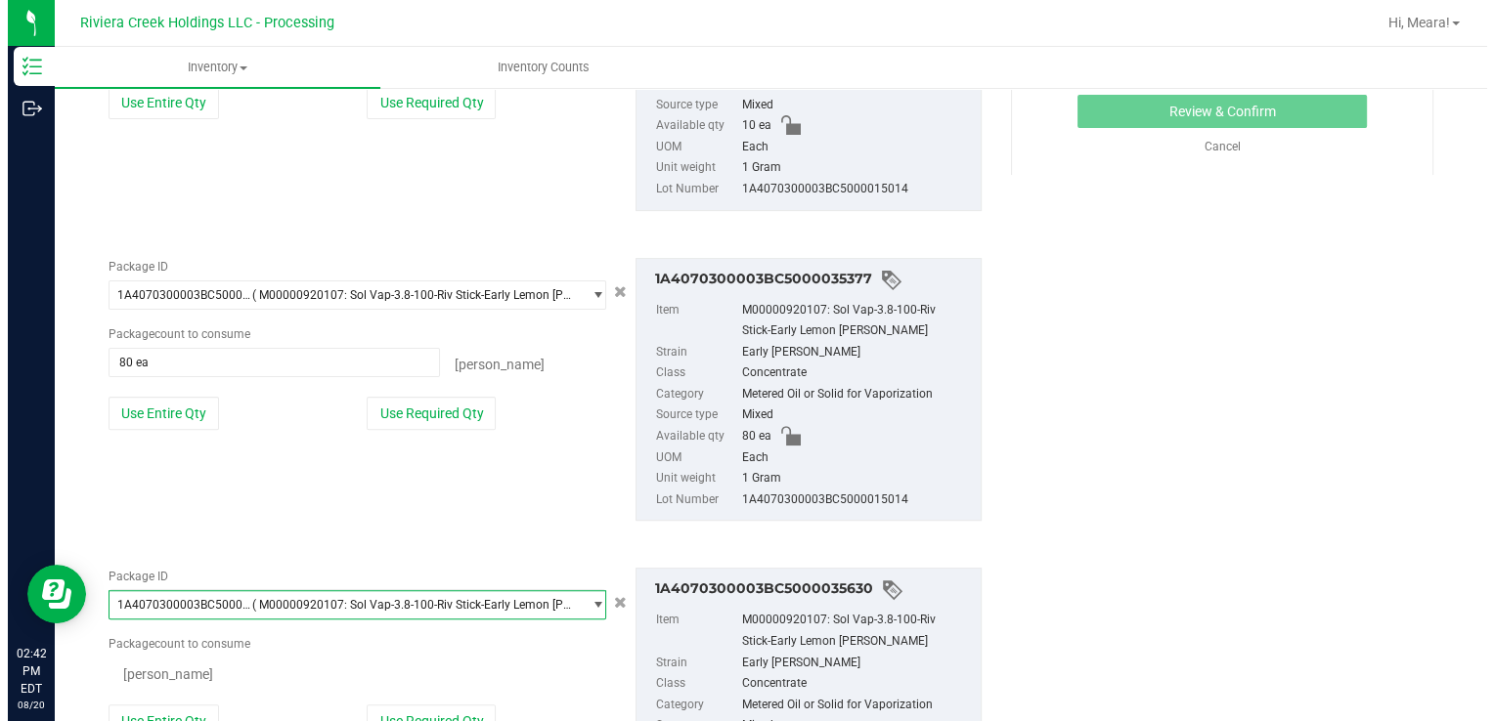
scroll to position [22279, 0]
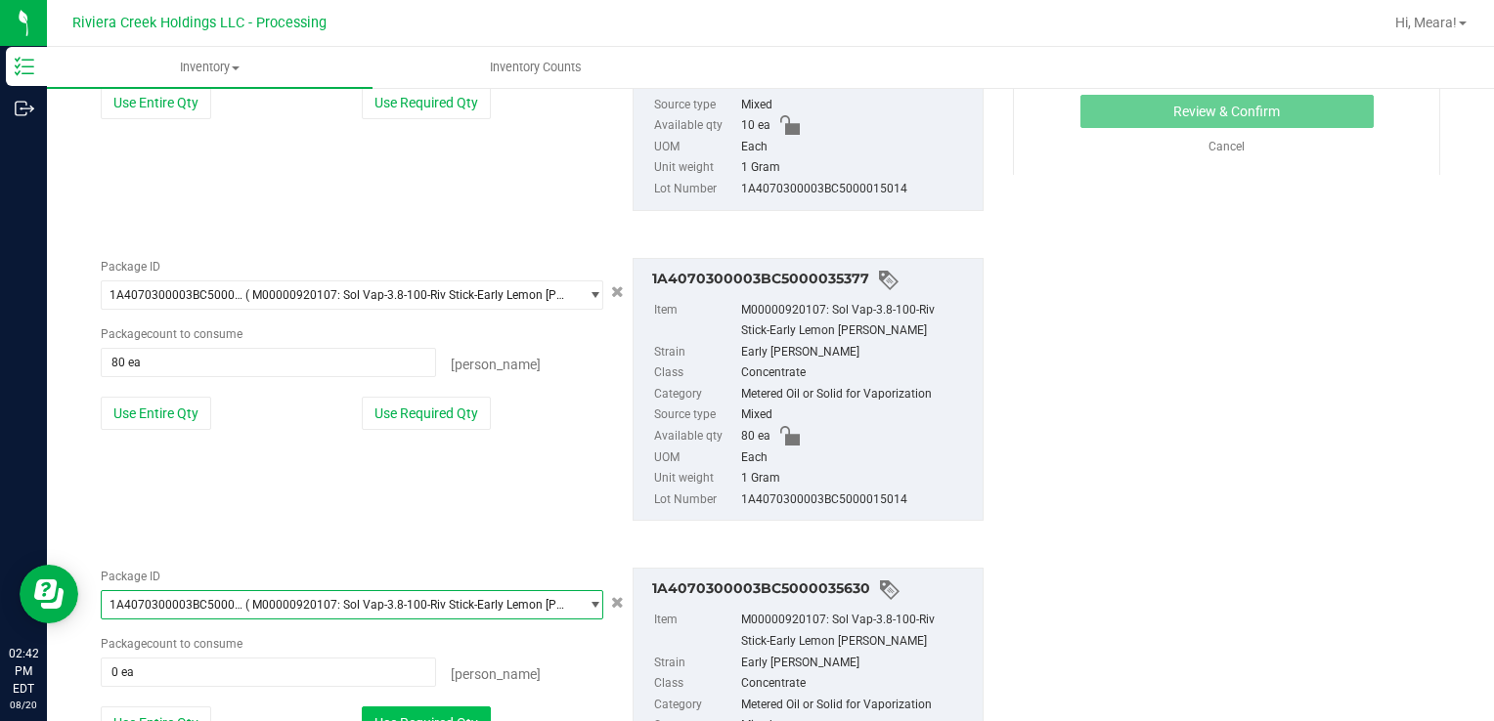
click at [468, 720] on button "Use Required Qty" at bounding box center [426, 723] width 129 height 33
type input "100 ea"
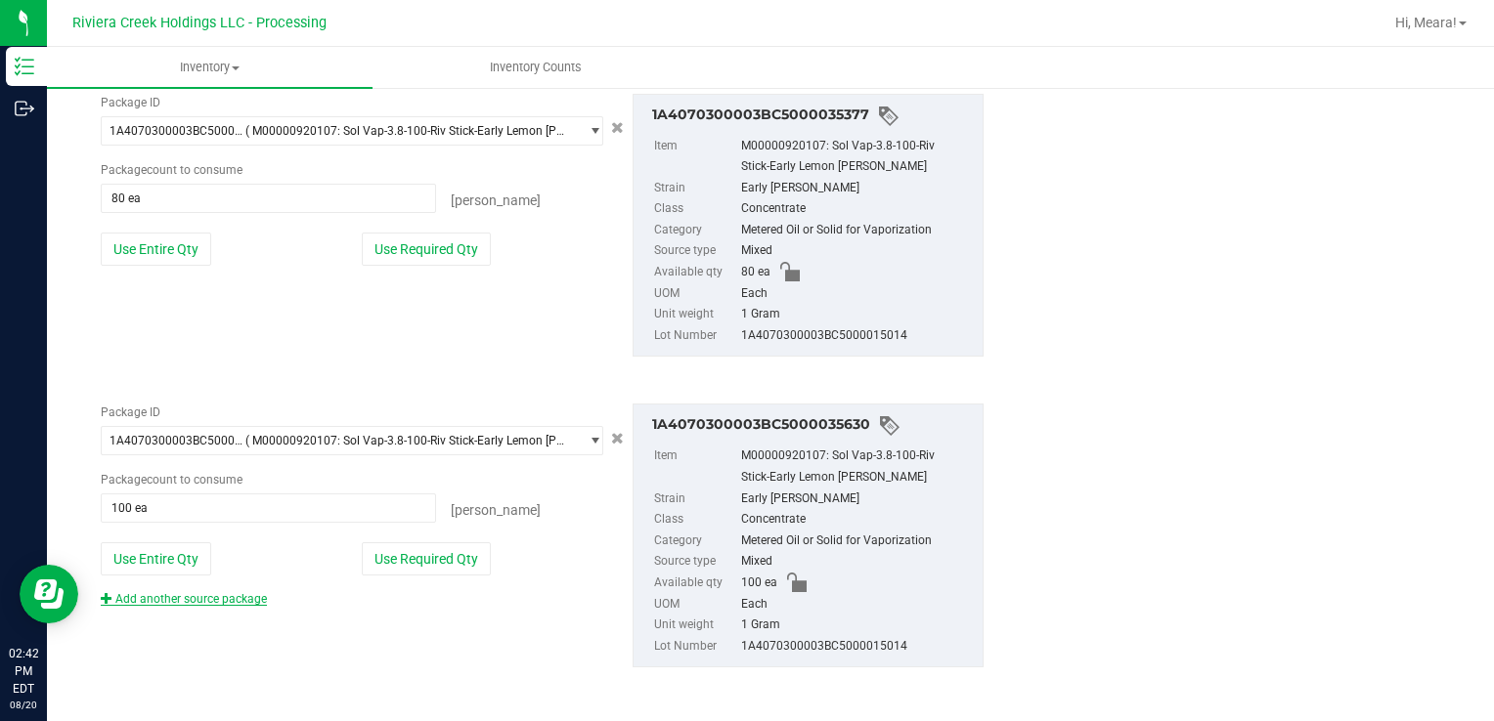
click at [237, 593] on link "Add another source package" at bounding box center [184, 599] width 166 height 14
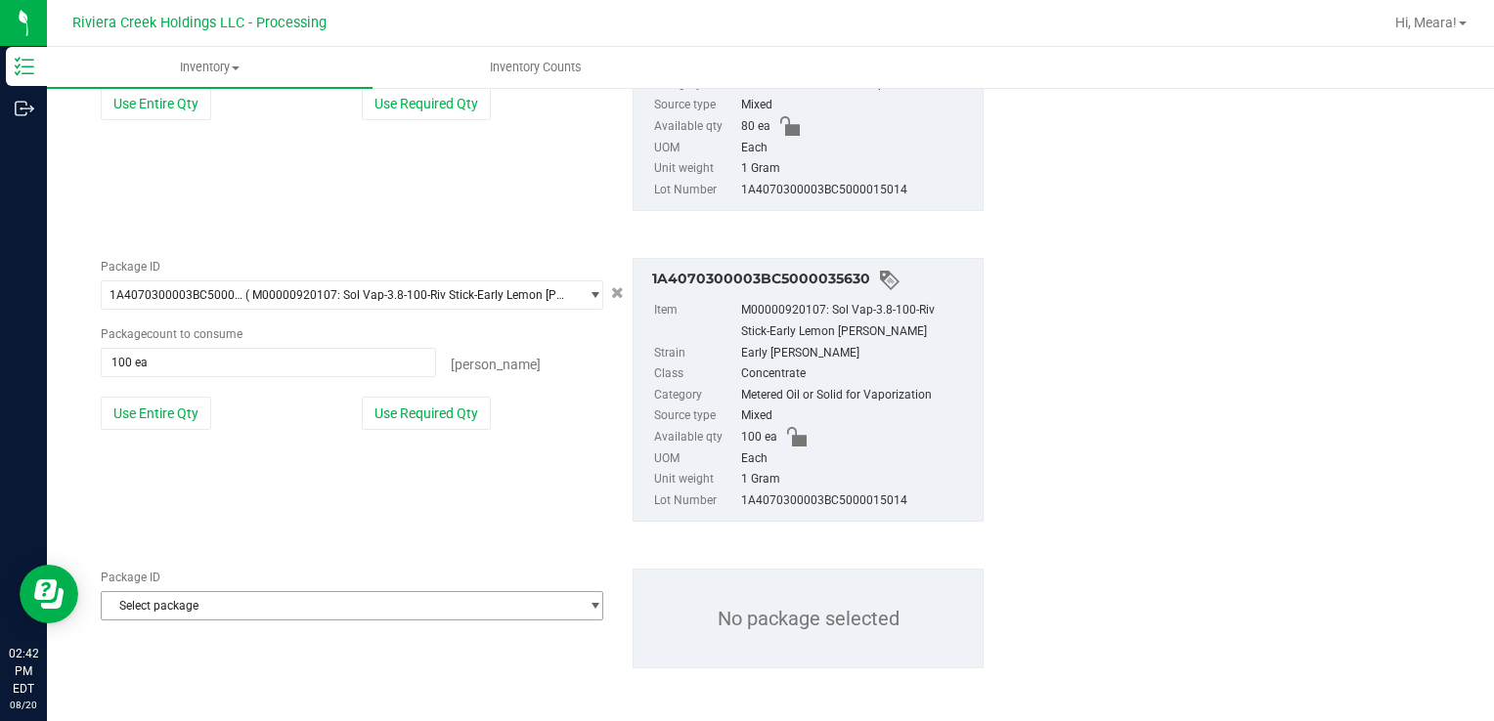
click at [274, 606] on span "Select package" at bounding box center [340, 605] width 476 height 27
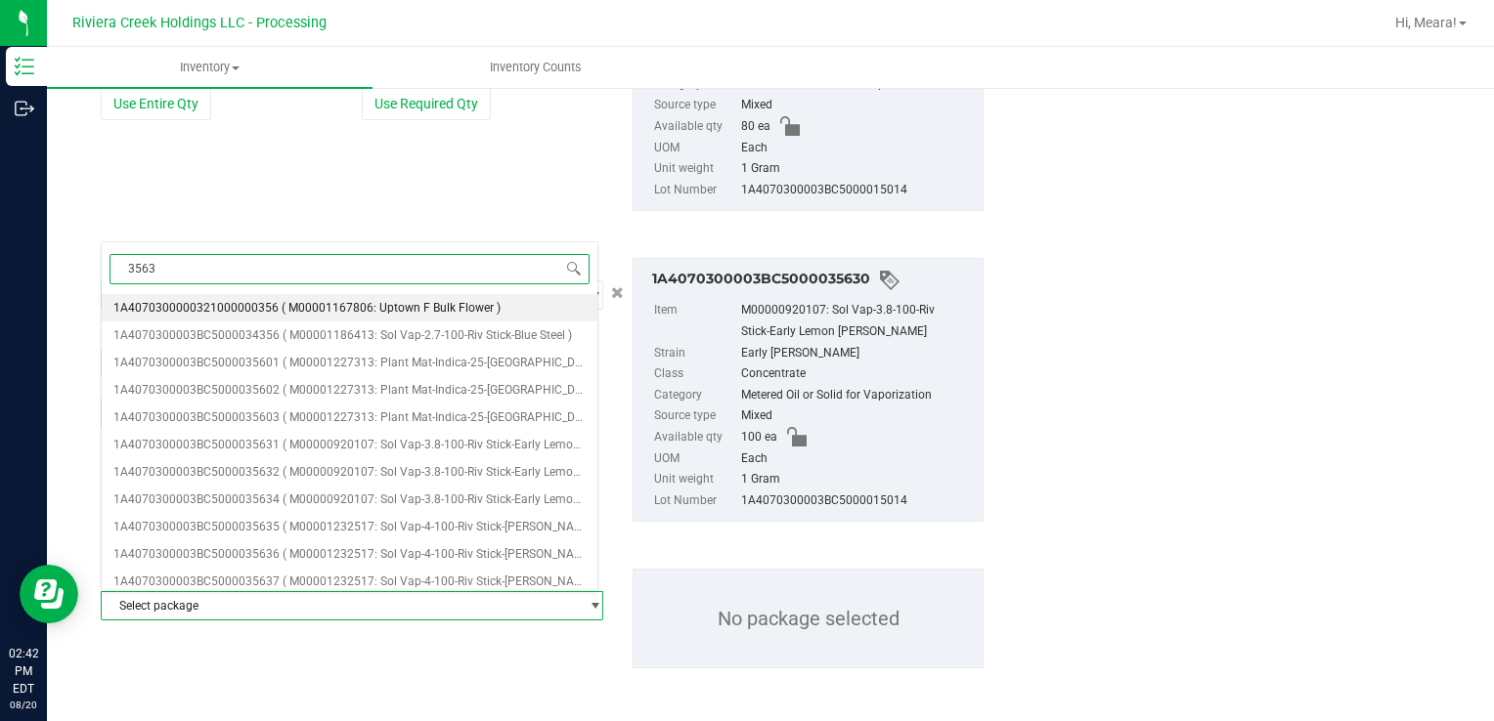
type input "35631"
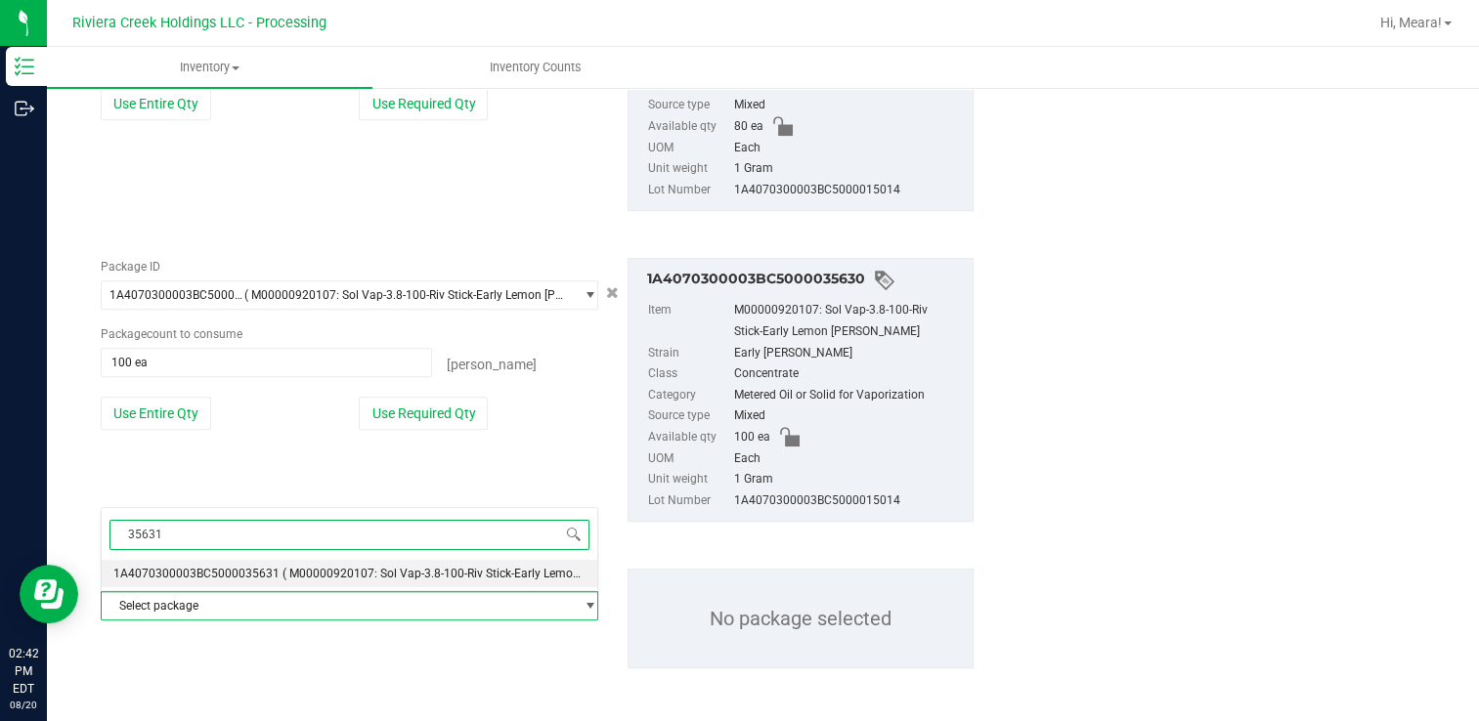
click at [309, 577] on span "( M00000920107: Sol Vap-3.8-100-Riv Stick-Early Lemon [PERSON_NAME] )" at bounding box center [480, 574] width 396 height 14
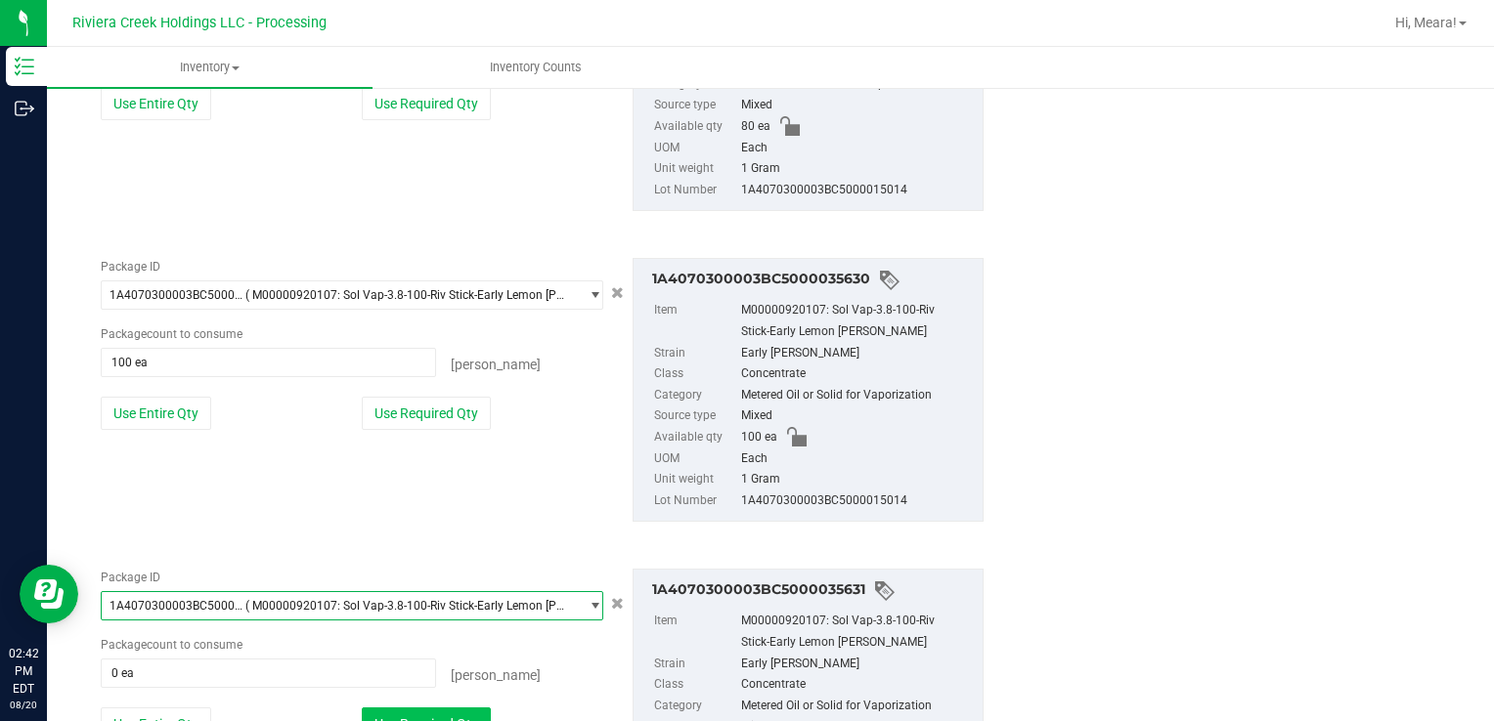
click at [436, 703] on div "Package ID 1A4070300003BC5000035631 ( M00000920107: Sol Vap-3.8-100-Riv Stick-E…" at bounding box center [352, 671] width 532 height 204
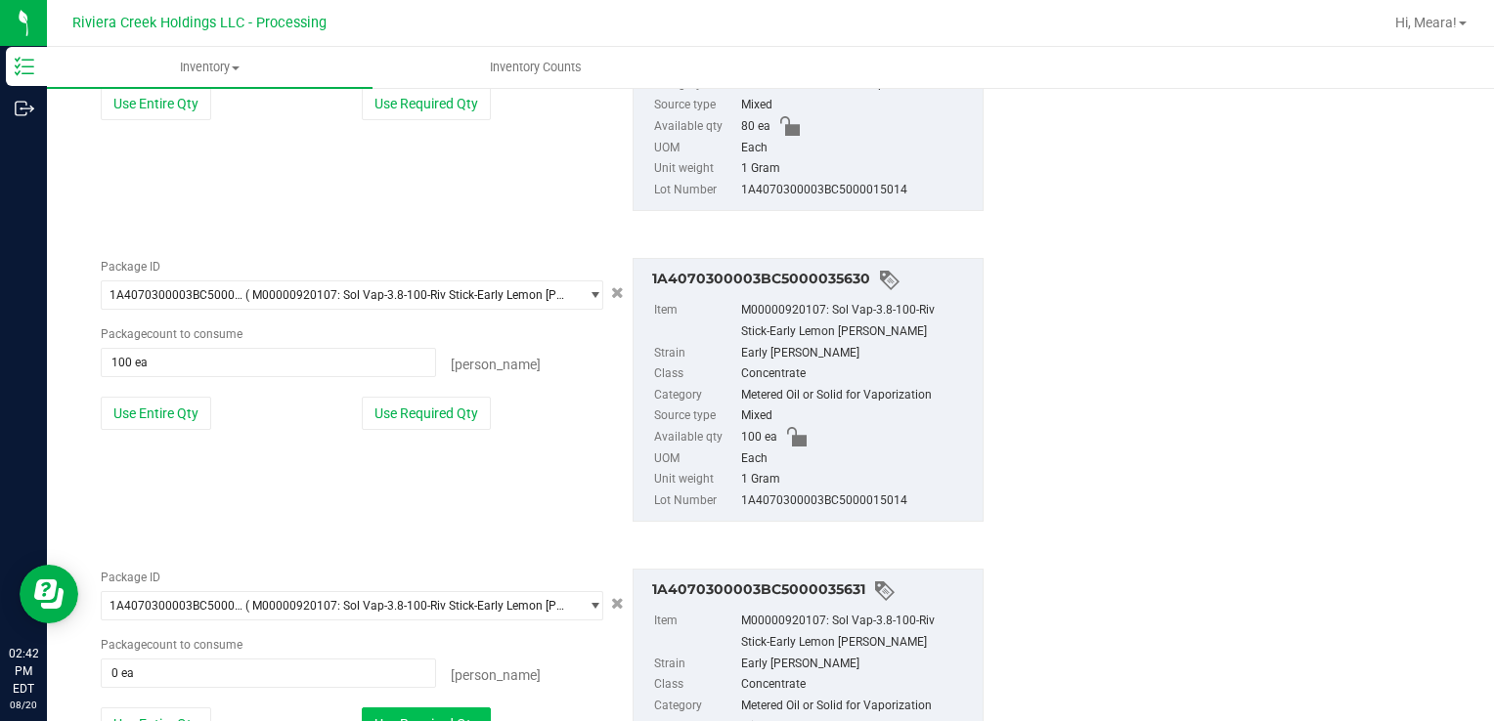
click at [436, 710] on button "Use Required Qty" at bounding box center [426, 724] width 129 height 33
type input "100 ea"
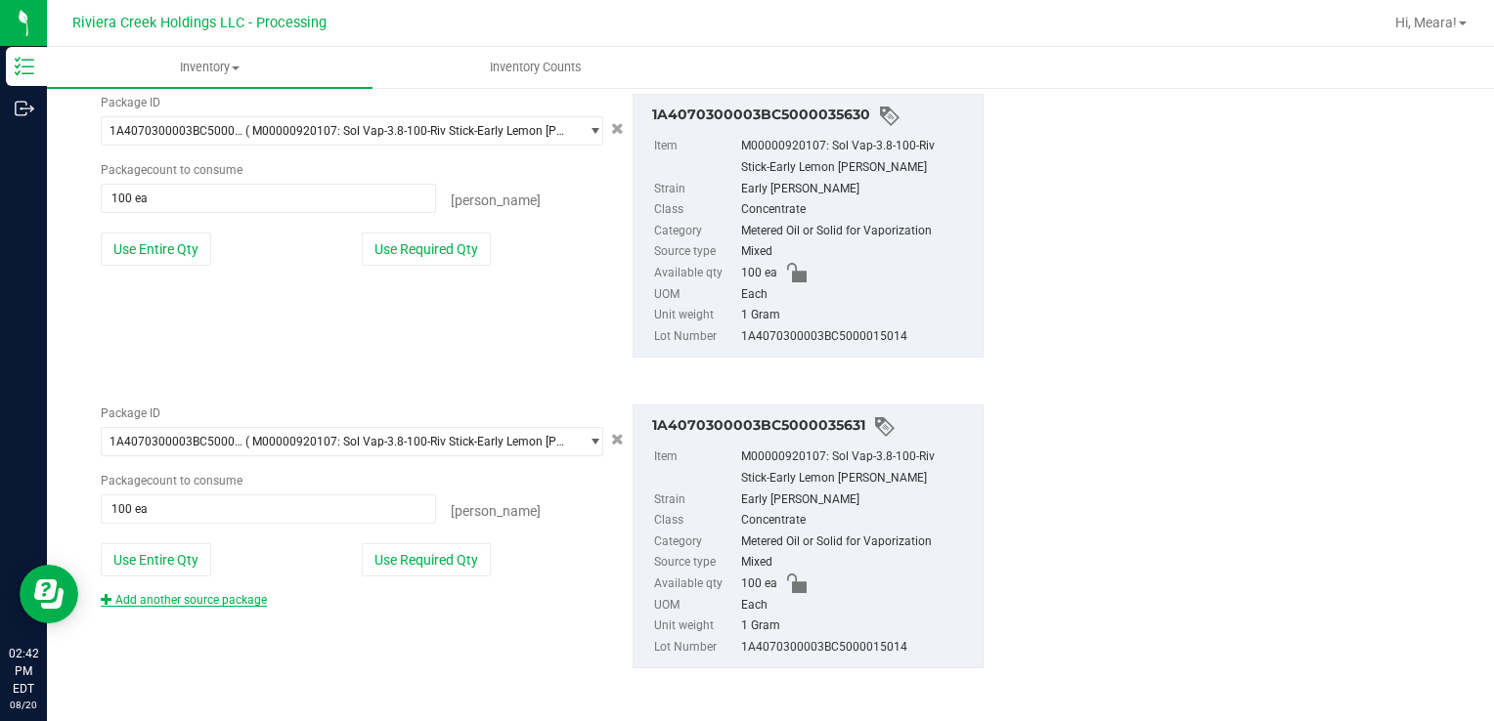
click at [238, 595] on link "Add another source package" at bounding box center [184, 600] width 166 height 14
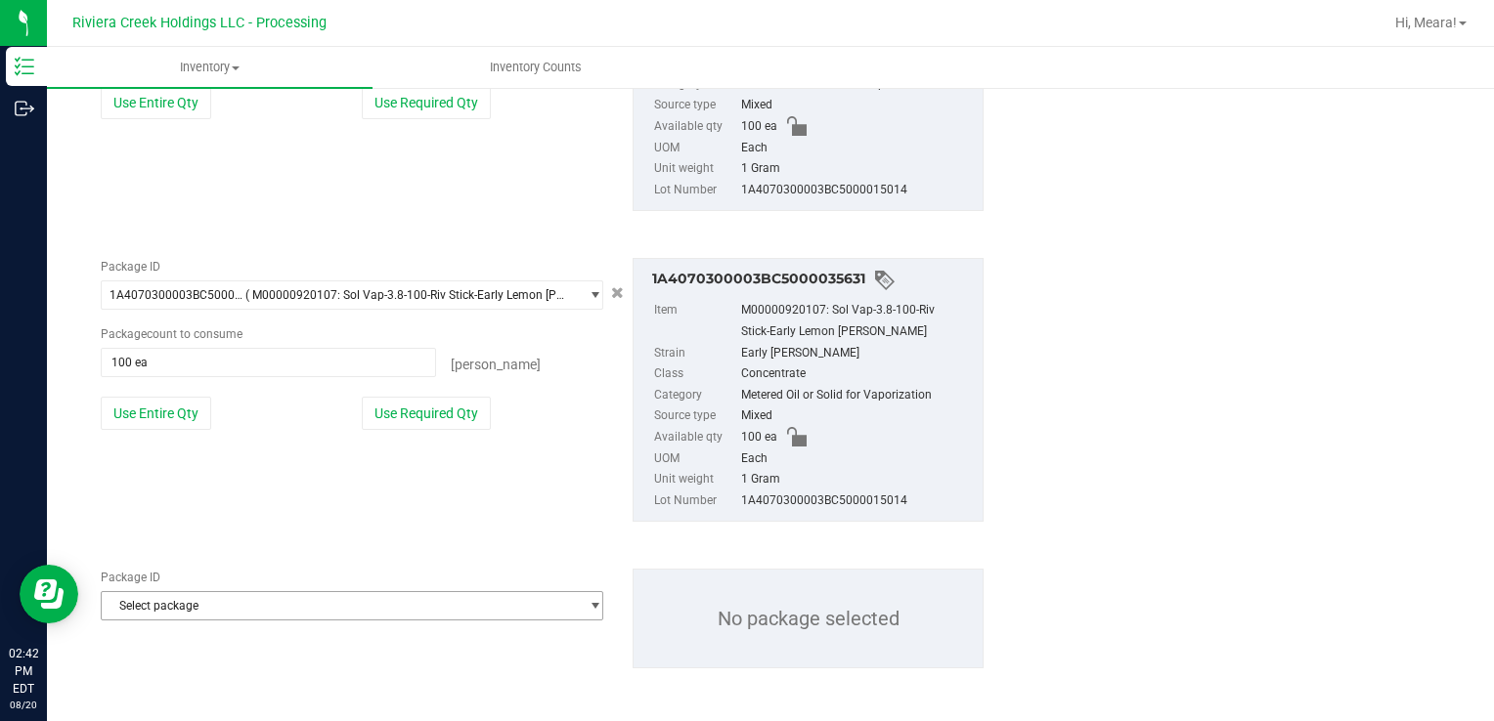
click at [244, 602] on span "Select package" at bounding box center [340, 605] width 476 height 27
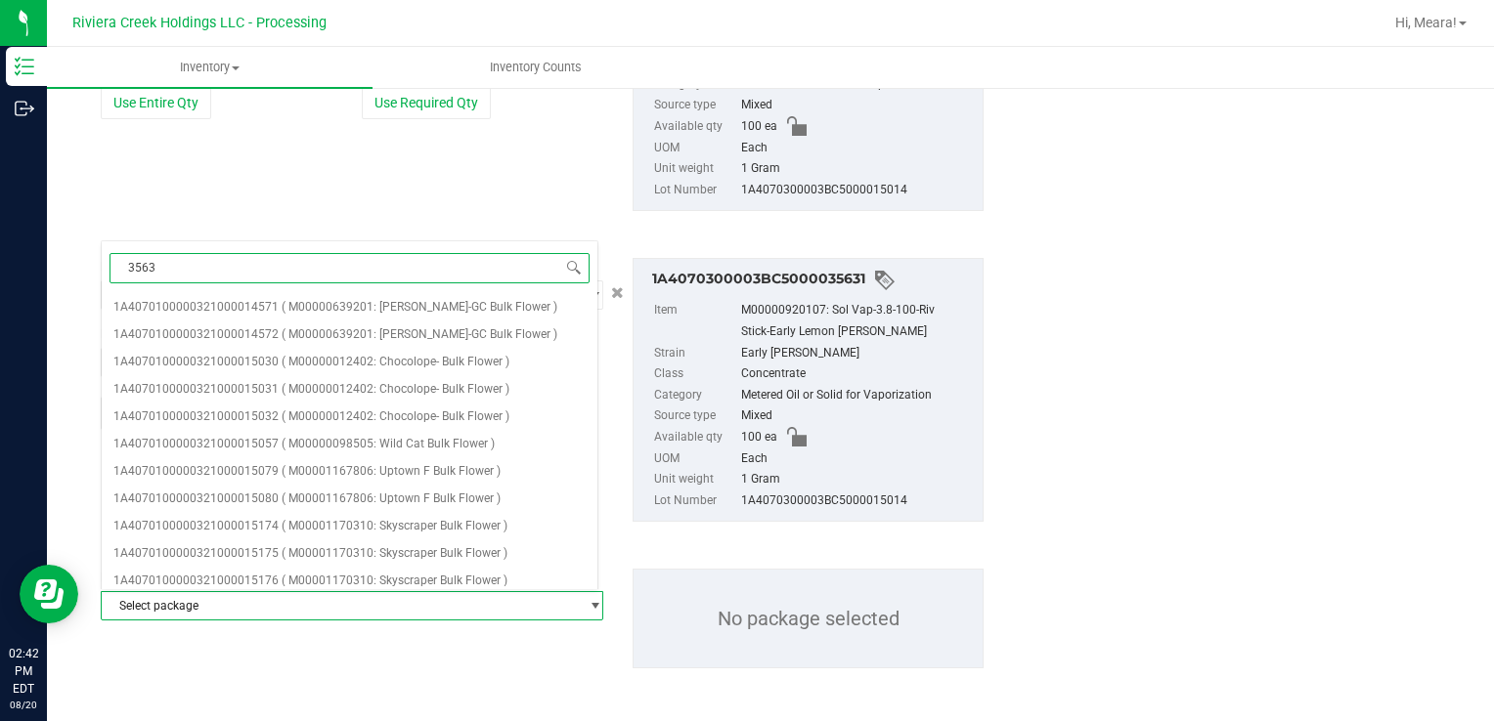
type input "35632"
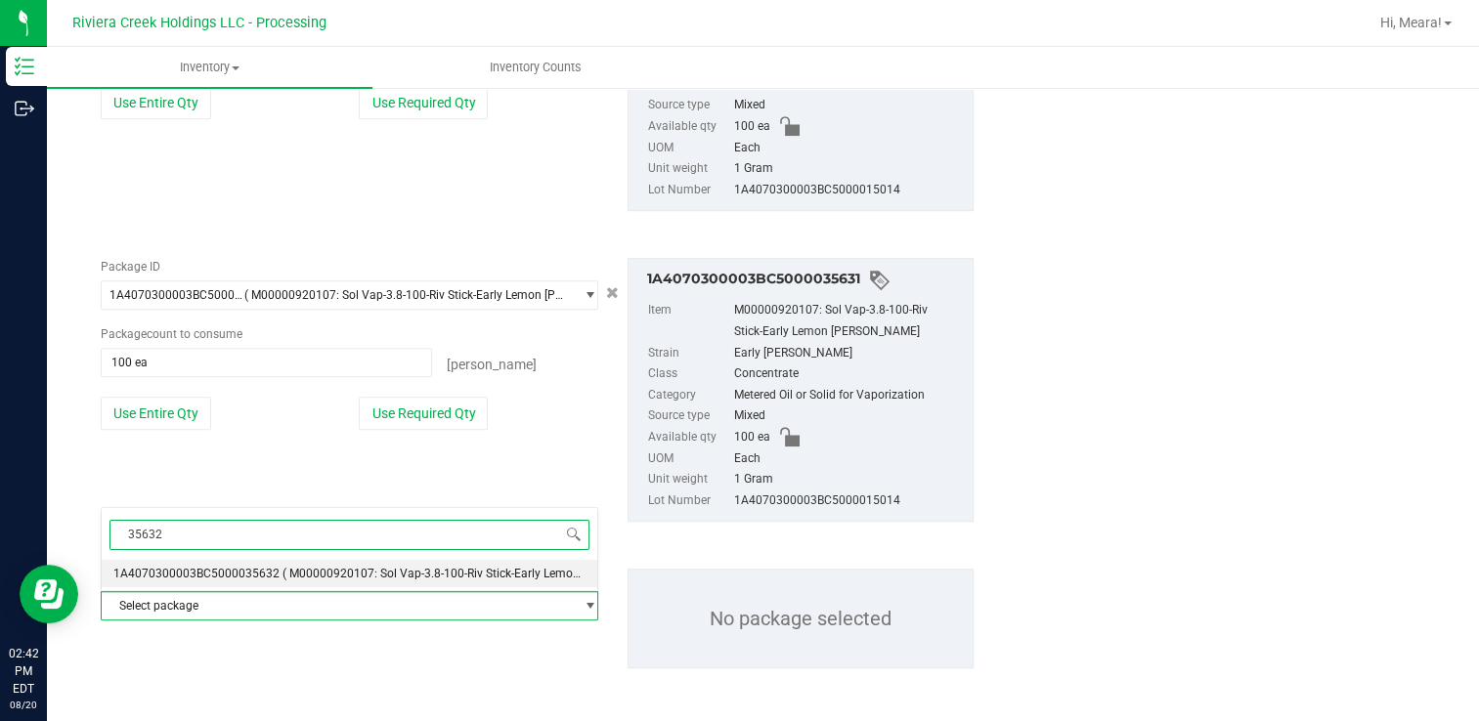
drag, startPoint x: 274, startPoint y: 585, endPoint x: 328, endPoint y: 616, distance: 63.0
click at [273, 582] on li "1A4070300003BC5000035632 ( M00000920107: Sol Vap-3.8-100-Riv Stick-Early Lemon …" at bounding box center [350, 573] width 496 height 27
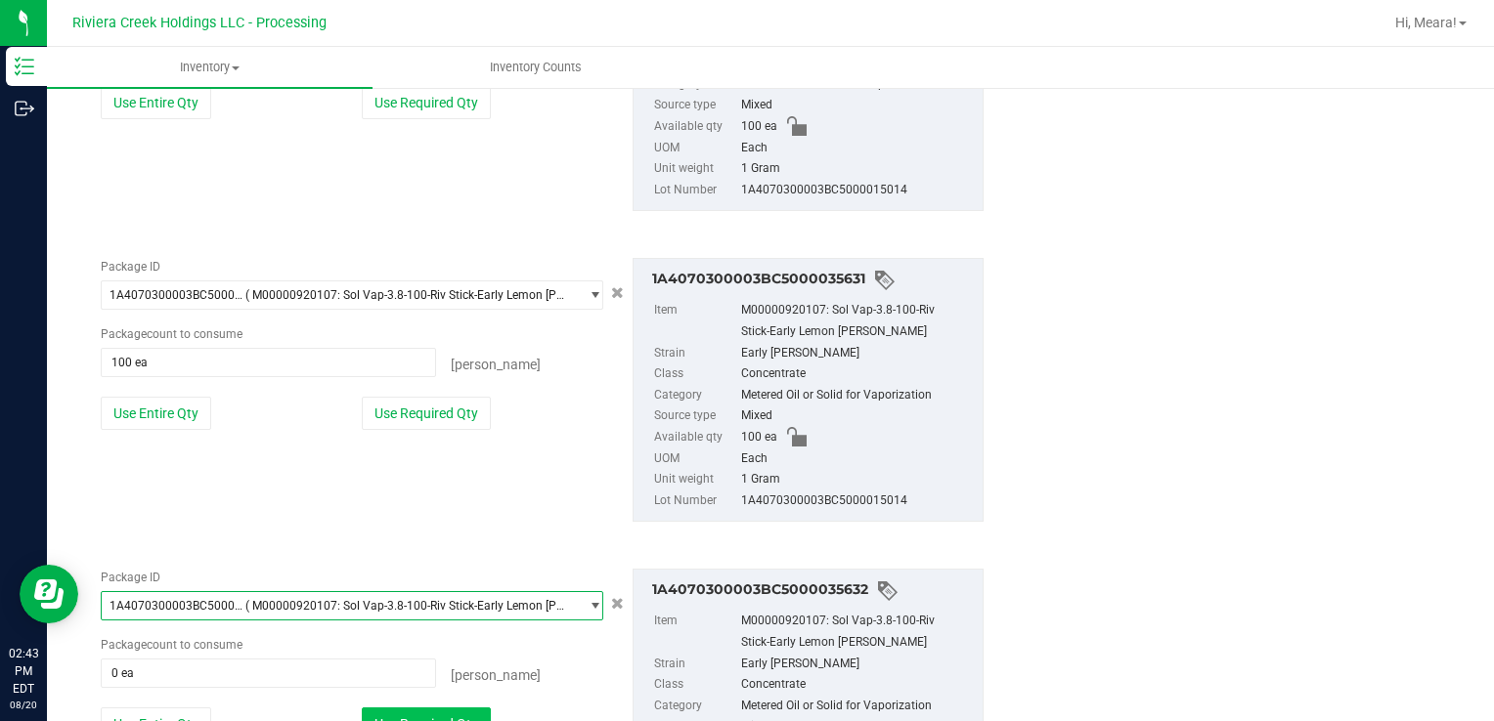
click at [424, 715] on button "Use Required Qty" at bounding box center [426, 724] width 129 height 33
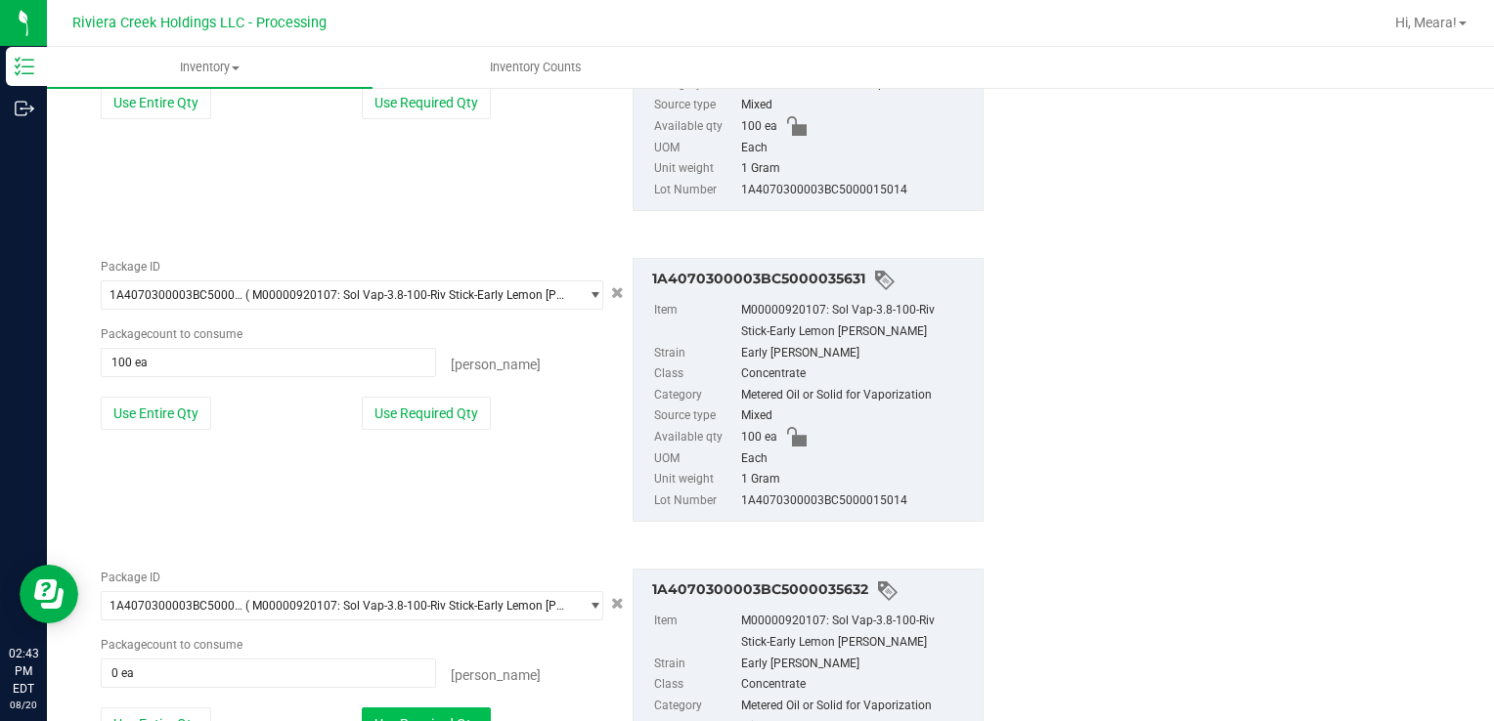
type input "100 ea"
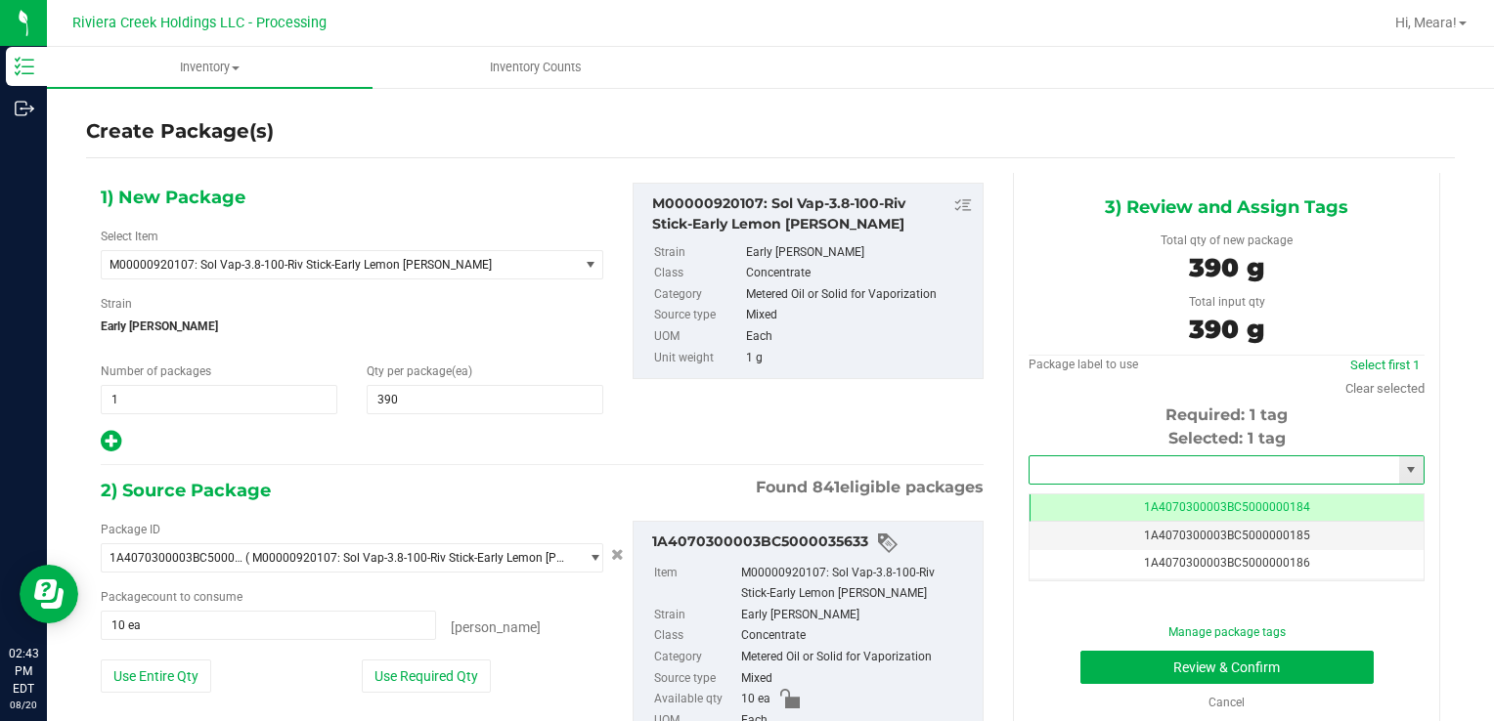
click at [1129, 467] on input "text" at bounding box center [1213, 469] width 369 height 27
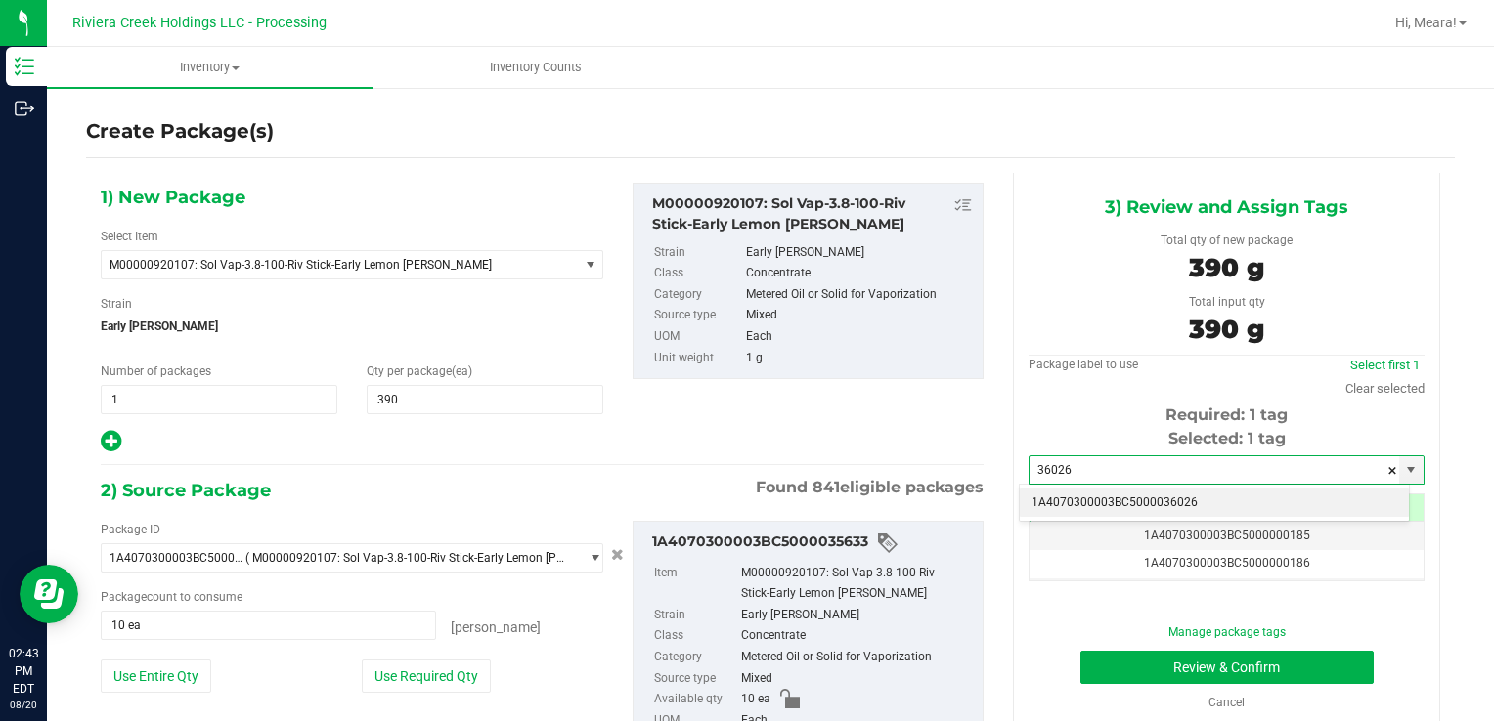
click at [1134, 502] on li "1A4070300003BC5000036026" at bounding box center [1214, 503] width 389 height 29
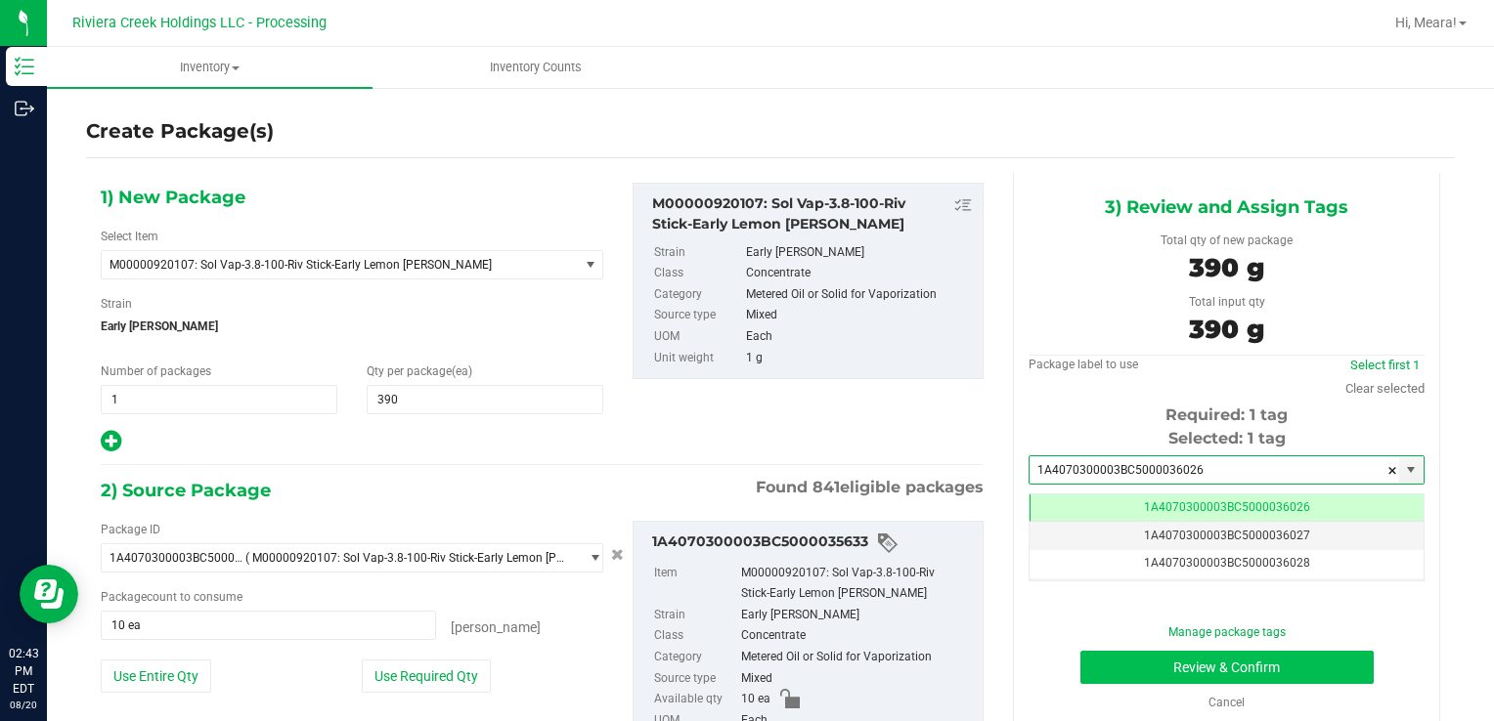
type input "1A4070300003BC5000036026"
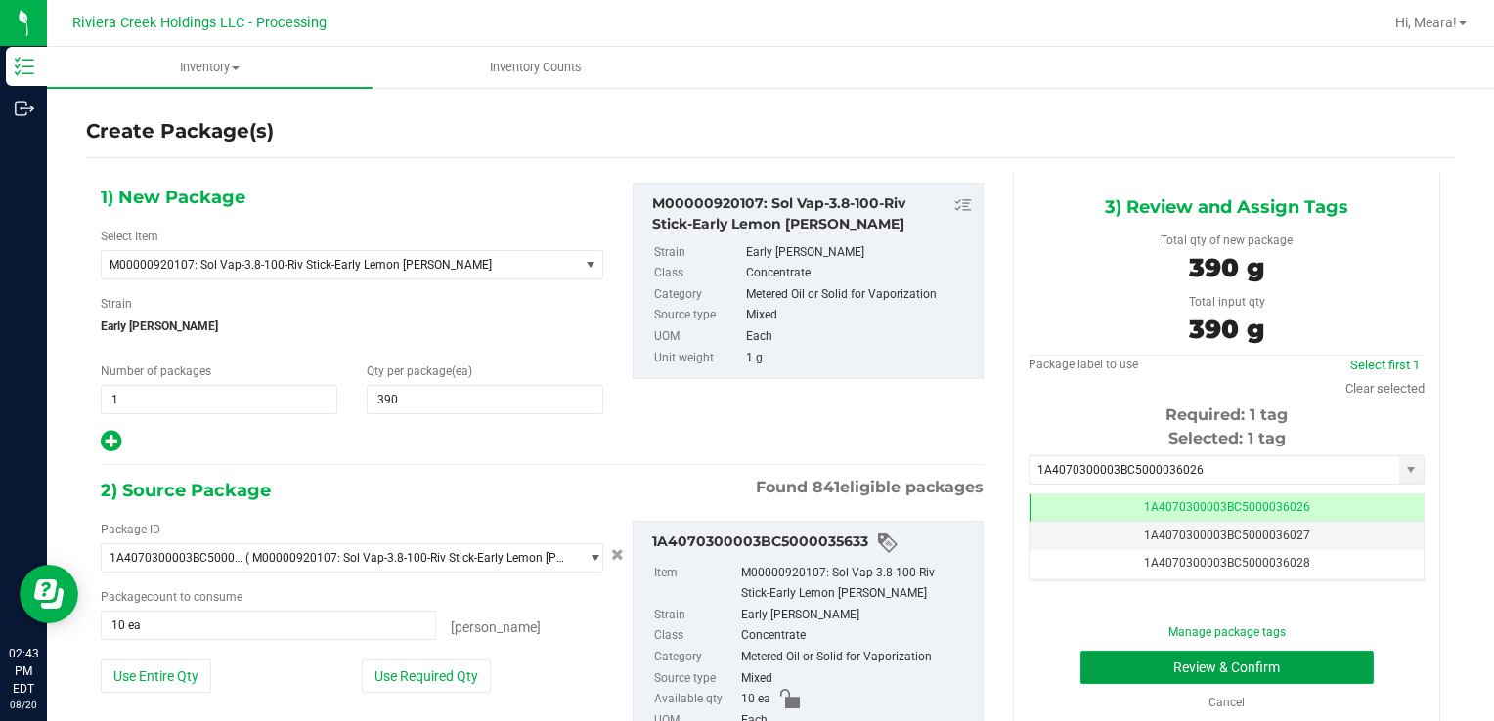
click at [1114, 674] on button "Review & Confirm" at bounding box center [1226, 667] width 293 height 33
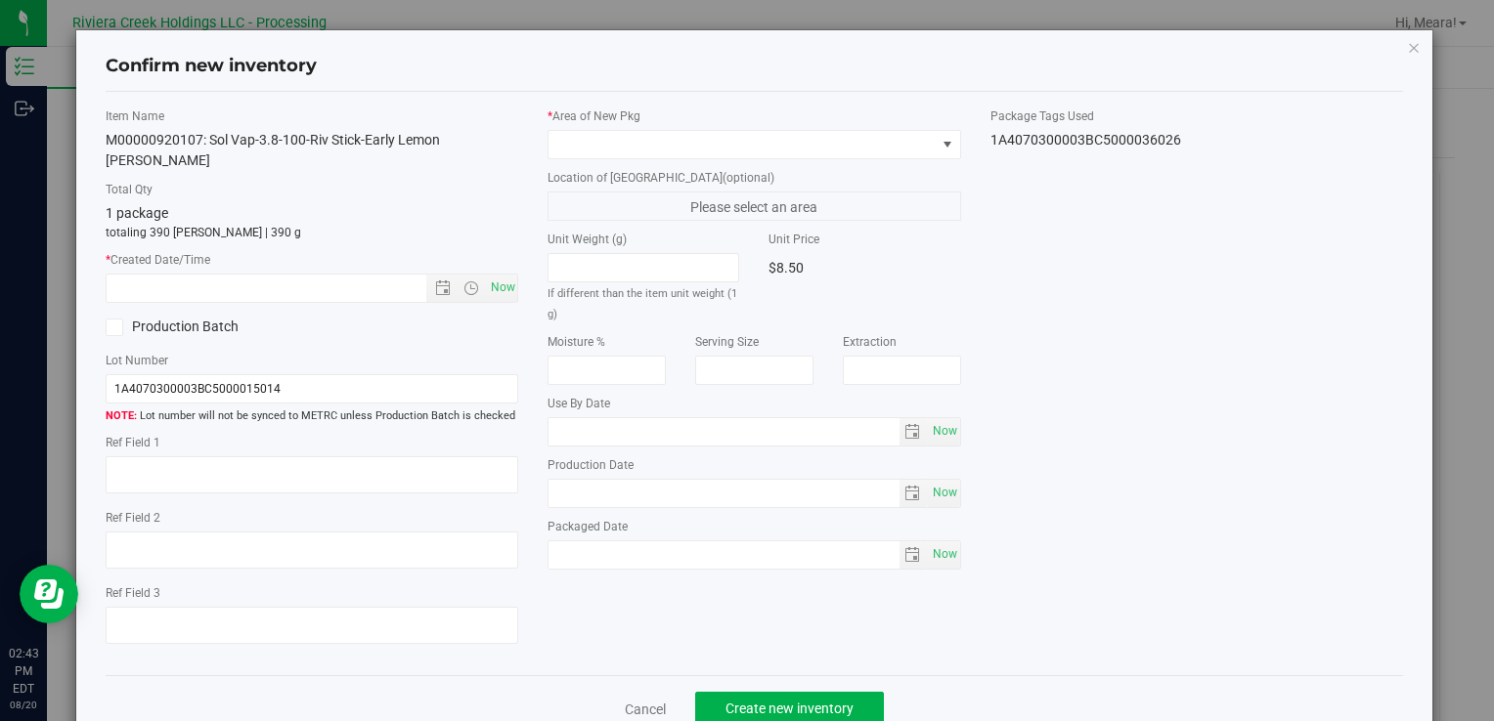
type input "[DATE]"
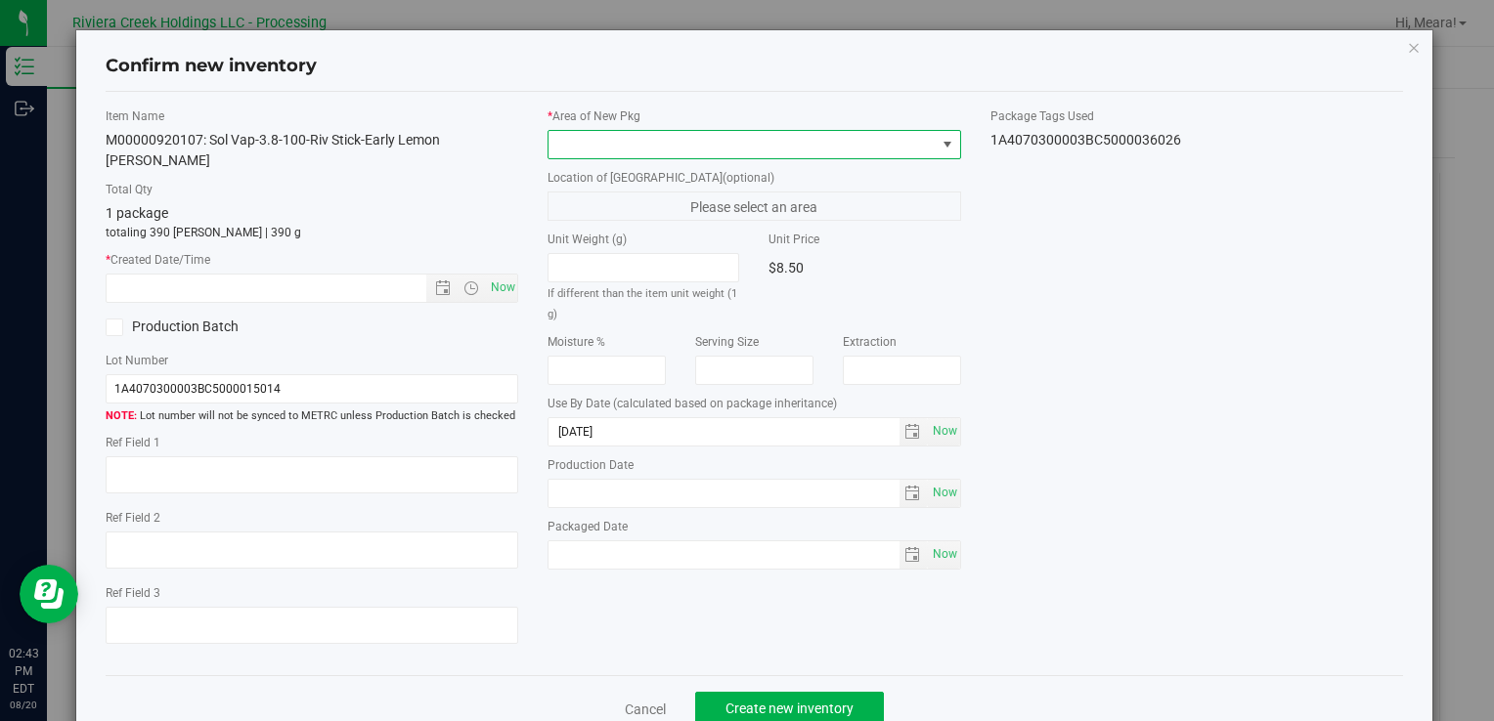
click at [821, 155] on span at bounding box center [741, 144] width 386 height 27
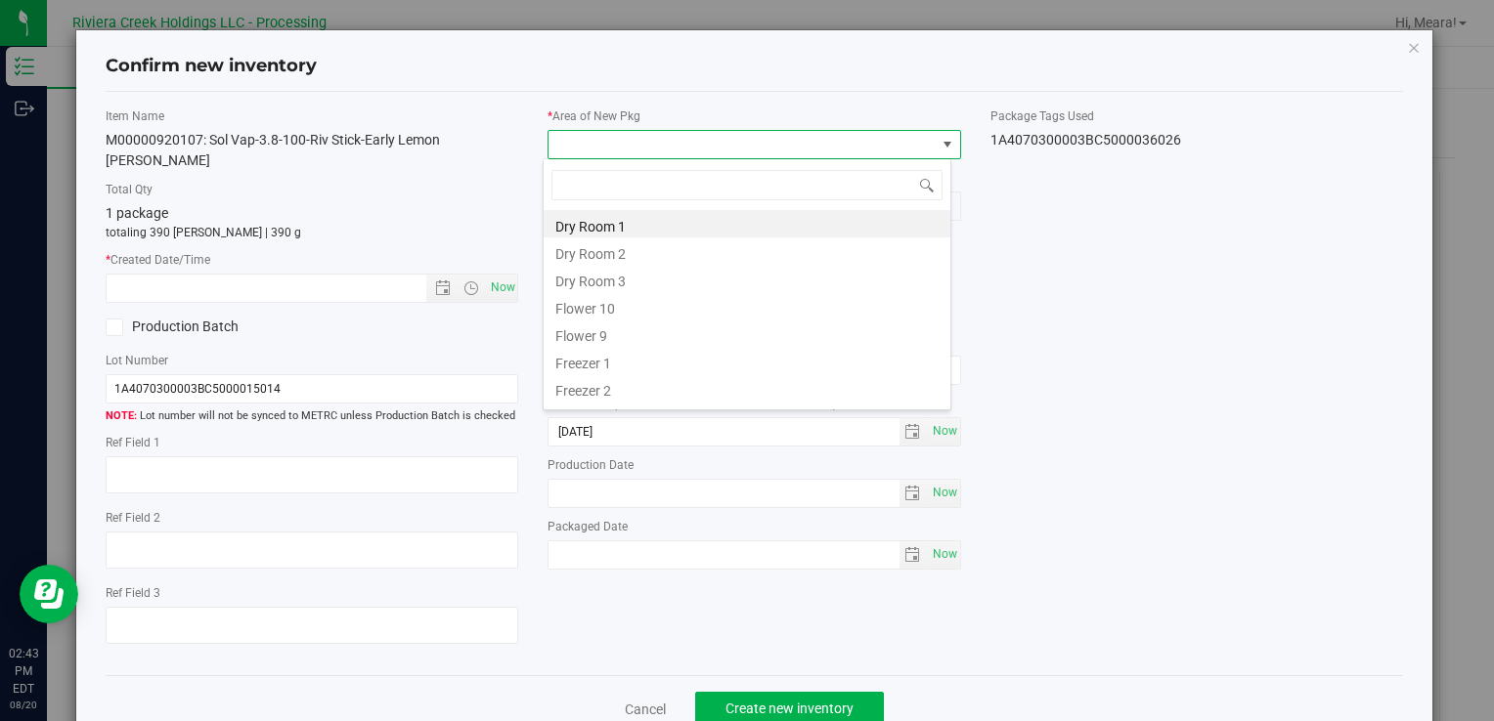
drag, startPoint x: 604, startPoint y: 311, endPoint x: 525, endPoint y: 264, distance: 92.0
click at [603, 311] on li "Flower 10" at bounding box center [746, 305] width 407 height 27
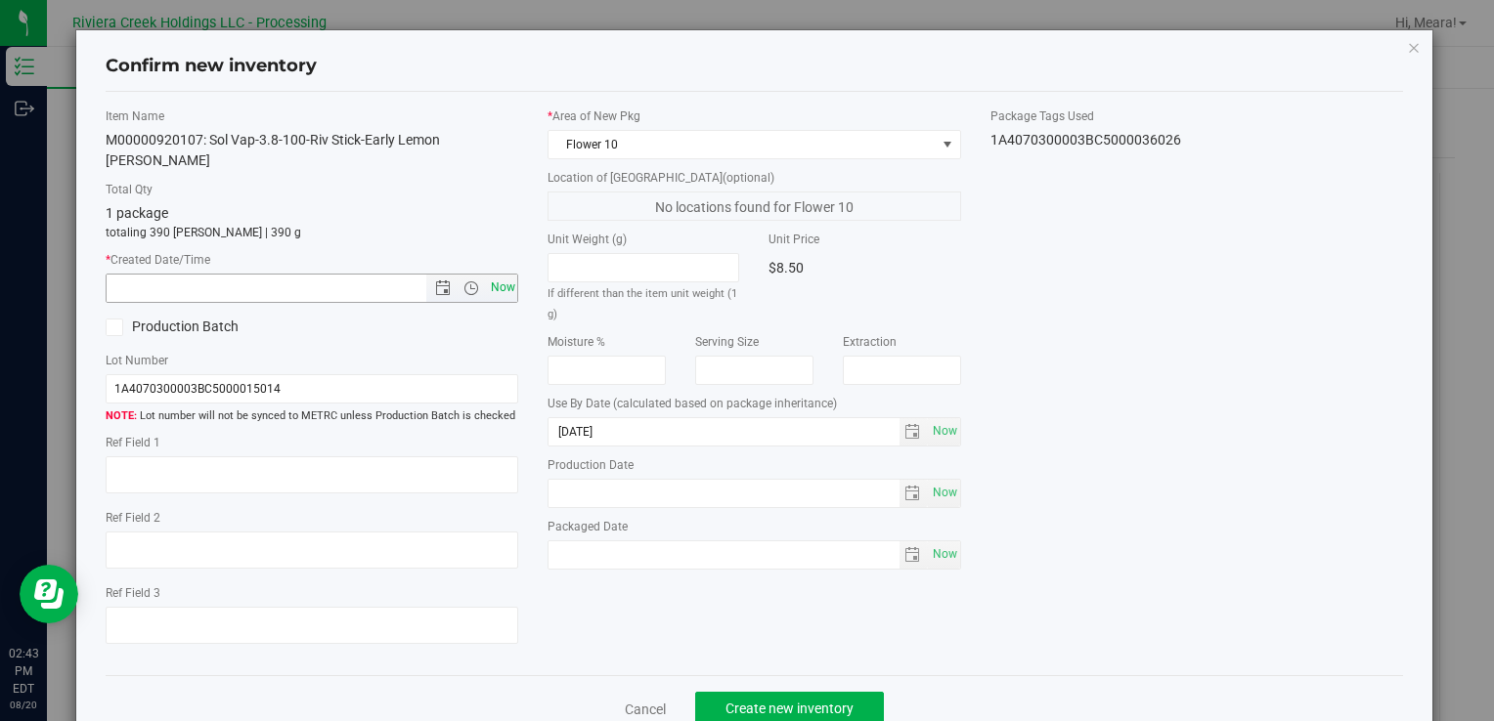
click at [494, 274] on span "Now" at bounding box center [502, 288] width 33 height 28
type input "[DATE] 2:43 PM"
click at [780, 701] on span "Create new inventory" at bounding box center [789, 709] width 128 height 16
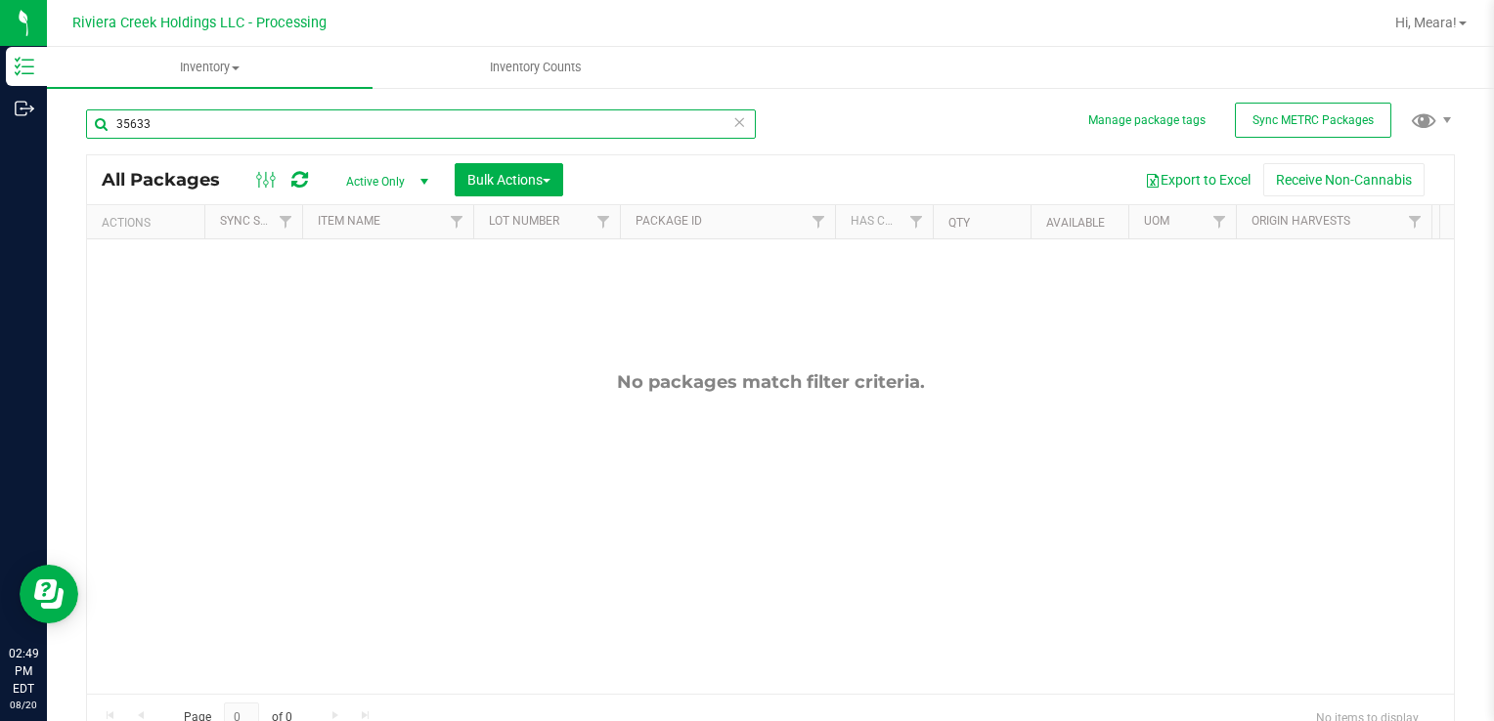
drag, startPoint x: -4, startPoint y: 124, endPoint x: 1493, endPoint y: 697, distance: 1602.4
click at [0, 125] on div "Inventory Outbound 02:49 PM EDT [DATE] 08/20 Riviera Creek Holdings LLC - Proce…" at bounding box center [747, 360] width 1494 height 721
type input "35378"
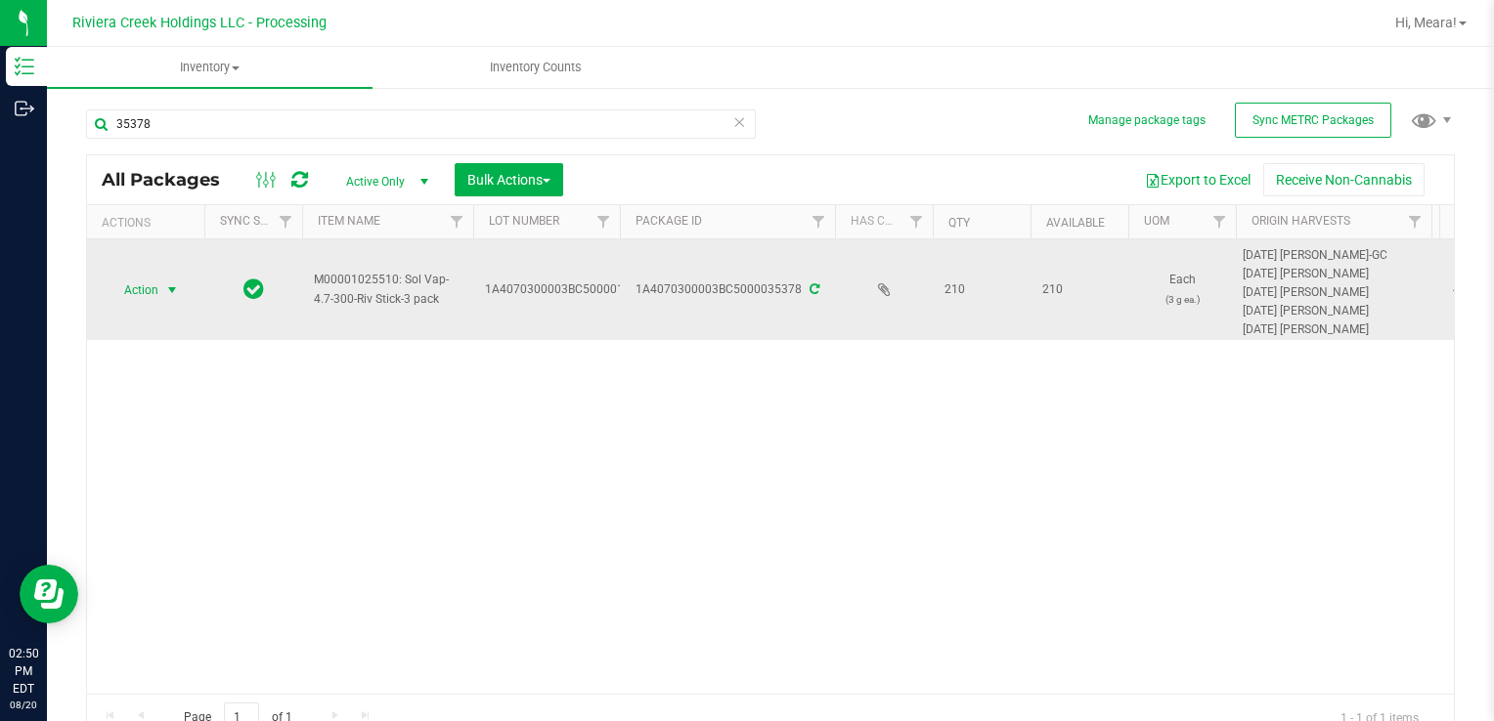
click at [154, 290] on span "Action" at bounding box center [133, 290] width 53 height 27
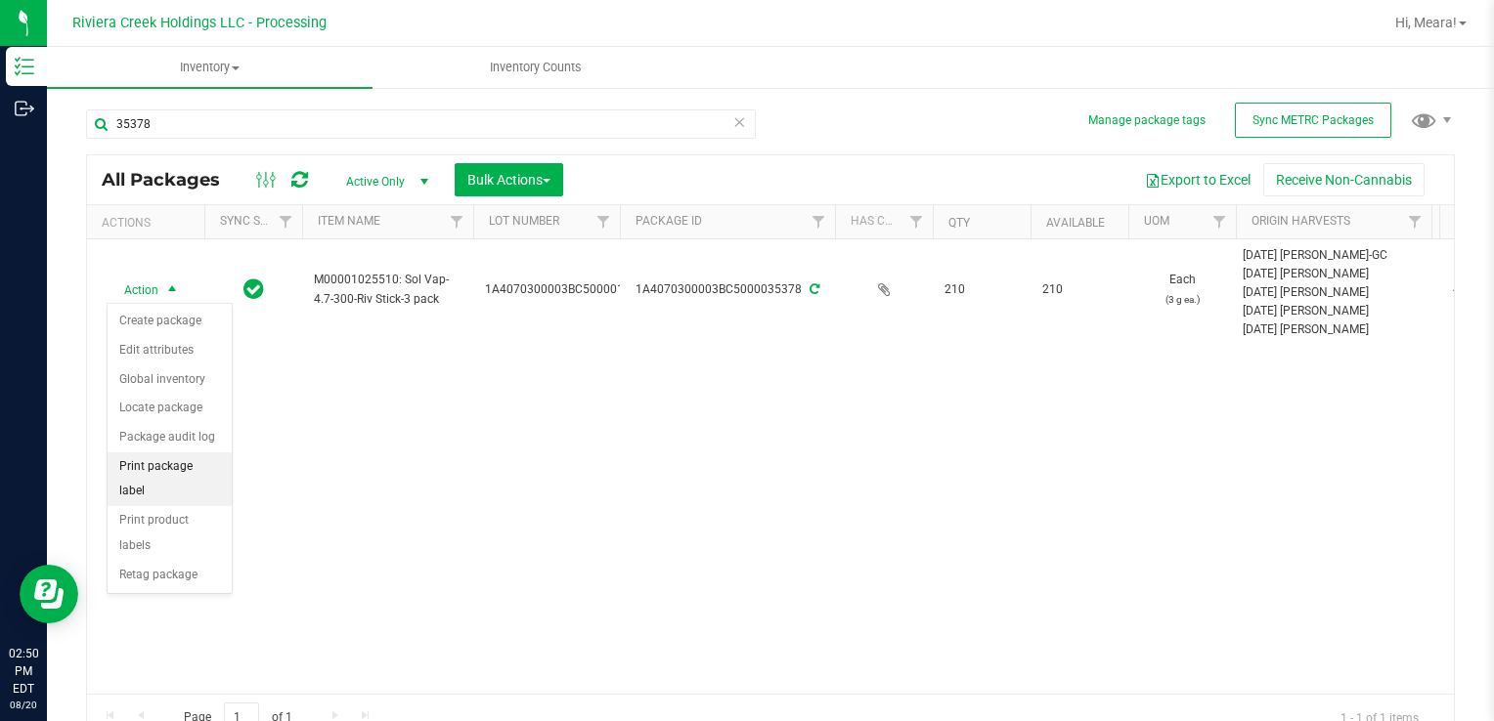
click at [206, 459] on li "Print package label" at bounding box center [170, 480] width 124 height 54
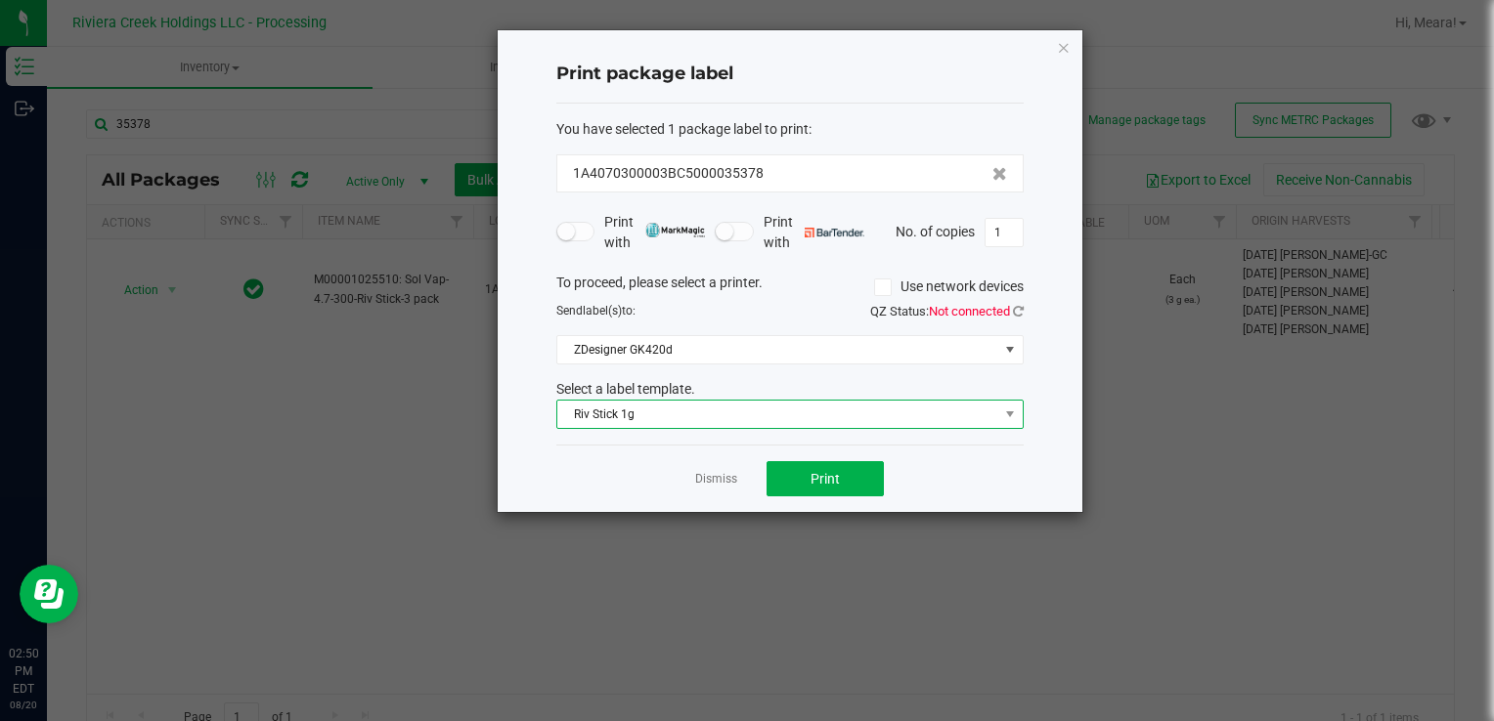
click at [651, 410] on span "Riv Stick 1g" at bounding box center [777, 414] width 441 height 27
click at [647, 413] on span "Riv Stick 1g" at bounding box center [777, 414] width 441 height 27
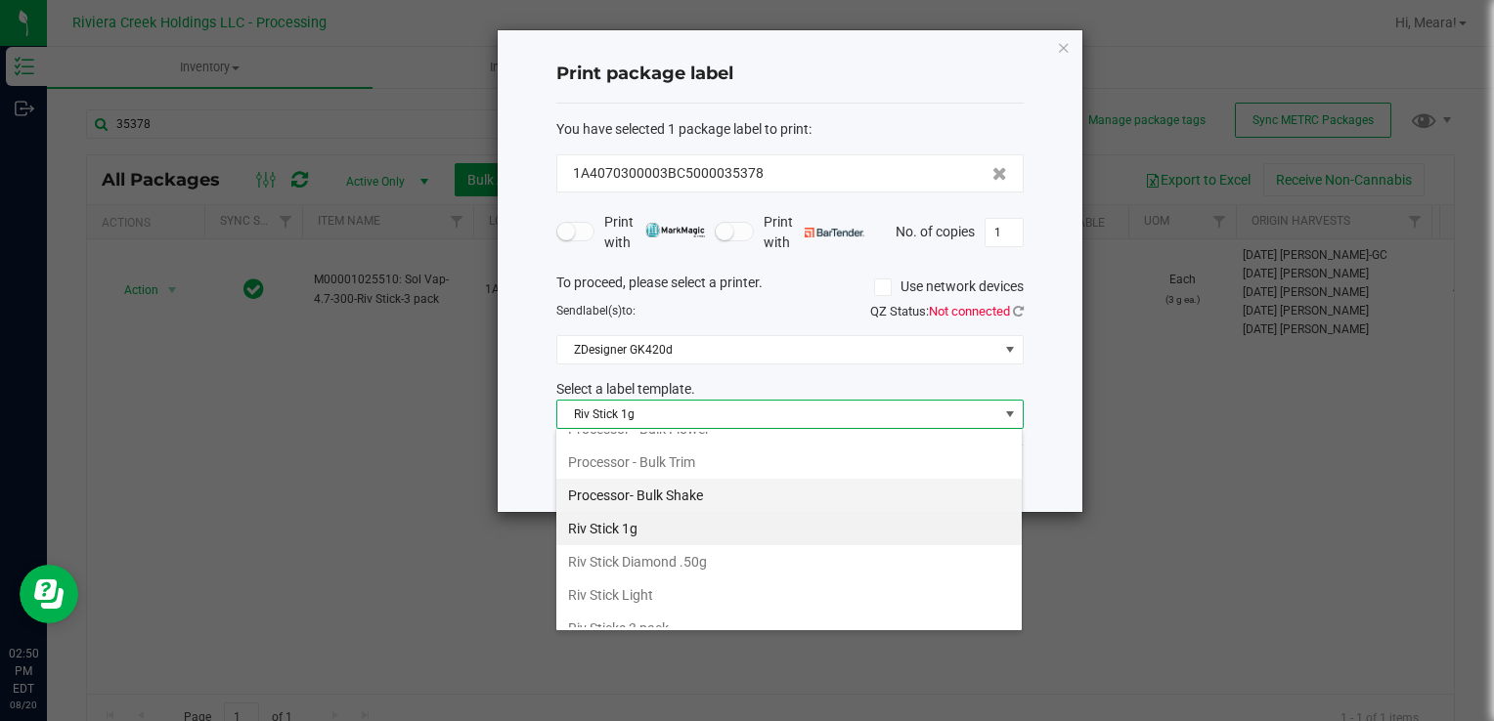
scroll to position [855, 0]
click at [667, 612] on li "Riv Sticks 3 pack" at bounding box center [788, 623] width 465 height 33
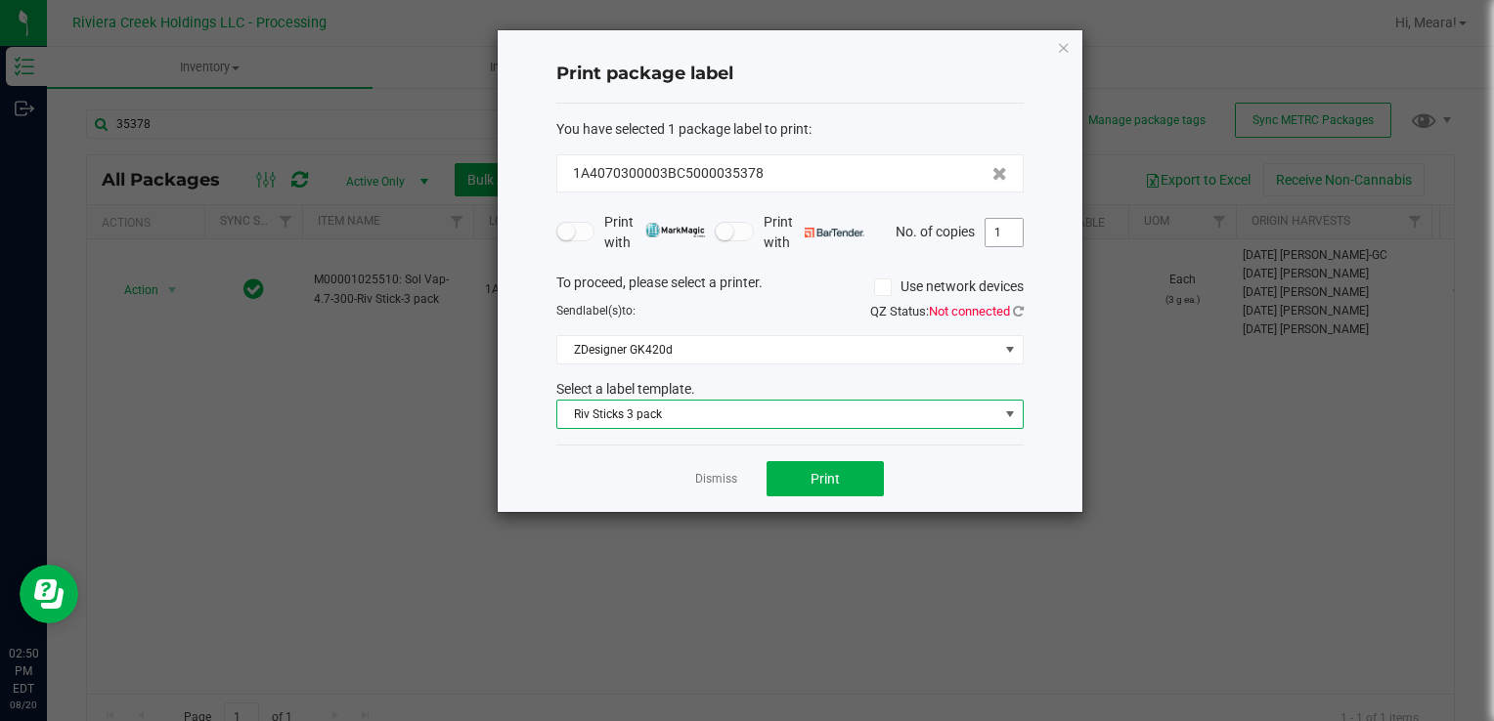
click at [1004, 231] on input "1" at bounding box center [1003, 232] width 37 height 27
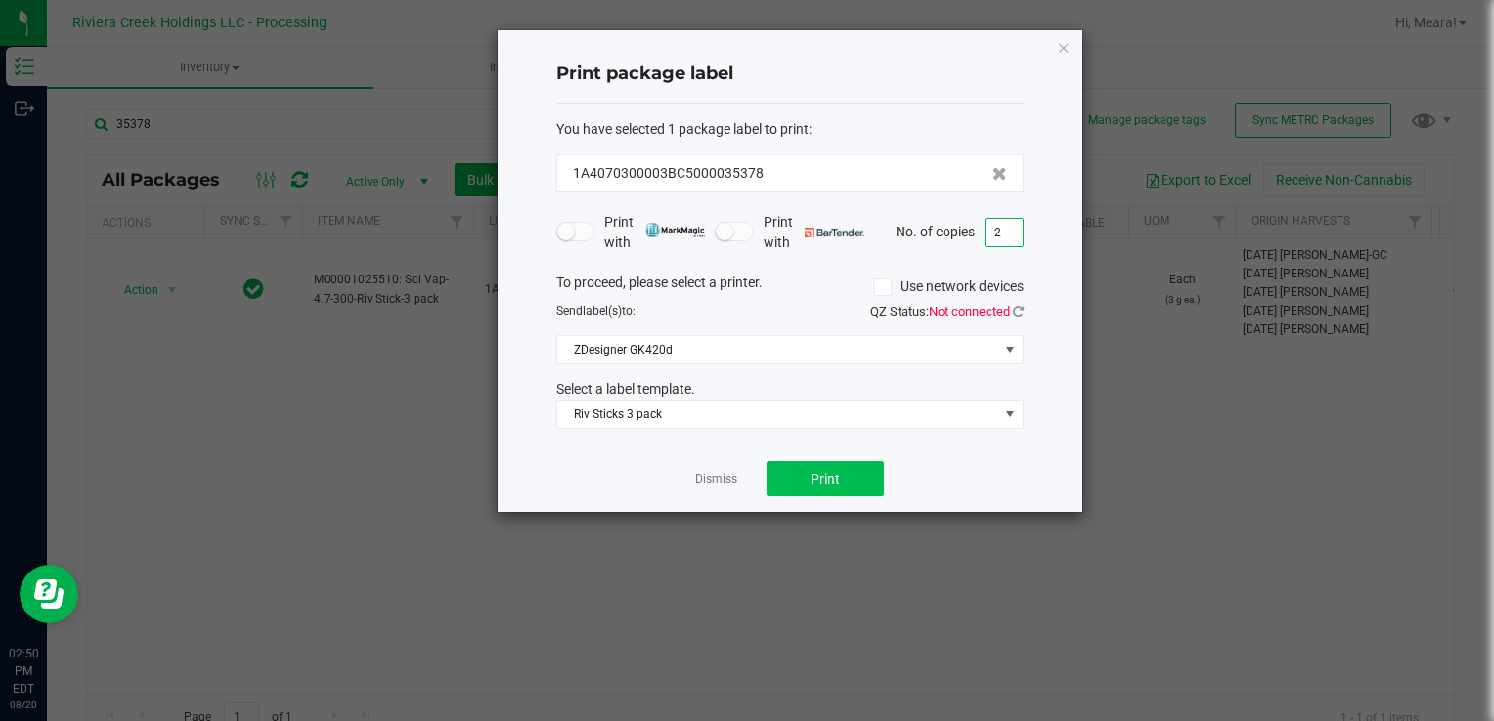
type input "2"
click at [786, 496] on div "Dismiss Print" at bounding box center [789, 478] width 467 height 67
click at [795, 486] on button "Print" at bounding box center [824, 478] width 117 height 35
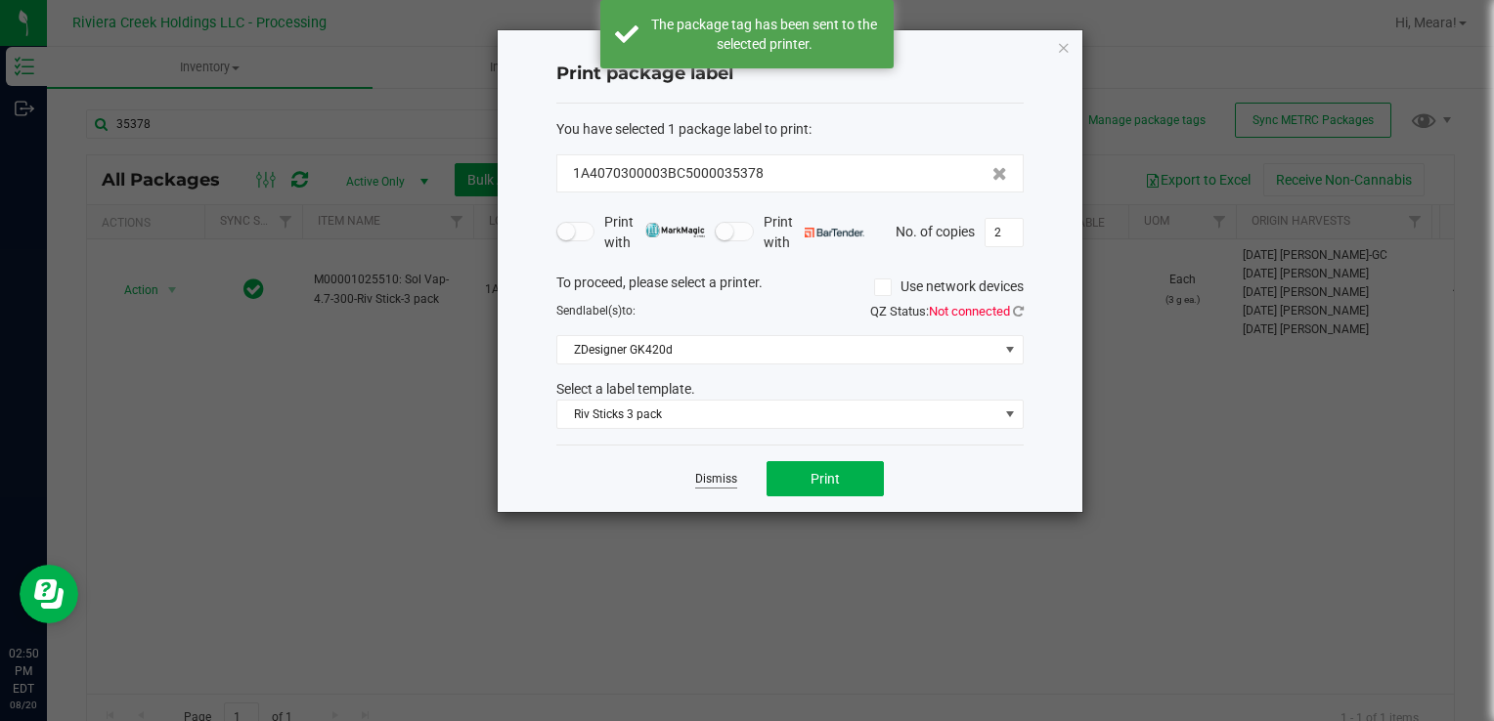
click at [723, 479] on link "Dismiss" at bounding box center [716, 479] width 42 height 17
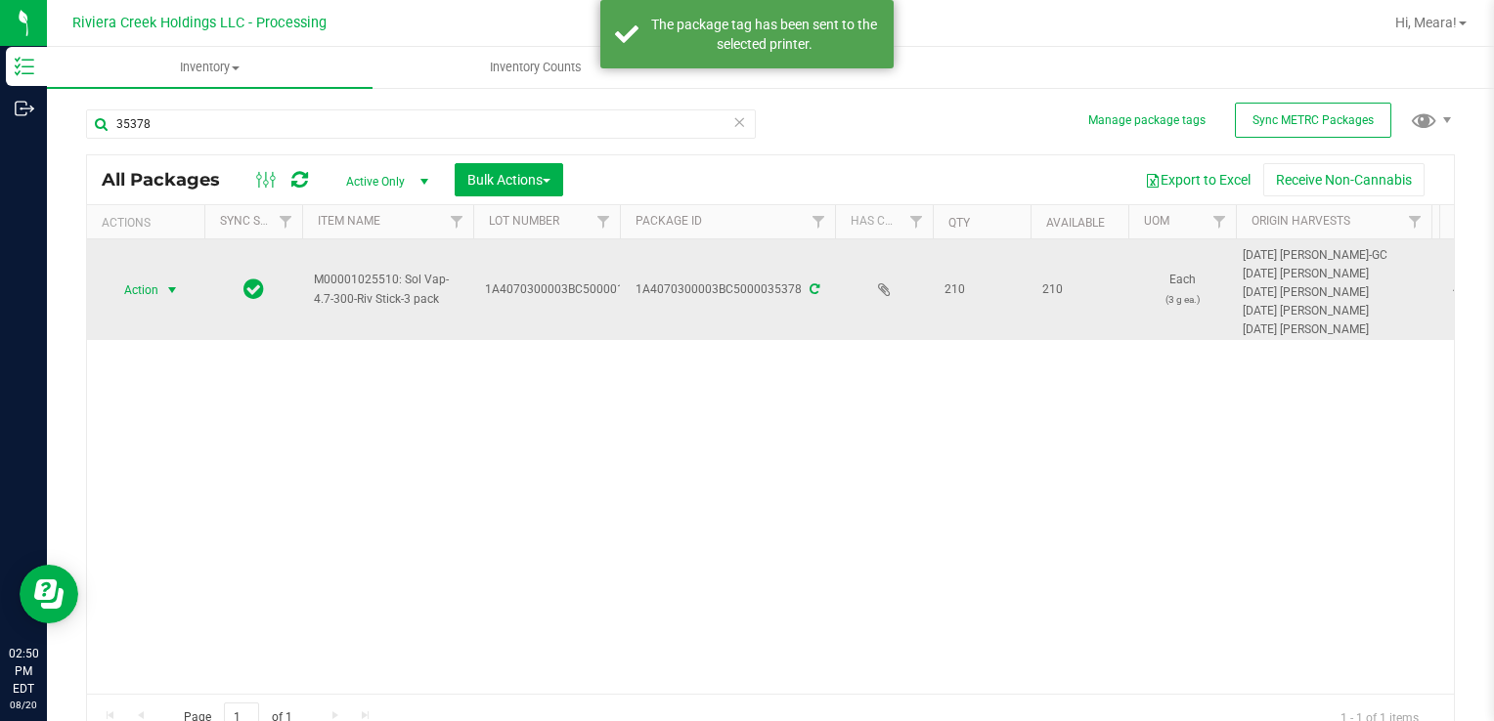
click at [146, 296] on span "Action" at bounding box center [133, 290] width 53 height 27
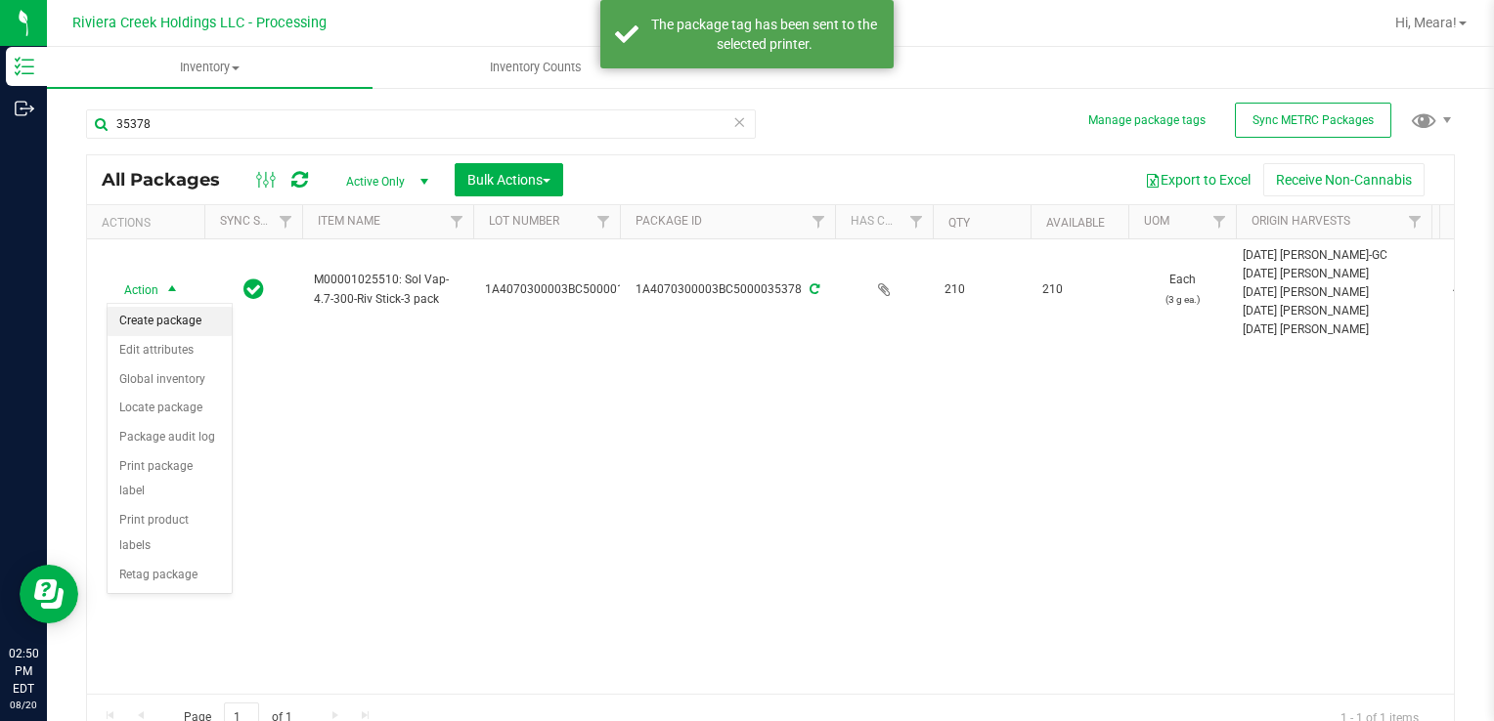
click at [174, 323] on li "Create package" at bounding box center [170, 321] width 124 height 29
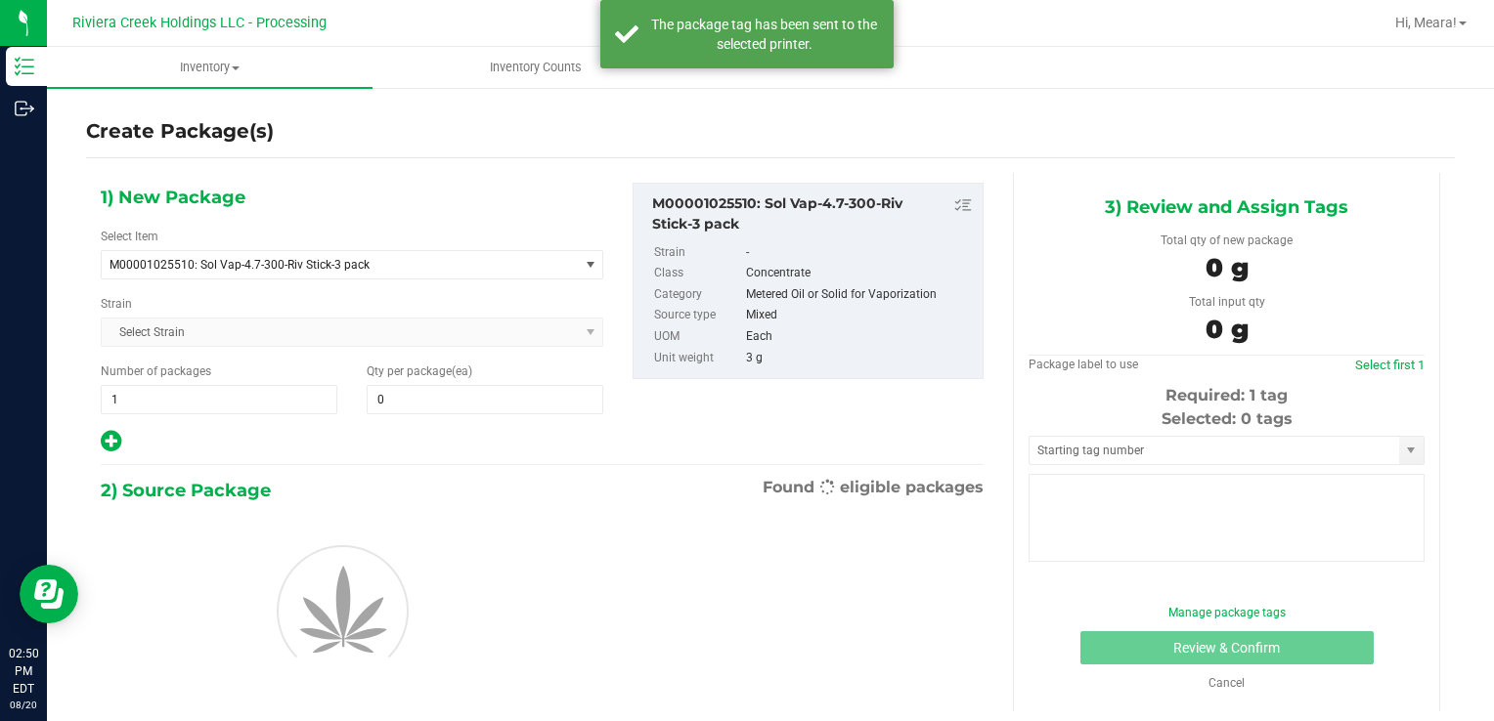
type input "0"
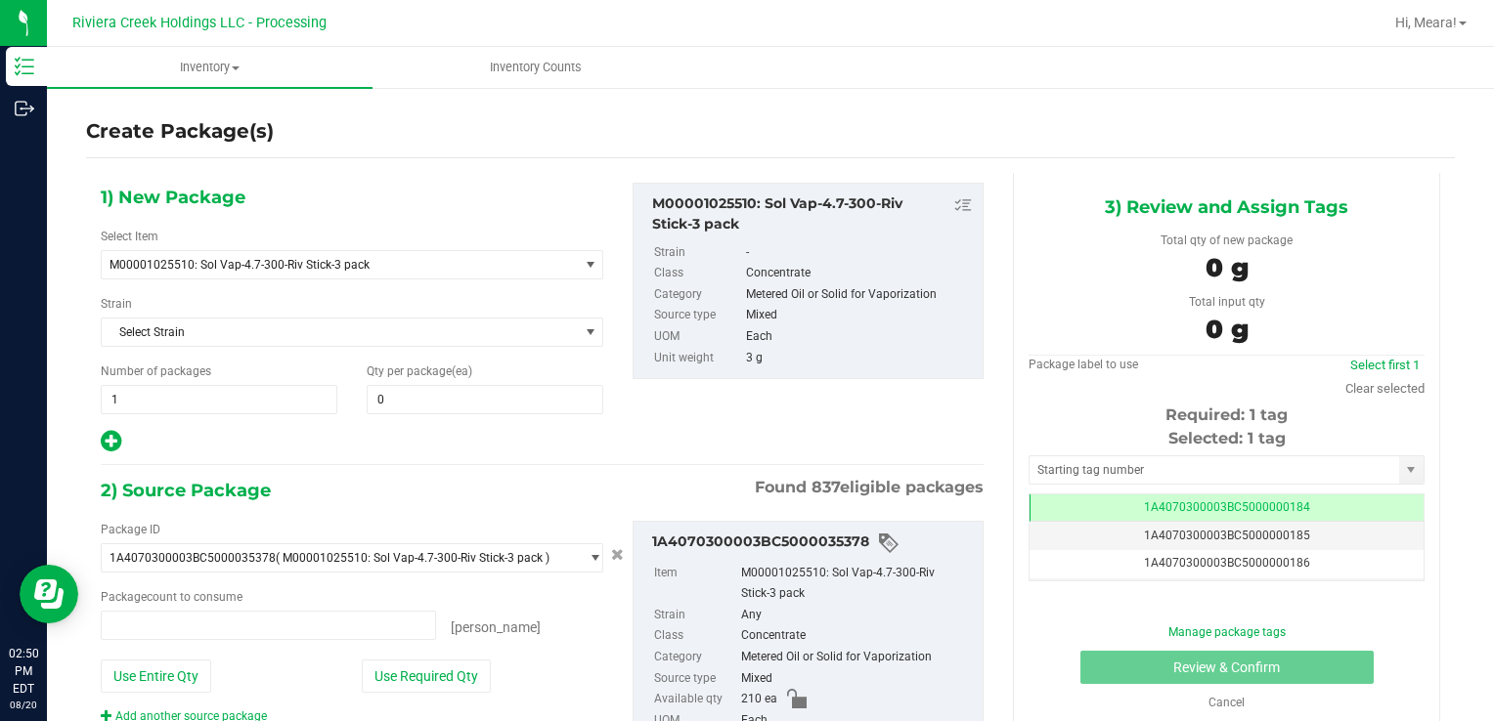
type input "0 ea"
drag, startPoint x: 164, startPoint y: 396, endPoint x: 81, endPoint y: 373, distance: 86.1
click at [70, 377] on div "Create Package(s) 1) New Package Select Item M00001025510: Sol Vap-4.7-300-Riv …" at bounding box center [770, 391] width 1447 height 611
type input "2"
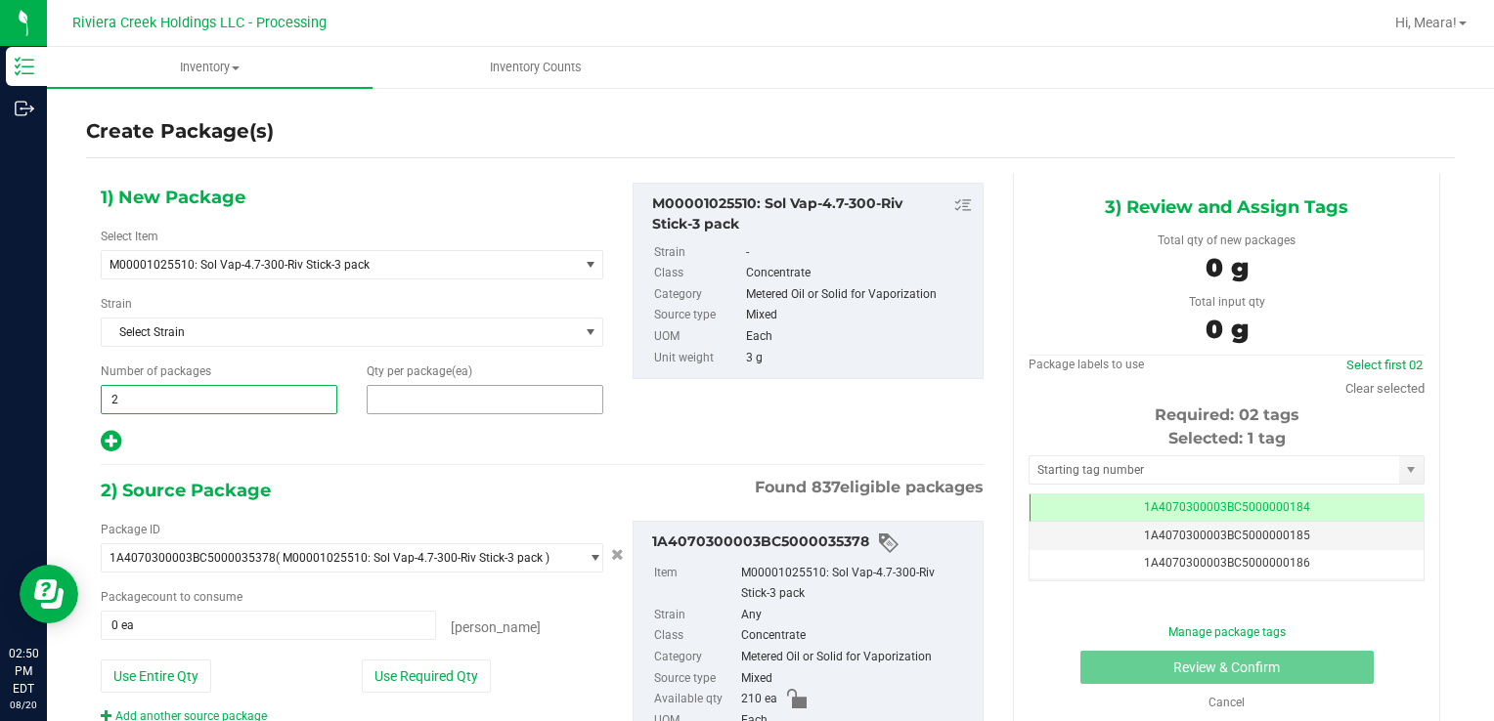
click at [455, 405] on span at bounding box center [485, 399] width 237 height 29
type input "50"
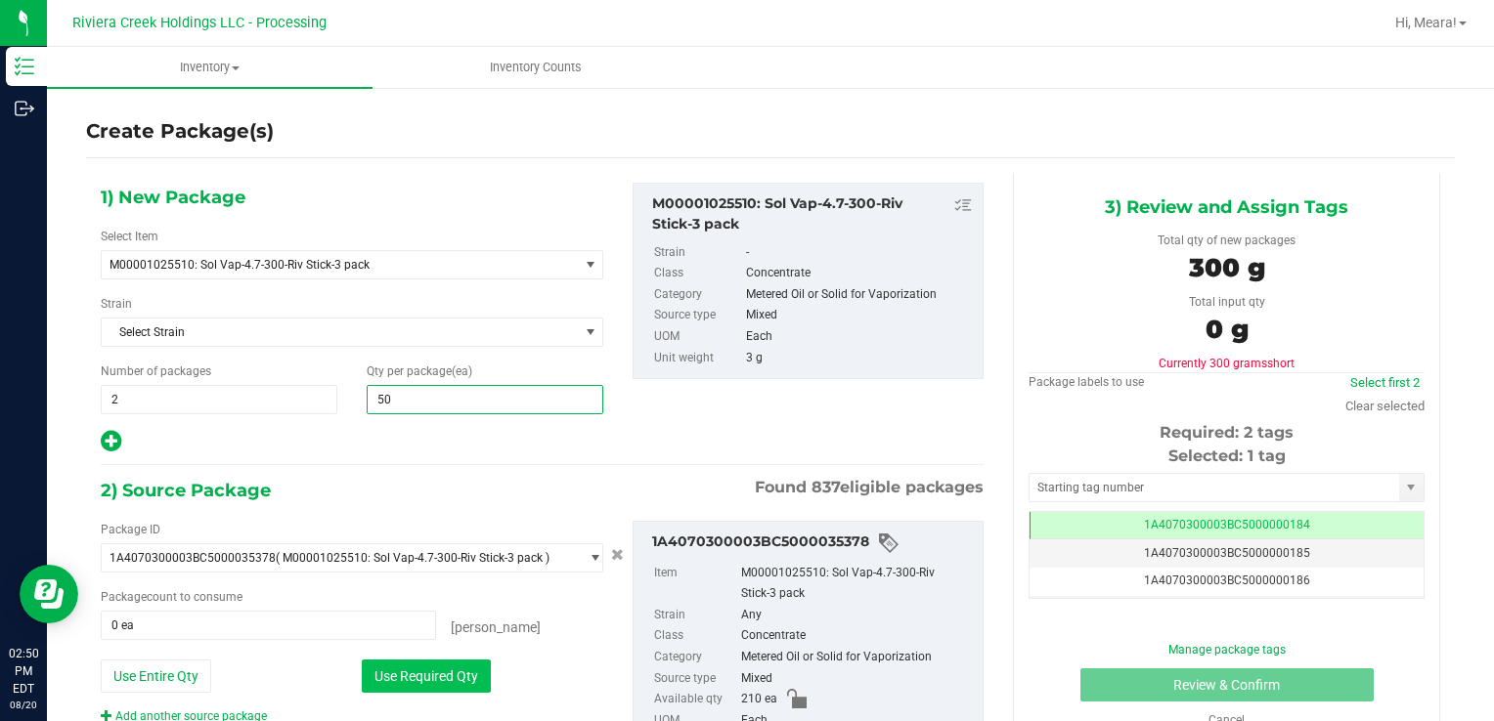
type input "50"
click at [399, 676] on button "Use Required Qty" at bounding box center [426, 676] width 129 height 33
type input "100 ea"
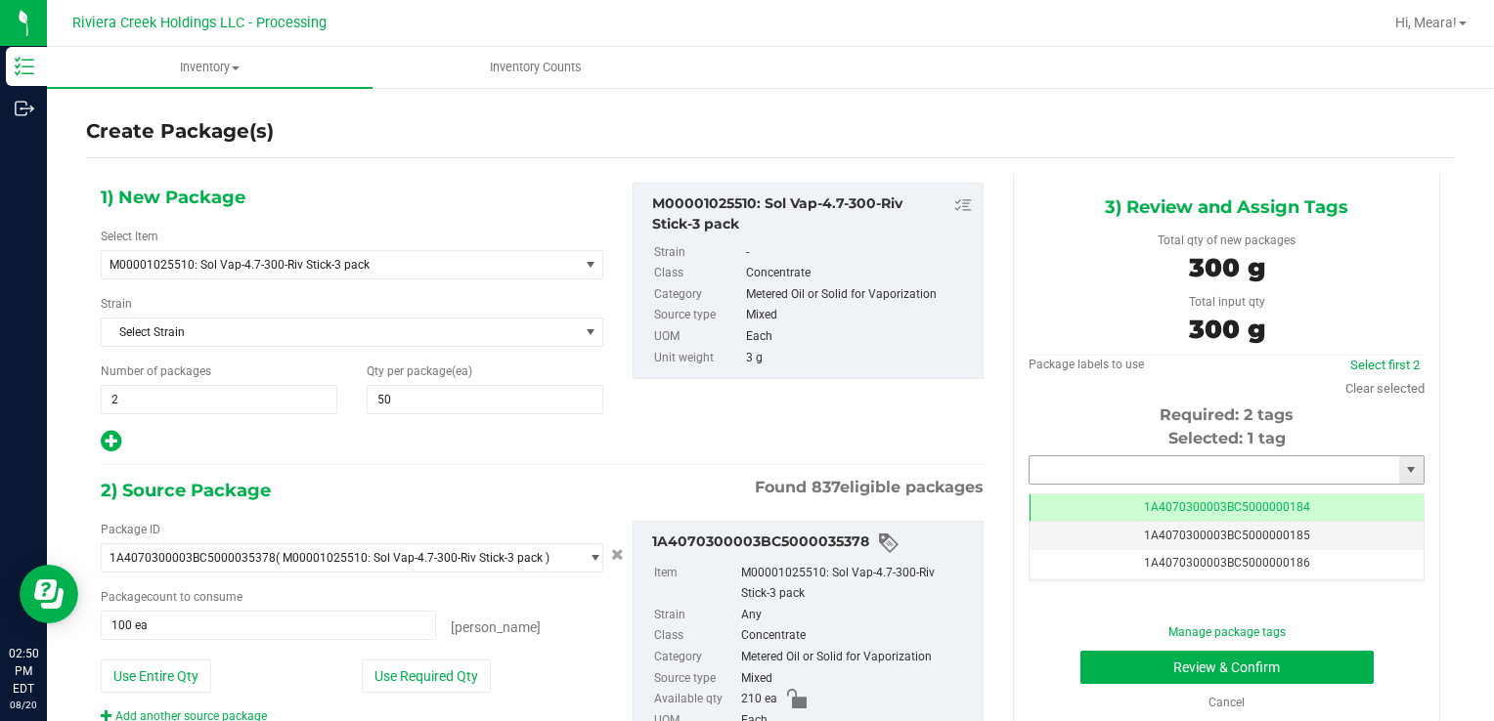
click at [1081, 469] on input "text" at bounding box center [1213, 469] width 369 height 27
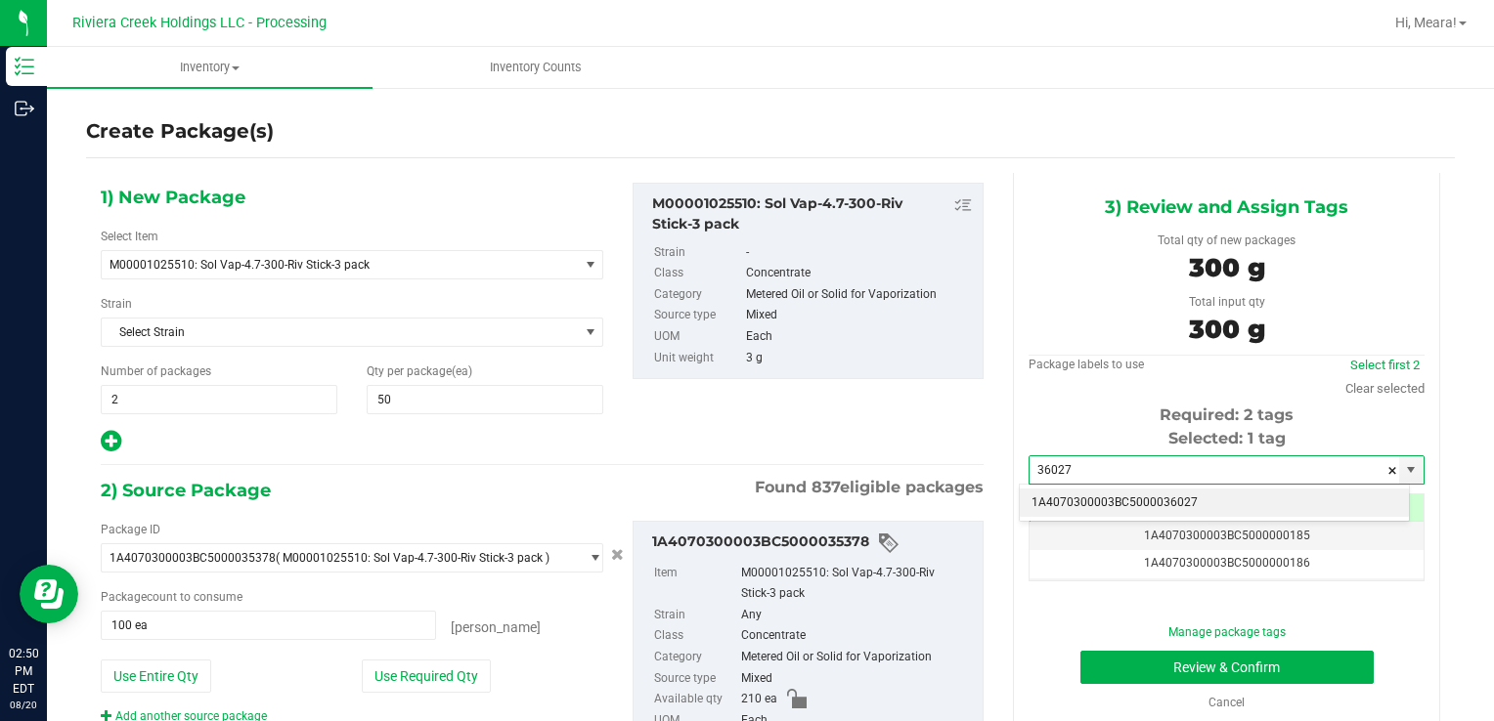
drag, startPoint x: 1099, startPoint y: 501, endPoint x: 1101, endPoint y: 596, distance: 94.8
click at [1094, 499] on li "1A4070300003BC5000036027" at bounding box center [1214, 503] width 389 height 29
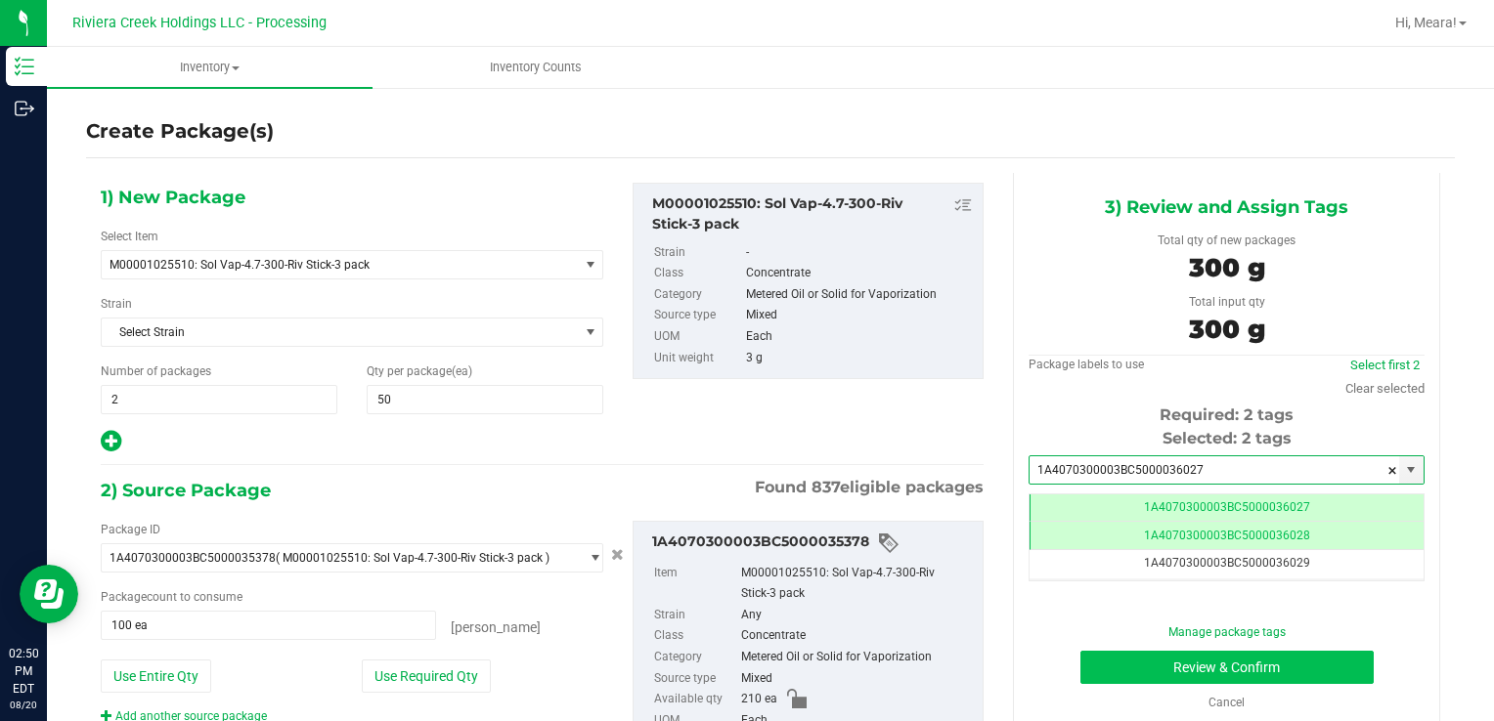
type input "1A4070300003BC5000036027"
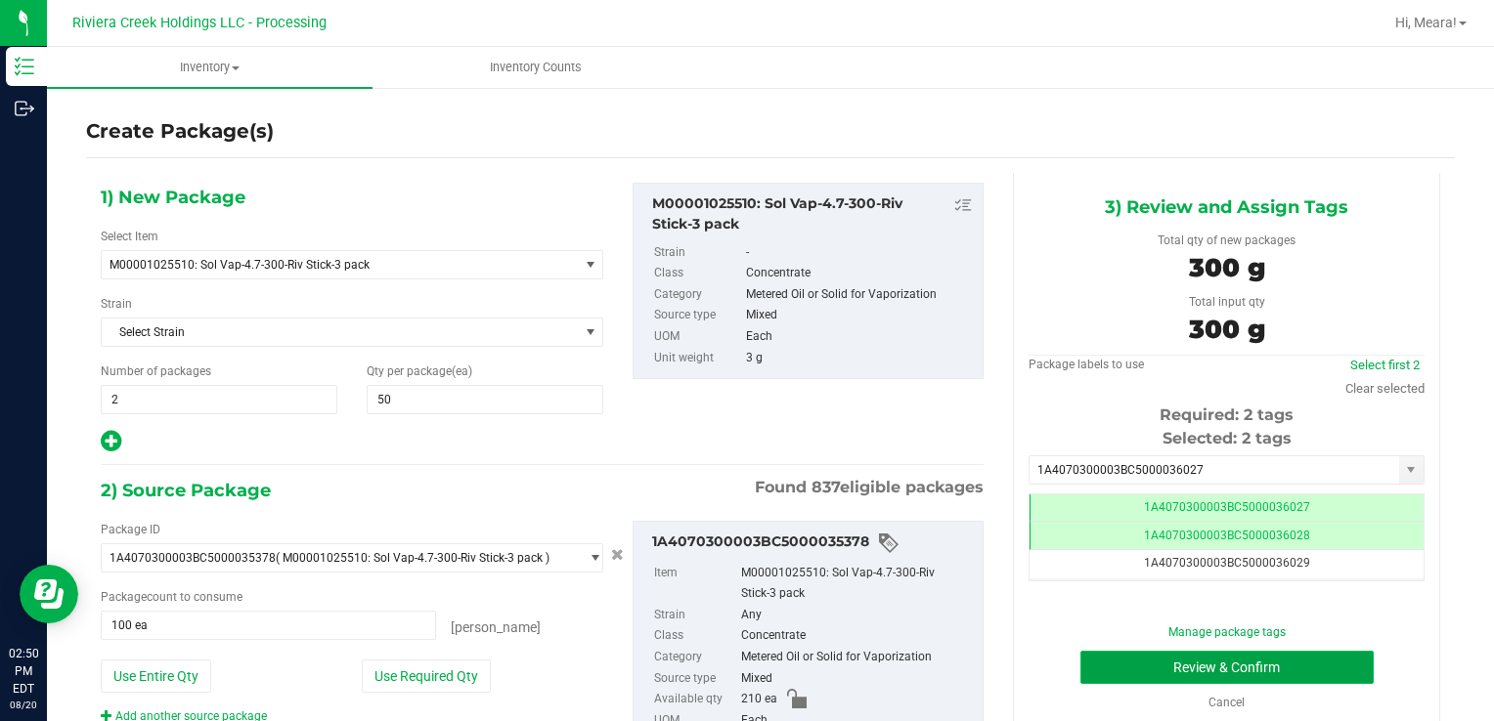
click at [1092, 651] on button "Review & Confirm" at bounding box center [1226, 667] width 293 height 33
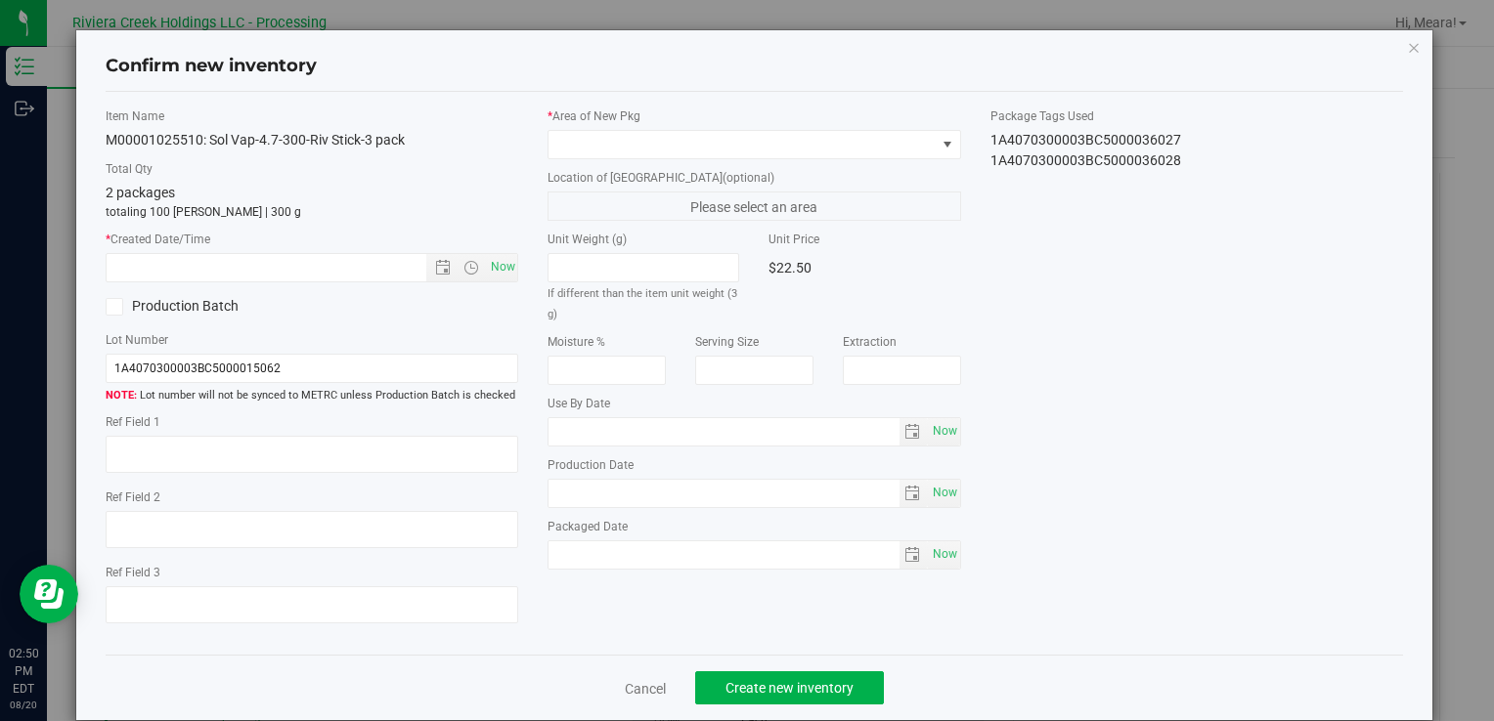
type input "[DATE]"
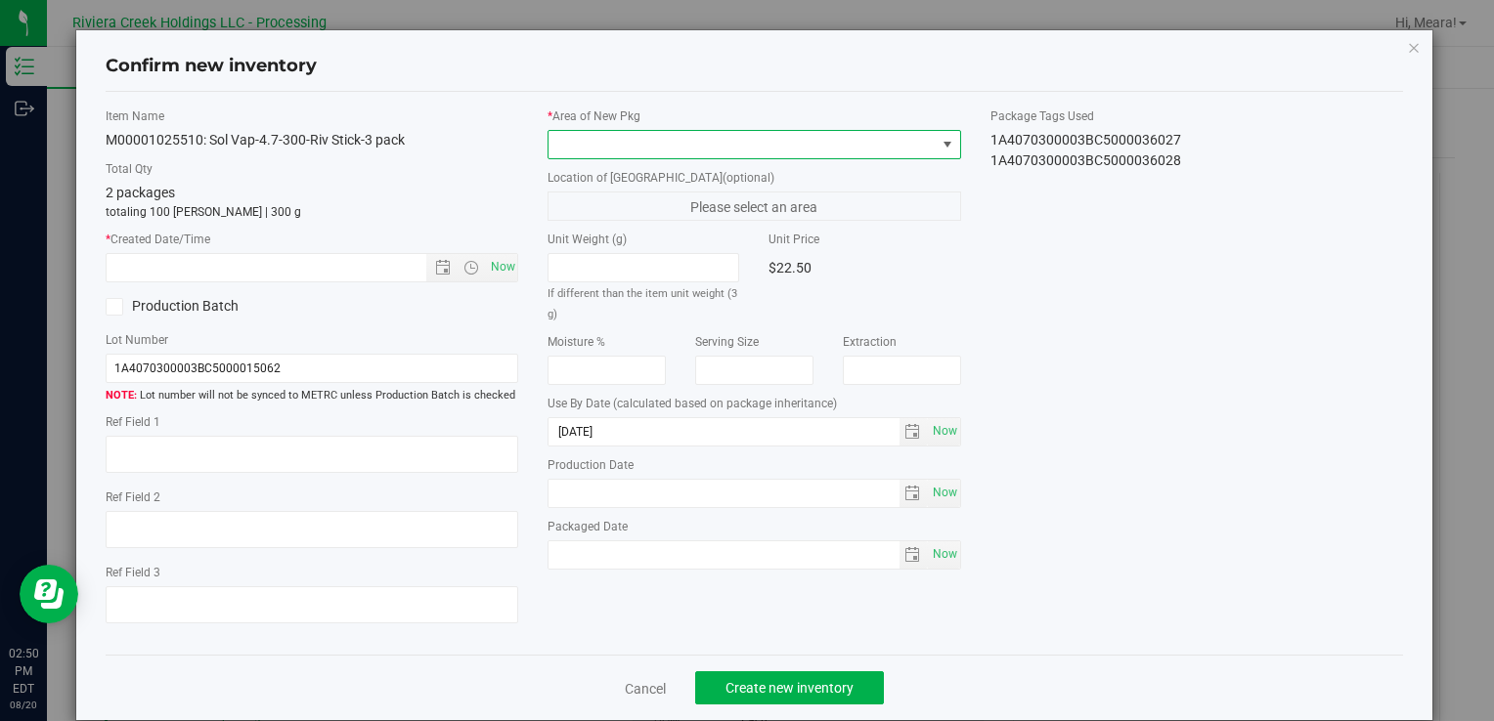
click at [782, 140] on span at bounding box center [741, 144] width 386 height 27
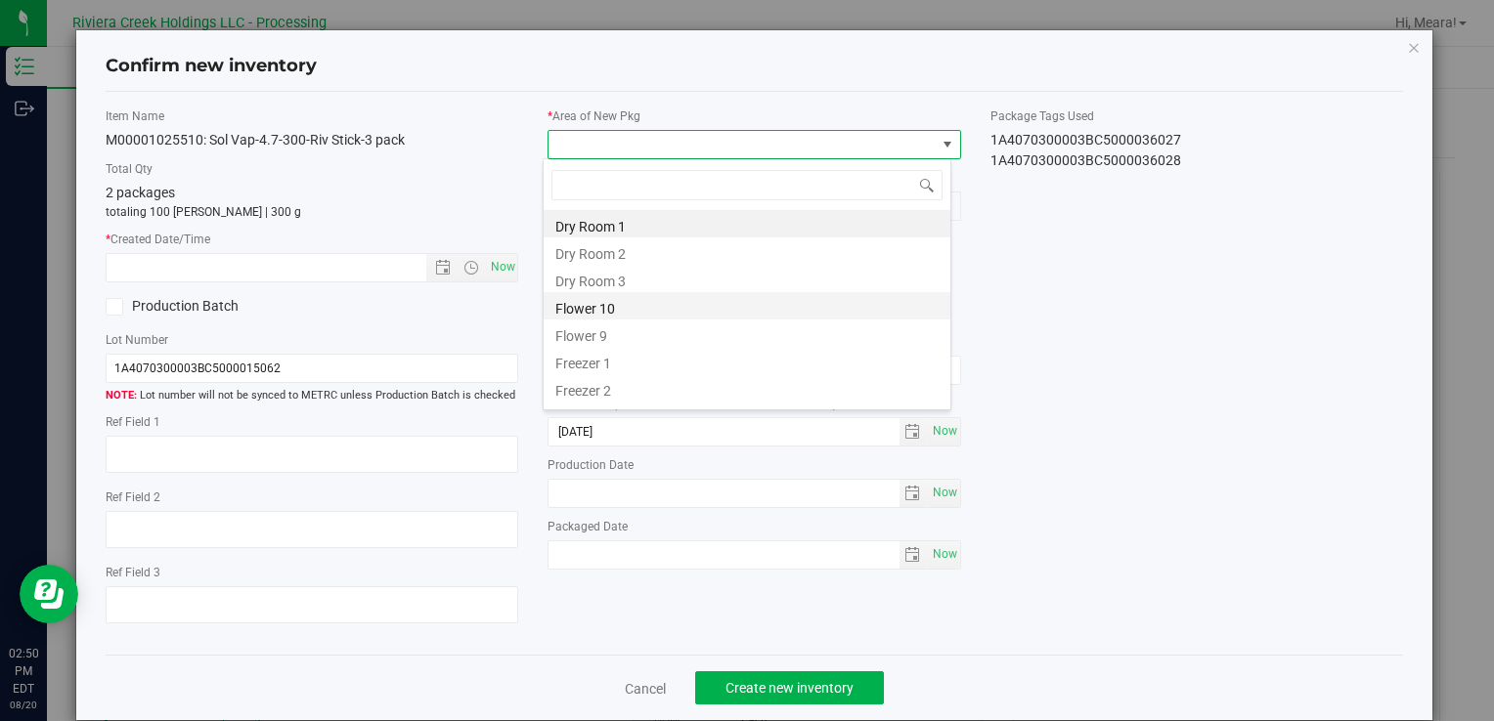
drag, startPoint x: 592, startPoint y: 309, endPoint x: 546, endPoint y: 284, distance: 52.0
click at [591, 309] on li "Flower 10" at bounding box center [746, 305] width 407 height 27
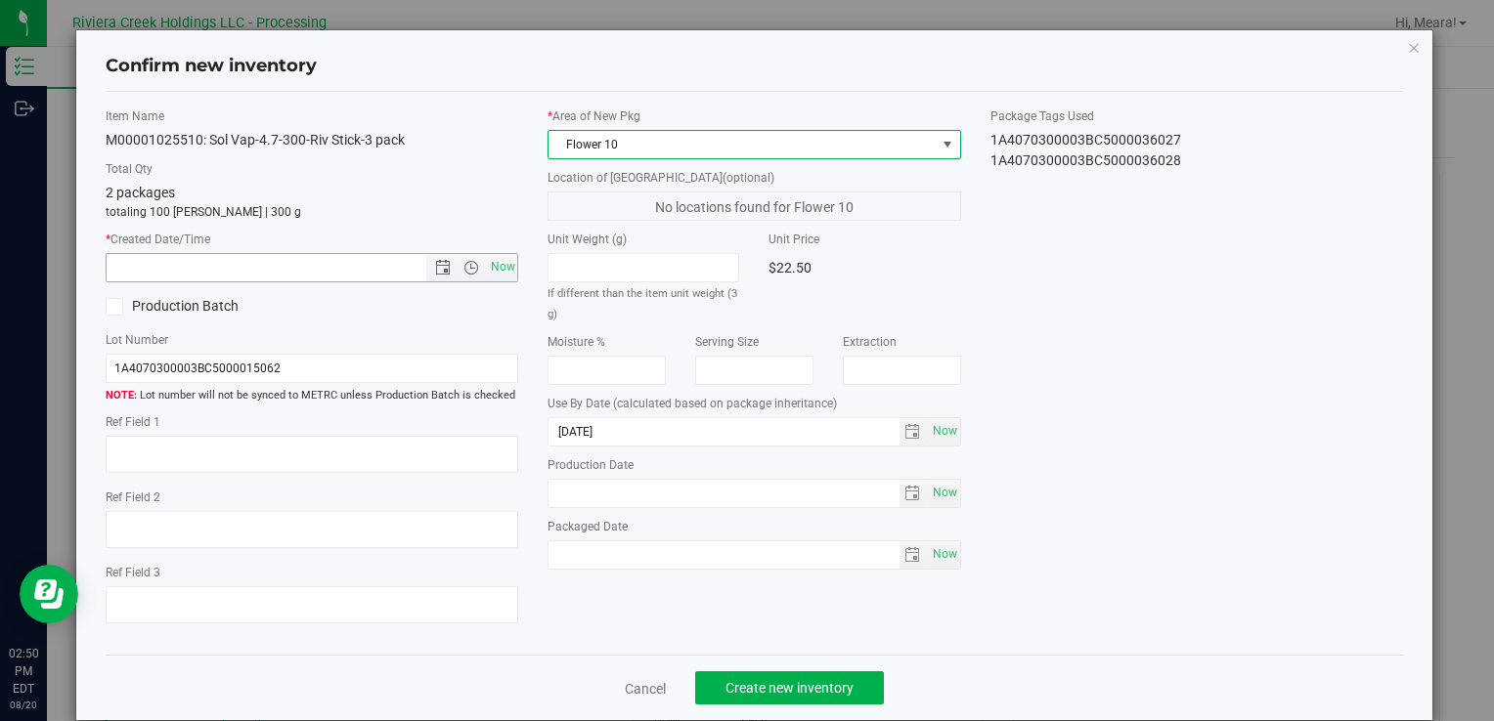
drag, startPoint x: 485, startPoint y: 254, endPoint x: 513, endPoint y: 268, distance: 31.5
click at [488, 256] on span "Now" at bounding box center [502, 267] width 33 height 28
type input "[DATE] 2:50 PM"
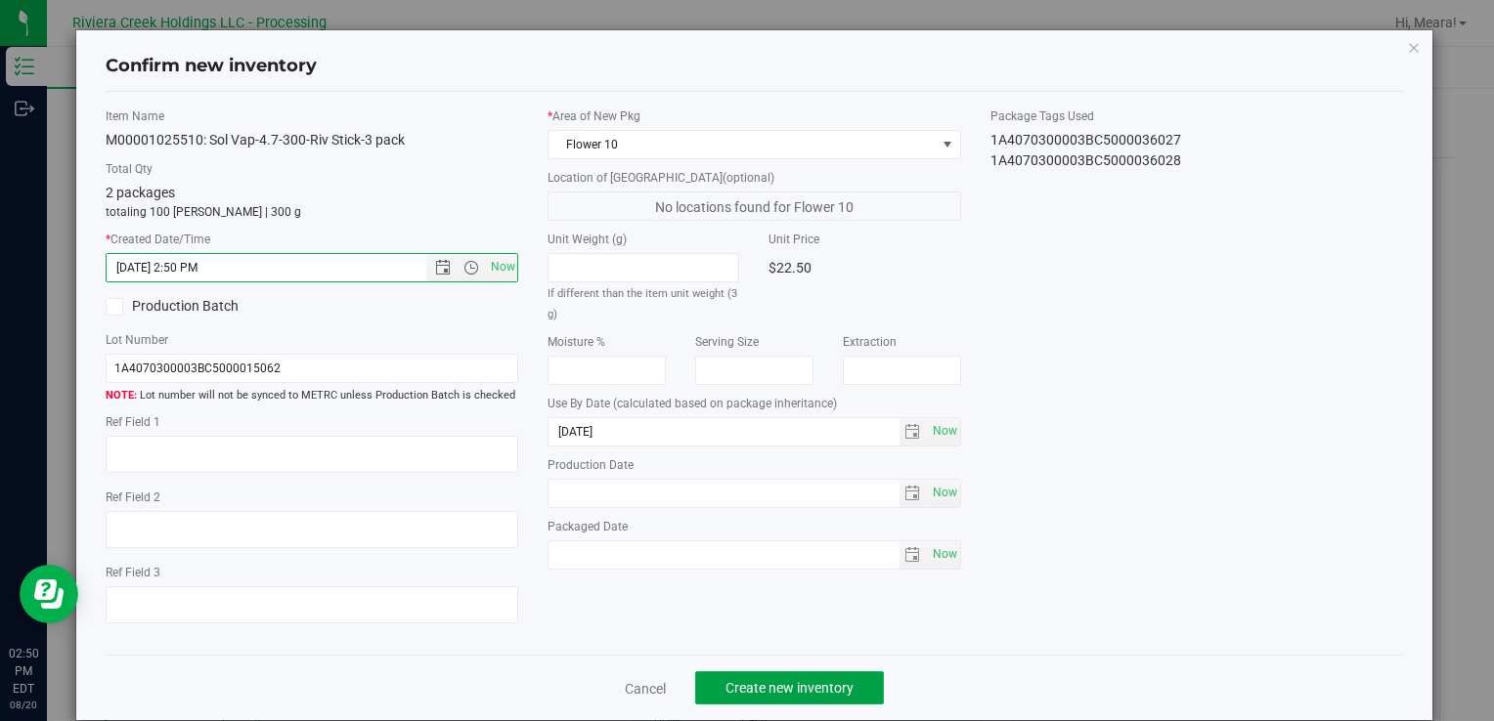
click at [832, 682] on span "Create new inventory" at bounding box center [789, 688] width 128 height 16
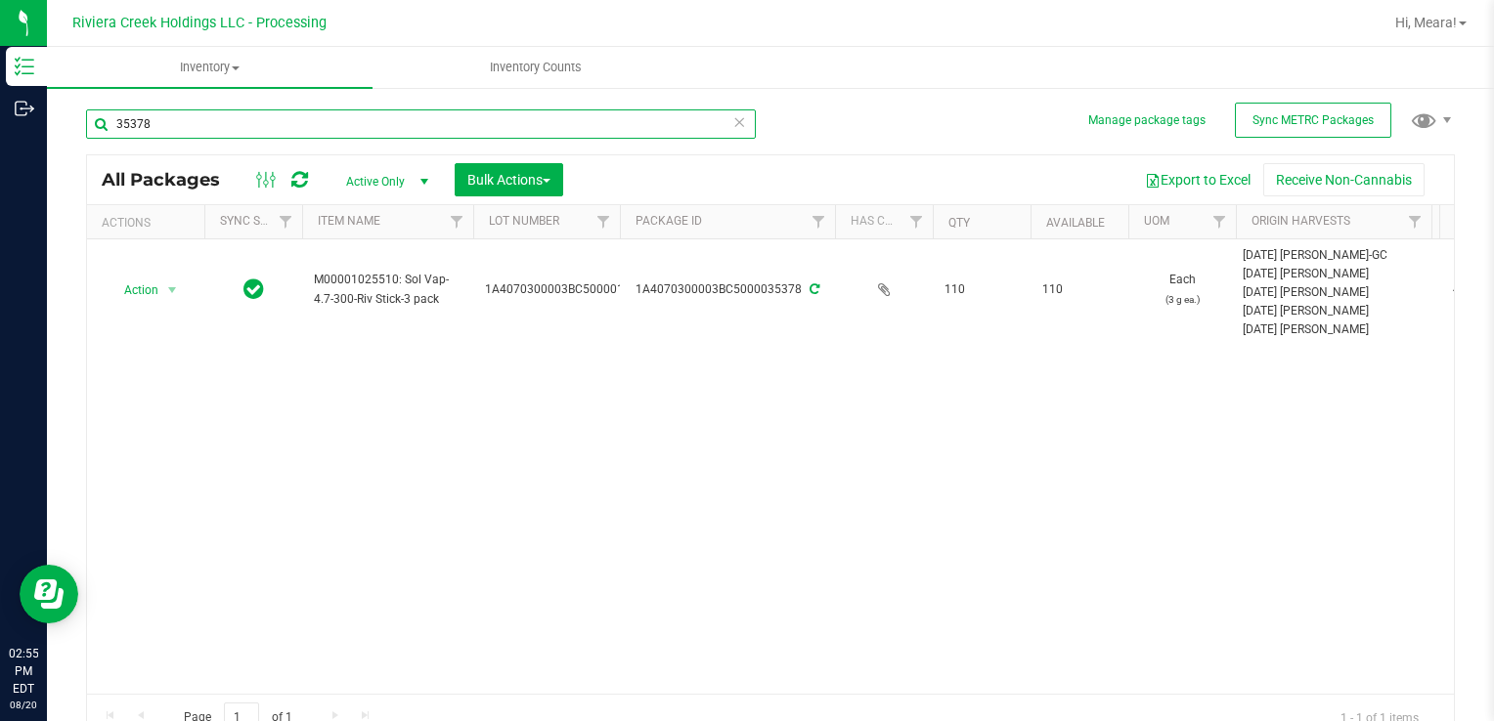
drag, startPoint x: 196, startPoint y: 131, endPoint x: 1493, endPoint y: 665, distance: 1401.7
click at [24, 135] on div "Inventory Outbound 02:55 PM EDT [DATE] 08/20 Riviera Creek Holdings LLC - Proce…" at bounding box center [747, 360] width 1494 height 721
type input "35283"
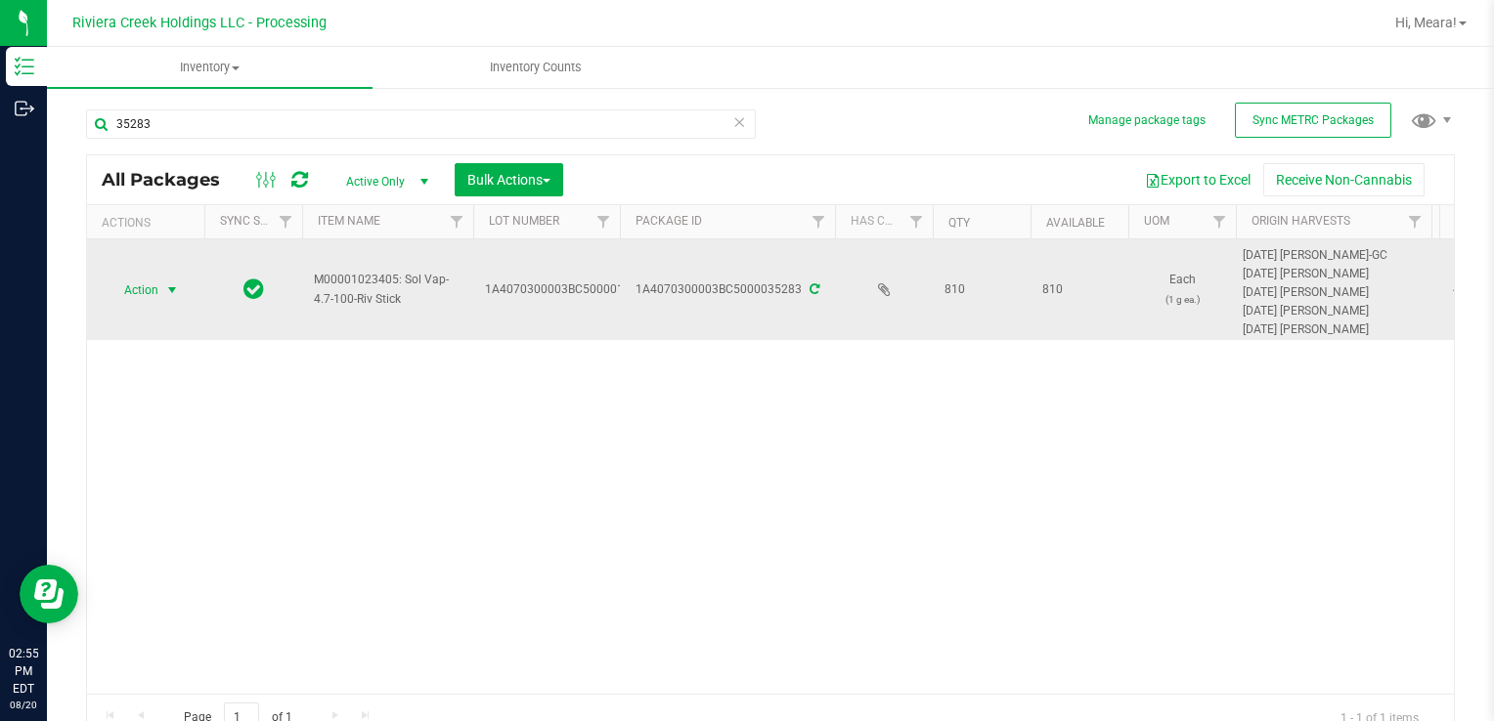
click at [164, 297] on span "select" at bounding box center [172, 290] width 24 height 27
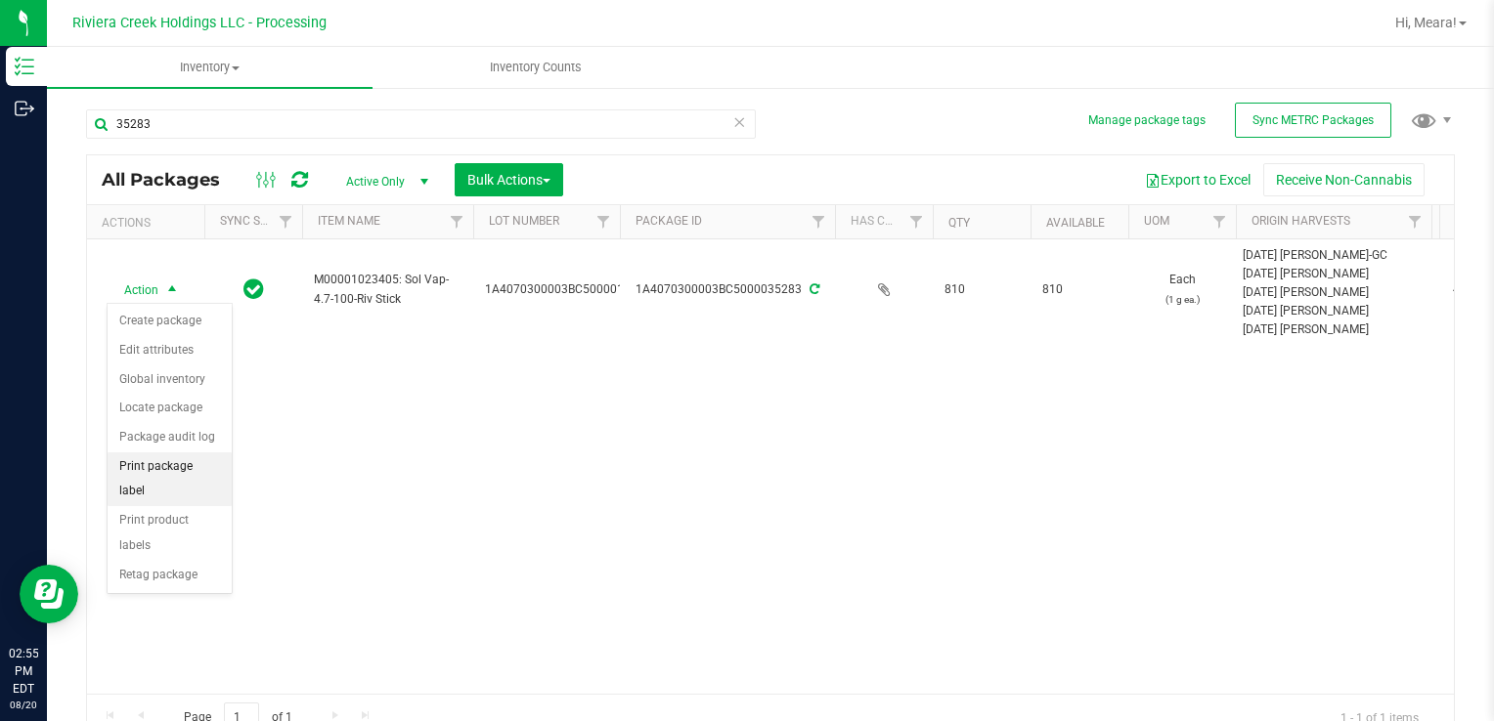
click at [192, 464] on li "Print package label" at bounding box center [170, 480] width 124 height 54
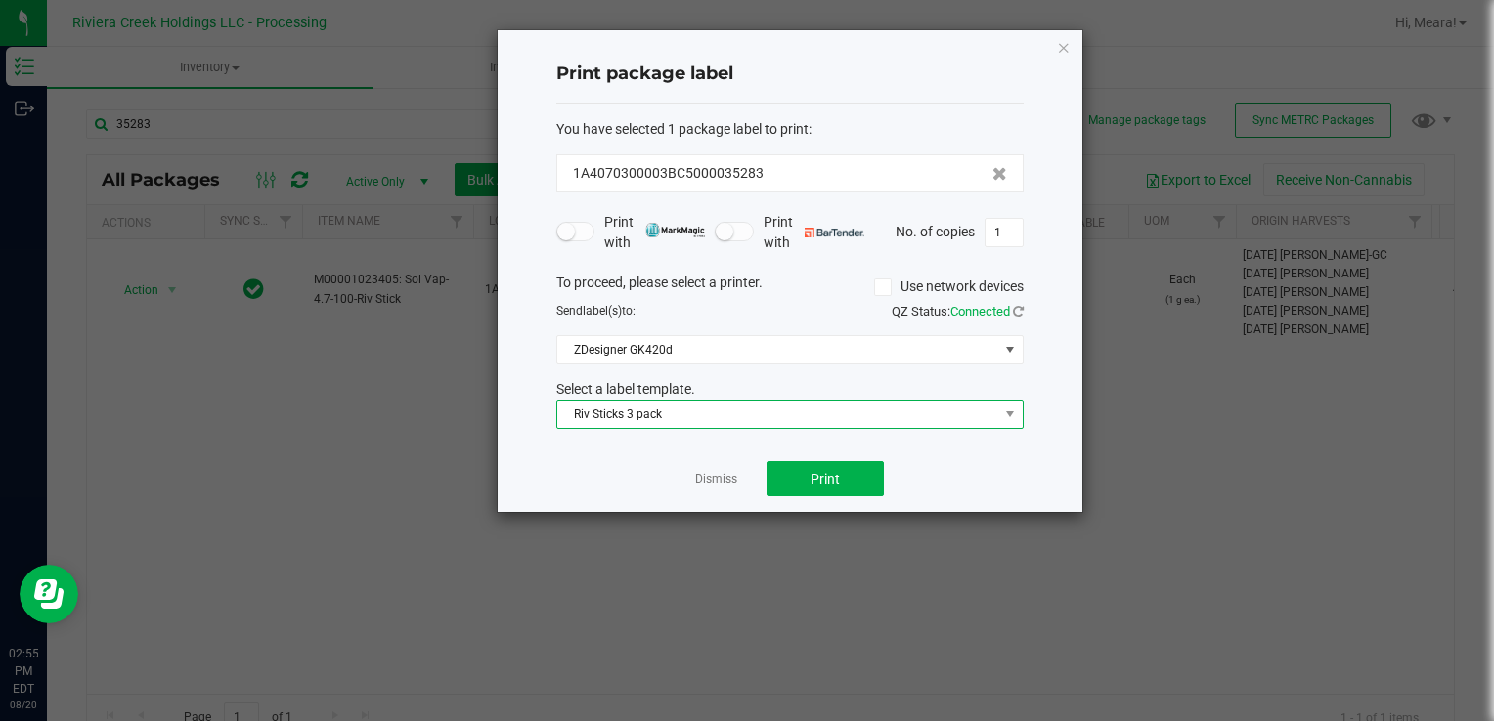
click at [622, 417] on span "Riv Sticks 3 pack" at bounding box center [777, 414] width 441 height 27
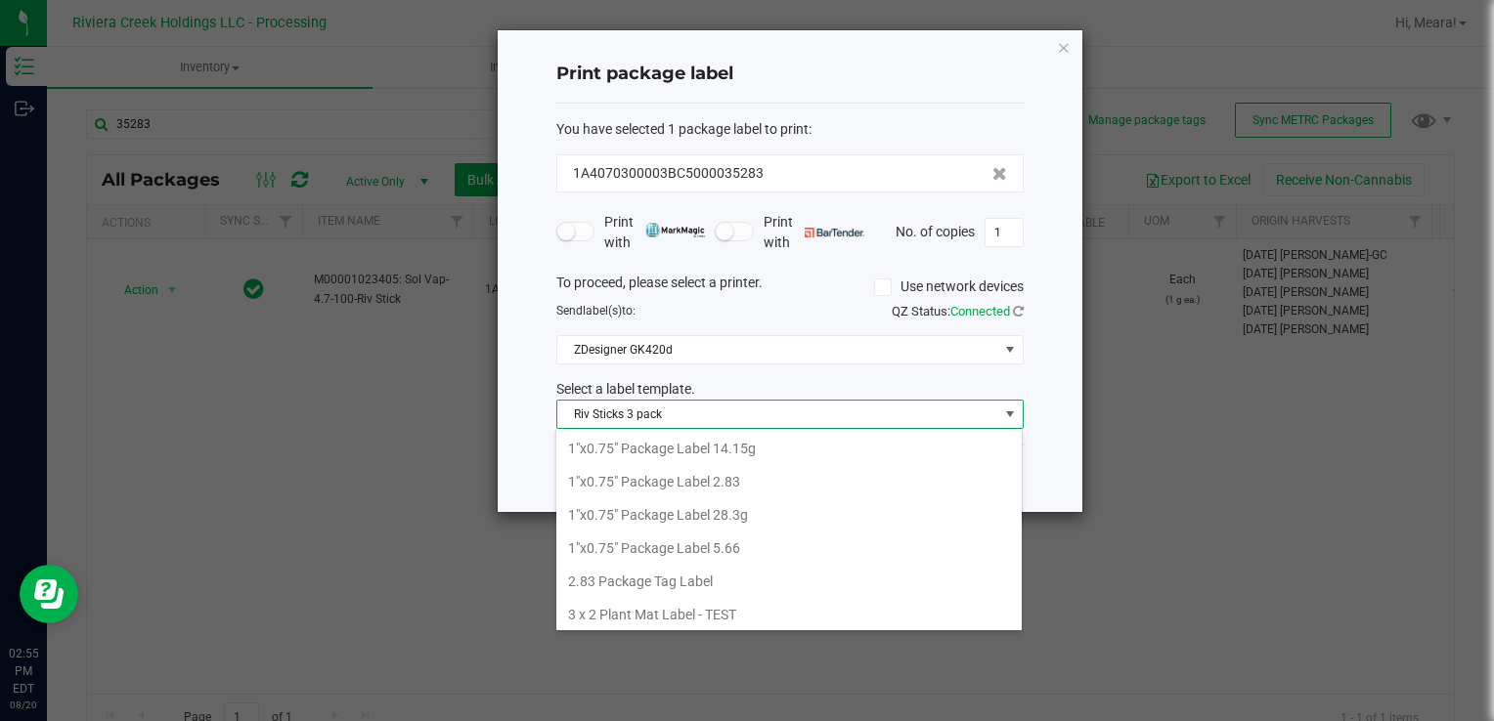
scroll to position [856, 0]
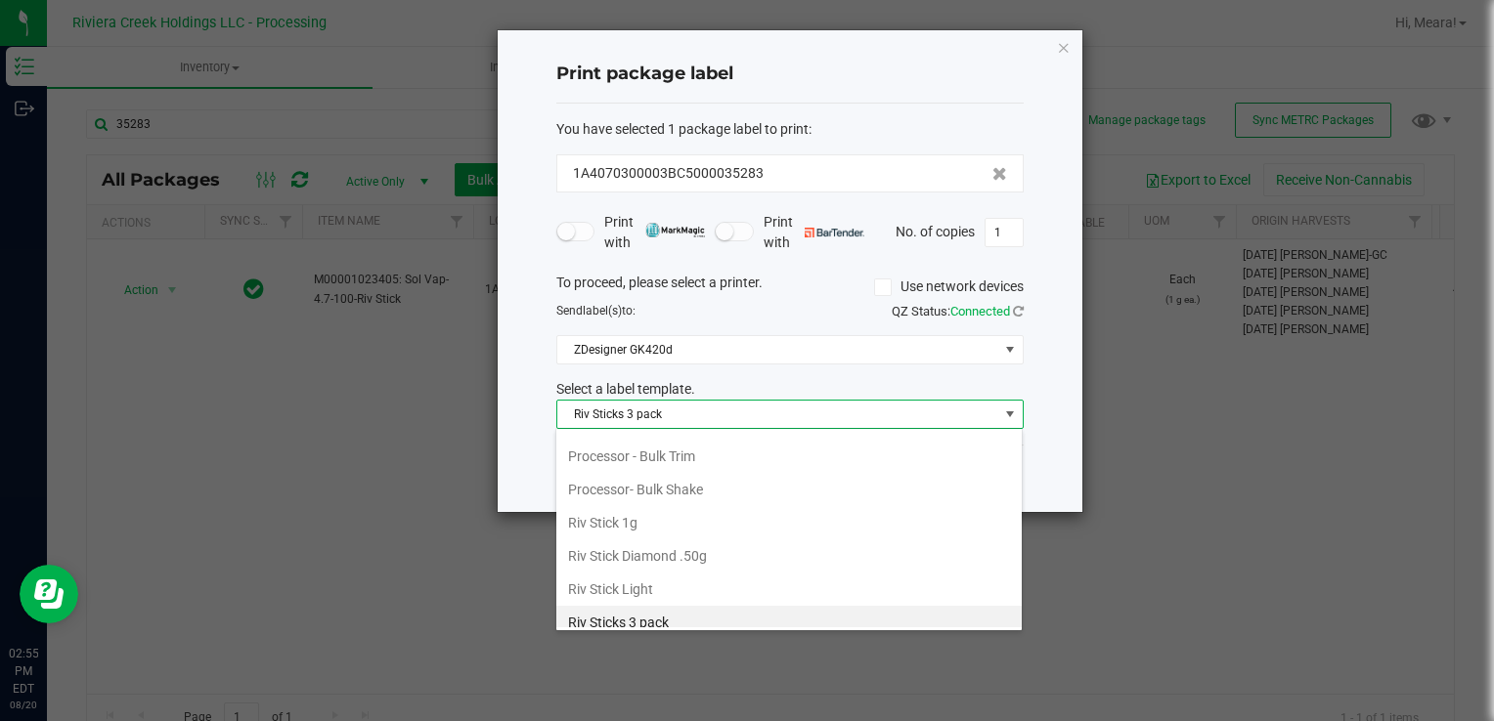
drag, startPoint x: 635, startPoint y: 504, endPoint x: 687, endPoint y: 491, distance: 53.6
click at [636, 506] on li "Riv Stick 1g" at bounding box center [788, 522] width 465 height 33
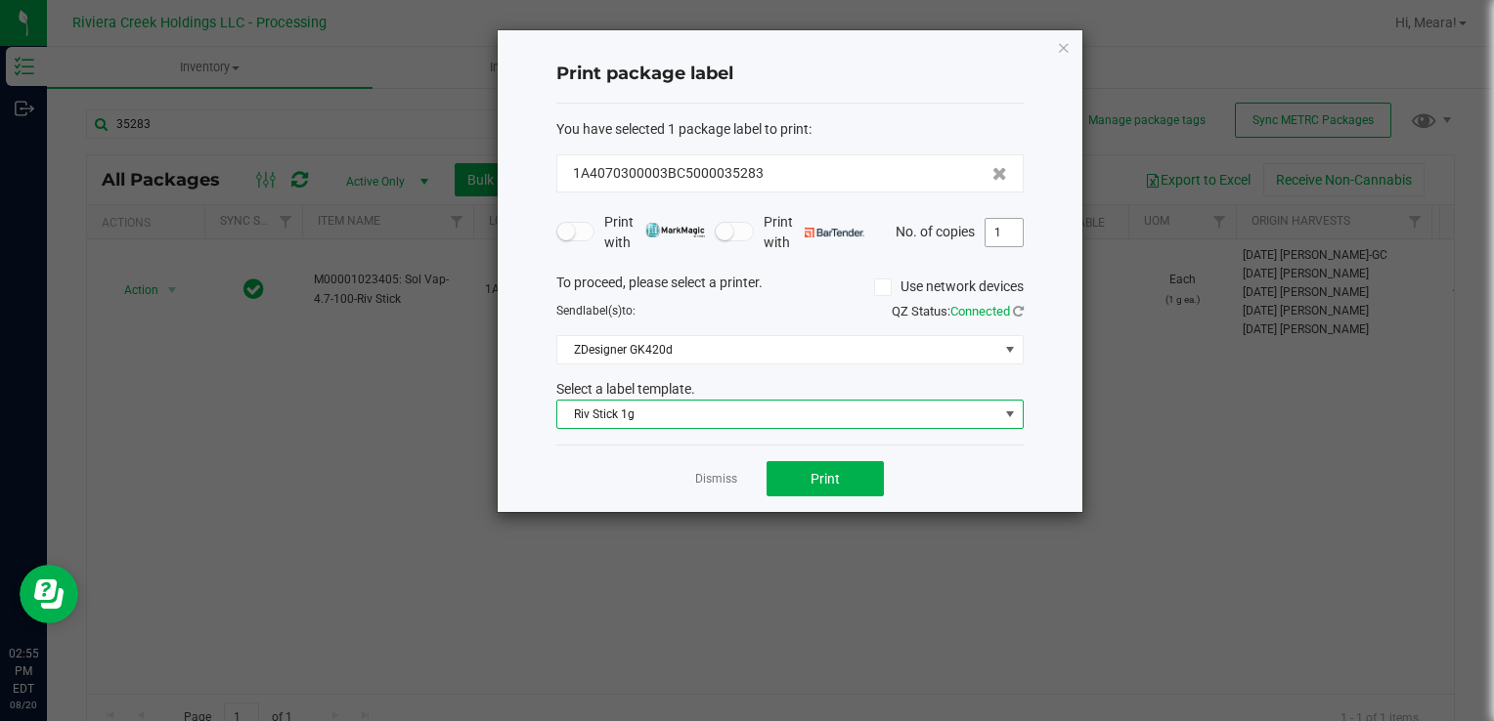
click at [1005, 242] on input "1" at bounding box center [1003, 232] width 37 height 27
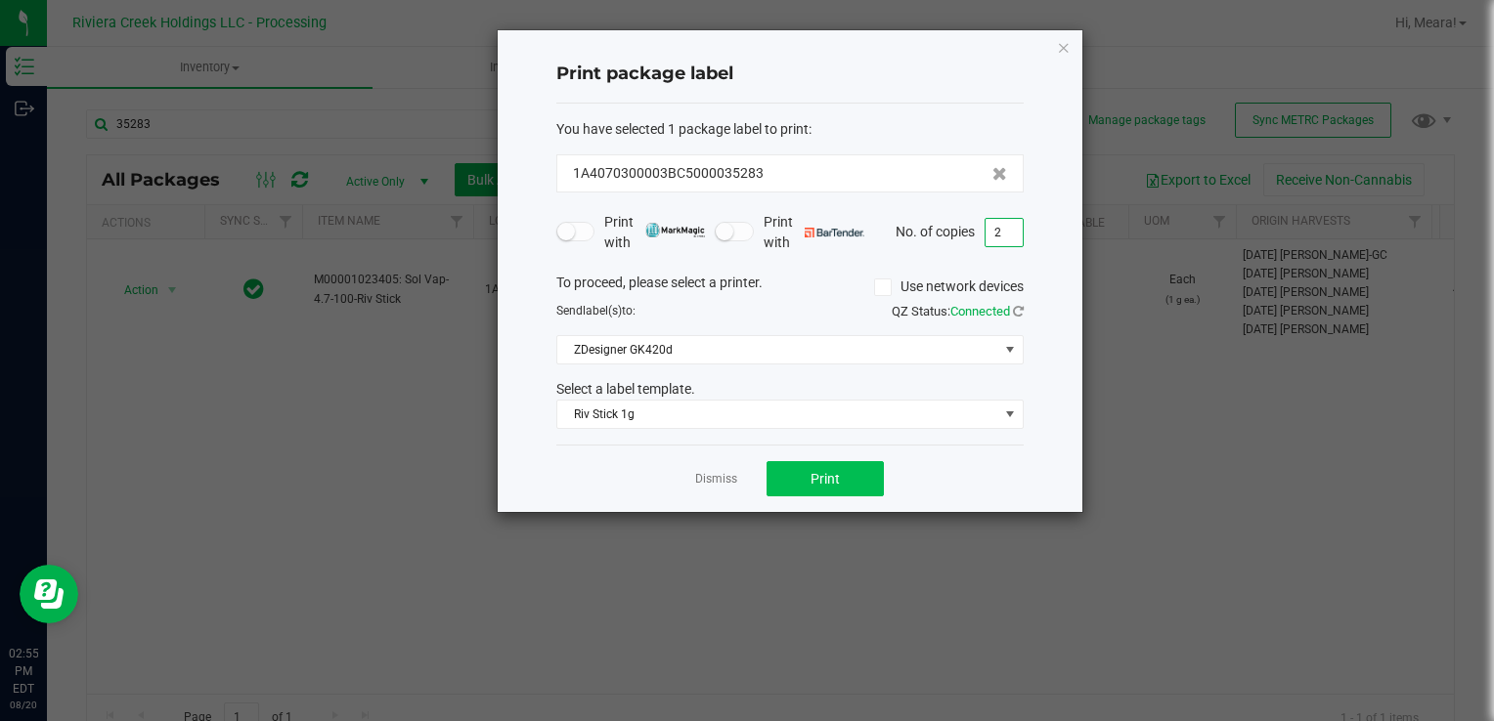
type input "2"
click at [805, 471] on button "Print" at bounding box center [824, 478] width 117 height 35
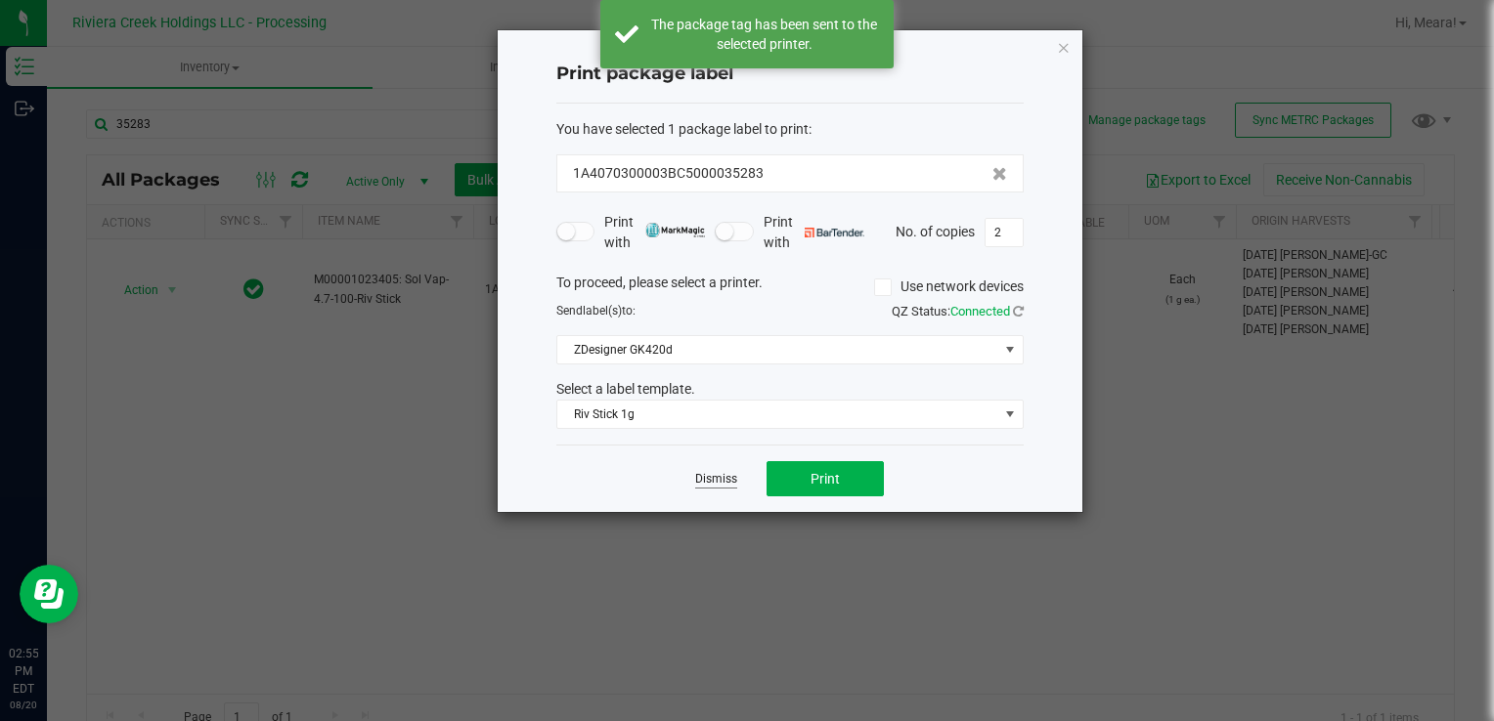
click at [705, 486] on app-cancel-button "Dismiss" at bounding box center [716, 479] width 42 height 21
click at [704, 481] on link "Dismiss" at bounding box center [716, 479] width 42 height 17
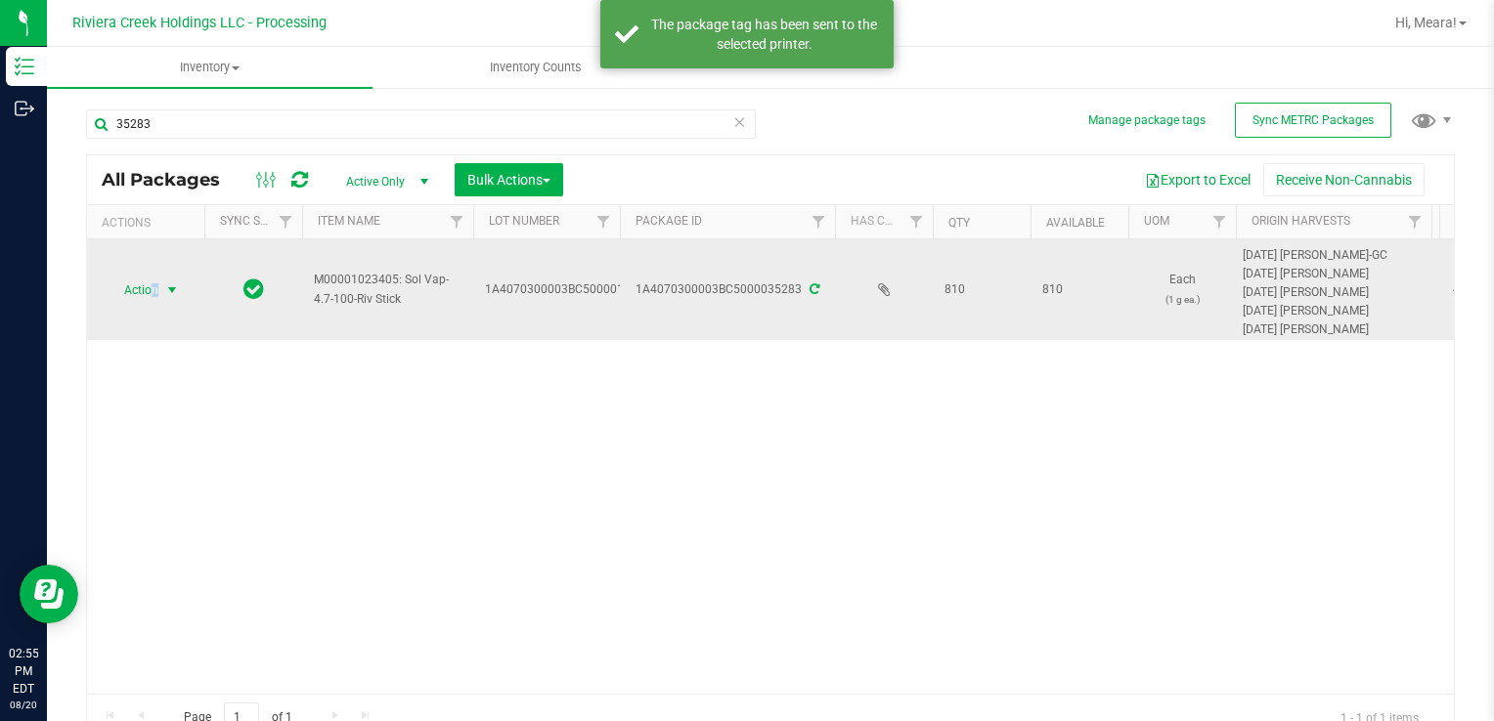
click at [153, 293] on span "Action" at bounding box center [133, 290] width 53 height 27
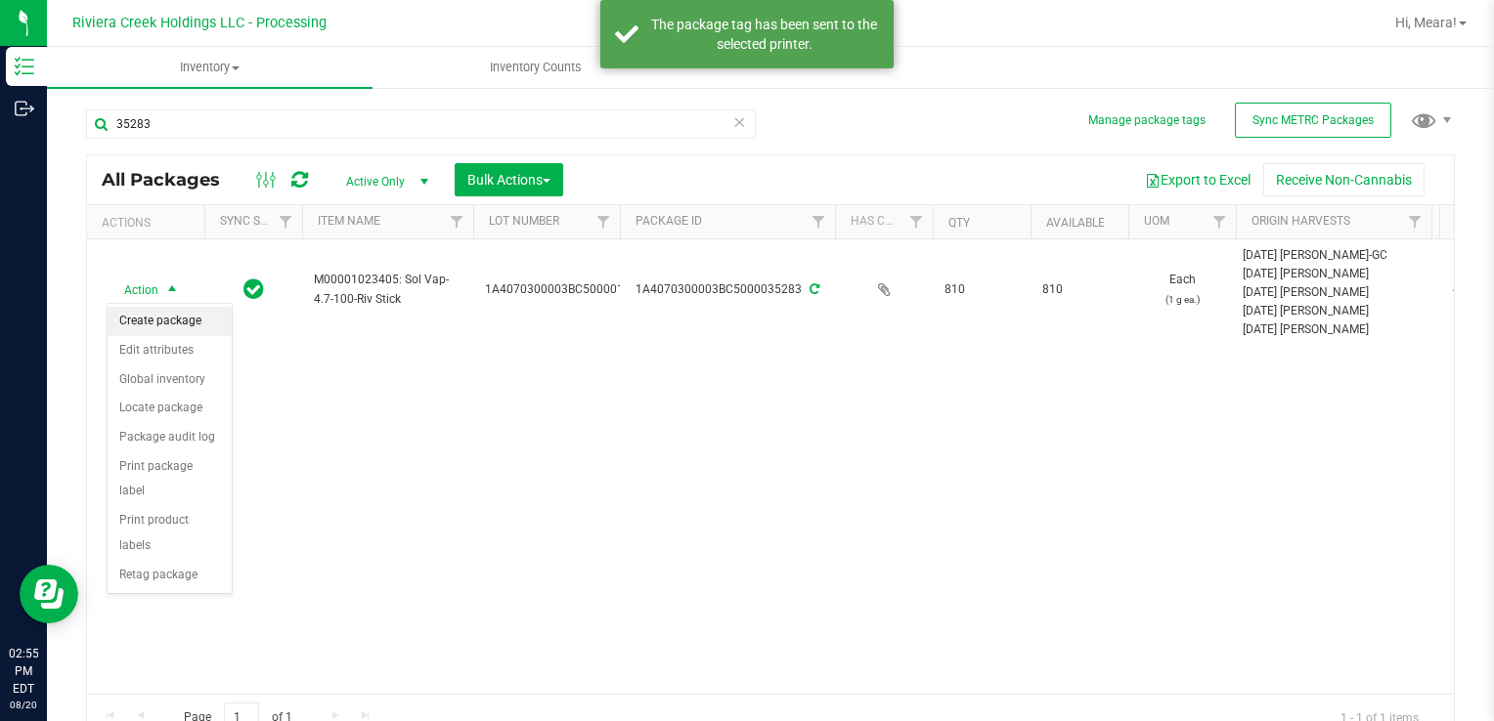
click at [171, 314] on li "Create package" at bounding box center [170, 321] width 124 height 29
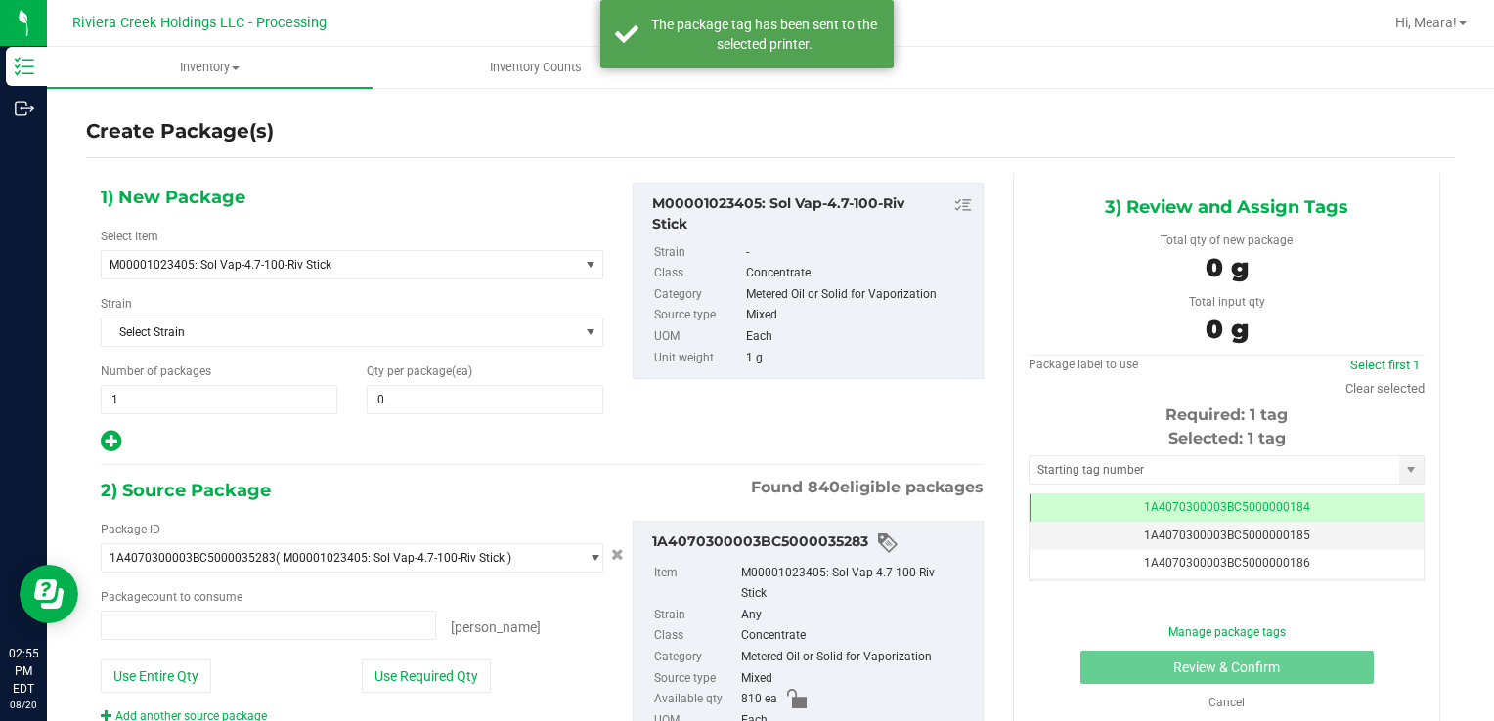
type input "0 ea"
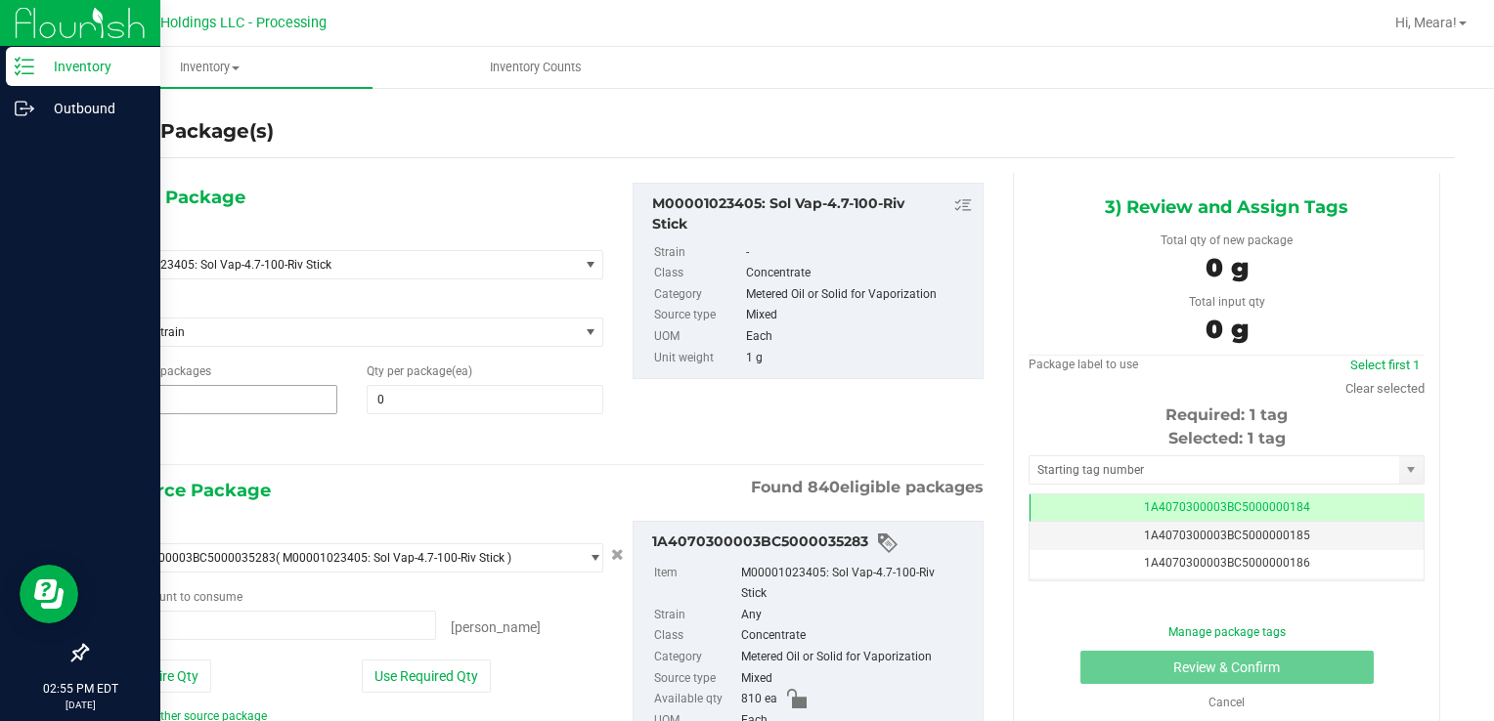
click at [23, 389] on div "Inventory Outbound 02:55 PM EDT [DATE] 08/20 Riviera Creek Holdings LLC - Proce…" at bounding box center [747, 360] width 1494 height 721
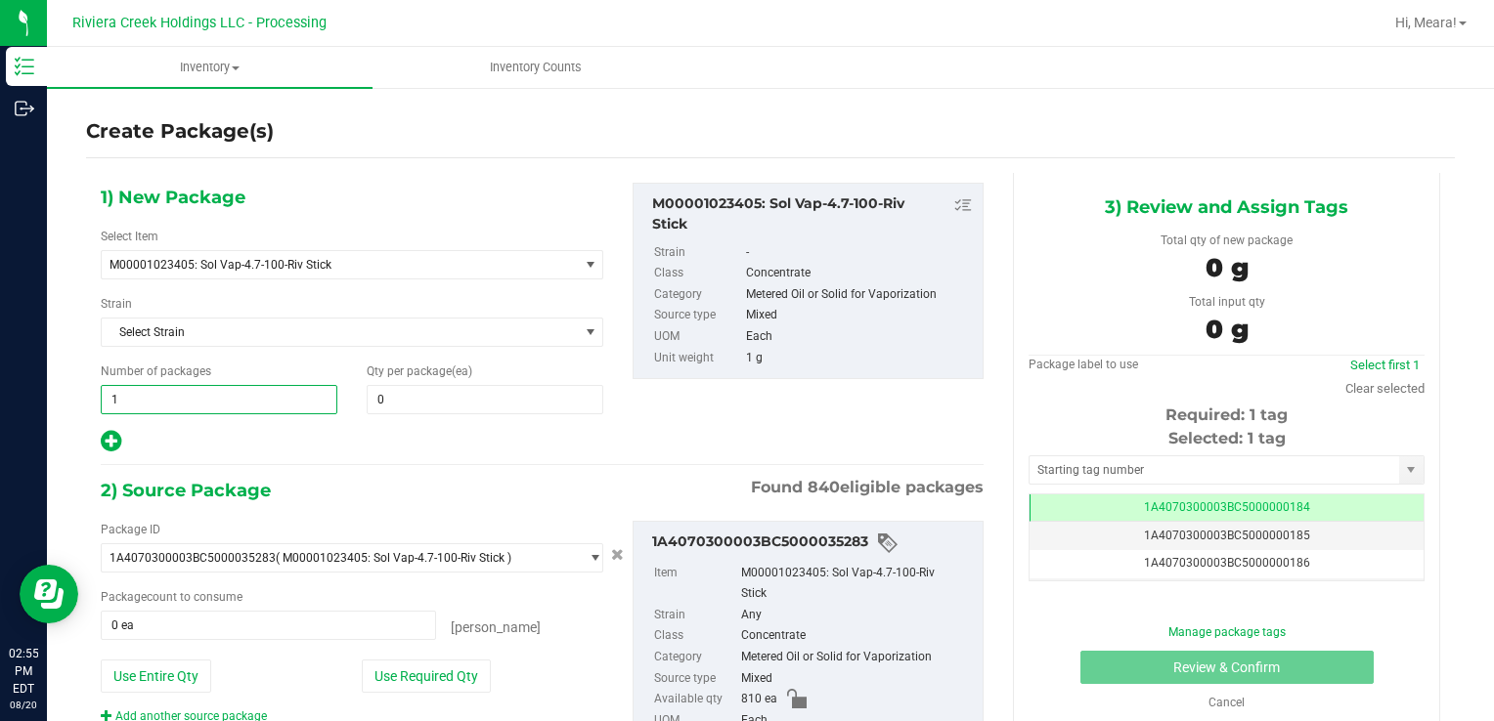
type input "2"
click at [402, 392] on span "0 0" at bounding box center [485, 399] width 237 height 29
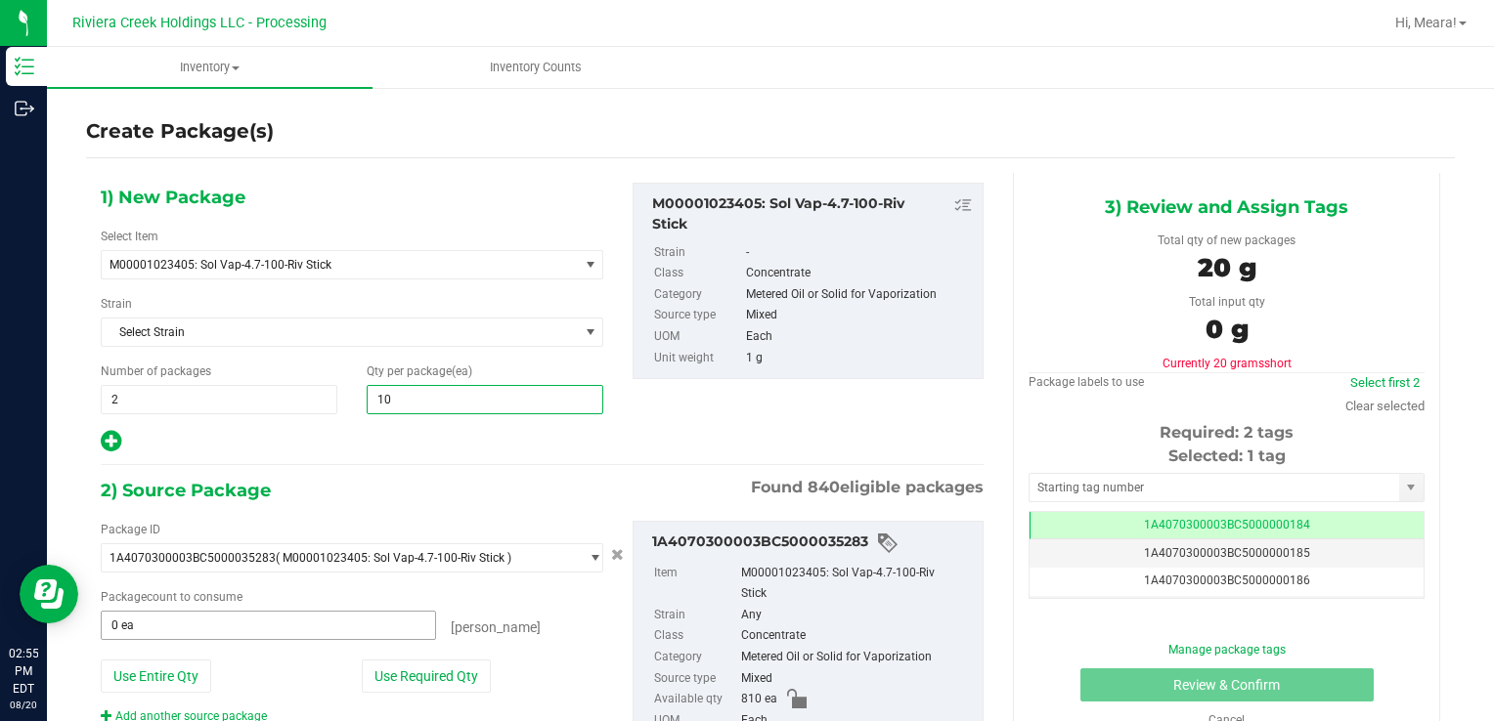
type input "100"
click at [405, 674] on button "Use Required Qty" at bounding box center [426, 676] width 129 height 33
type input "200 ea"
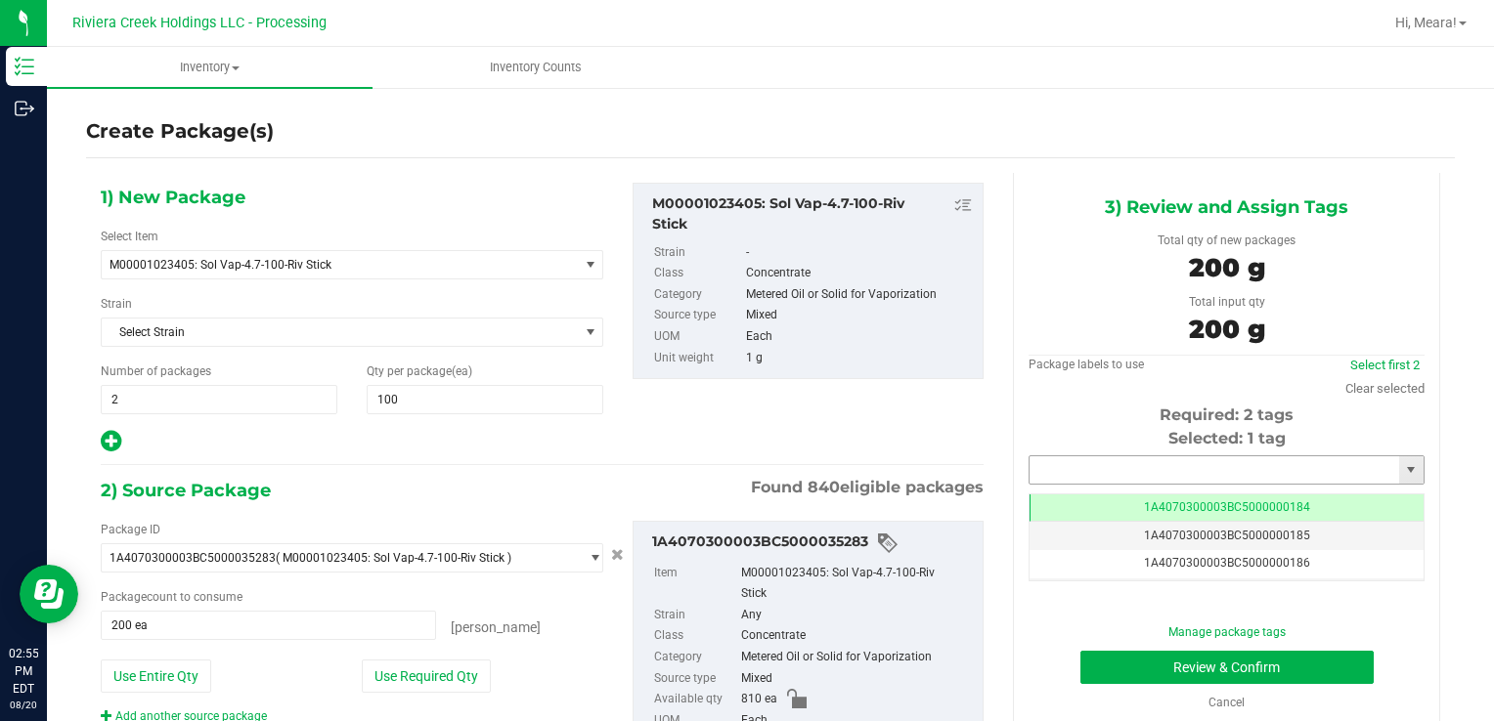
click at [1232, 463] on input "text" at bounding box center [1213, 469] width 369 height 27
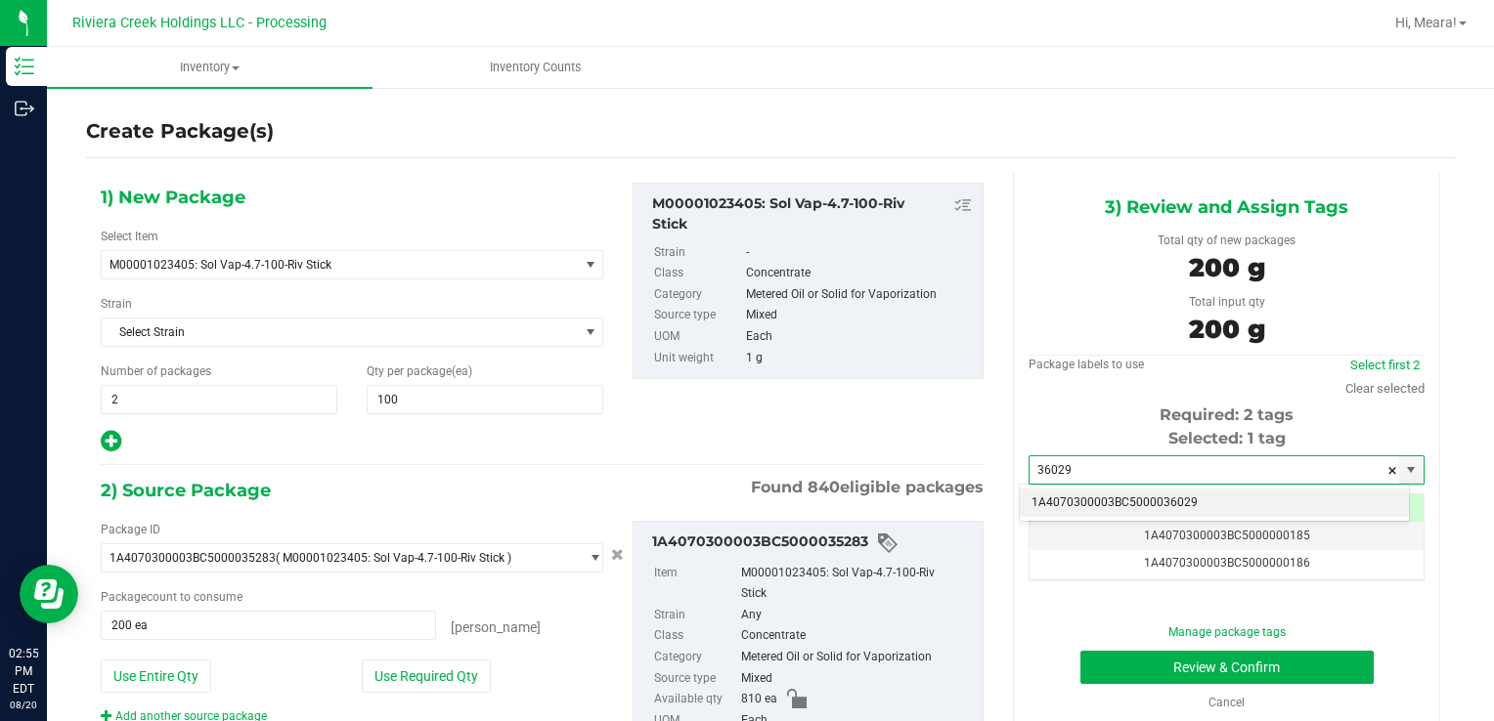
click at [1216, 506] on li "1A4070300003BC5000036029" at bounding box center [1214, 503] width 389 height 29
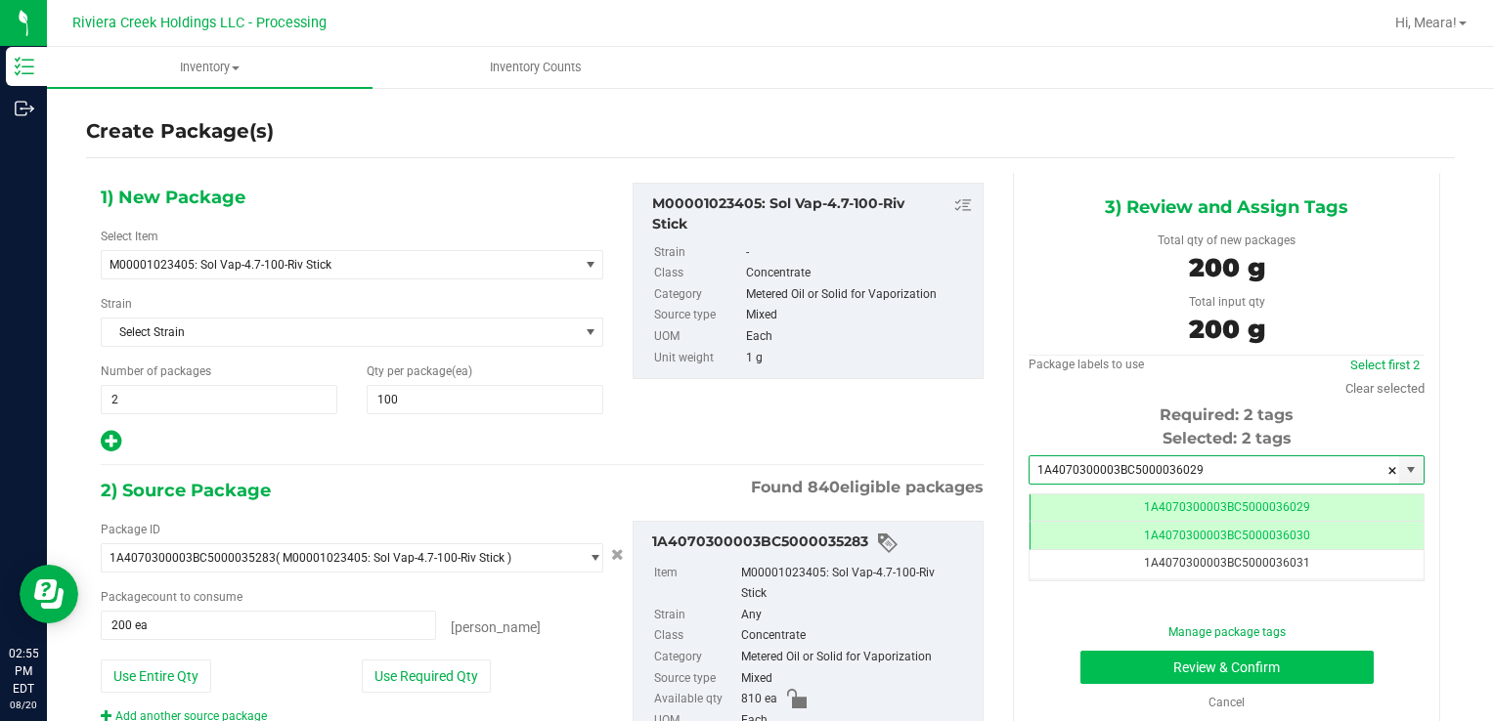
type input "1A4070300003BC5000036029"
click at [1108, 668] on button "Review & Confirm" at bounding box center [1226, 667] width 293 height 33
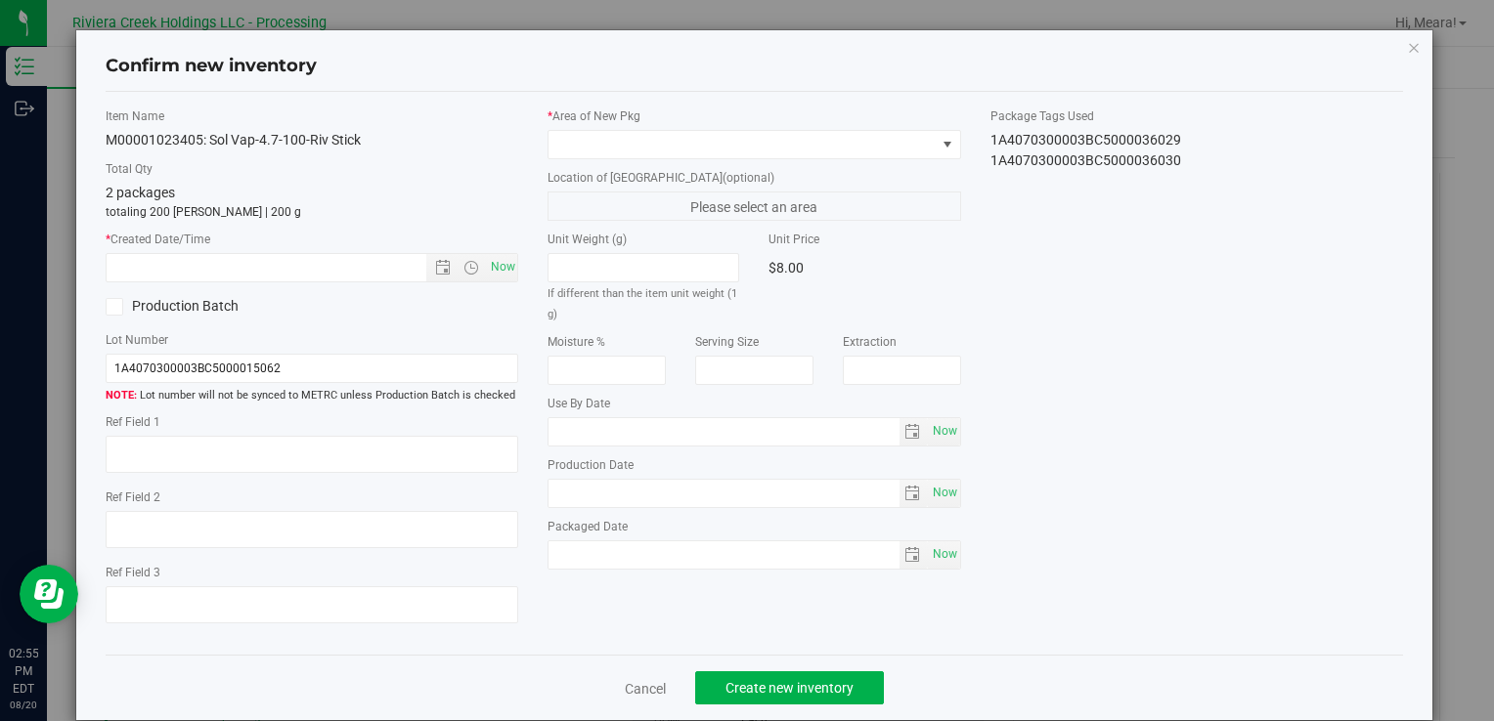
type input "[DATE]"
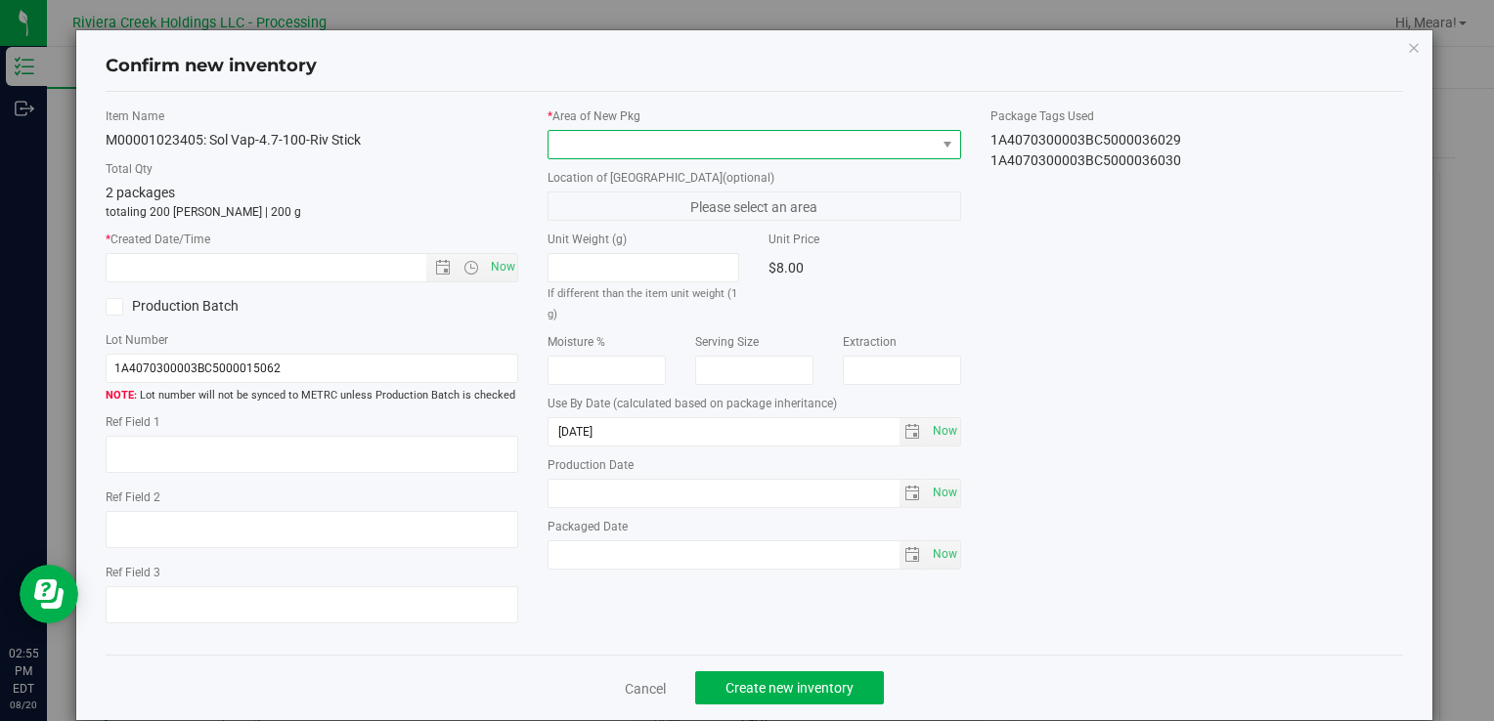
click at [780, 154] on span at bounding box center [741, 144] width 386 height 27
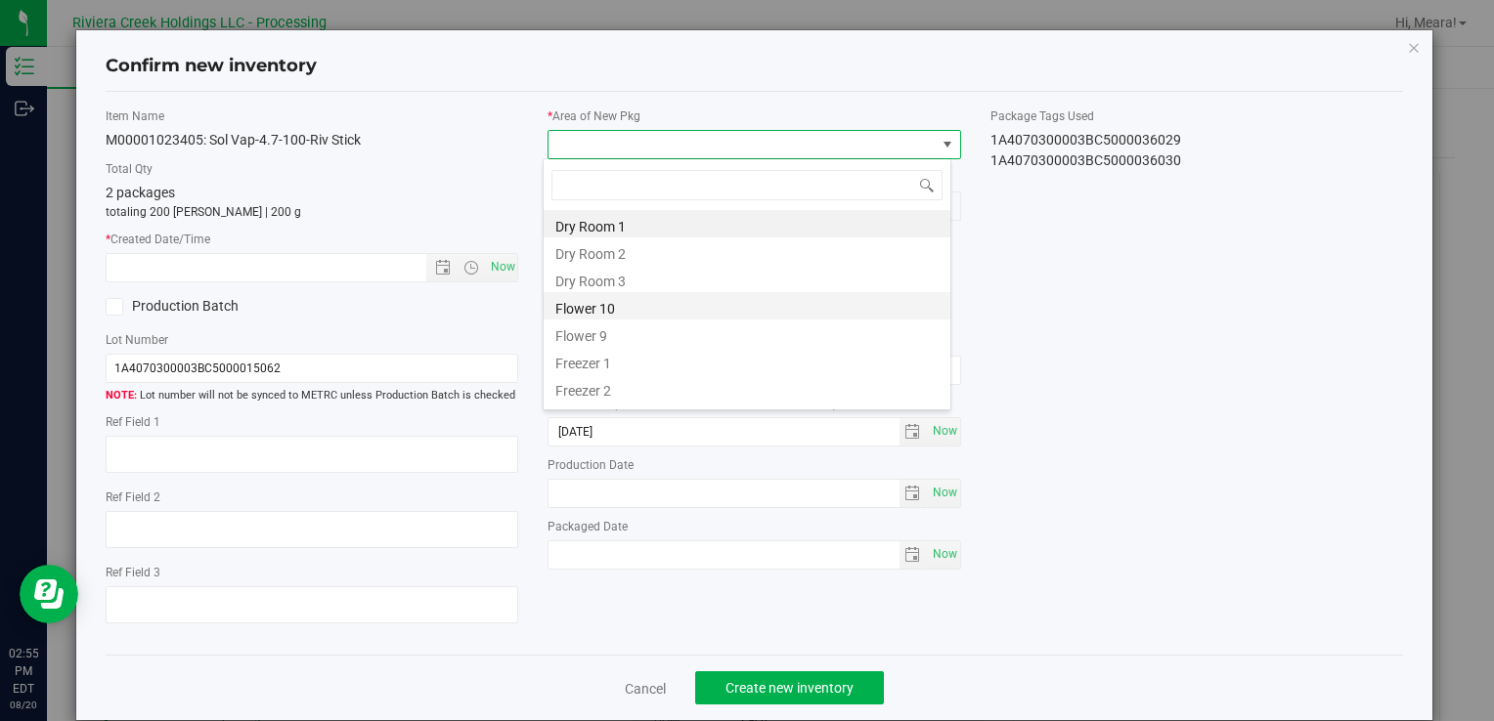
click at [625, 303] on li "Flower 10" at bounding box center [746, 305] width 407 height 27
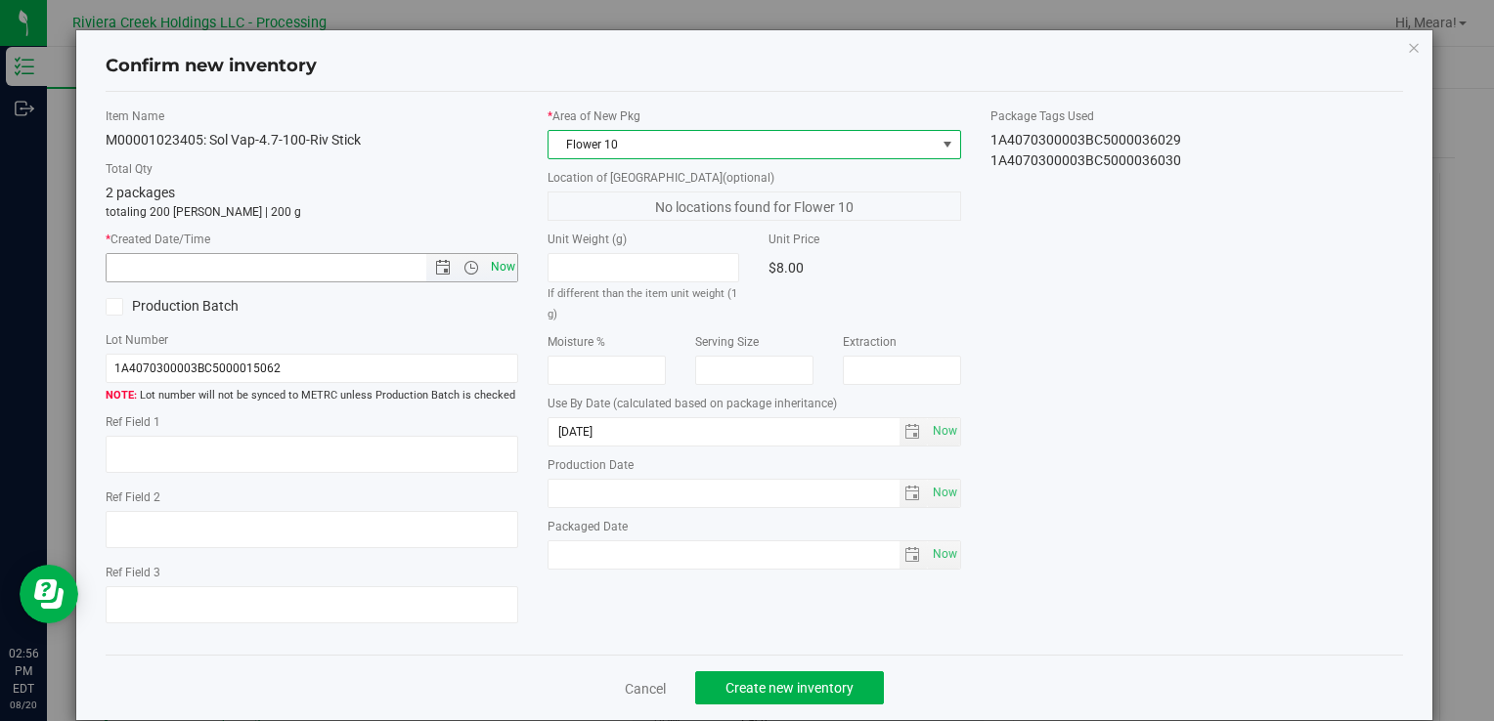
click at [493, 264] on span "Now" at bounding box center [502, 267] width 33 height 28
type input "[DATE] 2:56 PM"
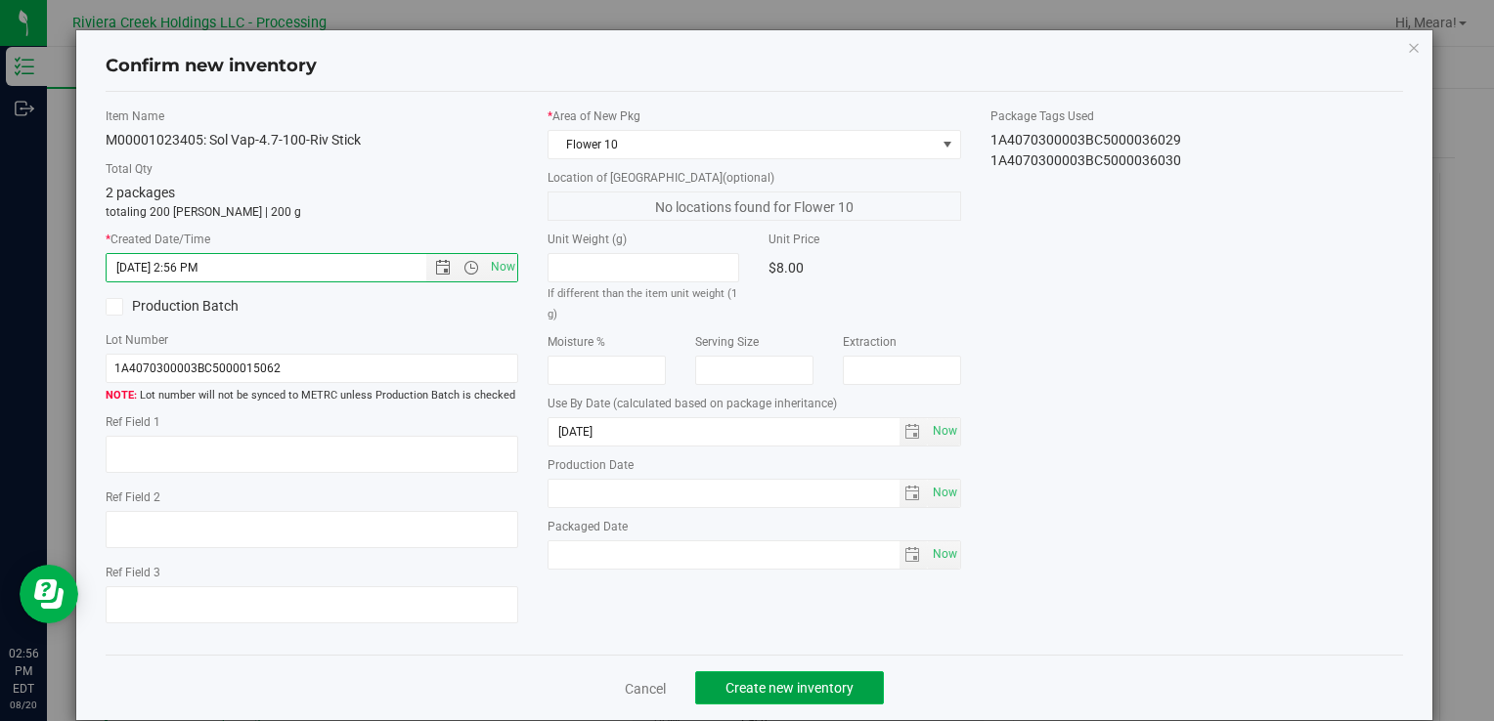
click at [836, 691] on span "Create new inventory" at bounding box center [789, 688] width 128 height 16
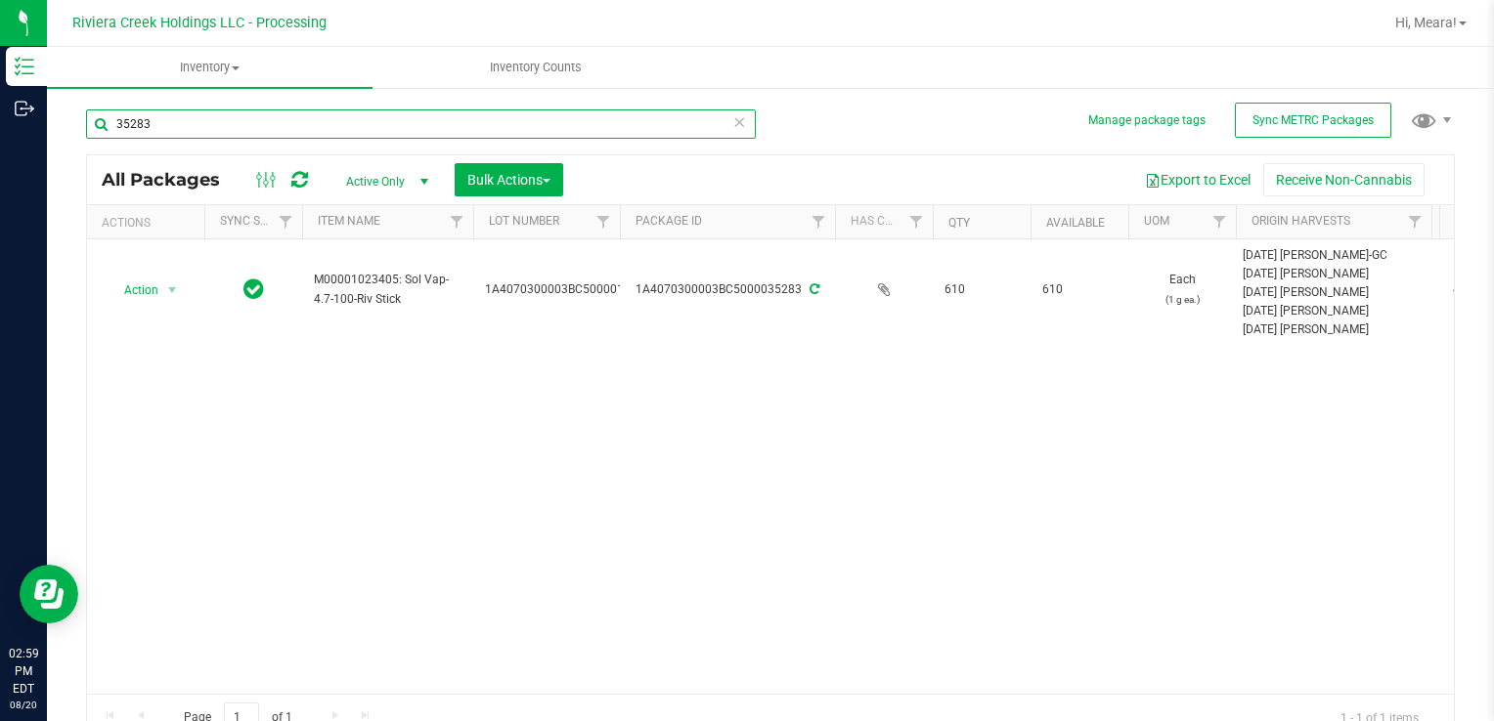
drag, startPoint x: 225, startPoint y: 119, endPoint x: 1144, endPoint y: 539, distance: 1010.0
click at [34, 148] on div "Inventory Outbound 02:59 PM EDT [DATE] 08/20 Riviera Creek Holdings LLC - Proce…" at bounding box center [747, 360] width 1494 height 721
type input "15462"
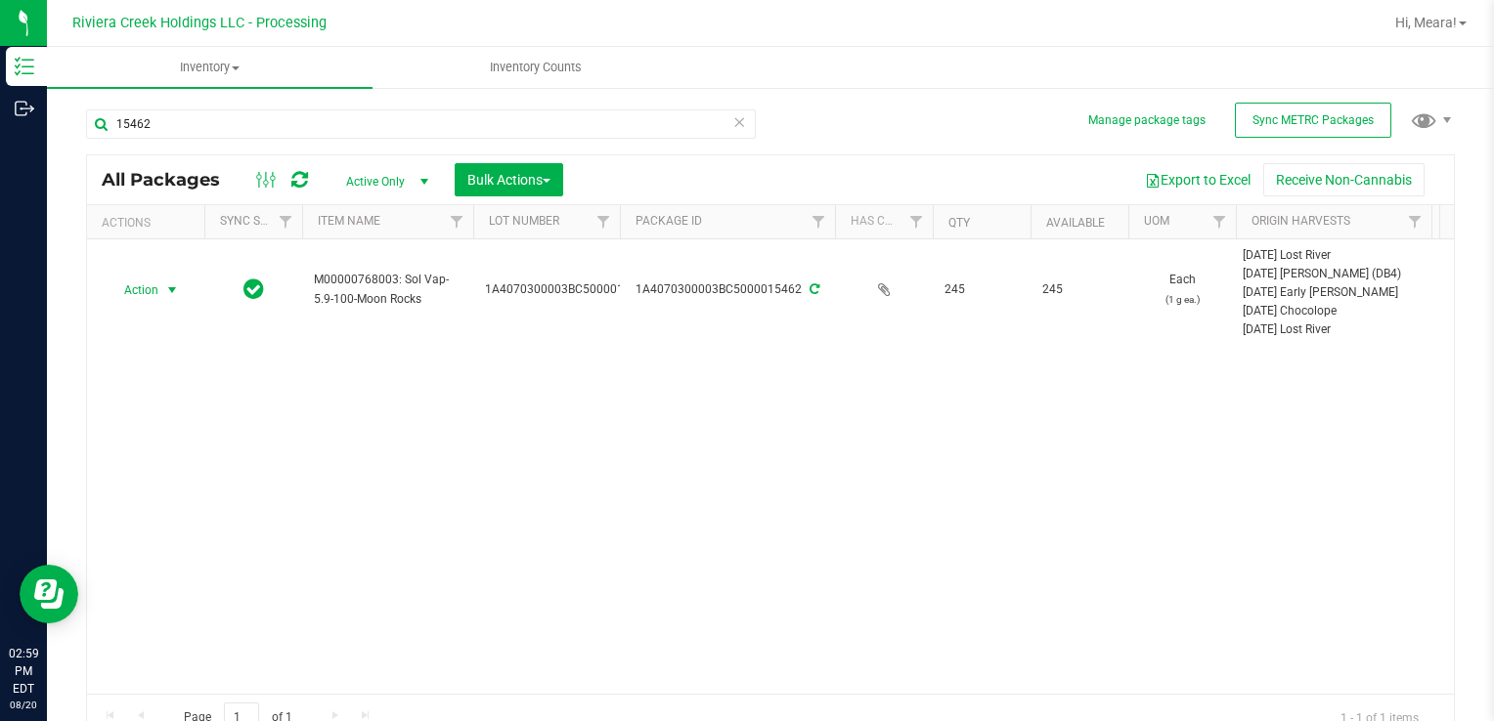
click at [164, 288] on span "select" at bounding box center [172, 290] width 16 height 16
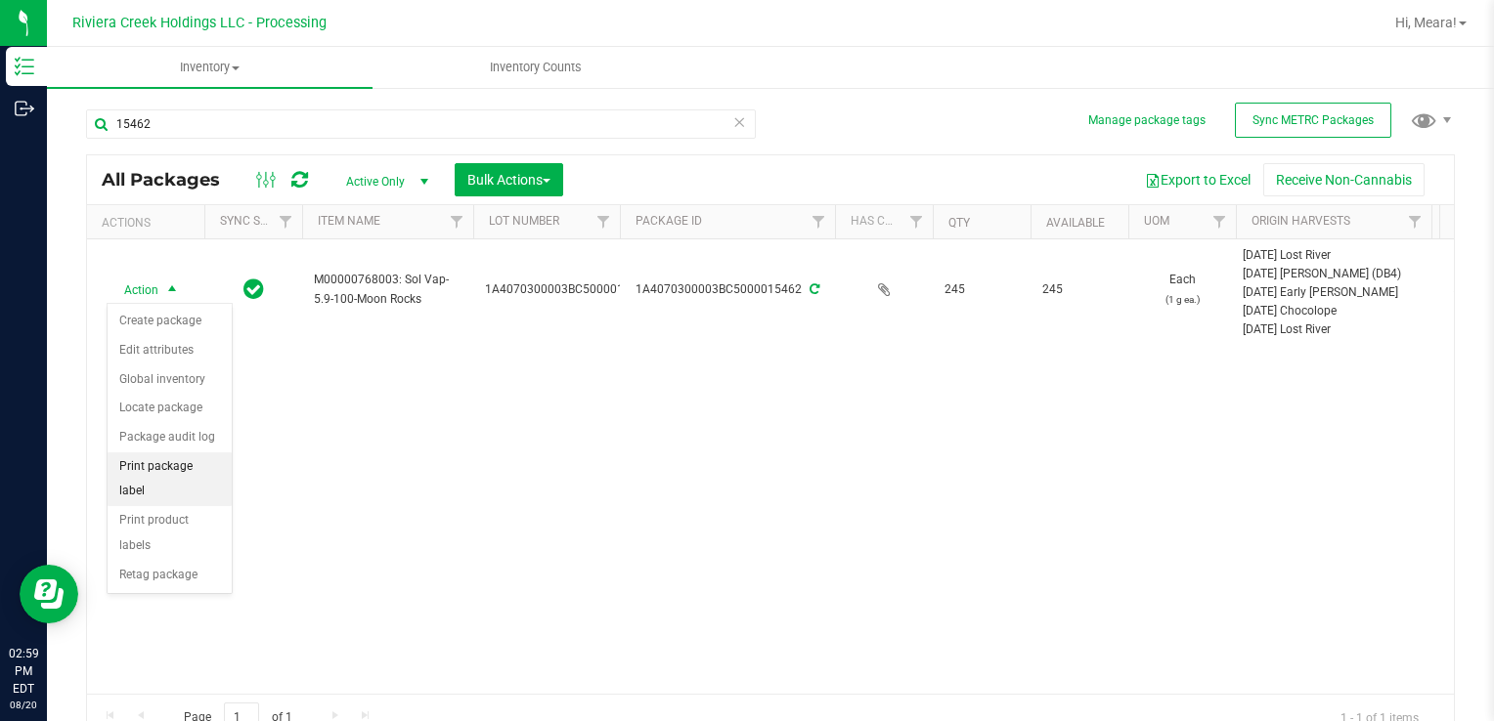
click at [206, 459] on li "Print package label" at bounding box center [170, 480] width 124 height 54
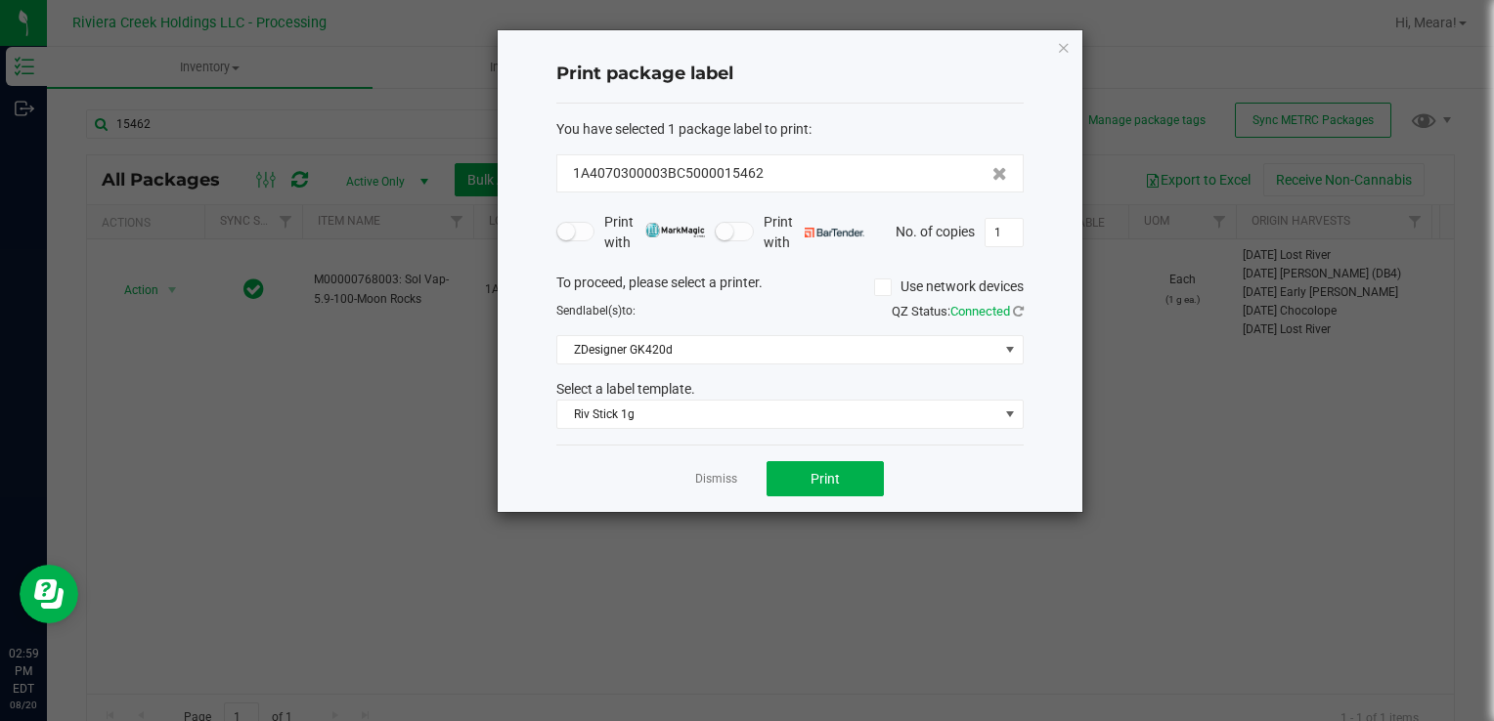
click at [623, 393] on div "Select a label template." at bounding box center [790, 389] width 497 height 21
click at [610, 413] on span "Riv Stick 1g" at bounding box center [777, 414] width 441 height 27
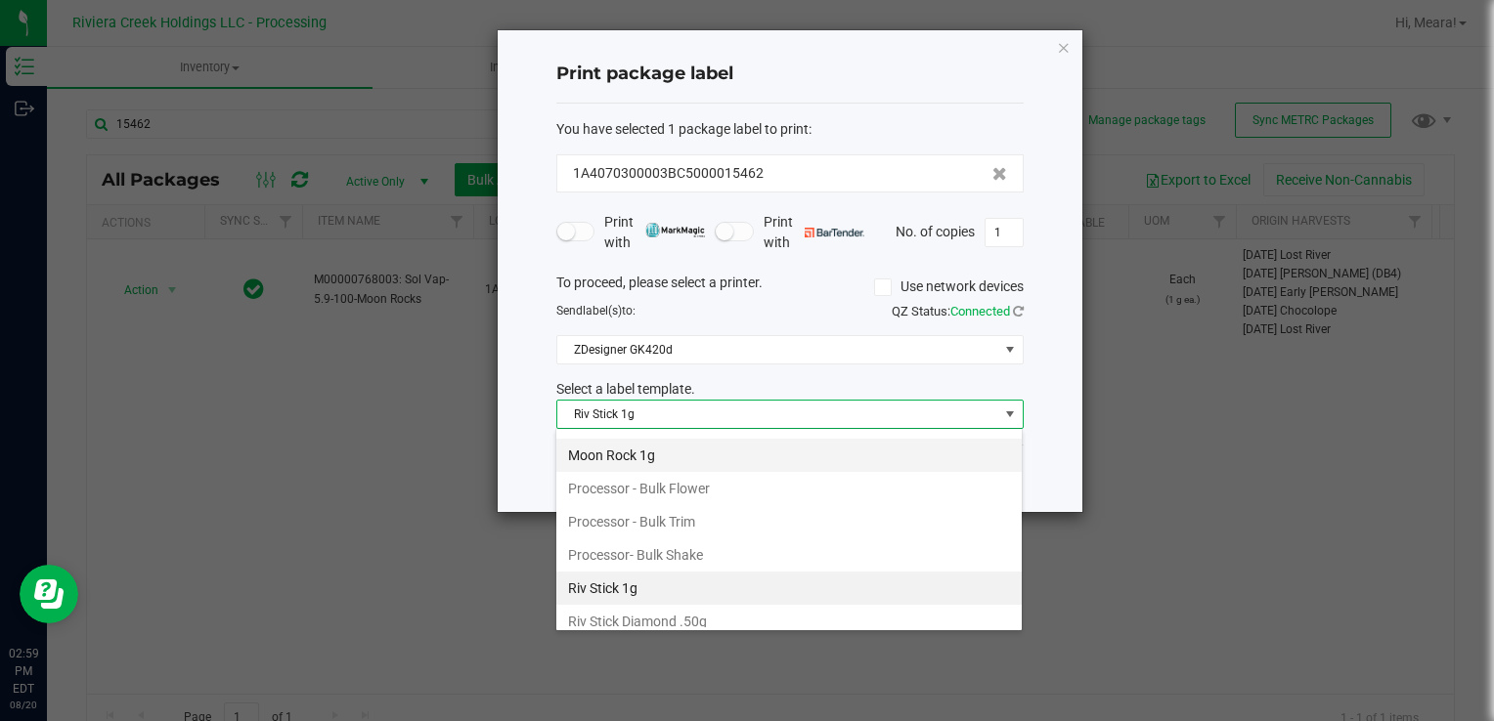
scroll to position [758, 0]
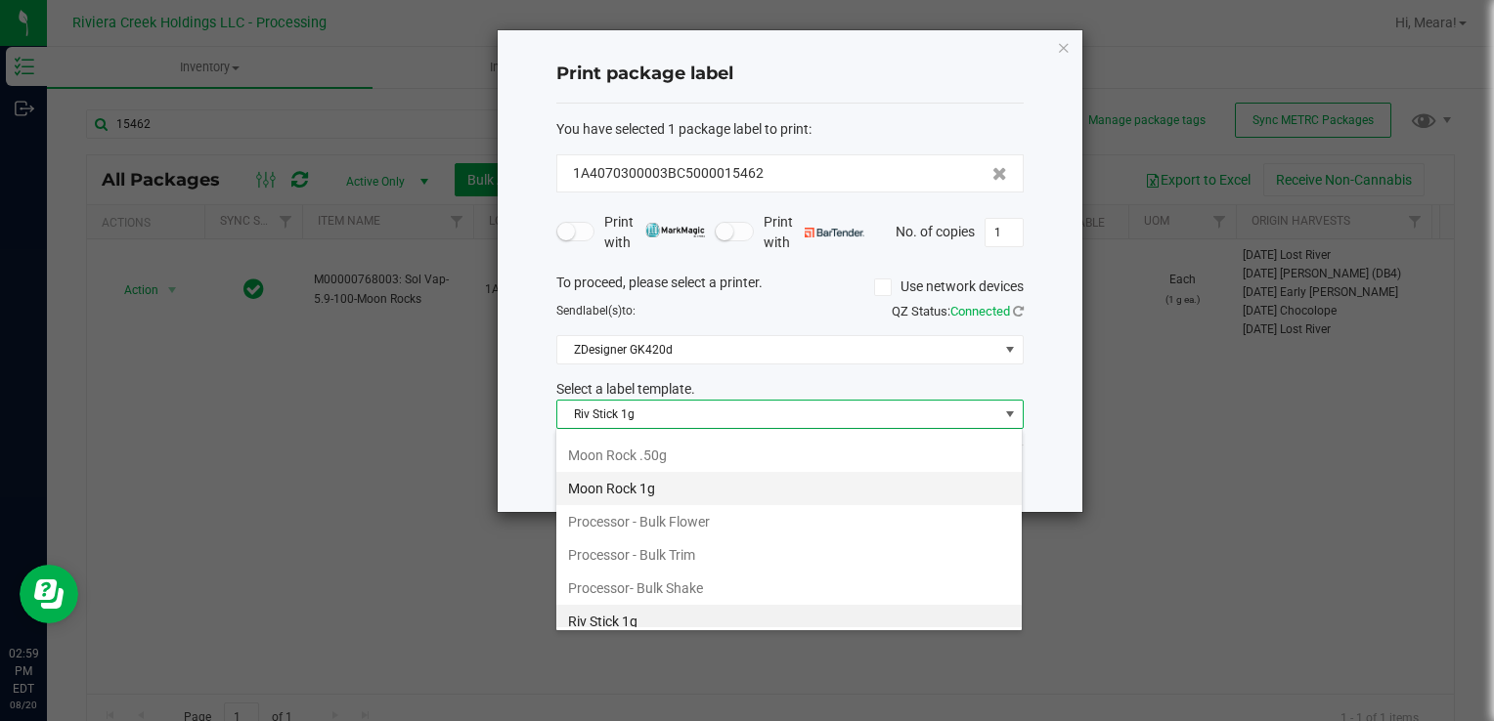
click at [651, 479] on li "Moon Rock 1g" at bounding box center [788, 488] width 465 height 33
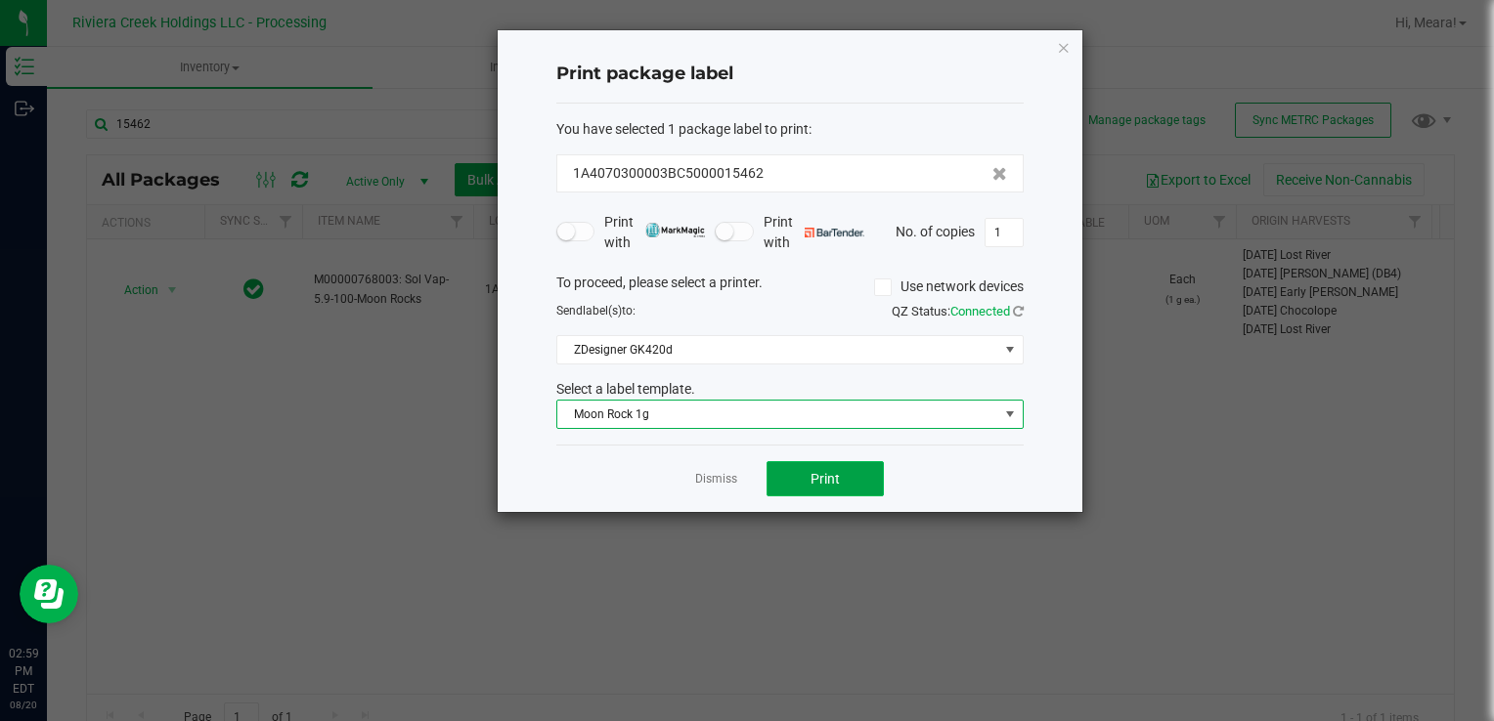
click at [808, 461] on button "Print" at bounding box center [824, 478] width 117 height 35
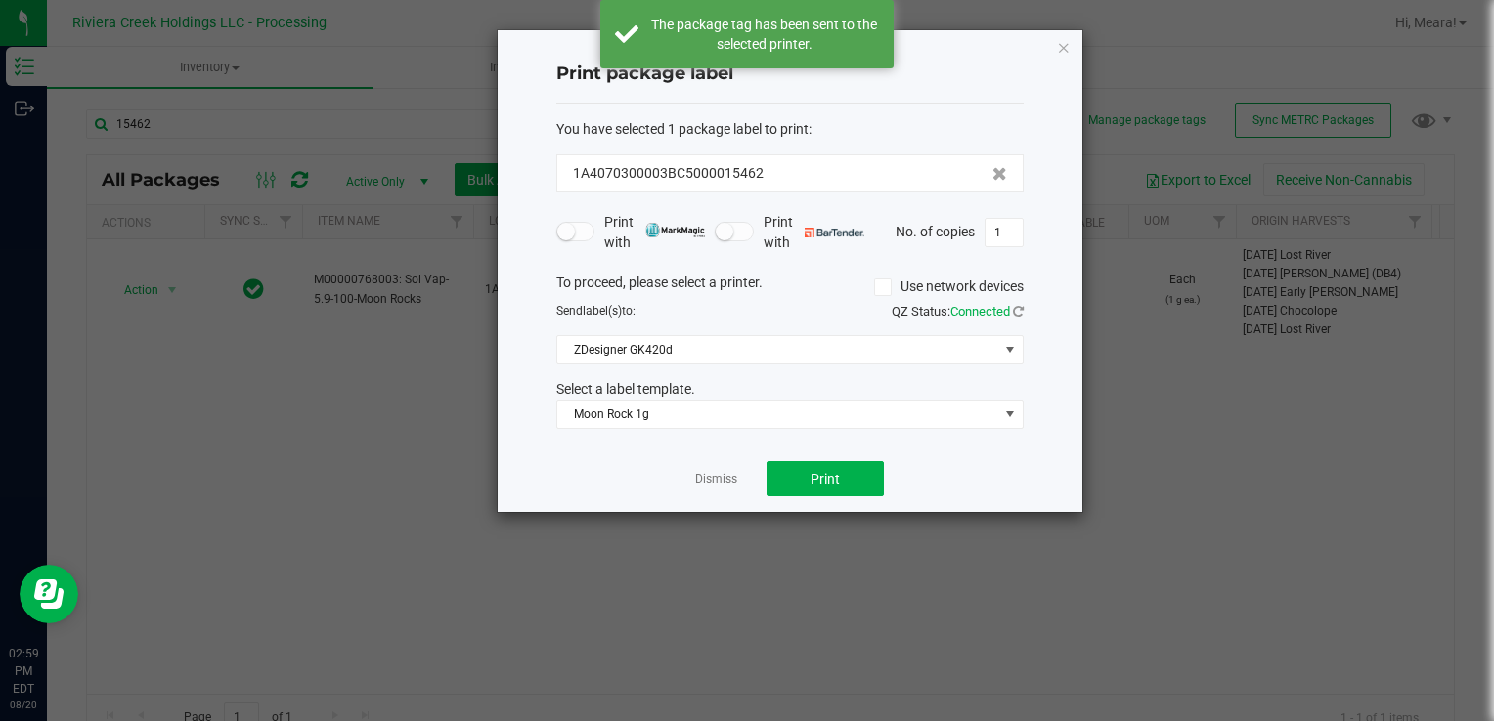
click at [713, 469] on app-cancel-button "Dismiss" at bounding box center [716, 479] width 42 height 21
drag, startPoint x: 726, startPoint y: 489, endPoint x: 717, endPoint y: 479, distance: 13.8
click at [723, 487] on div "Dismiss Print" at bounding box center [789, 478] width 467 height 67
drag, startPoint x: 717, startPoint y: 479, endPoint x: 467, endPoint y: 401, distance: 261.2
click at [716, 479] on link "Dismiss" at bounding box center [716, 479] width 42 height 17
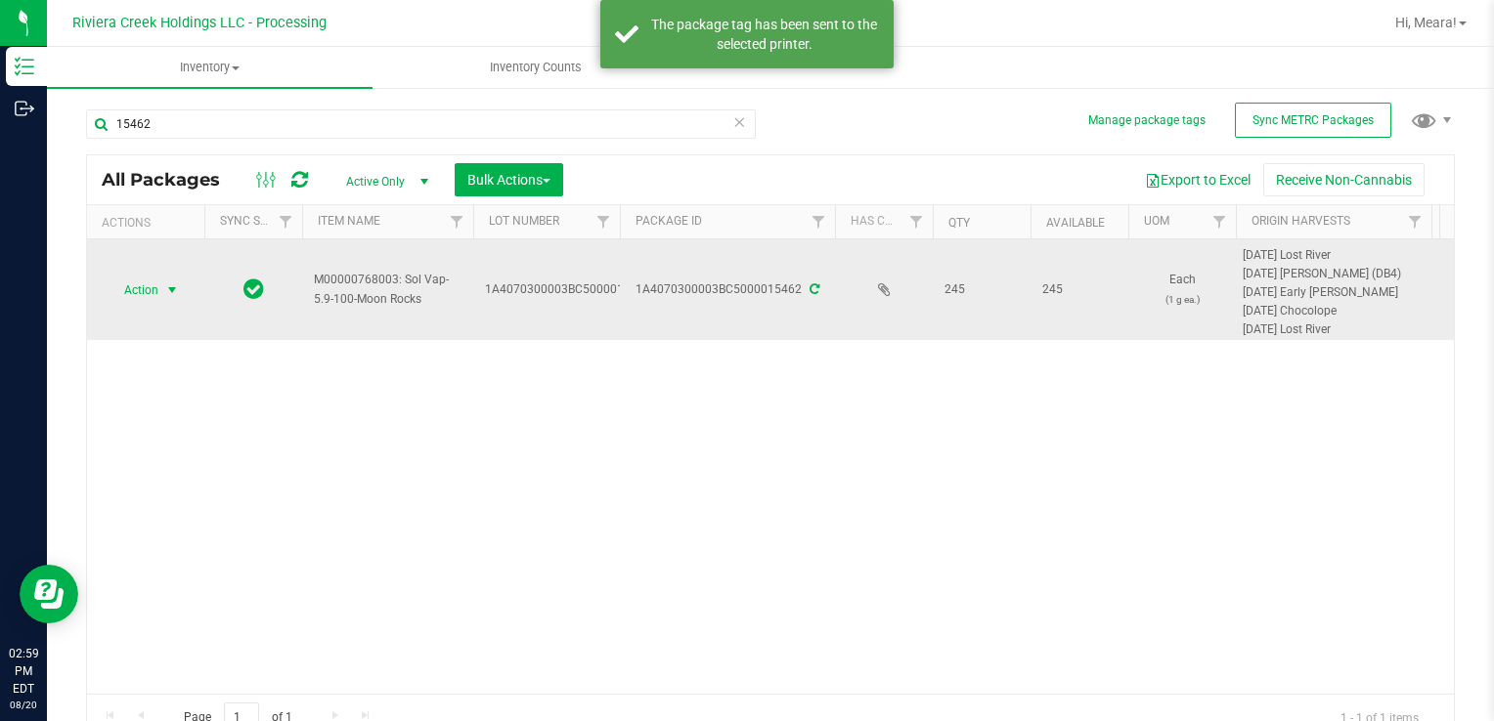
click at [172, 286] on span "select" at bounding box center [172, 290] width 16 height 16
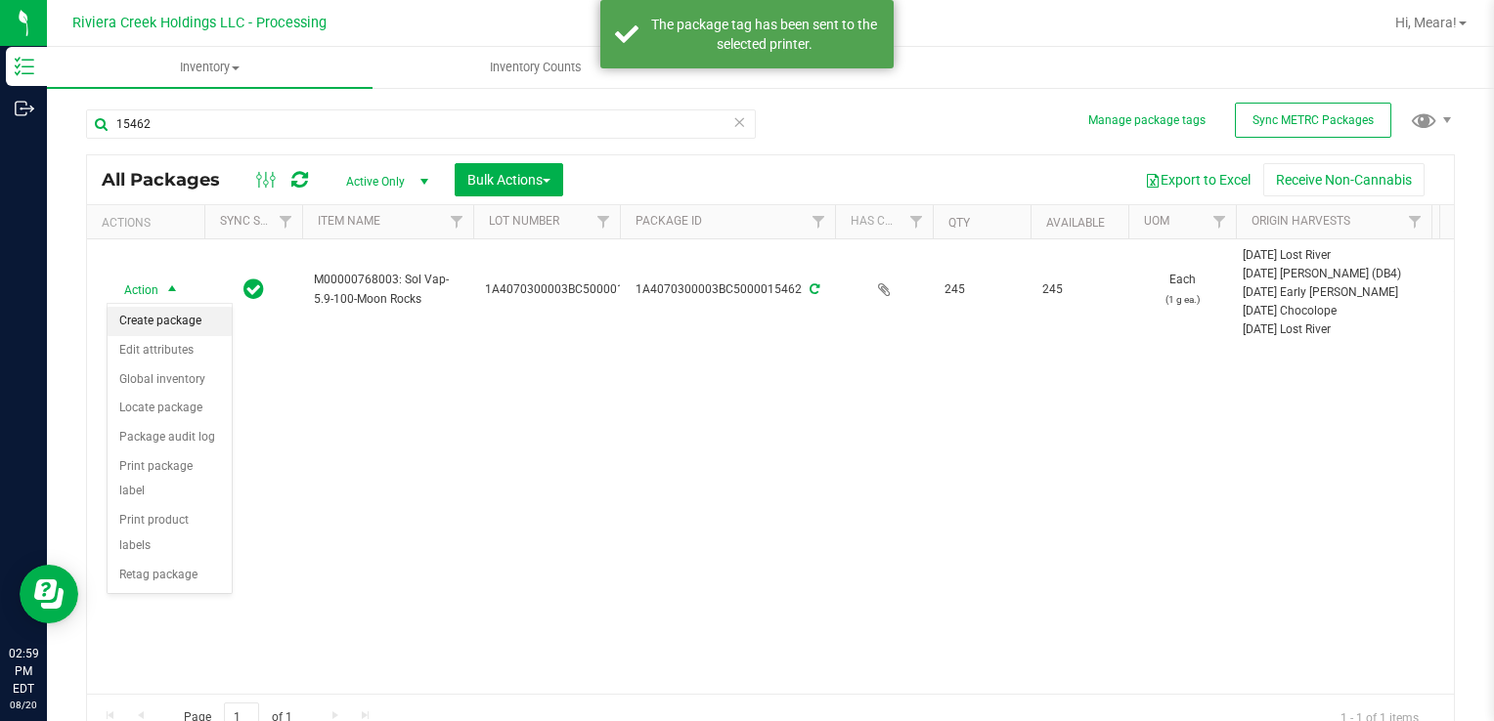
click at [187, 318] on li "Create package" at bounding box center [170, 321] width 124 height 29
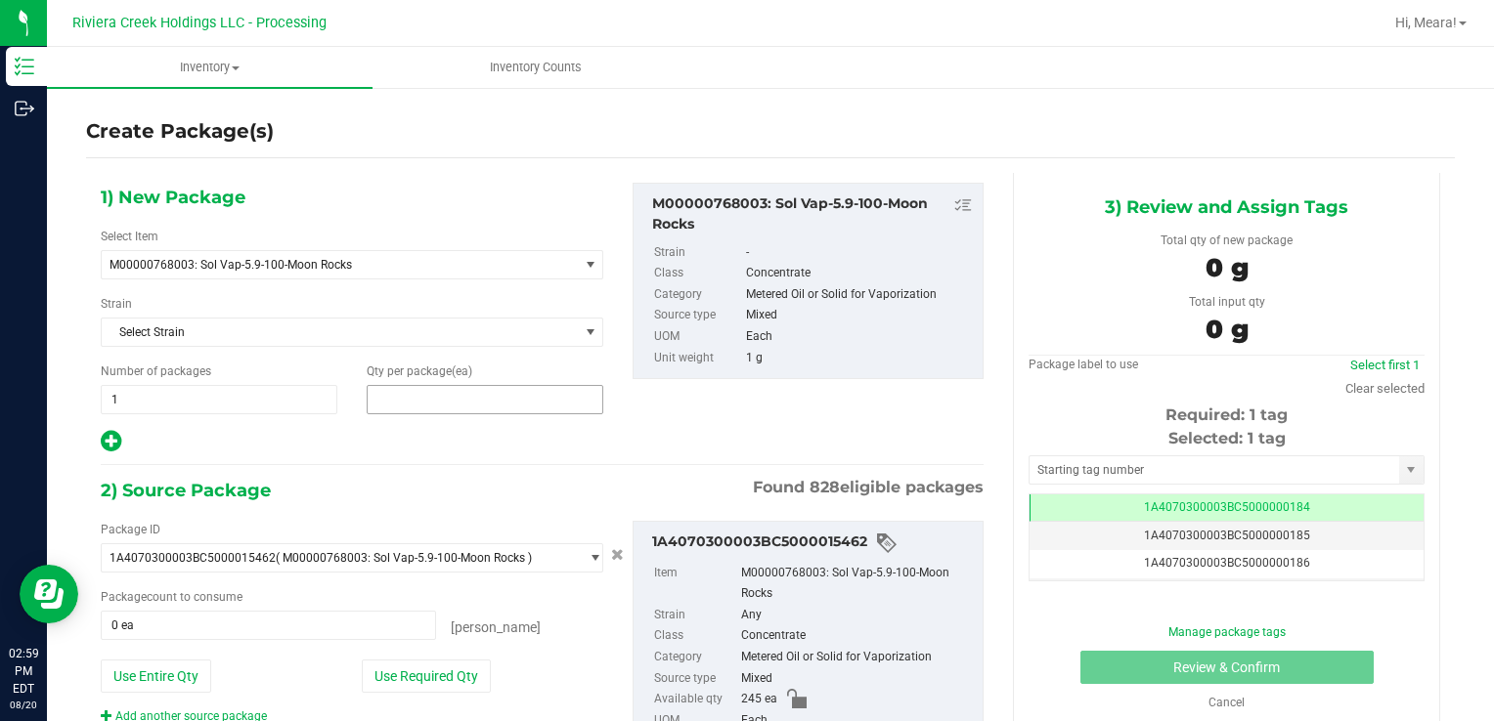
click at [509, 400] on span at bounding box center [485, 399] width 237 height 29
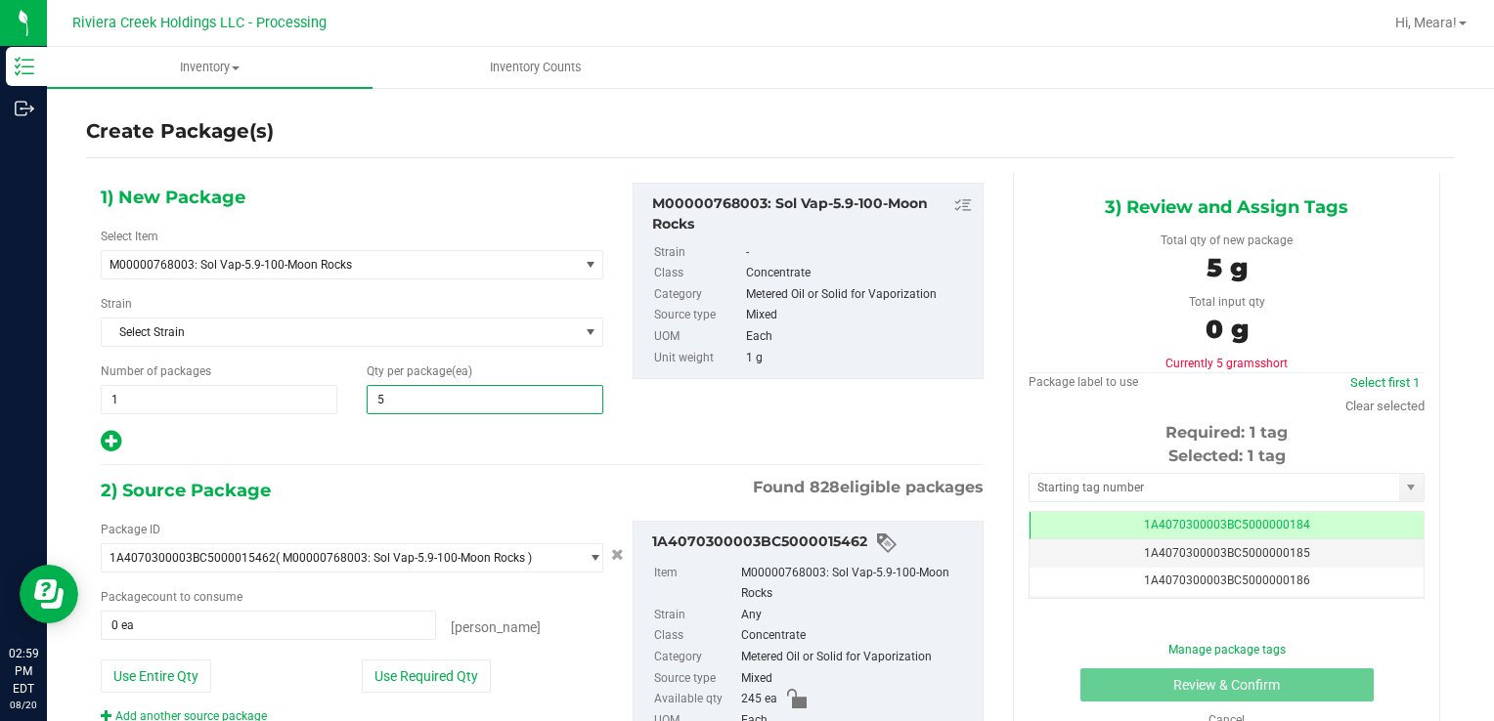
type input "50"
click at [410, 672] on button "Use Required Qty" at bounding box center [426, 676] width 129 height 33
type input "50 ea"
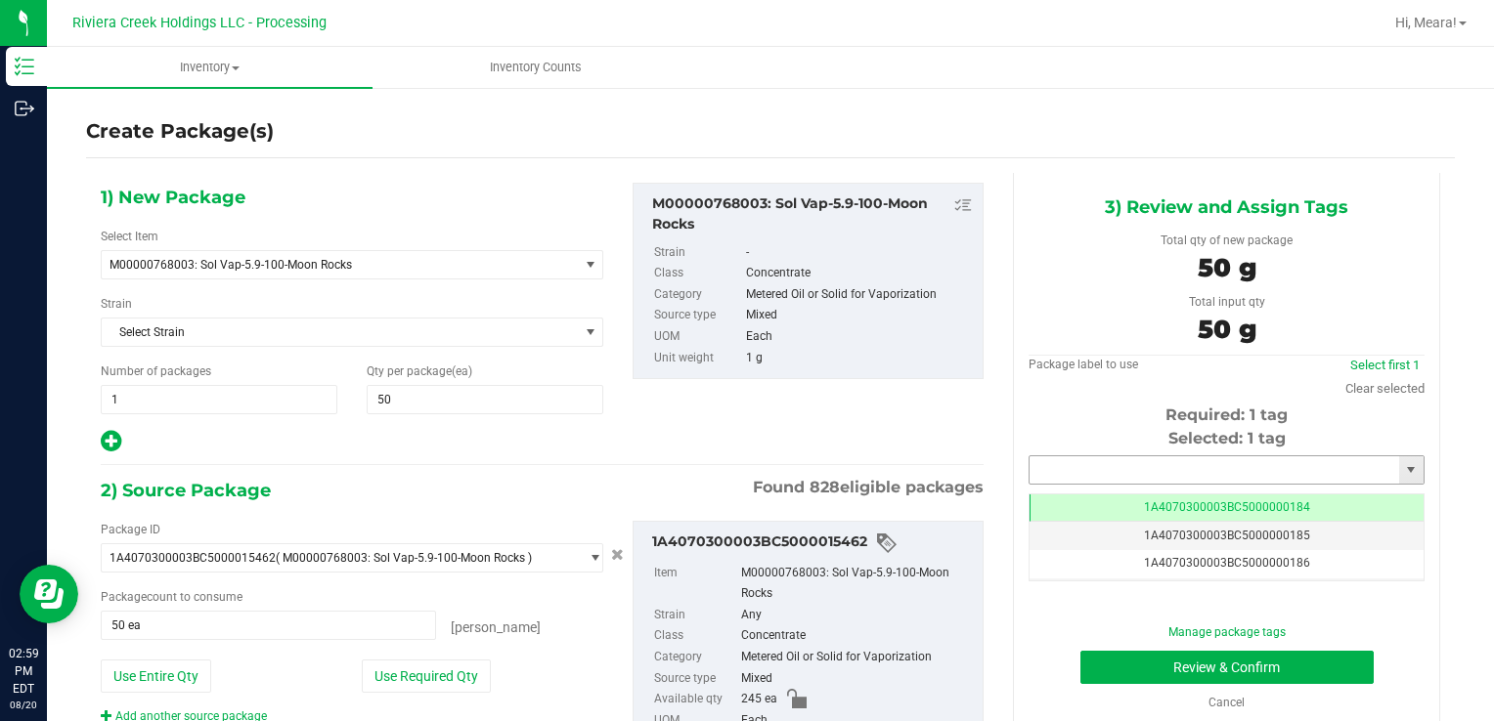
click at [1091, 467] on input "text" at bounding box center [1213, 469] width 369 height 27
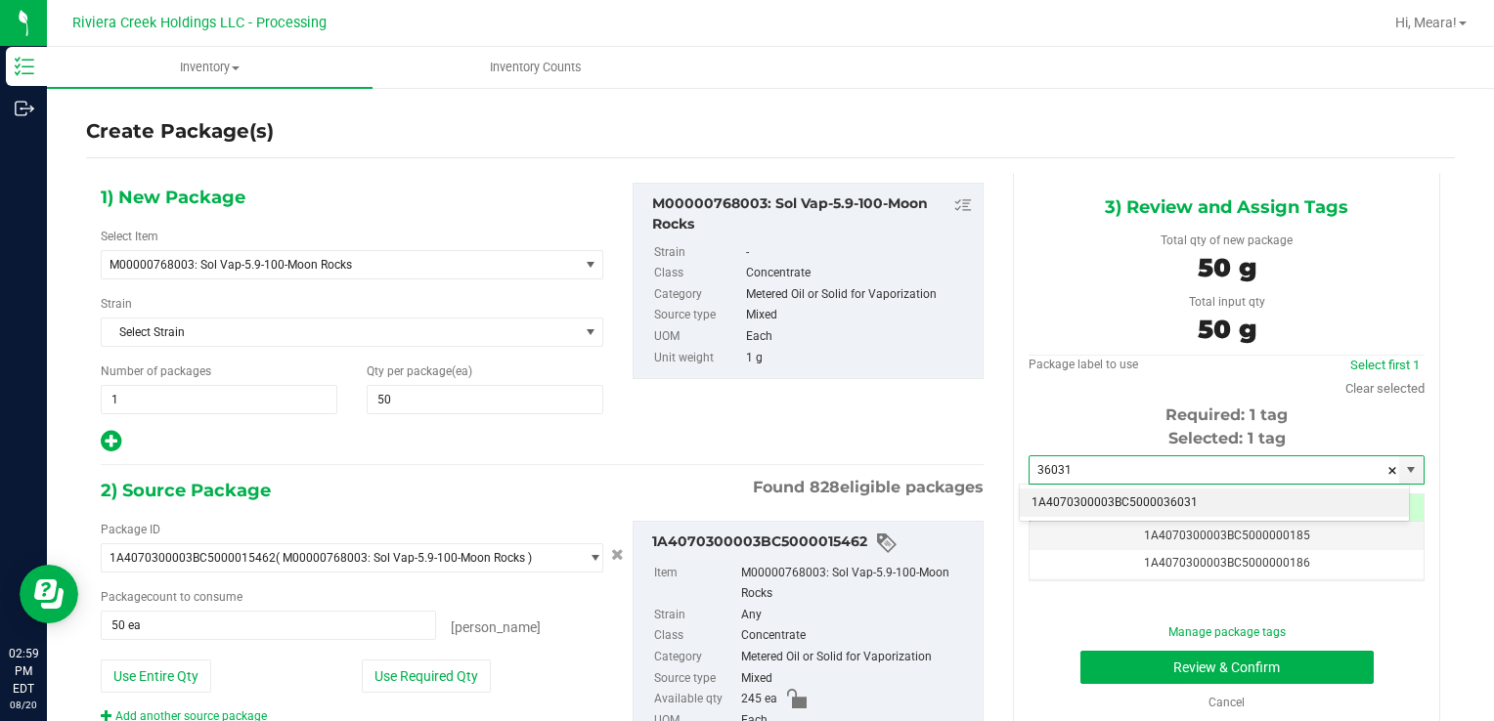
click at [1076, 501] on li "1A4070300003BC5000036031" at bounding box center [1214, 503] width 389 height 29
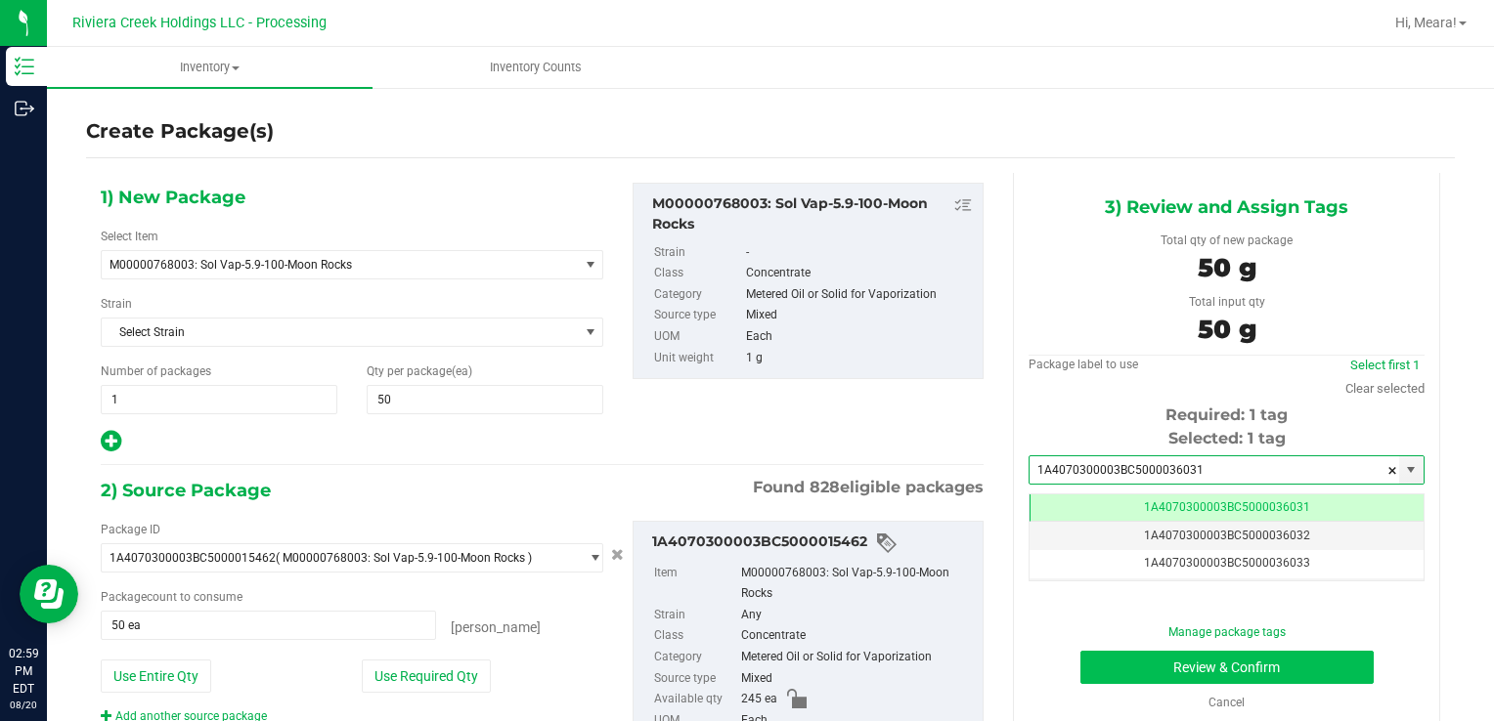
type input "1A4070300003BC5000036031"
click at [1111, 658] on button "Review & Confirm" at bounding box center [1226, 667] width 293 height 33
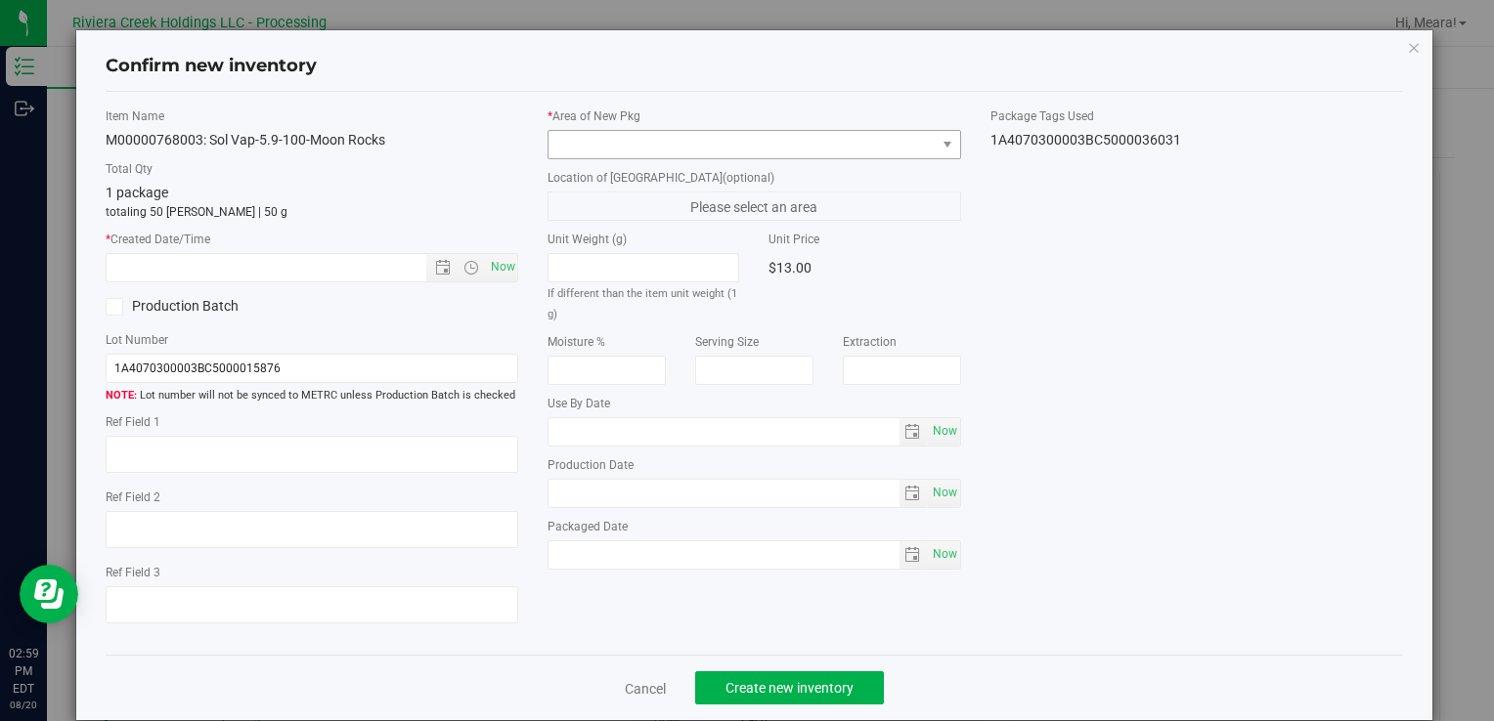
type input "[DATE]"
drag, startPoint x: 732, startPoint y: 126, endPoint x: 733, endPoint y: 138, distance: 11.8
click at [733, 131] on div "* Area of [GEOGRAPHIC_DATA]" at bounding box center [753, 134] width 413 height 52
click at [736, 147] on span at bounding box center [741, 144] width 386 height 27
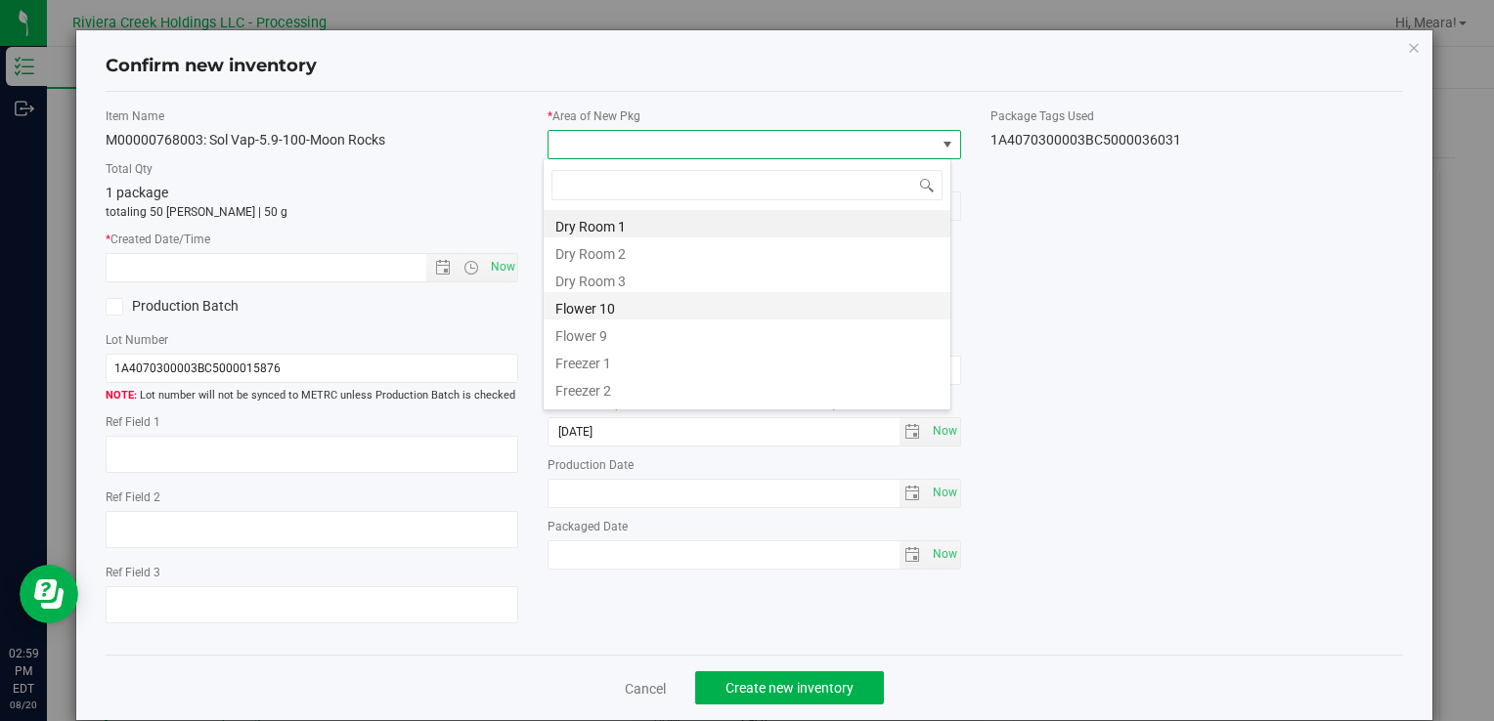
click at [571, 314] on li "Flower 10" at bounding box center [746, 305] width 407 height 27
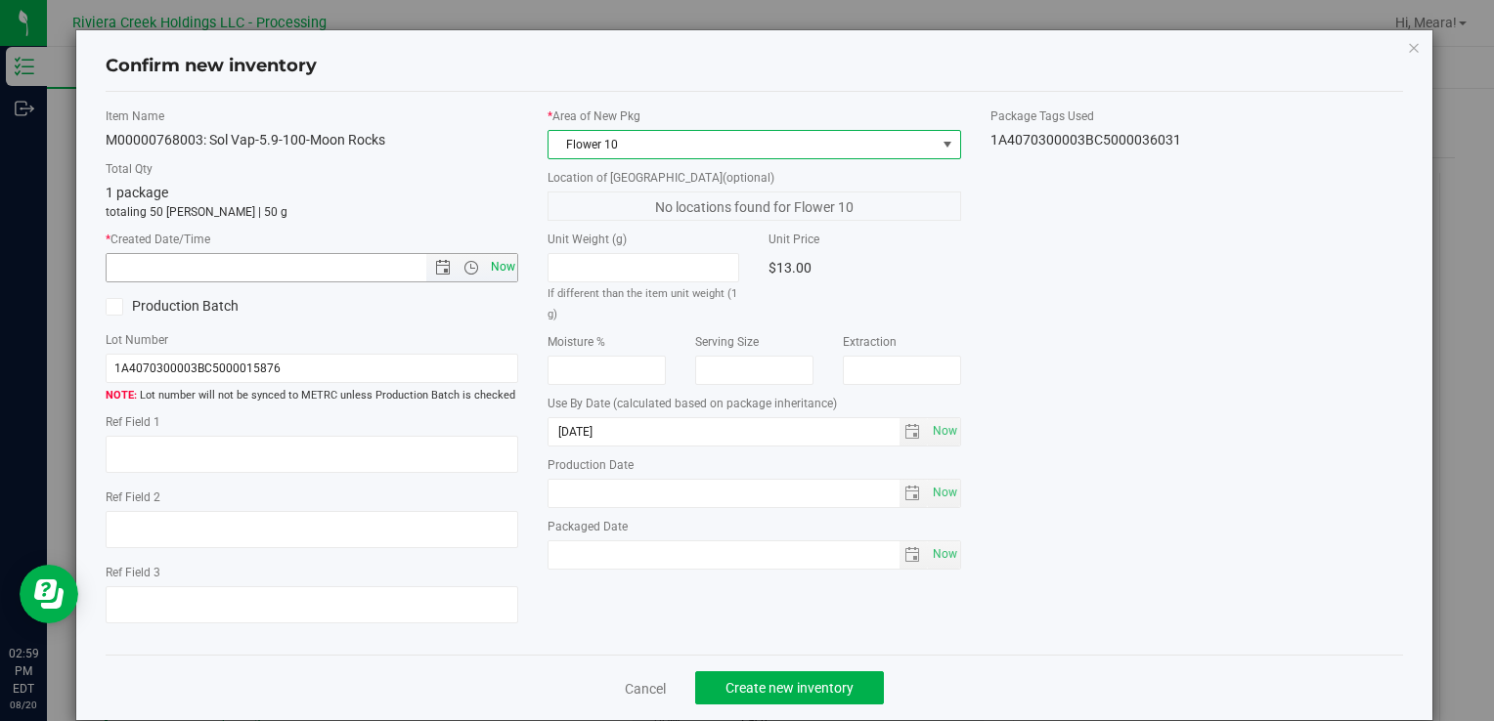
click at [500, 272] on span "Now" at bounding box center [502, 267] width 33 height 28
type input "[DATE] 2:59 PM"
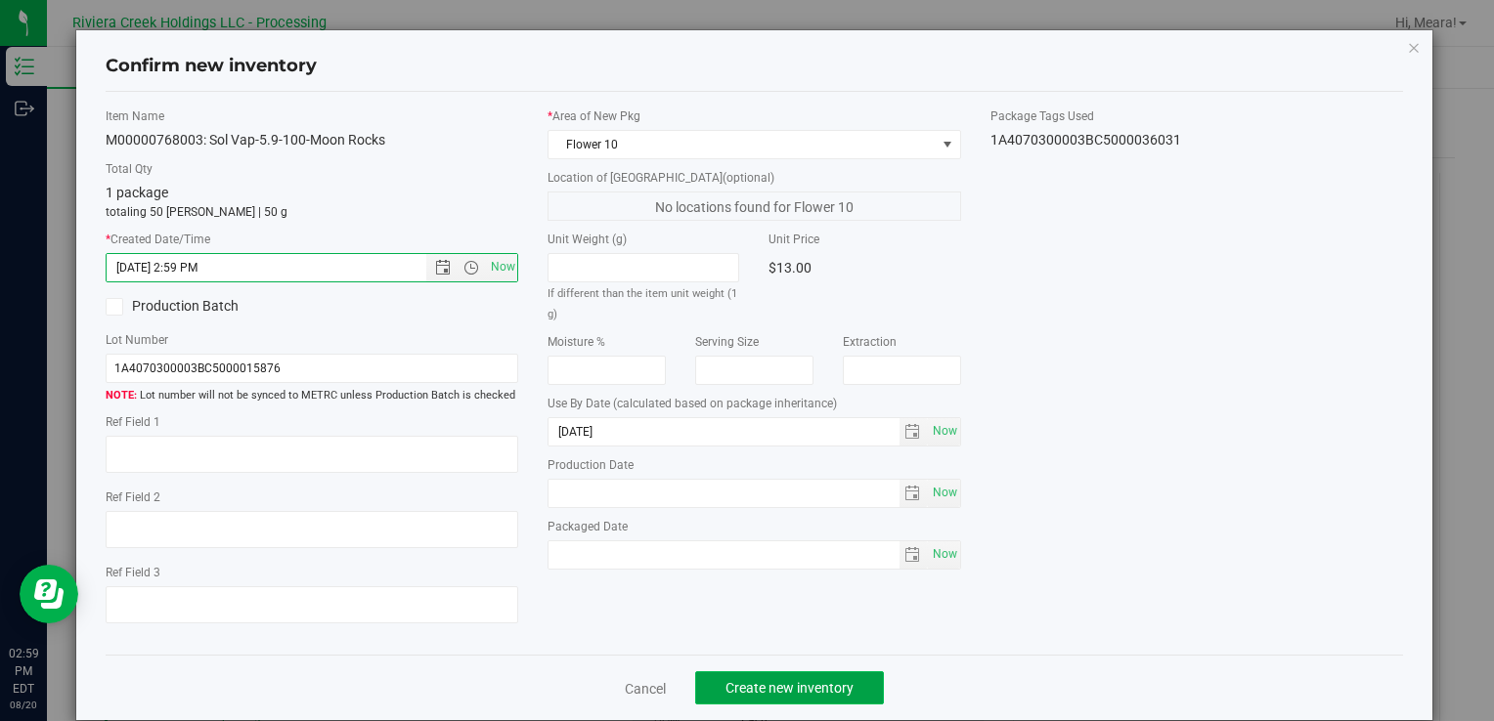
click at [827, 680] on span "Create new inventory" at bounding box center [789, 688] width 128 height 16
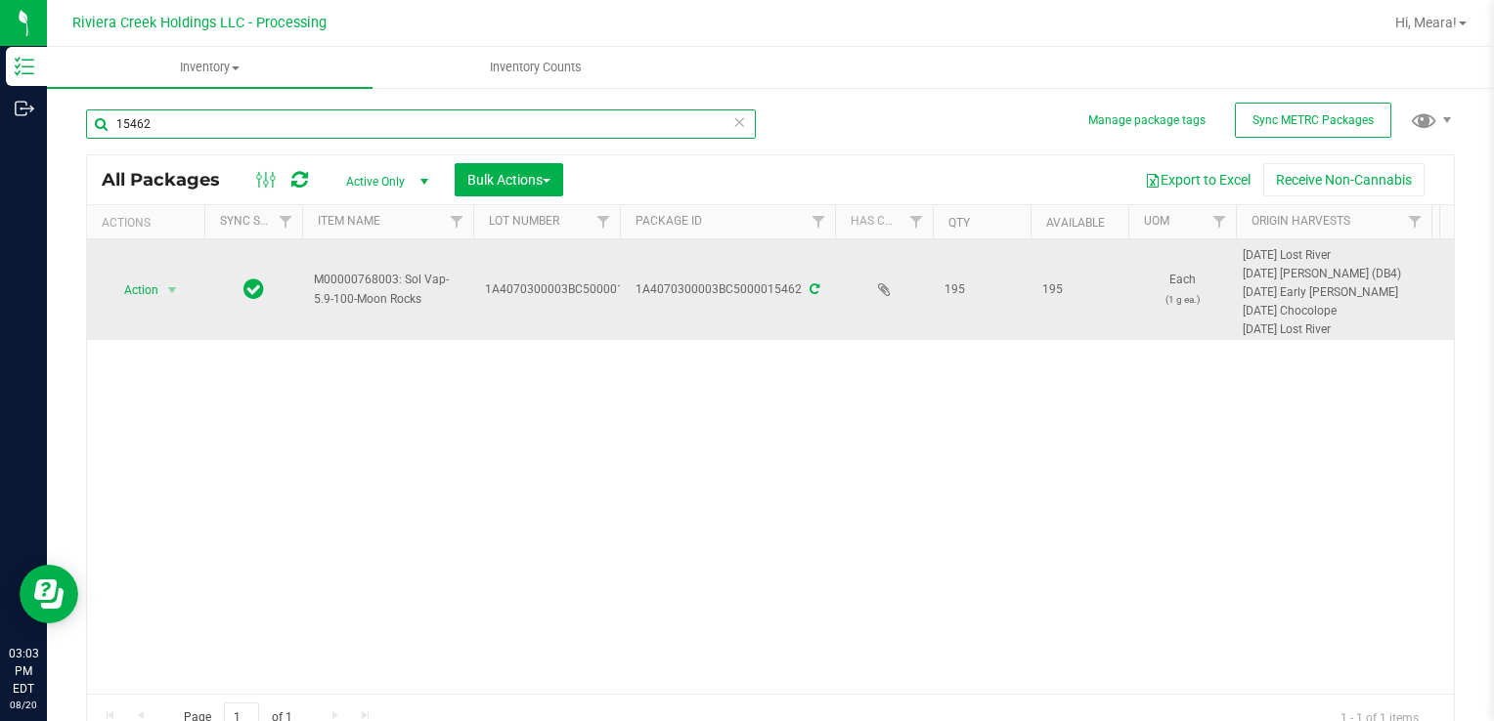
drag, startPoint x: 188, startPoint y: 130, endPoint x: 939, endPoint y: 302, distance: 771.1
click at [79, 104] on div "Manage package tags Sync METRC Packages 15462 All Packages Active Only Active O…" at bounding box center [770, 384] width 1447 height 596
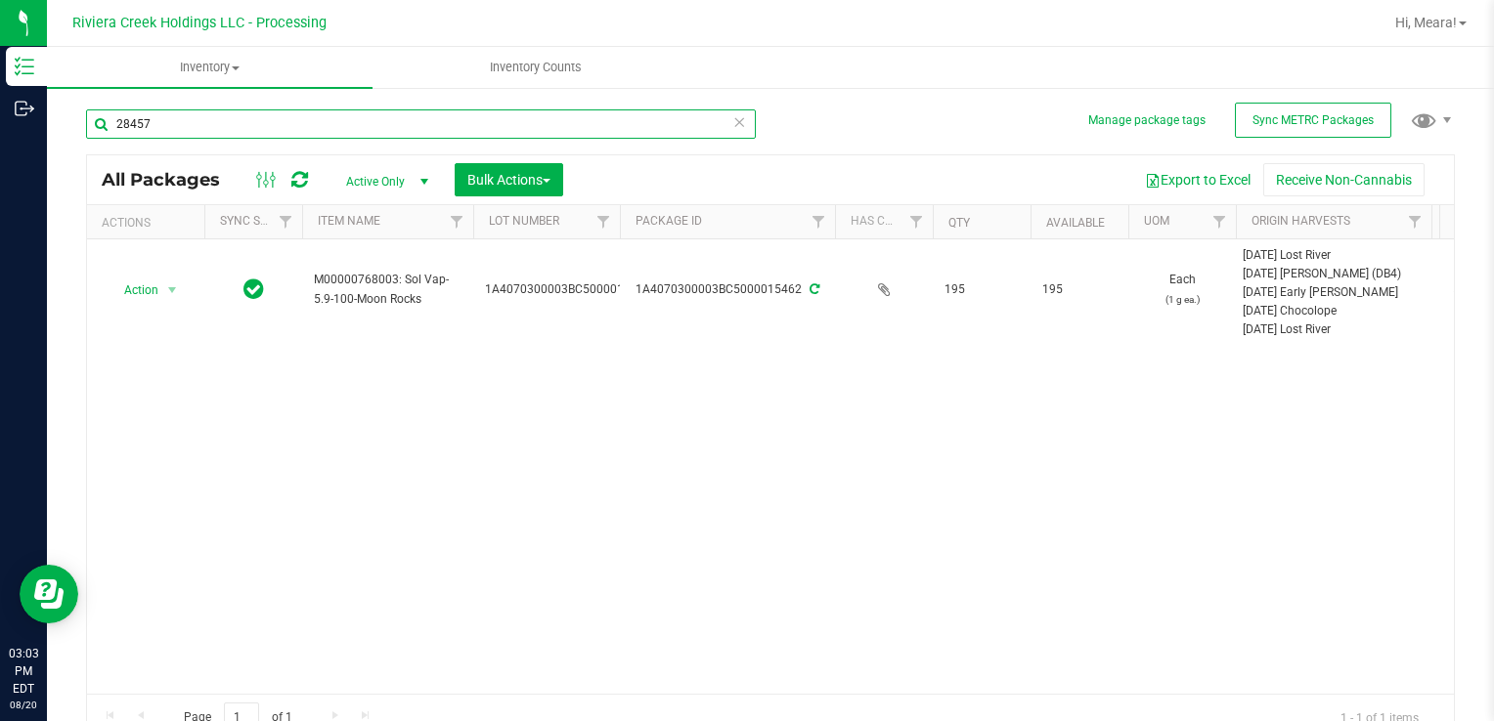
type input "28457"
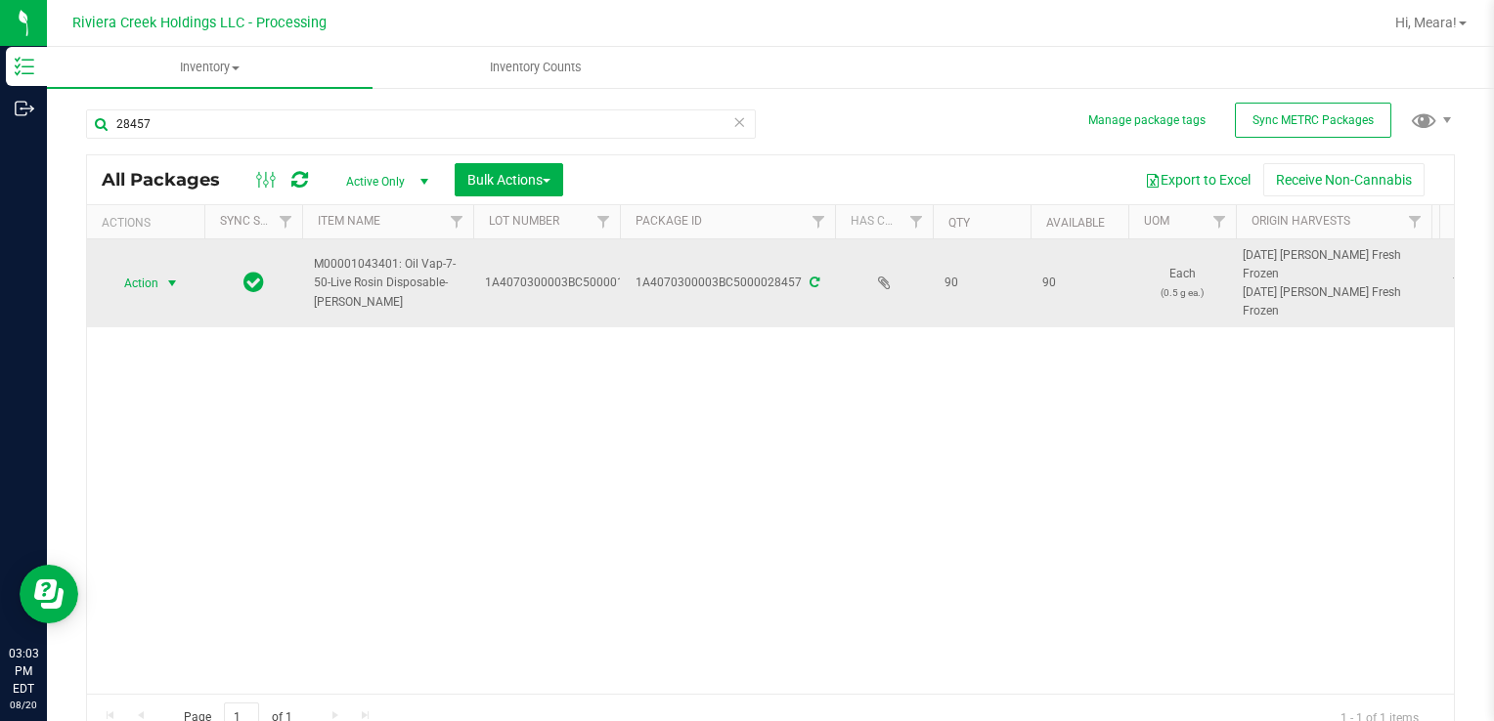
click at [172, 284] on span "select" at bounding box center [172, 284] width 16 height 16
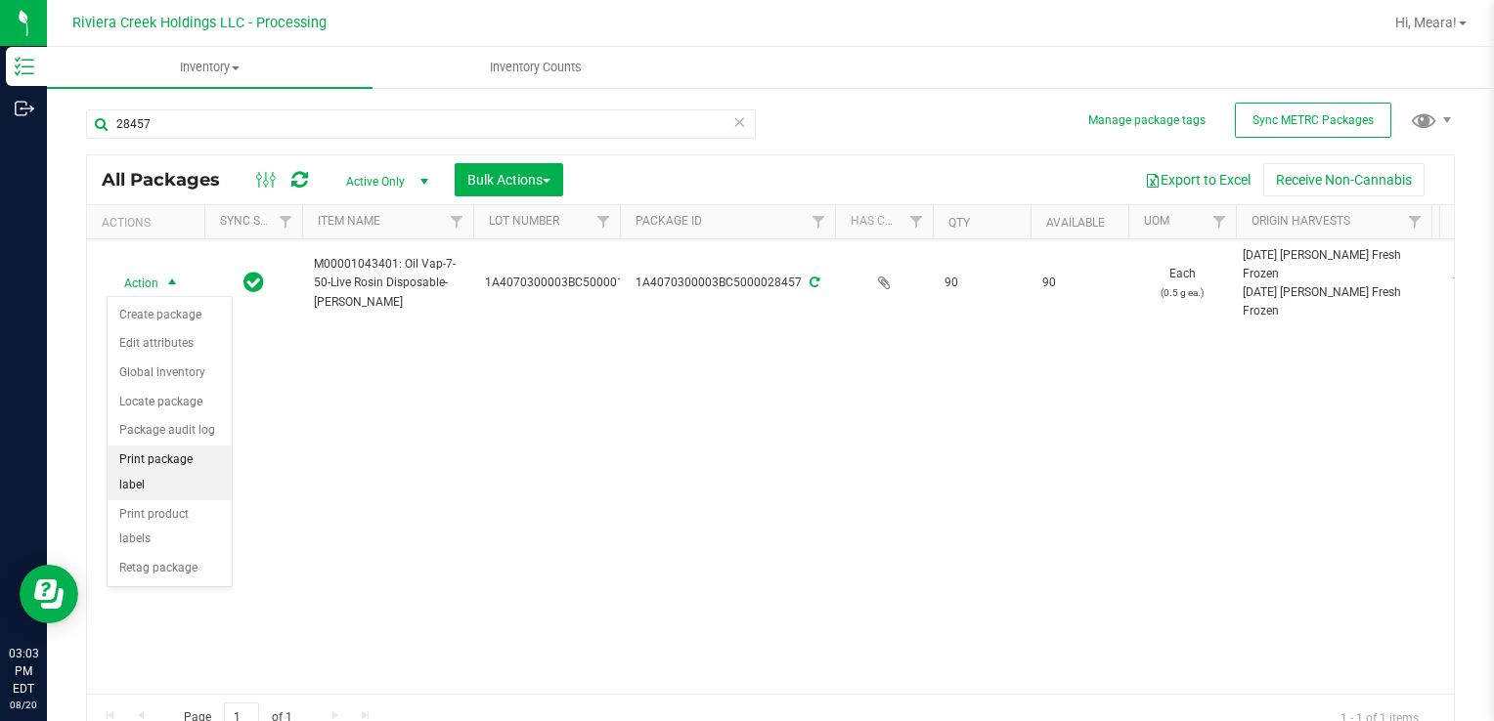
click at [208, 457] on li "Print package label" at bounding box center [170, 473] width 124 height 54
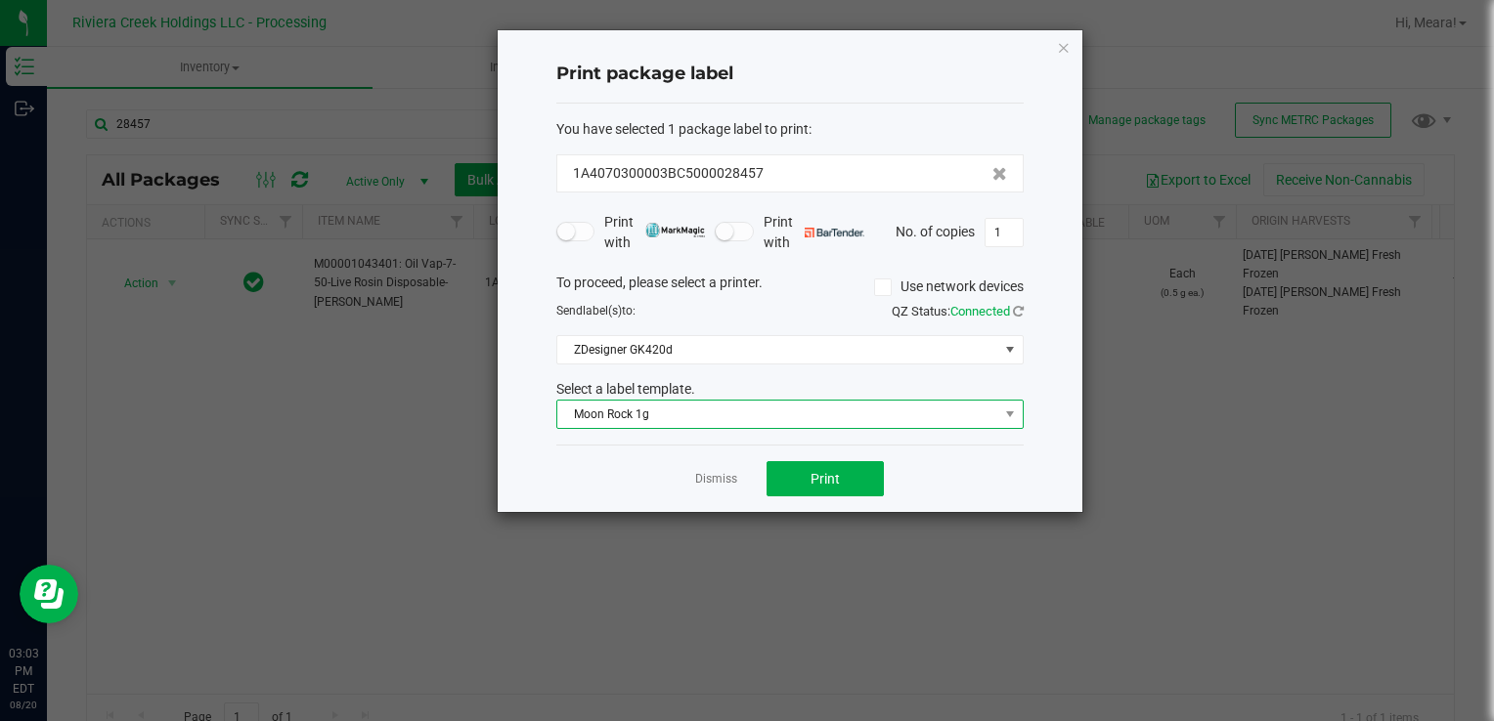
click at [635, 406] on span "Moon Rock 1g" at bounding box center [777, 414] width 441 height 27
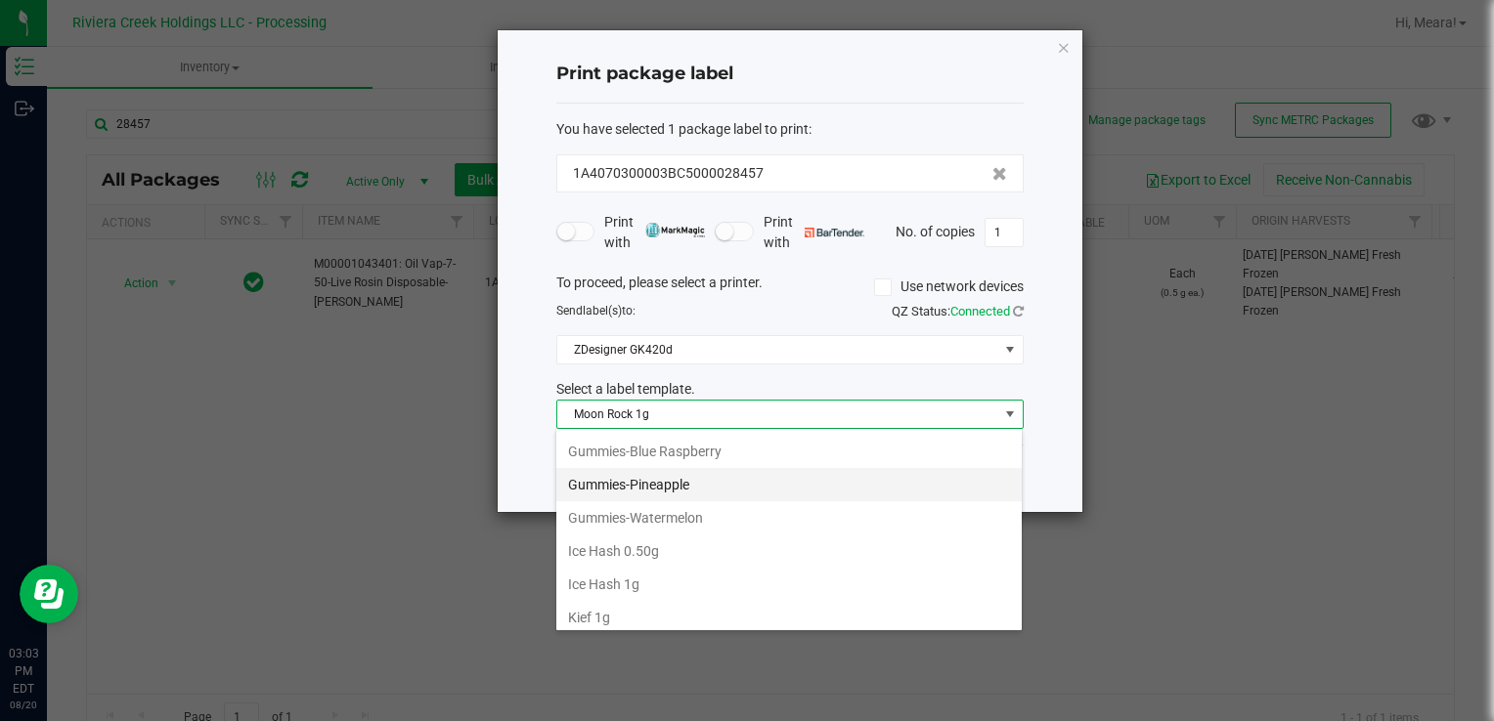
scroll to position [528, 0]
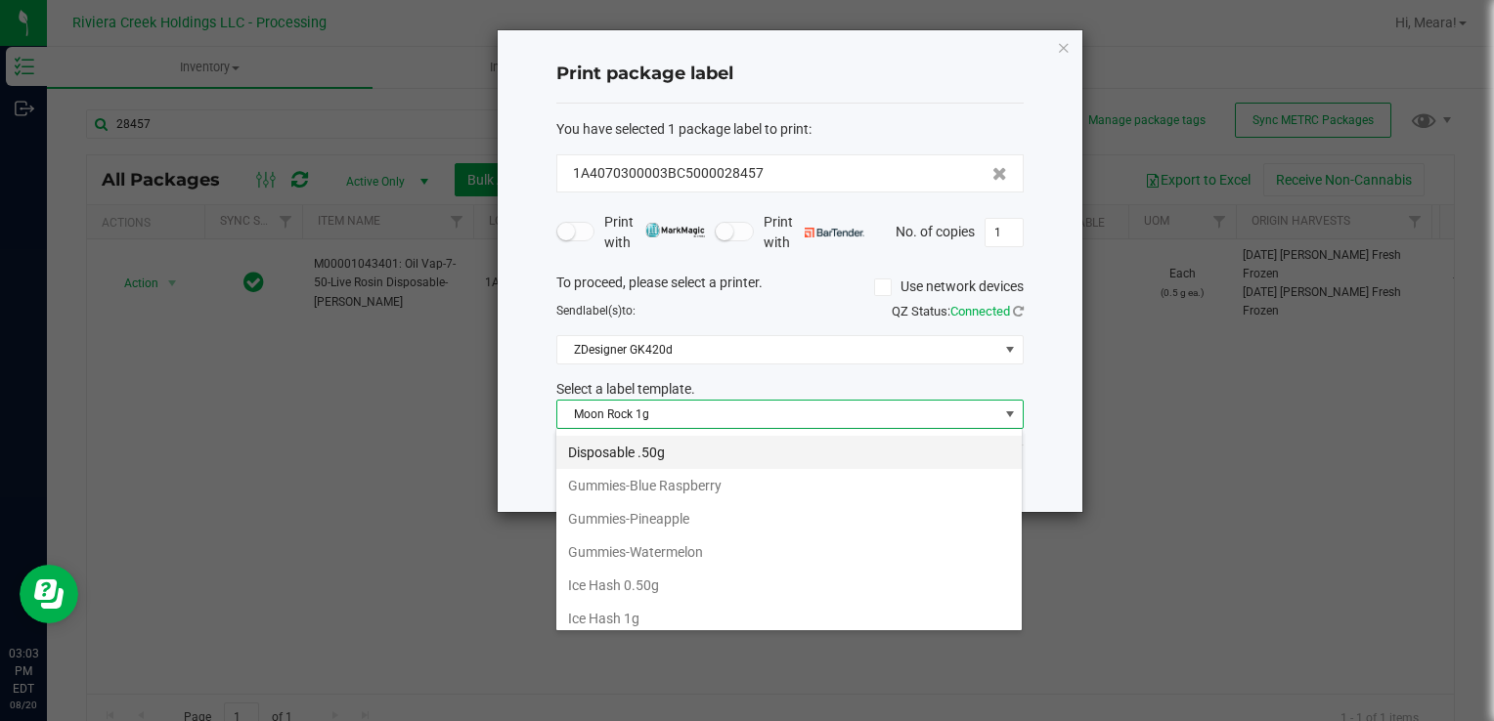
click at [626, 451] on li "Disposable .50g" at bounding box center [788, 452] width 465 height 33
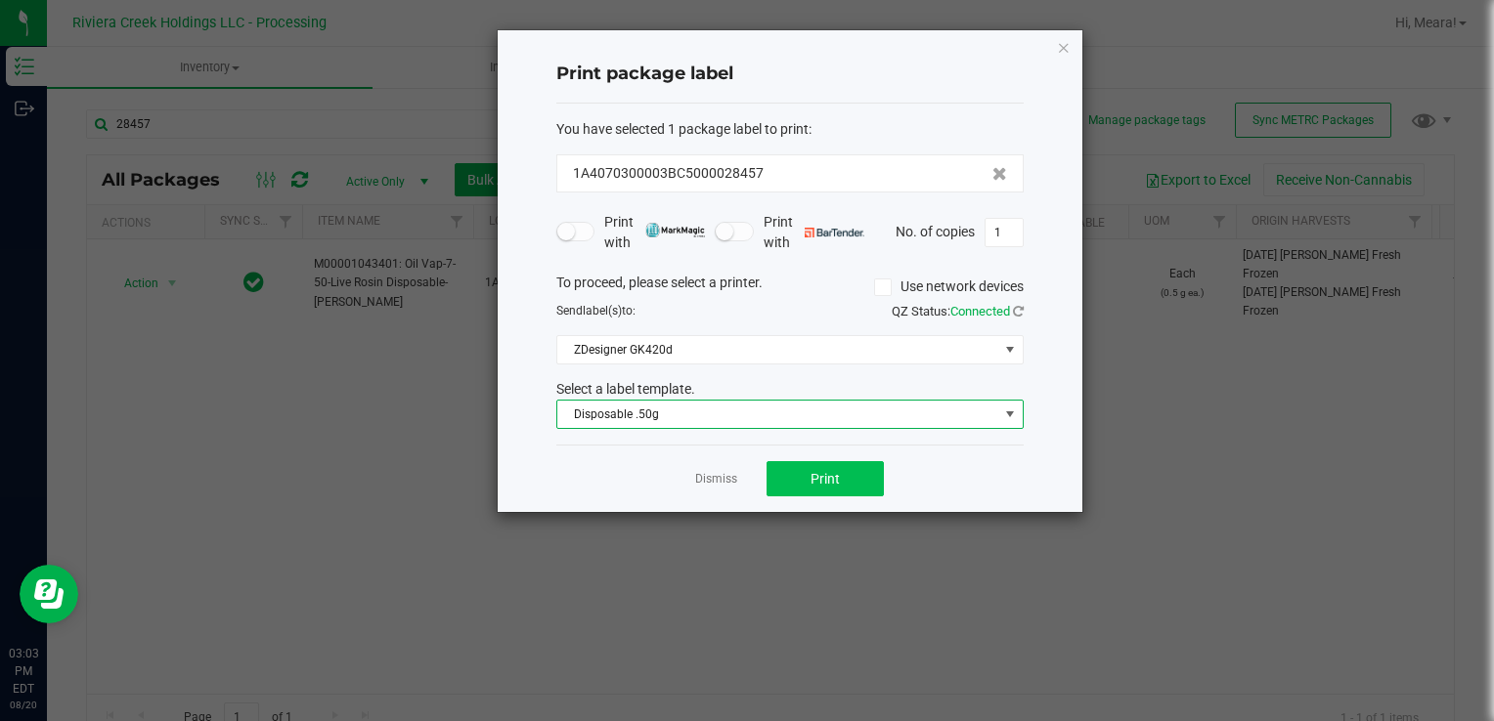
click at [809, 498] on div "Dismiss Print" at bounding box center [789, 478] width 467 height 67
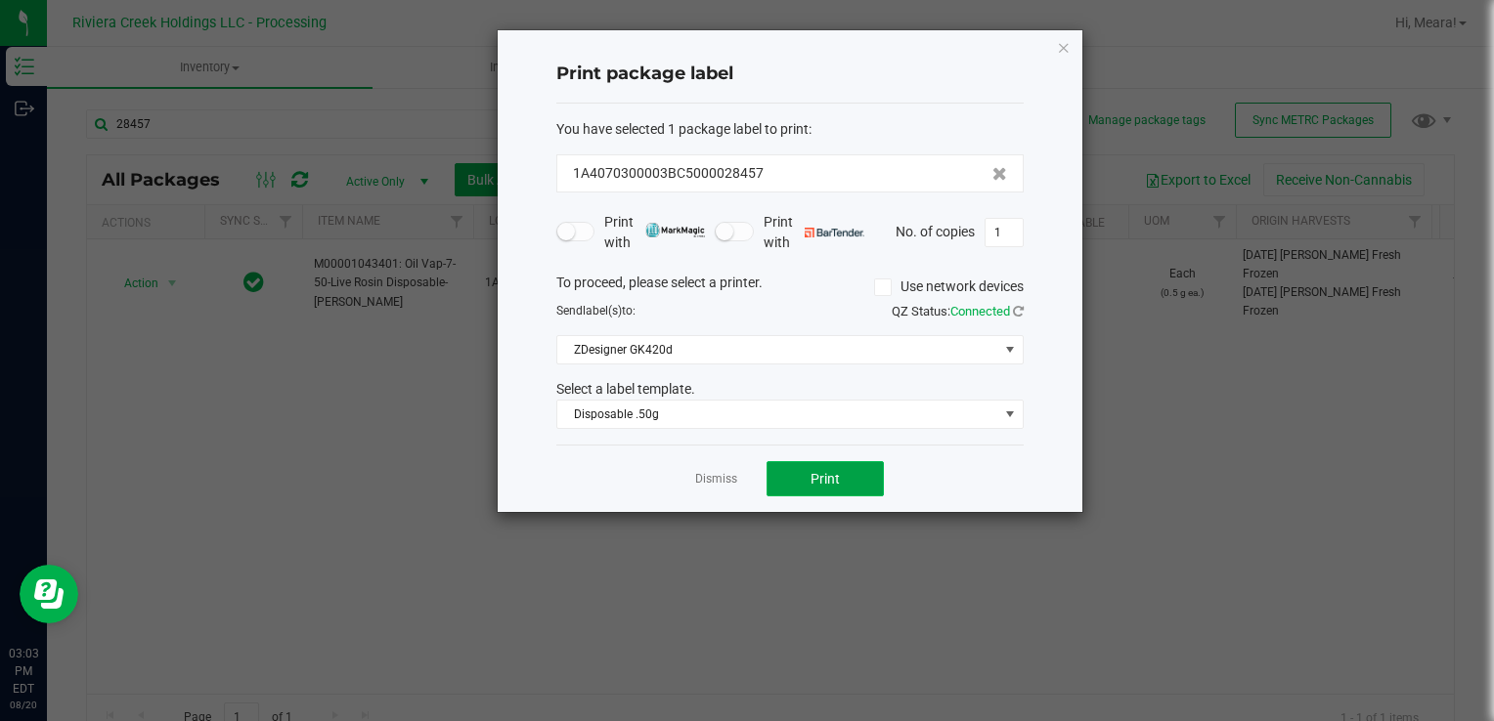
click at [794, 483] on button "Print" at bounding box center [824, 478] width 117 height 35
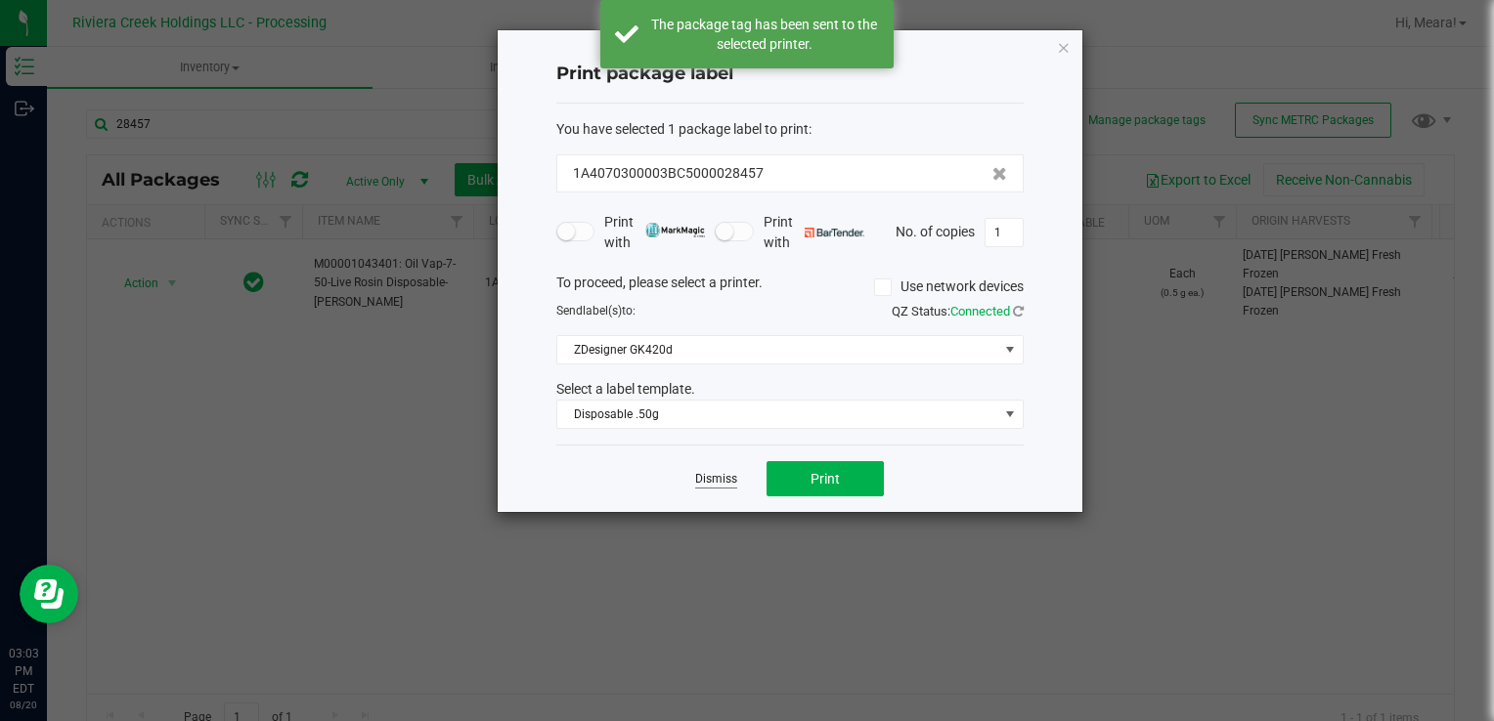
click at [719, 479] on link "Dismiss" at bounding box center [716, 479] width 42 height 17
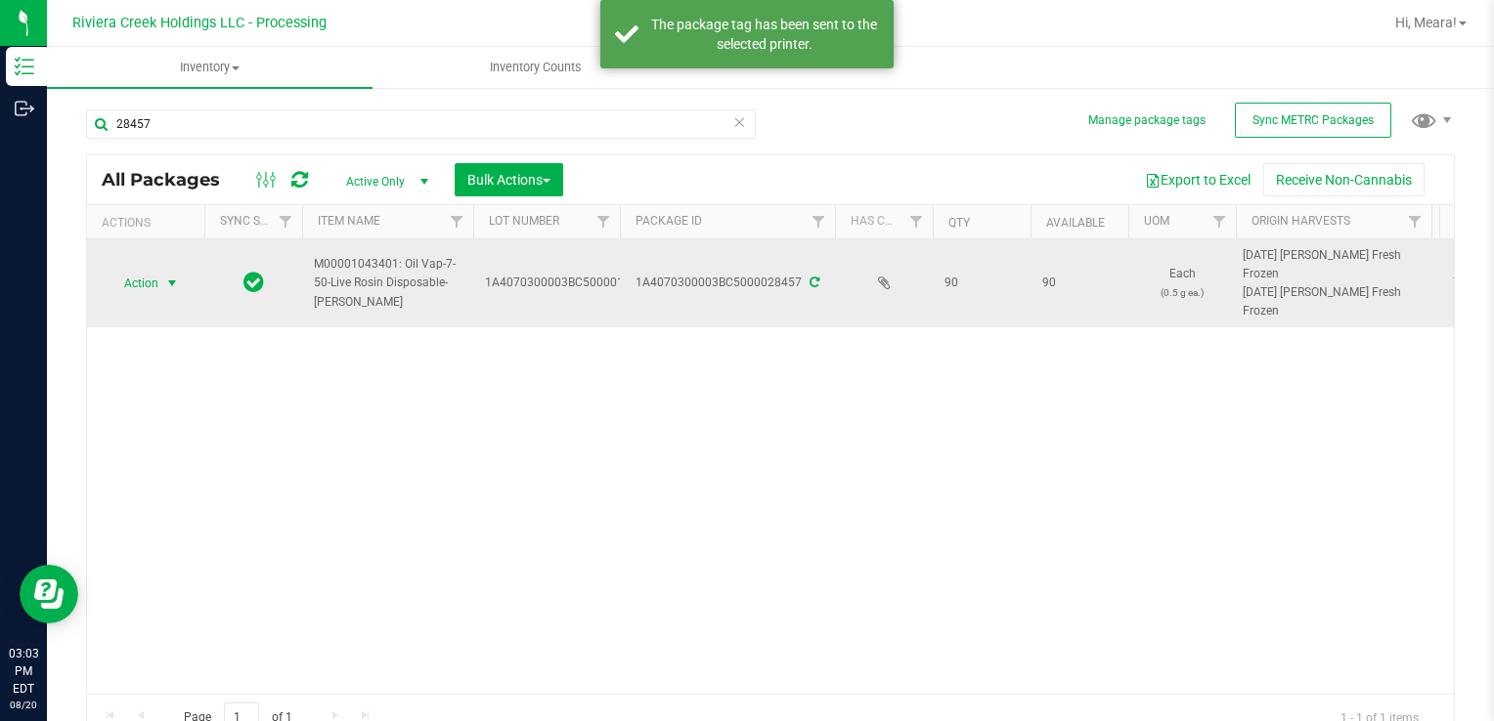
click at [127, 277] on span "Action" at bounding box center [133, 283] width 53 height 27
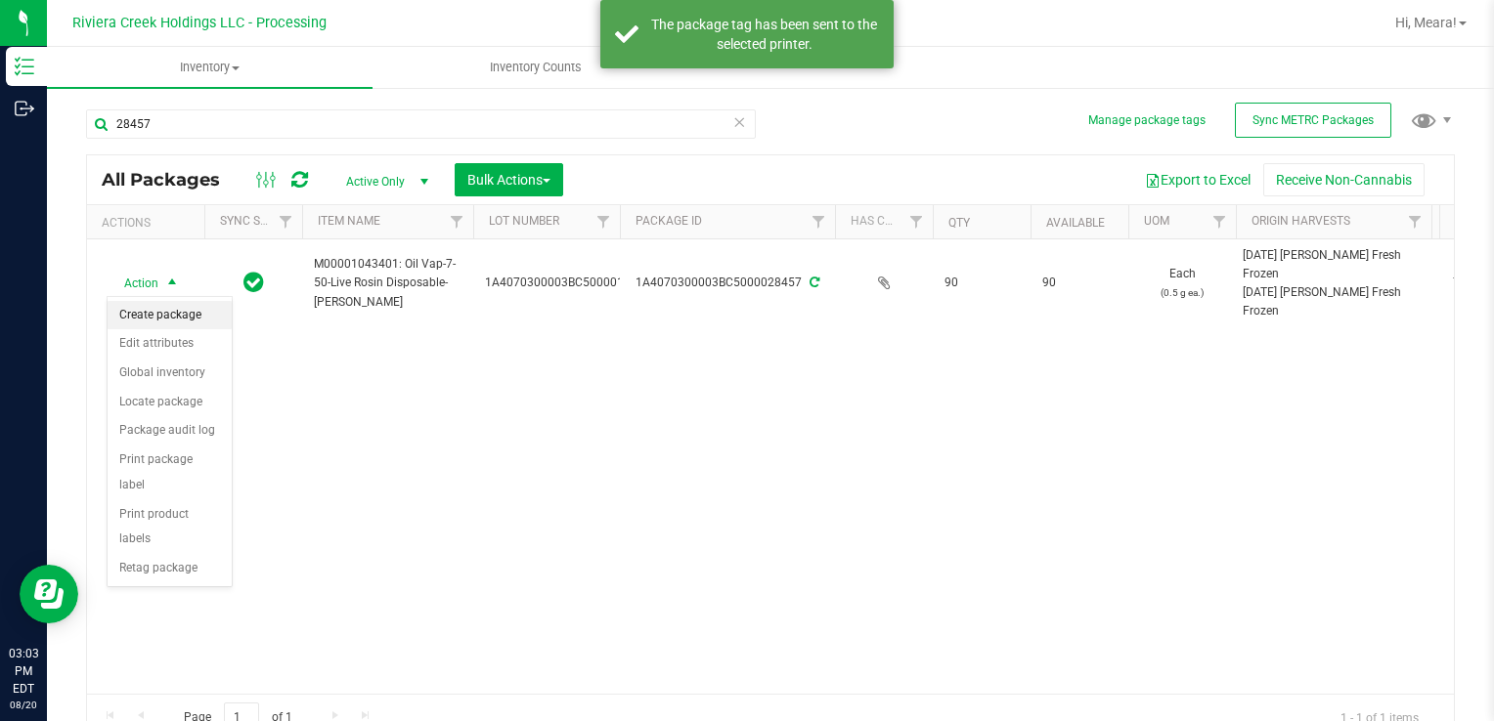
click at [181, 316] on li "Create package" at bounding box center [170, 315] width 124 height 29
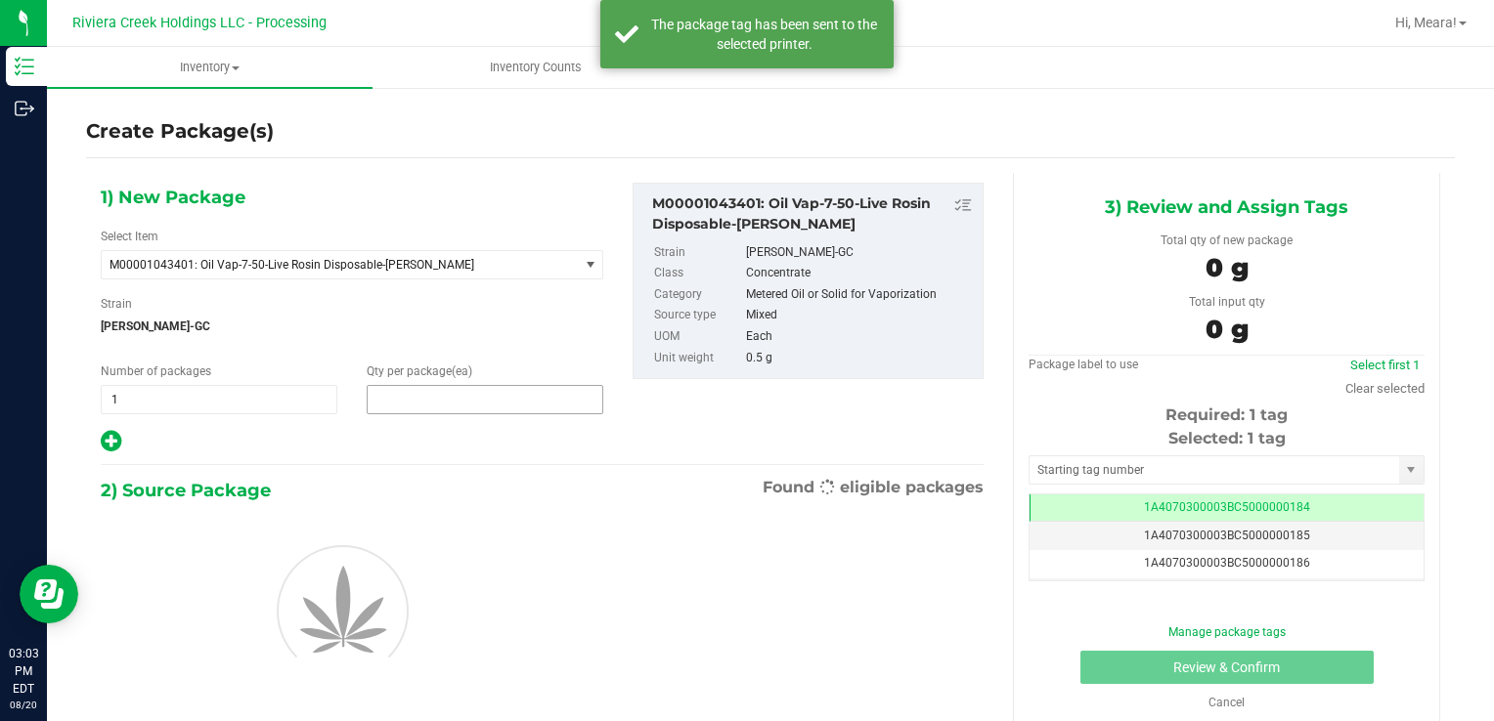
drag, startPoint x: 463, startPoint y: 400, endPoint x: 442, endPoint y: 389, distance: 24.0
click at [442, 389] on span at bounding box center [485, 399] width 237 height 29
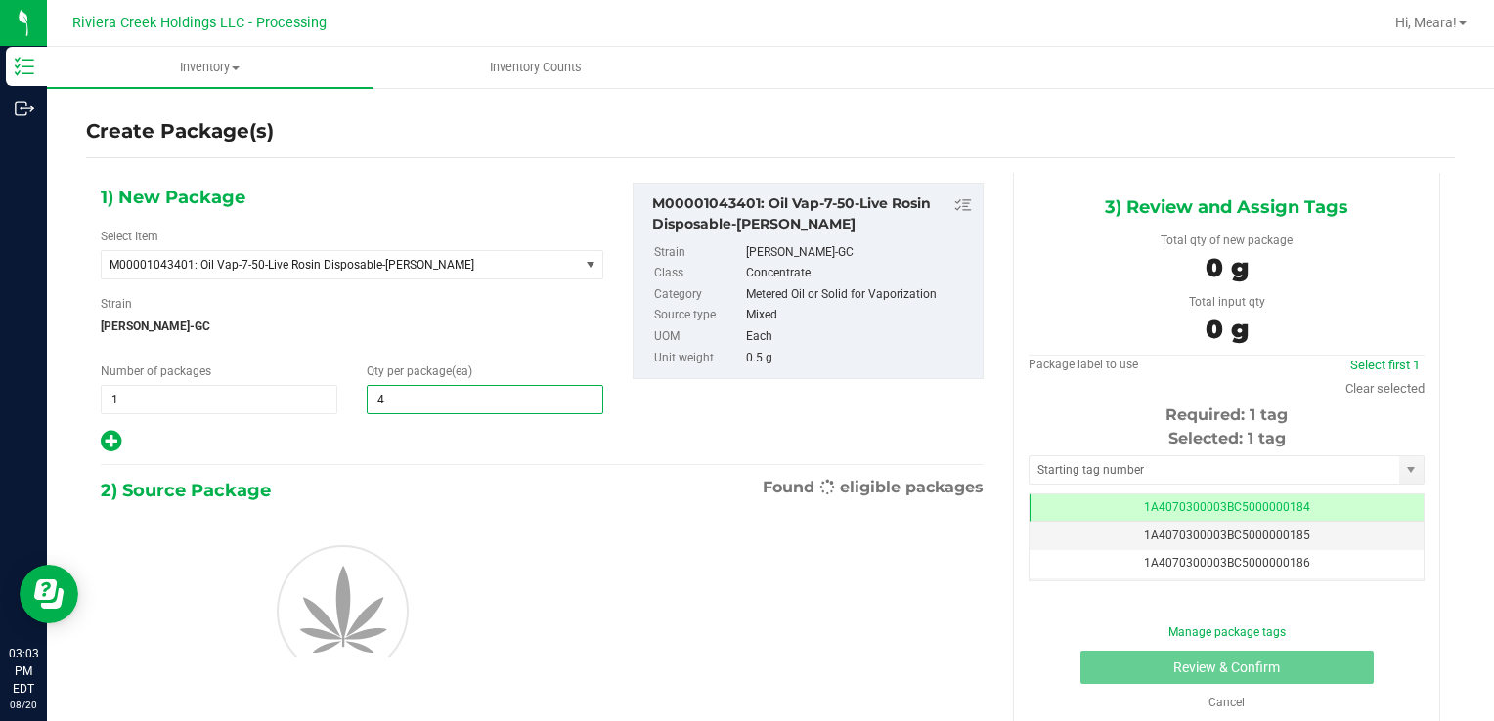
type input "40"
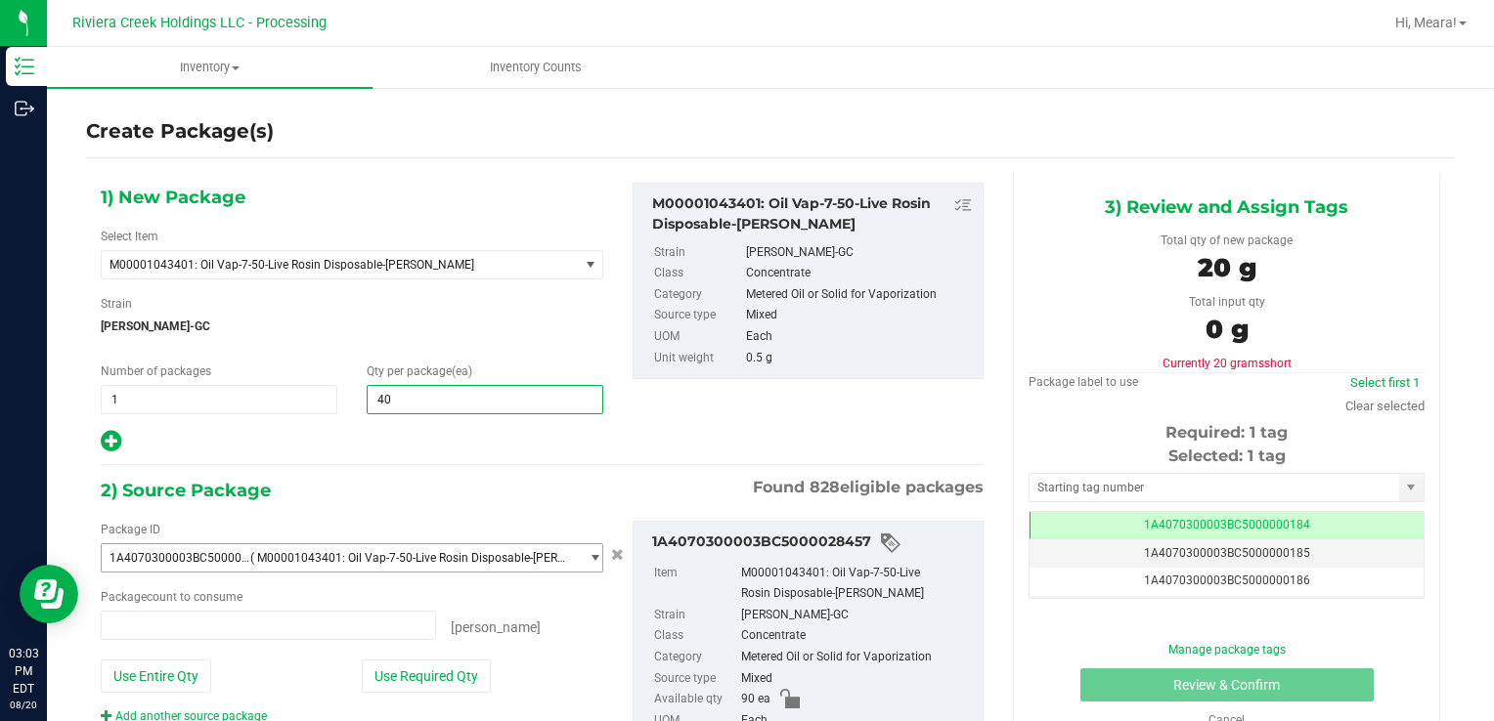
type input "0 ea"
type input "40"
drag, startPoint x: 444, startPoint y: 682, endPoint x: 495, endPoint y: 620, distance: 80.6
click at [444, 680] on button "Use Required Qty" at bounding box center [426, 676] width 129 height 33
type input "40 ea"
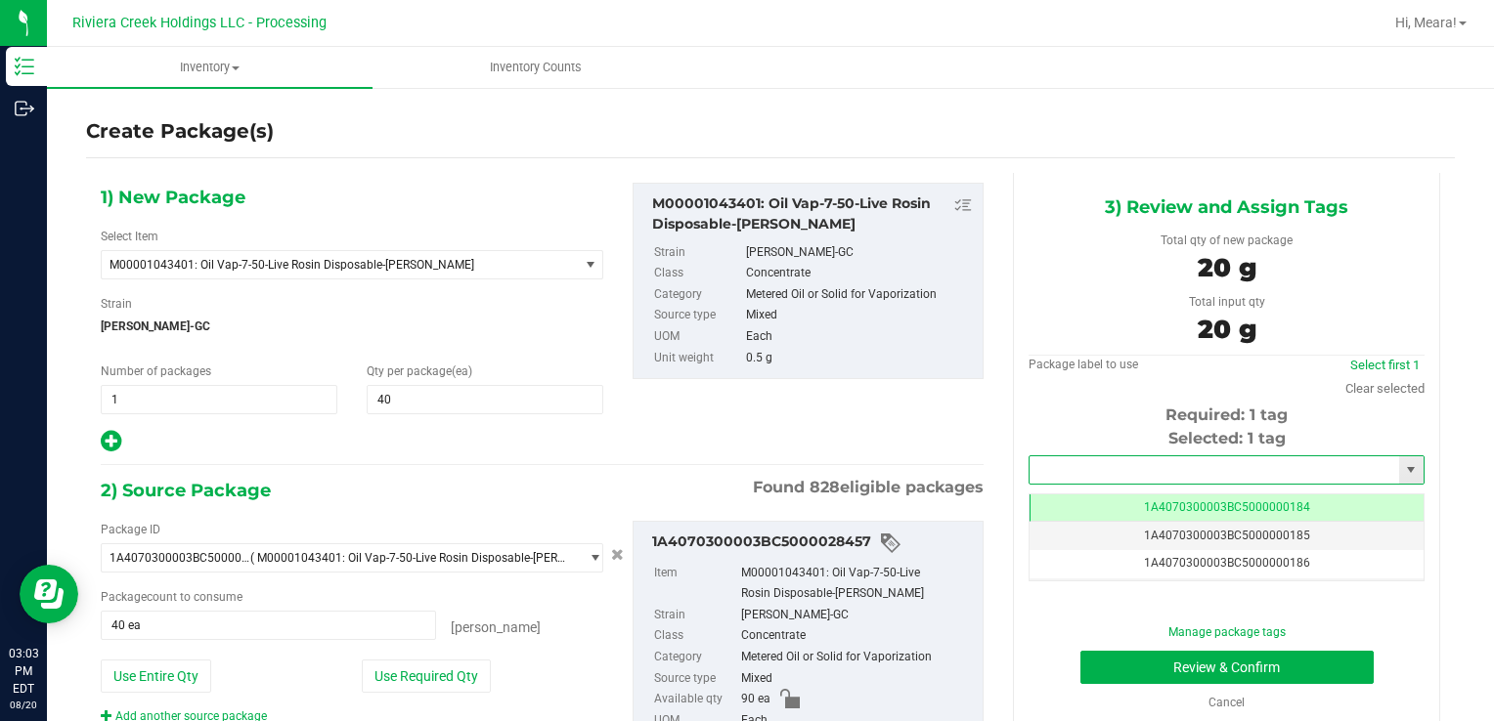
click at [1107, 458] on input "text" at bounding box center [1213, 469] width 369 height 27
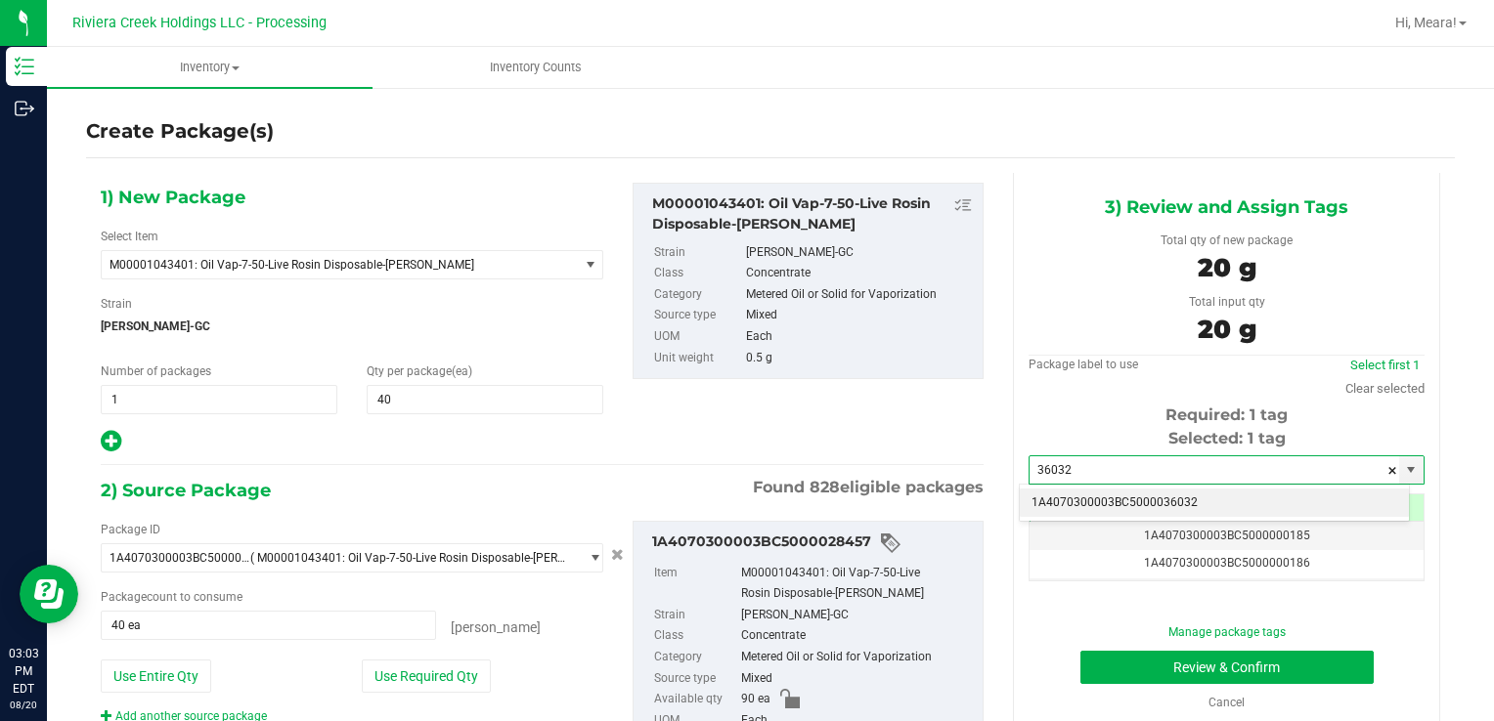
drag, startPoint x: 1109, startPoint y: 502, endPoint x: 1019, endPoint y: 424, distance: 119.9
click at [1107, 500] on li "1A4070300003BC5000036032" at bounding box center [1214, 503] width 389 height 29
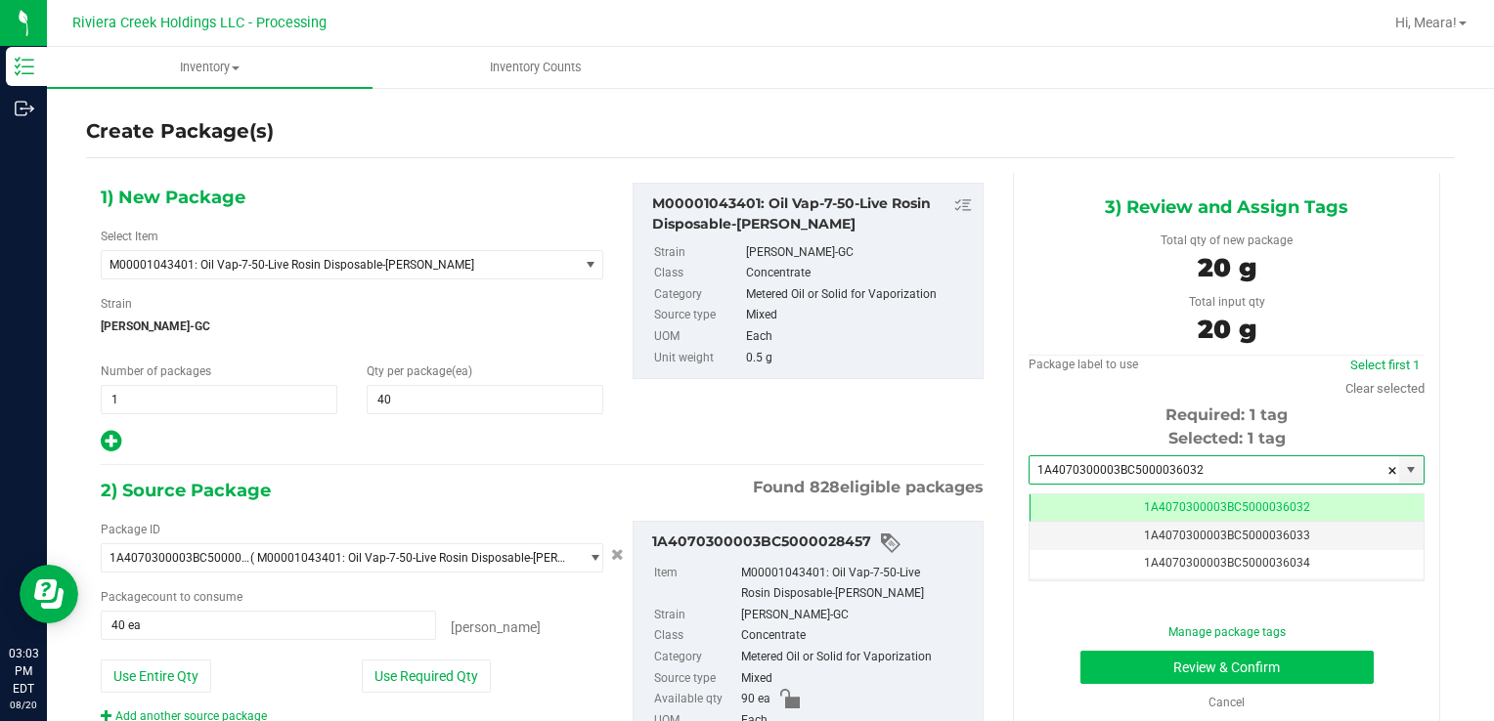
type input "1A4070300003BC5000036032"
click at [1107, 662] on button "Review & Confirm" at bounding box center [1226, 667] width 293 height 33
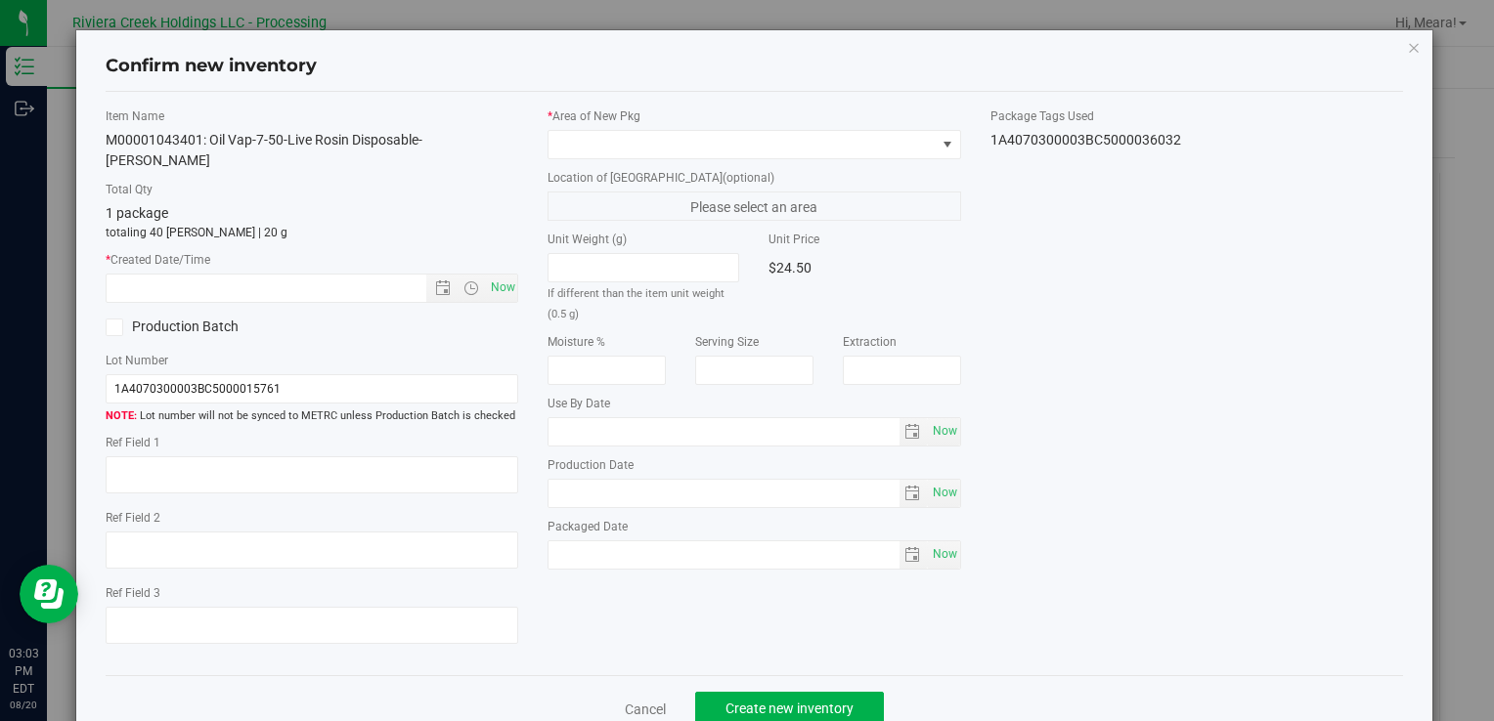
type input "[DATE]"
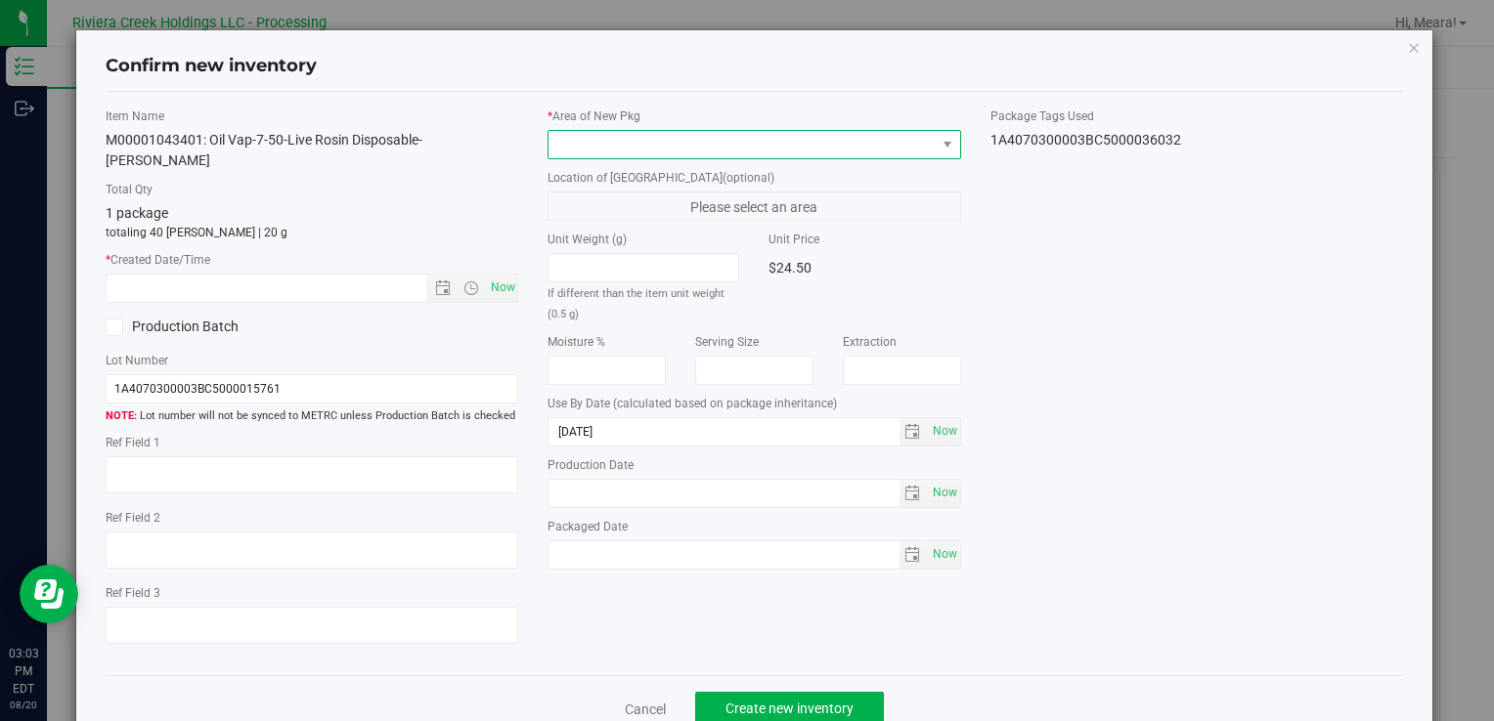
click at [754, 146] on span at bounding box center [741, 144] width 386 height 27
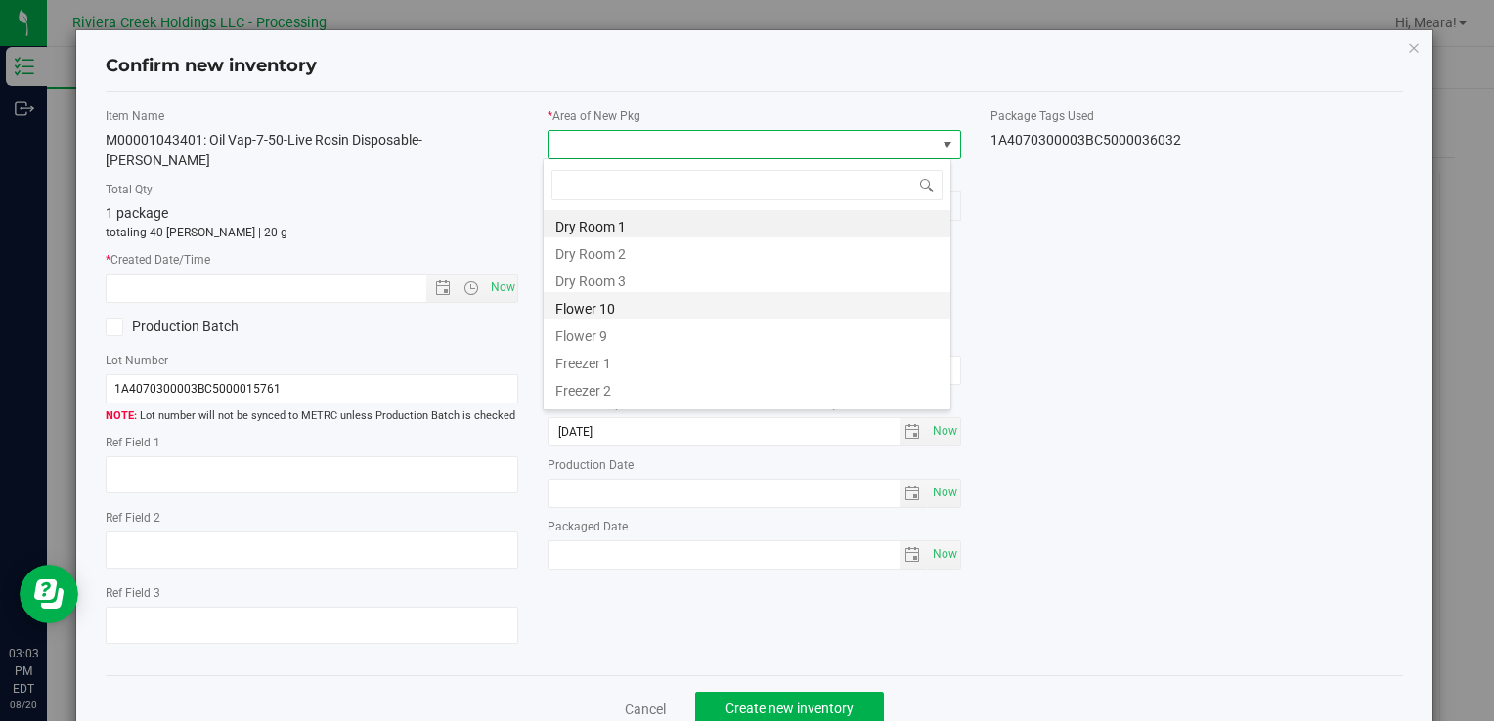
drag, startPoint x: 617, startPoint y: 302, endPoint x: 575, endPoint y: 299, distance: 42.1
click at [616, 302] on li "Flower 10" at bounding box center [746, 305] width 407 height 27
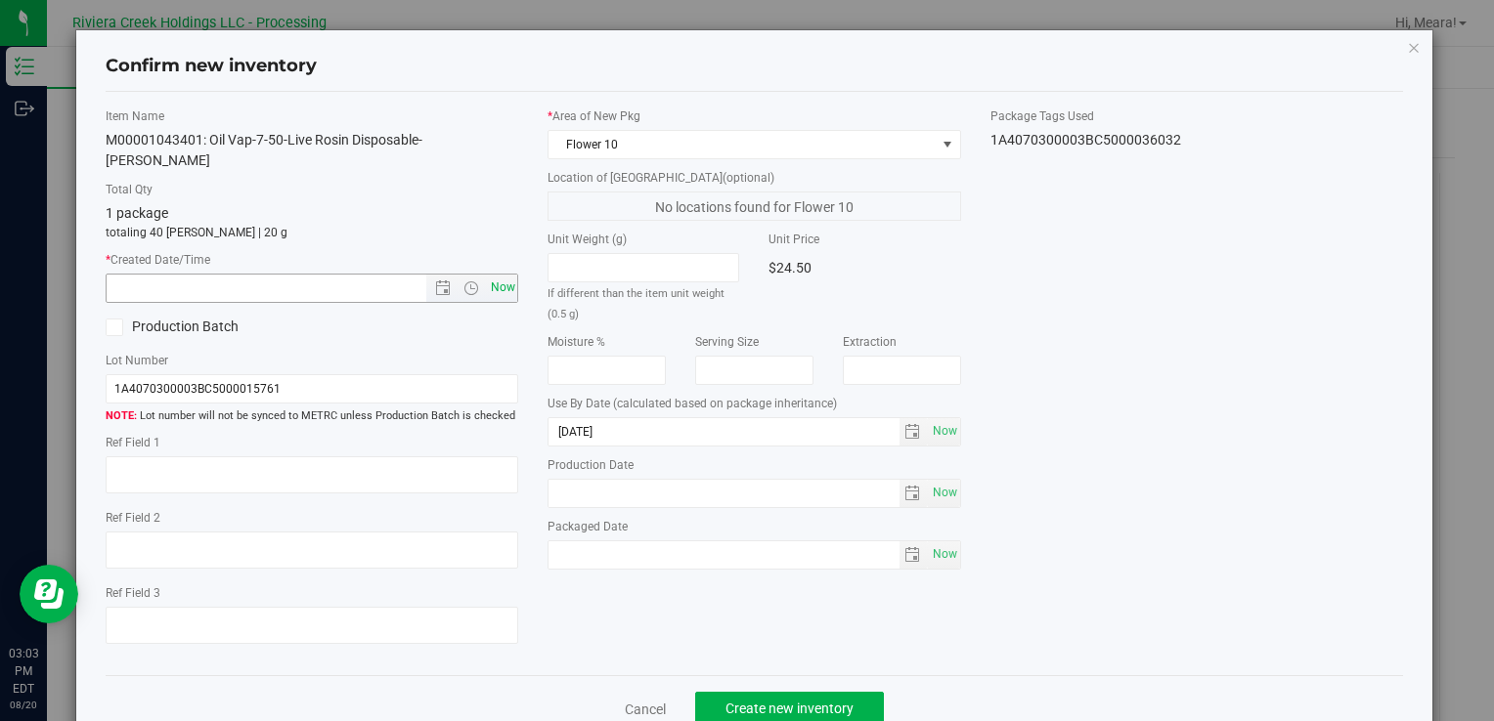
drag, startPoint x: 516, startPoint y: 287, endPoint x: 500, endPoint y: 286, distance: 15.7
click at [516, 287] on div "Item Name M00001043401: Oil Vap-7-50-Live Rosin Disposable-[PERSON_NAME] Total …" at bounding box center [312, 384] width 442 height 553
click at [500, 286] on span "Now" at bounding box center [502, 288] width 33 height 28
type input "[DATE] 3:03 PM"
click at [843, 701] on span "Create new inventory" at bounding box center [789, 709] width 128 height 16
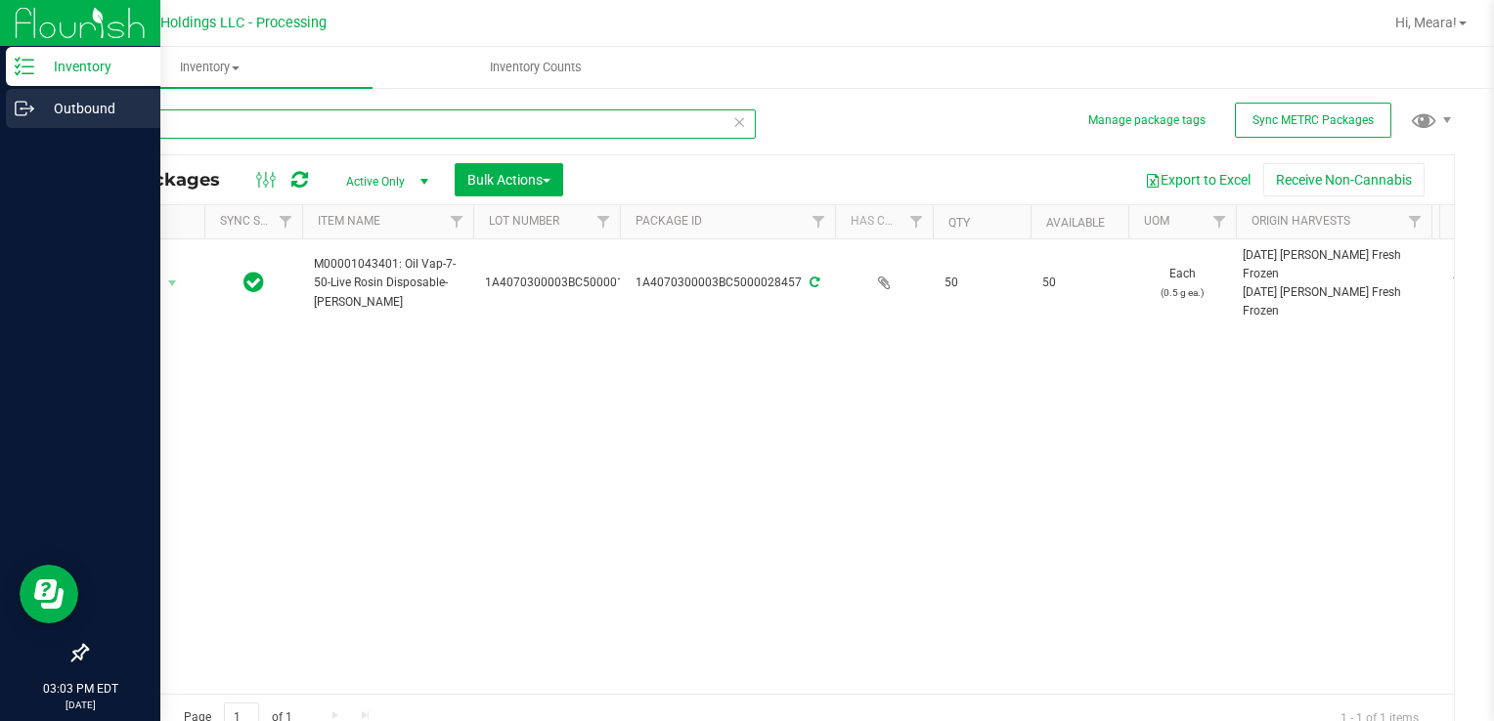
drag, startPoint x: 154, startPoint y: 113, endPoint x: 23, endPoint y: 108, distance: 131.1
click at [25, 108] on div "Inventory Outbound 03:03 PM EDT [DATE] 08/20 Riviera Creek Holdings LLC - Proce…" at bounding box center [747, 360] width 1494 height 721
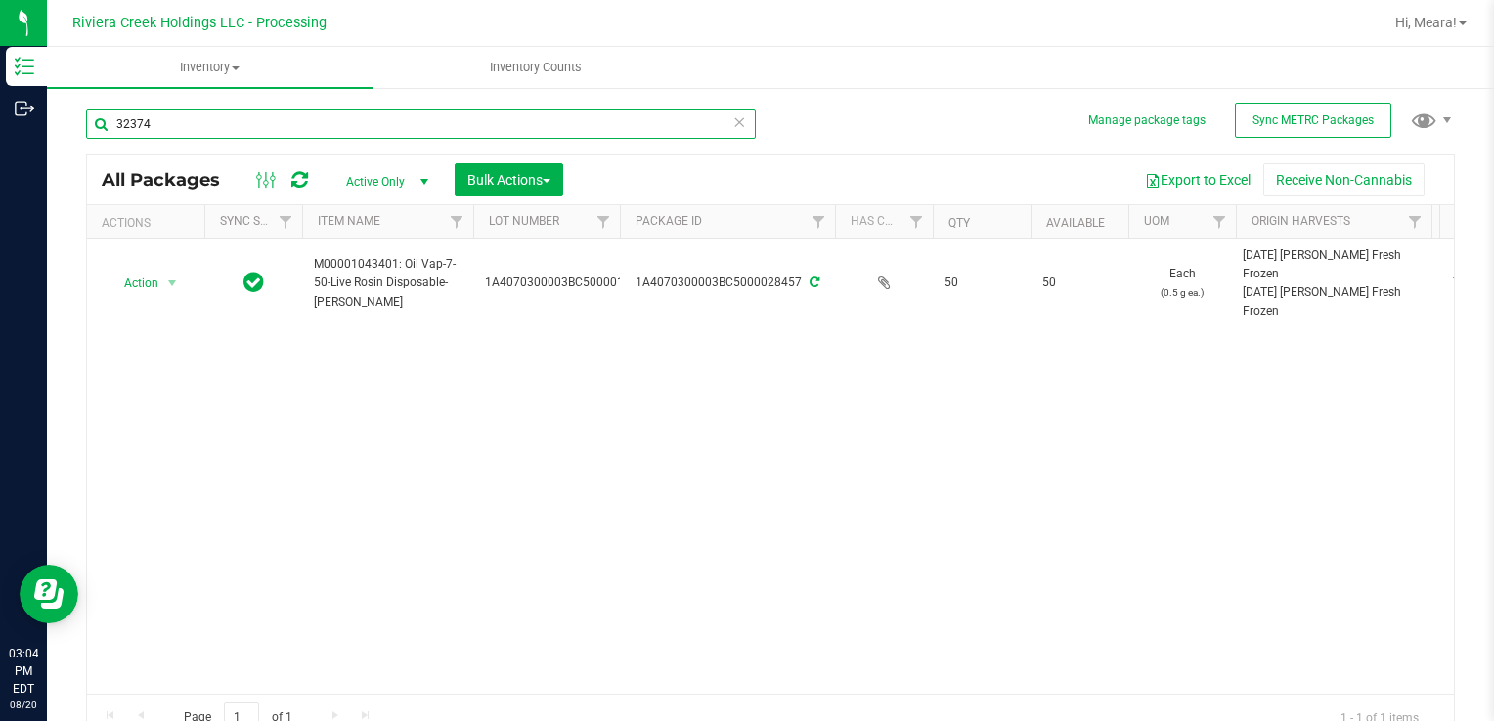
type input "32374"
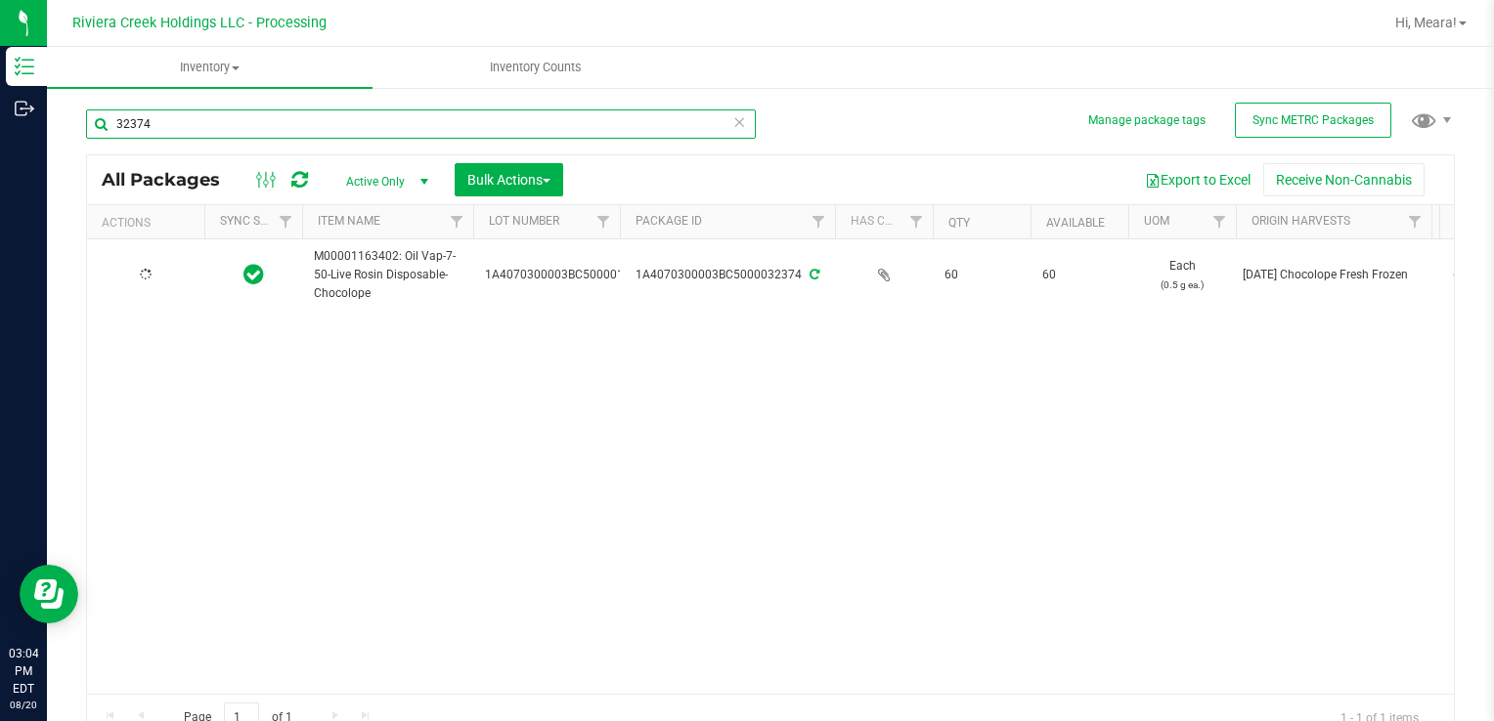
type input "[DATE]"
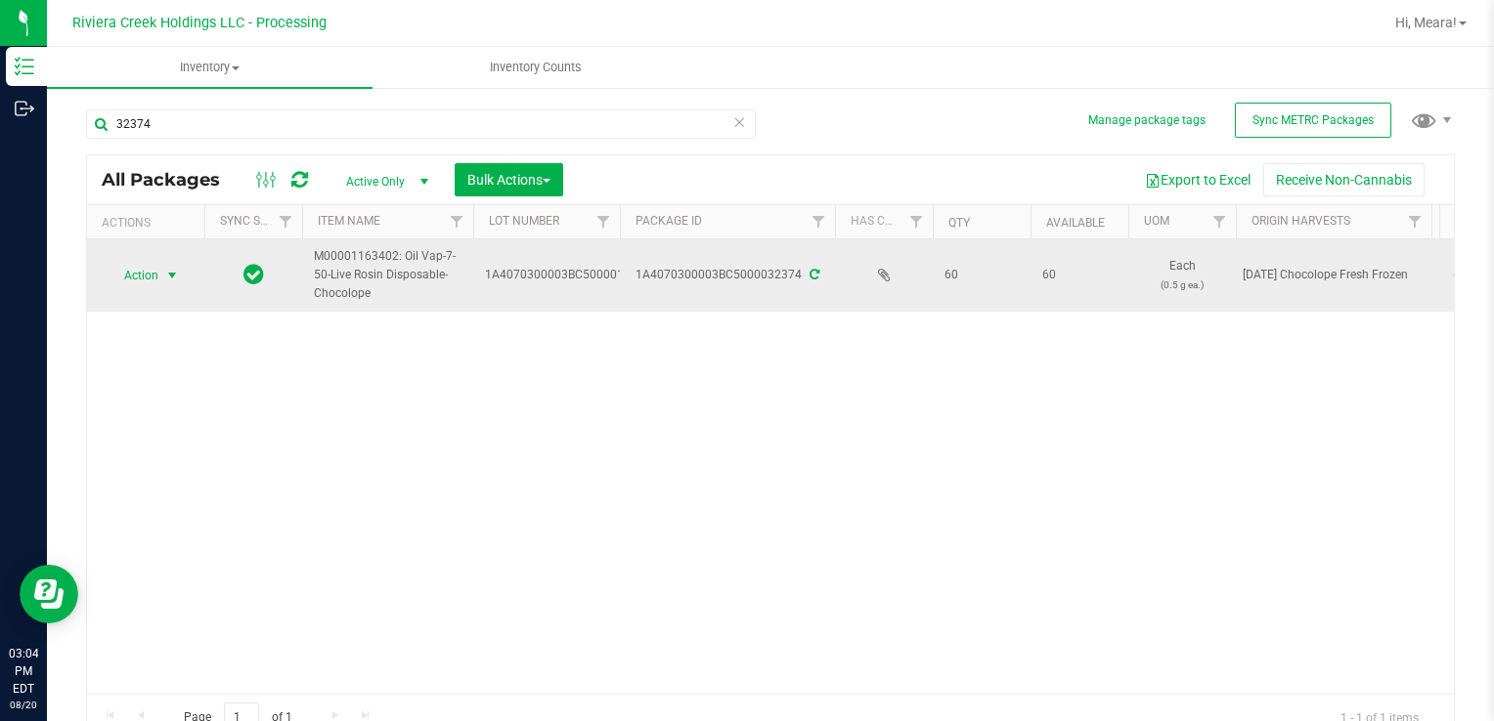
click at [149, 279] on span "Action" at bounding box center [133, 275] width 53 height 27
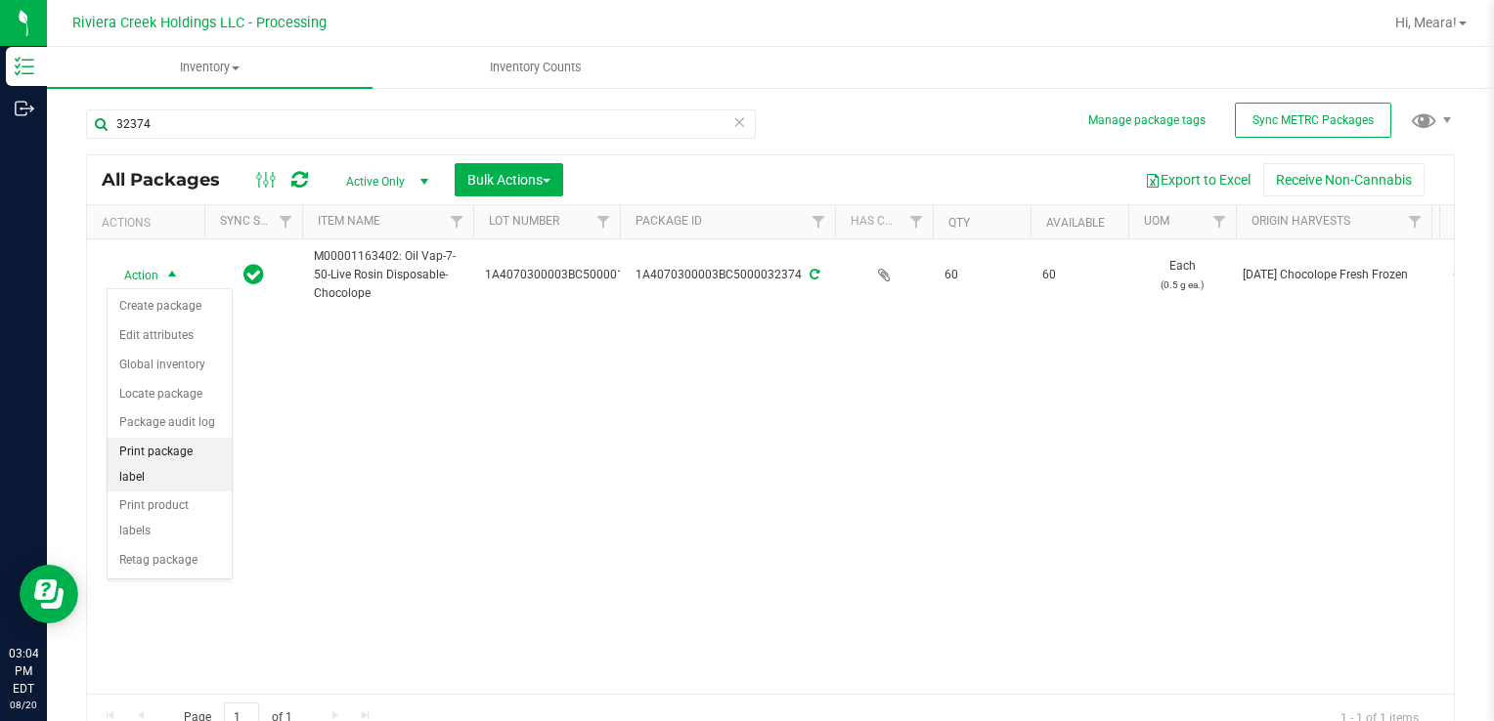
click at [204, 448] on li "Print package label" at bounding box center [170, 465] width 124 height 54
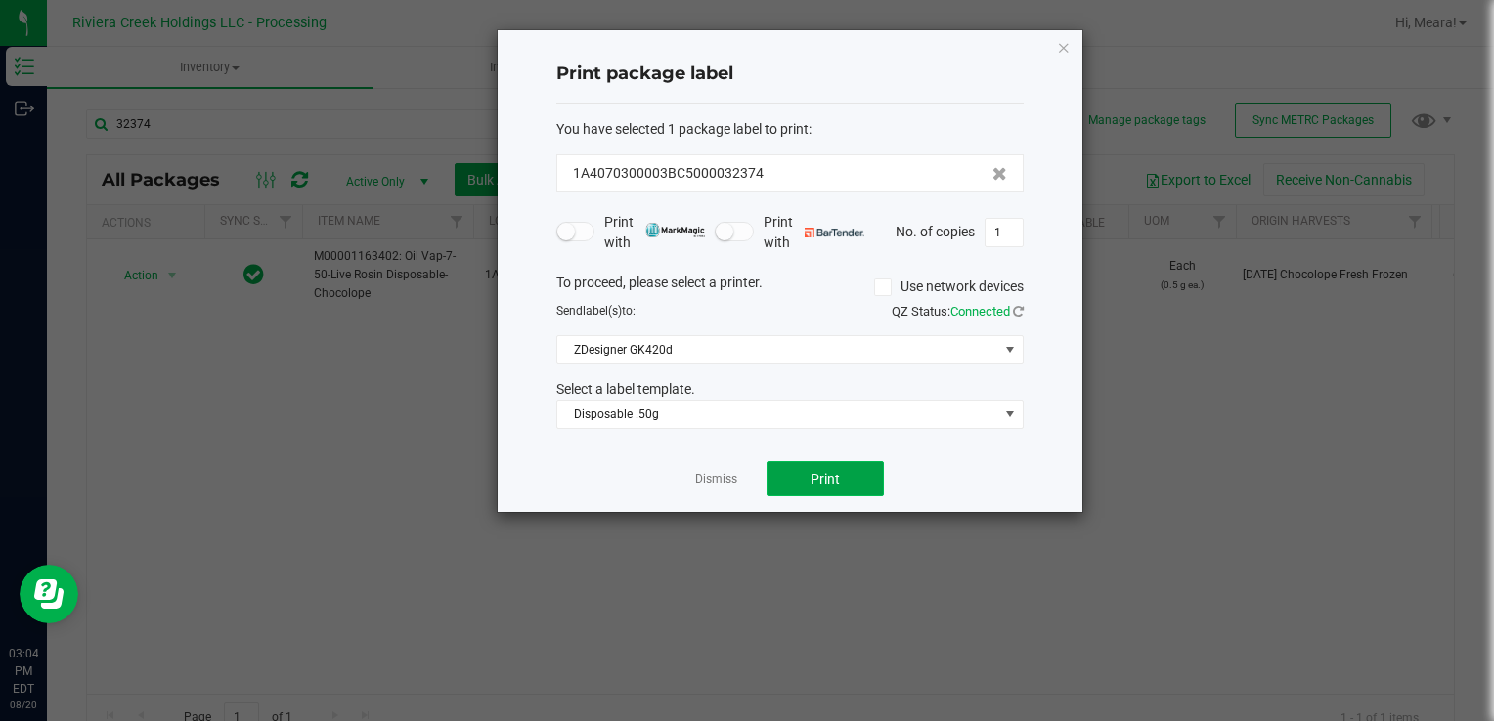
click at [814, 474] on span "Print" at bounding box center [824, 479] width 29 height 16
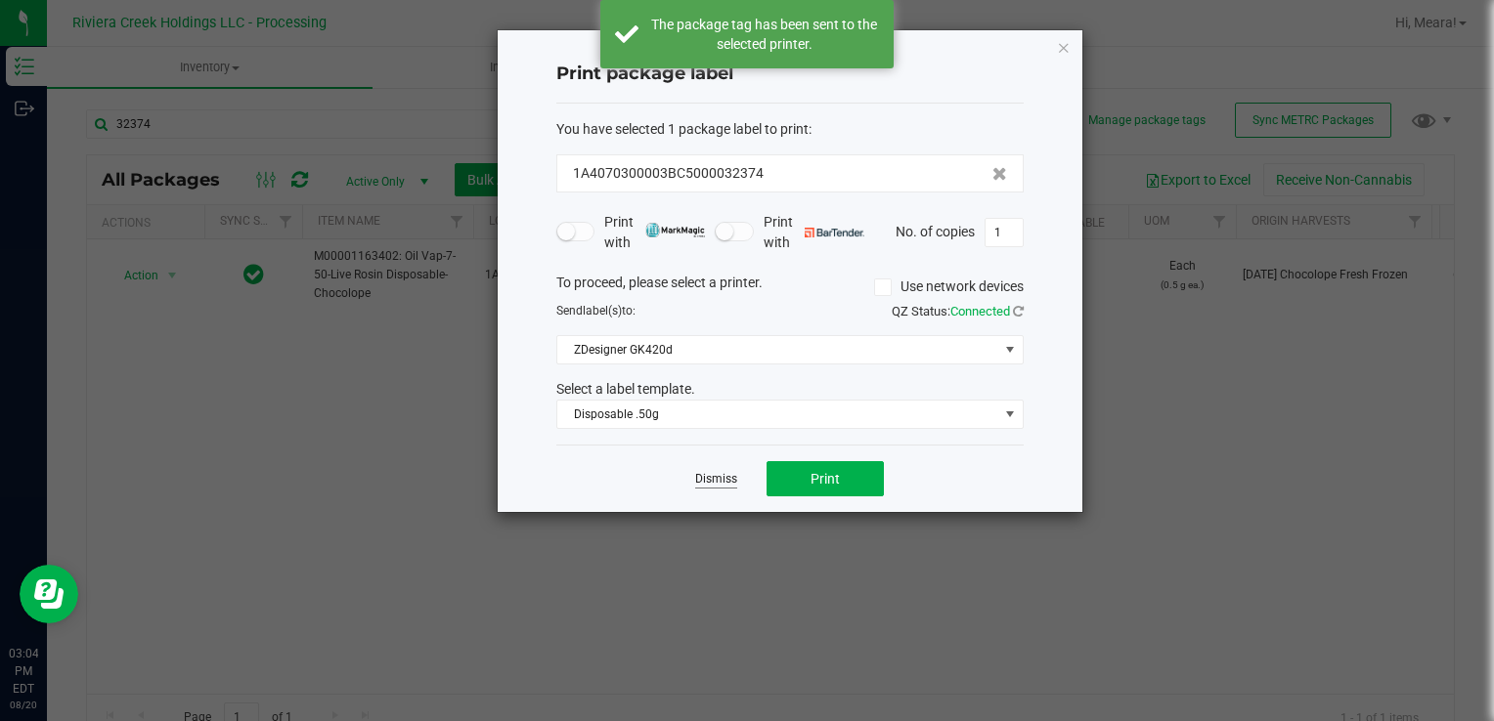
click at [708, 477] on link "Dismiss" at bounding box center [716, 479] width 42 height 17
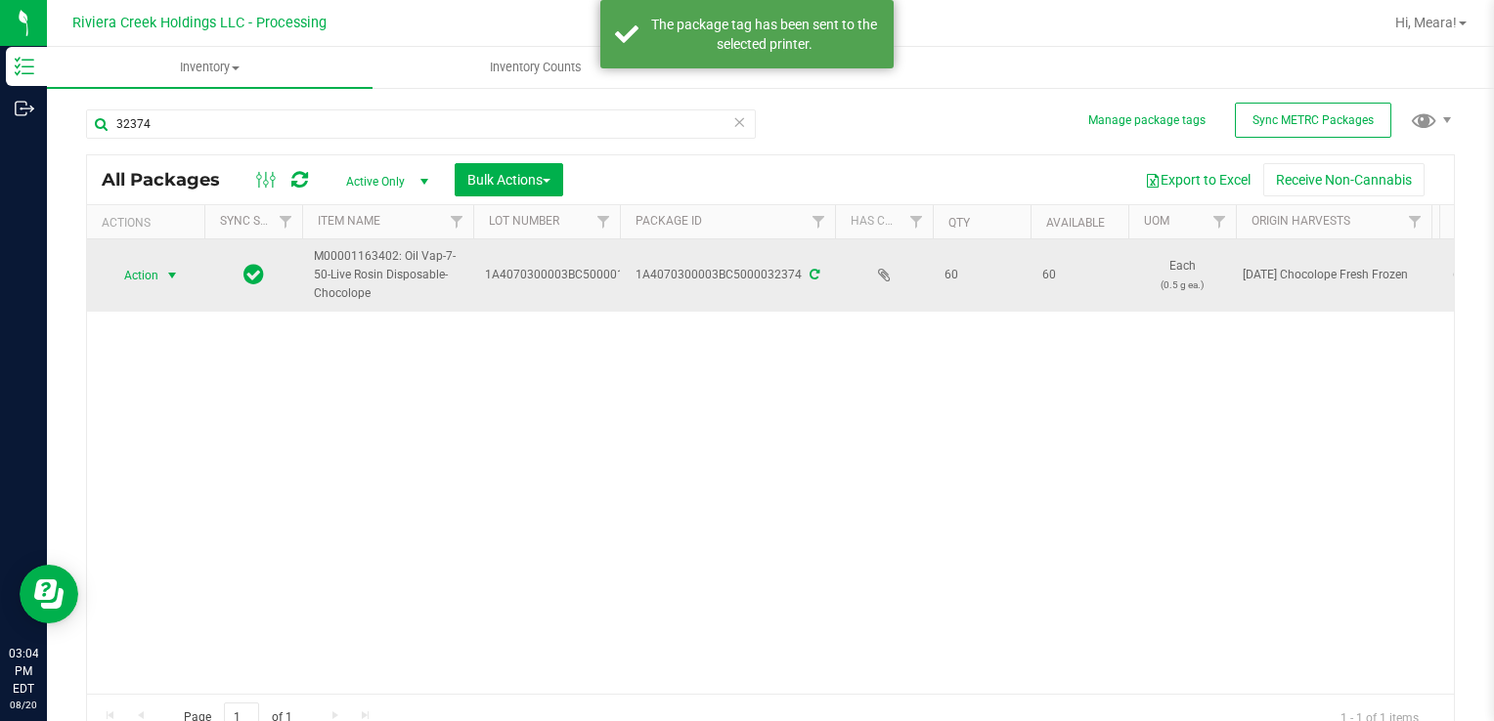
click at [146, 272] on span "Action" at bounding box center [133, 275] width 53 height 27
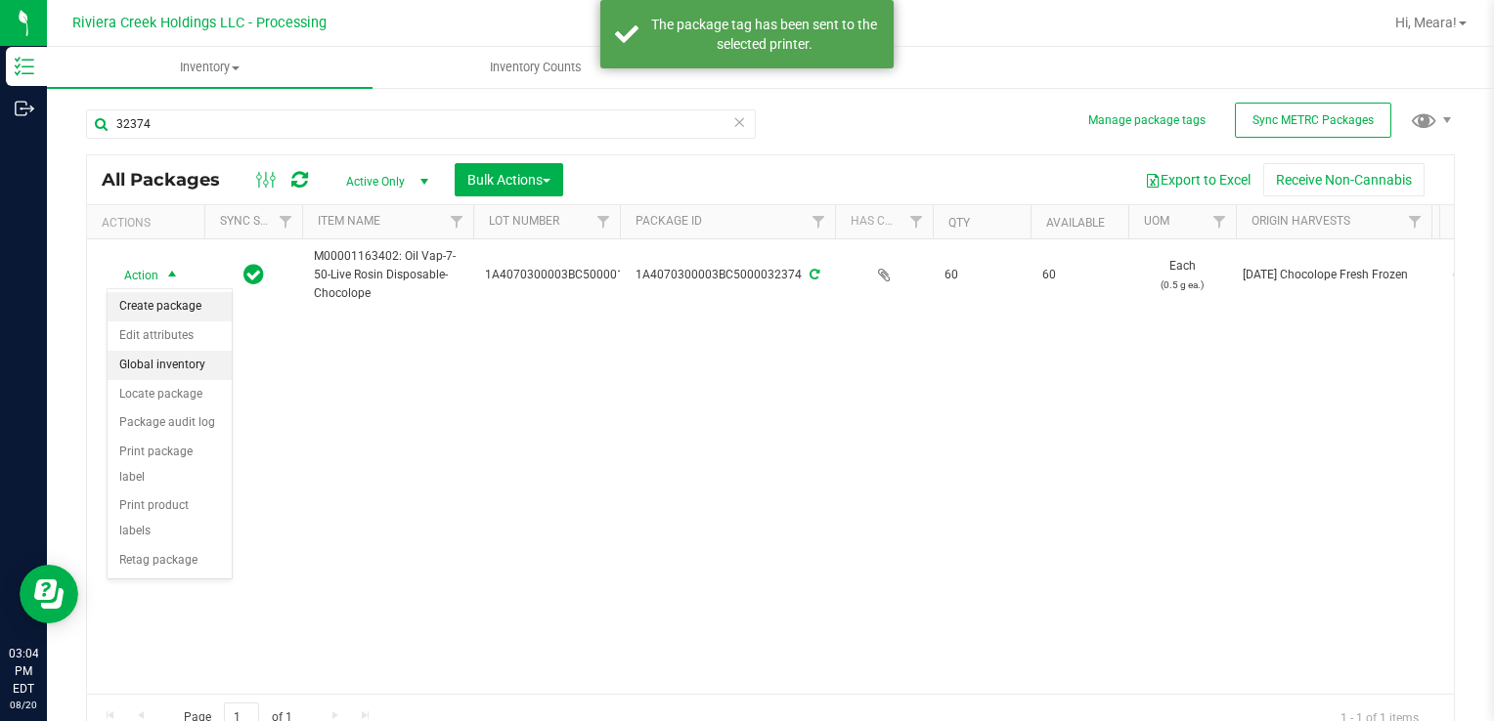
click at [176, 302] on li "Create package" at bounding box center [170, 306] width 124 height 29
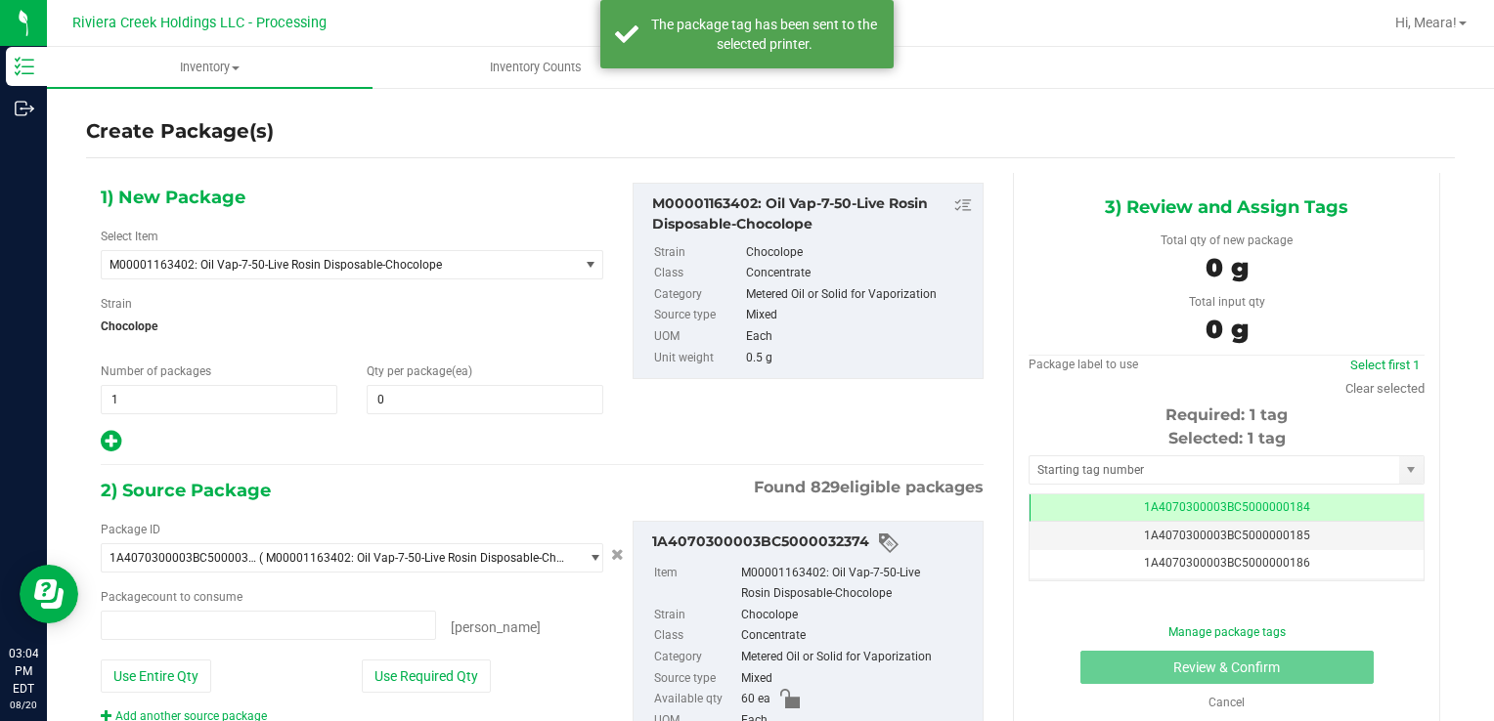
type input "0 ea"
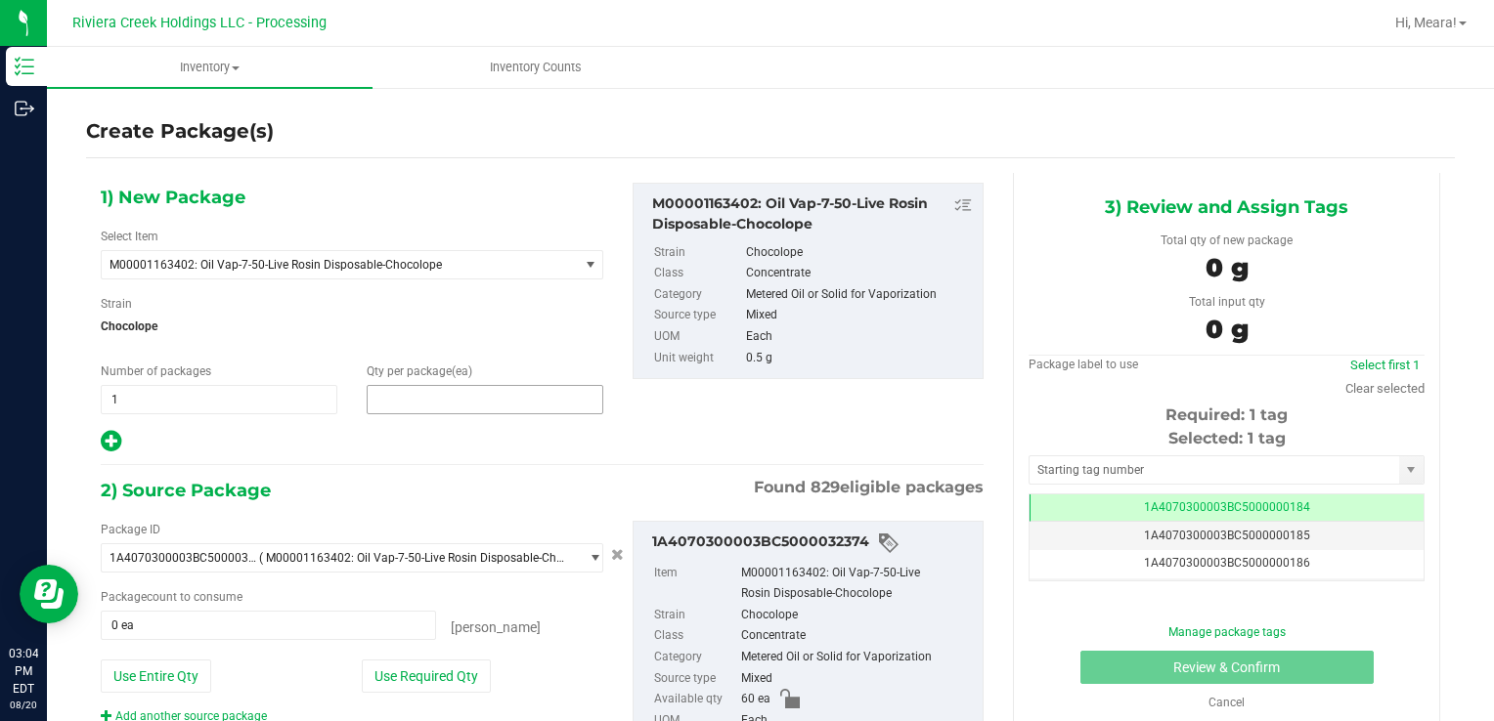
click at [465, 405] on span at bounding box center [485, 399] width 237 height 29
type input "0"
type input "40"
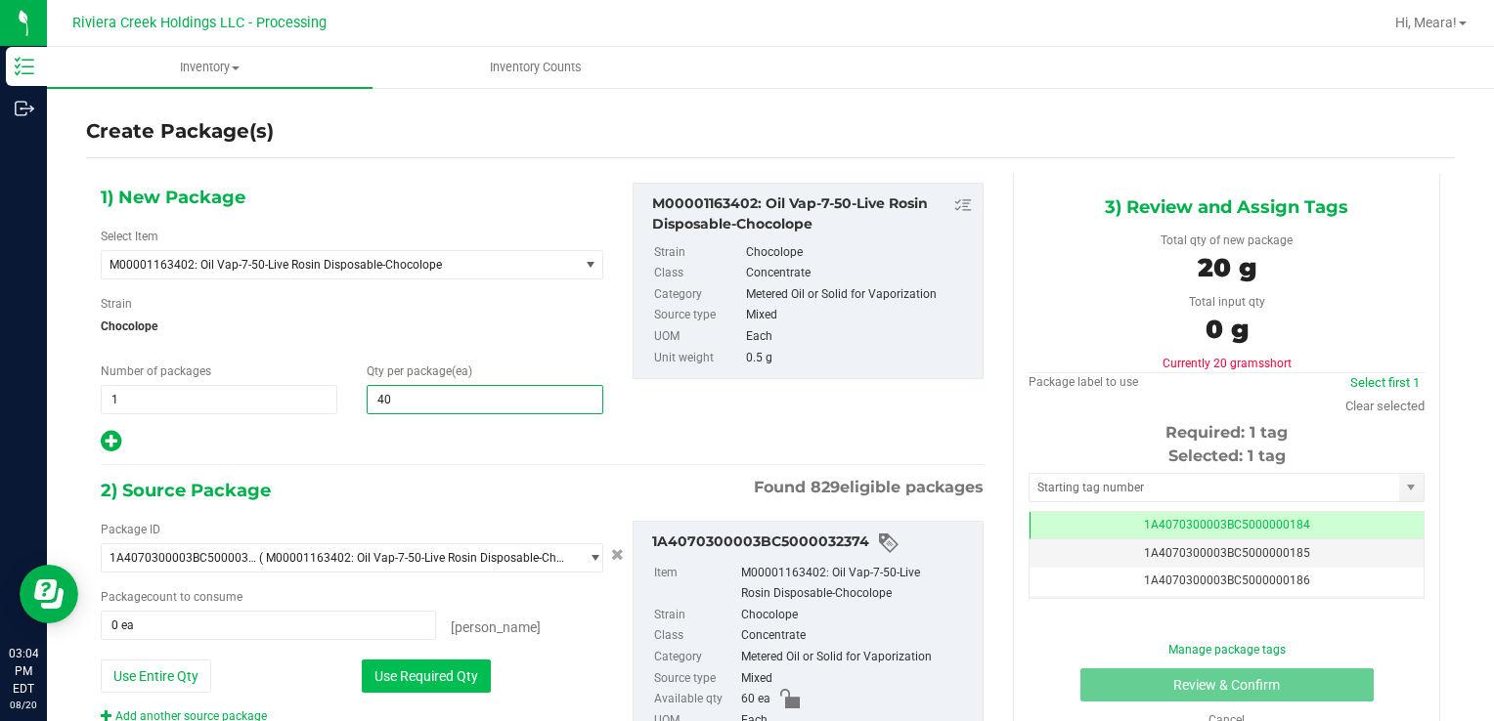
type input "40"
click at [392, 665] on button "Use Required Qty" at bounding box center [426, 676] width 129 height 33
type input "40 ea"
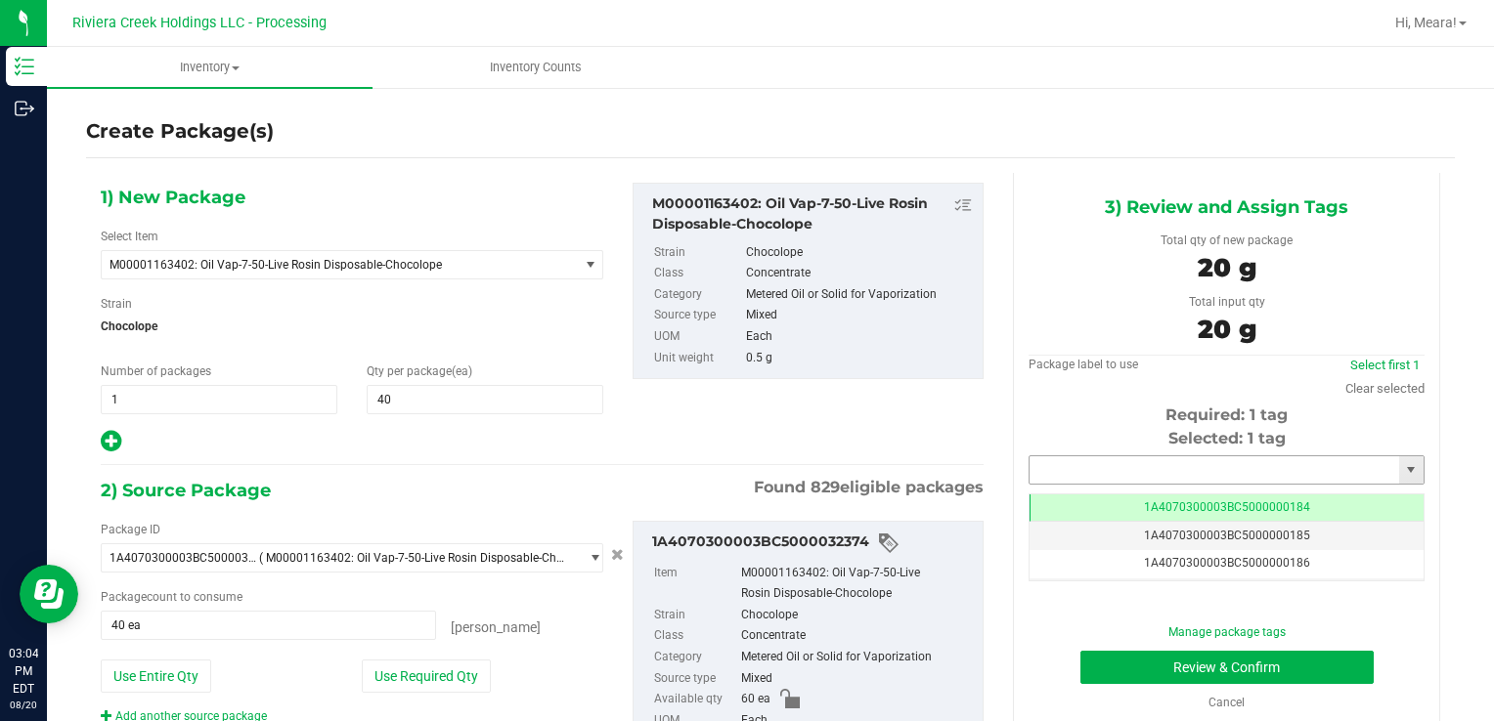
click at [1139, 473] on input "text" at bounding box center [1213, 469] width 369 height 27
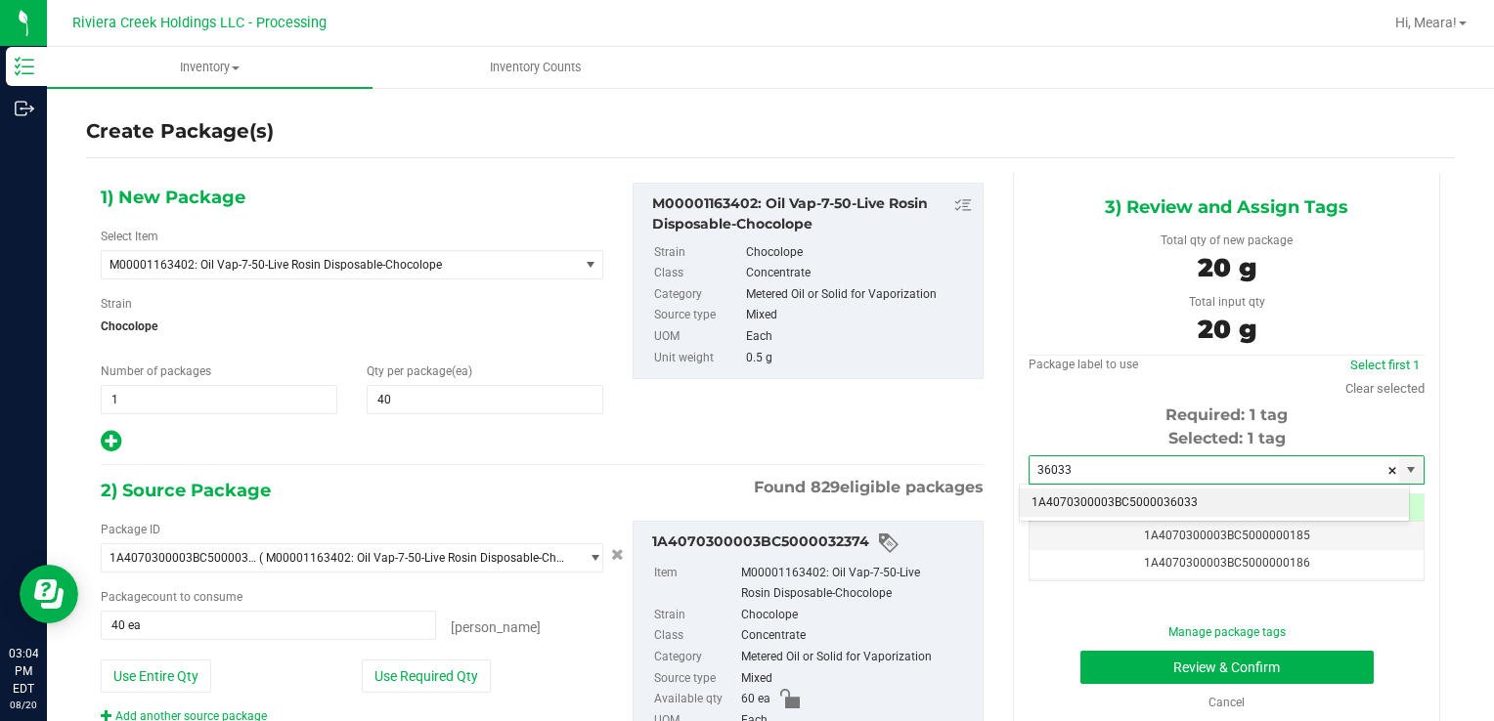
click at [1153, 503] on li "1A4070300003BC5000036033" at bounding box center [1214, 503] width 389 height 29
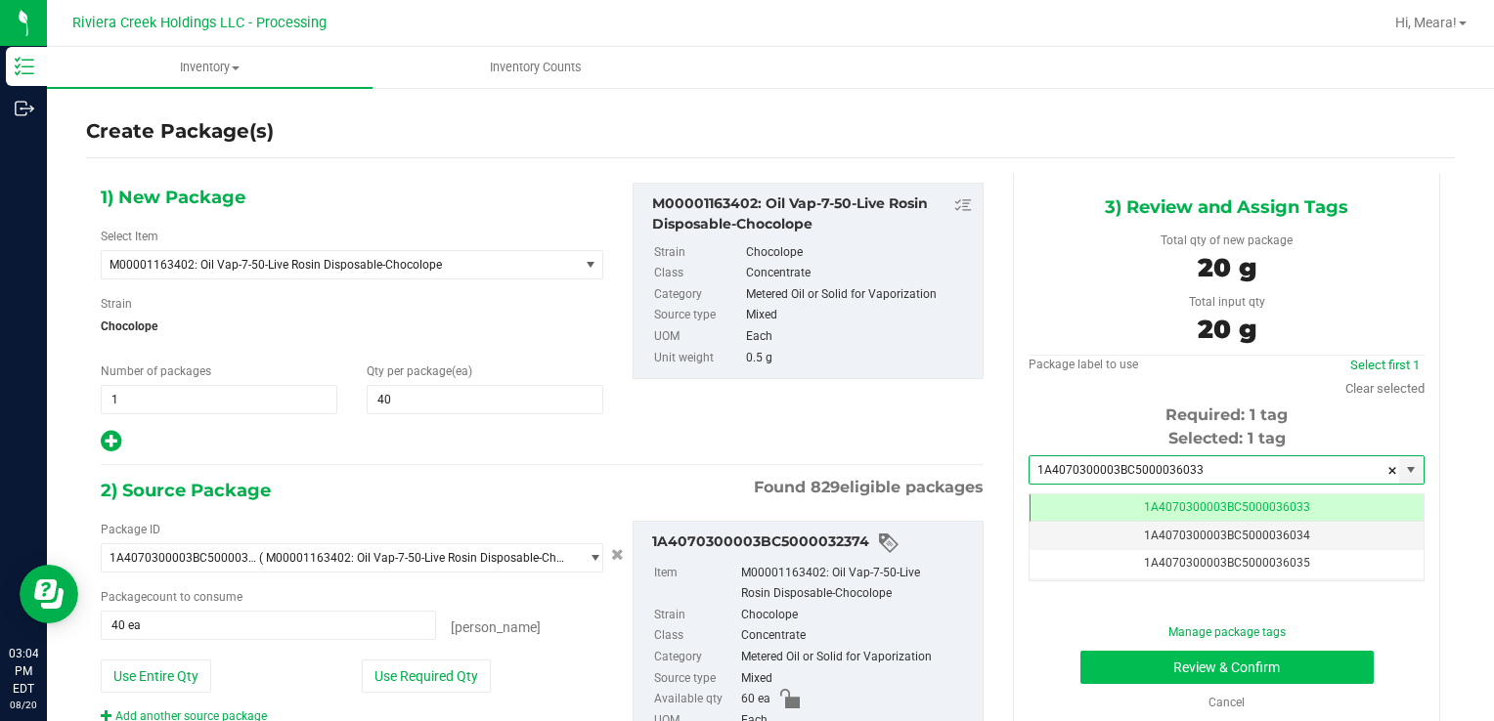
type input "1A4070300003BC5000036033"
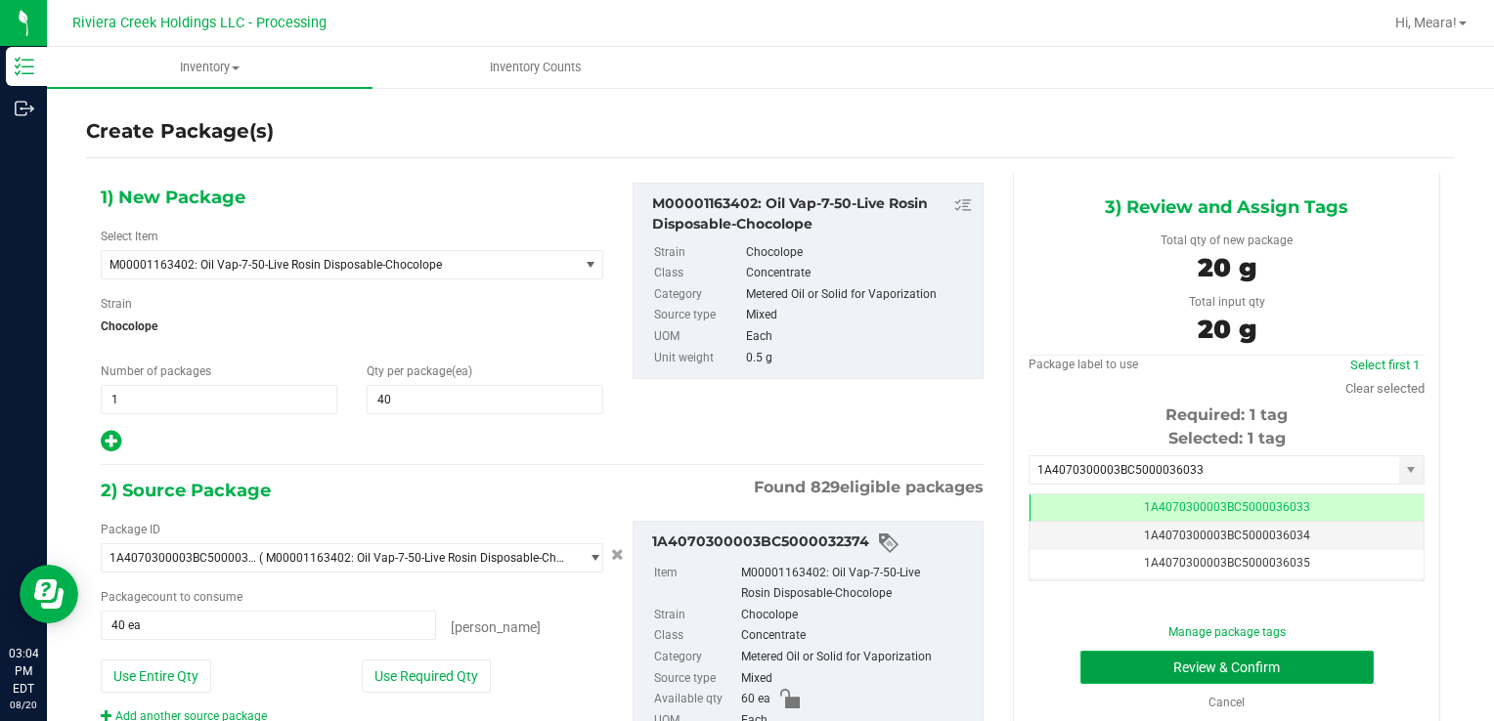
click at [1108, 669] on button "Review & Confirm" at bounding box center [1226, 667] width 293 height 33
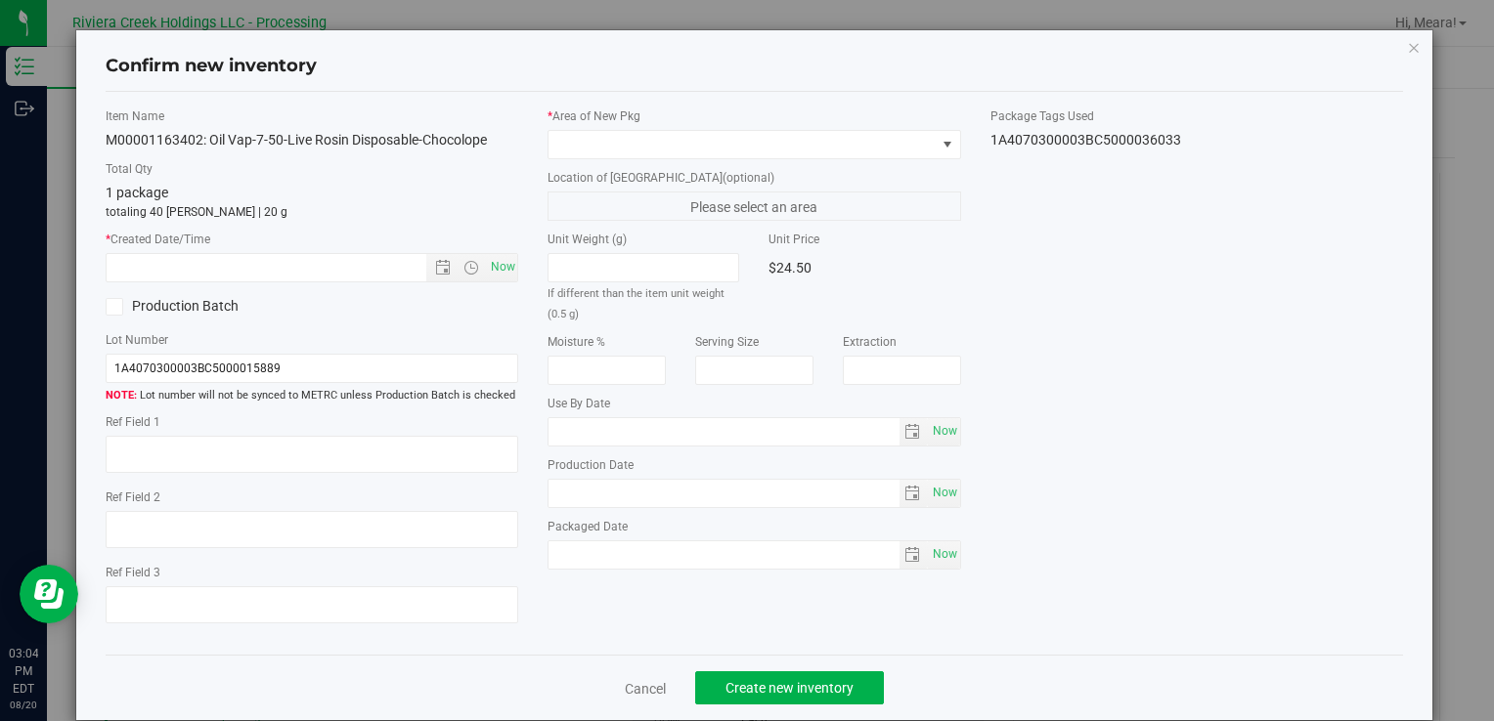
type input "[DATE]"
click at [500, 272] on span "Now" at bounding box center [502, 267] width 33 height 28
type input "[DATE] 3:04 PM"
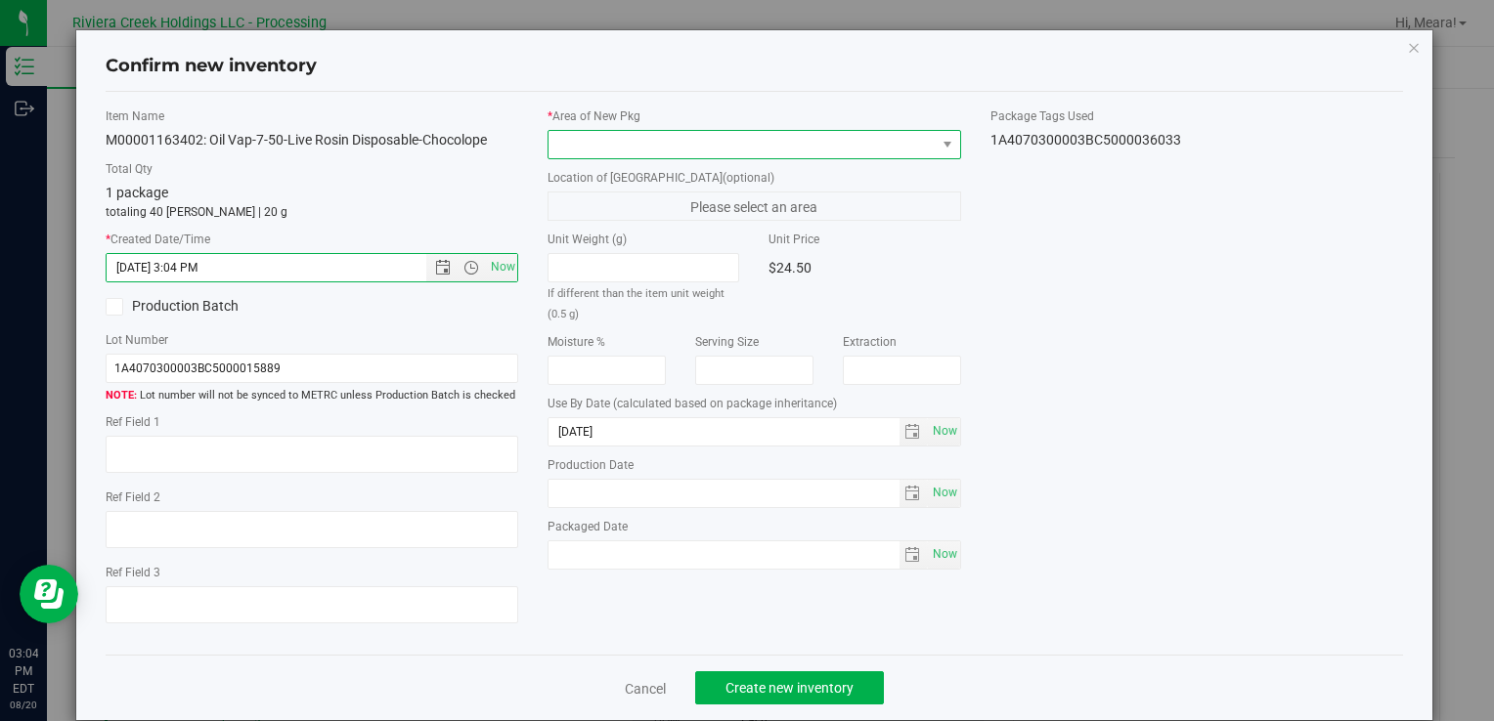
click at [744, 152] on span at bounding box center [741, 144] width 386 height 27
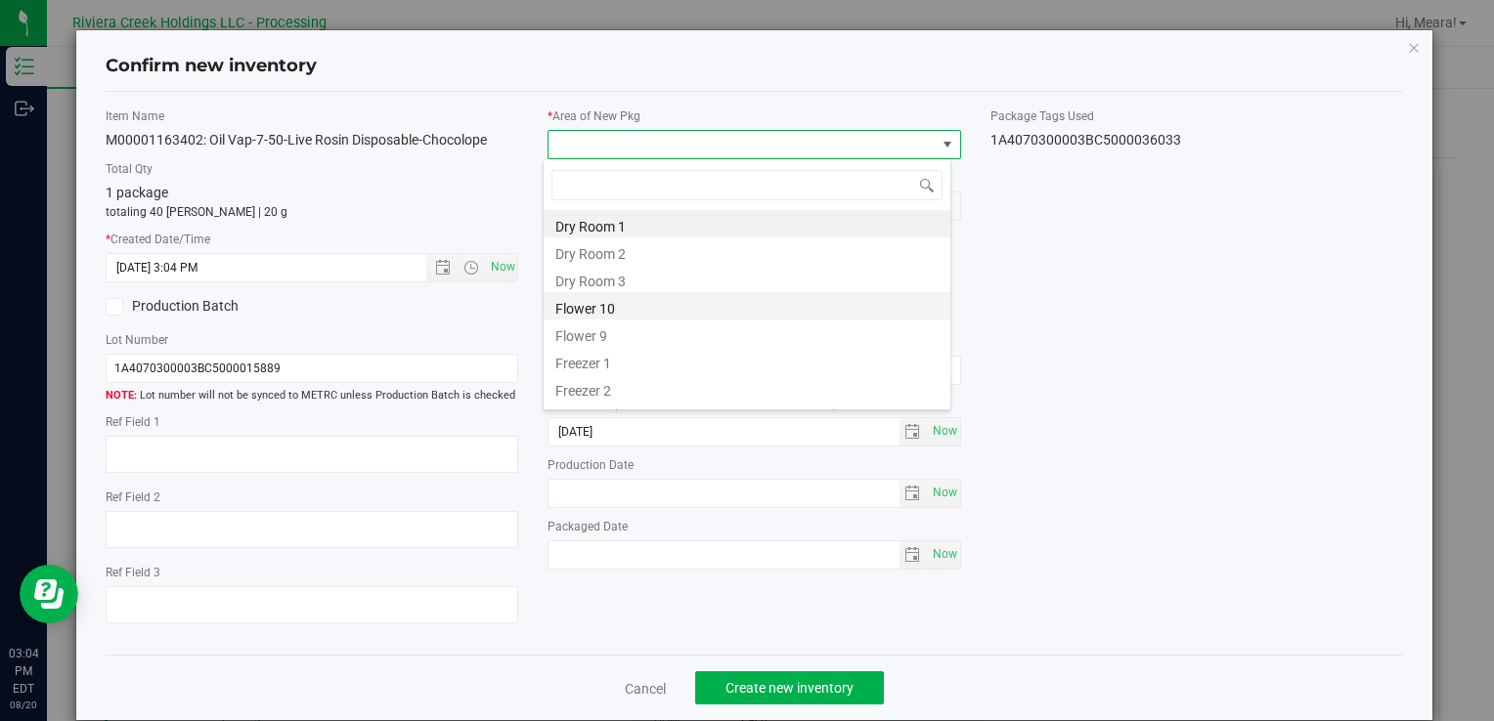
click at [649, 315] on li "Flower 10" at bounding box center [746, 305] width 407 height 27
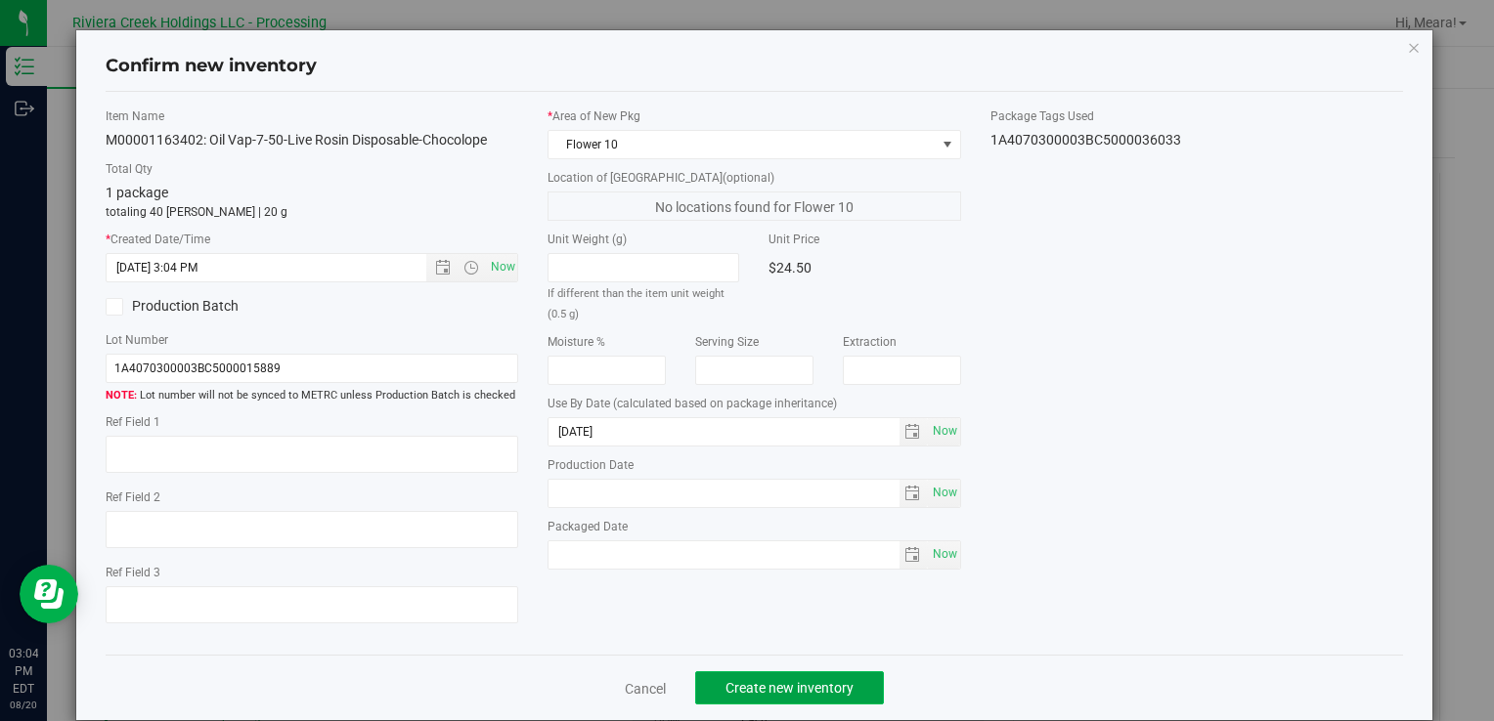
click at [844, 683] on span "Create new inventory" at bounding box center [789, 688] width 128 height 16
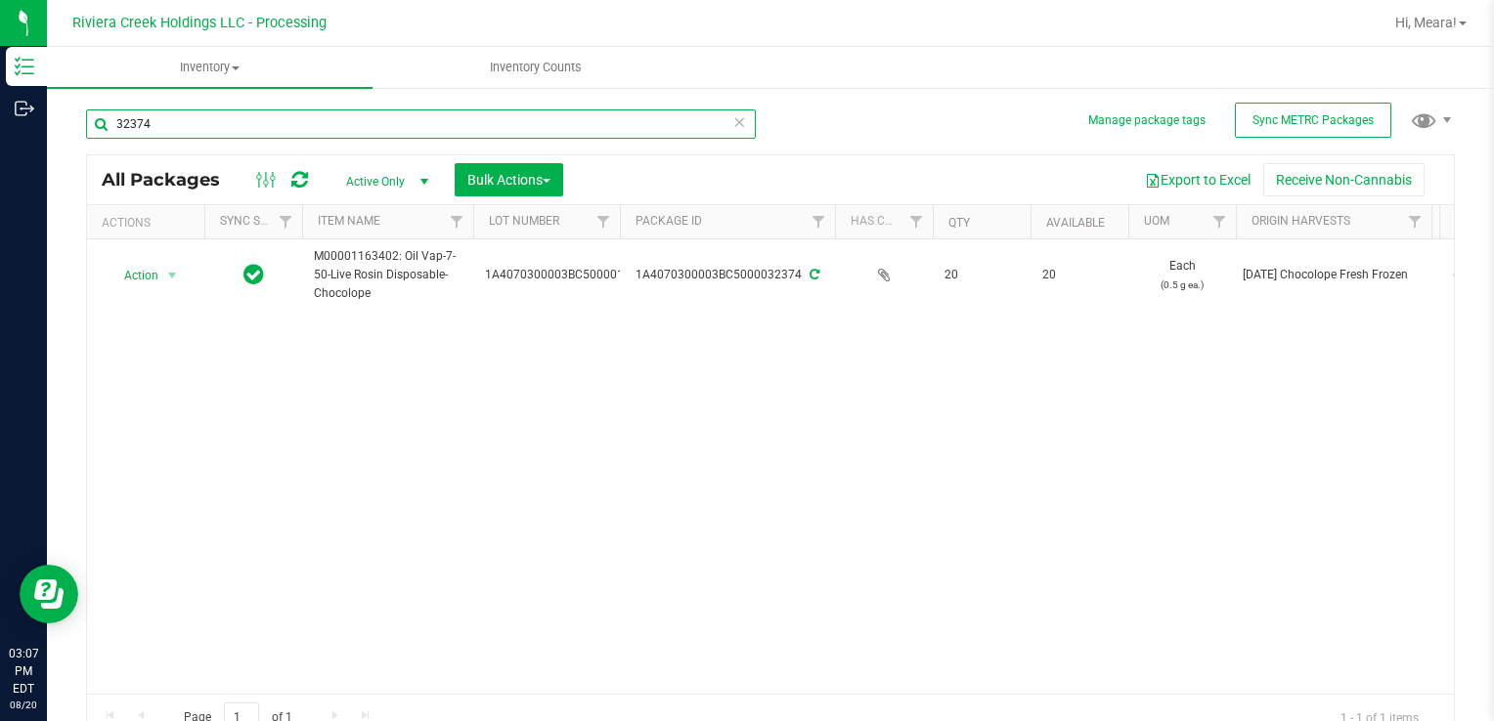
drag, startPoint x: 175, startPoint y: 114, endPoint x: -4, endPoint y: 104, distance: 179.2
click at [0, 104] on html "Inventory Outbound 03:07 PM EDT [DATE] 08/20 Riviera Creek Holdings LLC - Proce…" at bounding box center [747, 360] width 1494 height 721
type input "35385"
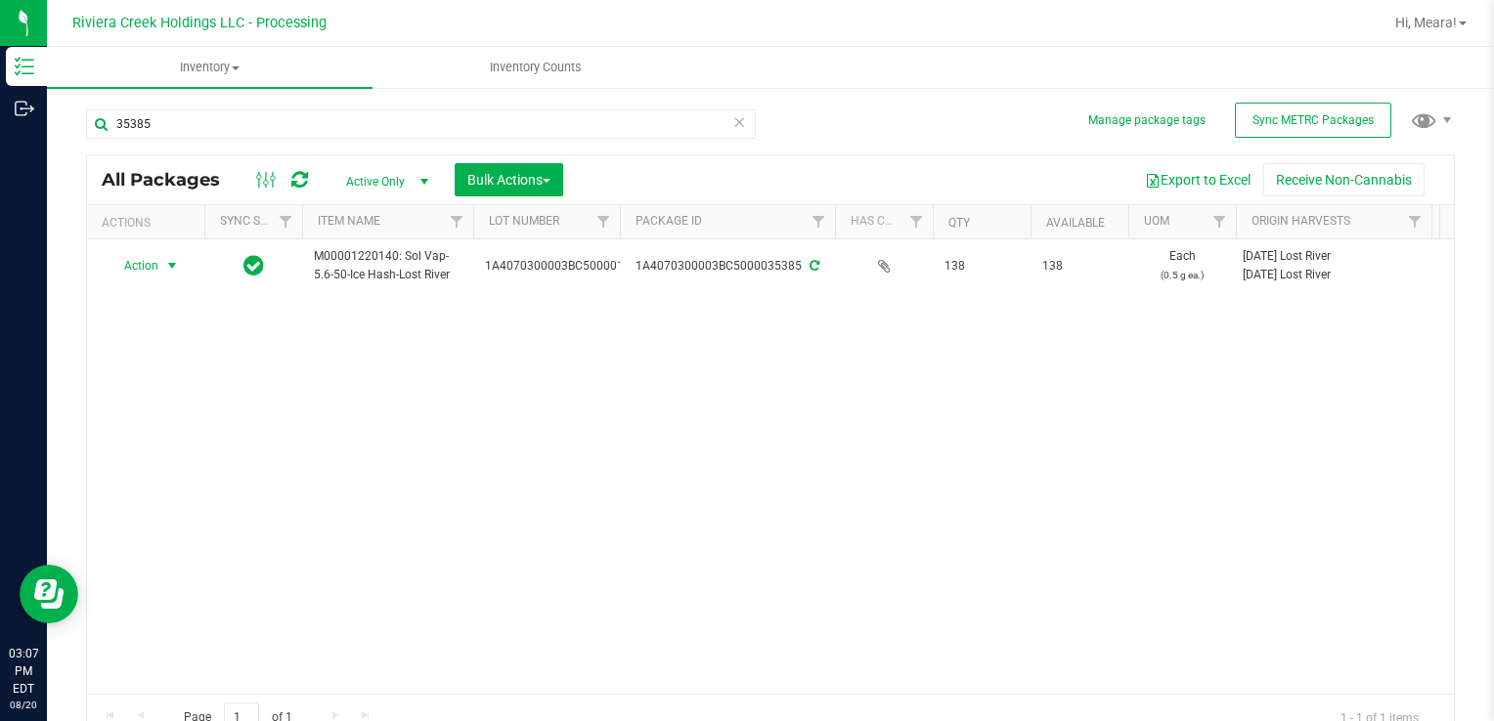
drag, startPoint x: 141, startPoint y: 273, endPoint x: 236, endPoint y: 354, distance: 124.8
click at [141, 273] on span "Action" at bounding box center [133, 265] width 53 height 27
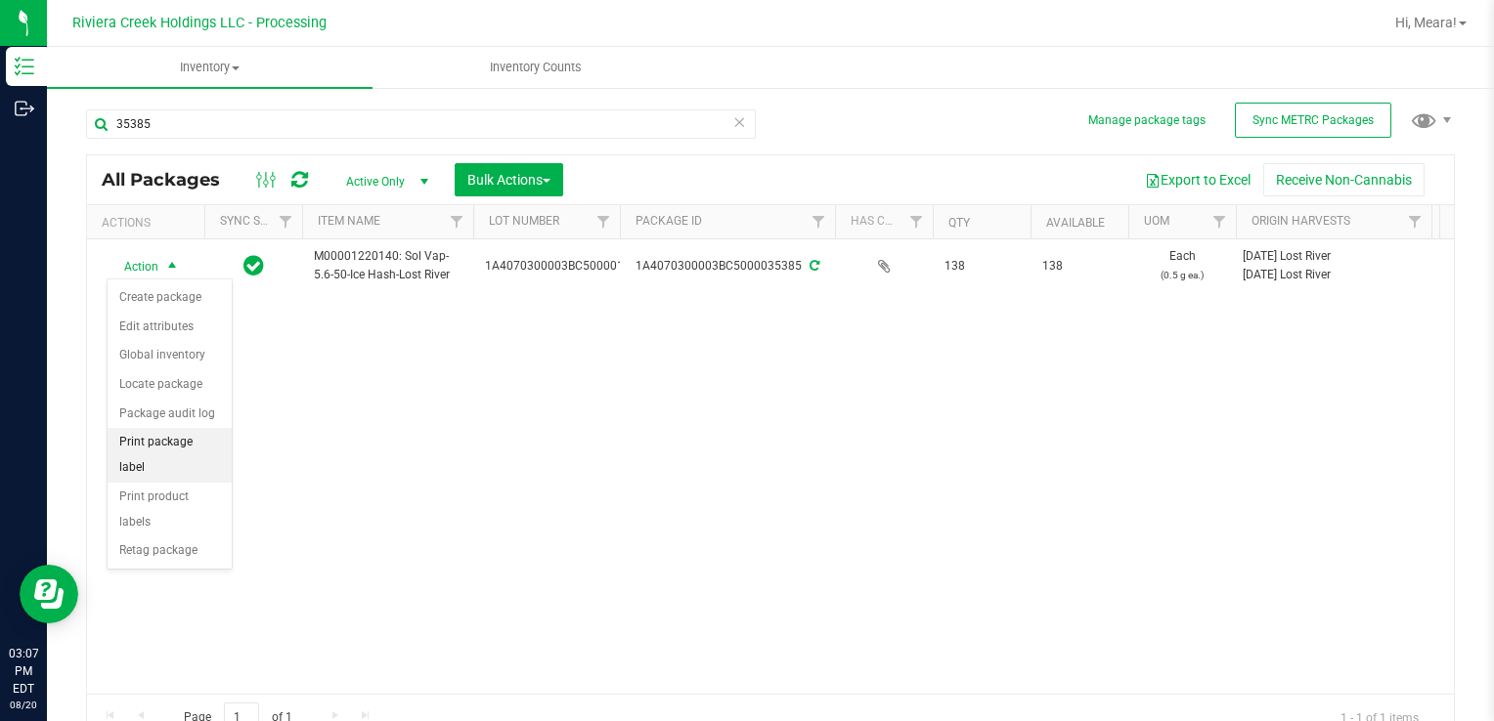
click at [209, 451] on li "Print package label" at bounding box center [170, 455] width 124 height 54
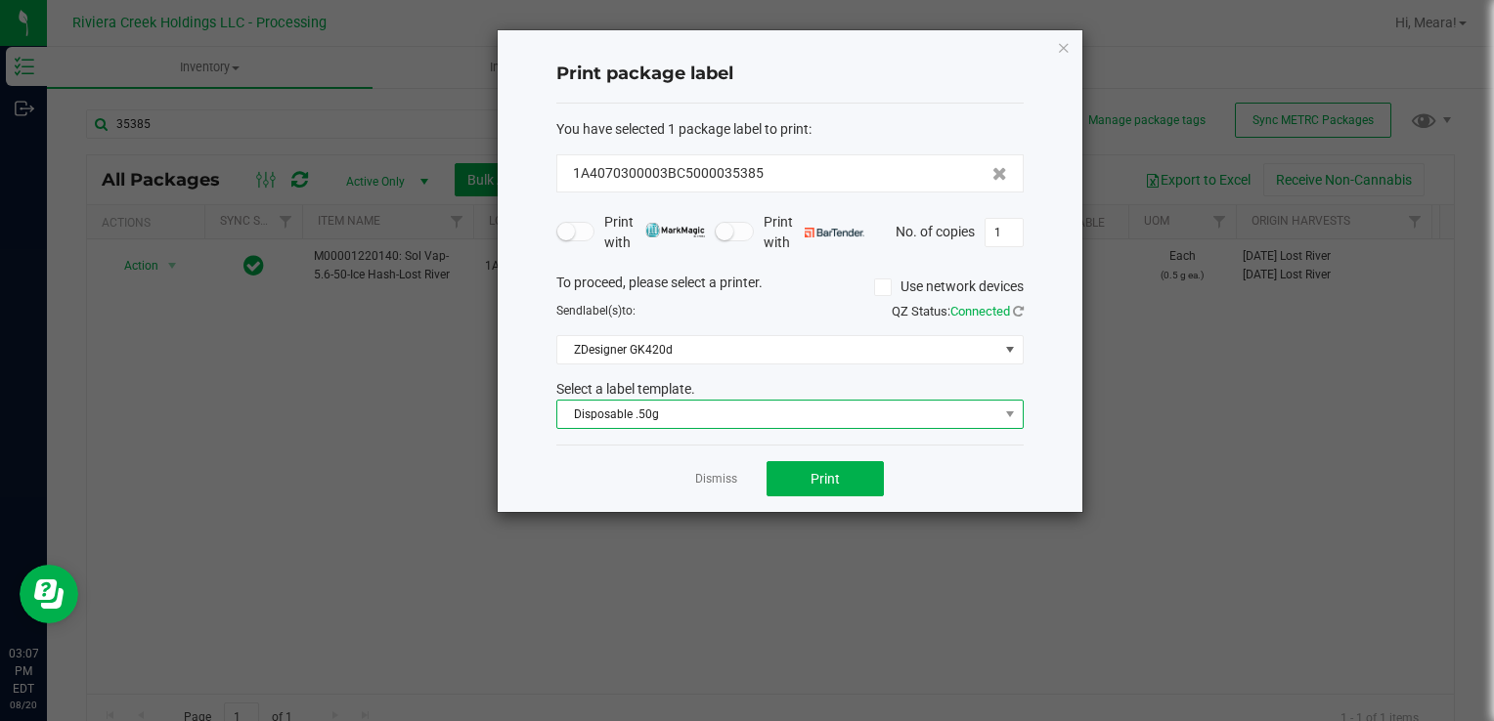
click at [658, 401] on span "Disposable .50g" at bounding box center [777, 414] width 441 height 27
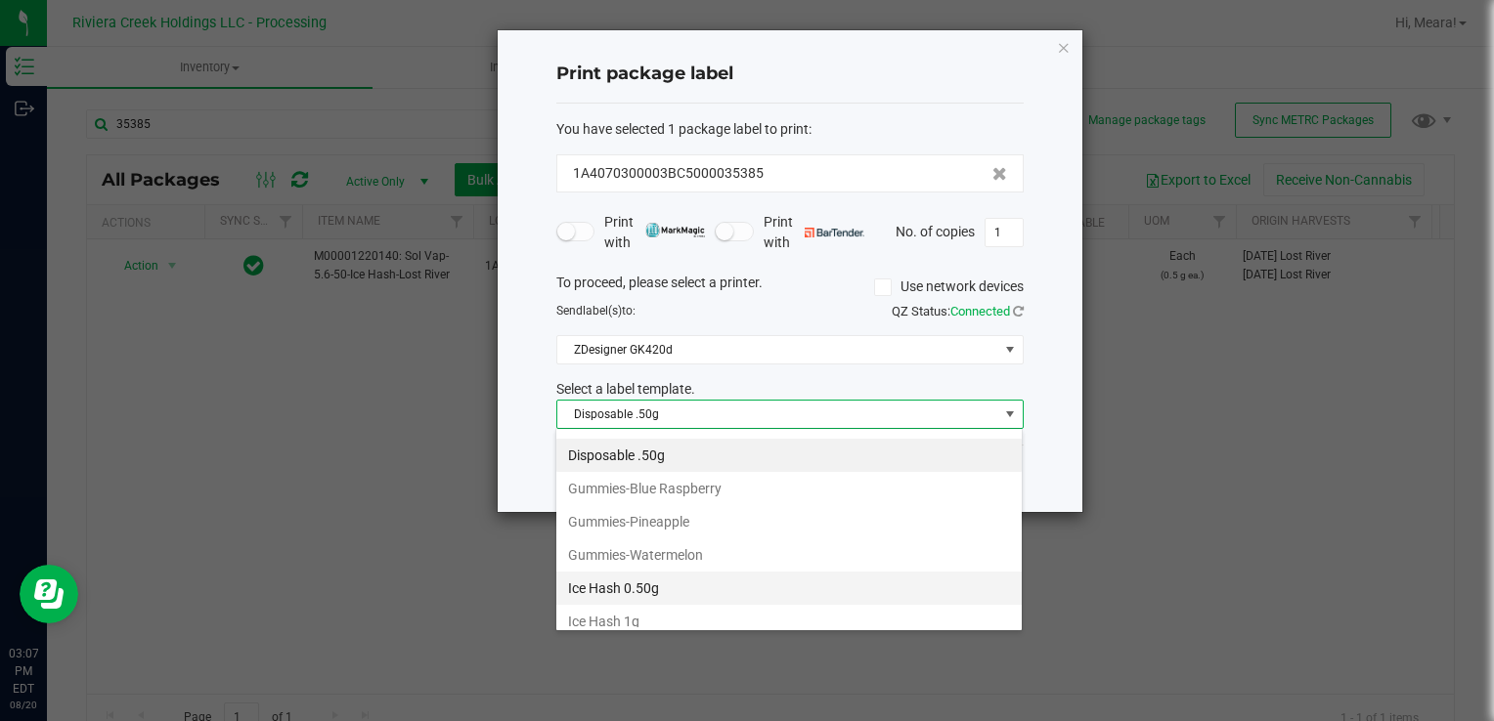
scroll to position [559, 0]
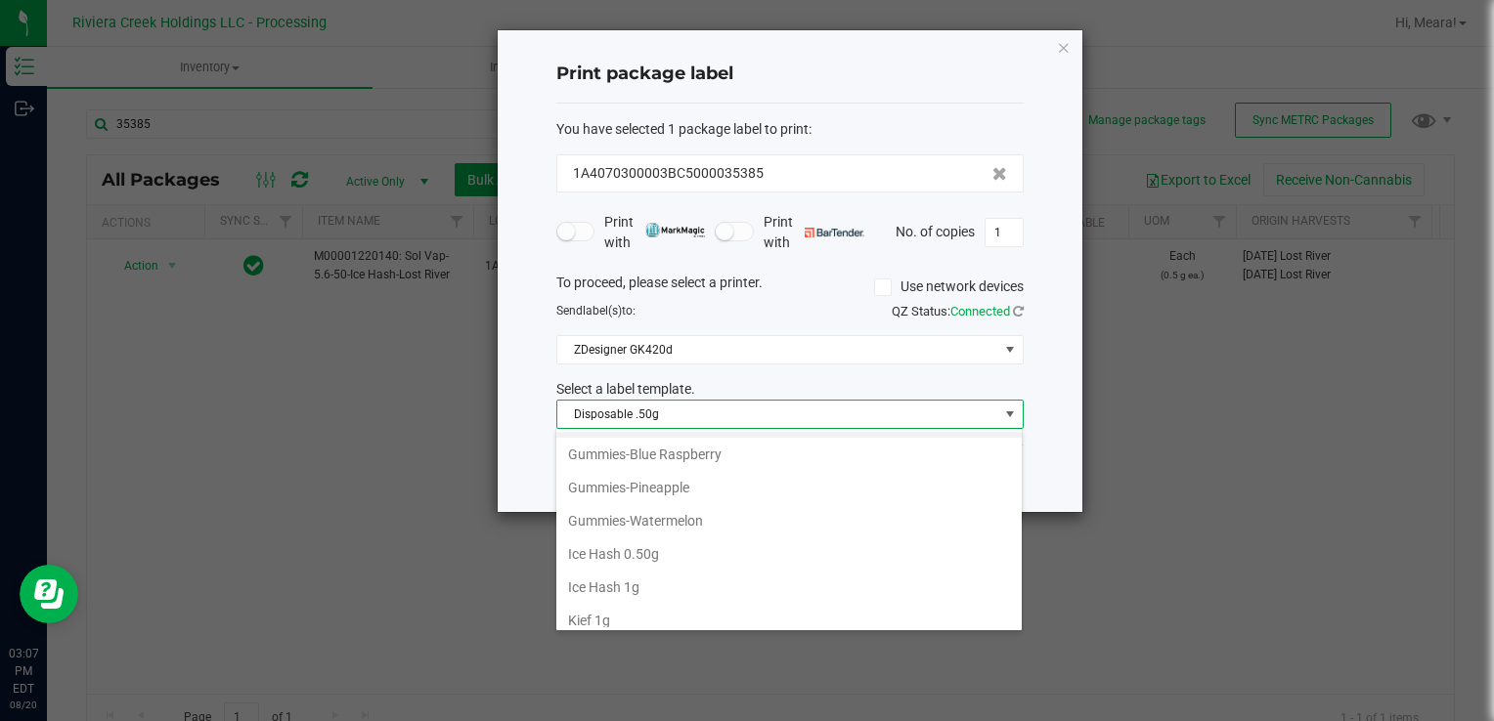
drag, startPoint x: 649, startPoint y: 546, endPoint x: 657, endPoint y: 531, distance: 17.5
click at [649, 545] on li "Ice Hash 0.50g" at bounding box center [788, 554] width 465 height 33
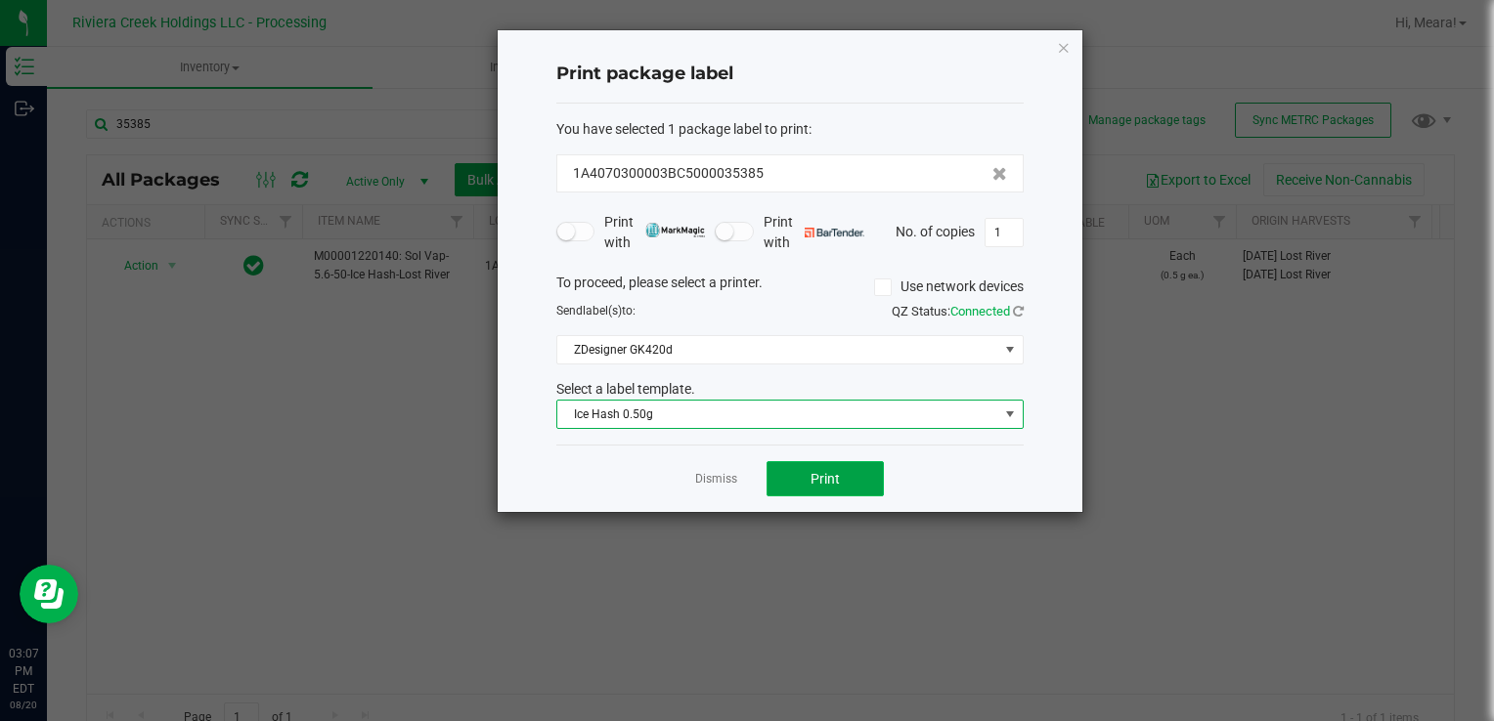
click at [796, 483] on button "Print" at bounding box center [824, 478] width 117 height 35
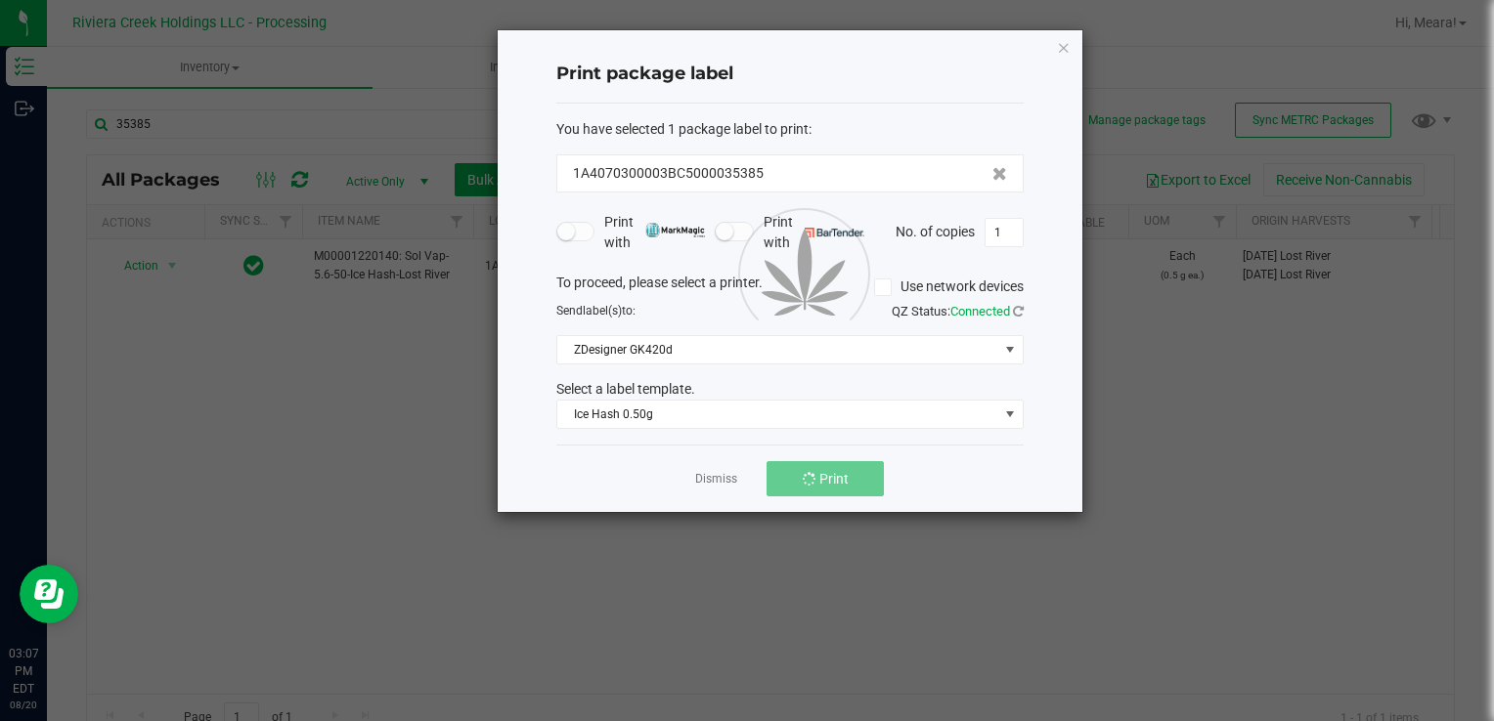
click at [713, 476] on div at bounding box center [790, 271] width 585 height 482
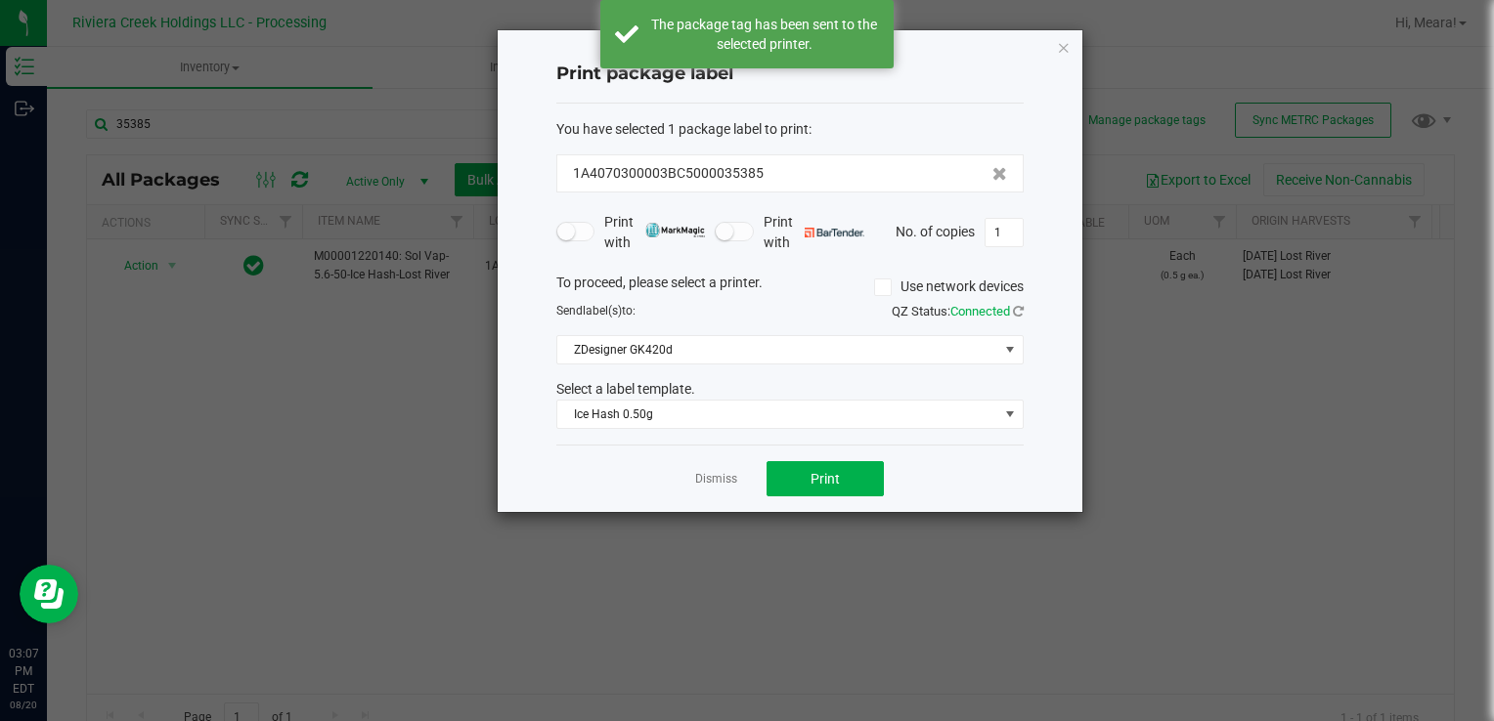
drag, startPoint x: 707, startPoint y: 479, endPoint x: 696, endPoint y: 475, distance: 11.4
click at [708, 479] on link "Dismiss" at bounding box center [716, 479] width 42 height 17
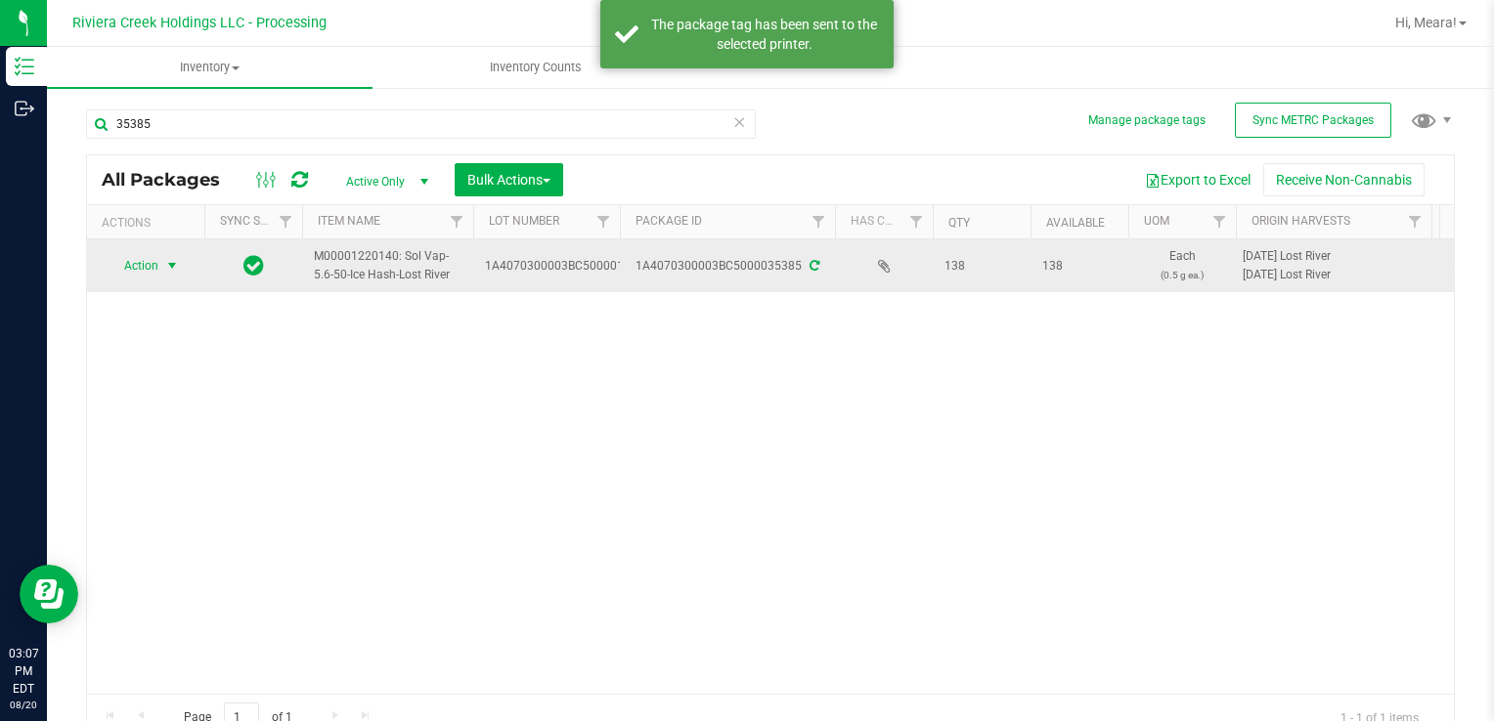
click at [150, 264] on span "Action" at bounding box center [133, 265] width 53 height 27
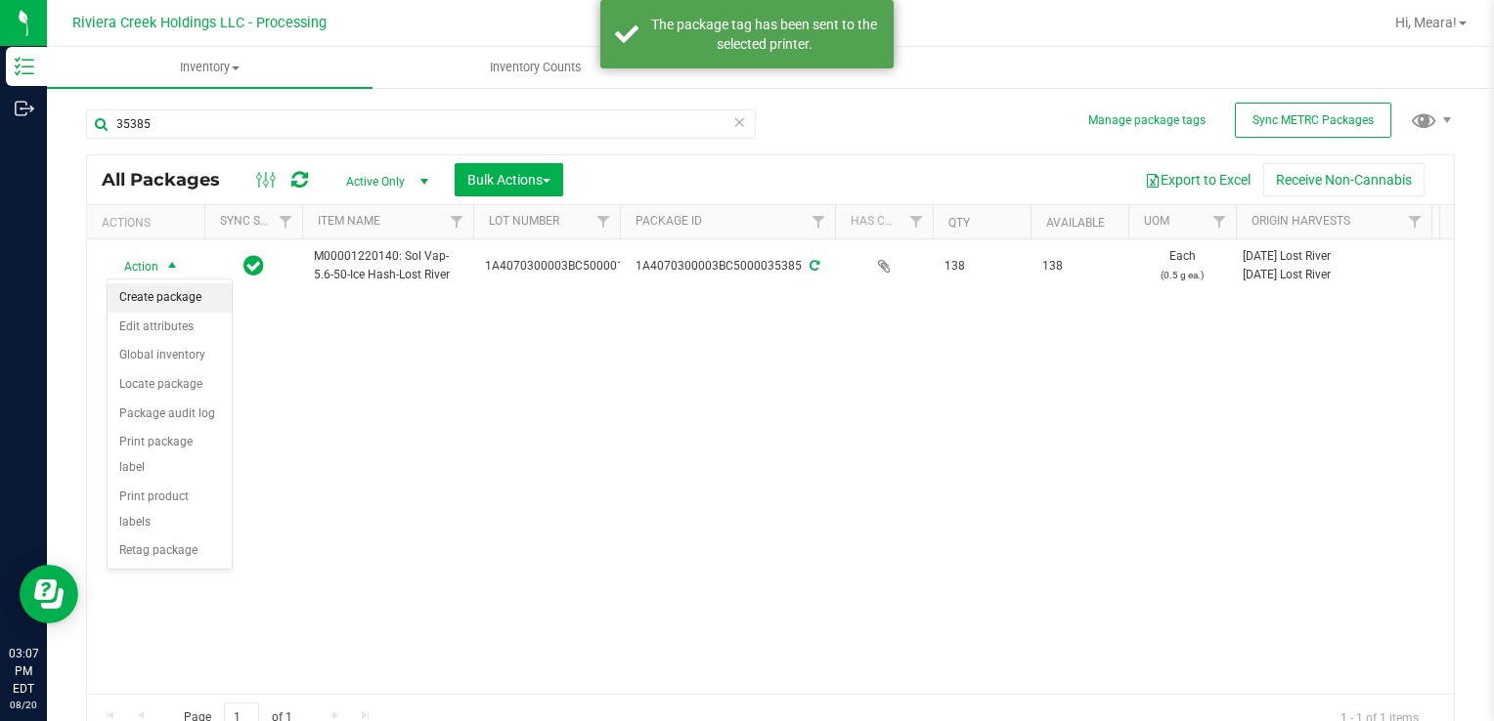
click at [177, 291] on li "Create package" at bounding box center [170, 297] width 124 height 29
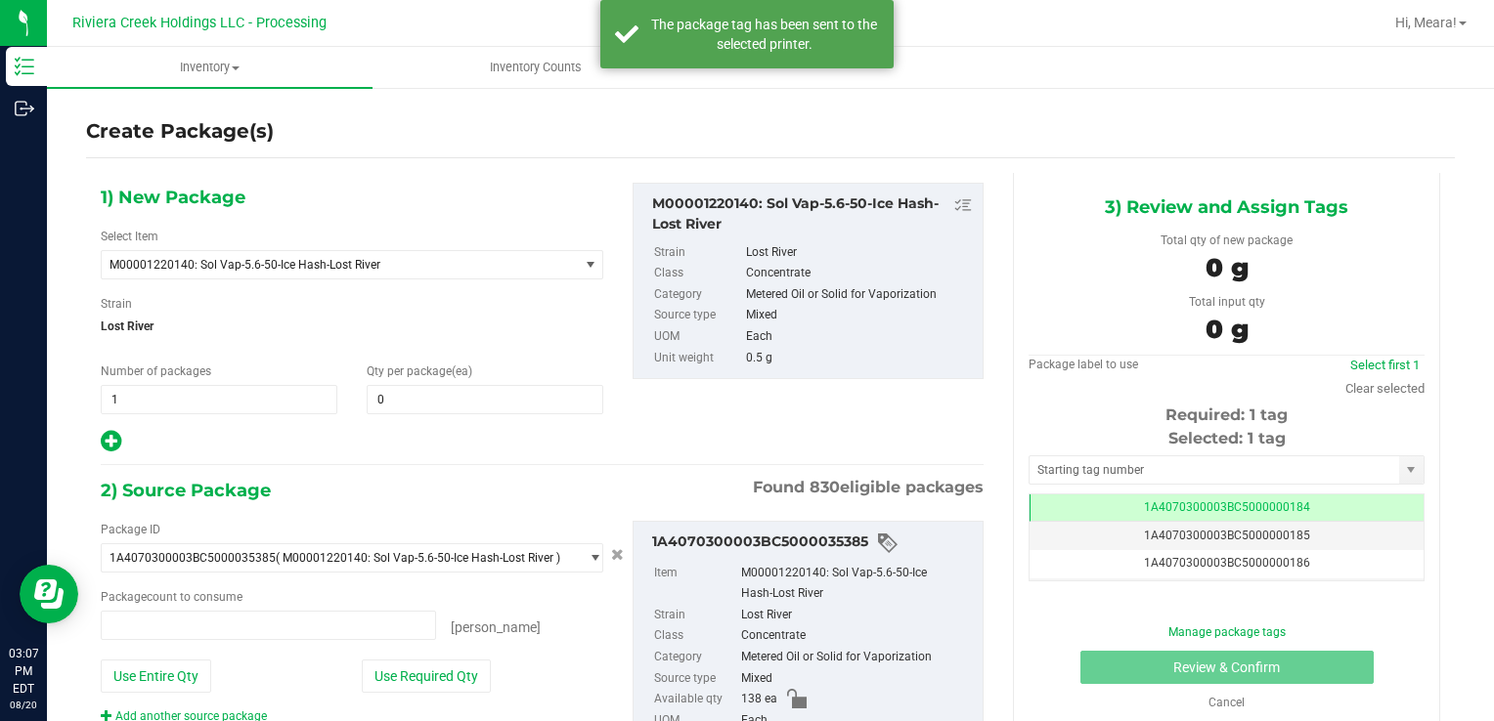
type input "0 ea"
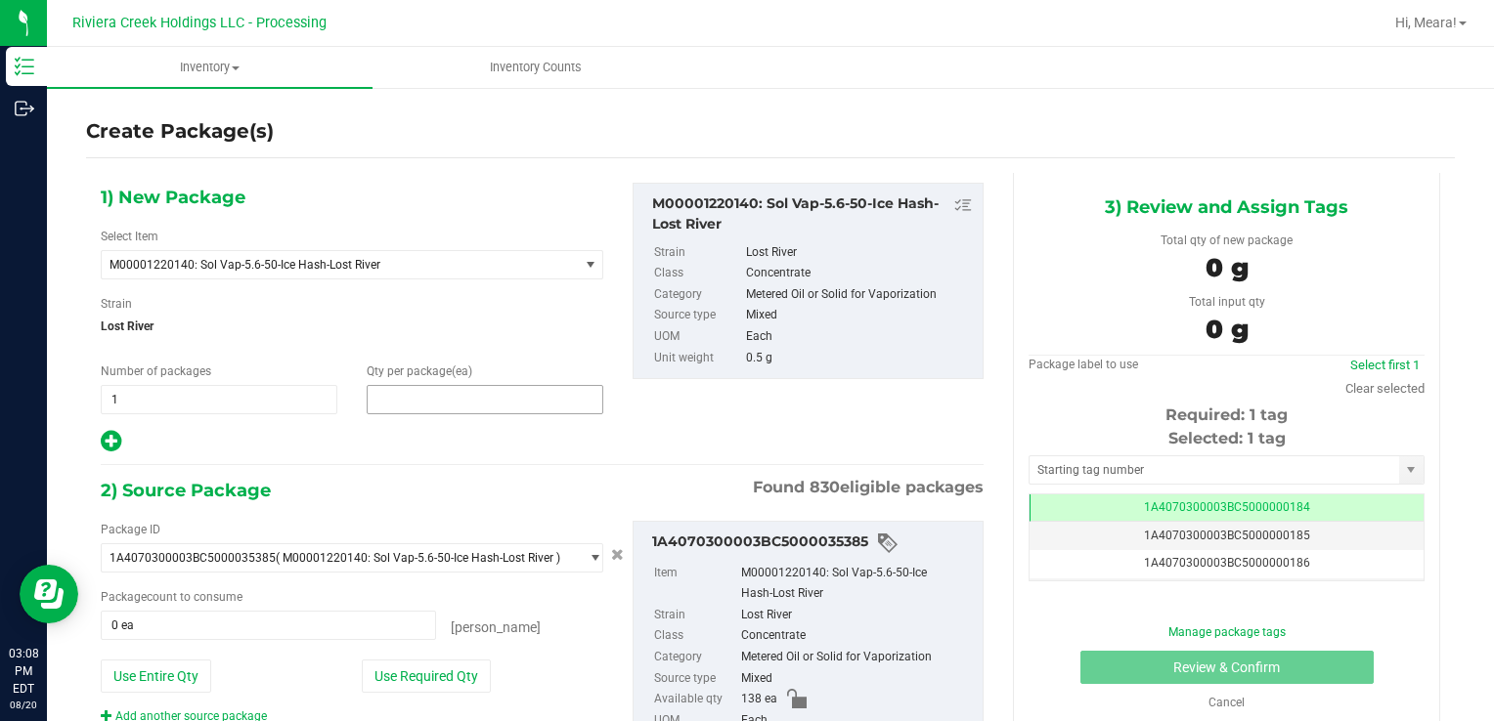
click at [430, 409] on span at bounding box center [485, 399] width 237 height 29
type input "40"
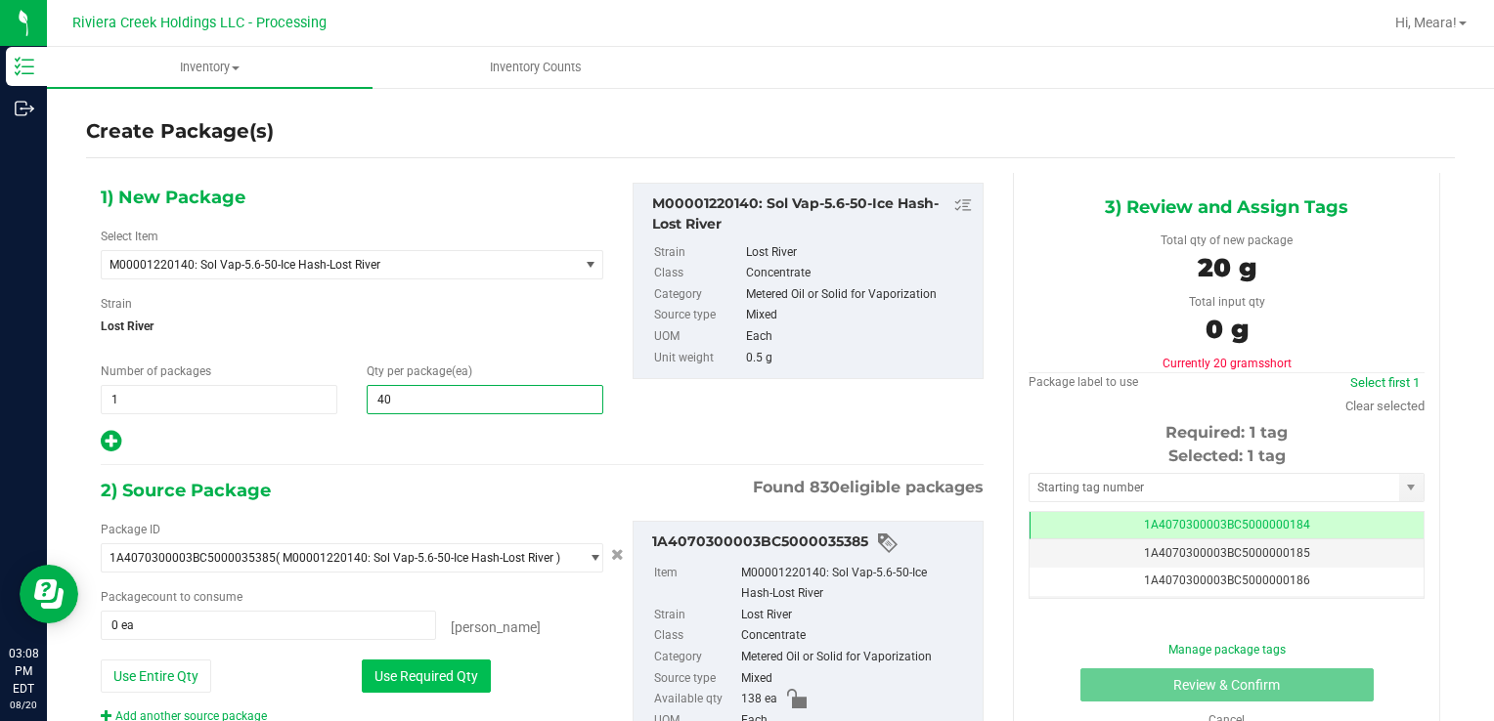
type input "40"
drag, startPoint x: 373, startPoint y: 690, endPoint x: 372, endPoint y: 663, distance: 27.4
click at [372, 690] on button "Use Required Qty" at bounding box center [426, 676] width 129 height 33
type input "40 ea"
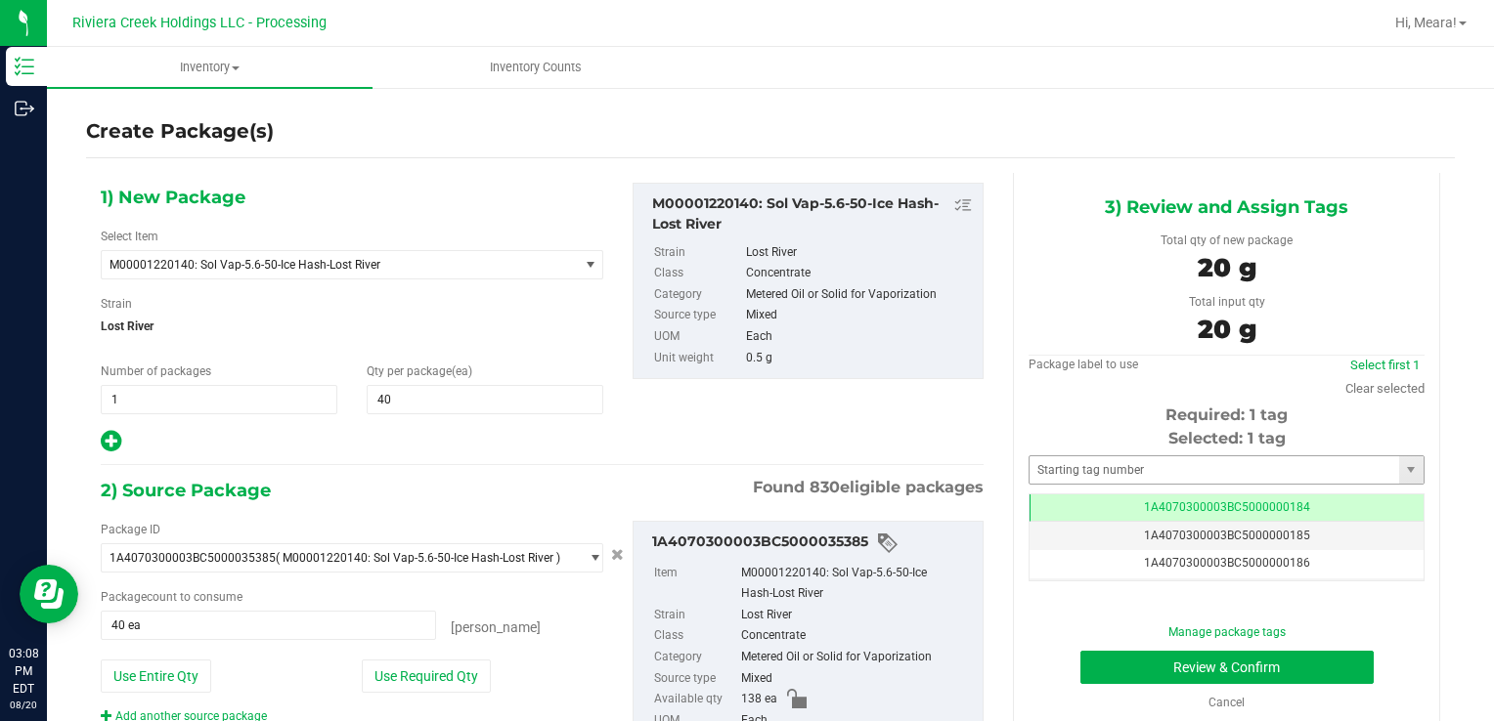
click at [1071, 483] on div "Selected: 1 tag Tag 1A4070300003BC5000000184 1A4070300003BC5000000185 1A4070300…" at bounding box center [1226, 504] width 396 height 154
click at [1076, 475] on input "text" at bounding box center [1213, 469] width 369 height 27
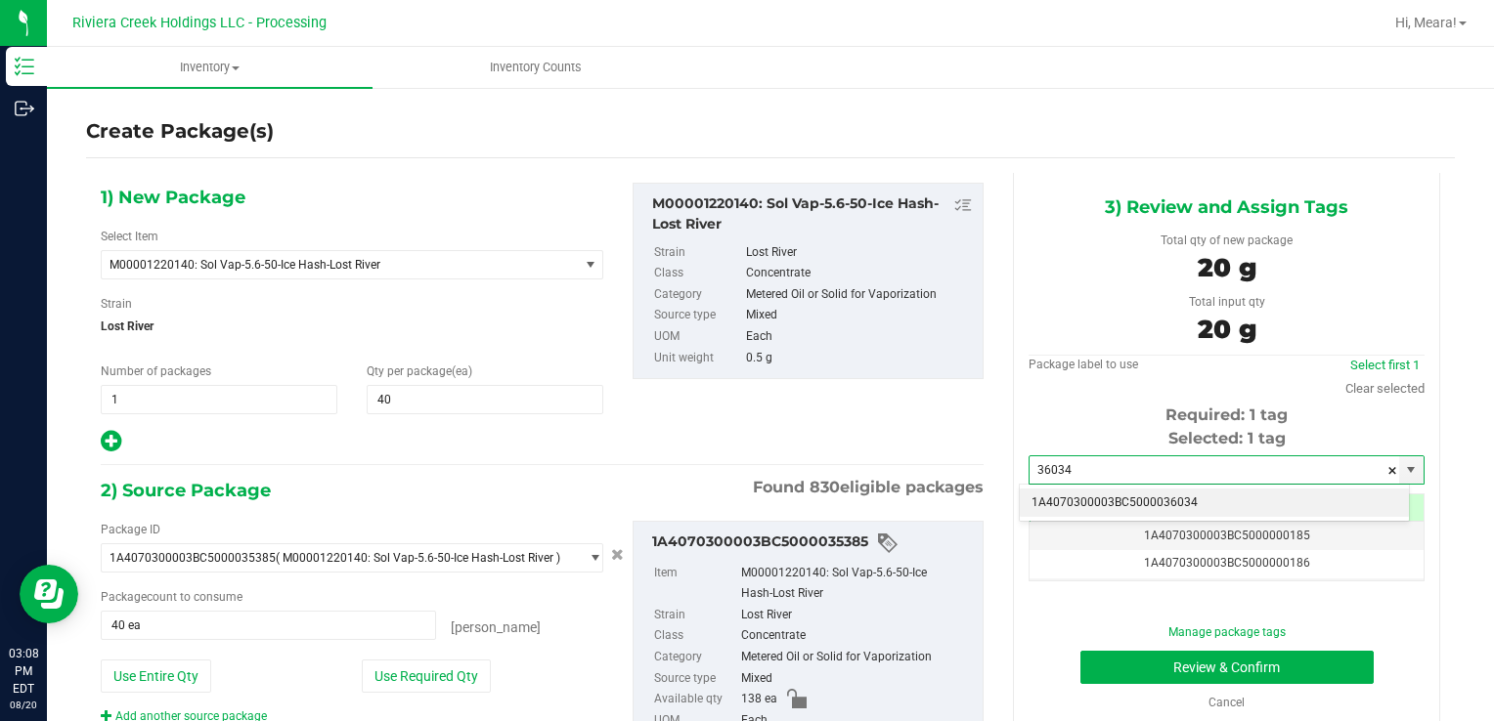
click at [1083, 503] on li "1A4070300003BC5000036034" at bounding box center [1214, 503] width 389 height 29
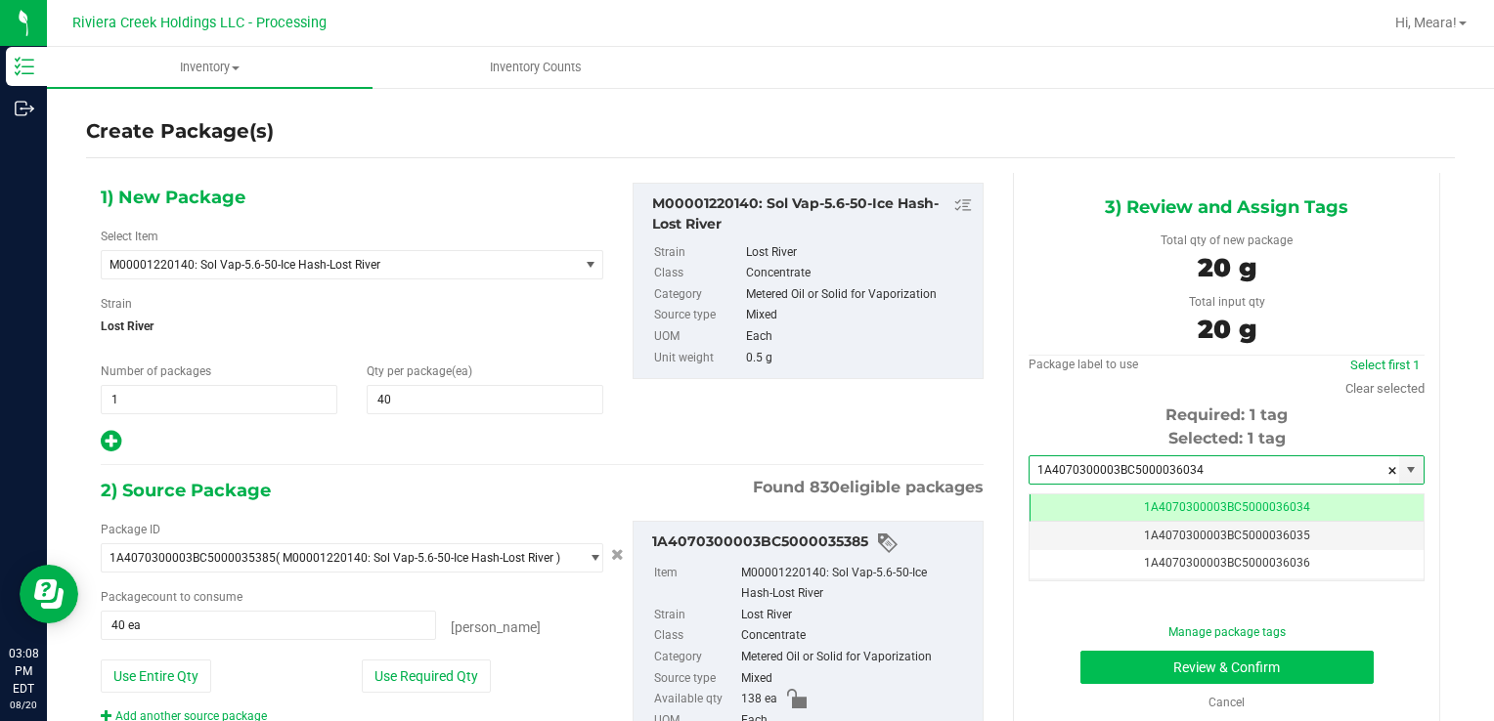
type input "1A4070300003BC5000036034"
click at [1109, 673] on button "Review & Confirm" at bounding box center [1226, 667] width 293 height 33
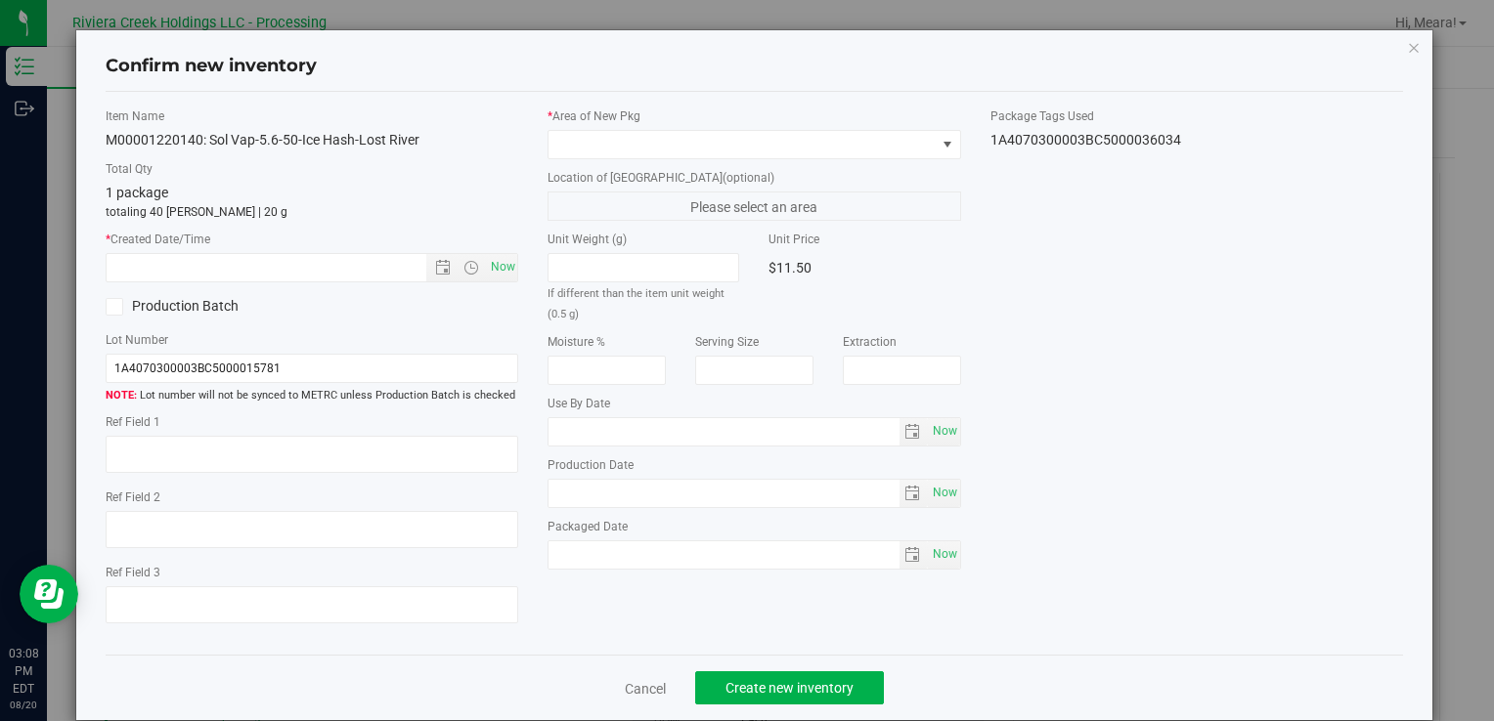
type input "[DATE]"
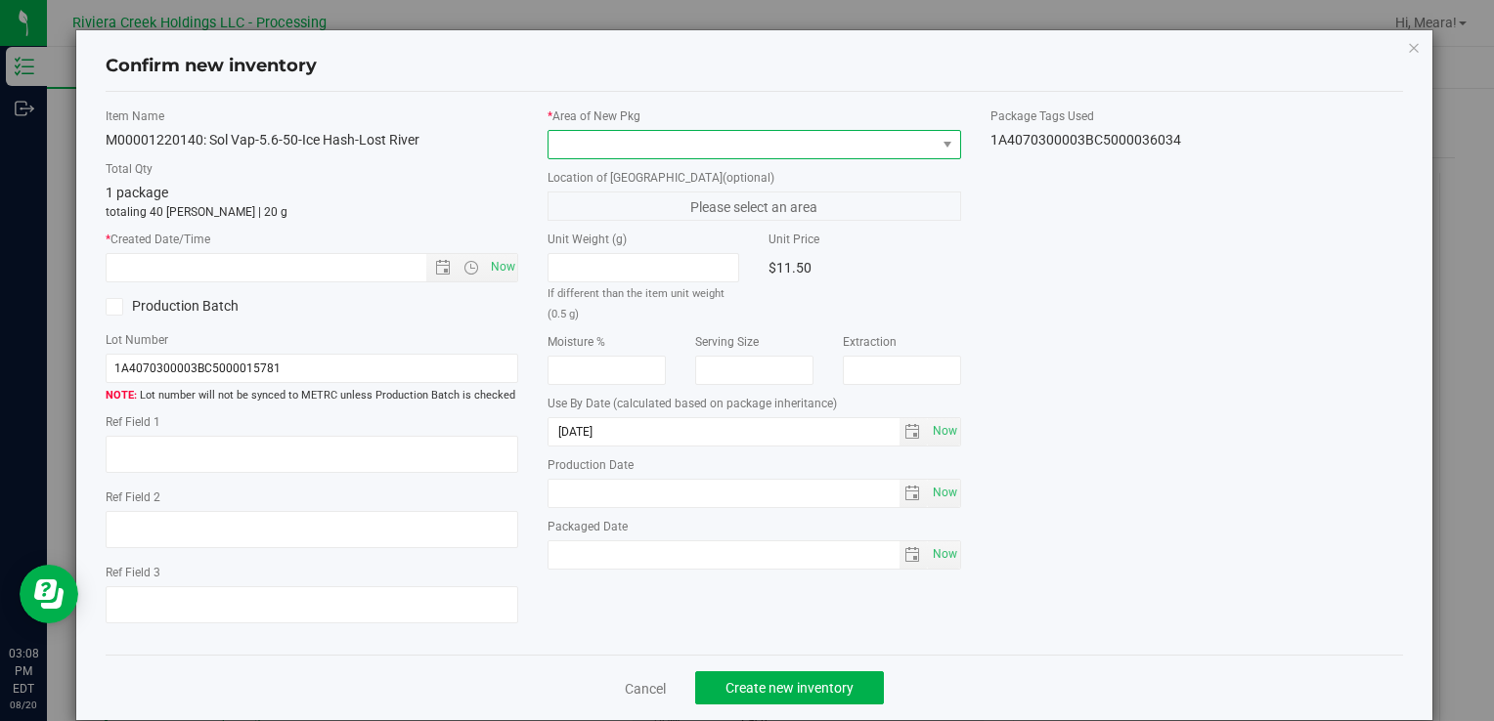
click at [847, 134] on span at bounding box center [741, 144] width 386 height 27
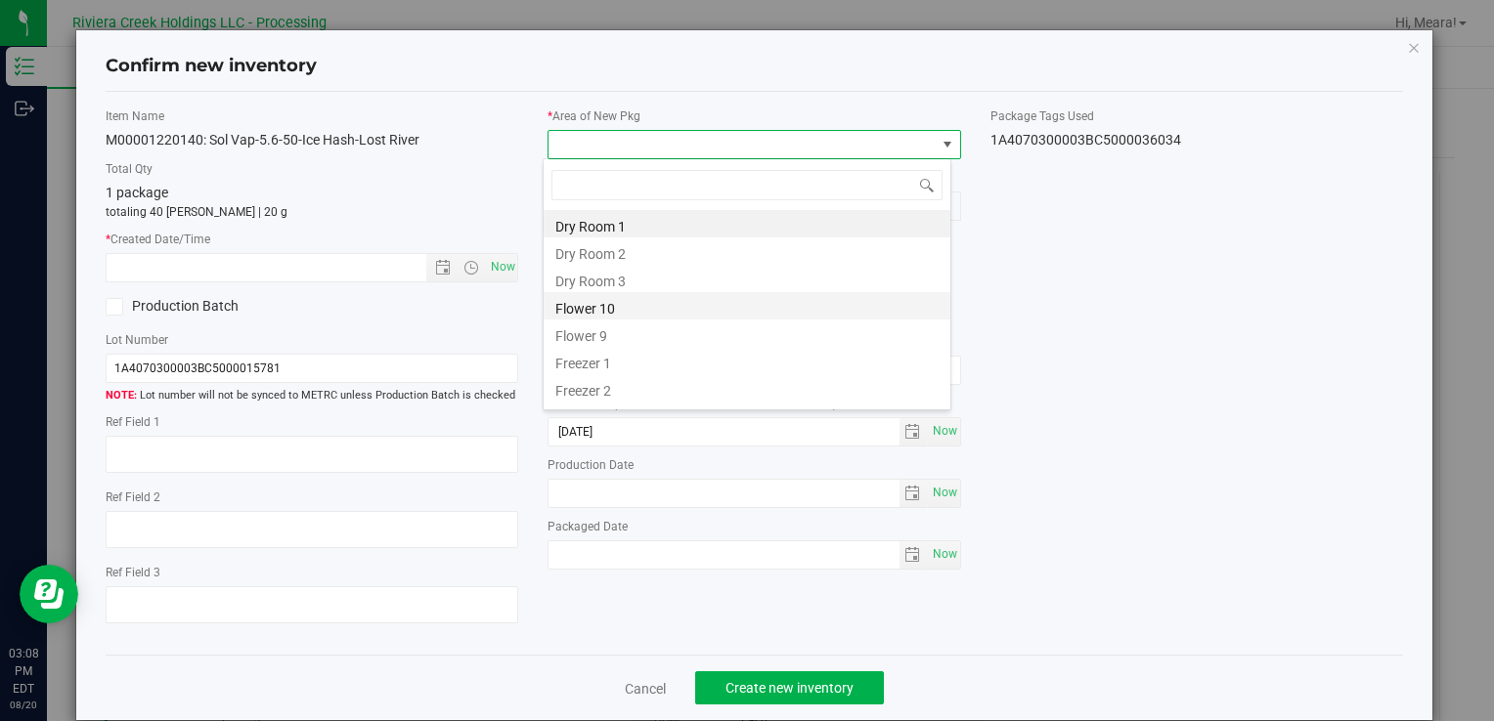
click at [564, 299] on li "Flower 10" at bounding box center [746, 305] width 407 height 27
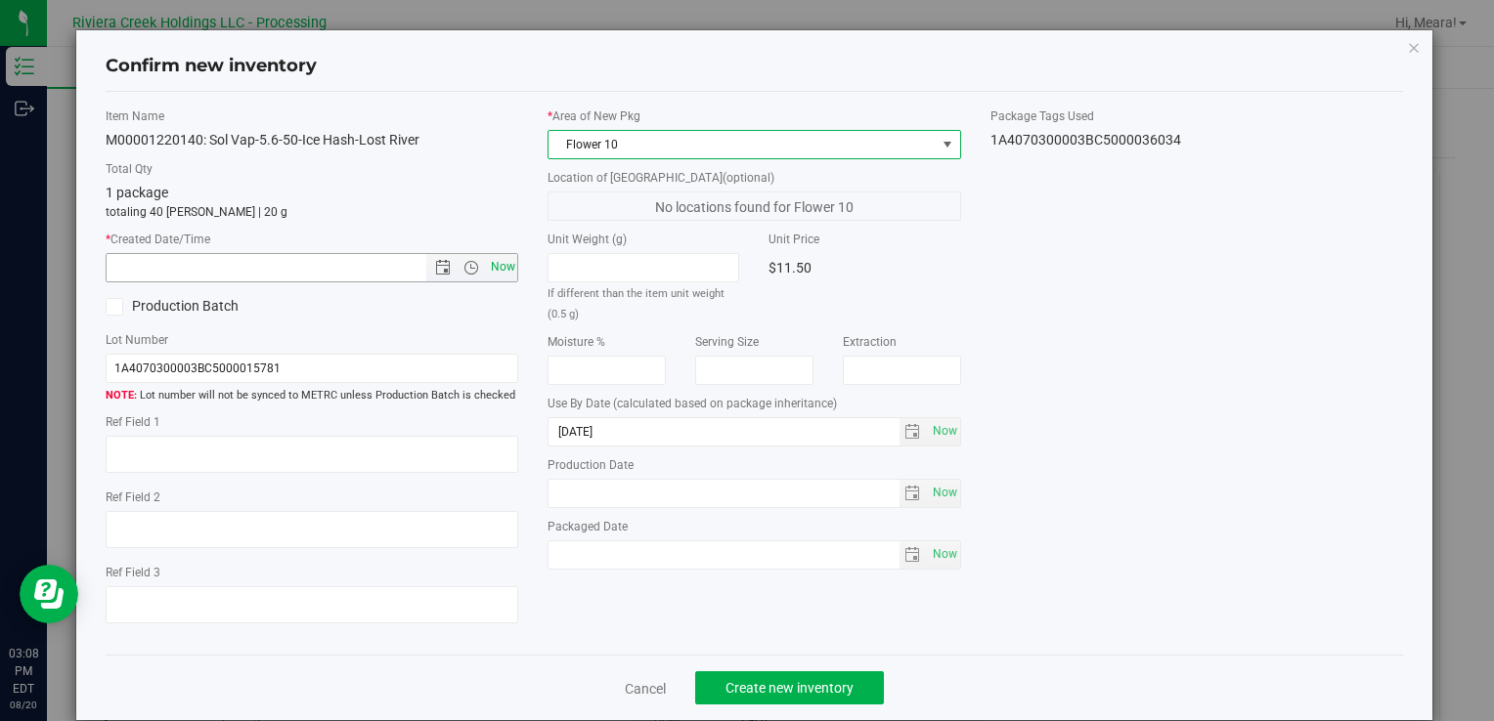
drag, startPoint x: 506, startPoint y: 269, endPoint x: 503, endPoint y: 280, distance: 11.1
click at [506, 268] on span "Now" at bounding box center [502, 267] width 33 height 28
type input "[DATE] 3:08 PM"
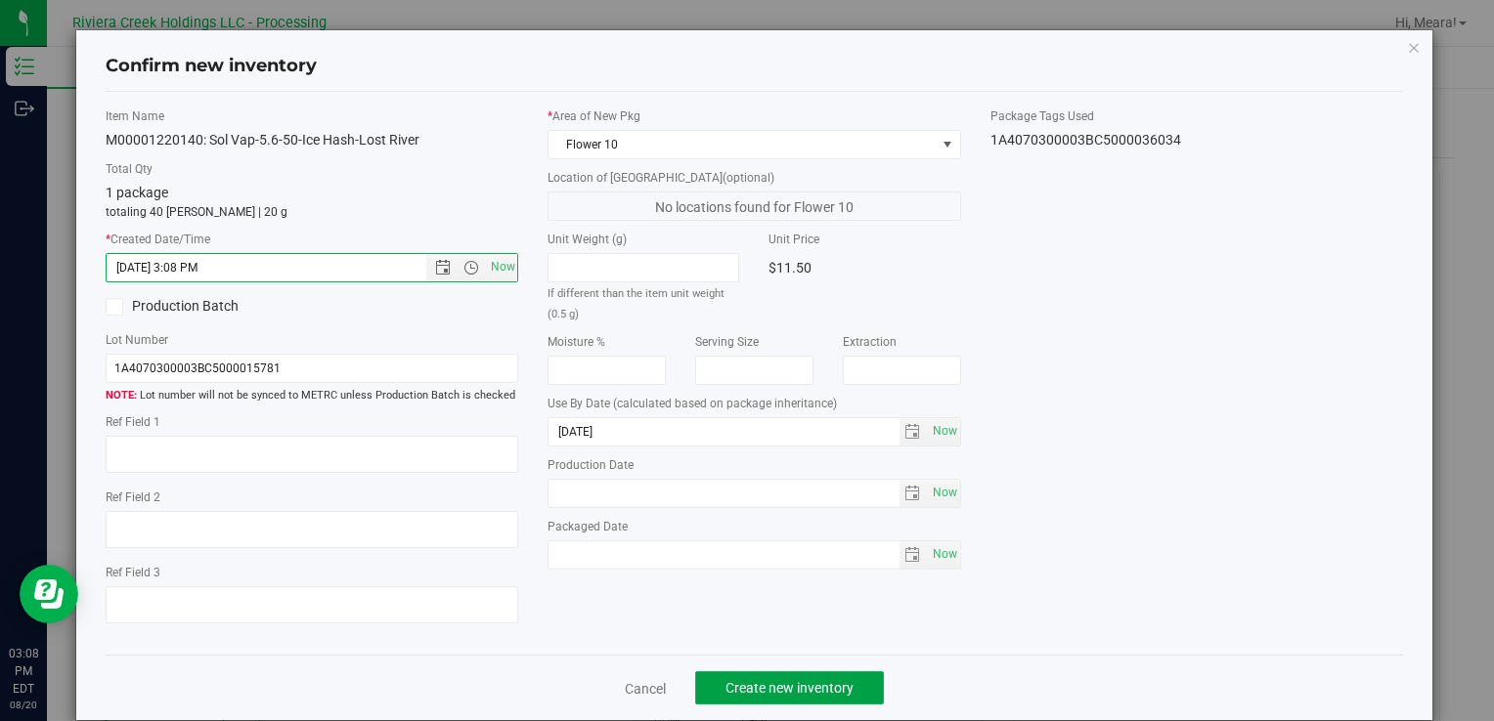
click at [794, 680] on span "Create new inventory" at bounding box center [789, 688] width 128 height 16
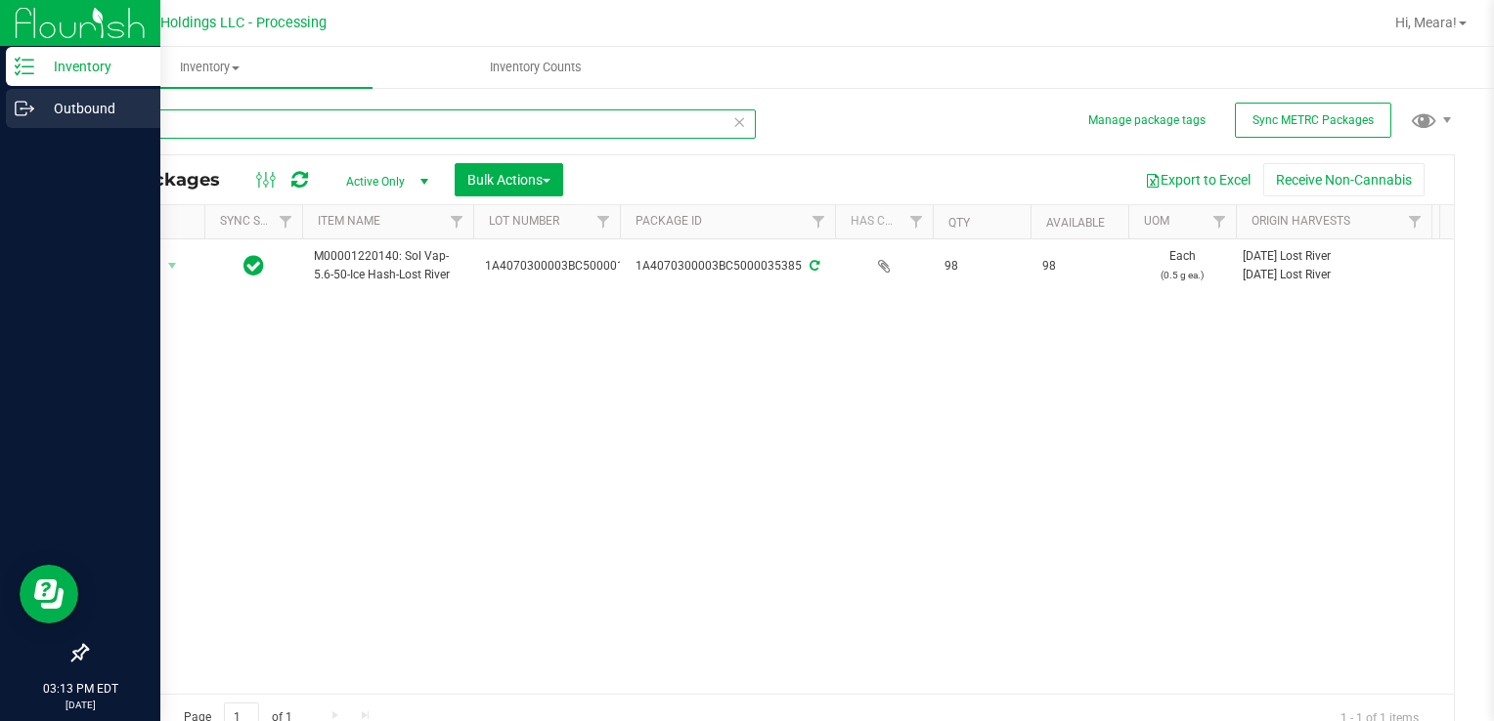
drag, startPoint x: 263, startPoint y: 131, endPoint x: 35, endPoint y: 127, distance: 227.8
click at [36, 128] on div "Inventory Outbound 03:13 PM EDT [DATE] 08/20 Riviera Creek Holdings LLC - Proce…" at bounding box center [747, 360] width 1494 height 721
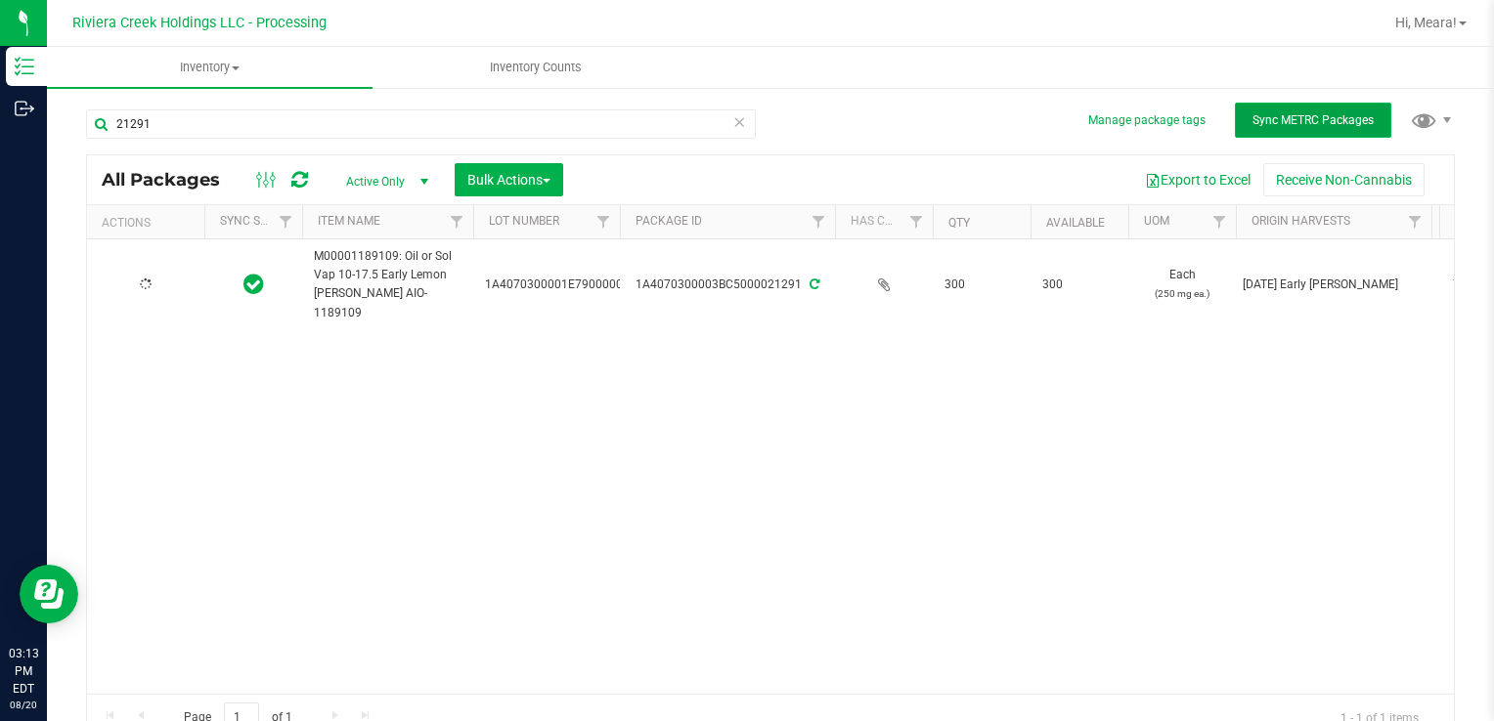
drag, startPoint x: 1264, startPoint y: 121, endPoint x: 1269, endPoint y: 111, distance: 10.9
click at [1264, 120] on span "Sync METRC Packages" at bounding box center [1312, 120] width 121 height 14
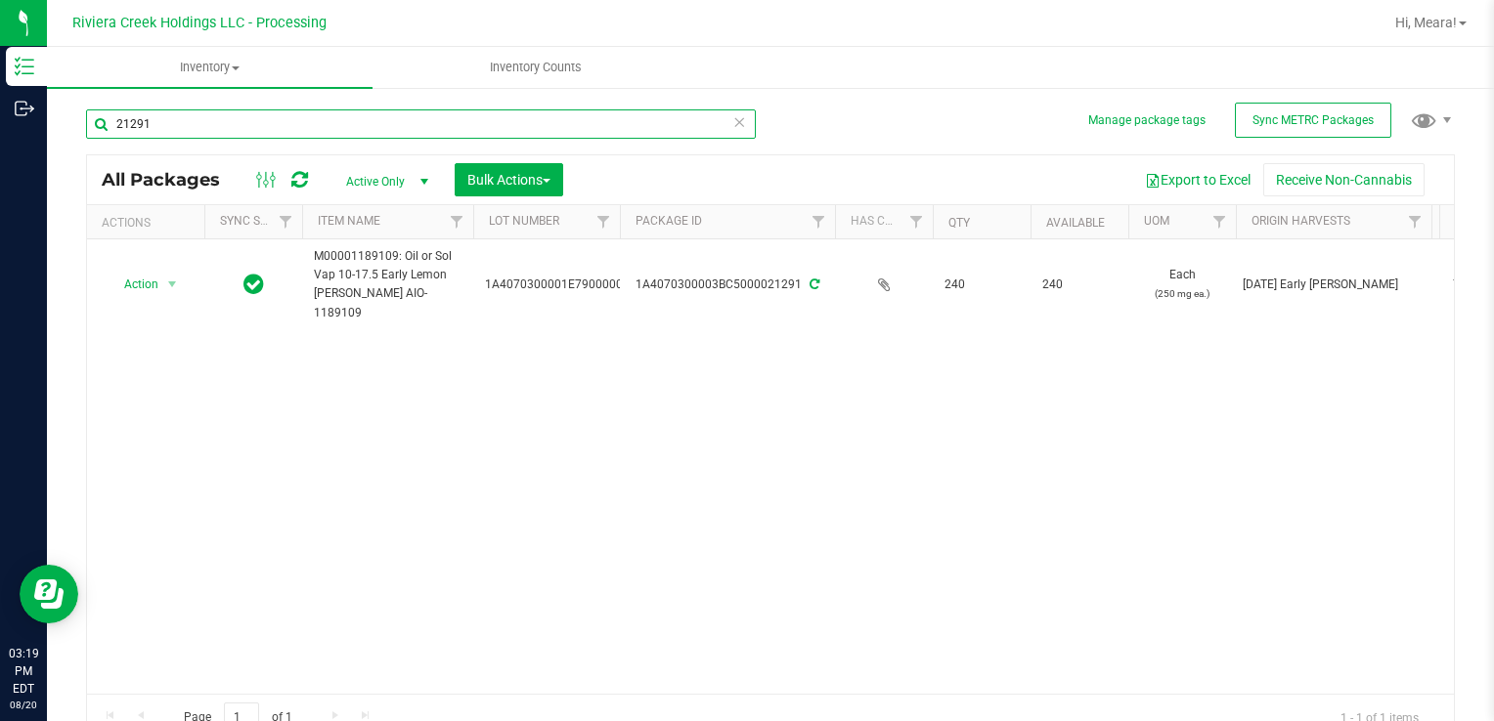
click at [207, 113] on input "21291" at bounding box center [421, 123] width 670 height 29
drag, startPoint x: 269, startPoint y: 125, endPoint x: 1493, endPoint y: 698, distance: 1351.3
click at [0, 114] on html "Inventory Outbound 03:20 PM EDT [DATE] 08/20 Riviera Creek Holdings LLC - Proce…" at bounding box center [747, 360] width 1494 height 721
type input "13013"
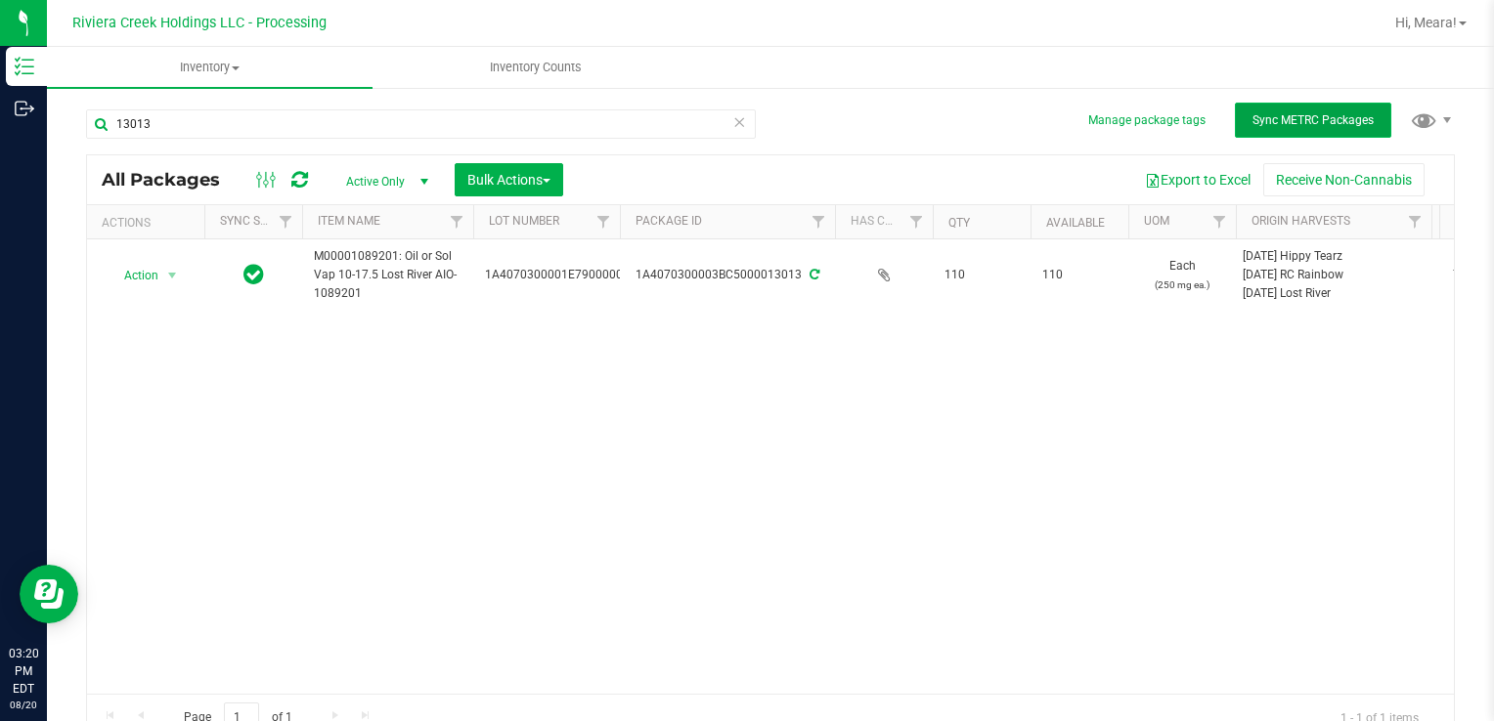
click at [1263, 121] on span "Sync METRC Packages" at bounding box center [1312, 120] width 121 height 14
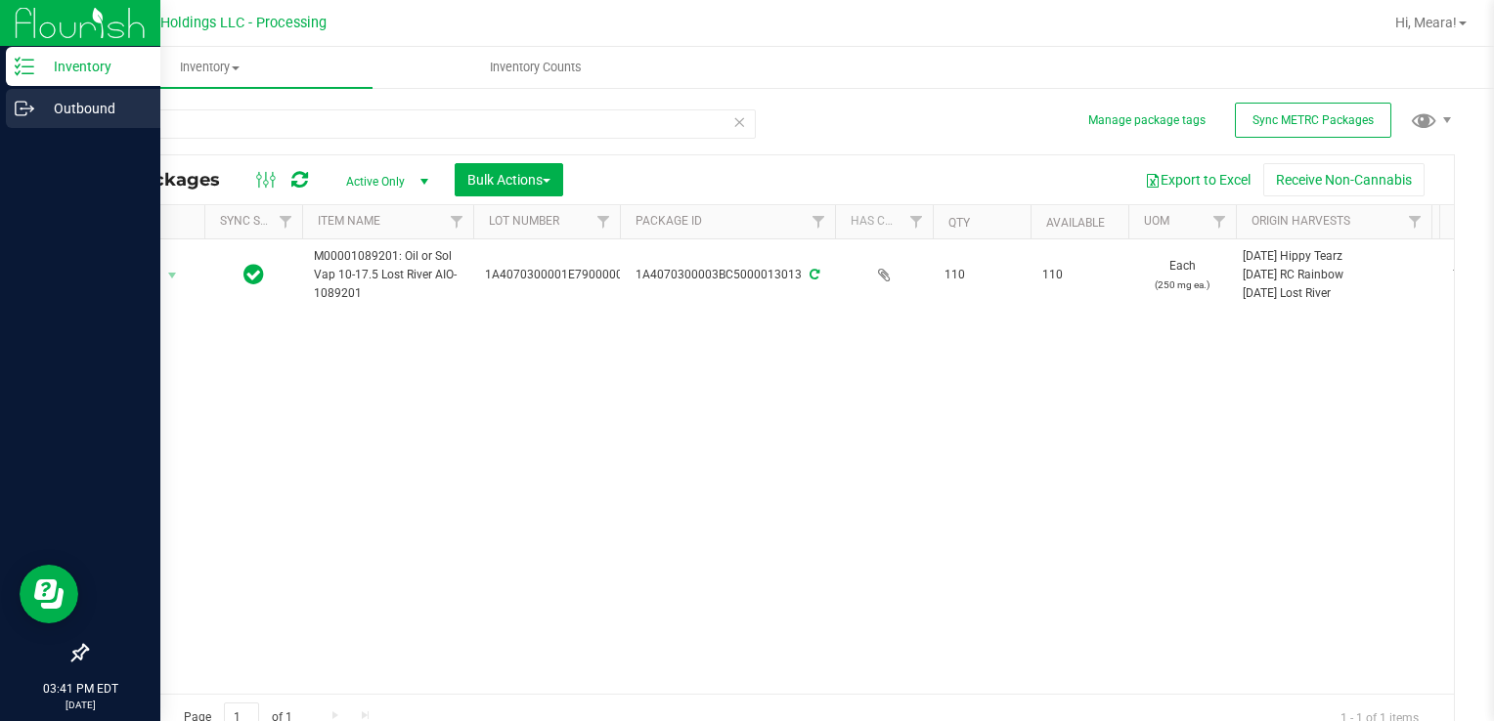
click at [66, 109] on p "Outbound" at bounding box center [92, 108] width 117 height 23
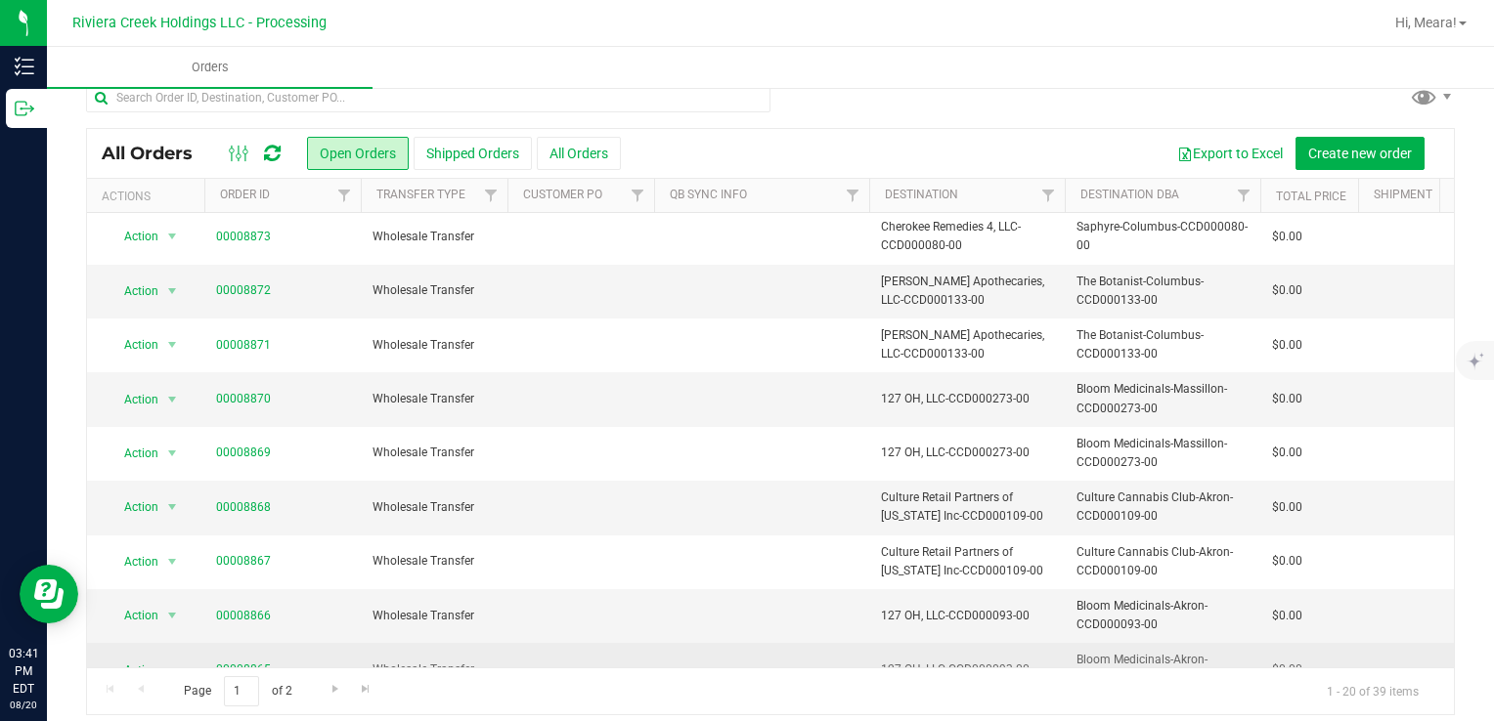
scroll to position [35, 0]
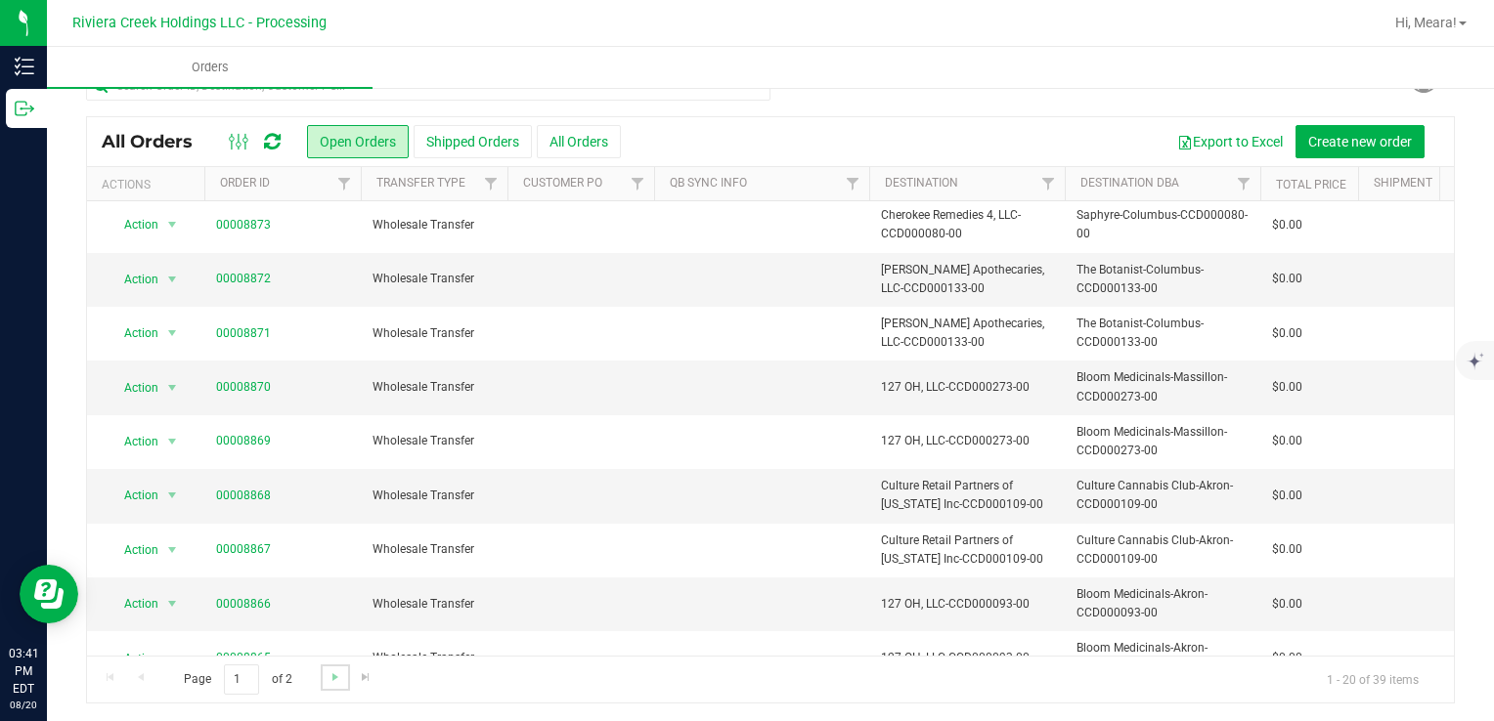
click at [323, 673] on link "Go to the next page" at bounding box center [335, 678] width 28 height 26
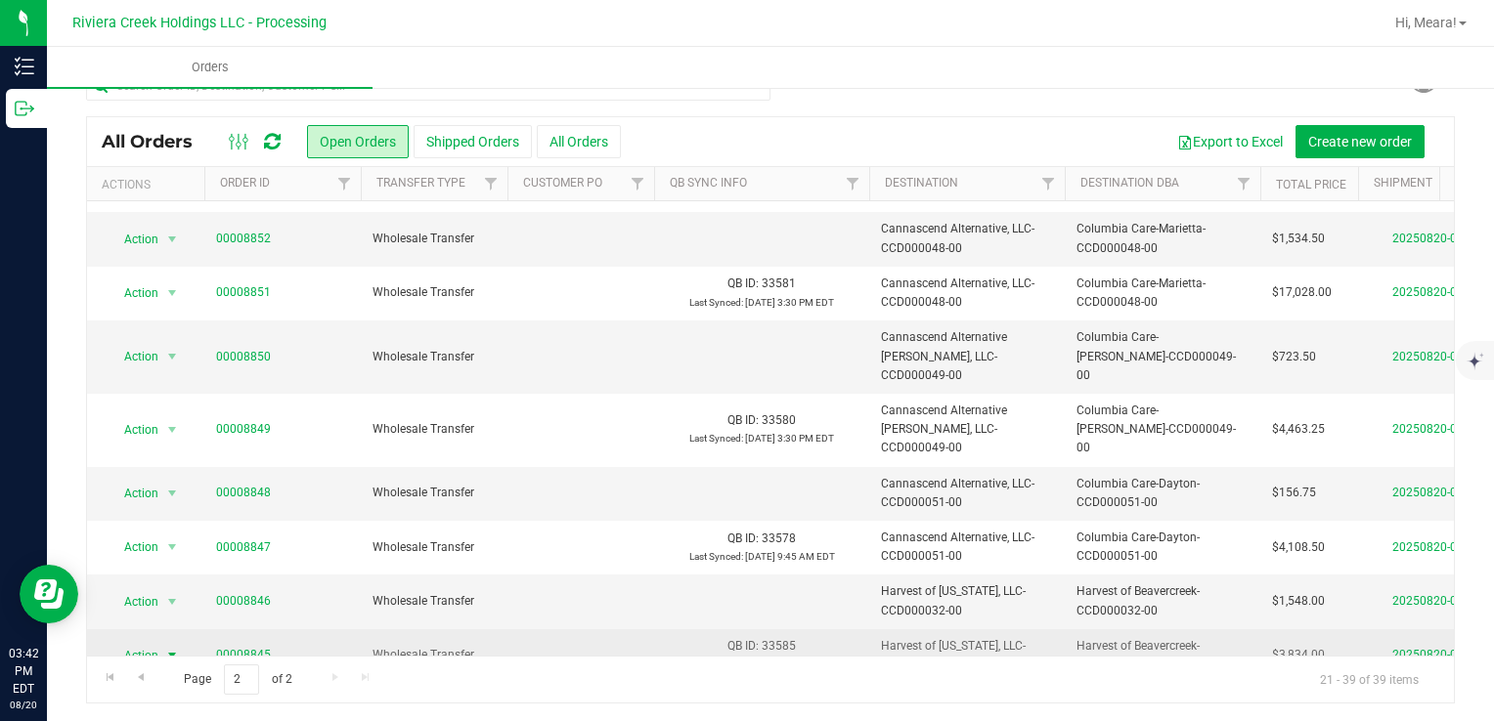
click at [152, 642] on span "Action" at bounding box center [133, 655] width 53 height 27
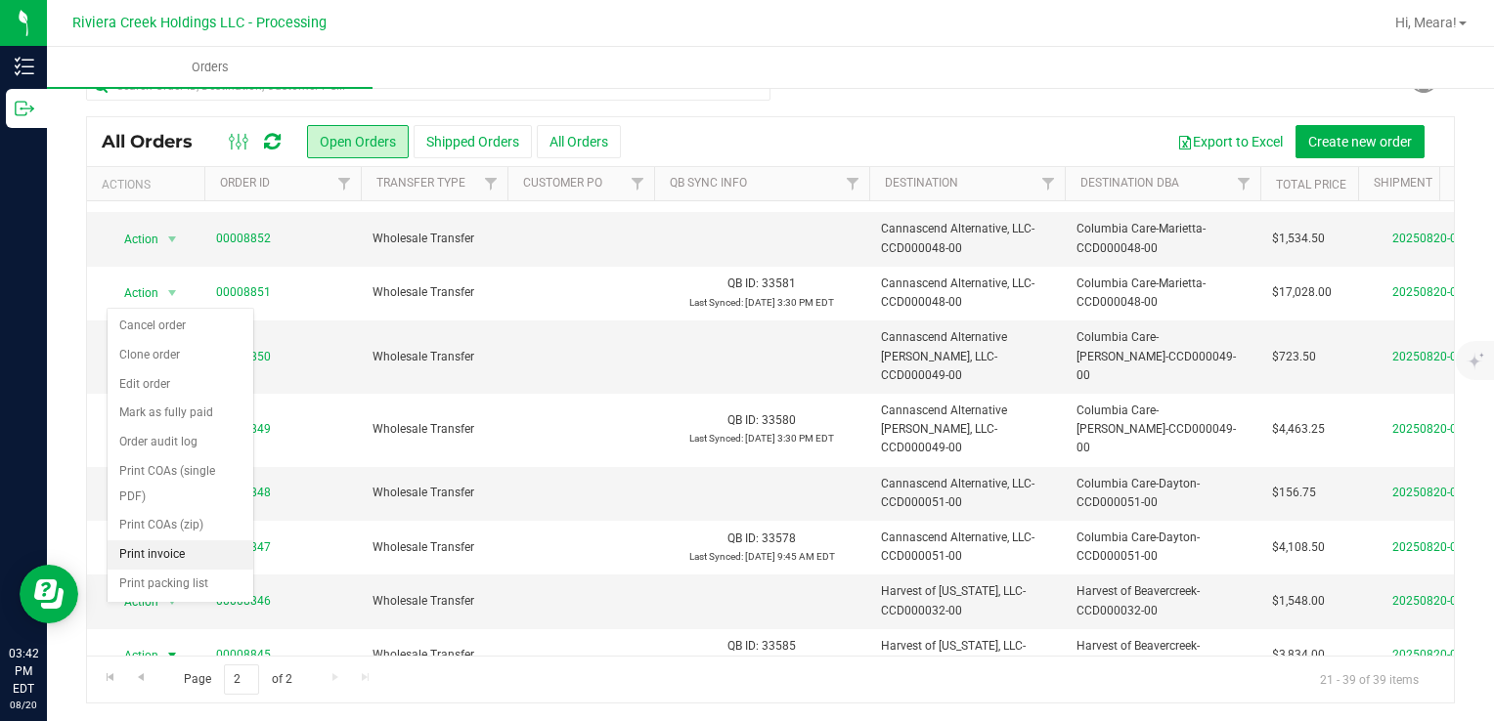
click at [169, 548] on li "Print invoice" at bounding box center [181, 555] width 146 height 29
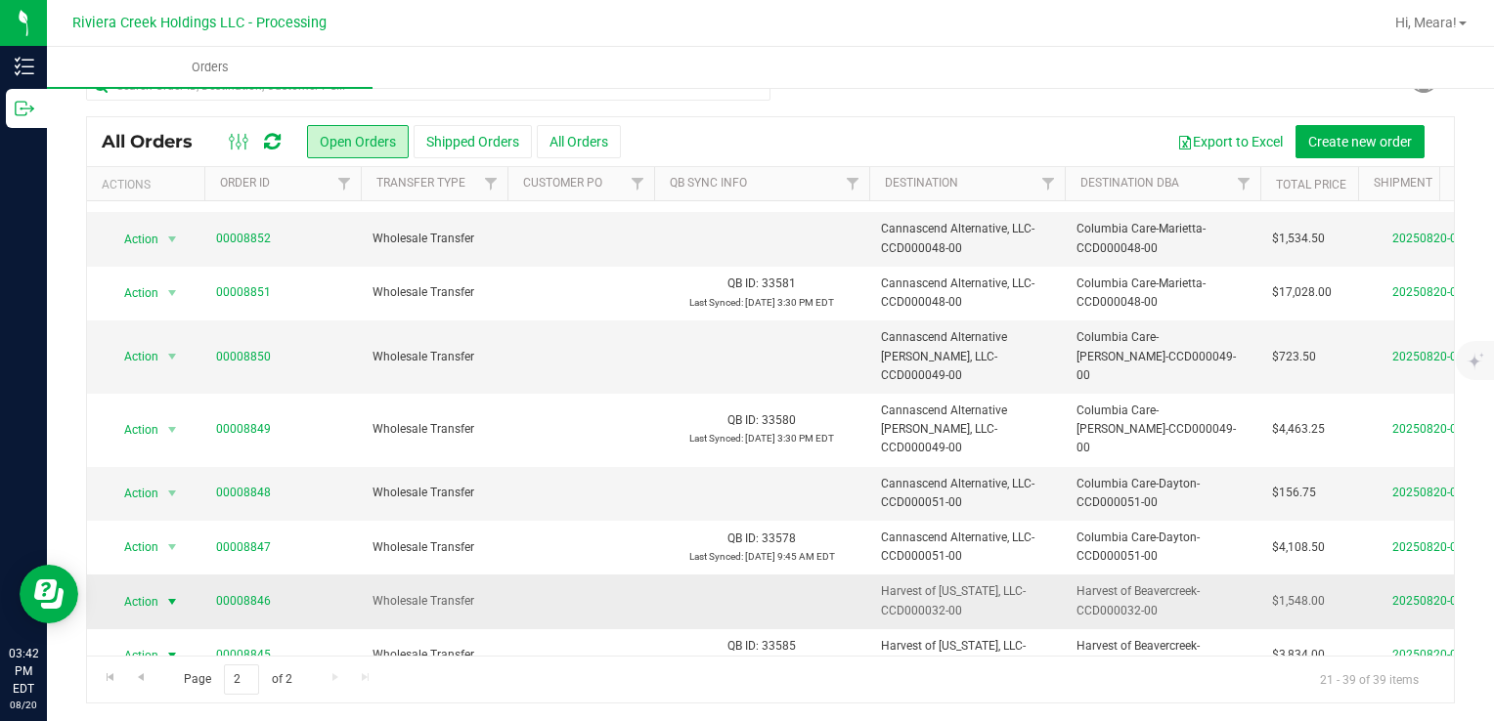
click at [152, 588] on span "Action" at bounding box center [133, 601] width 53 height 27
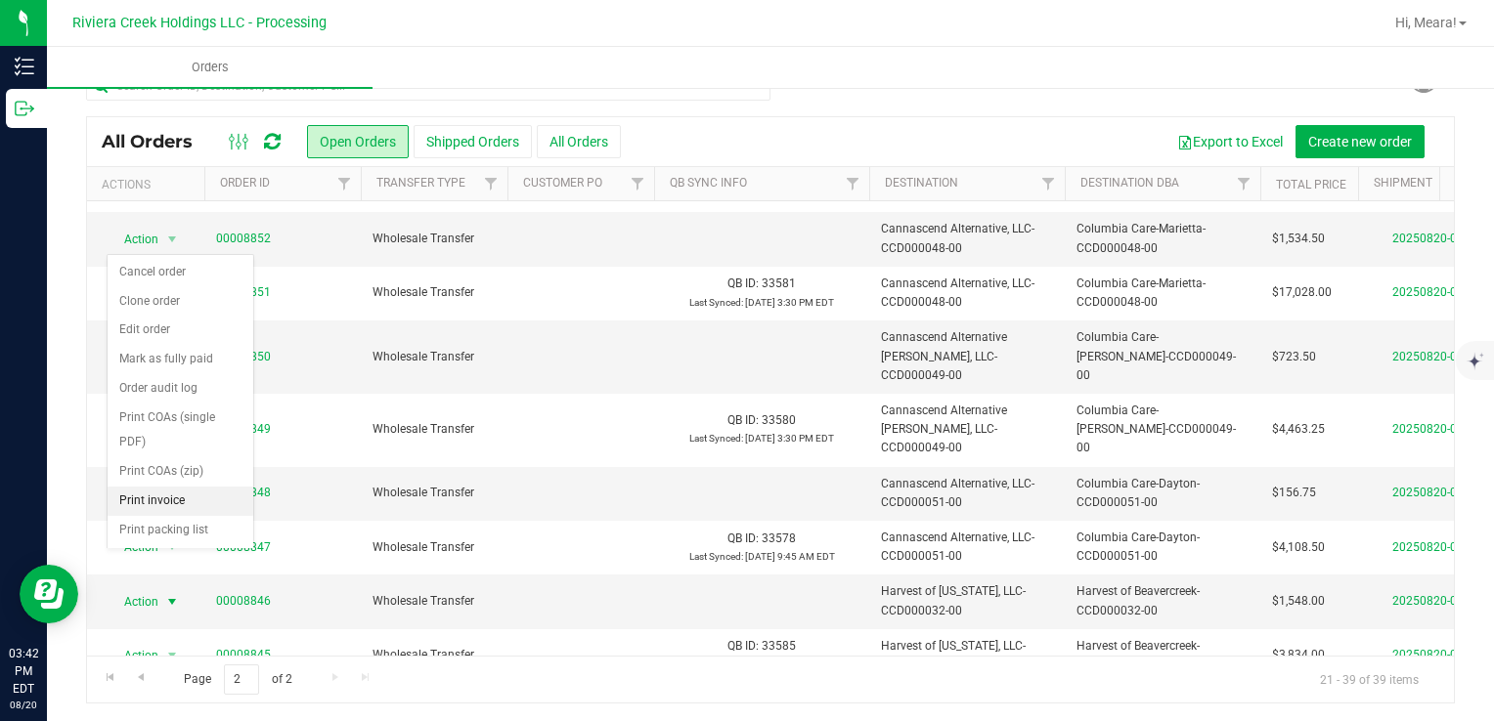
click at [159, 495] on li "Print invoice" at bounding box center [181, 501] width 146 height 29
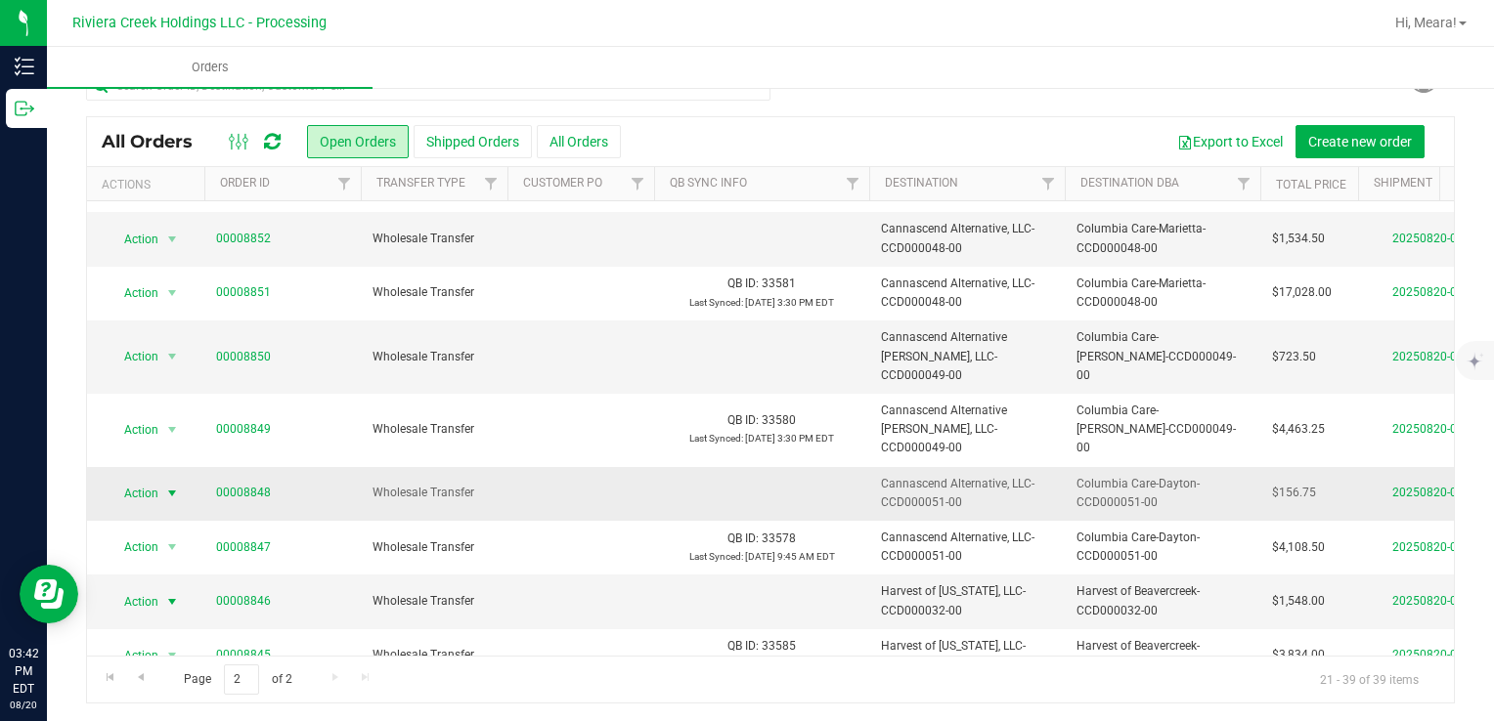
click at [160, 480] on span "select" at bounding box center [172, 493] width 24 height 27
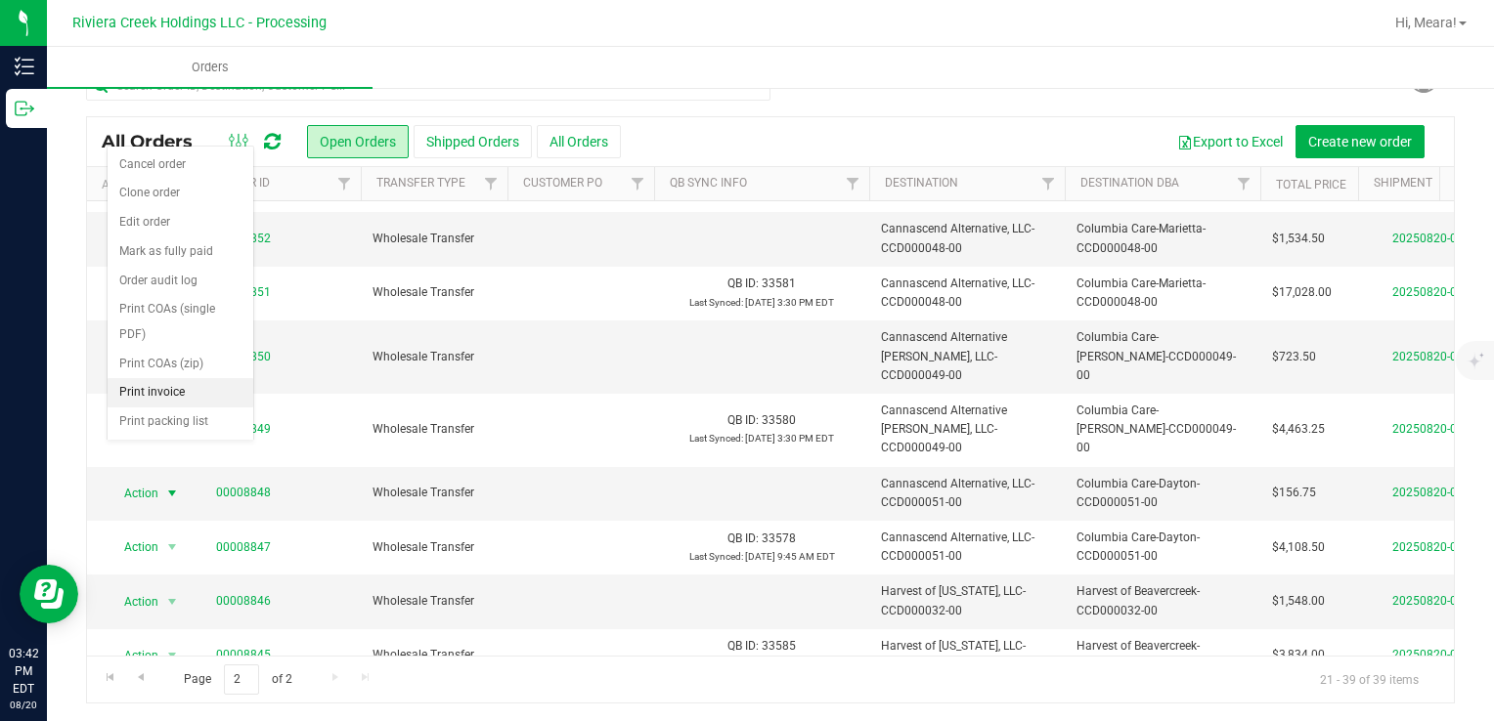
click at [184, 391] on li "Print invoice" at bounding box center [181, 392] width 146 height 29
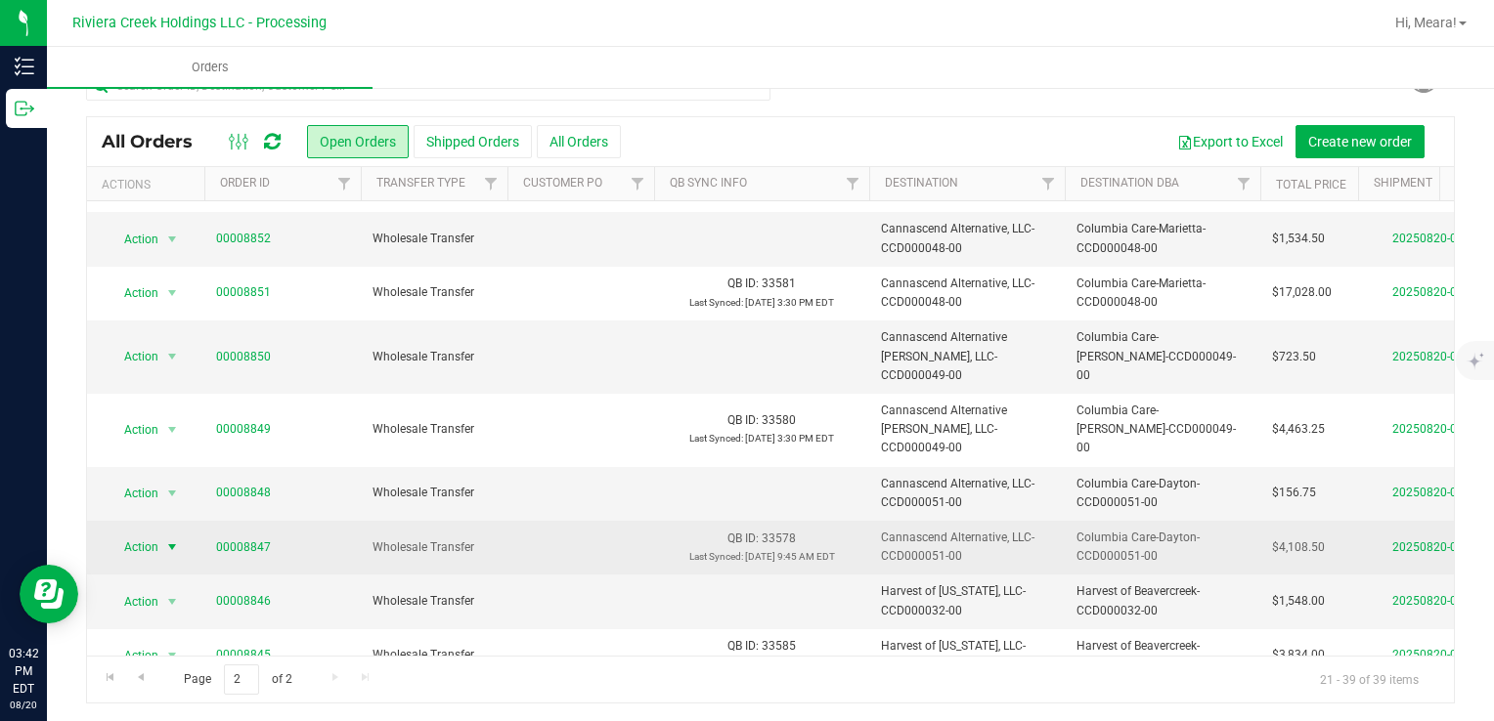
click at [149, 534] on span "Action" at bounding box center [133, 547] width 53 height 27
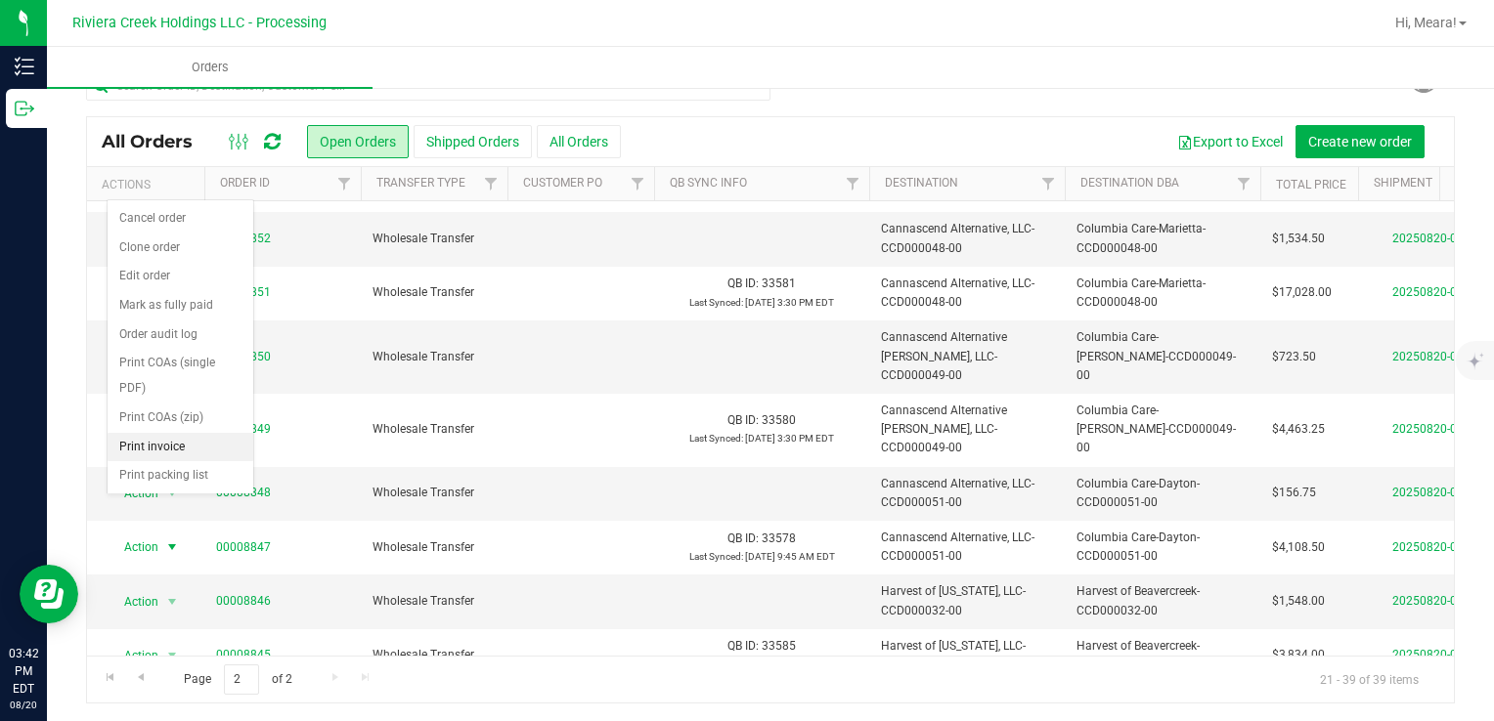
click at [147, 443] on li "Print invoice" at bounding box center [181, 447] width 146 height 29
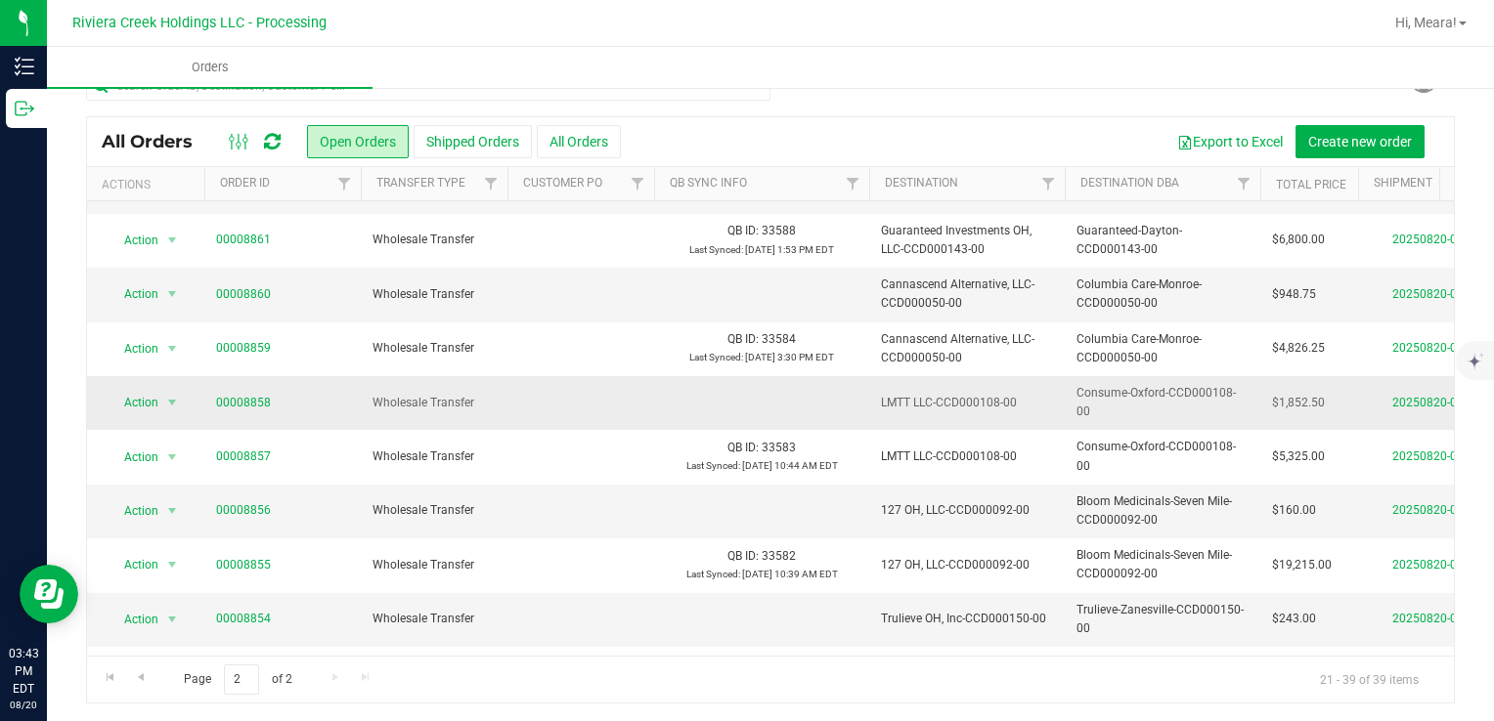
scroll to position [0, 0]
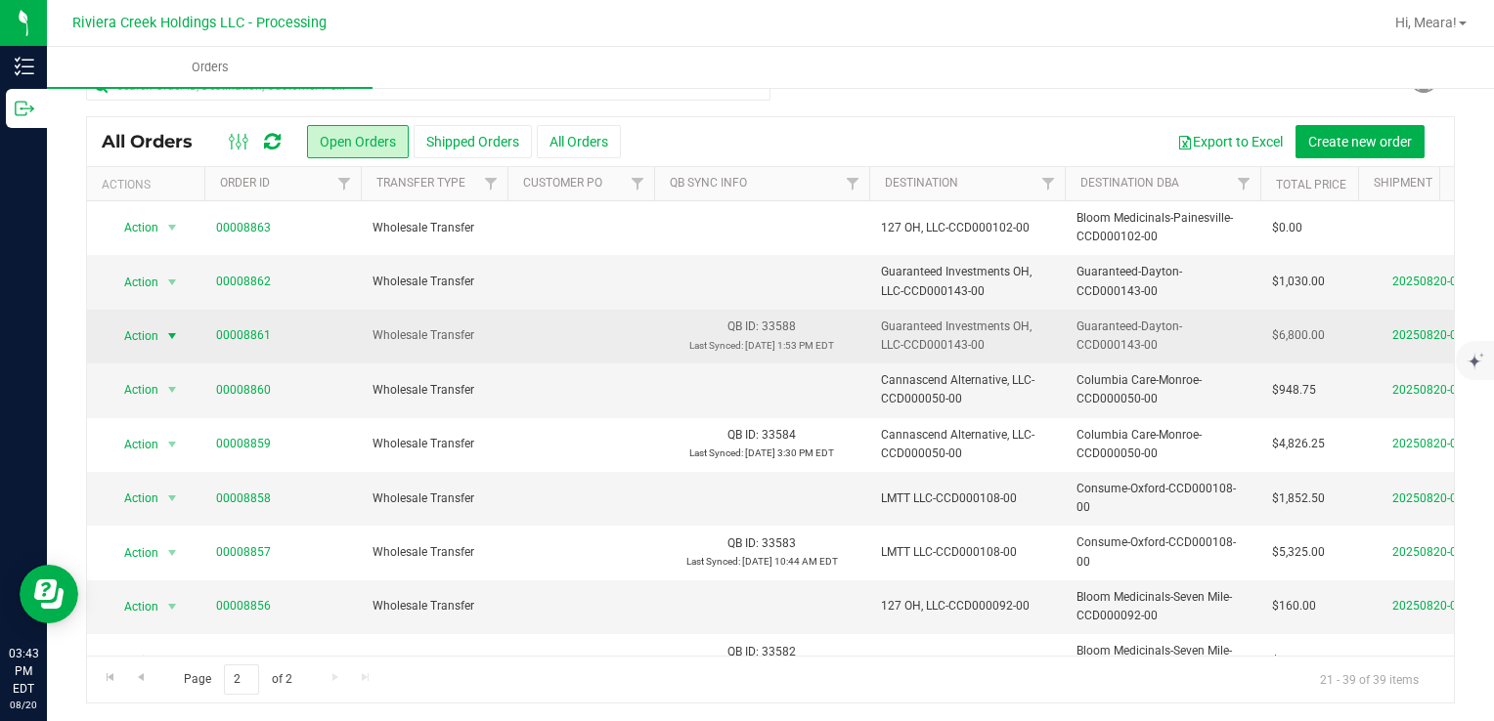
click at [150, 335] on span "Action" at bounding box center [133, 336] width 53 height 27
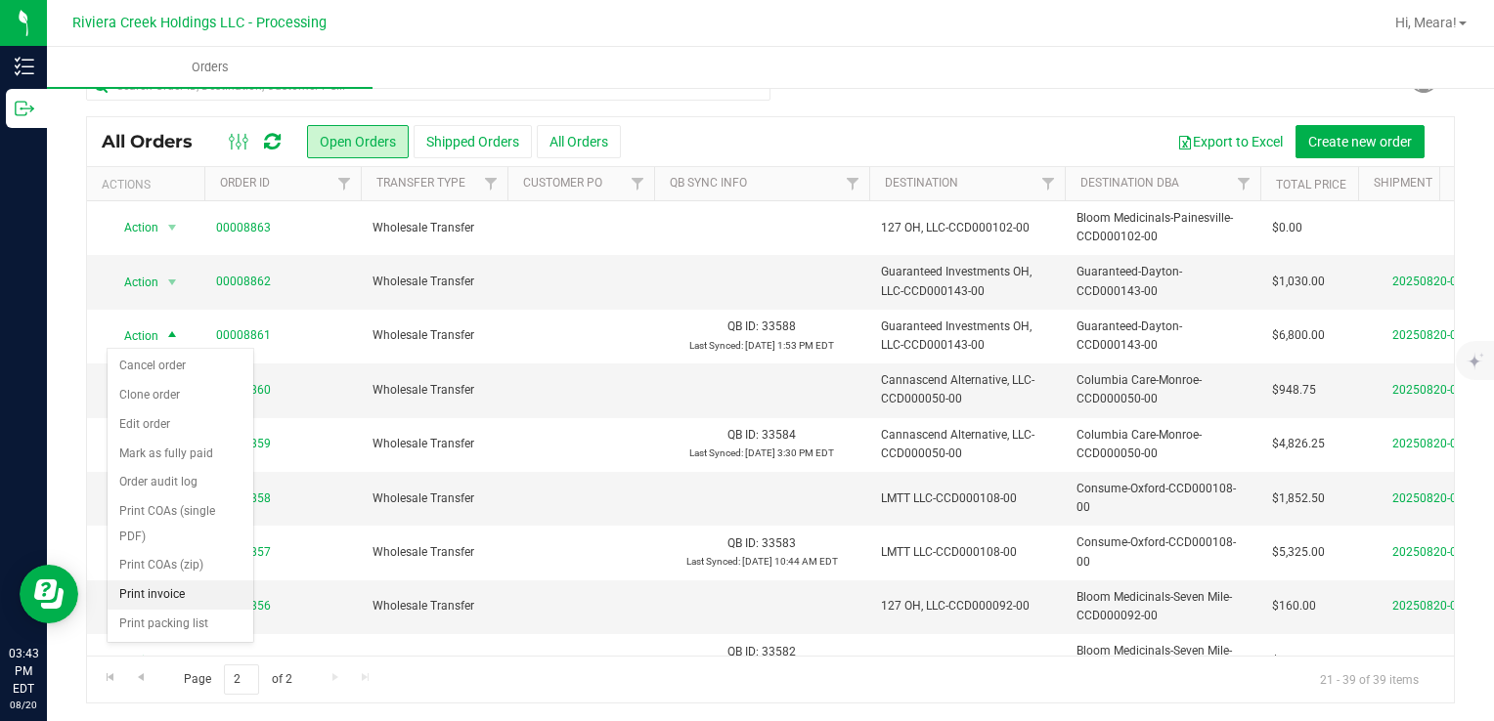
click at [176, 599] on li "Print invoice" at bounding box center [181, 595] width 146 height 29
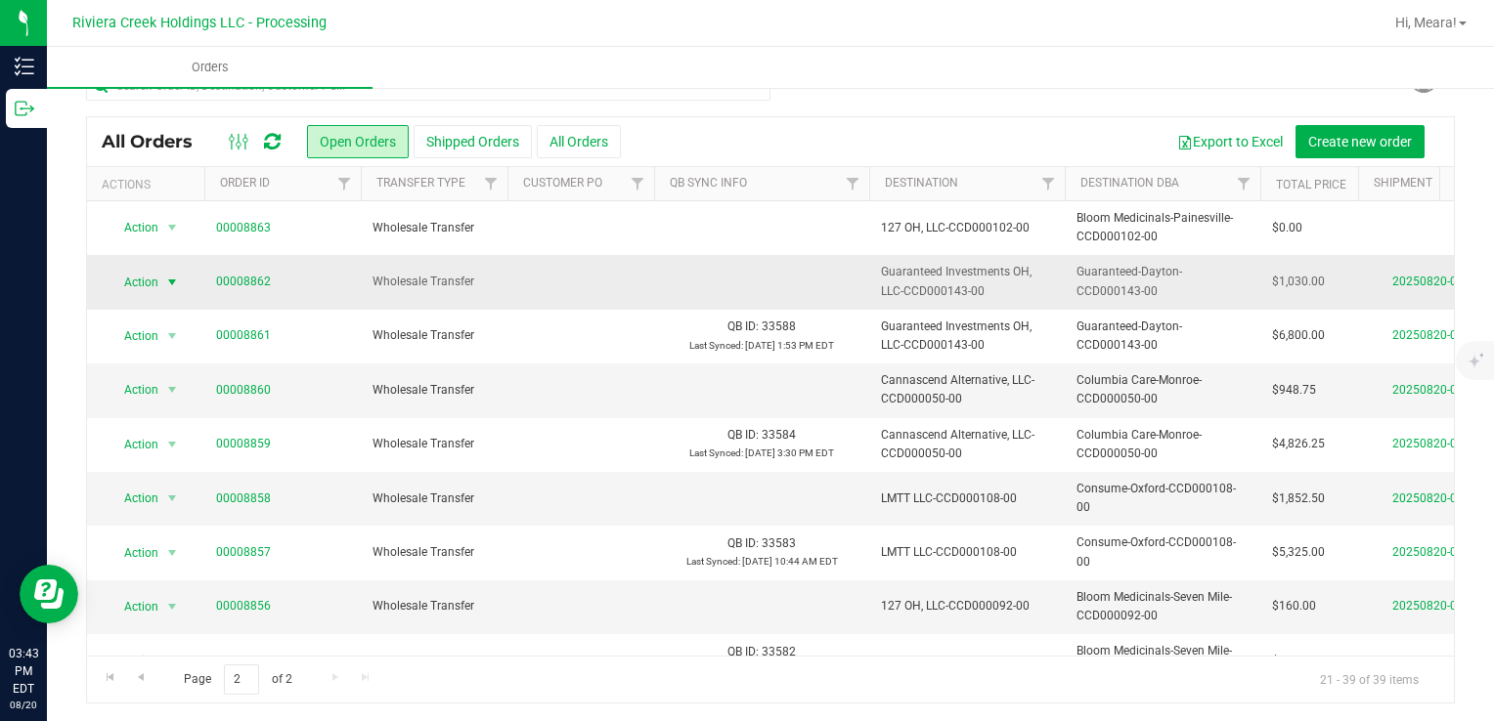
click at [146, 282] on span "Action" at bounding box center [133, 282] width 53 height 27
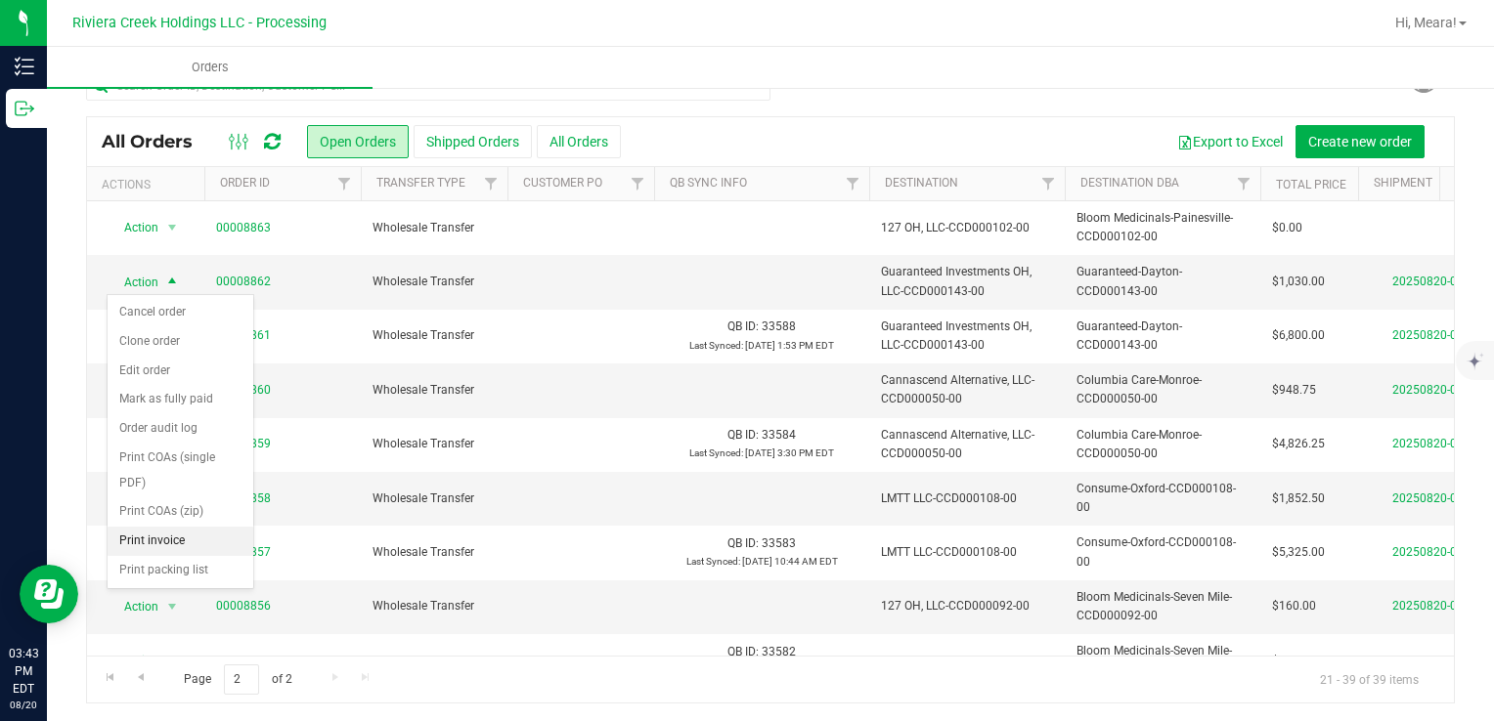
click at [171, 542] on li "Print invoice" at bounding box center [181, 541] width 146 height 29
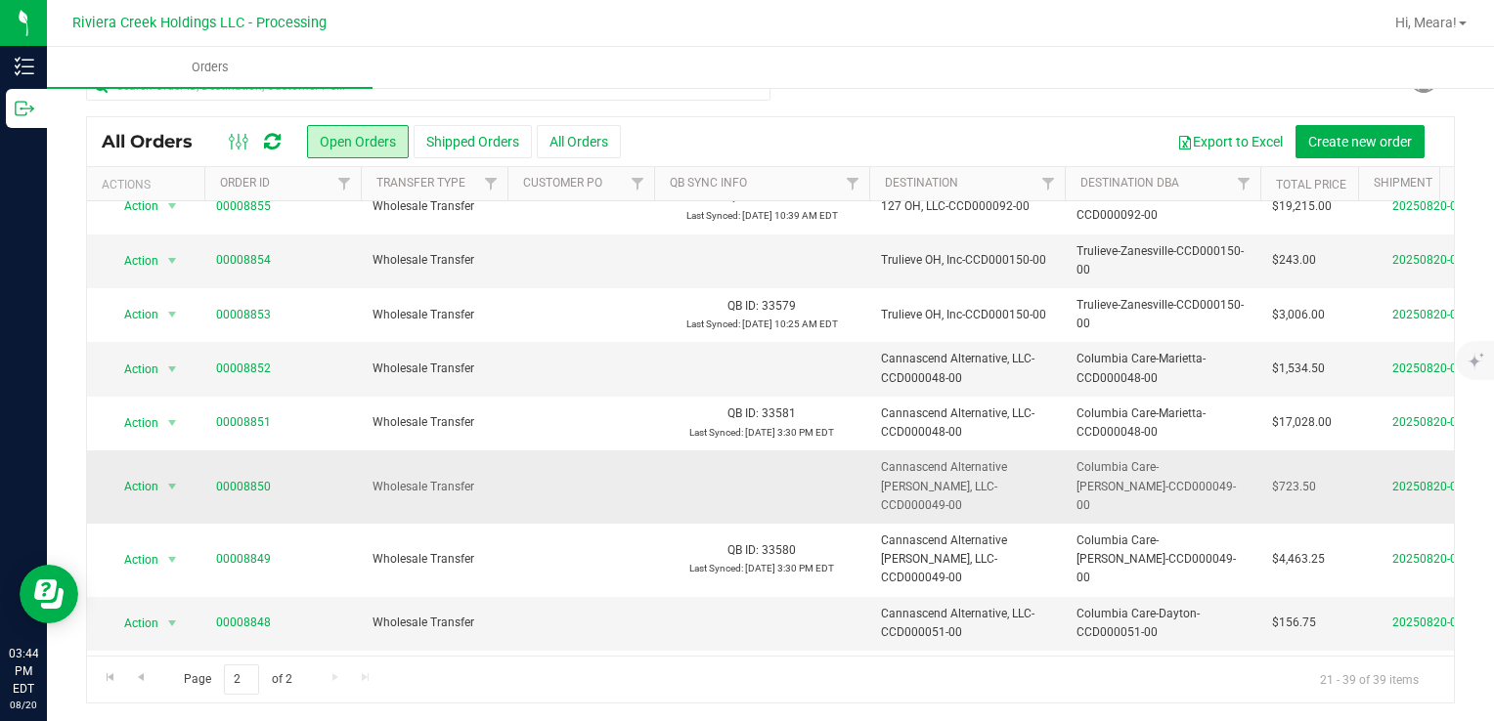
scroll to position [489, 0]
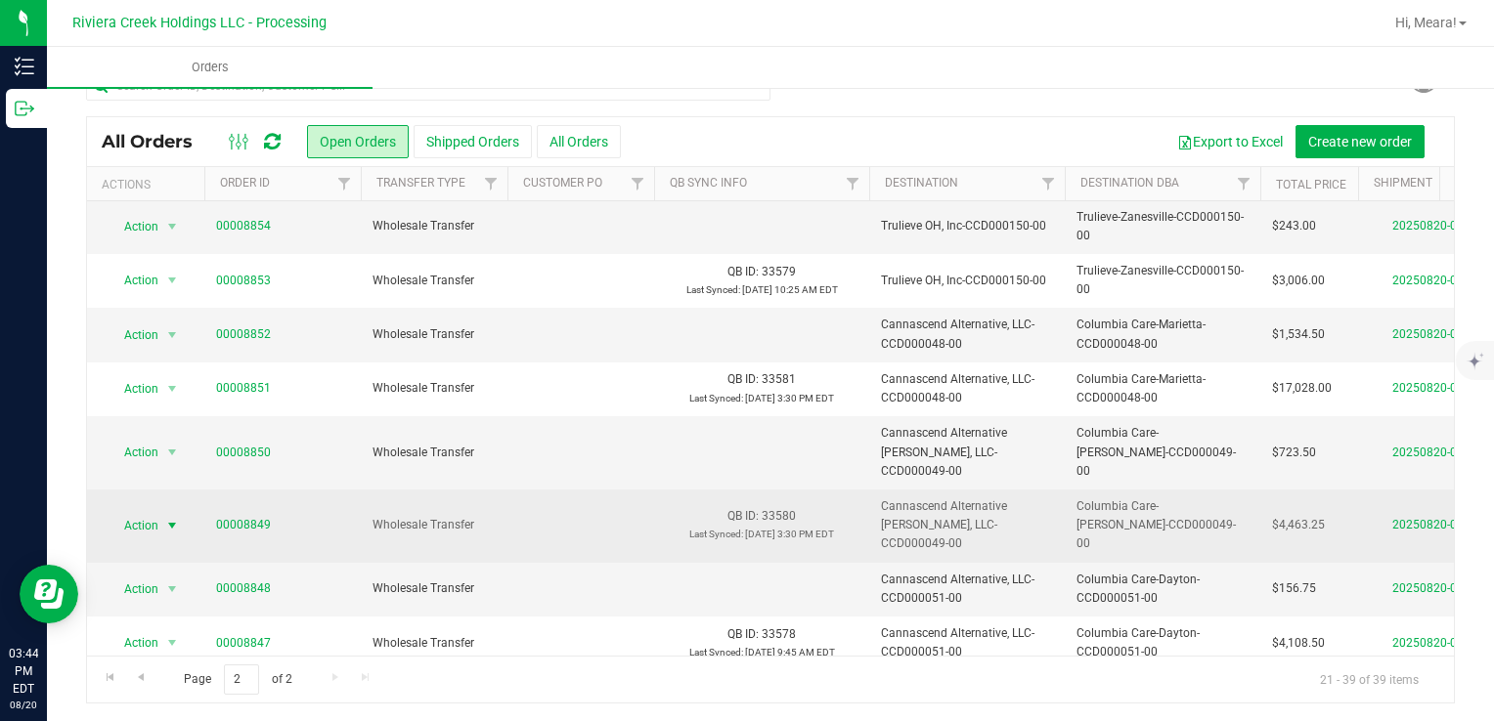
click at [129, 512] on span "Action" at bounding box center [133, 525] width 53 height 27
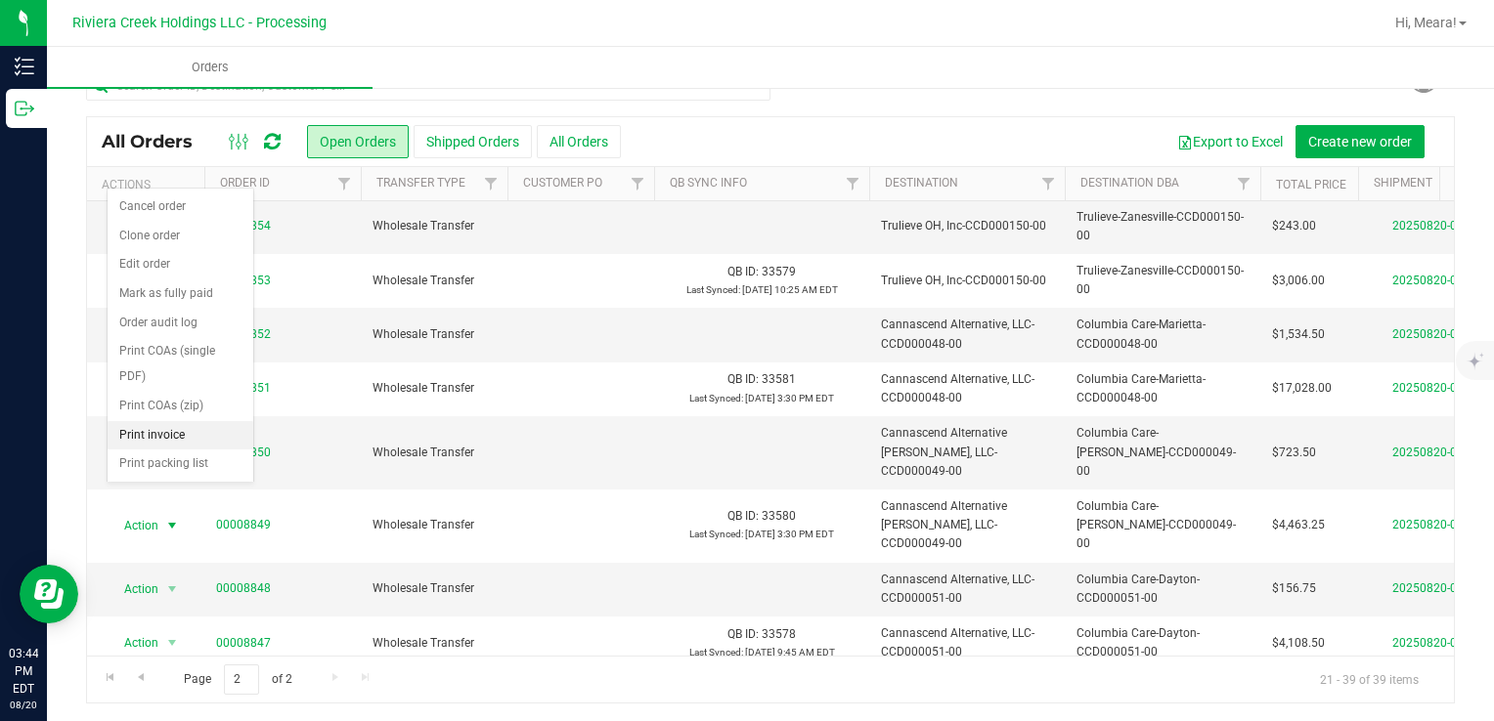
click at [160, 435] on li "Print invoice" at bounding box center [181, 435] width 146 height 29
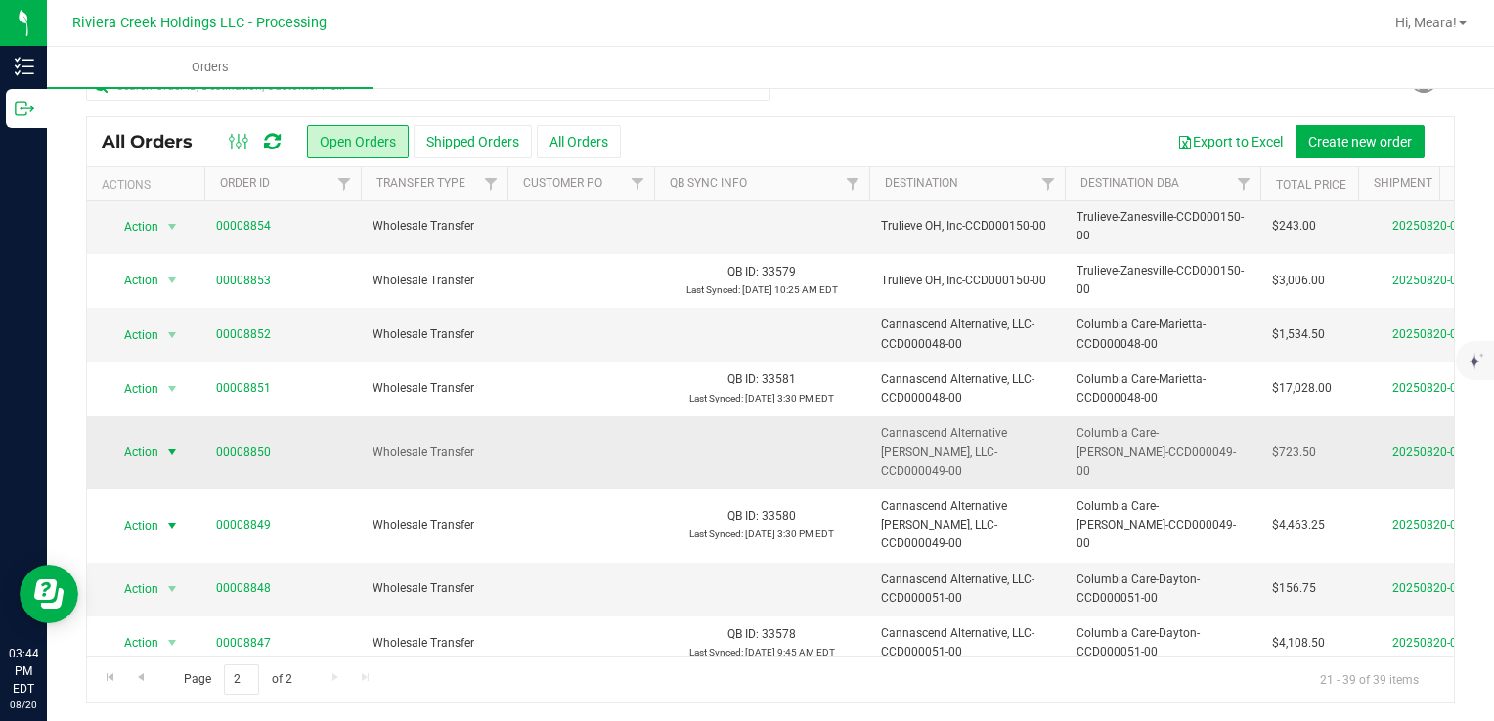
click at [133, 444] on span "Action" at bounding box center [133, 452] width 53 height 27
click at [143, 447] on span "Action" at bounding box center [133, 452] width 53 height 27
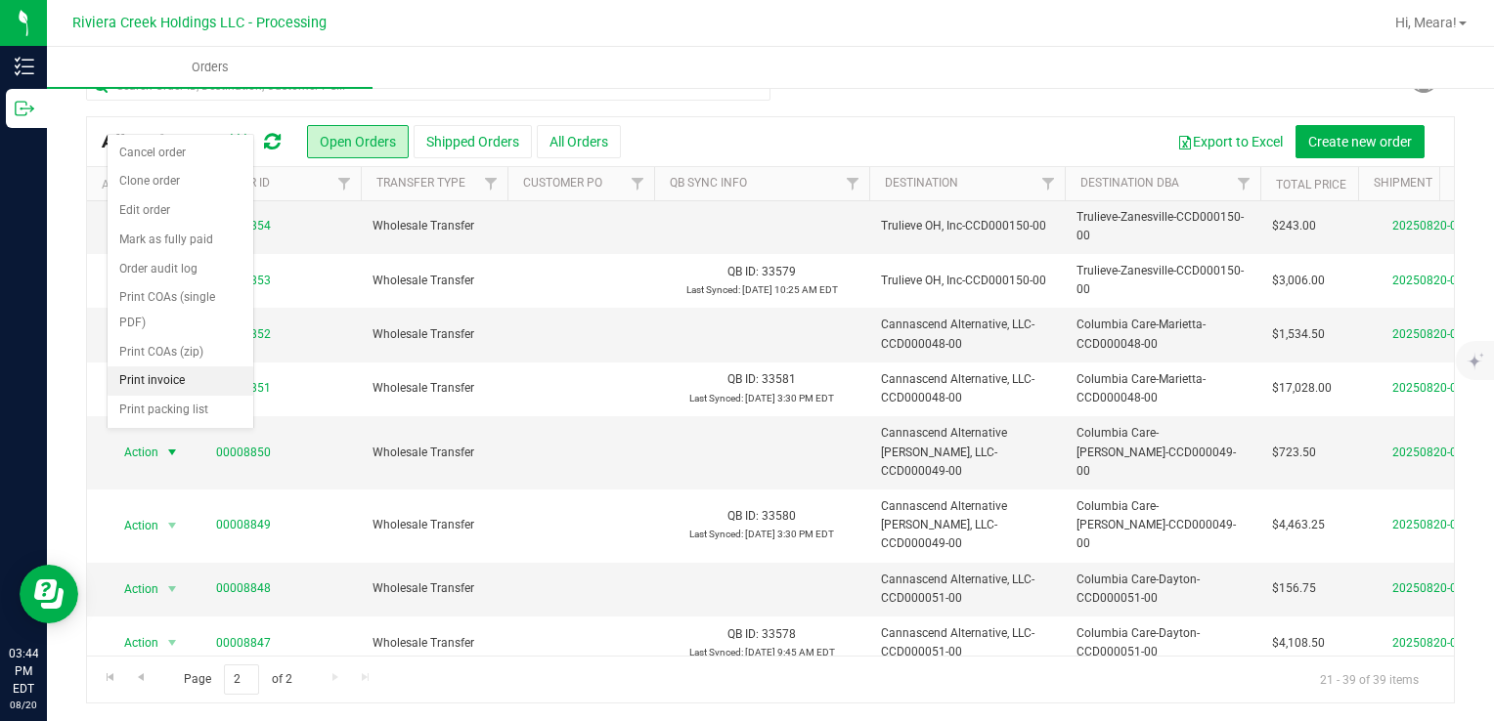
click at [149, 372] on li "Print invoice" at bounding box center [181, 381] width 146 height 29
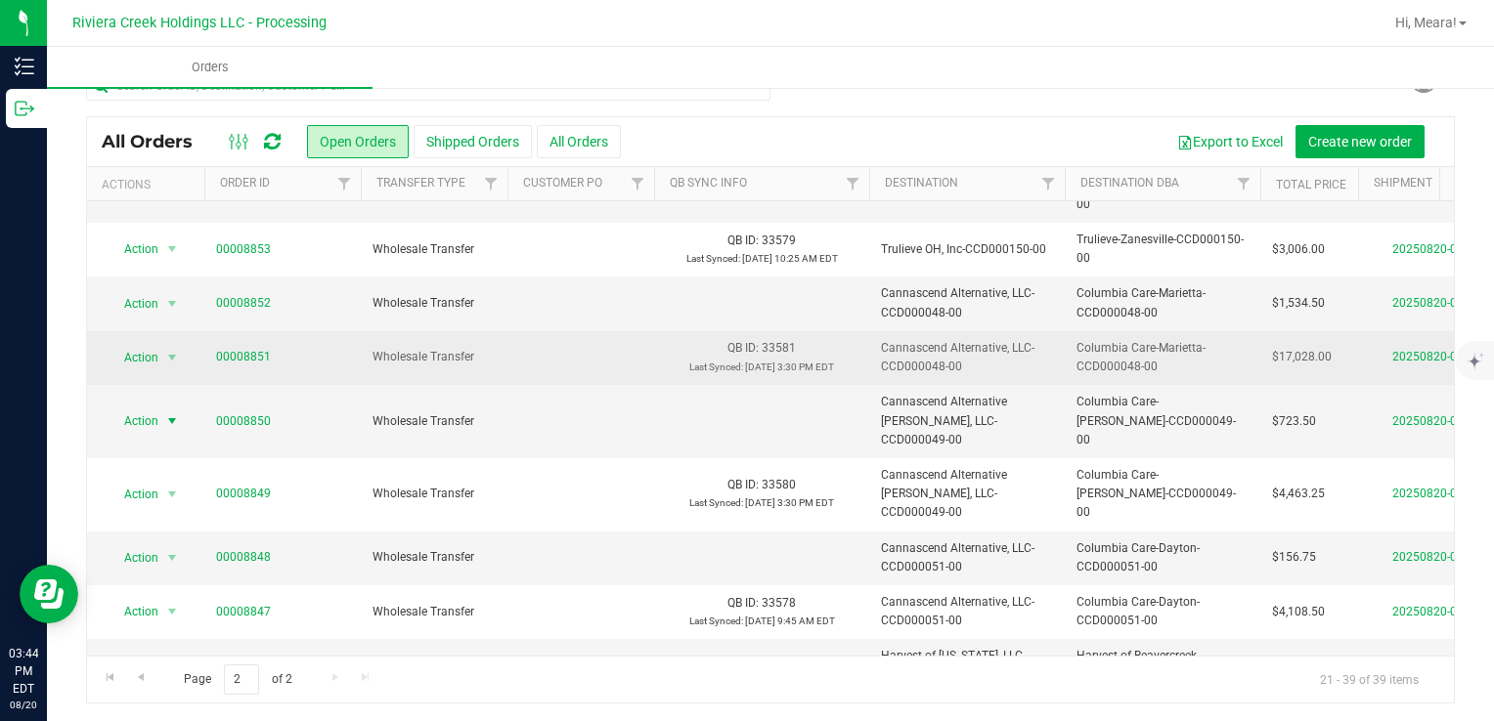
scroll to position [487, 0]
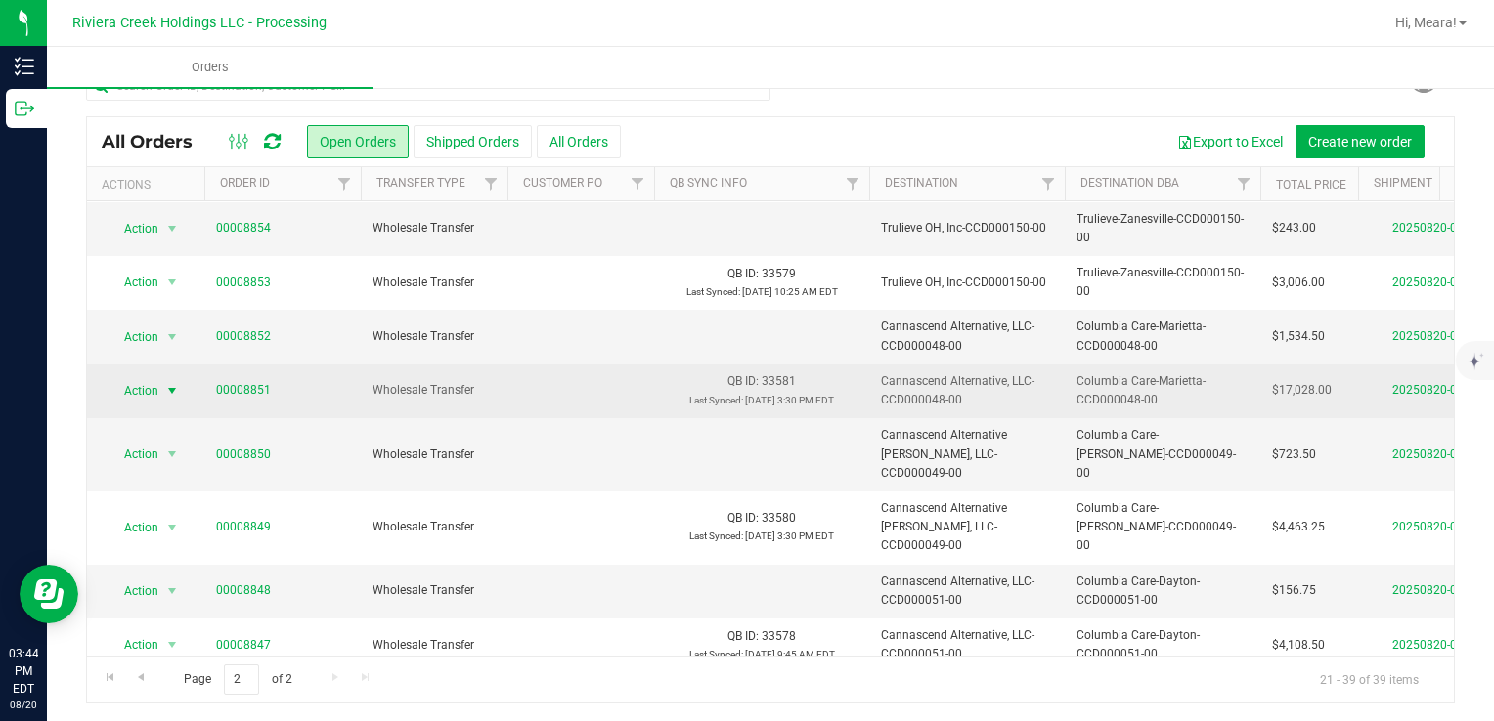
click at [145, 393] on span "Action" at bounding box center [133, 390] width 53 height 27
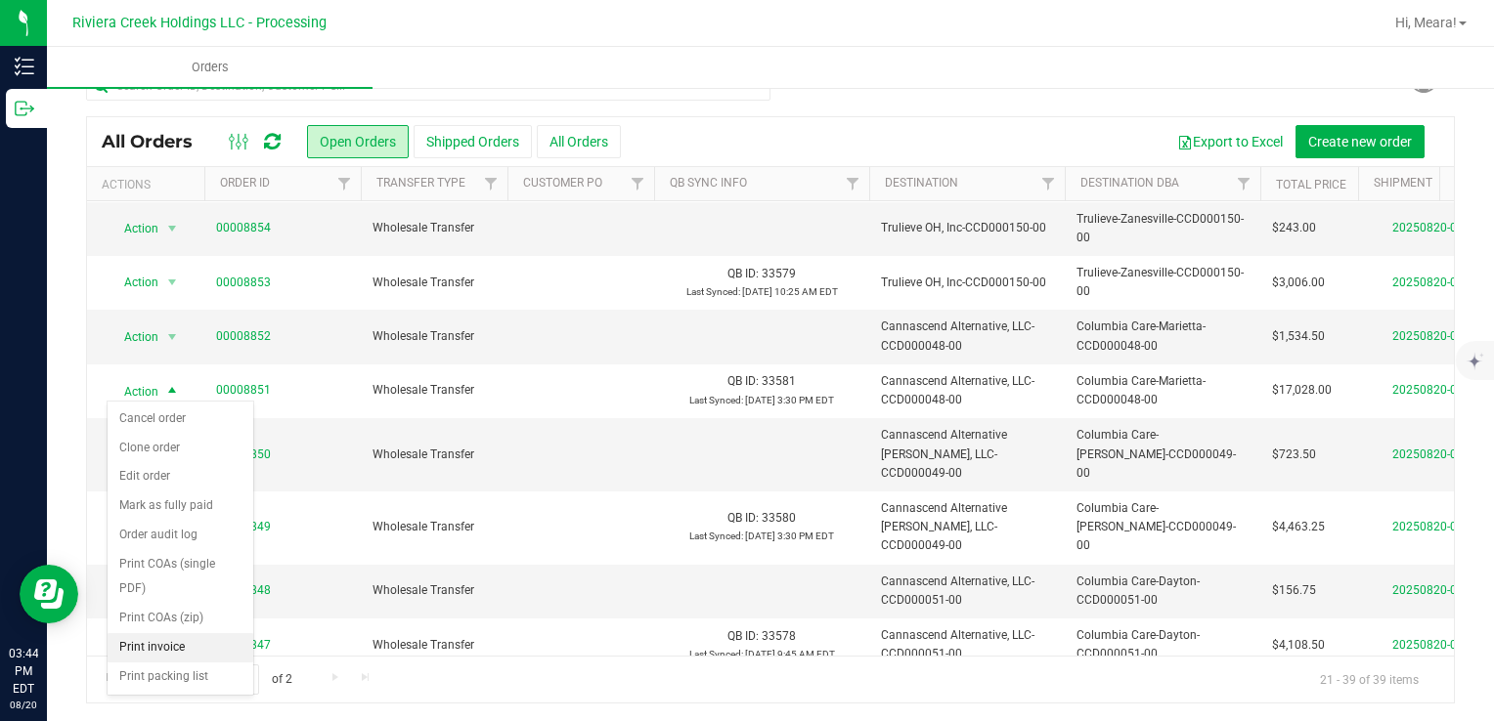
click at [197, 635] on li "Print invoice" at bounding box center [181, 647] width 146 height 29
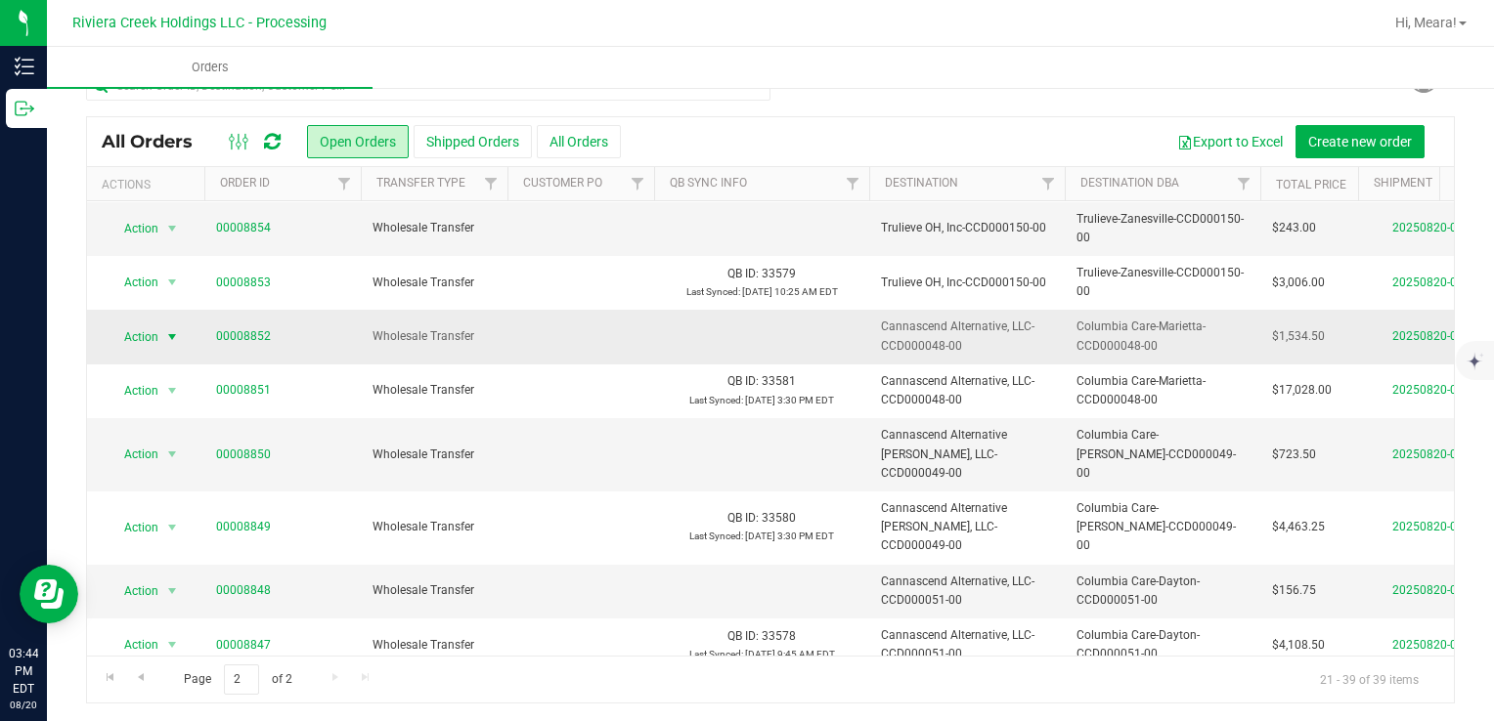
click at [149, 333] on span "Action" at bounding box center [133, 337] width 53 height 27
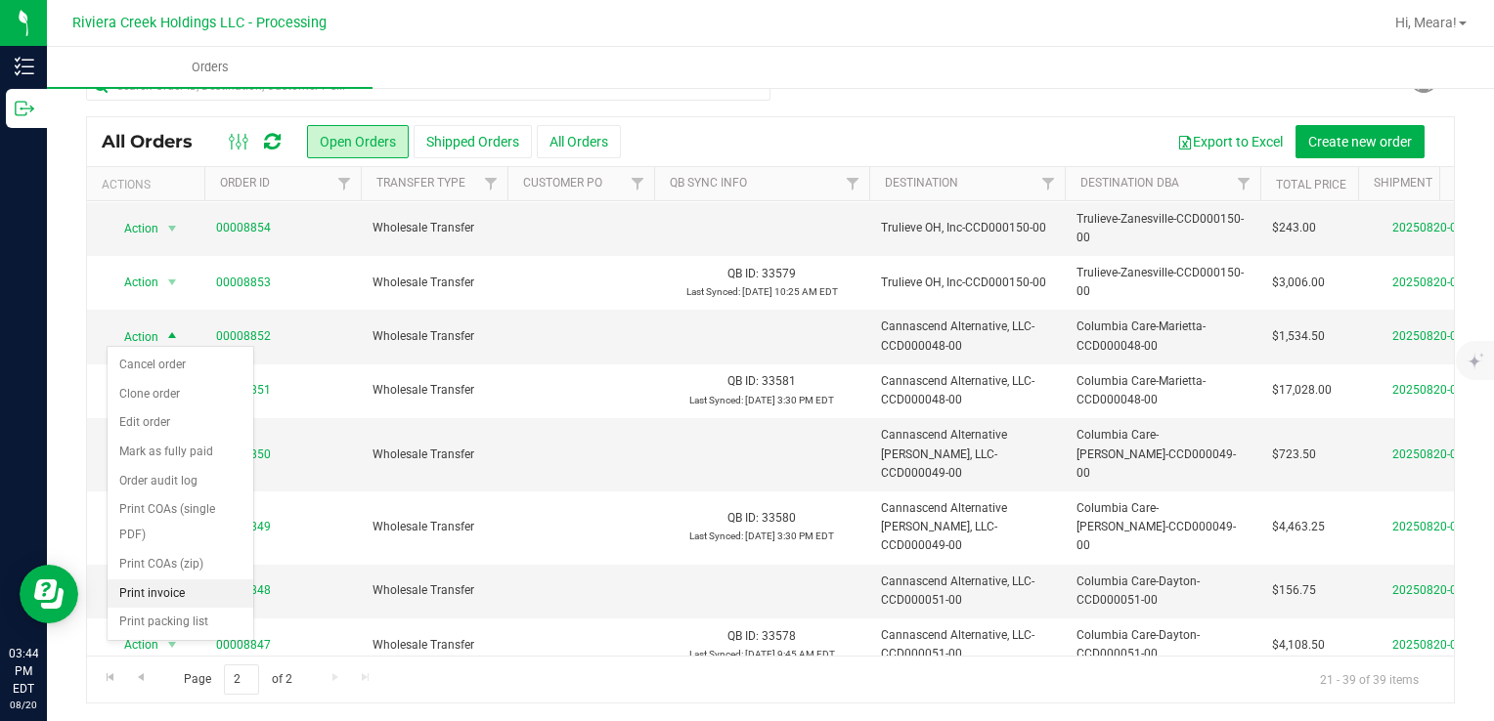
click at [134, 597] on li "Print invoice" at bounding box center [181, 594] width 146 height 29
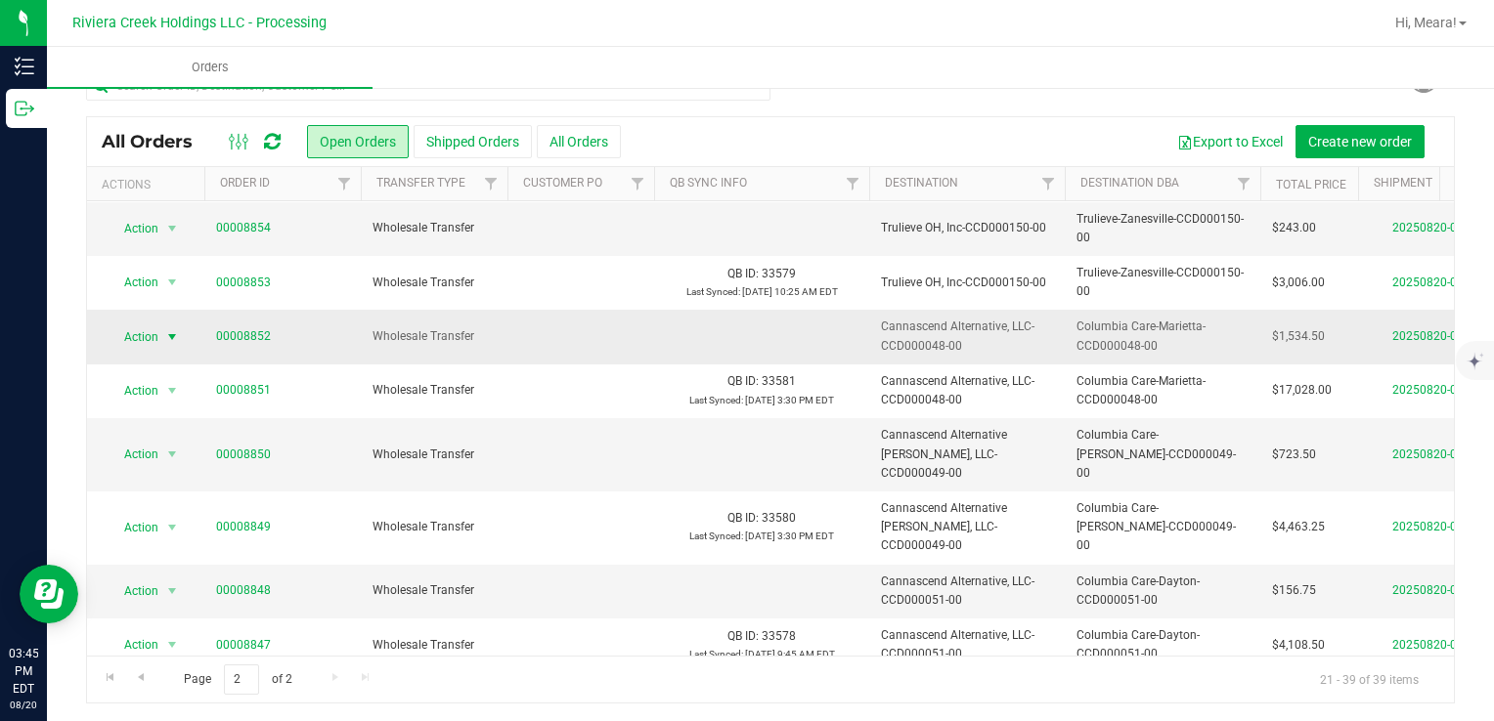
click at [144, 331] on span "Action" at bounding box center [133, 337] width 53 height 27
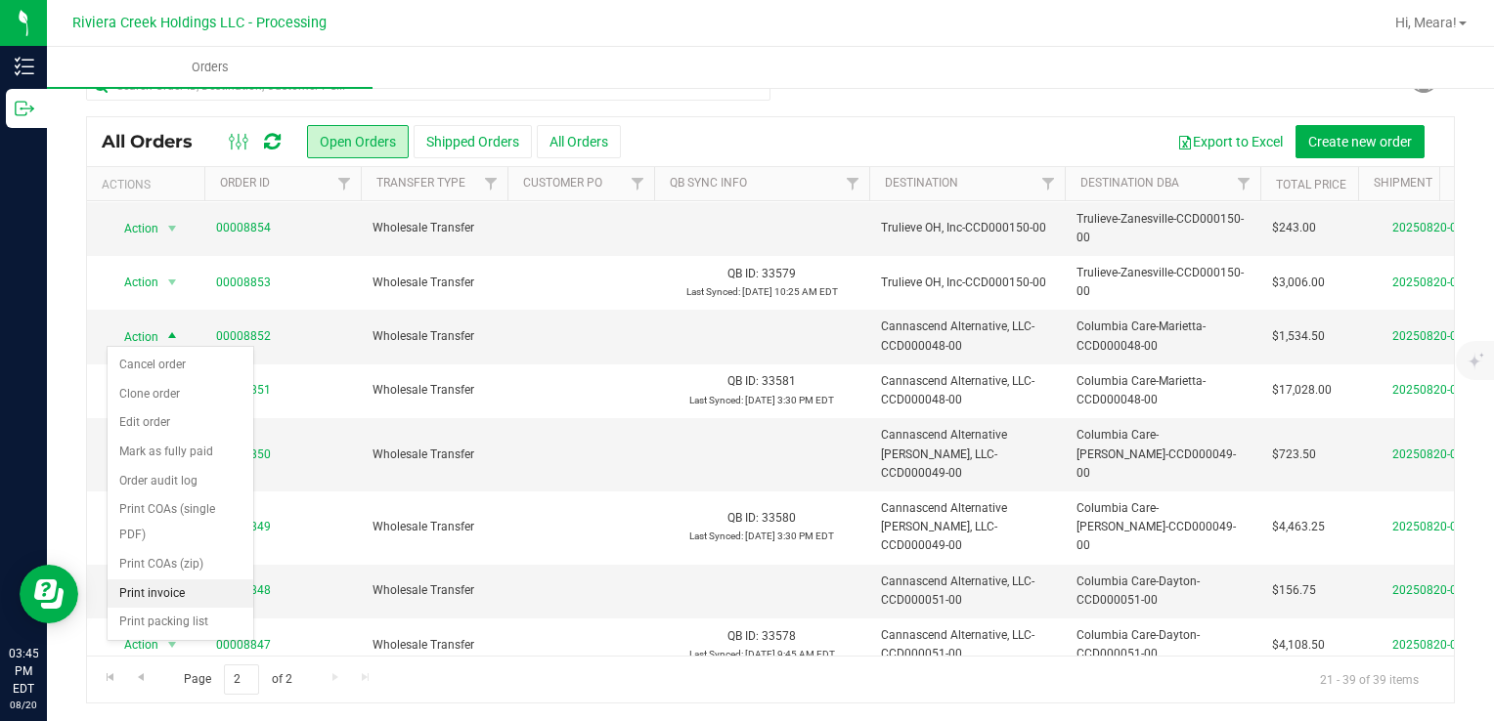
click at [152, 591] on li "Print invoice" at bounding box center [181, 594] width 146 height 29
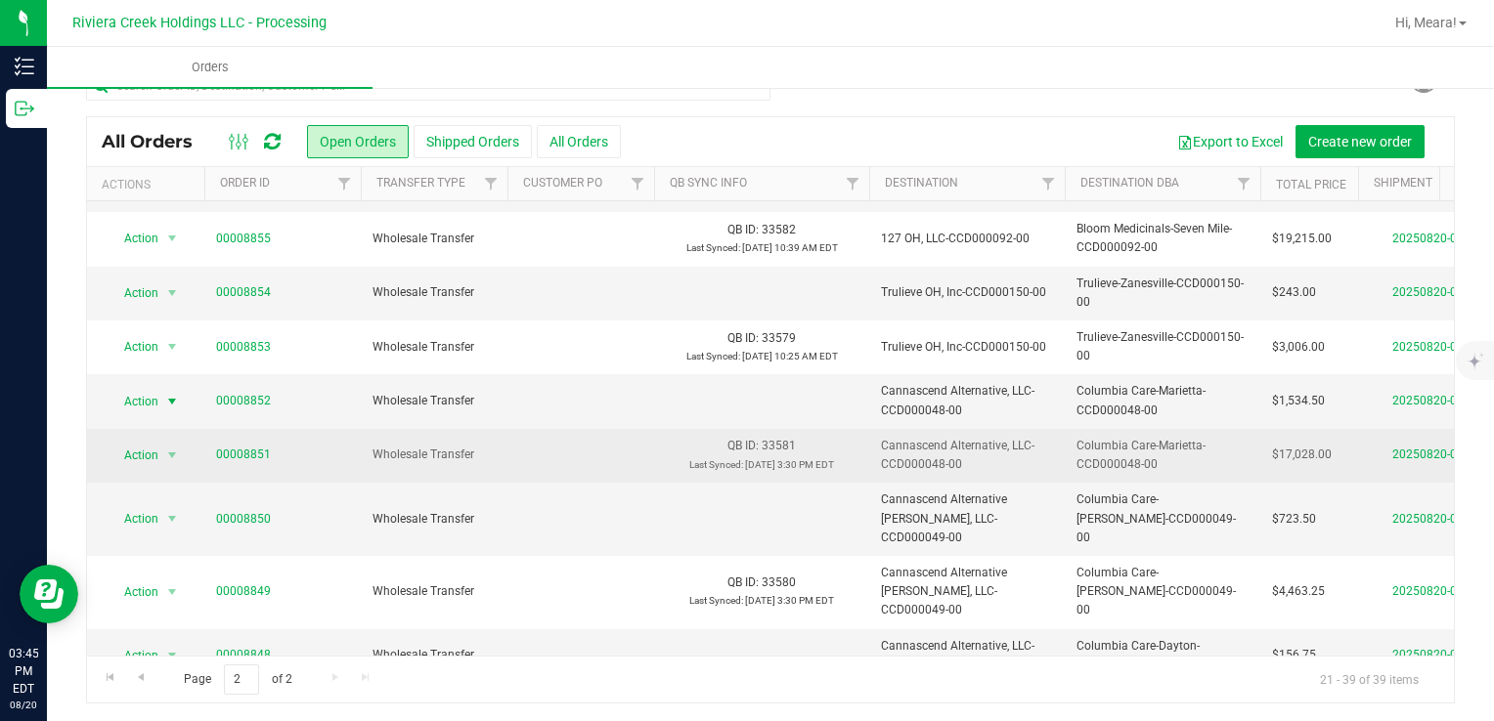
scroll to position [389, 0]
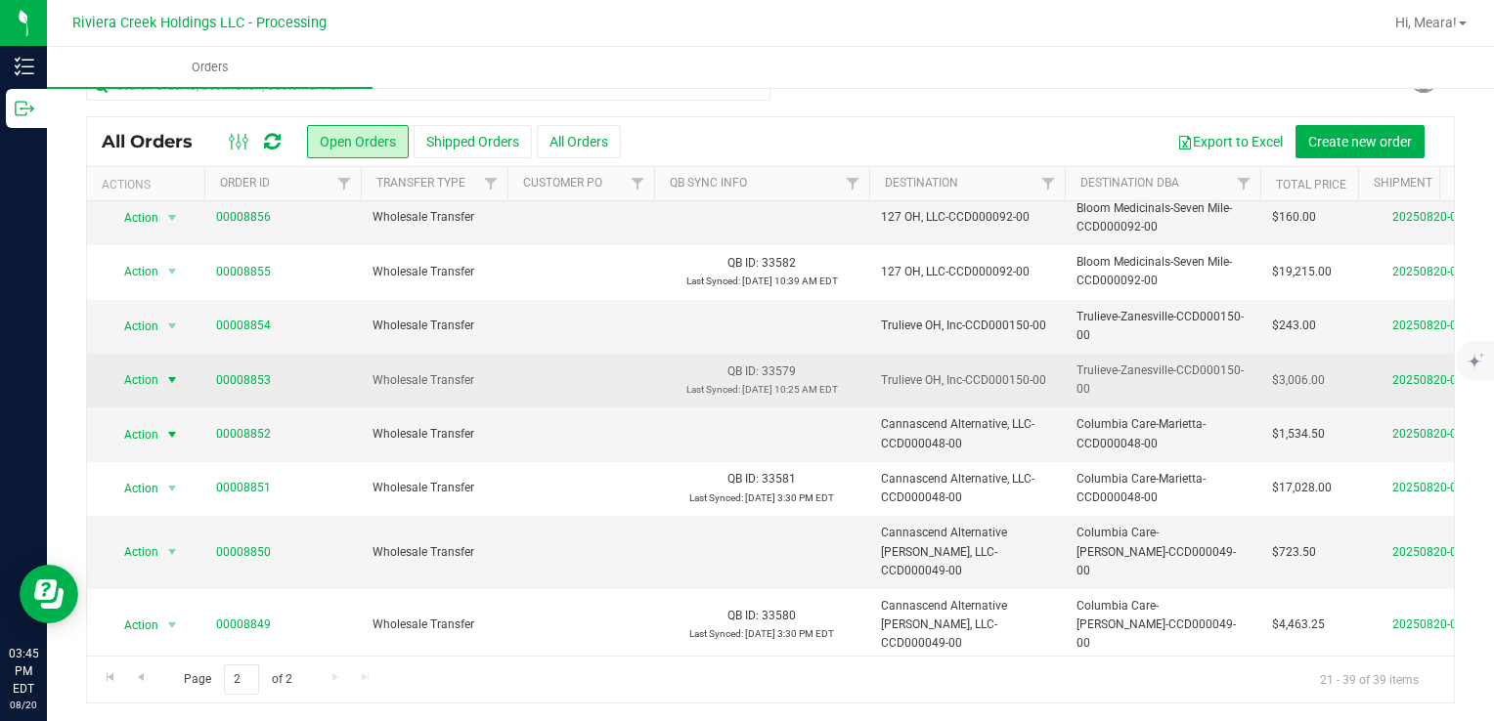
click at [143, 379] on span "Action" at bounding box center [133, 380] width 53 height 27
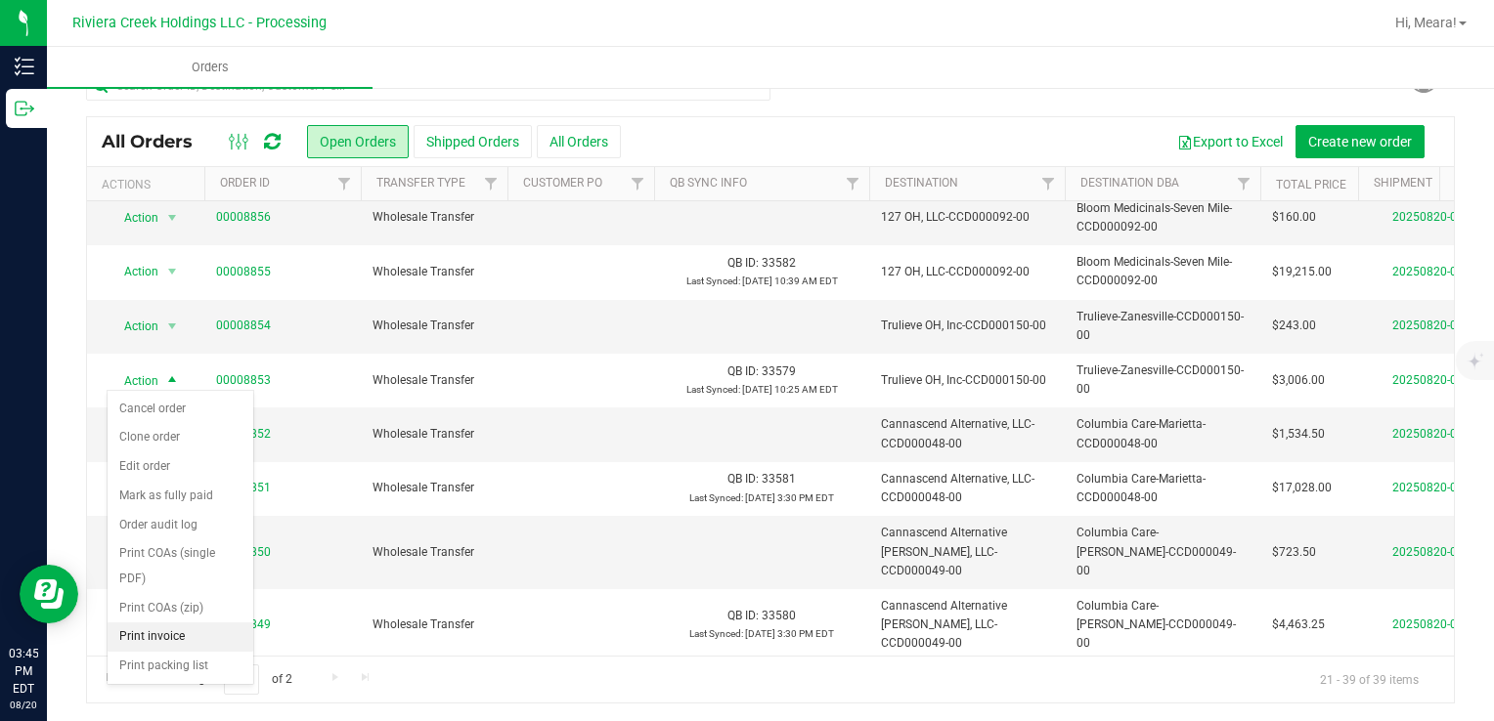
click at [176, 639] on li "Print invoice" at bounding box center [181, 637] width 146 height 29
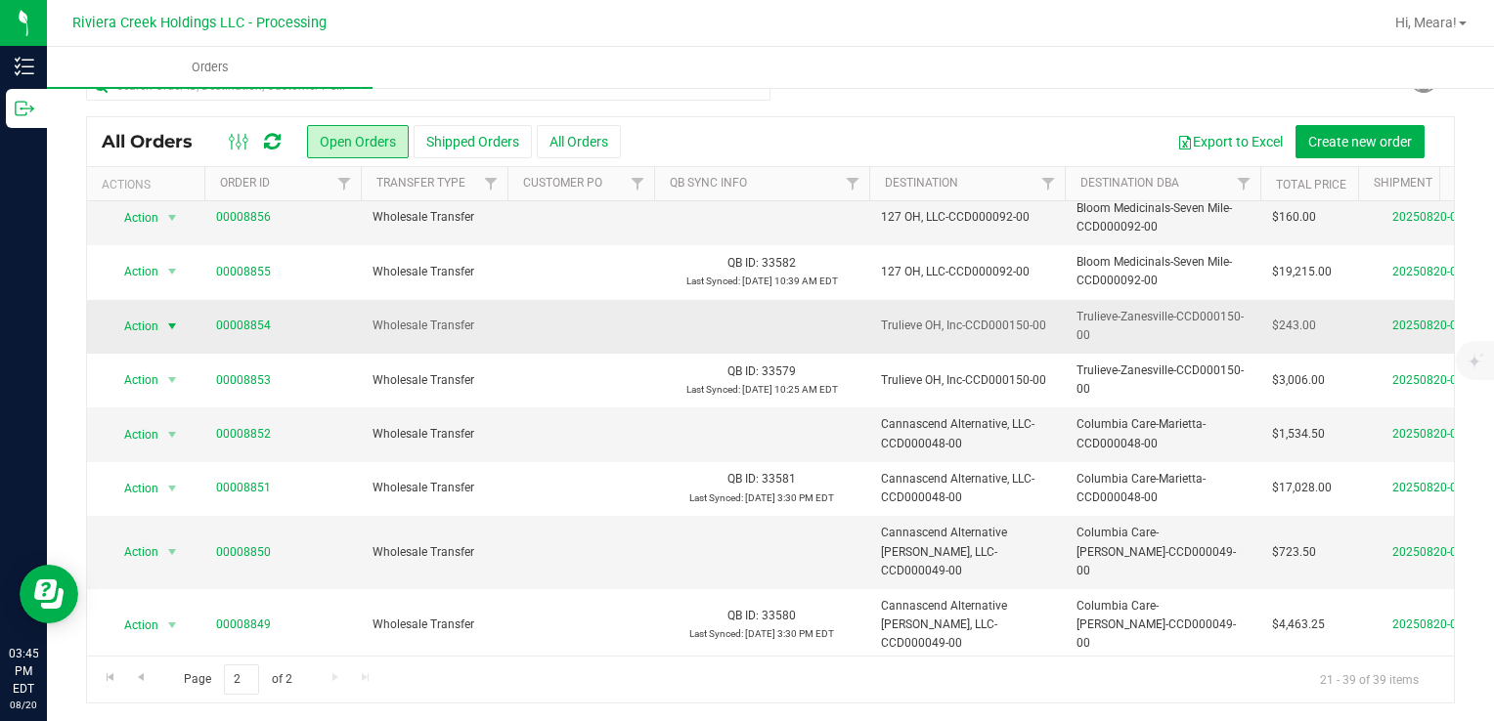
click at [150, 324] on span "Action" at bounding box center [133, 326] width 53 height 27
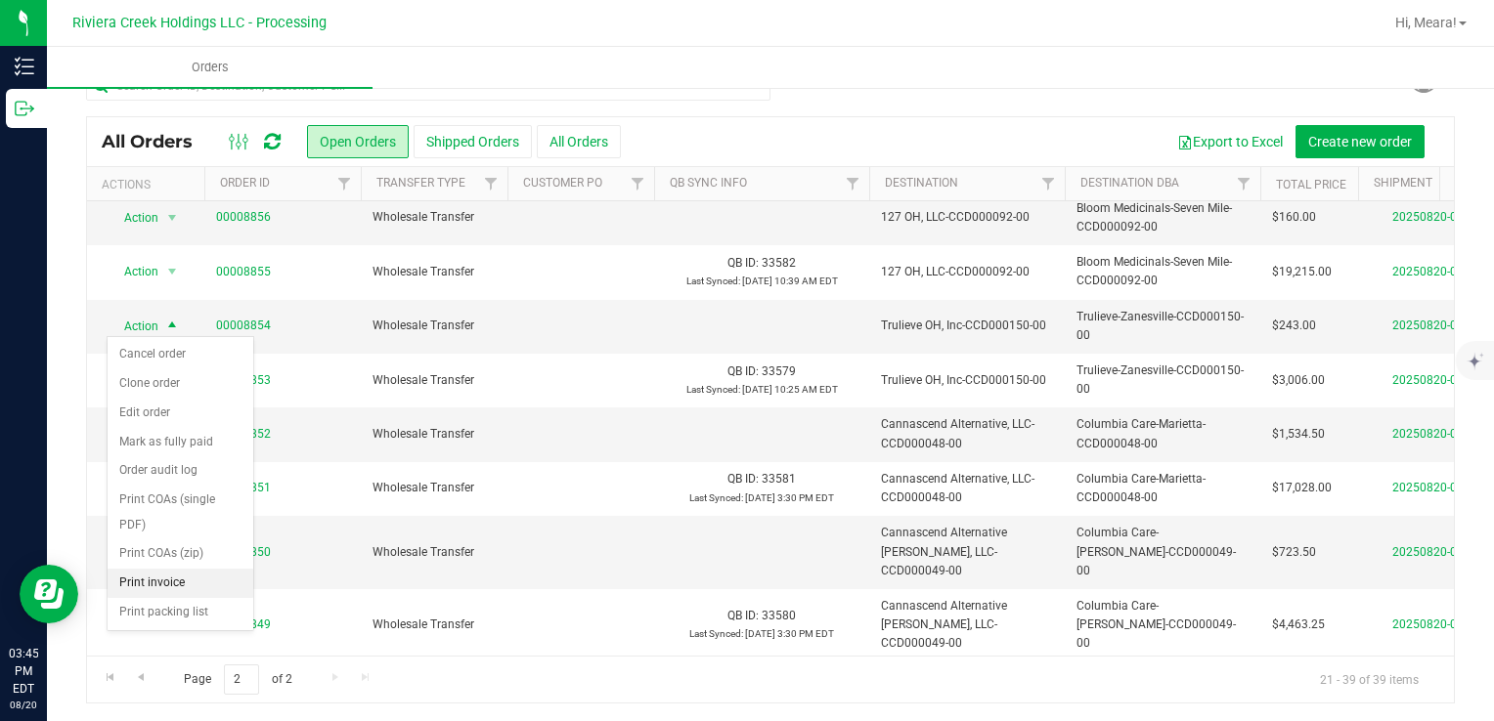
click at [168, 585] on li "Print invoice" at bounding box center [181, 583] width 146 height 29
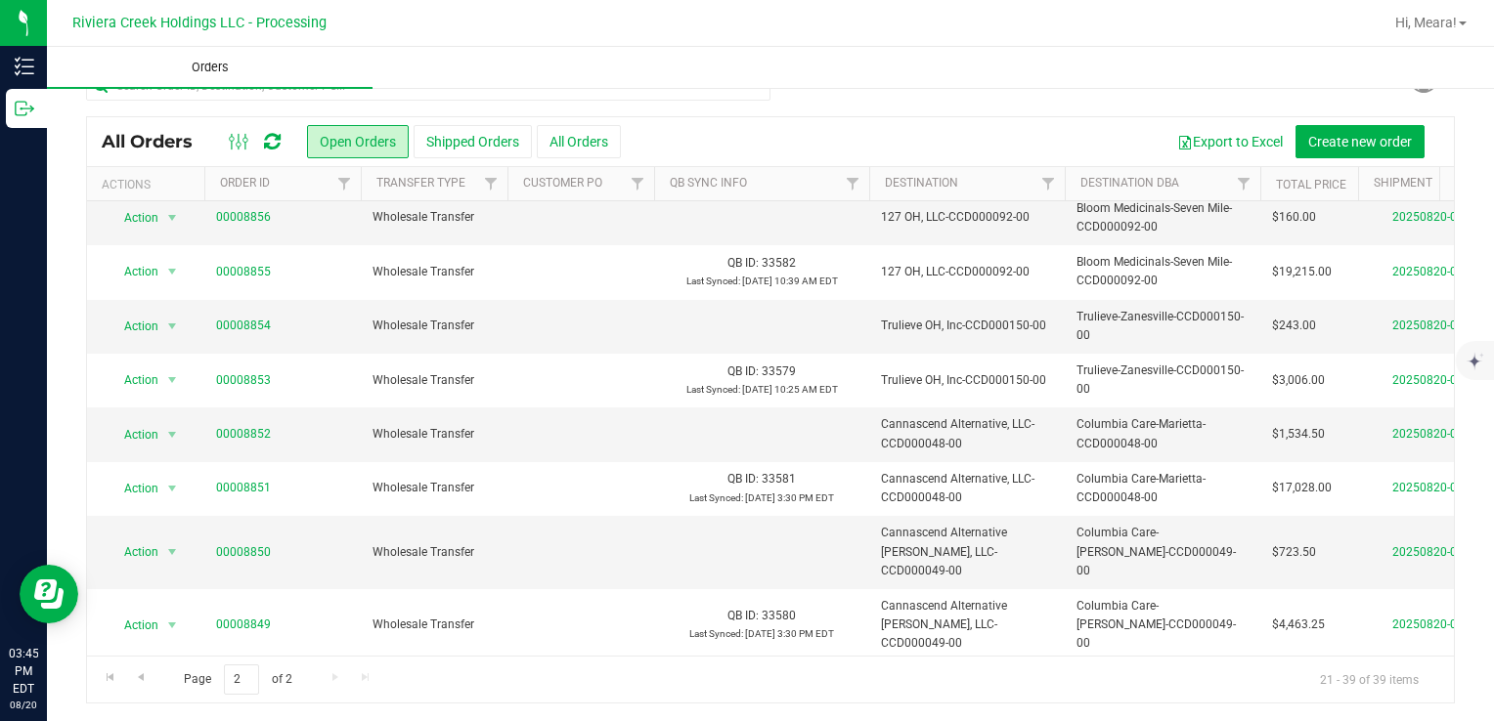
click at [191, 50] on uib-tab-heading "Orders" at bounding box center [210, 67] width 326 height 41
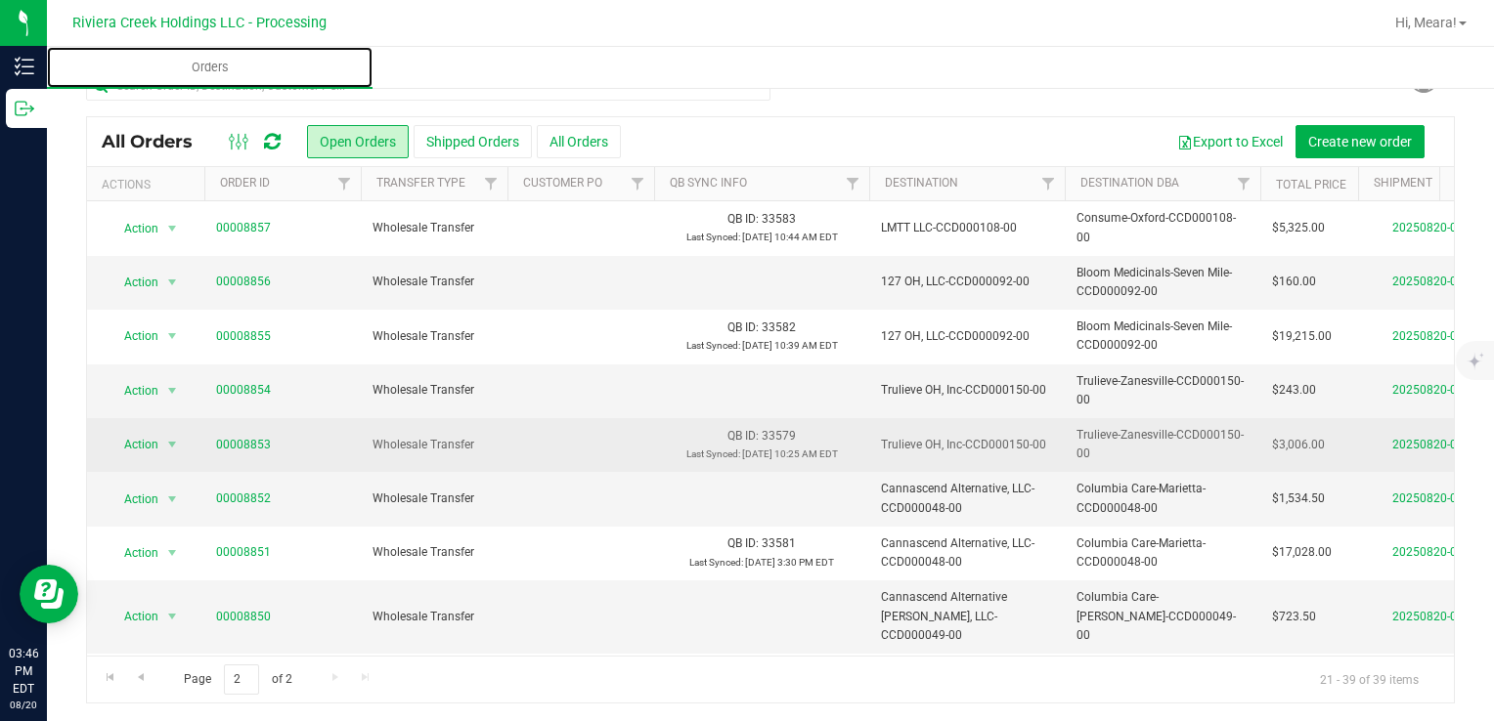
scroll to position [291, 0]
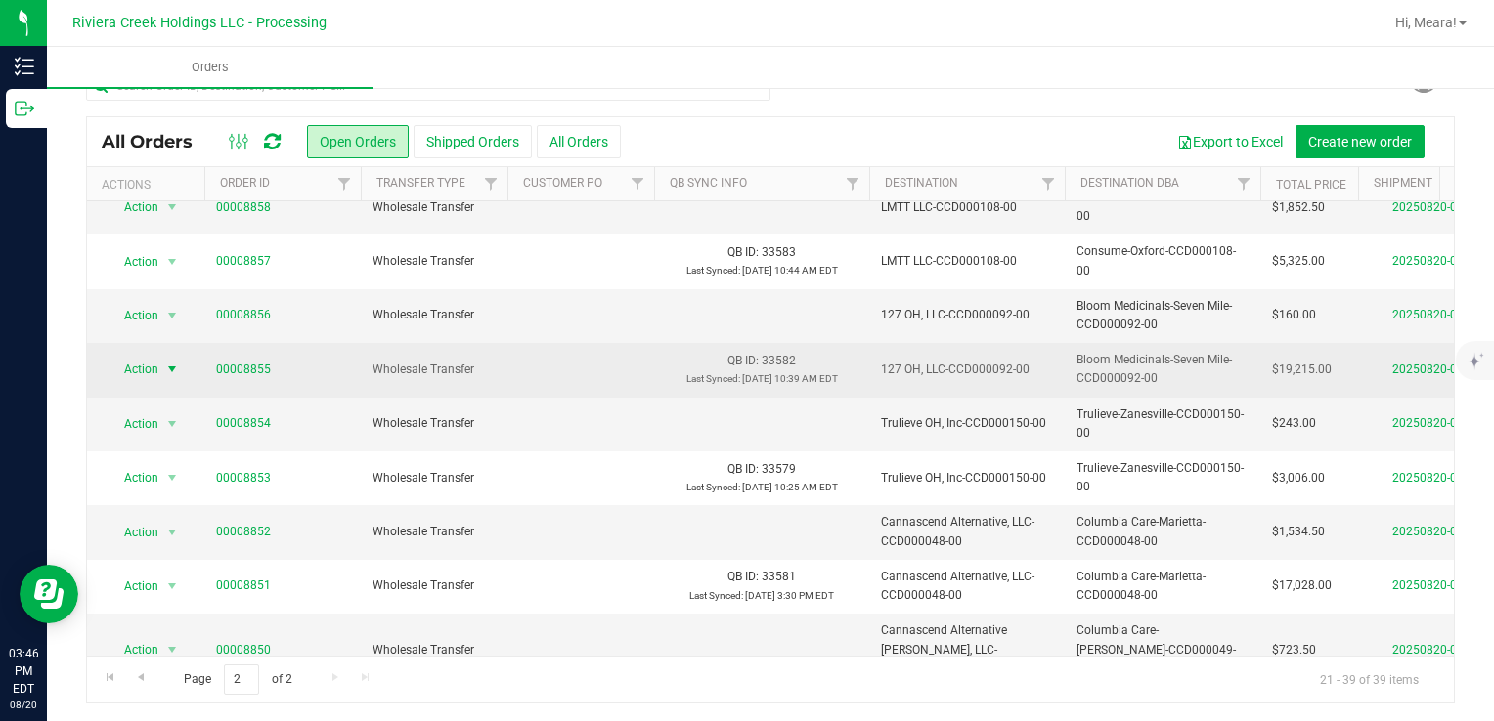
click at [151, 366] on span "Action" at bounding box center [133, 369] width 53 height 27
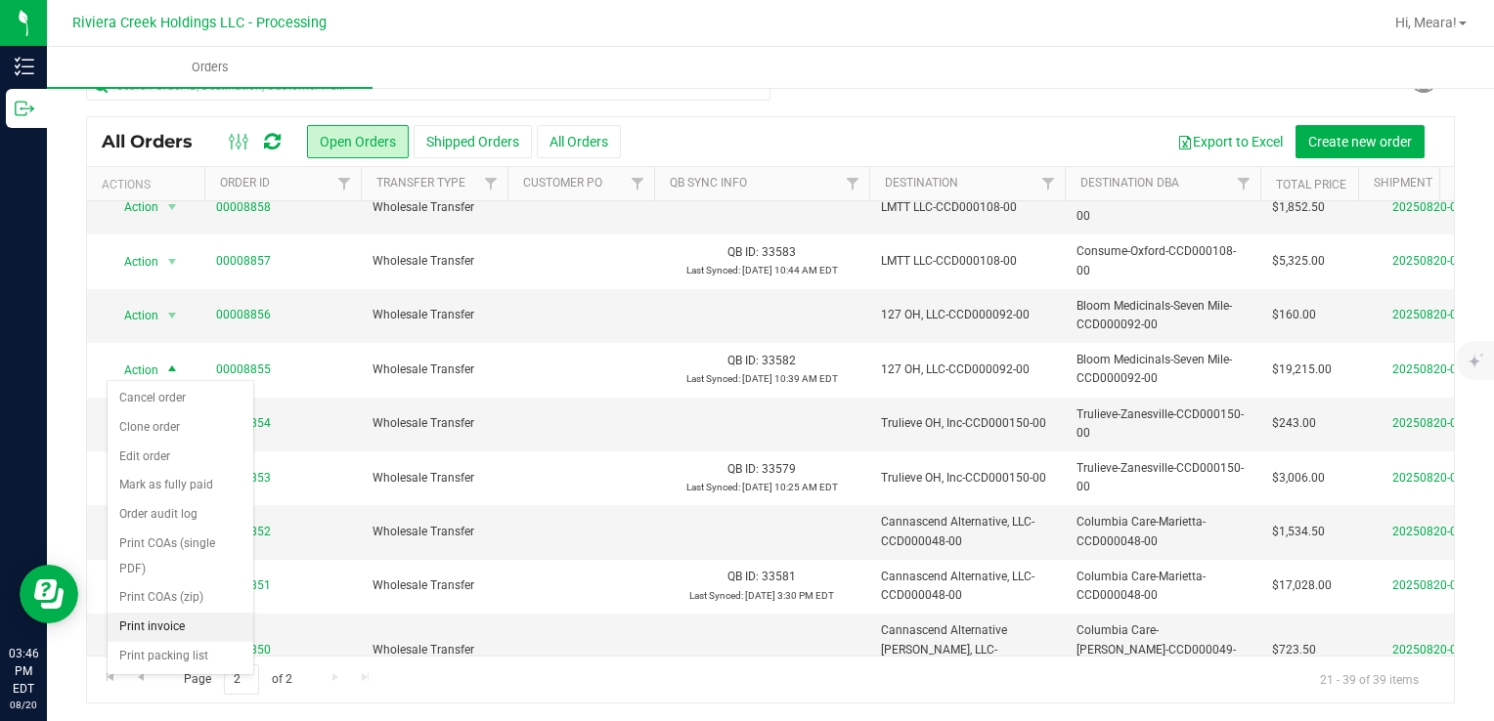
click at [156, 628] on li "Print invoice" at bounding box center [181, 627] width 146 height 29
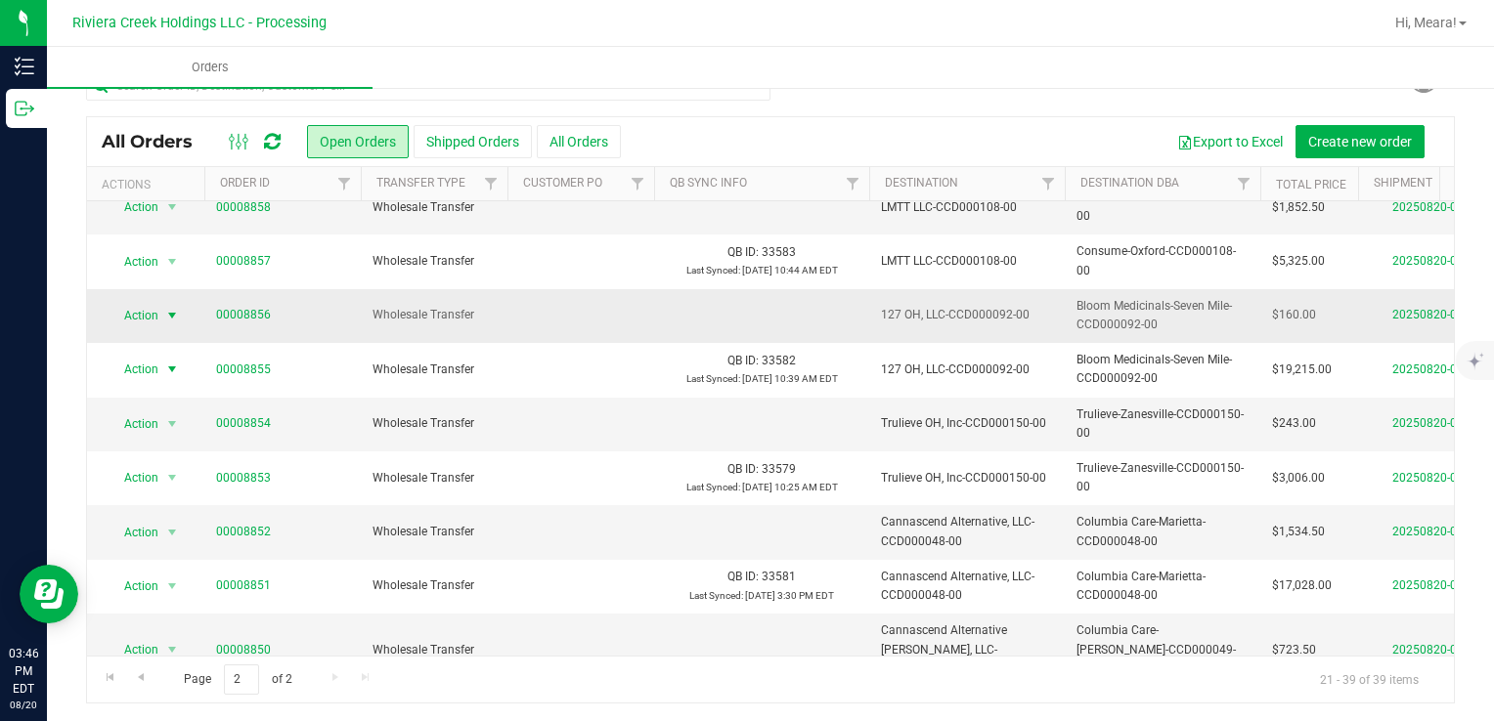
click at [145, 319] on span "Action" at bounding box center [133, 315] width 53 height 27
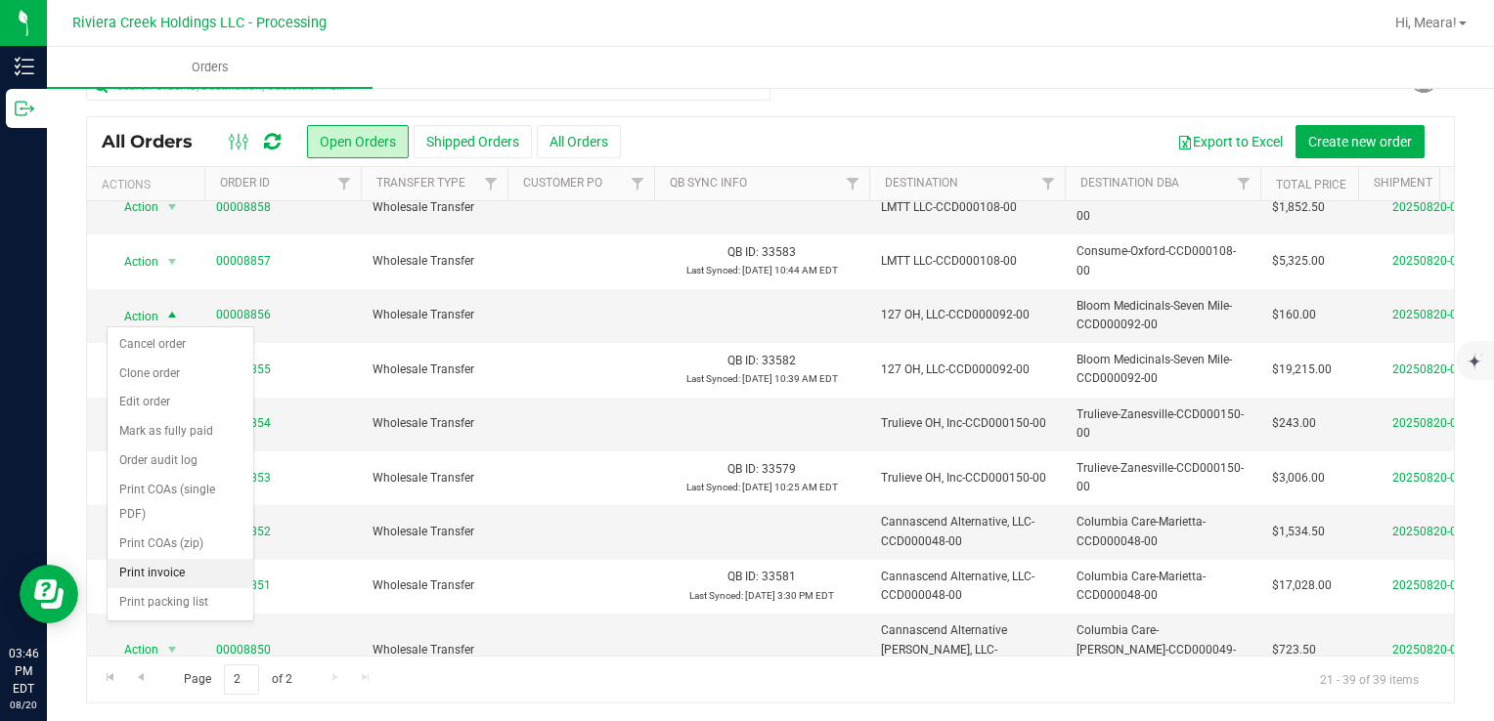
click at [164, 571] on li "Print invoice" at bounding box center [181, 573] width 146 height 29
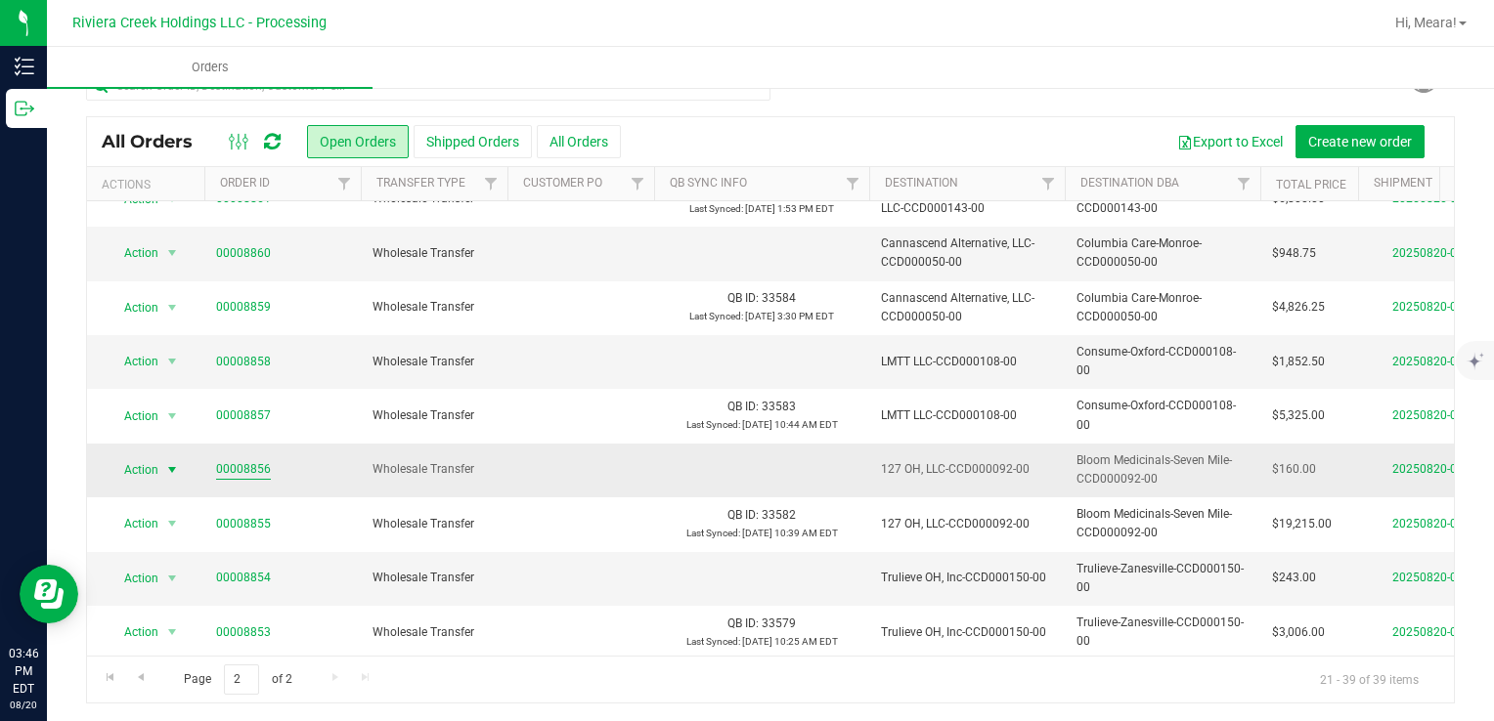
scroll to position [96, 0]
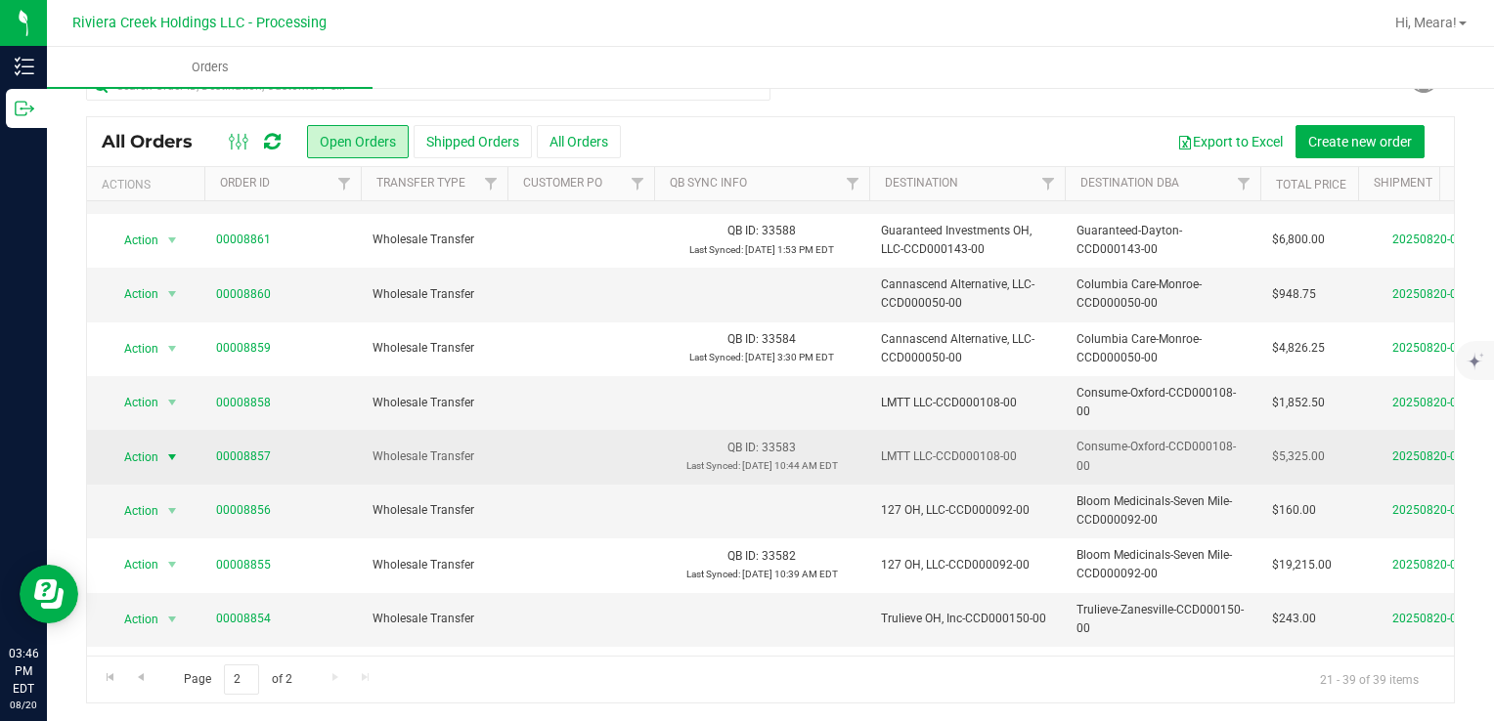
click at [150, 448] on span "Action" at bounding box center [133, 457] width 53 height 27
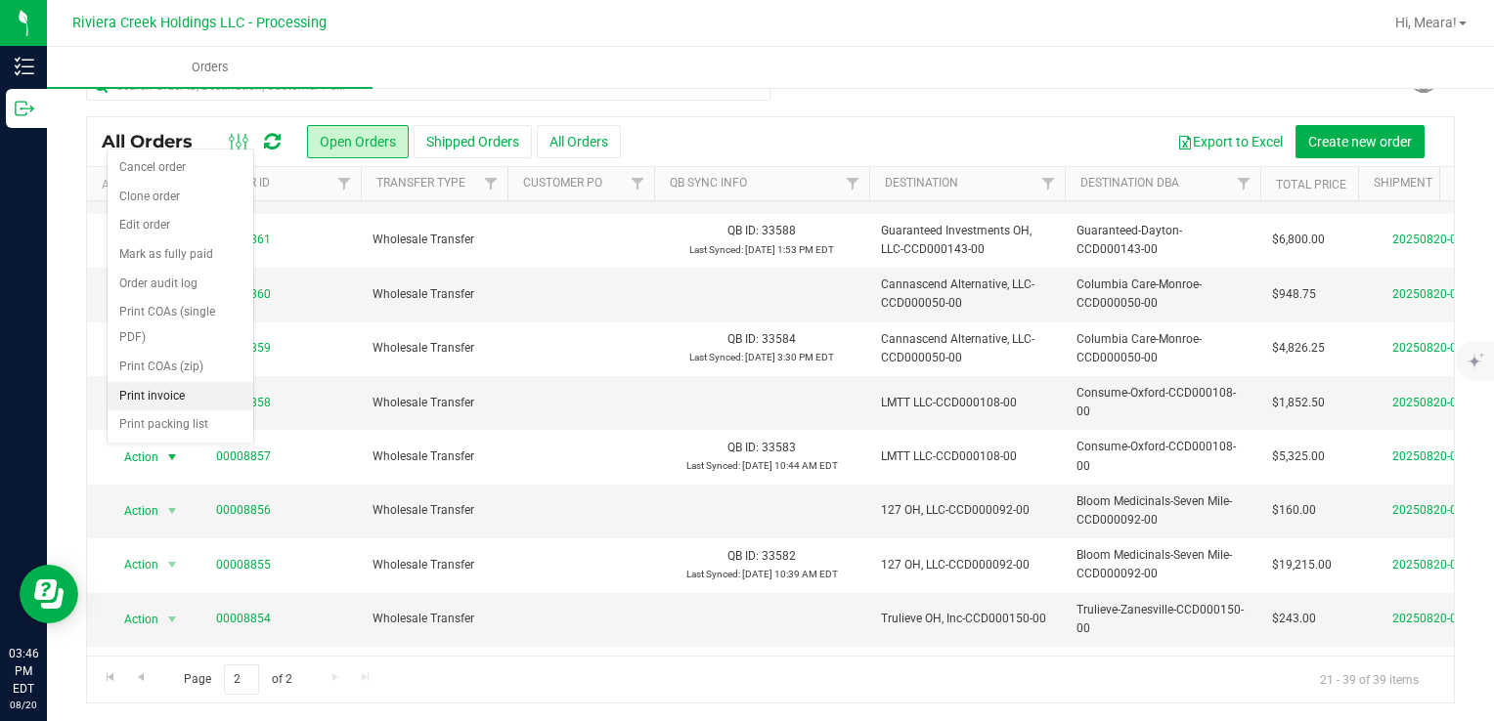
click at [172, 398] on li "Print invoice" at bounding box center [181, 396] width 146 height 29
click at [149, 403] on span "Action" at bounding box center [133, 402] width 53 height 27
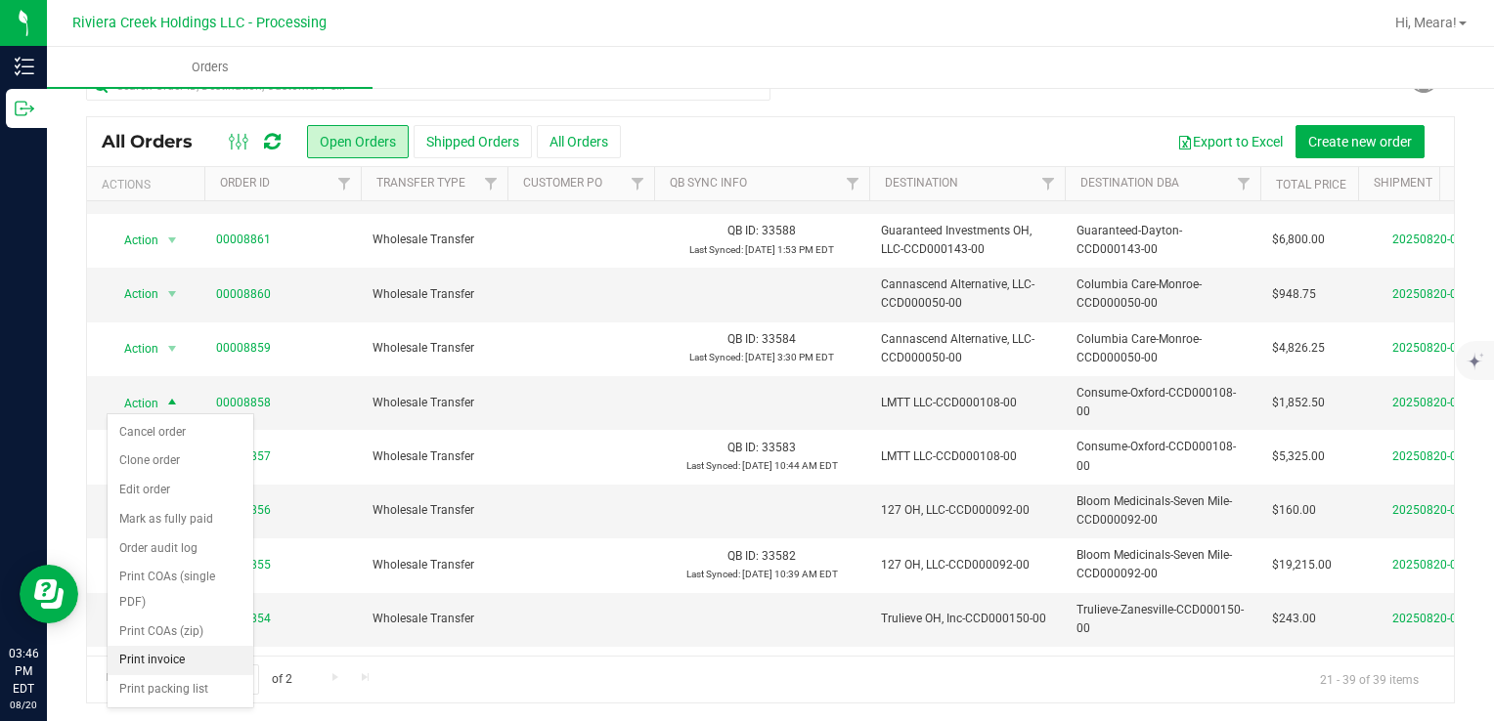
click at [150, 659] on li "Print invoice" at bounding box center [181, 660] width 146 height 29
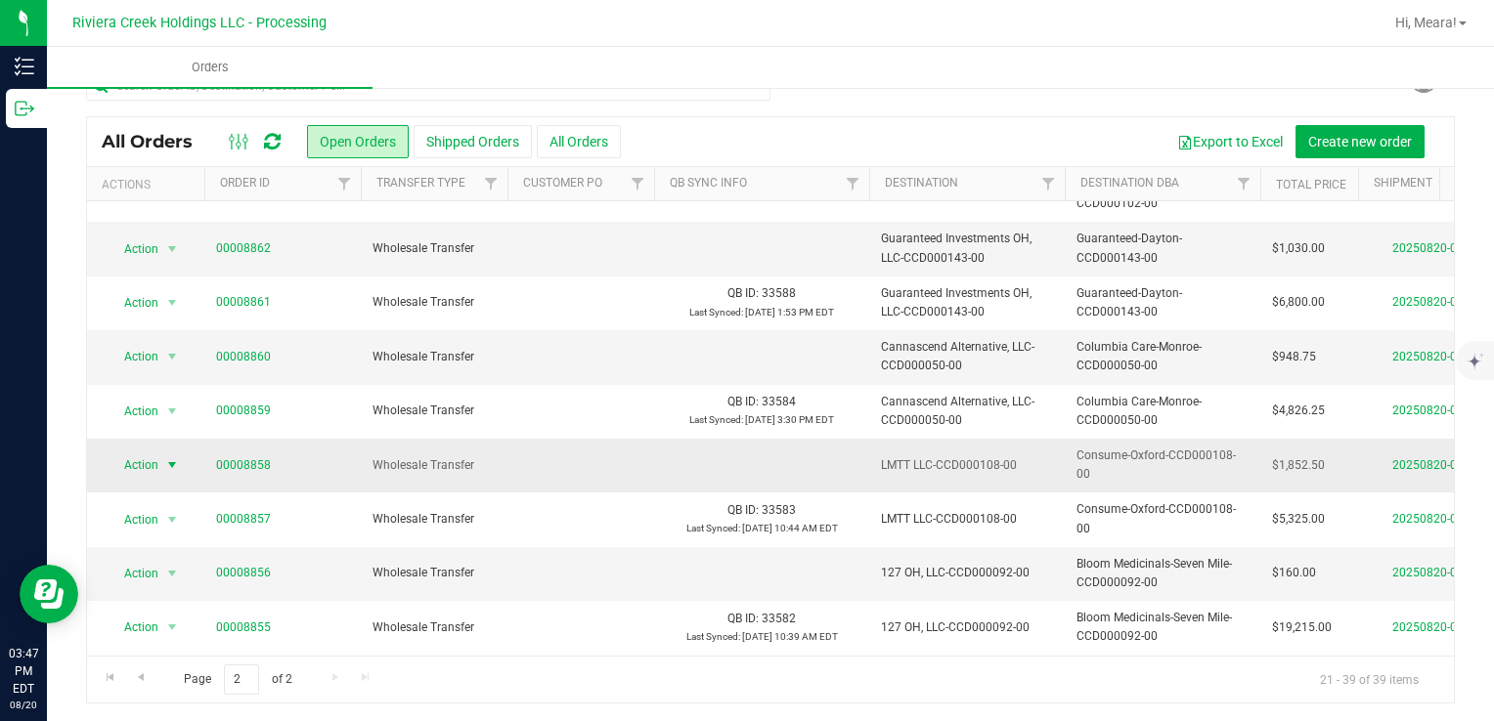
scroll to position [0, 0]
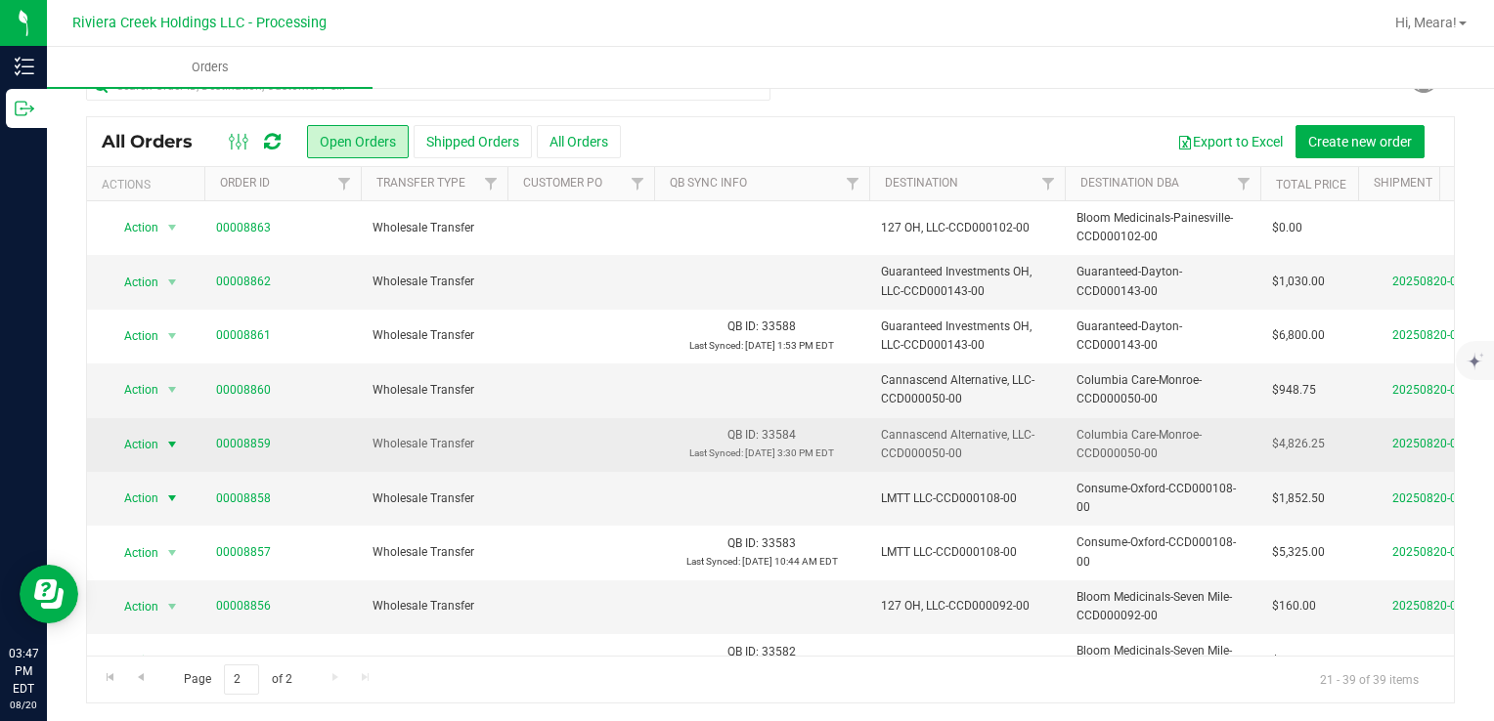
click at [145, 445] on span "Action" at bounding box center [133, 444] width 53 height 27
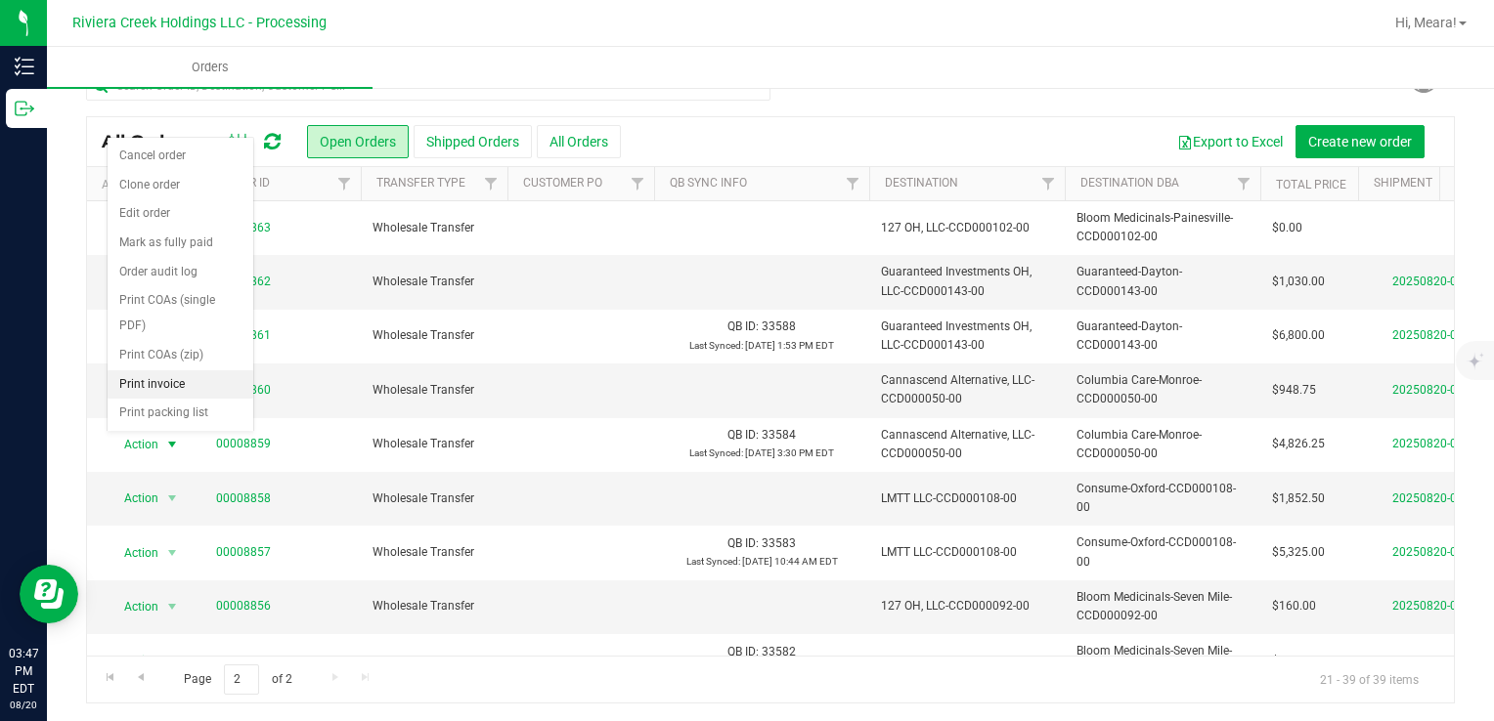
click at [149, 381] on li "Print invoice" at bounding box center [181, 384] width 146 height 29
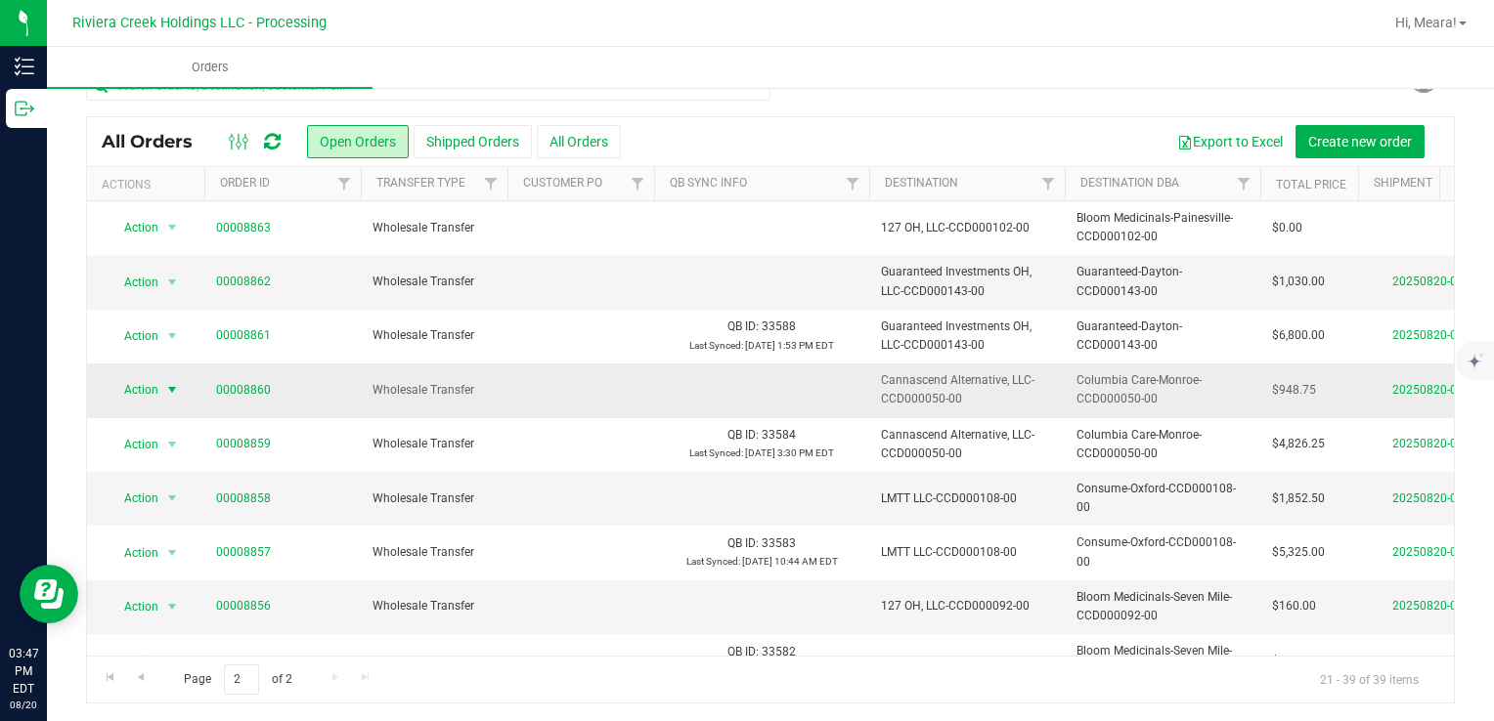
click at [152, 389] on span "Action" at bounding box center [133, 389] width 53 height 27
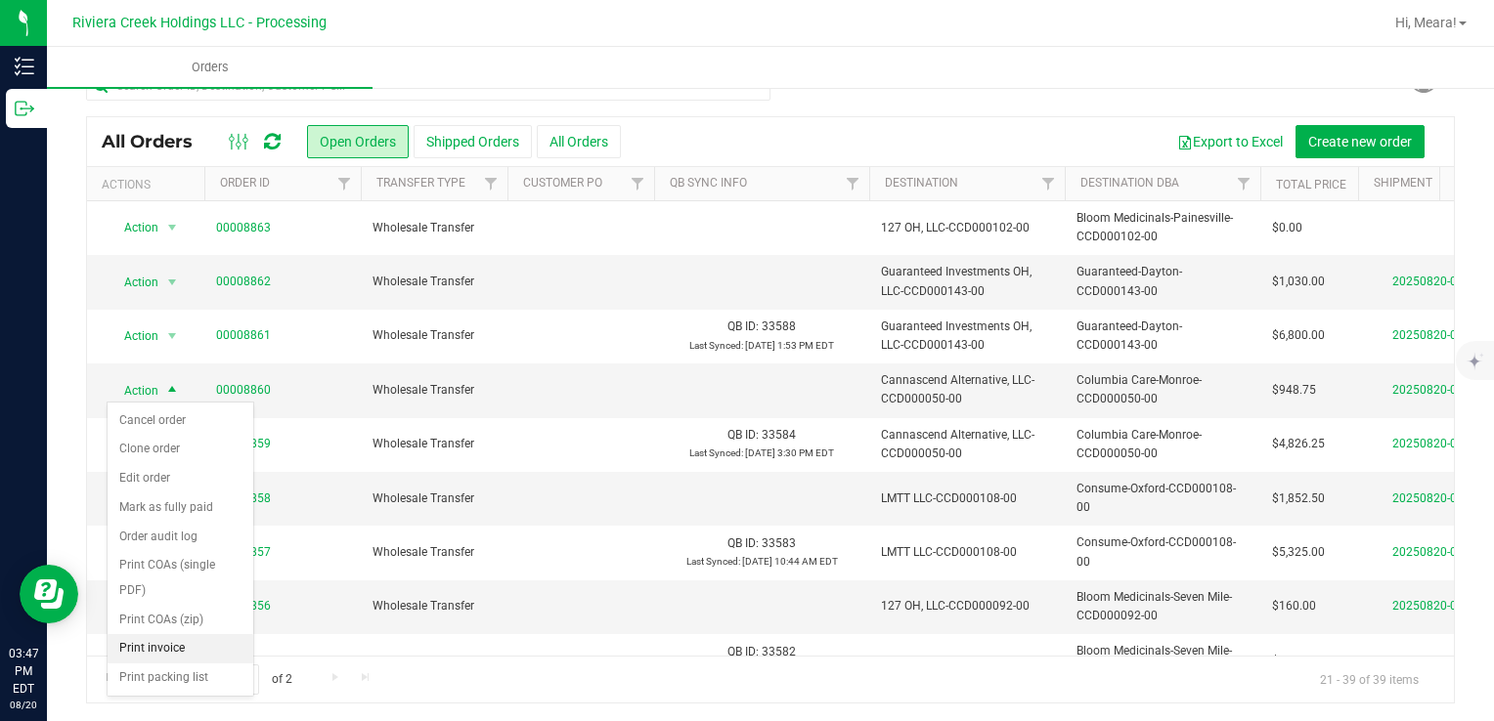
click at [159, 651] on li "Print invoice" at bounding box center [181, 648] width 146 height 29
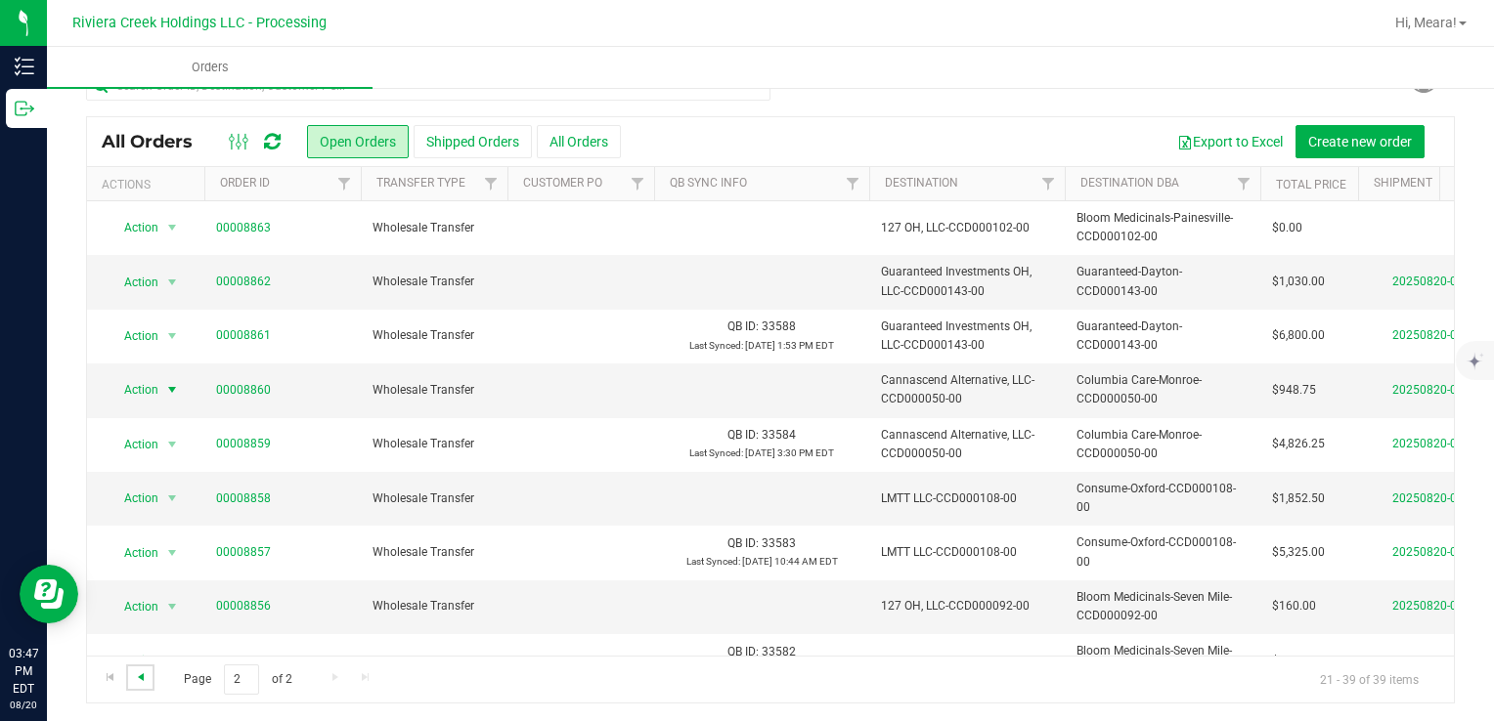
click at [139, 675] on span "Go to the previous page" at bounding box center [141, 678] width 16 height 16
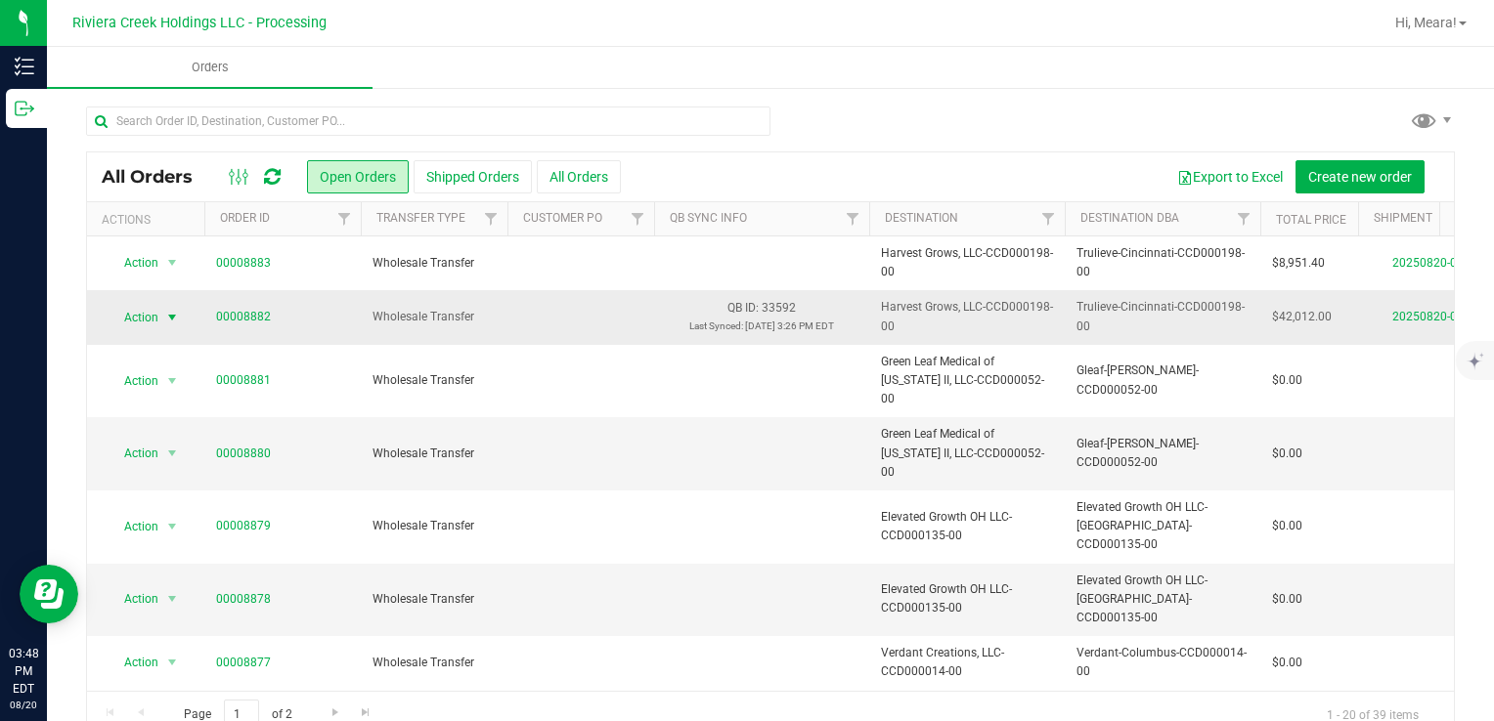
click at [149, 316] on span "Action" at bounding box center [133, 317] width 53 height 27
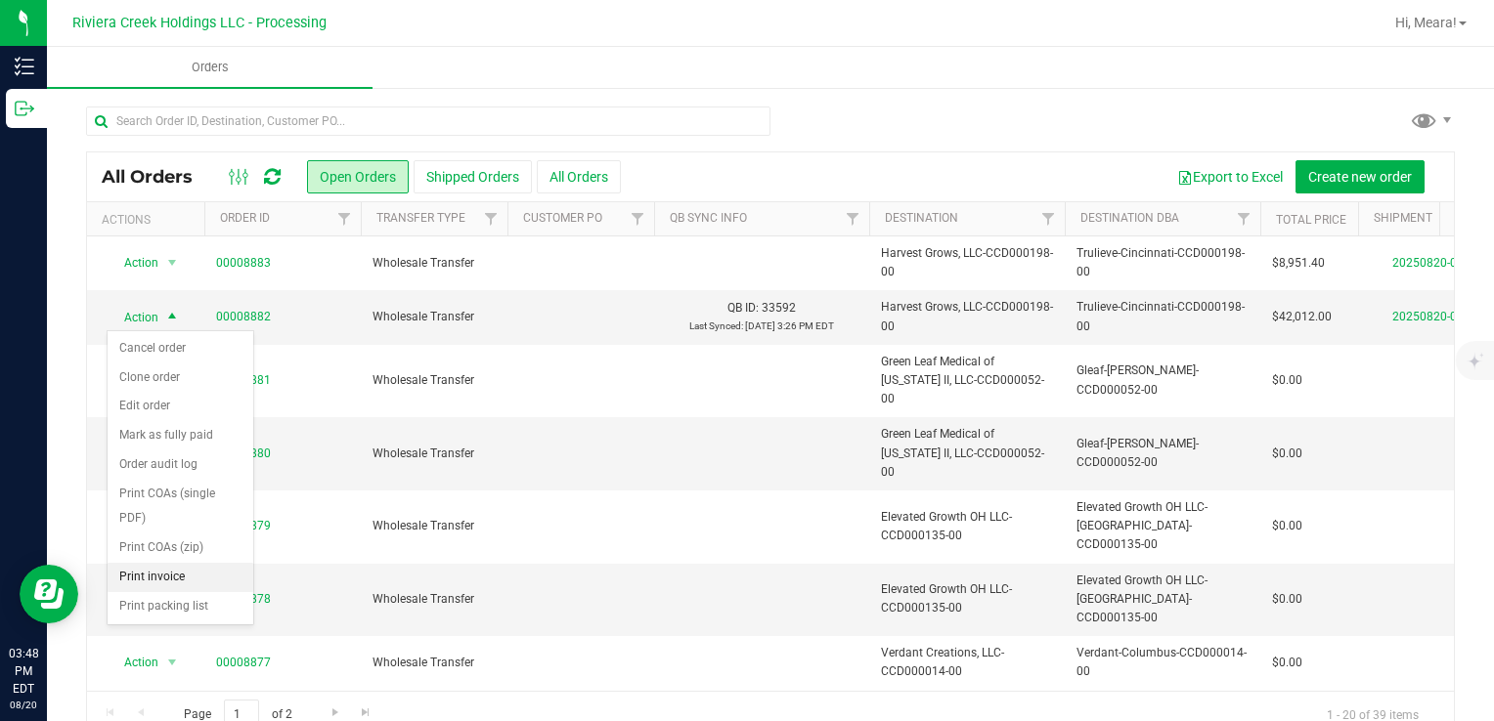
click at [183, 577] on li "Print invoice" at bounding box center [181, 577] width 146 height 29
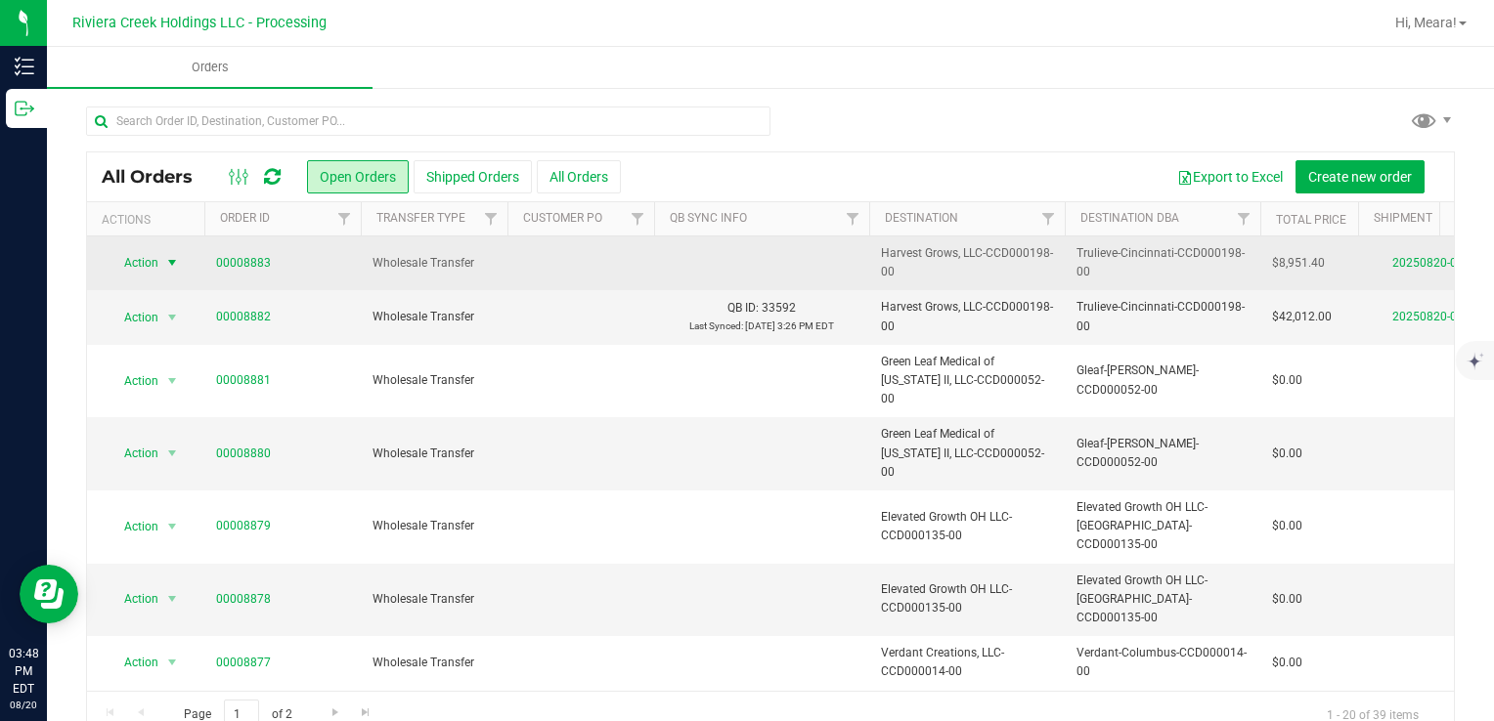
click at [146, 260] on span "Action" at bounding box center [133, 262] width 53 height 27
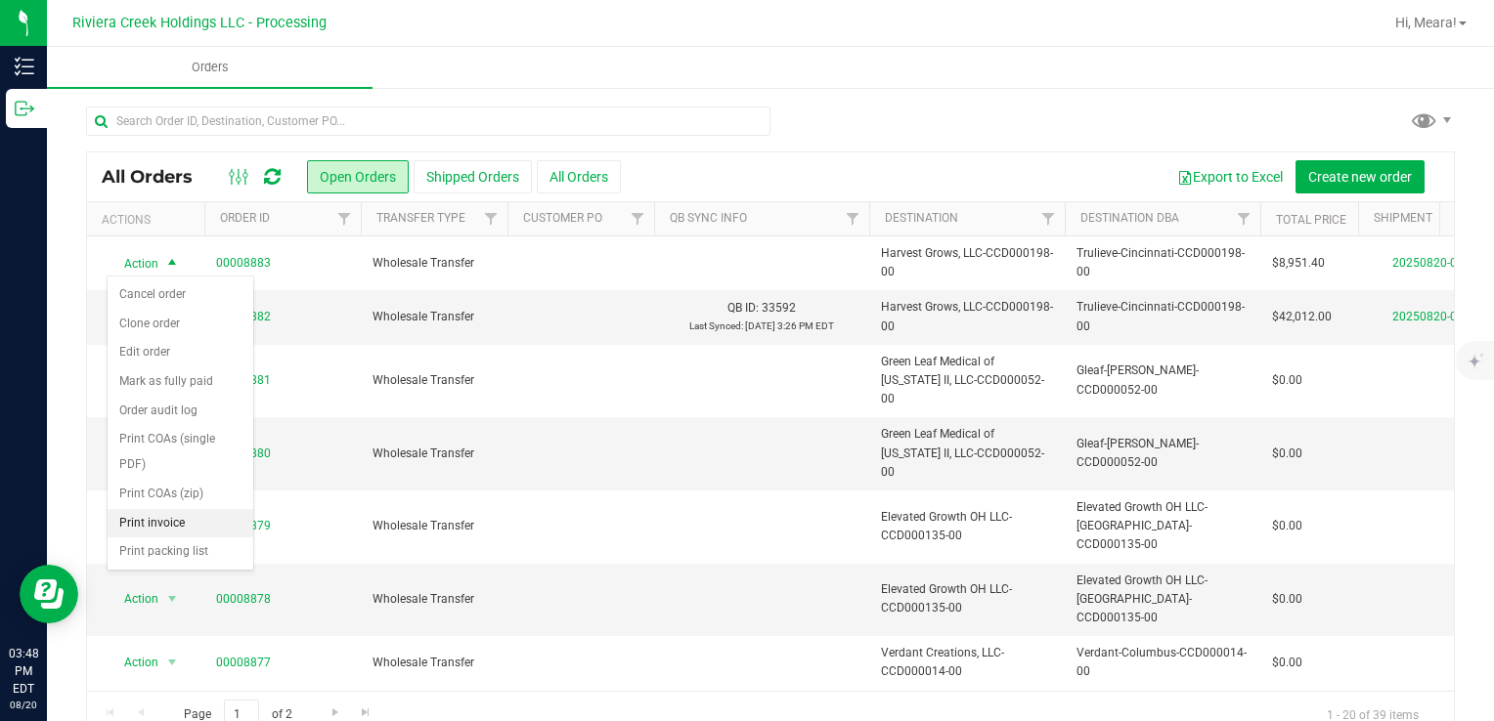
click at [164, 518] on li "Print invoice" at bounding box center [181, 523] width 146 height 29
